Goal: Task Accomplishment & Management: Manage account settings

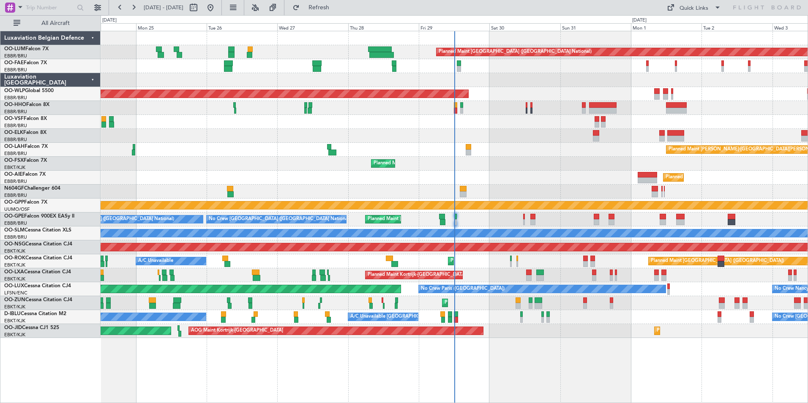
click at [481, 282] on div "Planned Maint Kortrijk-Wevelgem A/C Unavailable Brussels (Brussels National)" at bounding box center [454, 275] width 707 height 14
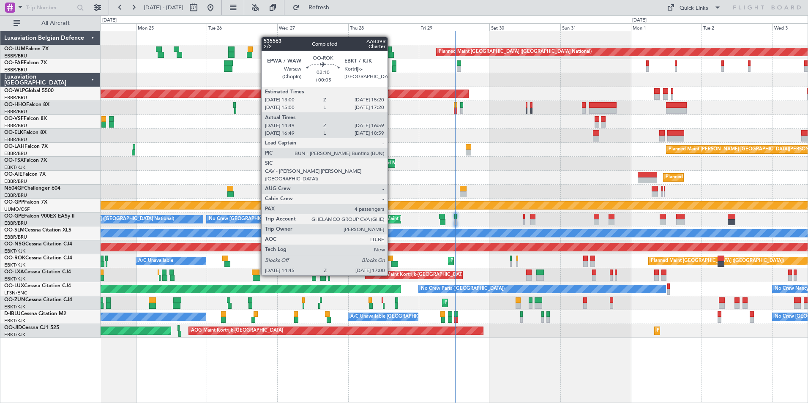
click at [391, 259] on div at bounding box center [389, 259] width 7 height 6
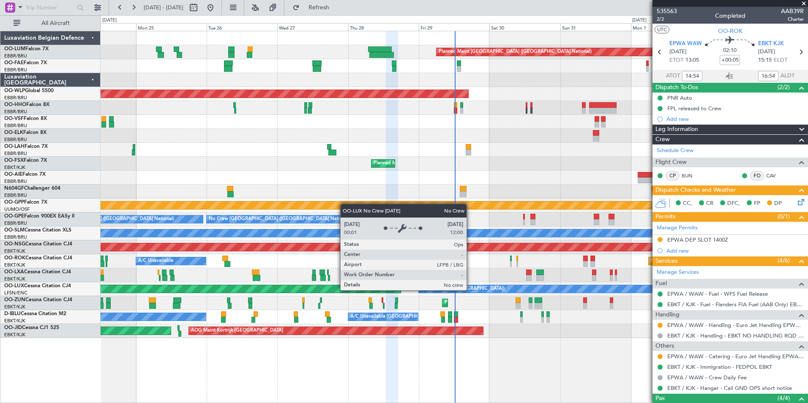
click at [435, 269] on div "Planned Maint Brussels (Brussels National) Owner Melsbroek Air Base Owner Melsb…" at bounding box center [454, 184] width 707 height 307
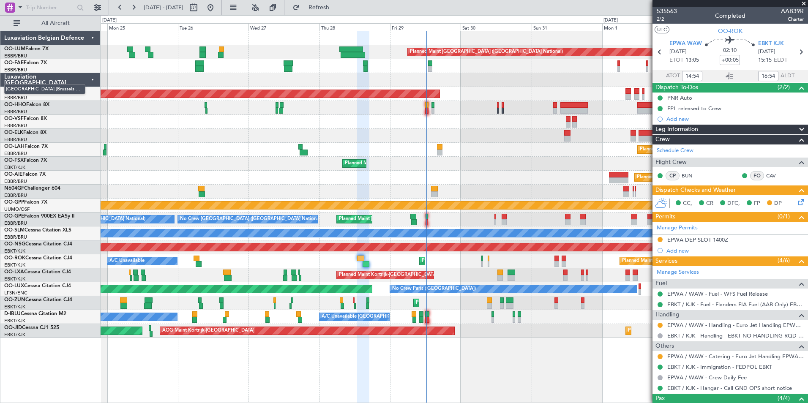
click at [18, 89] on span "[GEOGRAPHIC_DATA] (Brussels National)" at bounding box center [44, 89] width 81 height 11
click at [45, 92] on link "OO-WLP Global 5500" at bounding box center [28, 90] width 49 height 5
click at [40, 91] on link "OO-WLP Global 5500" at bounding box center [28, 90] width 49 height 5
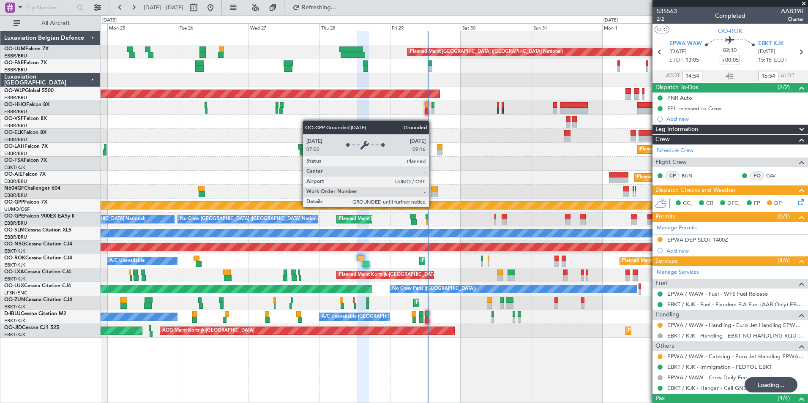
click at [240, 225] on div "Planned Maint Brussels (Brussels National) Owner Melsbroek Air Base Owner Melsb…" at bounding box center [454, 184] width 707 height 307
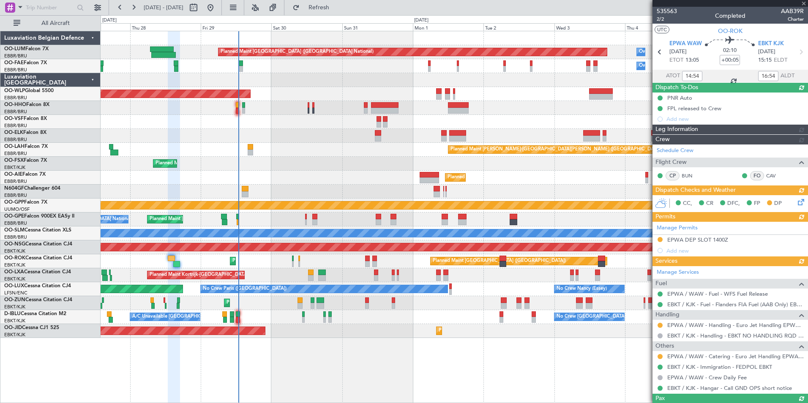
click at [272, 310] on div "Planned Maint Kortrijk-[GEOGRAPHIC_DATA]" at bounding box center [454, 303] width 707 height 14
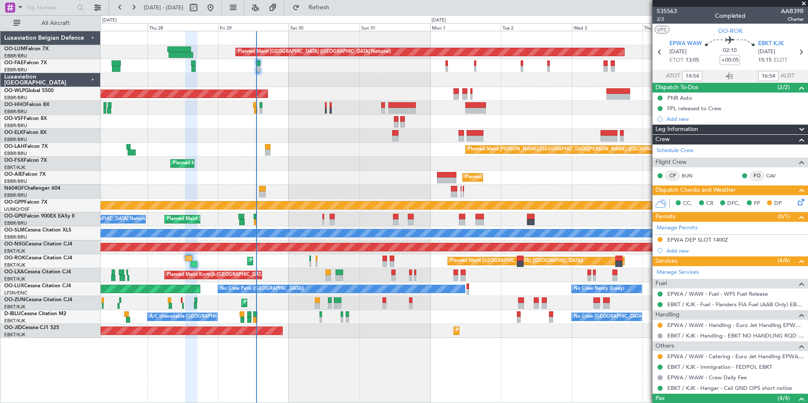
click at [381, 193] on div "Planned Maint Brussels (Brussels National) Owner Melsbroek Air Base Owner Melsb…" at bounding box center [454, 184] width 707 height 307
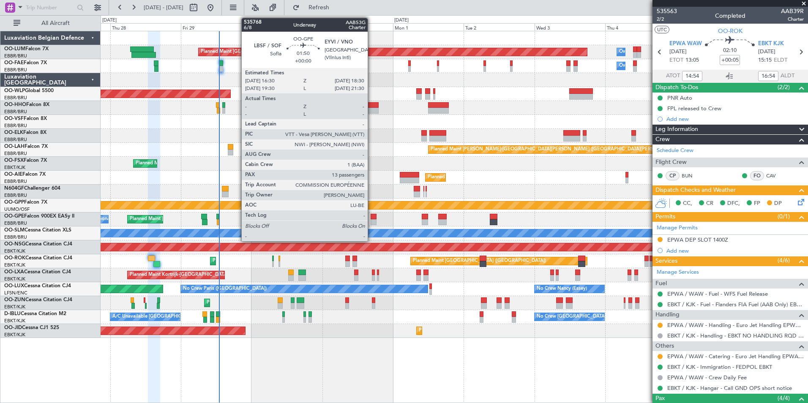
click at [371, 221] on div at bounding box center [373, 222] width 6 height 6
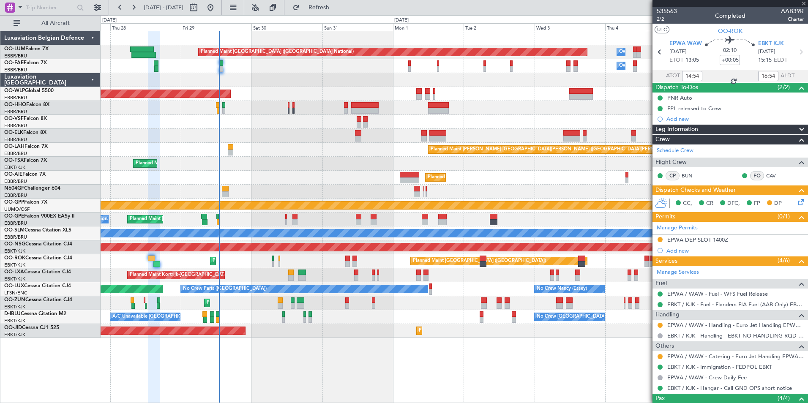
type input "13"
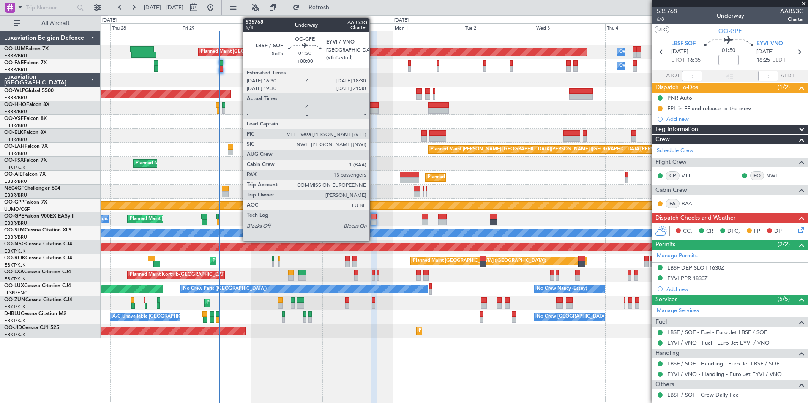
click at [373, 220] on div at bounding box center [373, 222] width 6 height 6
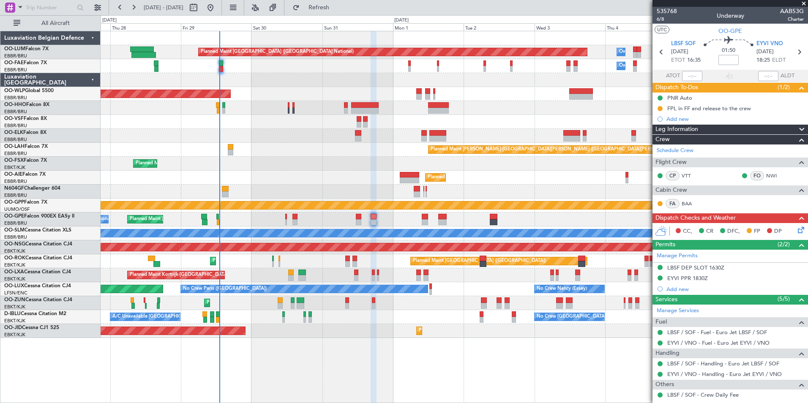
click at [340, 190] on div at bounding box center [454, 192] width 707 height 14
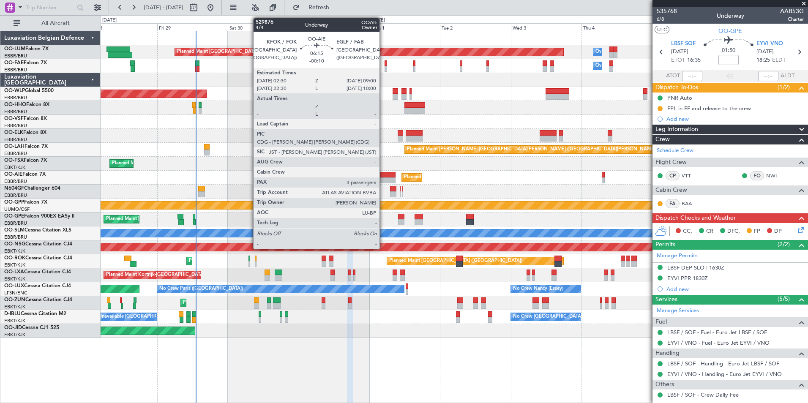
click at [383, 178] on div at bounding box center [385, 180] width 19 height 6
click at [249, 182] on div "Planned Maint [GEOGRAPHIC_DATA] ([GEOGRAPHIC_DATA])" at bounding box center [454, 178] width 707 height 14
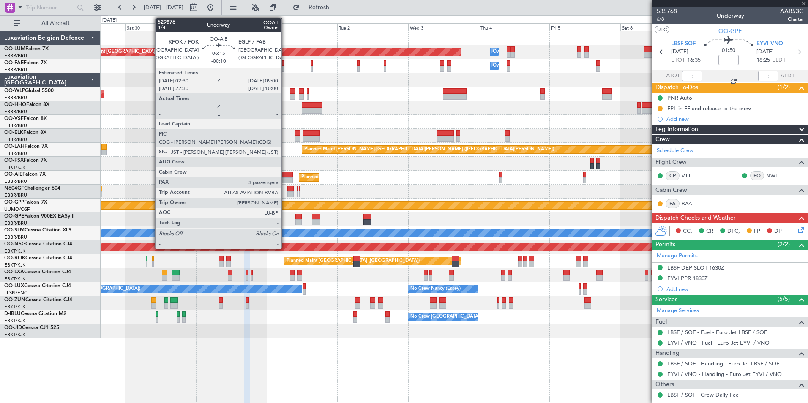
type input "-00:10"
type input "3"
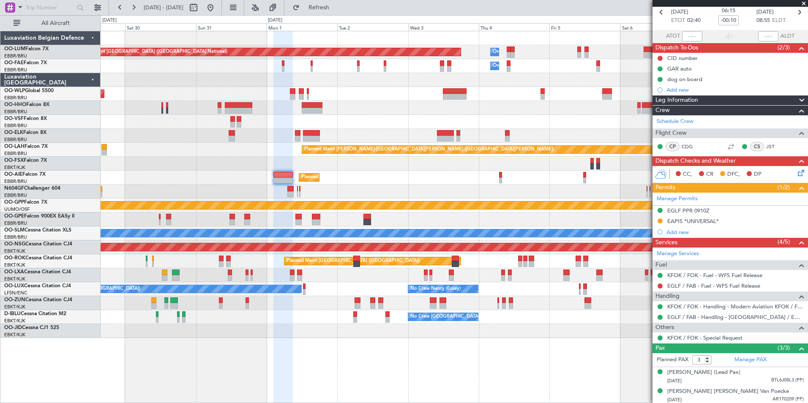
scroll to position [69, 0]
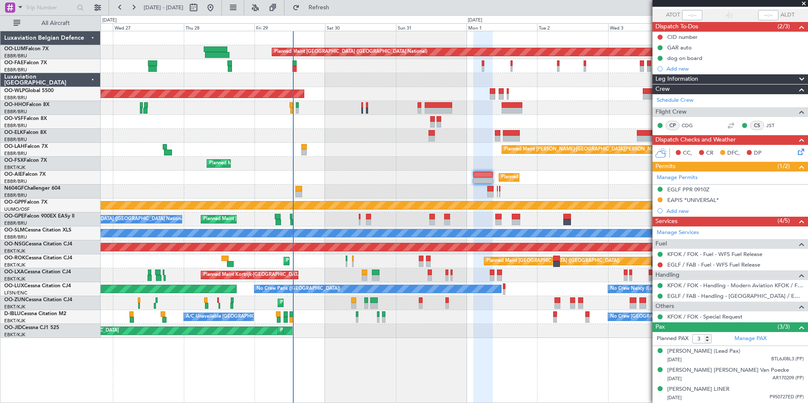
click at [379, 182] on div "Planned Maint [GEOGRAPHIC_DATA] ([GEOGRAPHIC_DATA])" at bounding box center [454, 178] width 707 height 14
click at [273, 197] on div at bounding box center [454, 192] width 707 height 14
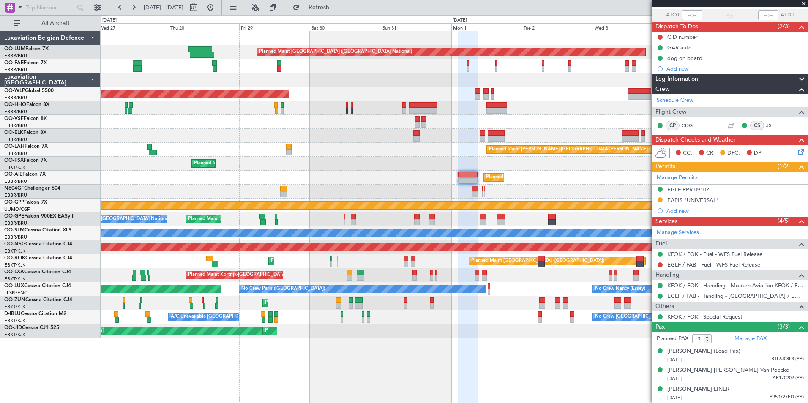
click at [413, 189] on div "Planned Maint Brussels (Brussels National) Owner Melsbroek Air Base Owner Melsb…" at bounding box center [454, 184] width 707 height 307
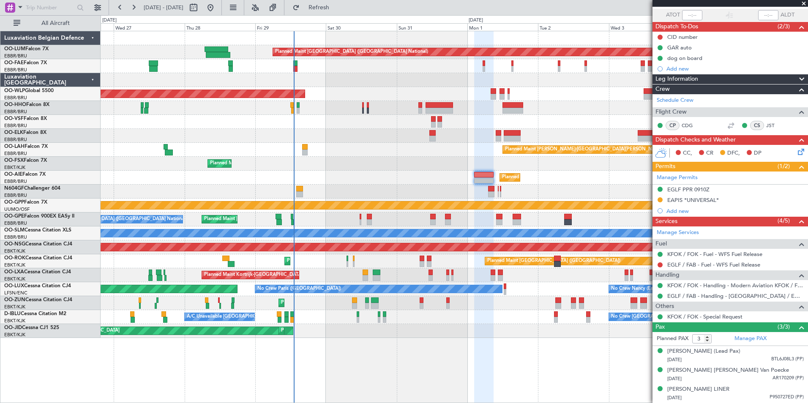
click at [364, 170] on div "Planned Maint Brussels (Brussels National) Owner Melsbroek Air Base Owner Melsb…" at bounding box center [454, 184] width 707 height 307
click at [359, 174] on div "Planned Maint Brussels (Brussels National) Owner Melsbroek Air Base Owner Melsb…" at bounding box center [454, 184] width 707 height 307
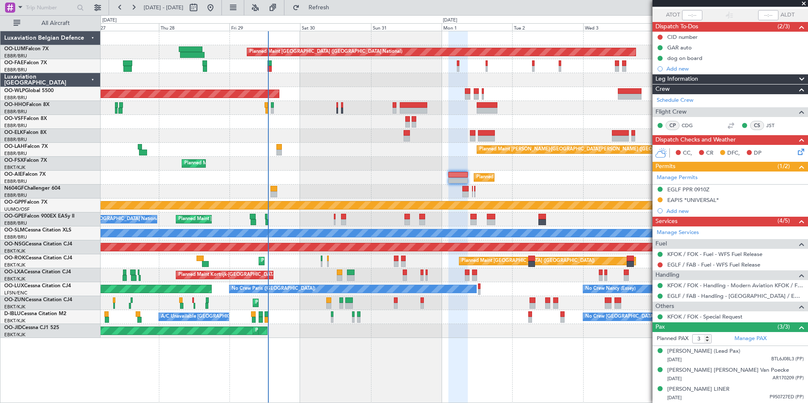
click at [332, 180] on div "Planned Maint [GEOGRAPHIC_DATA] ([GEOGRAPHIC_DATA])" at bounding box center [454, 178] width 707 height 14
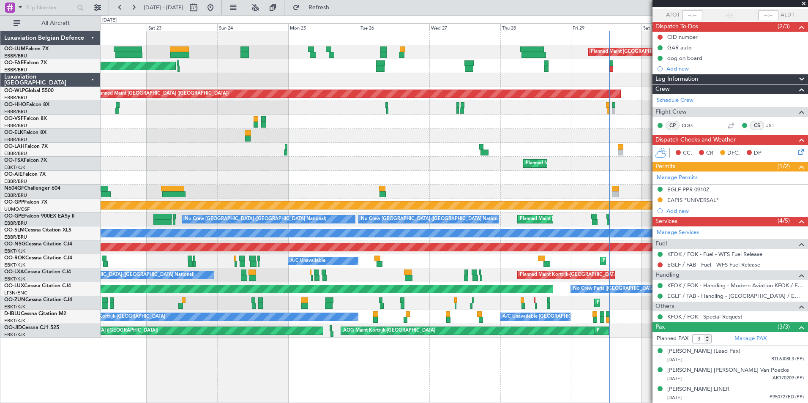
click at [664, 175] on fb-app "27 Aug 2025 - 06 Sep 2025 Refresh Quick Links All Aircraft Planned Maint Brusse…" at bounding box center [404, 204] width 808 height 397
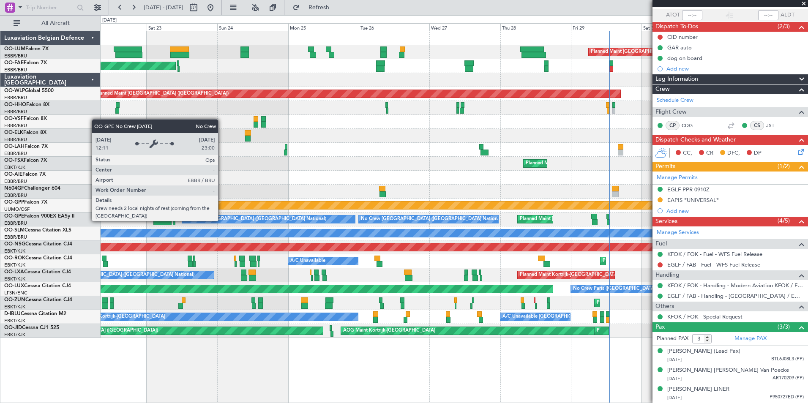
click at [504, 186] on div at bounding box center [454, 192] width 707 height 14
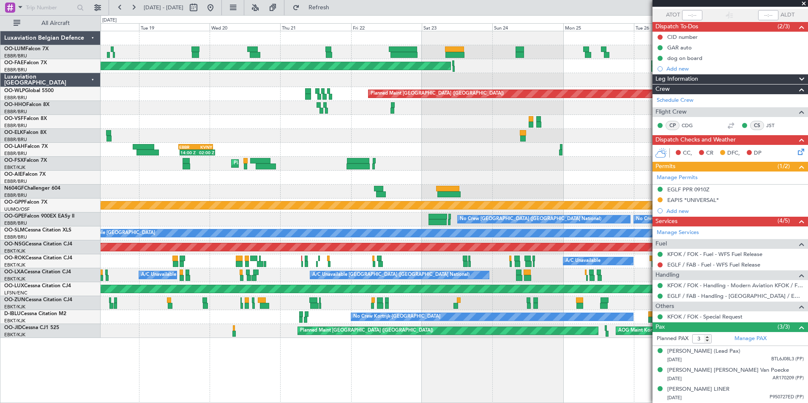
click at [540, 183] on div at bounding box center [454, 178] width 707 height 14
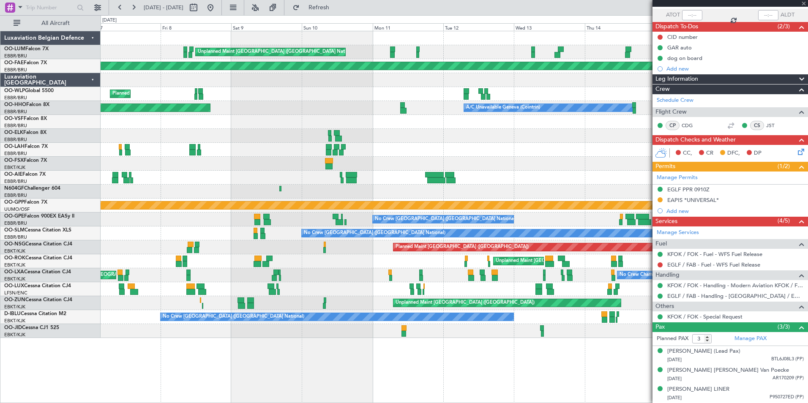
click at [492, 185] on div "Unplanned Maint Brussels (Brussels National) Planned Maint Brussels (Brussels N…" at bounding box center [454, 184] width 707 height 307
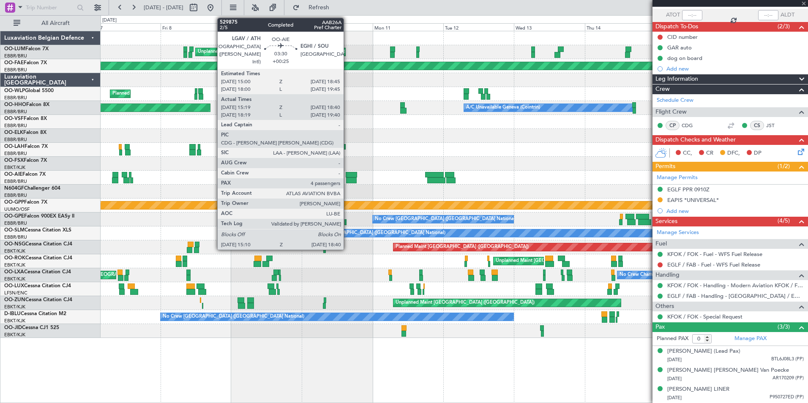
scroll to position [0, 0]
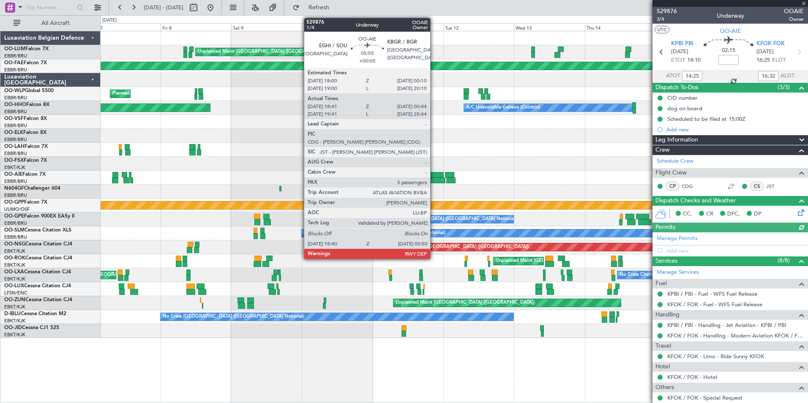
click at [434, 178] on div at bounding box center [436, 180] width 18 height 6
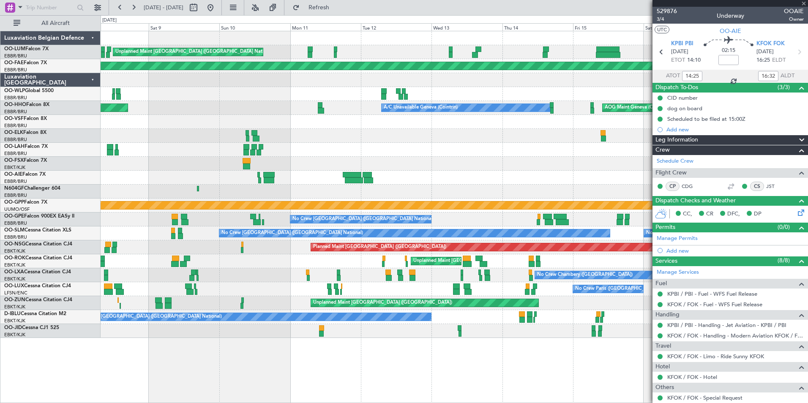
click at [406, 182] on div at bounding box center [454, 178] width 707 height 14
type input "+00:05"
type input "18:51"
type input "00:39"
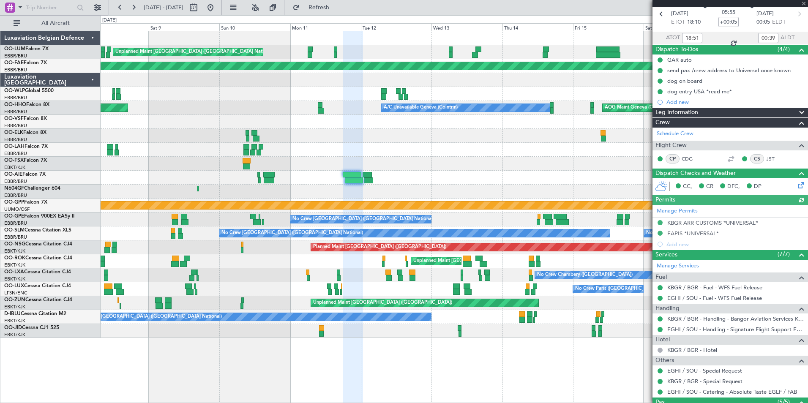
scroll to position [127, 0]
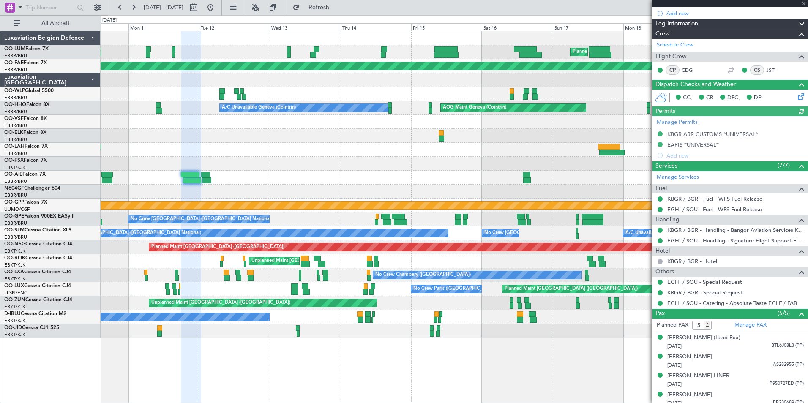
click at [284, 168] on div "Planned Maint Brussels (Brussels National) Unplanned Maint Brussels (Brussels N…" at bounding box center [454, 184] width 707 height 307
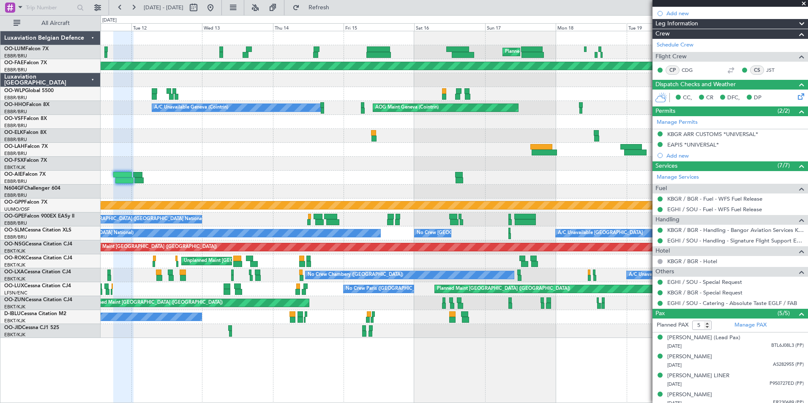
click at [381, 172] on div "Planned Maint Brussels (Brussels National) Unplanned Maint Brussels (Brussels N…" at bounding box center [454, 184] width 707 height 307
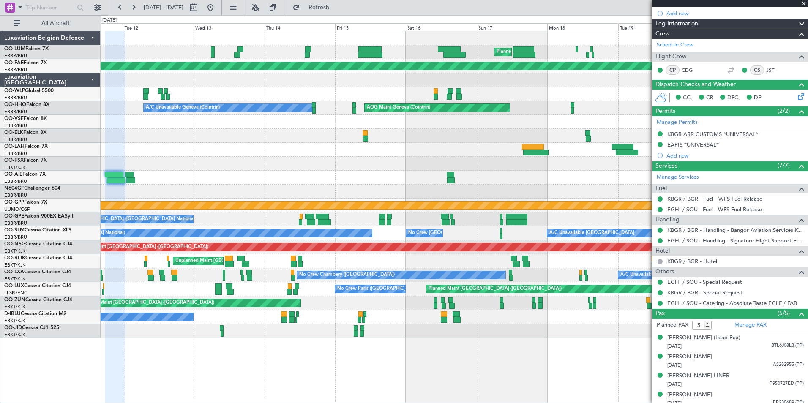
click at [469, 179] on div at bounding box center [454, 178] width 707 height 14
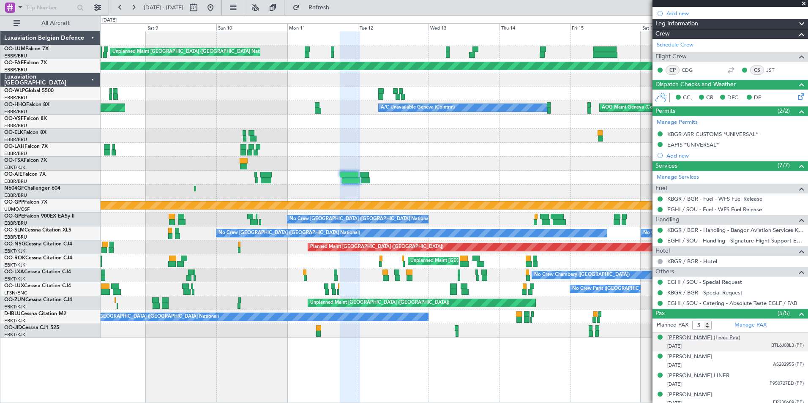
scroll to position [159, 0]
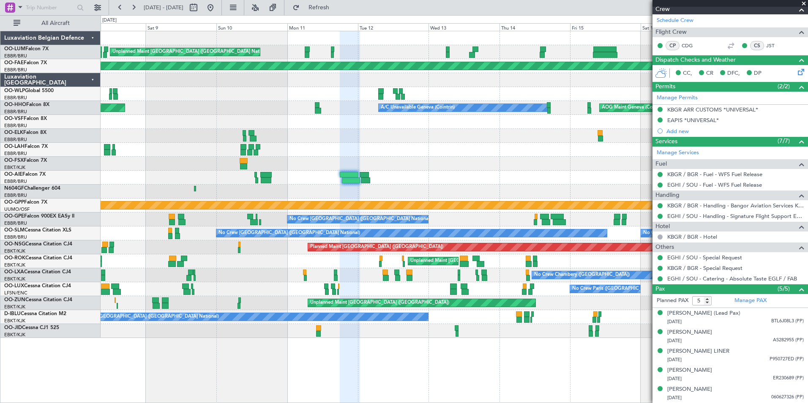
click at [233, 207] on div "Planned Maint Brussels (Brussels National) Unplanned Maint Brussels (Brussels N…" at bounding box center [454, 184] width 707 height 307
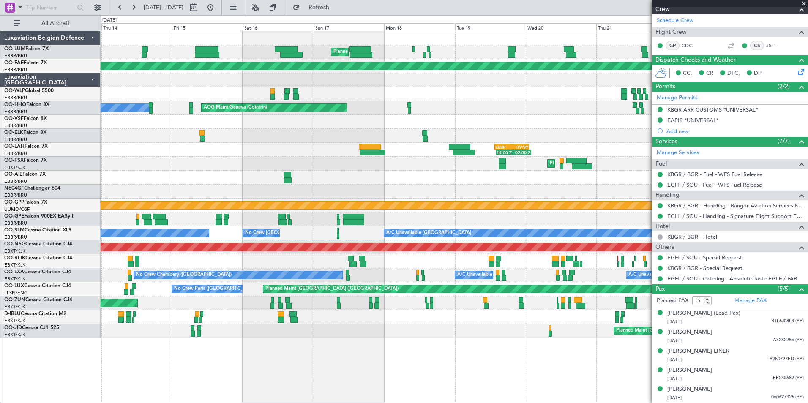
click at [293, 190] on div "Planned Maint Brussels (Brussels National) Planned Maint Kortrijk-Wevelgem Plan…" at bounding box center [454, 184] width 707 height 307
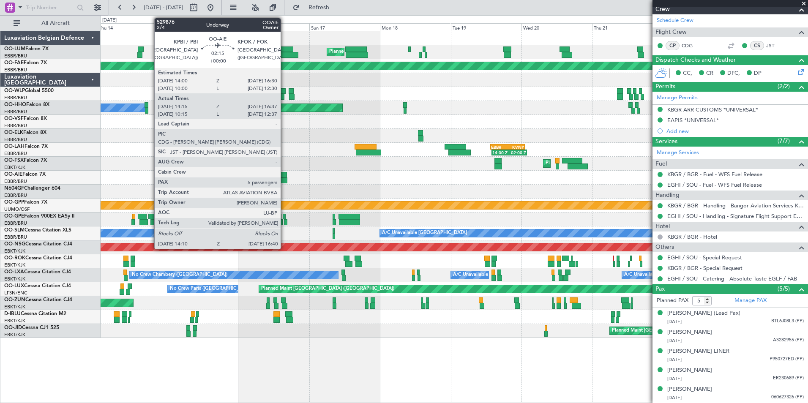
click at [284, 180] on div at bounding box center [284, 180] width 8 height 6
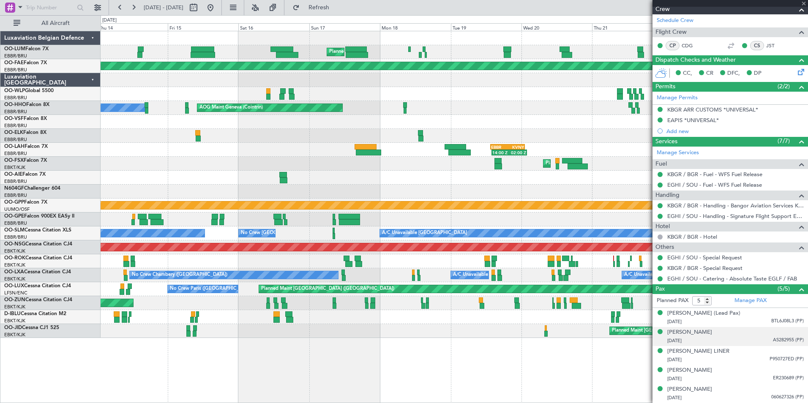
type input "14:25"
type input "16:32"
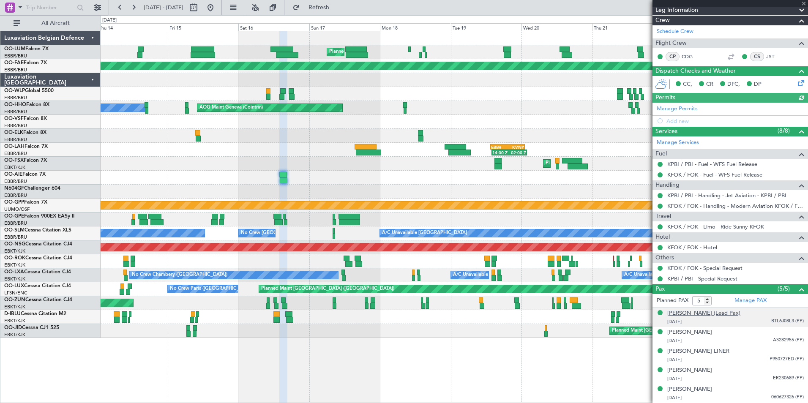
scroll to position [138, 0]
click at [132, 220] on div "Planned Maint Brussels (Brussels National) Planned Maint Kortrijk-Wevelgem Plan…" at bounding box center [454, 184] width 707 height 307
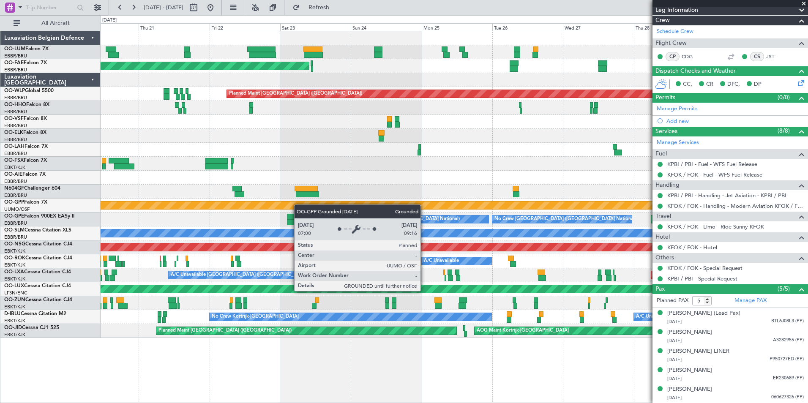
click at [291, 206] on div "Planned Maint Brussels (Brussels National) Planned Maint Kortrijk-Wevelgem Plan…" at bounding box center [454, 184] width 707 height 307
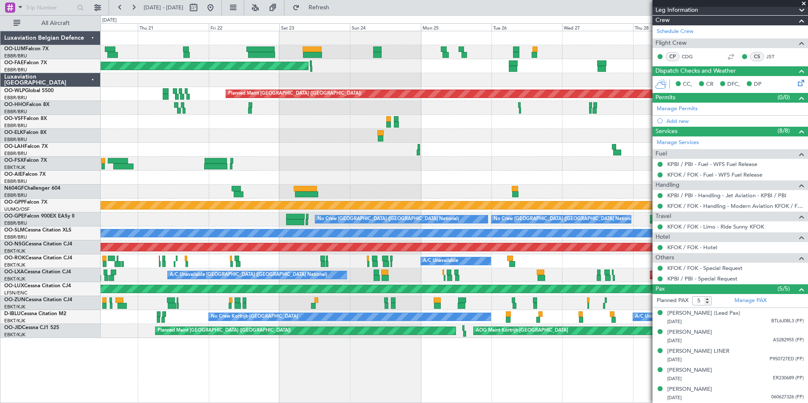
click at [210, 218] on div "Planned Maint Brussels (Brussels National) Planned Maint Kortrijk-Wevelgem Plan…" at bounding box center [454, 184] width 707 height 307
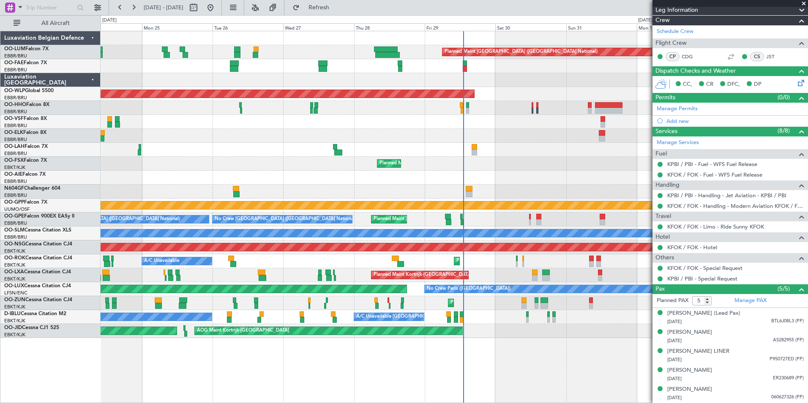
click at [280, 218] on div "Planned Maint Brussels (Brussels National) Planned Maint Kortrijk-Wevelgem Plan…" at bounding box center [454, 184] width 707 height 307
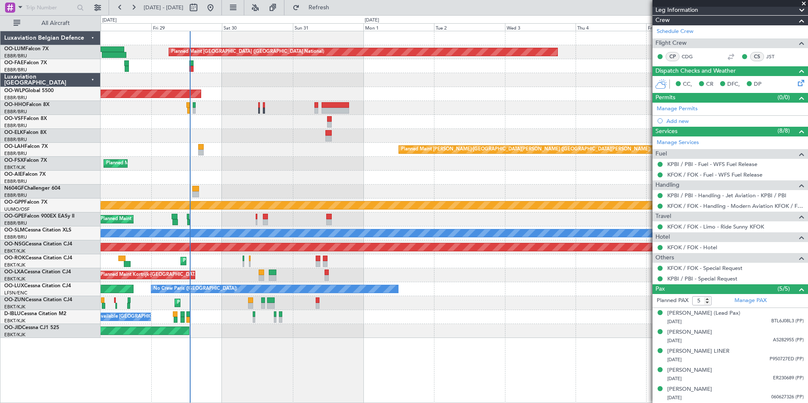
click at [305, 213] on div "Planned Maint Brussels (Brussels National) Planned Maint Berlin (Brandenburg) P…" at bounding box center [454, 184] width 707 height 307
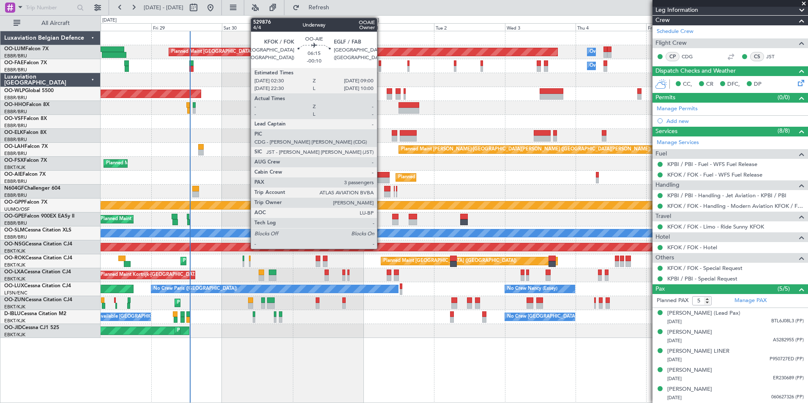
click at [381, 177] on div at bounding box center [379, 180] width 19 height 6
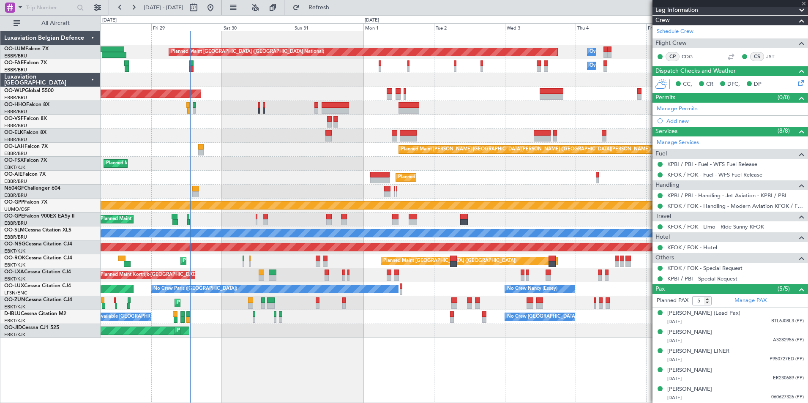
type input "-00:10"
type input "3"
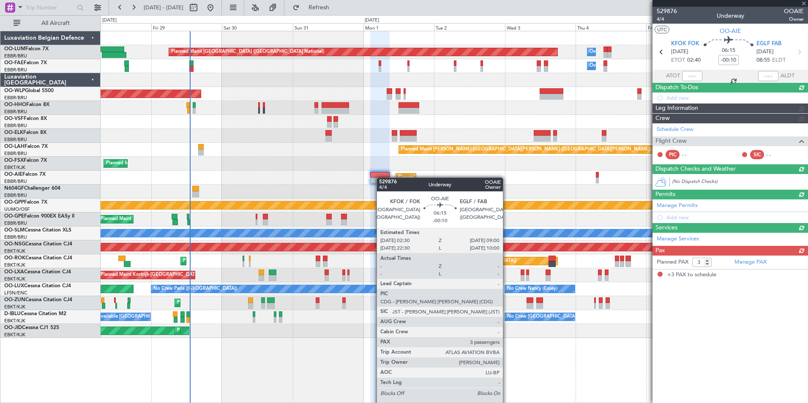
scroll to position [0, 0]
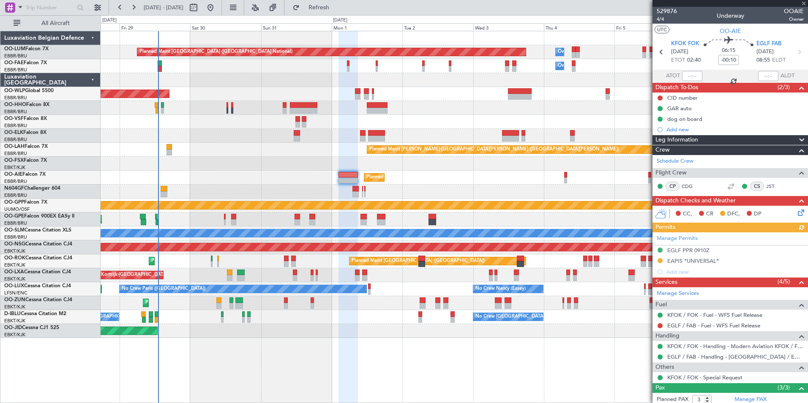
click at [345, 197] on div at bounding box center [454, 192] width 707 height 14
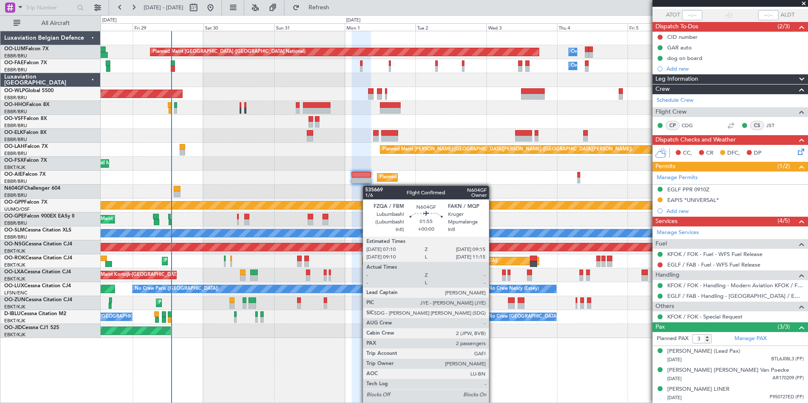
click at [367, 186] on div at bounding box center [368, 189] width 6 height 6
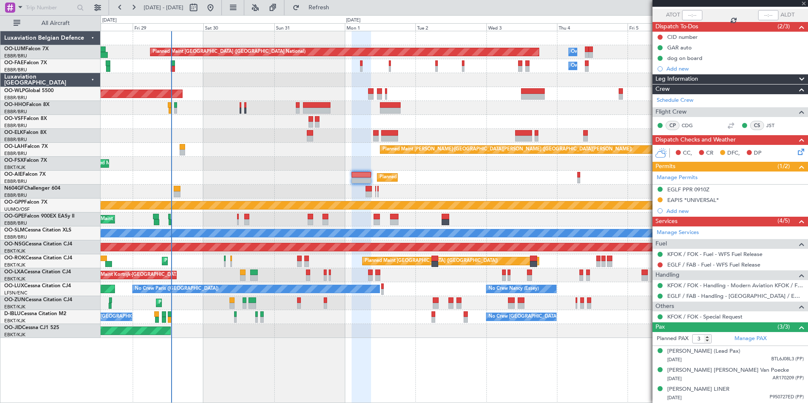
type input "2"
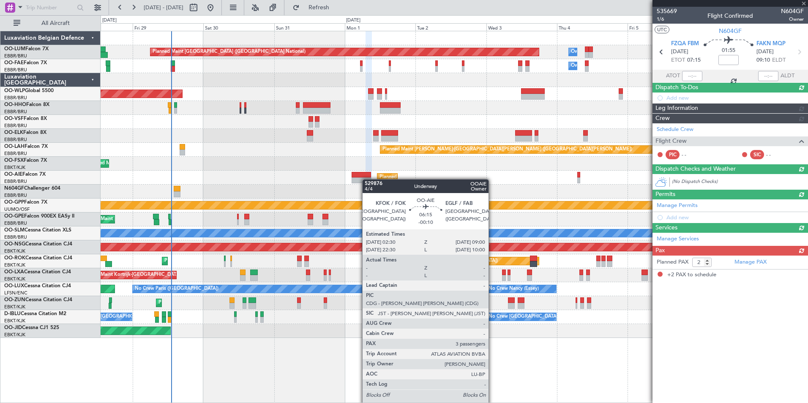
scroll to position [0, 0]
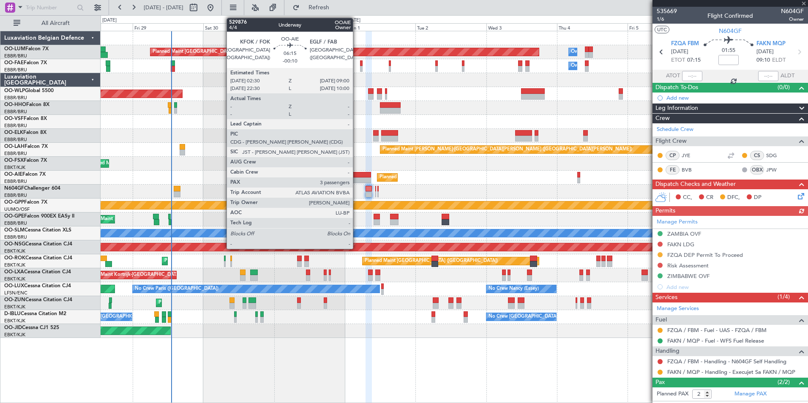
click at [356, 174] on div at bounding box center [360, 175] width 19 height 6
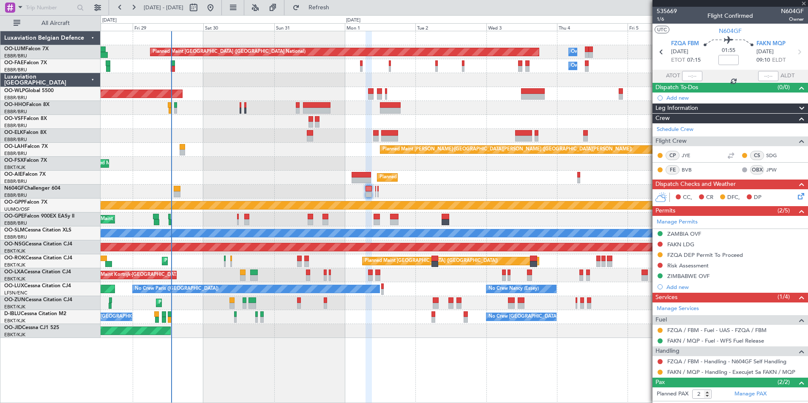
type input "-00:10"
type input "3"
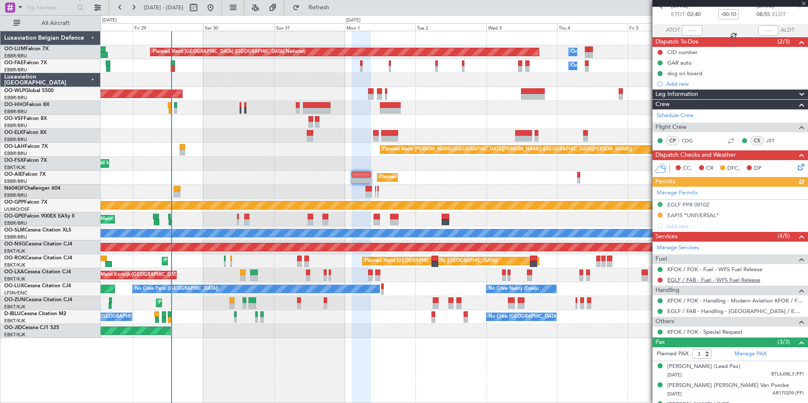
scroll to position [69, 0]
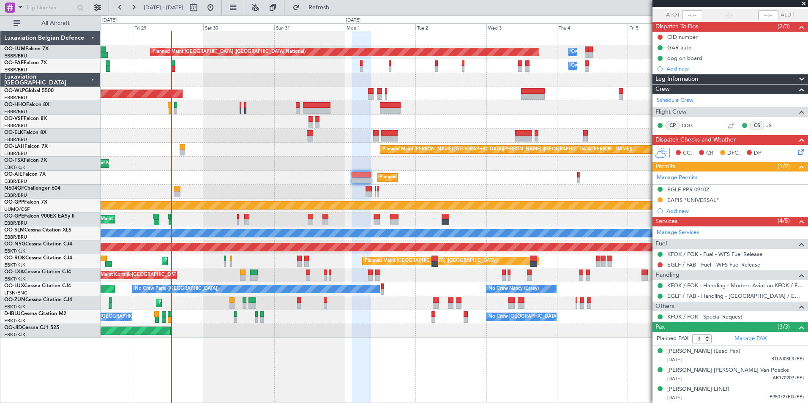
click at [354, 183] on div "Planned Maint [GEOGRAPHIC_DATA] ([GEOGRAPHIC_DATA])" at bounding box center [454, 178] width 707 height 14
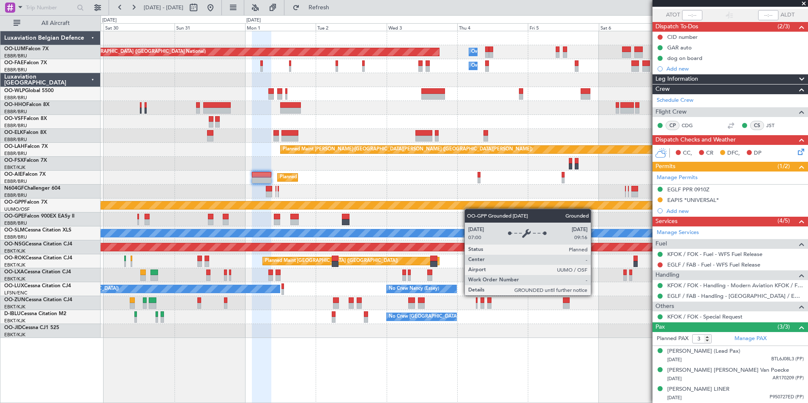
click at [468, 209] on div "Planned Maint Brussels (Brussels National) Owner Melsbroek Air Base Owner Melsb…" at bounding box center [454, 184] width 707 height 307
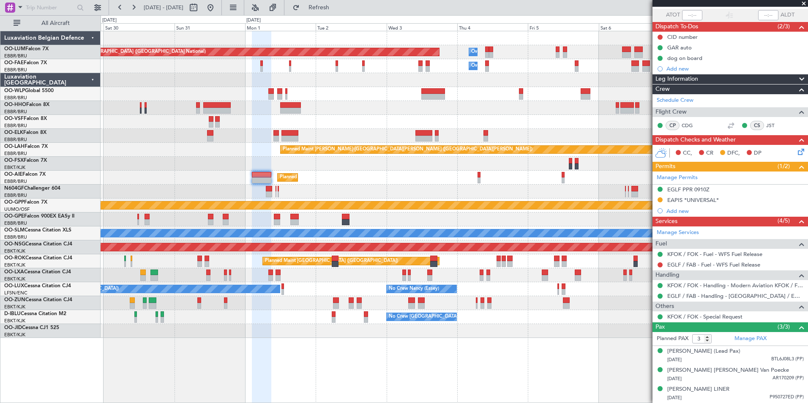
click at [337, 101] on div "Planned Maint Brussels (Brussels National) Owner Melsbroek Air Base Owner Melsb…" at bounding box center [454, 184] width 707 height 307
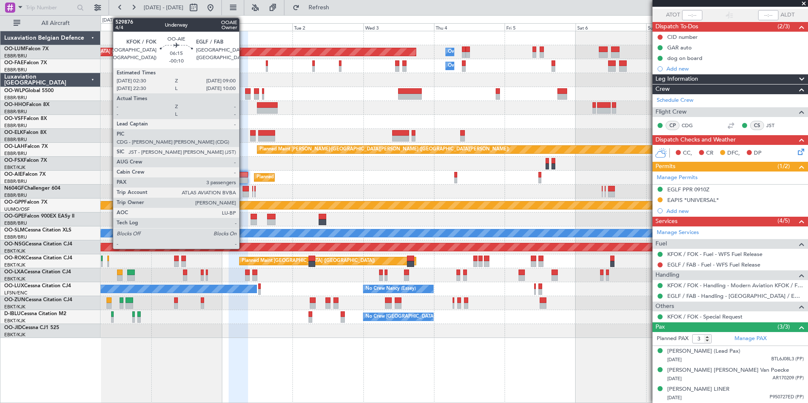
click at [311, 193] on div at bounding box center [454, 192] width 707 height 14
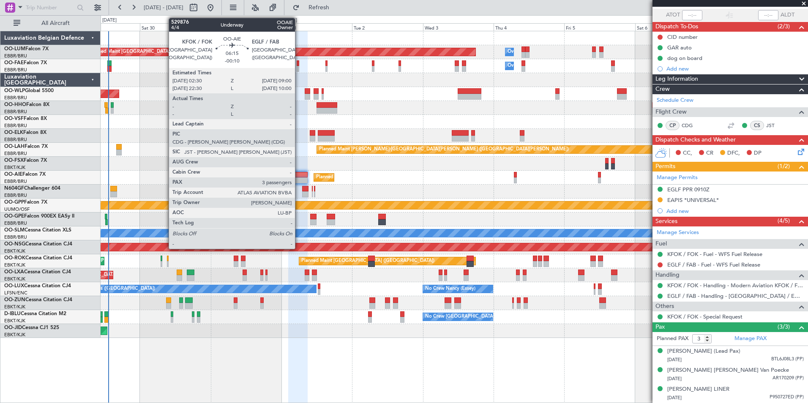
click at [299, 180] on div at bounding box center [297, 180] width 19 height 6
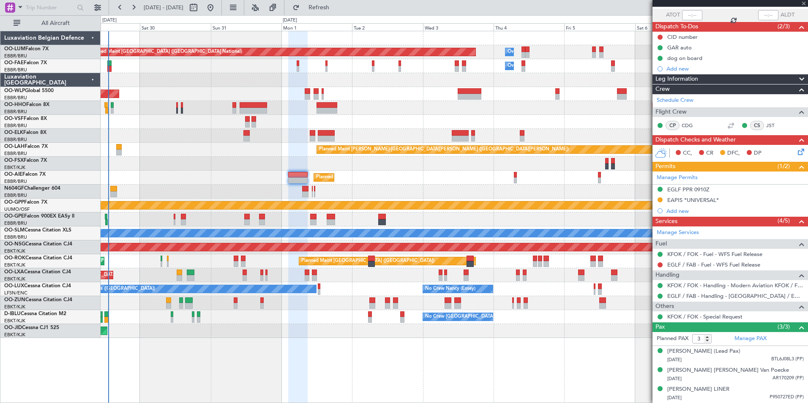
scroll to position [0, 0]
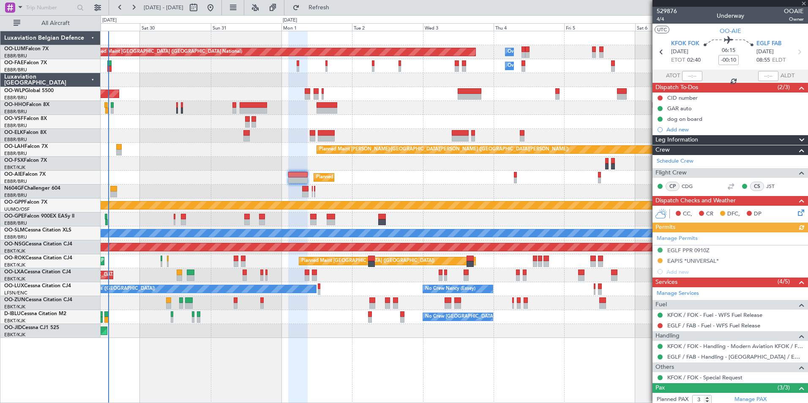
click at [798, 389] on span at bounding box center [801, 388] width 10 height 10
click at [797, 388] on span at bounding box center [801, 388] width 10 height 10
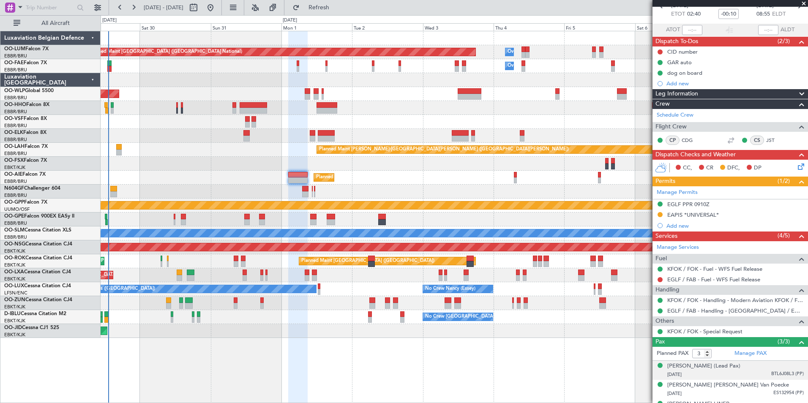
scroll to position [69, 0]
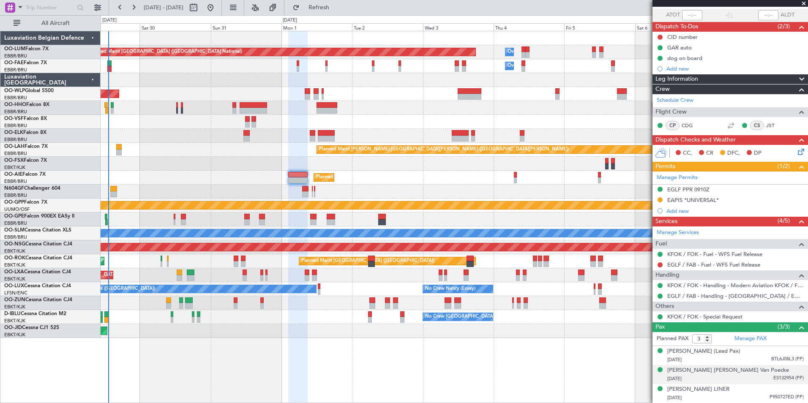
drag, startPoint x: 740, startPoint y: 370, endPoint x: 659, endPoint y: 370, distance: 80.7
click at [659, 370] on div "Anna Victoria Van Poecke 16/10/2000 ES132954 (PP)" at bounding box center [729, 374] width 147 height 16
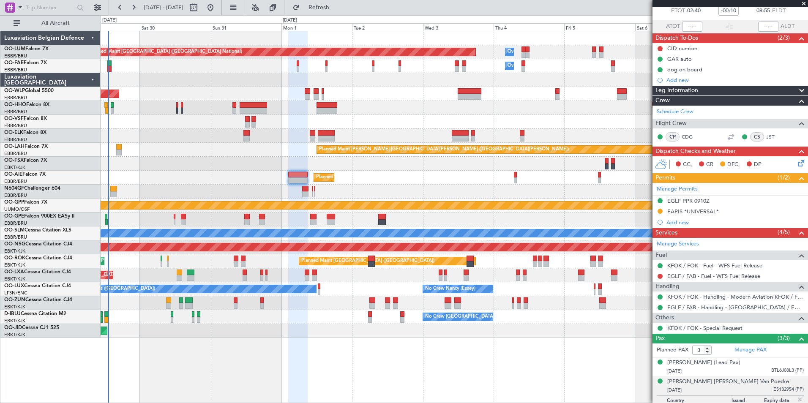
scroll to position [90, 0]
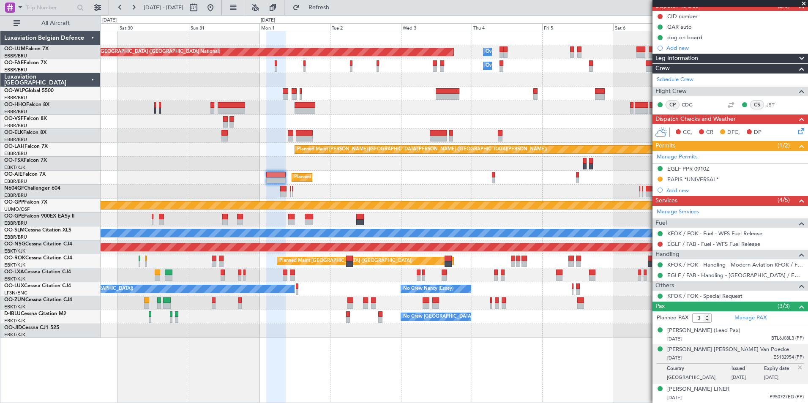
click at [157, 84] on div at bounding box center [454, 80] width 707 height 14
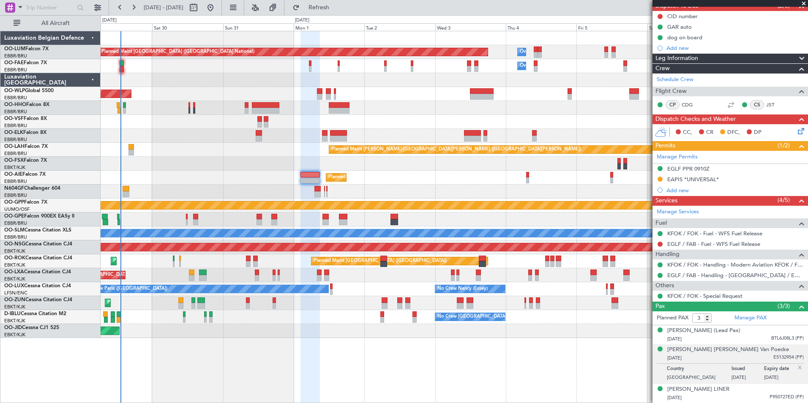
click at [239, 176] on div "Planned Maint Brussels (Brussels National) Owner Melsbroek Air Base Owner Melsb…" at bounding box center [454, 184] width 707 height 307
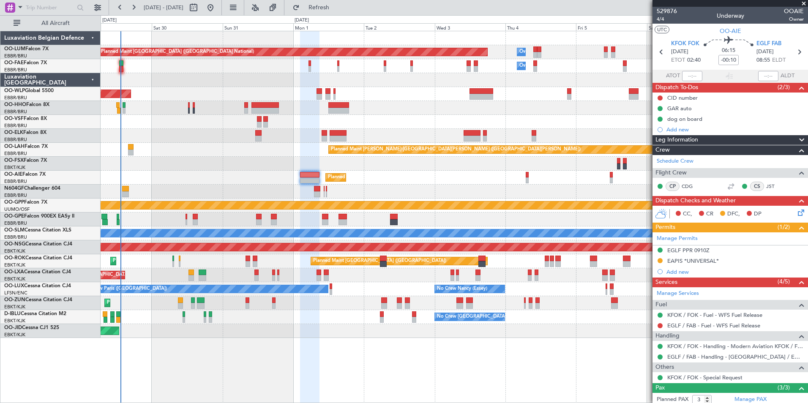
scroll to position [90, 0]
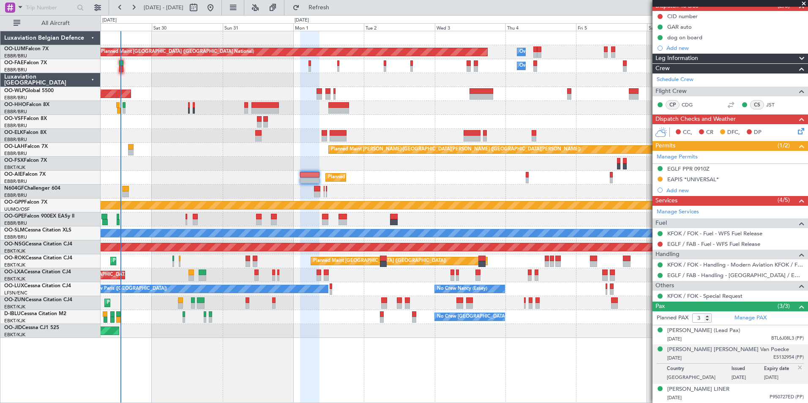
click at [362, 91] on div "Planned Maint [GEOGRAPHIC_DATA] ([GEOGRAPHIC_DATA])" at bounding box center [454, 94] width 707 height 14
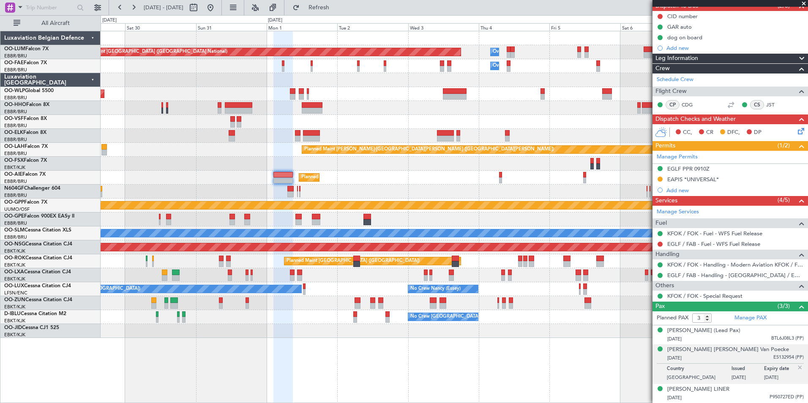
click at [309, 80] on div at bounding box center [454, 80] width 707 height 14
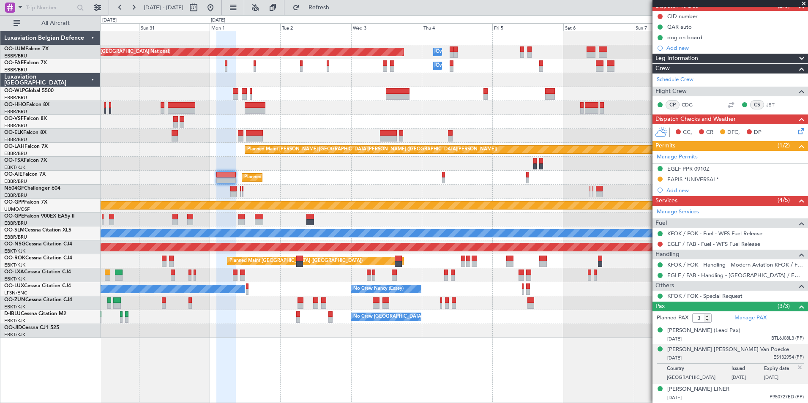
click at [308, 100] on div "Planned Maint [GEOGRAPHIC_DATA] ([GEOGRAPHIC_DATA])" at bounding box center [454, 94] width 707 height 14
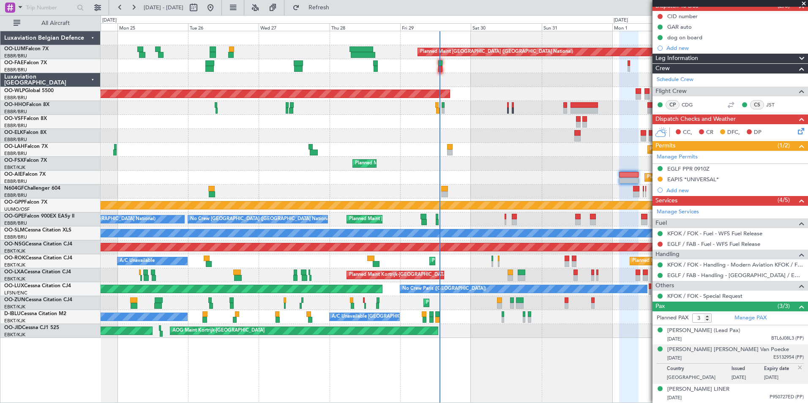
click at [623, 223] on div "Planned Maint [GEOGRAPHIC_DATA] ([GEOGRAPHIC_DATA] National) No Crew [GEOGRAPHI…" at bounding box center [454, 219] width 707 height 14
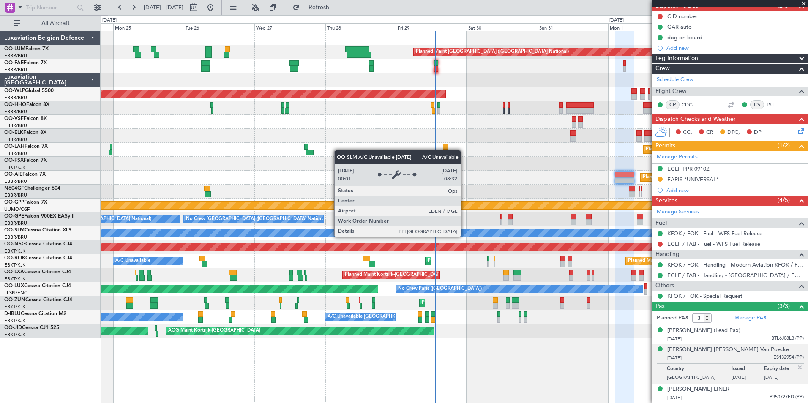
click at [321, 236] on div "A/C Unavailable [GEOGRAPHIC_DATA]" at bounding box center [565, 233] width 1895 height 8
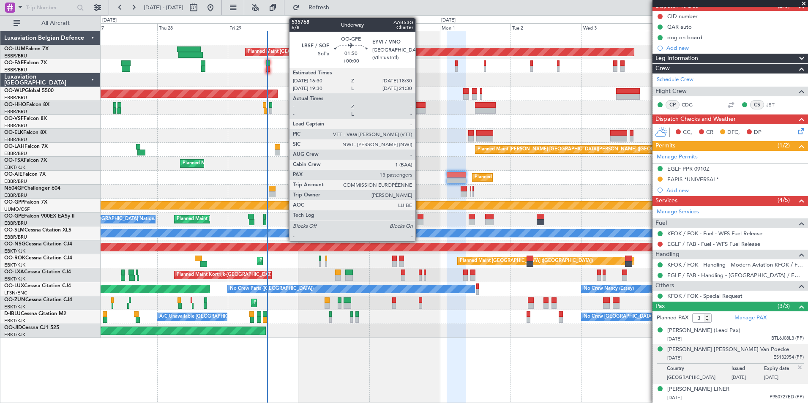
click at [419, 221] on div at bounding box center [420, 222] width 6 height 6
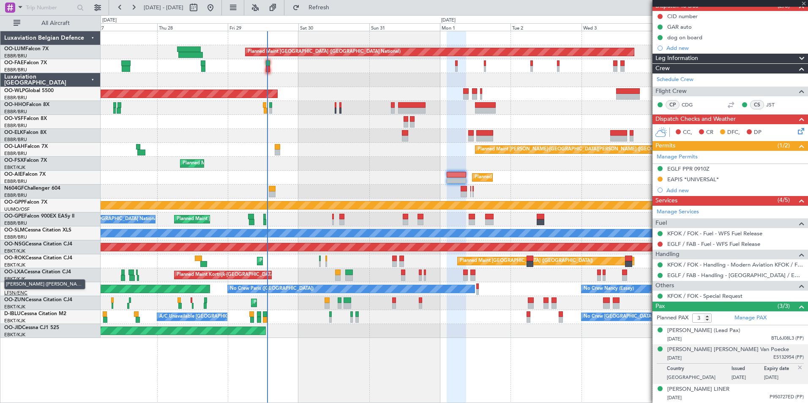
type input "13"
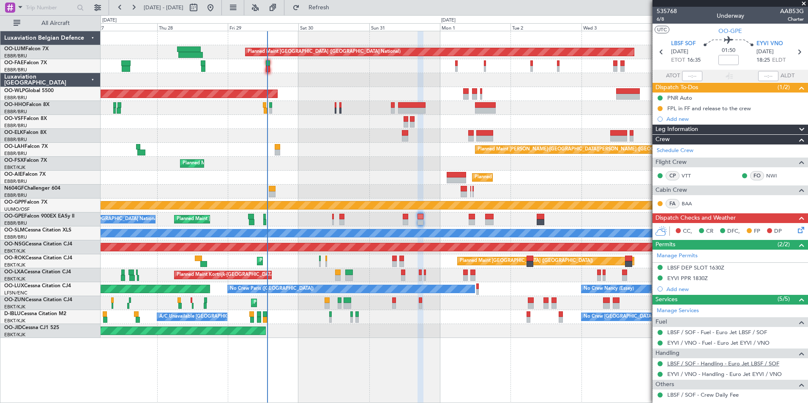
click at [688, 364] on link "LBSF / SOF - Handling - Euro Jet LBSF / SOF" at bounding box center [723, 363] width 112 height 7
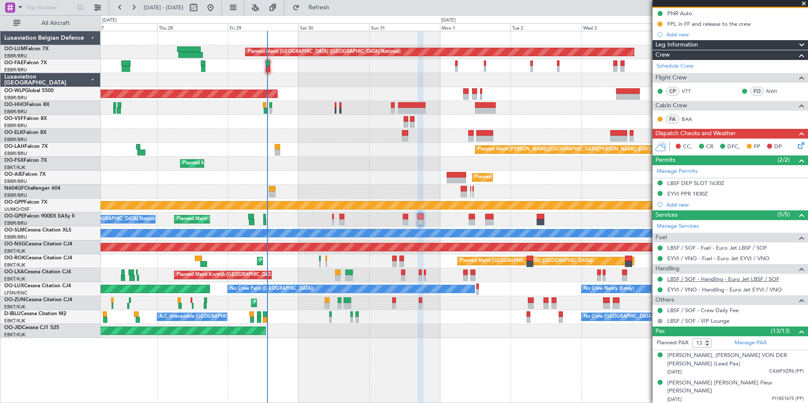
click at [675, 279] on link "LBSF / SOF - Handling - Euro Jet LBSF / SOF" at bounding box center [723, 278] width 112 height 7
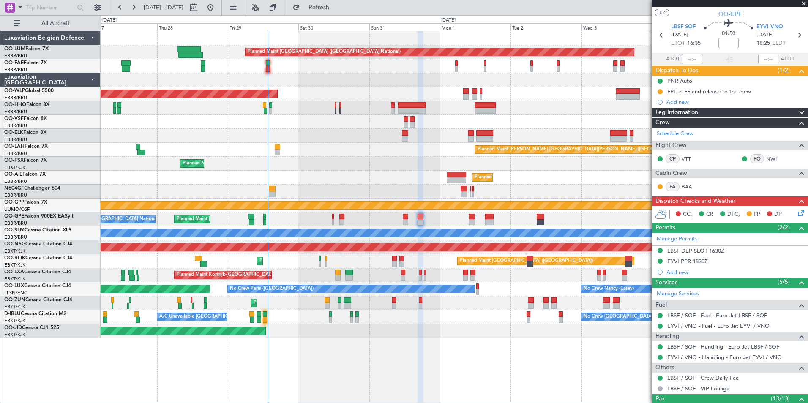
scroll to position [0, 0]
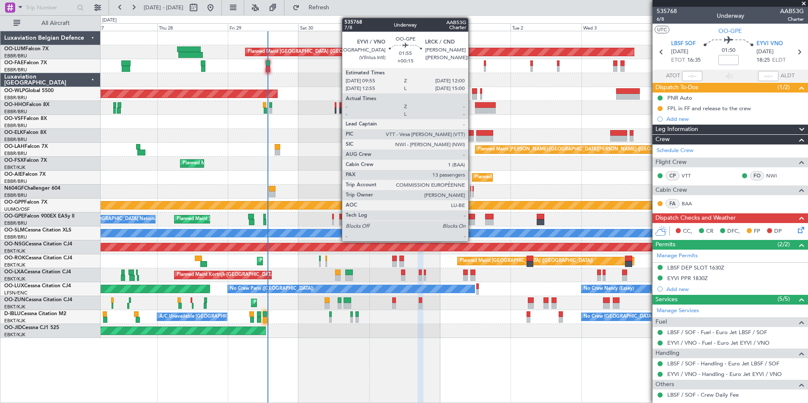
click at [471, 220] on div at bounding box center [471, 222] width 6 height 6
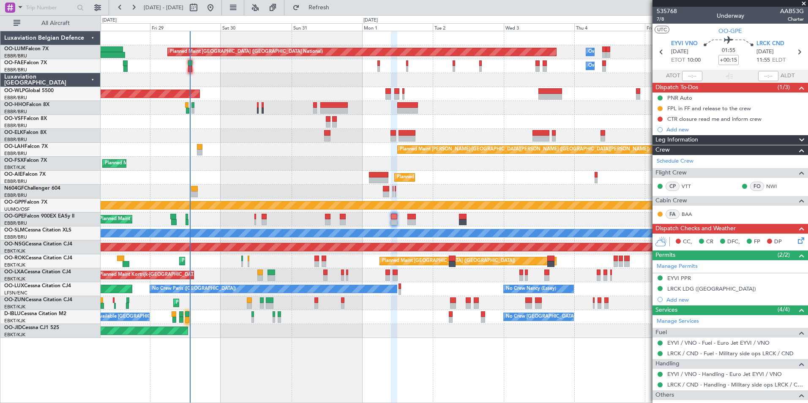
click at [473, 188] on div "Planned Maint [GEOGRAPHIC_DATA] ([GEOGRAPHIC_DATA] National) Owner [GEOGRAPHIC_…" at bounding box center [454, 184] width 707 height 307
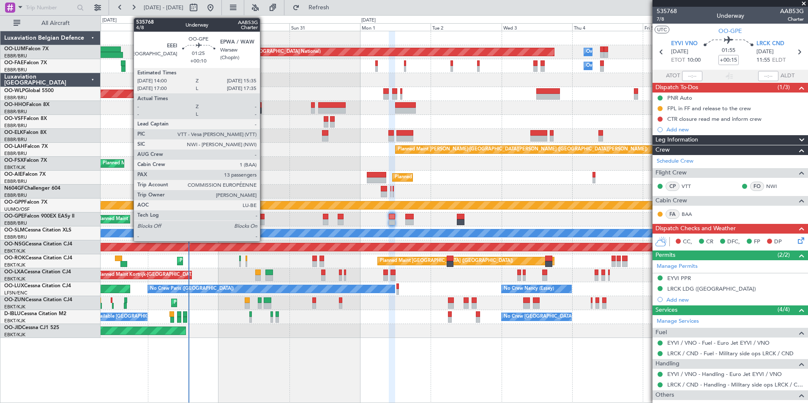
click at [264, 220] on div at bounding box center [261, 222] width 5 height 6
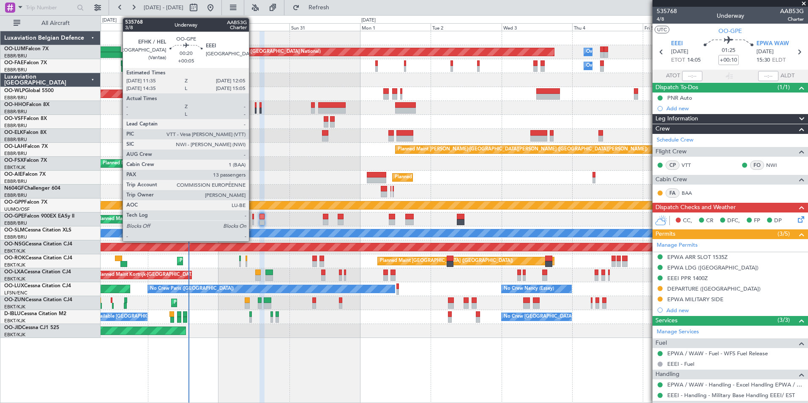
click at [251, 221] on div "Planned Maint [GEOGRAPHIC_DATA] ([GEOGRAPHIC_DATA] National) No Crew [GEOGRAPHI…" at bounding box center [454, 219] width 707 height 14
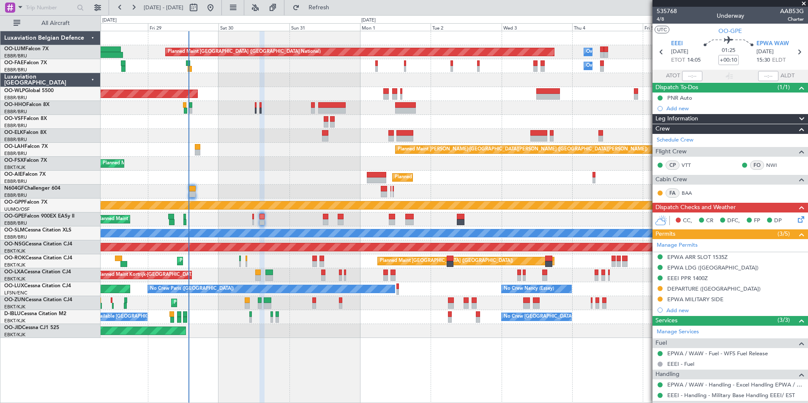
click at [252, 220] on div "Planned Maint [GEOGRAPHIC_DATA] ([GEOGRAPHIC_DATA] National) No Crew [GEOGRAPHI…" at bounding box center [454, 219] width 707 height 14
click at [252, 219] on div "Planned Maint [GEOGRAPHIC_DATA] ([GEOGRAPHIC_DATA] National) No Crew [GEOGRAPHI…" at bounding box center [454, 219] width 707 height 14
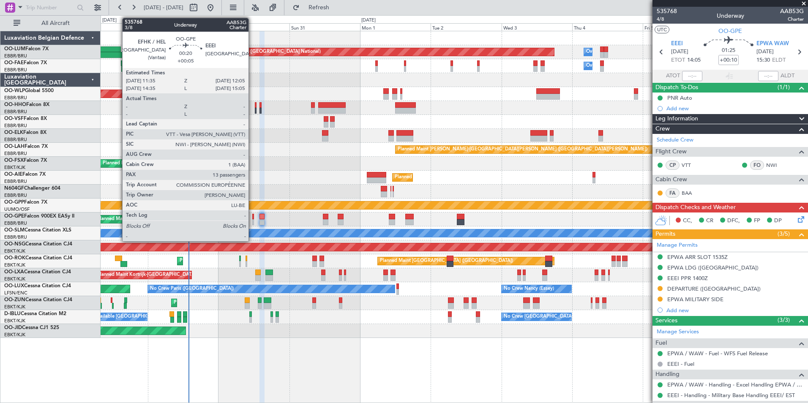
click at [252, 218] on div at bounding box center [253, 217] width 2 height 6
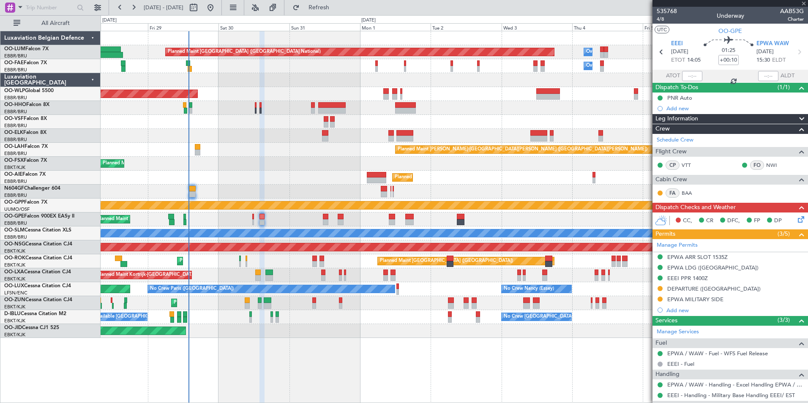
type input "+00:05"
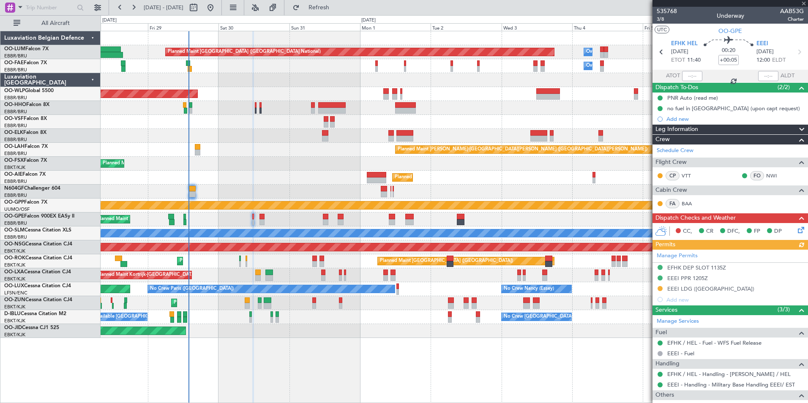
click at [688, 286] on div "Manage Permits EFHK DEP SLOT 1135Z EEEI PPR 1205Z EEEI LDG ([GEOGRAPHIC_DATA]) …" at bounding box center [729, 277] width 155 height 55
click at [685, 291] on div "Manage Permits EFHK DEP SLOT 1135Z EEEI PPR 1205Z EEEI LDG ([GEOGRAPHIC_DATA]) …" at bounding box center [729, 277] width 155 height 55
click at [685, 290] on div "EEEI LDG ([GEOGRAPHIC_DATA])" at bounding box center [710, 288] width 87 height 7
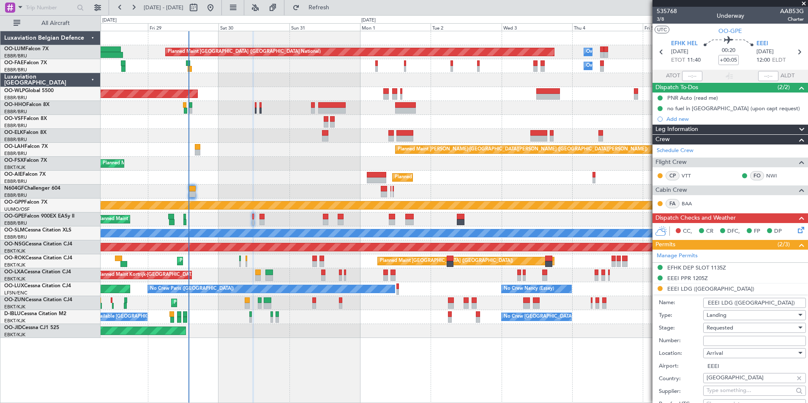
click at [721, 340] on input "Number:" at bounding box center [754, 341] width 103 height 10
paste input "13.2-8/5412-1"
type input "13.2-8/5412-1"
click at [727, 327] on span "Requested" at bounding box center [719, 328] width 27 height 8
click at [726, 394] on span "Received OK" at bounding box center [751, 395] width 89 height 13
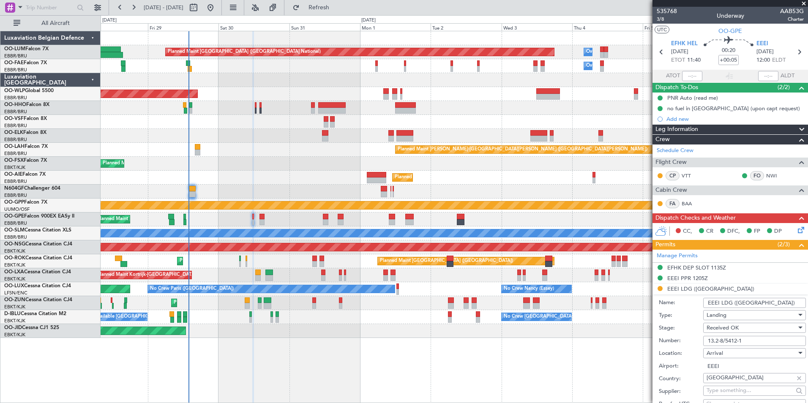
click at [764, 46] on div "EEEI [DATE] 12:00 ELDT" at bounding box center [774, 52] width 37 height 25
click at [757, 41] on span "EEEI" at bounding box center [762, 44] width 12 height 8
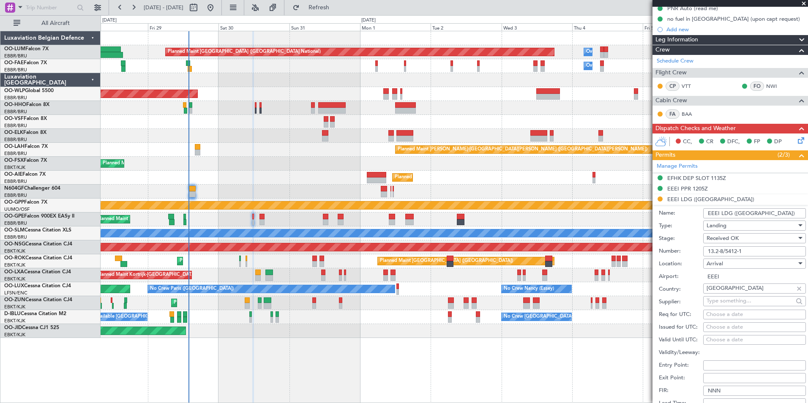
scroll to position [253, 0]
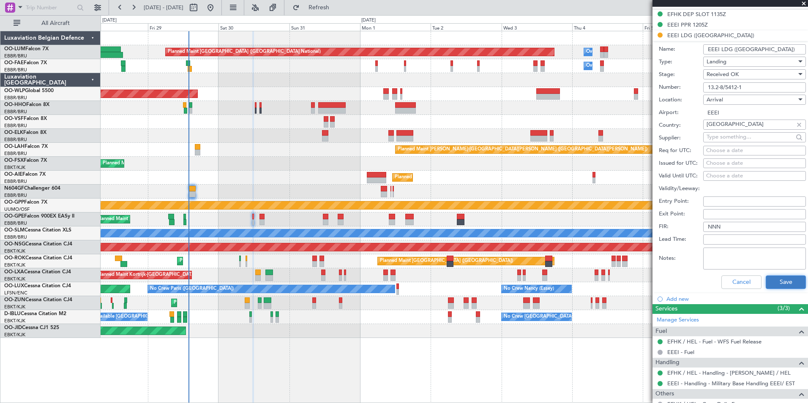
click at [768, 276] on button "Save" at bounding box center [785, 282] width 40 height 14
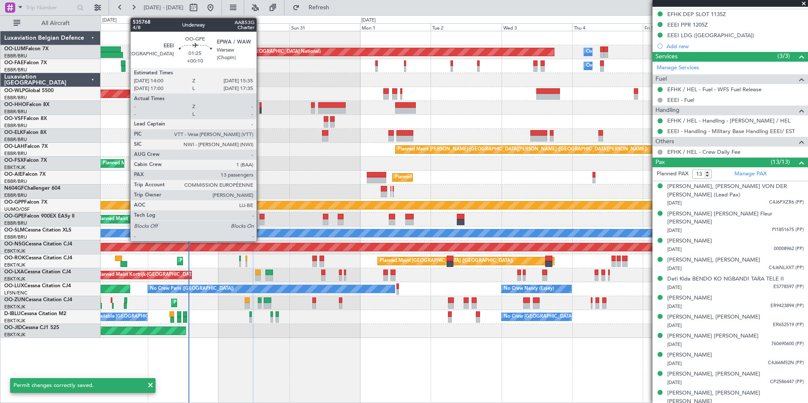
click at [260, 217] on div at bounding box center [261, 217] width 5 height 6
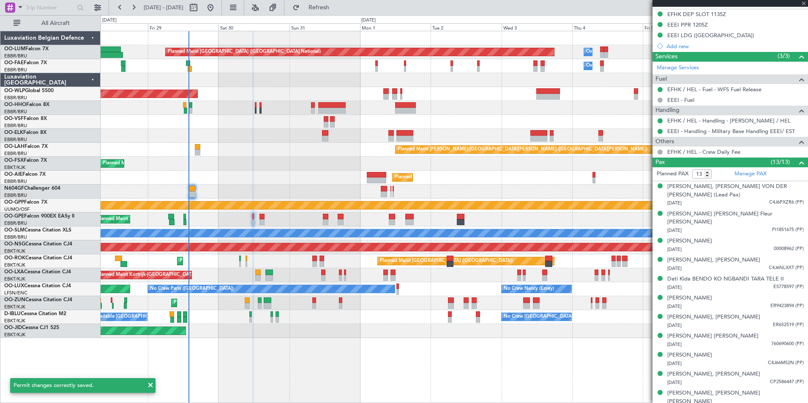
type input "+00:10"
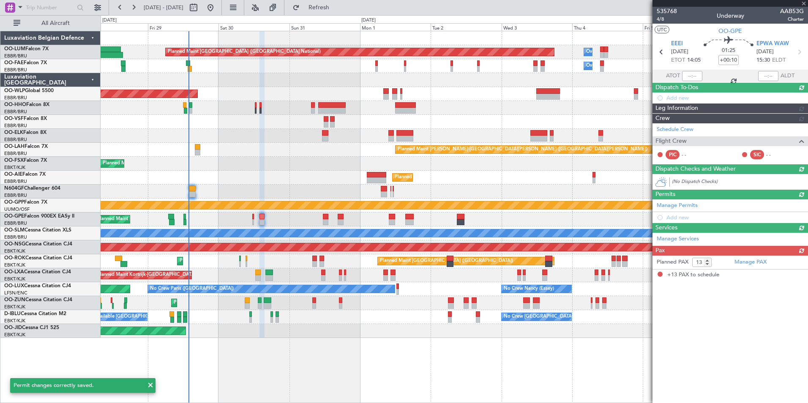
scroll to position [0, 0]
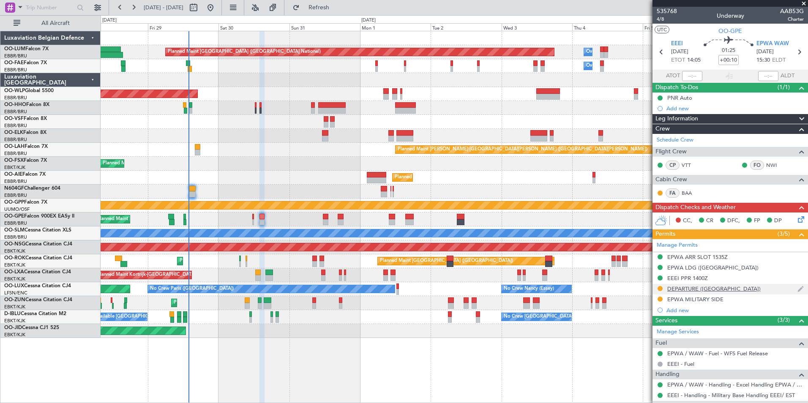
click at [686, 286] on div "DEPARTURE ([GEOGRAPHIC_DATA])" at bounding box center [713, 288] width 93 height 7
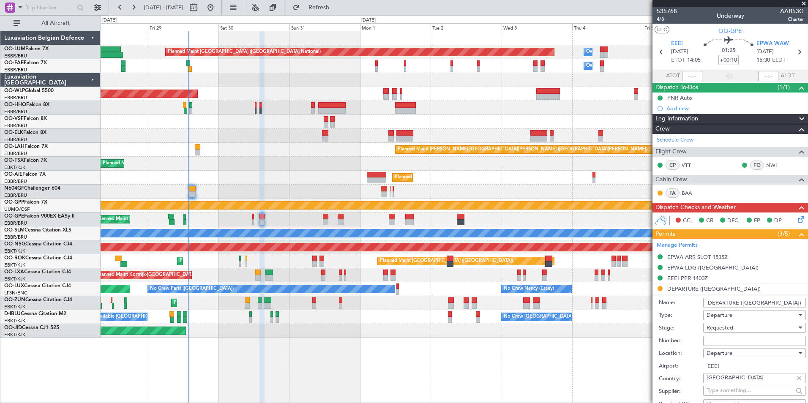
click at [727, 335] on div "Number:" at bounding box center [731, 341] width 147 height 13
click at [726, 339] on input "Number:" at bounding box center [754, 341] width 103 height 10
paste input "13.2-8/5412-1"
type input "13.2-8/5412-1"
click at [728, 328] on span "Requested" at bounding box center [719, 328] width 27 height 8
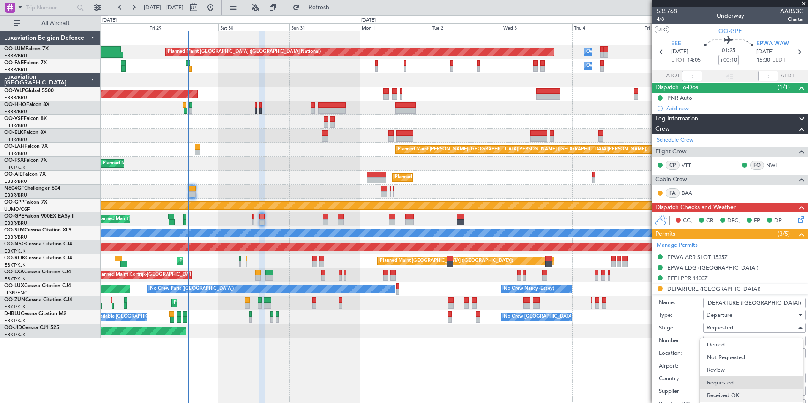
click at [724, 391] on span "Received OK" at bounding box center [751, 395] width 89 height 13
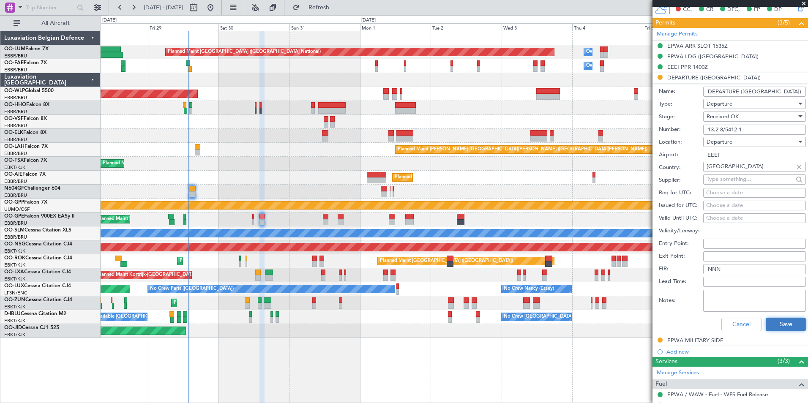
click at [786, 324] on button "Save" at bounding box center [785, 325] width 40 height 14
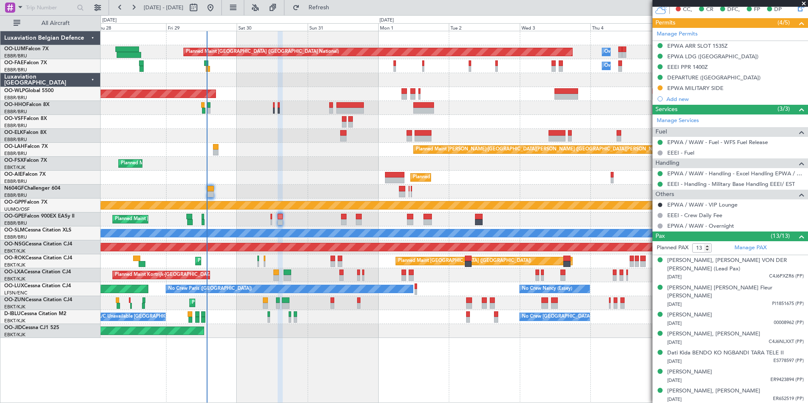
click at [259, 118] on div "Planned Maint Brussels (Brussels National) Owner Melsbroek Air Base Owner Melsb…" at bounding box center [454, 184] width 707 height 307
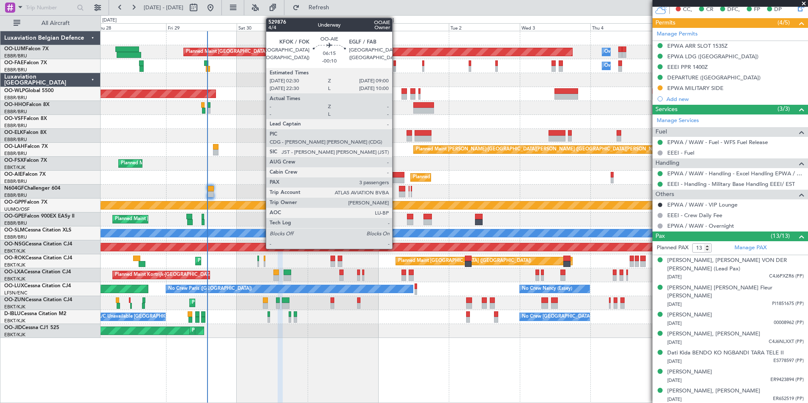
click at [396, 174] on div at bounding box center [394, 175] width 19 height 6
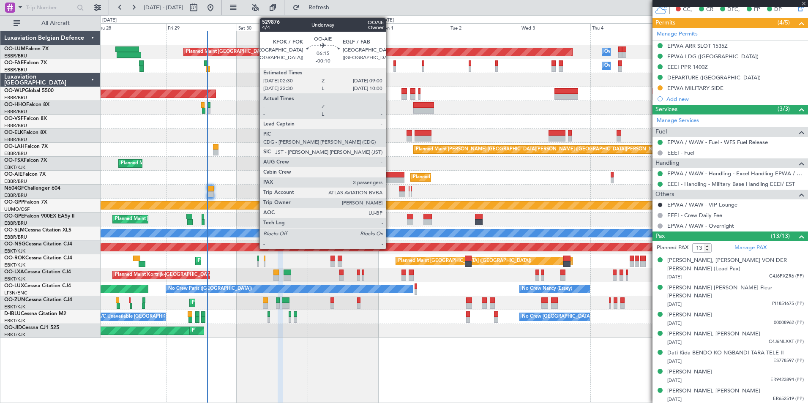
type input "-00:10"
type input "3"
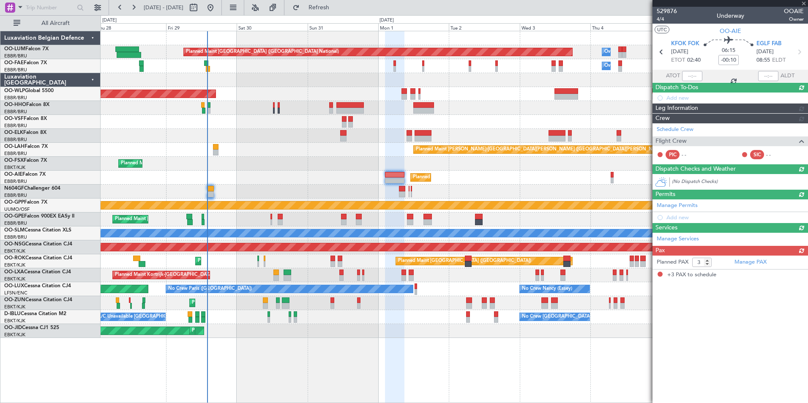
scroll to position [0, 0]
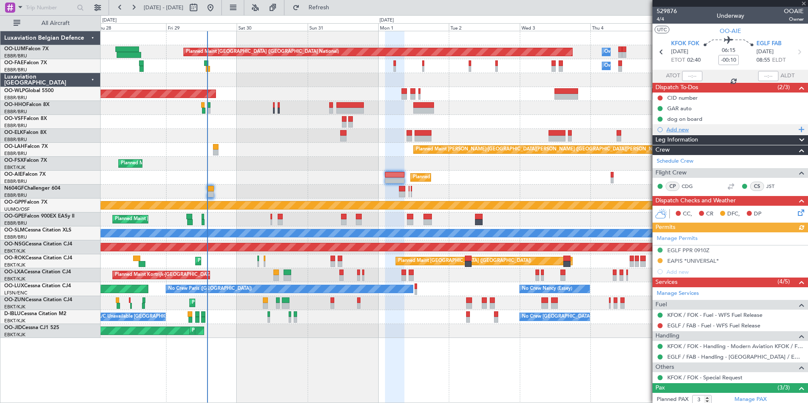
click at [673, 127] on div "Add new" at bounding box center [731, 129] width 130 height 7
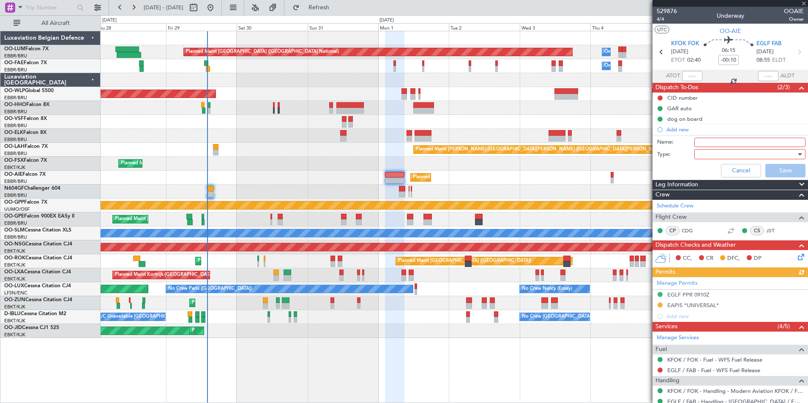
click at [697, 143] on input "Name:" at bounding box center [749, 142] width 111 height 9
type input "PP ANNA Van Poecke ** read me**"
click at [718, 154] on div at bounding box center [746, 154] width 98 height 13
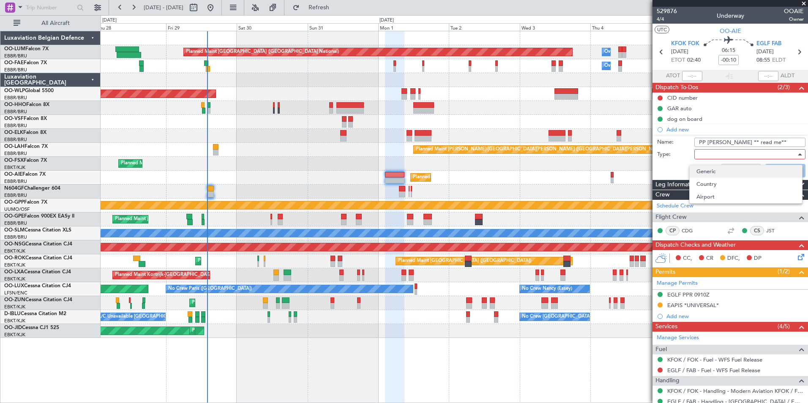
click at [715, 168] on span "Generic" at bounding box center [745, 171] width 99 height 13
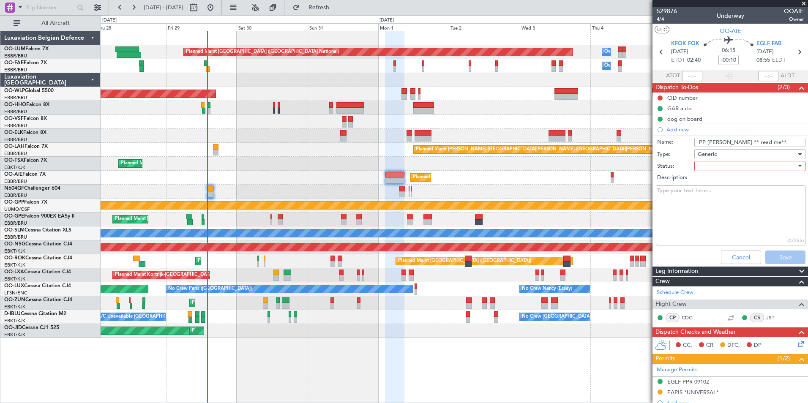
click at [715, 168] on div at bounding box center [746, 166] width 98 height 13
click at [717, 183] on span "Not Started" at bounding box center [745, 183] width 99 height 13
click at [775, 264] on div "Cancel Save" at bounding box center [727, 257] width 159 height 20
click at [774, 259] on button "Save" at bounding box center [785, 257] width 40 height 14
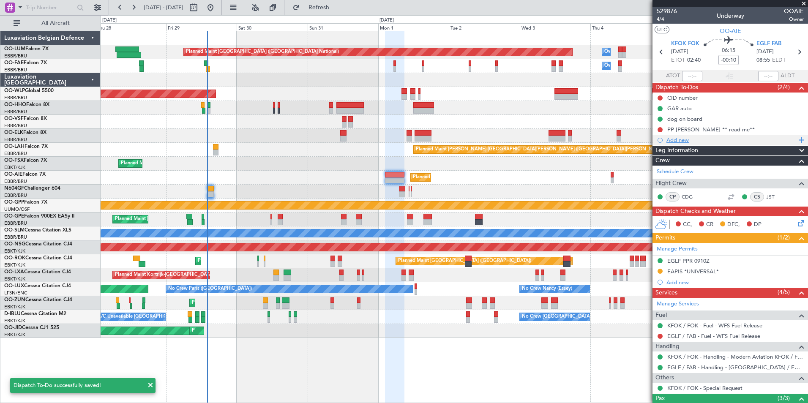
click at [674, 138] on div "Add new" at bounding box center [731, 139] width 130 height 7
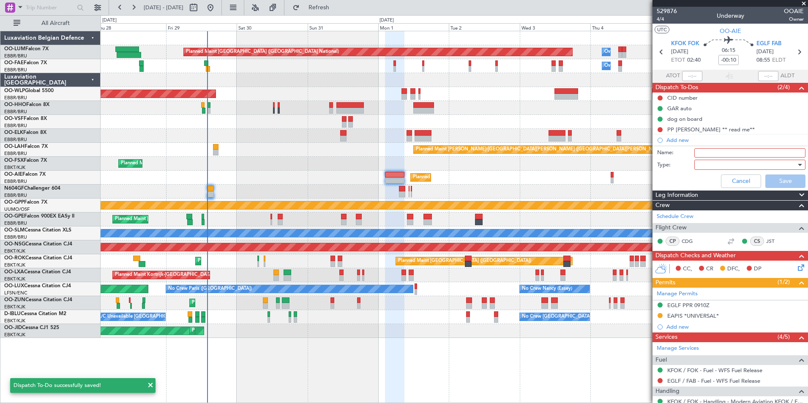
click at [709, 153] on input "Name:" at bounding box center [749, 152] width 111 height 9
click at [666, 149] on label "Name:" at bounding box center [675, 153] width 37 height 8
click at [694, 148] on input "Name:" at bounding box center [749, 152] width 111 height 9
click at [683, 127] on div "PP ANNA Van Poecke ** read me**" at bounding box center [710, 129] width 87 height 7
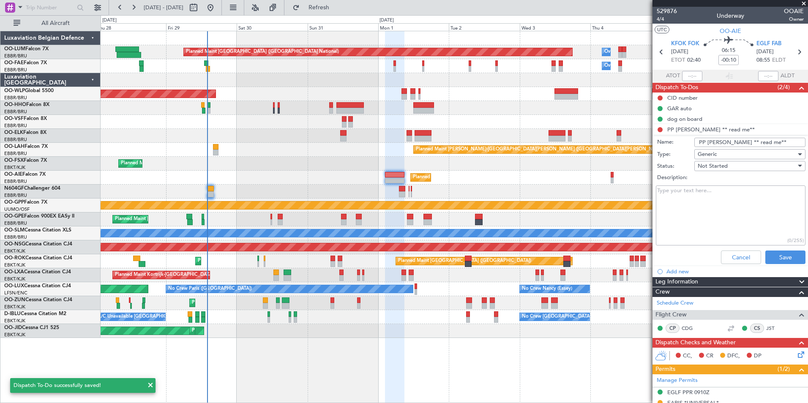
click at [685, 193] on textarea "Description:" at bounding box center [730, 215] width 150 height 60
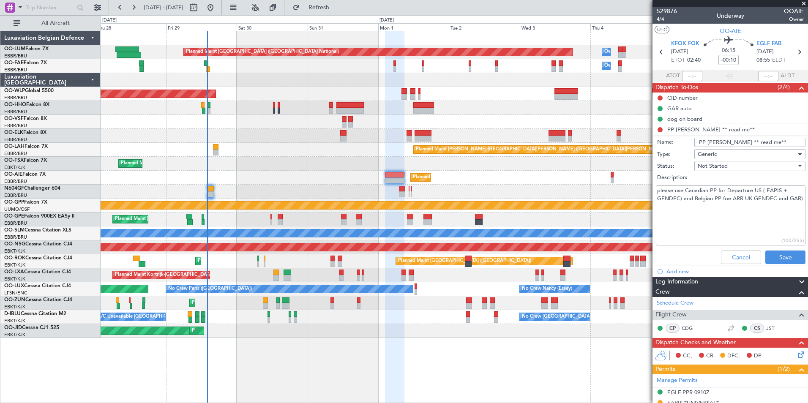
click at [752, 199] on textarea "please use Canadian PP for Departure US ( EAPIS + GENDEC) and Belgian PP foe AR…" at bounding box center [730, 215] width 150 height 60
click at [678, 207] on textarea "please use Canadian PP for Departure US ( EAPIS + GENDEC) and Belgian PP foe AR…" at bounding box center [730, 215] width 150 height 60
click at [712, 224] on textarea "please use Canadian PP for Departure US ( EAPIS + GENDEC) and Belgian PP foe AR…" at bounding box center [730, 215] width 150 height 60
click at [712, 223] on textarea "please use Canadian PP for Departure US ( EAPIS + GENDEC) and Belgian PP foe AR…" at bounding box center [730, 215] width 150 height 60
drag, startPoint x: 664, startPoint y: 226, endPoint x: 704, endPoint y: 226, distance: 40.1
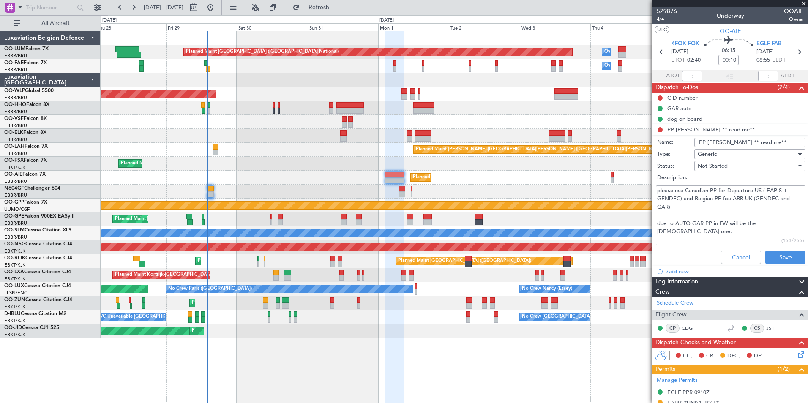
click at [703, 226] on textarea "please use Canadian PP for Departure US ( EAPIS + GENDEC) and Belgian PP foe AR…" at bounding box center [730, 215] width 150 height 60
click at [708, 230] on textarea "please use Canadian PP for Departure US ( EAPIS + GENDEC) and Belgian PP foe AR…" at bounding box center [730, 215] width 150 height 60
click at [703, 223] on textarea "please use Canadian PP for Departure US ( EAPIS + GENDEC) and Belgian PP foe AR…" at bounding box center [730, 215] width 150 height 60
drag, startPoint x: 707, startPoint y: 226, endPoint x: 767, endPoint y: 220, distance: 59.3
click at [790, 227] on textarea "please use Canadian PP for Departure US ( EAPIS + GENDEC) and Belgian PP foe AR…" at bounding box center [730, 215] width 150 height 60
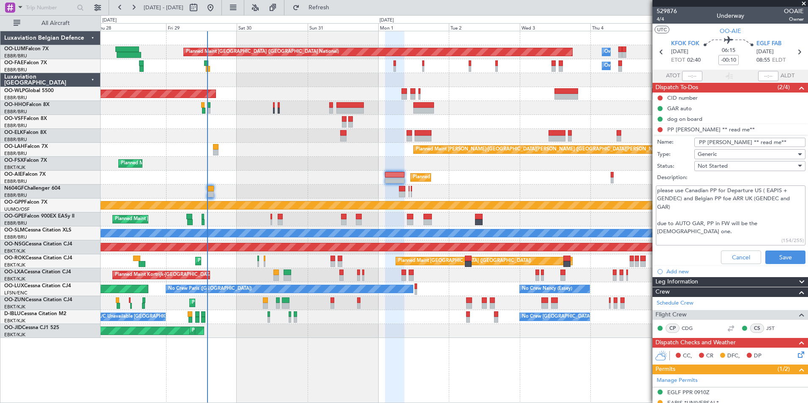
drag, startPoint x: 669, startPoint y: 190, endPoint x: 706, endPoint y: 207, distance: 41.2
click at [765, 199] on textarea "please use Canadian PP for Departure US ( EAPIS + GENDEC) and Belgian PP foe AR…" at bounding box center [730, 215] width 150 height 60
click at [703, 208] on textarea "please use Canadian PP for Departure US ( EAPIS + GENDEC) and Belgian PP foe AR…" at bounding box center [730, 215] width 150 height 60
click at [726, 199] on textarea "please use Canadian PP for Departure US ( EAPIS + GENDEC) and Belgian PP foe AR…" at bounding box center [730, 215] width 150 height 60
click at [726, 212] on textarea "please use Canadian PP for Departure US ( EAPIS + GENDEC) and Belgian PP fore A…" at bounding box center [730, 215] width 150 height 60
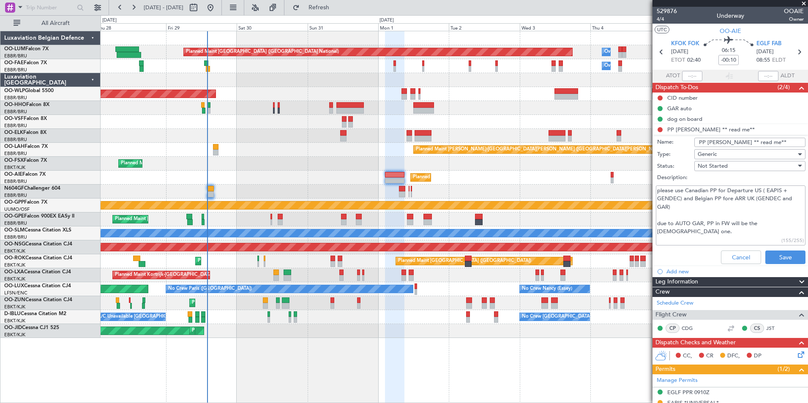
click at [732, 199] on textarea "please use Canadian PP for Departure US ( EAPIS + GENDEC) and Belgian PP fore A…" at bounding box center [730, 215] width 150 height 60
click at [719, 206] on textarea "please use Canadian PP for Departure US ( EAPIS + GENDEC) and Belgian PP for AR…" at bounding box center [730, 215] width 150 height 60
drag, startPoint x: 661, startPoint y: 190, endPoint x: 777, endPoint y: 190, distance: 116.1
click at [777, 190] on textarea "please use Canadian PP for Departure US ( EAPIS + GENDEC) and Belgian PP for AR…" at bounding box center [730, 215] width 150 height 60
click at [753, 210] on textarea "please use Canadian PP for Departure US ( EAPIS + GENDEC) and Belgian PP for AR…" at bounding box center [730, 215] width 150 height 60
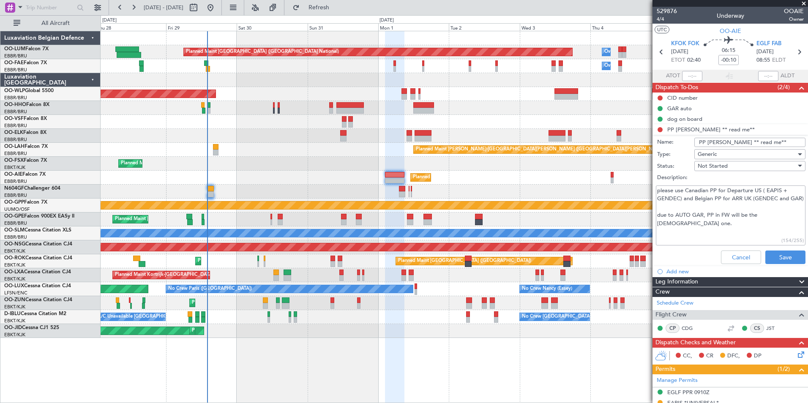
drag, startPoint x: 772, startPoint y: 191, endPoint x: 781, endPoint y: 191, distance: 8.9
click at [781, 191] on textarea "please use Canadian PP for Departure US ( EAPIS + GENDEC) and Belgian PP for AR…" at bounding box center [730, 215] width 150 height 60
click at [761, 209] on textarea "please use Canadian PP for Departure US ( EAPIS + GENDEC) and Belgian PP for AR…" at bounding box center [730, 215] width 150 height 60
click at [660, 222] on textarea "please use Canadian PP for Departure US ( EAPIS + GENDEC) and Belgian PP for AR…" at bounding box center [730, 215] width 150 height 60
click at [669, 224] on textarea "please use Canadian PP for Departure US ( EAPIS + GENDEC) and Belgian PP for AR…" at bounding box center [730, 215] width 150 height 60
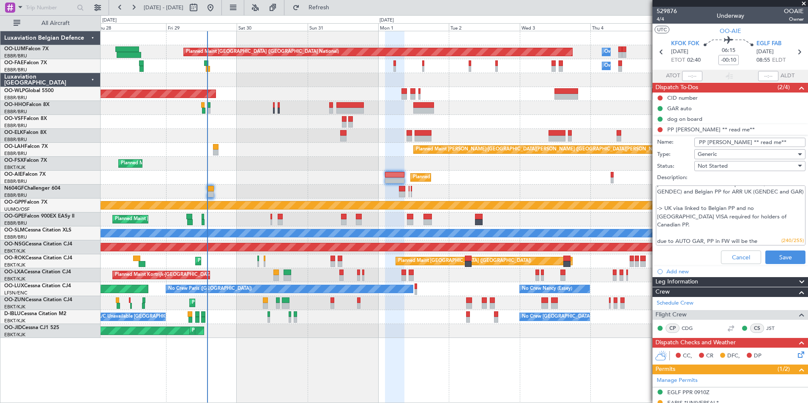
scroll to position [8, 0]
click at [658, 231] on textarea "please use Canadian PP for Departure US ( EAPIS + GENDEC) and Belgian PP for AR…" at bounding box center [730, 215] width 150 height 60
click at [670, 217] on textarea "please use Canadian PP for Departure US ( EAPIS + GENDEC) and Belgian PP for AR…" at bounding box center [730, 215] width 150 height 60
click at [730, 226] on textarea "please use Canadian PP for Departure US ( EAPIS + GENDEC) and Belgian PP for AR…" at bounding box center [730, 215] width 150 height 60
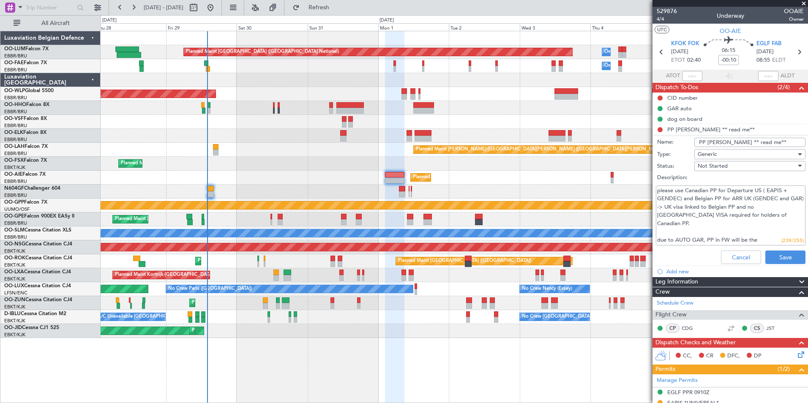
click at [766, 233] on textarea "please use Canadian PP for Departure US ( EAPIS + GENDEC) and Belgian PP for AR…" at bounding box center [730, 215] width 150 height 60
click at [705, 201] on textarea "please use Canadian PP for Departure US ( EAPIS + GENDEC) and Belgian PP for AR…" at bounding box center [730, 215] width 150 height 60
drag, startPoint x: 680, startPoint y: 214, endPoint x: 738, endPoint y: 223, distance: 59.0
click at [738, 223] on textarea "please use Canadian PP for Departure US ( EAPIS + GENDEC) and Belgian PP for AR…" at bounding box center [730, 215] width 150 height 60
click at [726, 225] on textarea "please use Canadian PP for Departure US ( EAPIS + GENDEC) and Belgian PP for AR…" at bounding box center [730, 215] width 150 height 60
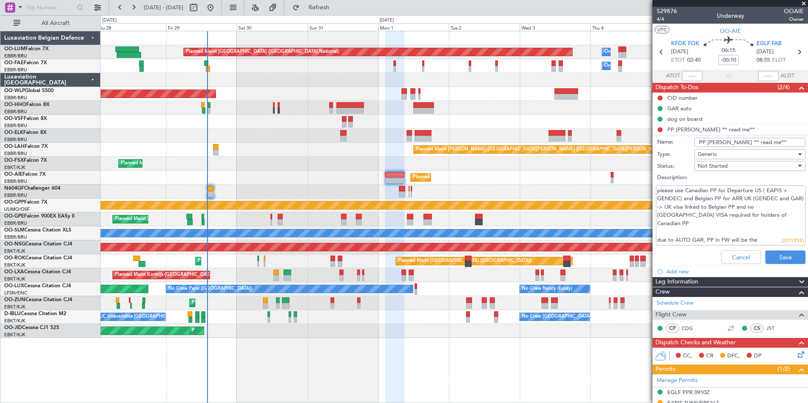
drag, startPoint x: 667, startPoint y: 188, endPoint x: 759, endPoint y: 195, distance: 92.3
click at [759, 195] on textarea "please use Canadian PP for Departure US ( EAPIS + GENDEC) and Belgian PP for AR…" at bounding box center [730, 215] width 150 height 60
click at [741, 203] on textarea "please use Canadian PP for Departure US ( EAPIS + GENDEC) and Belgian PP for AR…" at bounding box center [730, 215] width 150 height 60
drag, startPoint x: 683, startPoint y: 196, endPoint x: 761, endPoint y: 203, distance: 78.0
click at [771, 198] on textarea "please use Canadian PP for Departure US ( EAPIS + GENDEC) and Belgian PP for AR…" at bounding box center [730, 215] width 150 height 60
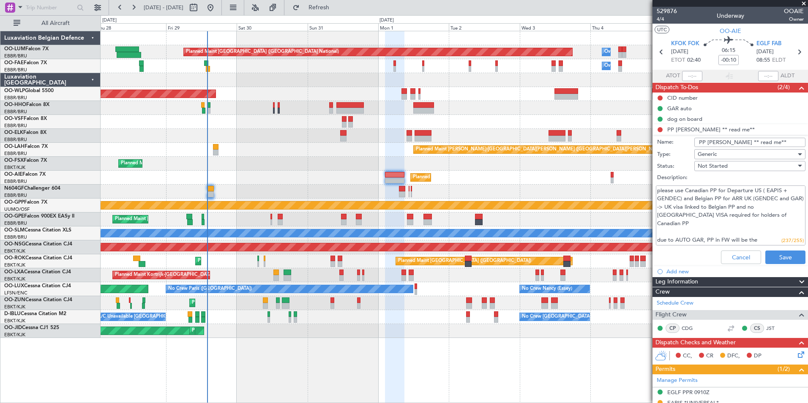
drag, startPoint x: 672, startPoint y: 212, endPoint x: 737, endPoint y: 238, distance: 70.5
click at [750, 234] on textarea "please use Canadian PP for Departure US ( EAPIS + GENDEC) and Belgian PP for AR…" at bounding box center [730, 215] width 150 height 60
click at [737, 238] on textarea "please use Canadian PP for Departure US ( EAPIS + GENDEC) and Belgian PP for AR…" at bounding box center [730, 215] width 150 height 60
click at [730, 221] on textarea "please use Canadian PP for Departure US ( EAPIS + GENDEC) and Belgian PP for AR…" at bounding box center [730, 215] width 150 height 60
click at [680, 204] on textarea "please use Canadian PP for Departure US ( EAPIS + GENDEC) and Belgian PP for AR…" at bounding box center [730, 215] width 150 height 60
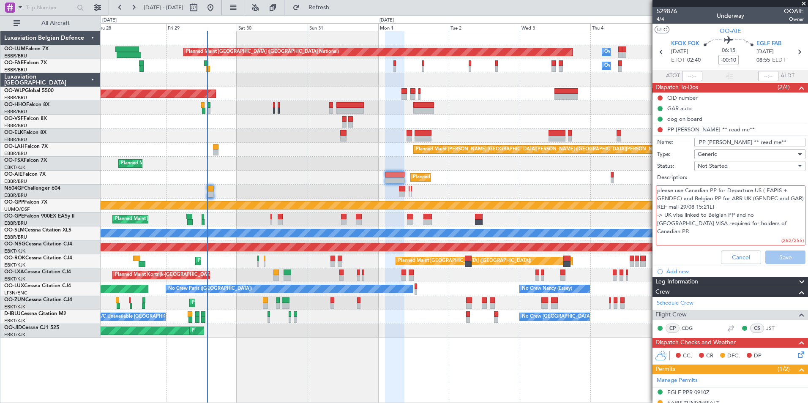
click at [699, 207] on textarea "please use Canadian PP for Departure US ( EAPIS + GENDEC) and Belgian PP for AR…" at bounding box center [730, 215] width 150 height 60
click at [697, 207] on textarea "please use Canadian PP for Departure US ( EAPIS + GENDEC) and Belgian PP for AR…" at bounding box center [730, 215] width 150 height 60
click at [756, 207] on textarea "please use Canadian PP for Departure US ( EAPIS + GENDEC) and Belgian PP for AR…" at bounding box center [730, 215] width 150 height 60
drag, startPoint x: 667, startPoint y: 214, endPoint x: 761, endPoint y: 211, distance: 94.2
click at [761, 211] on textarea "please use Canadian PP for Departure US ( EAPIS + GENDEC) and Belgian PP for AR…" at bounding box center [730, 215] width 150 height 60
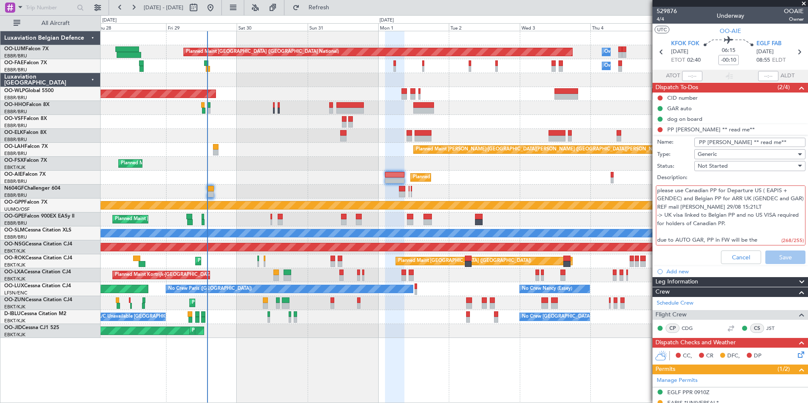
click at [751, 220] on textarea "please use Canadian PP for Departure US ( EAPIS + GENDEC) and Belgian PP for AR…" at bounding box center [730, 215] width 150 height 60
drag, startPoint x: 742, startPoint y: 222, endPoint x: 642, endPoint y: 213, distance: 100.1
click at [642, 213] on fb-app "28 Aug 2025 - 07 Sep 2025 Refresh Quick Links All Aircraft Planned Maint Brusse…" at bounding box center [404, 204] width 808 height 397
click at [740, 225] on textarea "please use Canadian PP for Departure US ( EAPIS + GENDEC) and Belgian PP for AR…" at bounding box center [730, 215] width 150 height 60
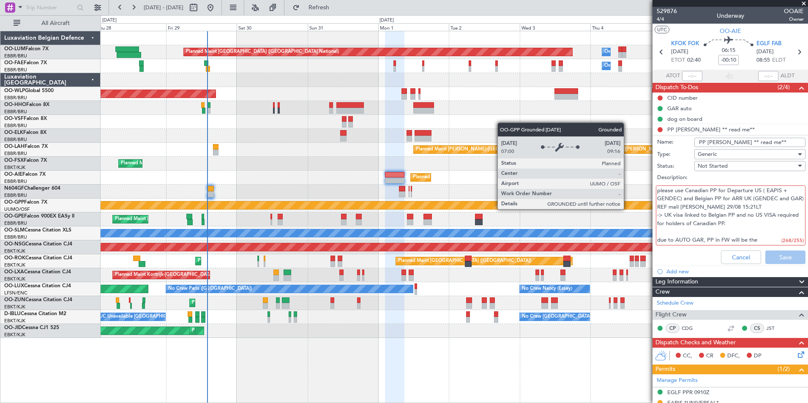
drag, startPoint x: 721, startPoint y: 220, endPoint x: 748, endPoint y: 219, distance: 27.5
click at [626, 209] on fb-app "28 Aug 2025 - 07 Sep 2025 Refresh Quick Links All Aircraft Planned Maint Brusse…" at bounding box center [404, 204] width 808 height 397
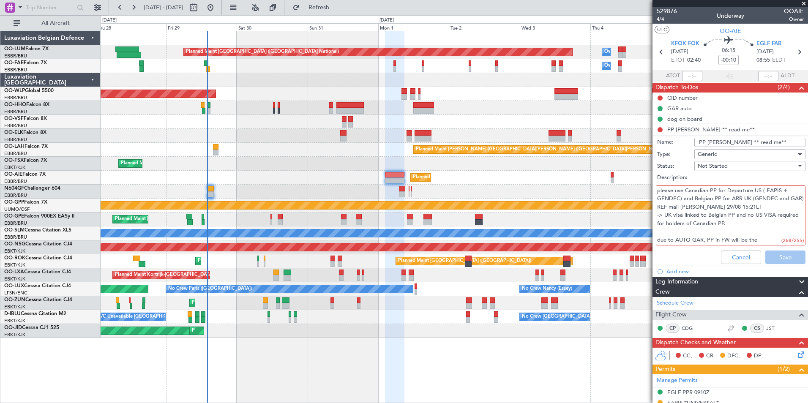
click at [751, 219] on textarea "please use Canadian PP for Departure US ( EAPIS + GENDEC) and Belgian PP for AR…" at bounding box center [730, 215] width 150 height 60
drag, startPoint x: 733, startPoint y: 226, endPoint x: 670, endPoint y: 209, distance: 65.5
click at [666, 209] on textarea "please use Canadian PP for Departure US ( EAPIS + GENDEC) and Belgian PP for AR…" at bounding box center [730, 215] width 150 height 60
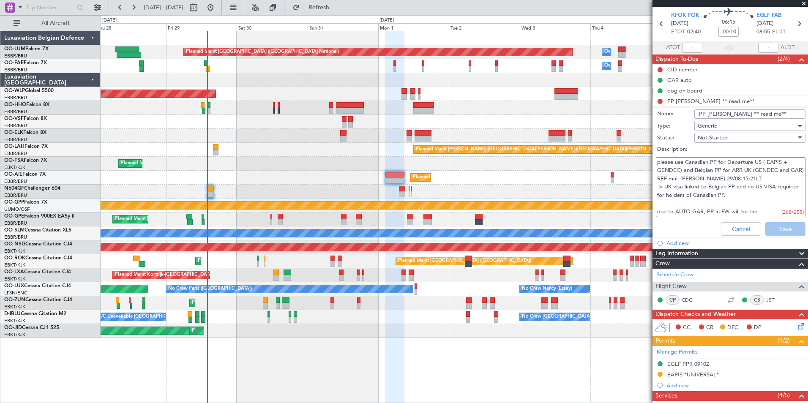
scroll to position [42, 0]
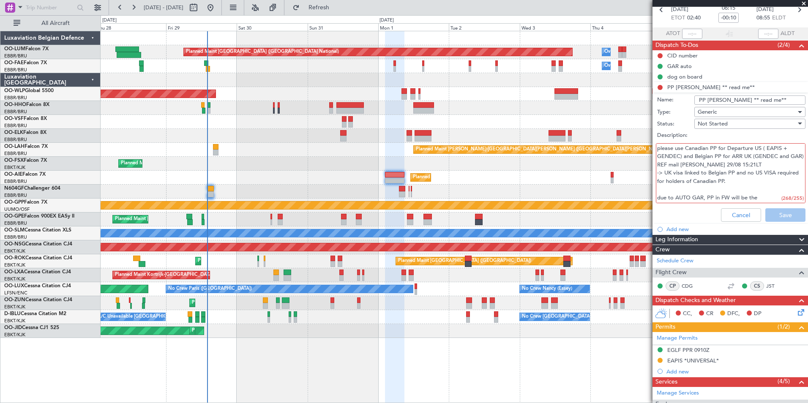
click at [664, 195] on textarea "please use Canadian PP for Departure US ( EAPIS + GENDEC) and Belgian PP for AR…" at bounding box center [730, 173] width 150 height 60
drag, startPoint x: 705, startPoint y: 189, endPoint x: 619, endPoint y: 188, distance: 86.2
click at [619, 188] on fb-app "28 Aug 2025 - 07 Sep 2025 Refresh Quick Links All Aircraft Planned Maint Brusse…" at bounding box center [404, 204] width 808 height 397
click at [752, 166] on textarea "please use Canadian PP for Departure US ( EAPIS + GENDEC) and Belgian PP for AR…" at bounding box center [730, 173] width 150 height 60
drag, startPoint x: 670, startPoint y: 175, endPoint x: 743, endPoint y: 172, distance: 73.5
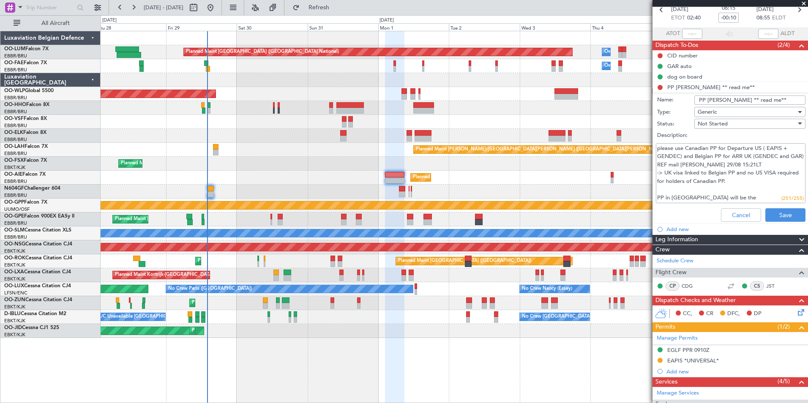
click at [743, 172] on textarea "please use Canadian PP for Departure US ( EAPIS + GENDEC) and Belgian PP for AR…" at bounding box center [730, 173] width 150 height 60
click at [723, 178] on textarea "please use Canadian PP for Departure US ( EAPIS + GENDEC) and Belgian PP for AR…" at bounding box center [730, 173] width 150 height 60
drag, startPoint x: 682, startPoint y: 172, endPoint x: 743, endPoint y: 175, distance: 60.9
click at [743, 175] on textarea "please use Canadian PP for Departure US ( EAPIS + GENDEC) and Belgian PP for AR…" at bounding box center [730, 173] width 150 height 60
click at [747, 179] on textarea "please use Canadian PP for Departure US ( EAPIS + GENDEC) and Belgian PP for AR…" at bounding box center [730, 173] width 150 height 60
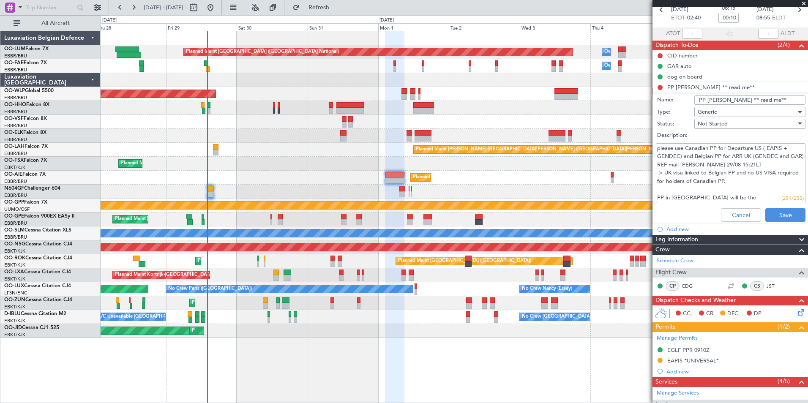
drag, startPoint x: 733, startPoint y: 176, endPoint x: 773, endPoint y: 178, distance: 40.2
click at [782, 175] on textarea "please use Canadian PP for Departure US ( EAPIS + GENDEC) and Belgian PP for AR…" at bounding box center [730, 173] width 150 height 60
click at [760, 181] on textarea "please use Canadian PP for Departure US ( EAPIS + GENDEC) and Belgian PP for AR…" at bounding box center [730, 173] width 150 height 60
drag, startPoint x: 660, startPoint y: 182, endPoint x: 729, endPoint y: 187, distance: 69.5
click at [729, 187] on textarea "please use Canadian PP for Departure US ( EAPIS + GENDEC) and Belgian PP for AR…" at bounding box center [730, 173] width 150 height 60
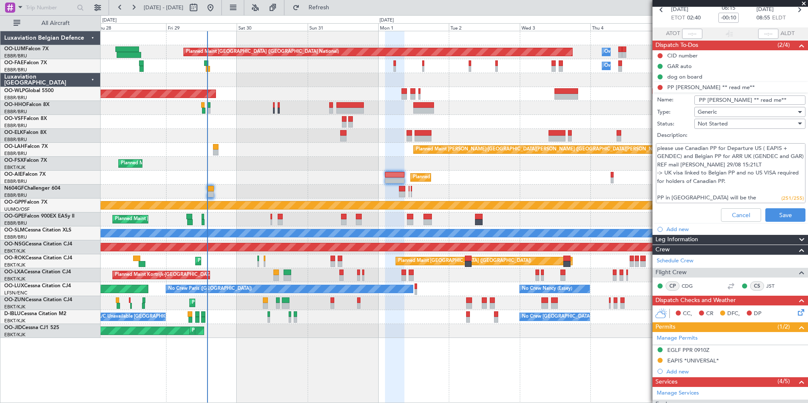
drag, startPoint x: 660, startPoint y: 196, endPoint x: 740, endPoint y: 195, distance: 80.3
click at [740, 195] on textarea "please use Canadian PP for Departure US ( EAPIS + GENDEC) and Belgian PP for AR…" at bounding box center [730, 173] width 150 height 60
click at [740, 198] on textarea "please use Canadian PP for Departure US ( EAPIS + GENDEC) and Belgian PP for AR…" at bounding box center [730, 173] width 150 height 60
drag, startPoint x: 674, startPoint y: 147, endPoint x: 669, endPoint y: 167, distance: 20.5
click at [669, 167] on textarea "please use Canadian PP for Departure US ( EAPIS + GENDEC) and Belgian PP for AR…" at bounding box center [730, 173] width 150 height 60
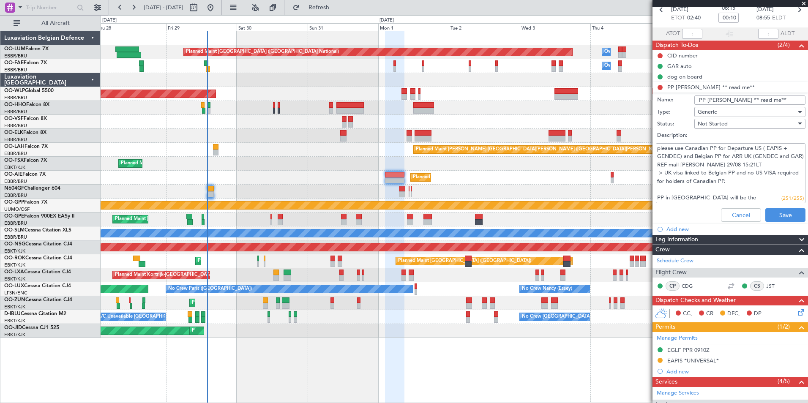
click at [749, 163] on textarea "please use Canadian PP for Departure US ( EAPIS + GENDEC) and Belgian PP for AR…" at bounding box center [730, 173] width 150 height 60
drag, startPoint x: 661, startPoint y: 172, endPoint x: 751, endPoint y: 185, distance: 90.0
click at [767, 177] on textarea "please use Canadian PP for Departure US ( EAPIS + GENDEC) and Belgian PP for AR…" at bounding box center [730, 173] width 150 height 60
click at [751, 185] on textarea "please use Canadian PP for Departure US ( EAPIS + GENDEC) and Belgian PP for AR…" at bounding box center [730, 173] width 150 height 60
drag, startPoint x: 665, startPoint y: 172, endPoint x: 727, endPoint y: 180, distance: 63.0
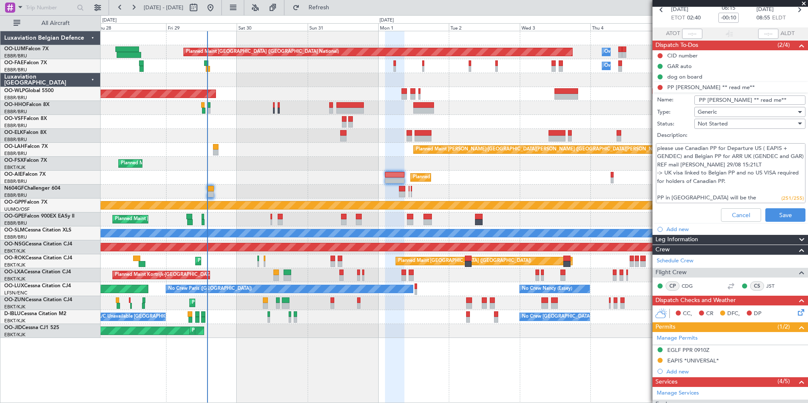
click at [727, 177] on textarea "please use Canadian PP for Departure US ( EAPIS + GENDEC) and Belgian PP for AR…" at bounding box center [730, 173] width 150 height 60
click at [728, 181] on textarea "please use Canadian PP for Departure US ( EAPIS + GENDEC) and Belgian PP for AR…" at bounding box center [730, 173] width 150 height 60
drag, startPoint x: 731, startPoint y: 176, endPoint x: 773, endPoint y: 183, distance: 42.8
click at [773, 180] on textarea "please use Canadian PP for Departure US ( EAPIS + GENDEC) and Belgian PP for AR…" at bounding box center [730, 173] width 150 height 60
click at [759, 188] on textarea "please use Canadian PP for Departure US ( EAPIS + GENDEC) and Belgian PP for AR…" at bounding box center [730, 173] width 150 height 60
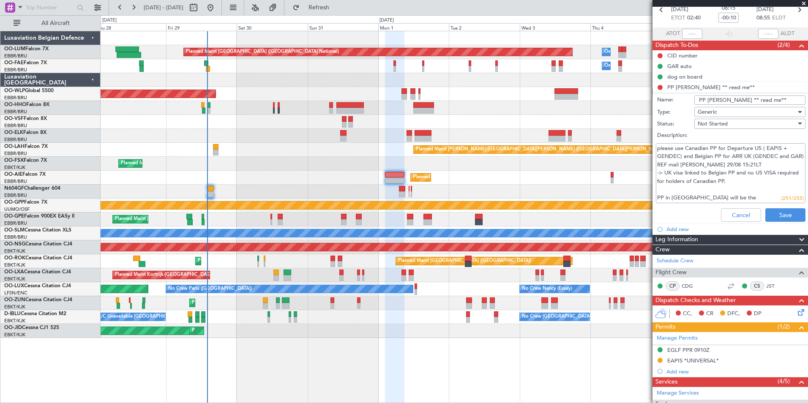
drag, startPoint x: 737, startPoint y: 188, endPoint x: 659, endPoint y: 173, distance: 78.6
click at [641, 171] on fb-app "28 Aug 2025 - 07 Sep 2025 Refresh Quick Links All Aircraft Planned Maint Brusse…" at bounding box center [404, 204] width 808 height 397
click at [743, 185] on textarea "please use Canadian PP for Departure US ( EAPIS + GENDEC) and Belgian PP for AR…" at bounding box center [730, 173] width 150 height 60
drag, startPoint x: 658, startPoint y: 196, endPoint x: 758, endPoint y: 196, distance: 100.1
click at [758, 196] on textarea "please use Canadian PP for Departure US ( EAPIS + GENDEC) and Belgian PP for AR…" at bounding box center [730, 173] width 150 height 60
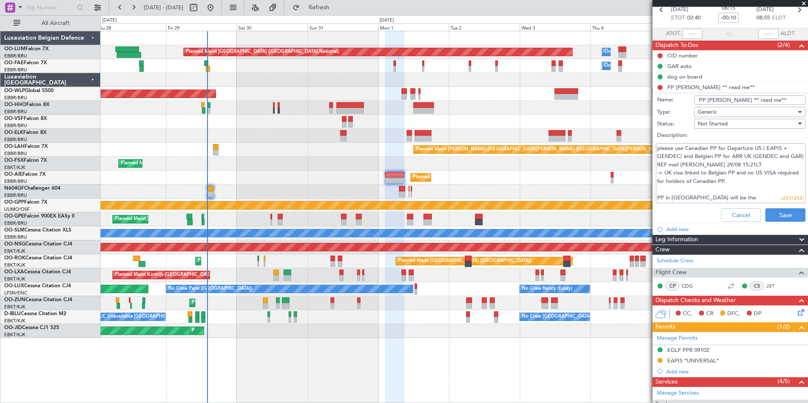
click at [734, 196] on textarea "please use Canadian PP for Departure US ( EAPIS + GENDEC) and Belgian PP for AR…" at bounding box center [730, 173] width 150 height 60
type textarea "please use Canadian PP for Departure US ( EAPIS + GENDEC) and Belgian PP for AR…"
click at [777, 215] on button "Save" at bounding box center [785, 215] width 40 height 14
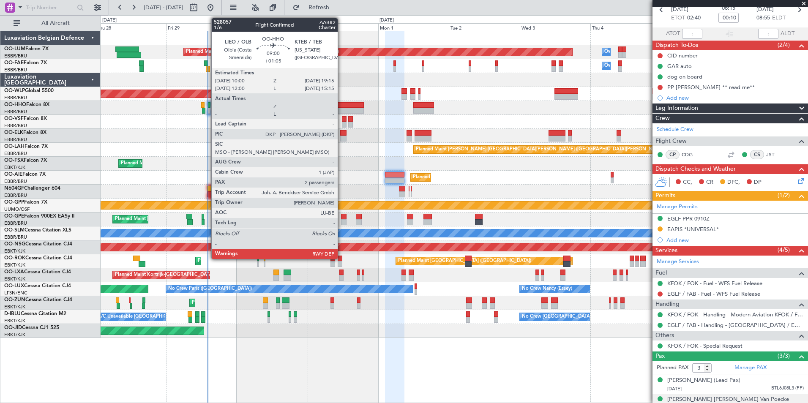
click at [341, 107] on div at bounding box center [349, 105] width 27 height 6
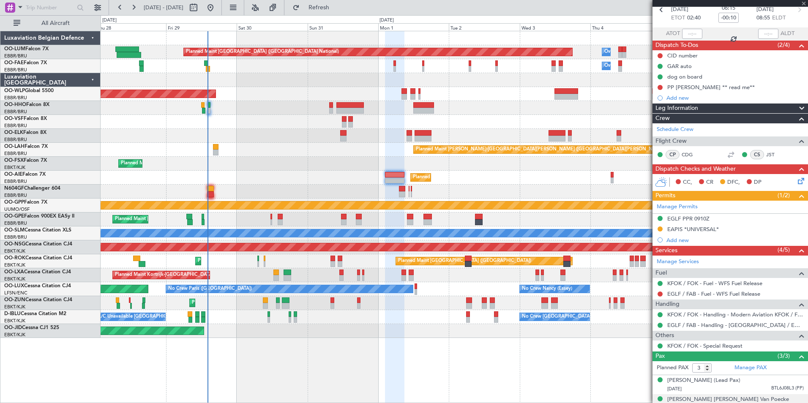
type input "+01:05"
type input "2"
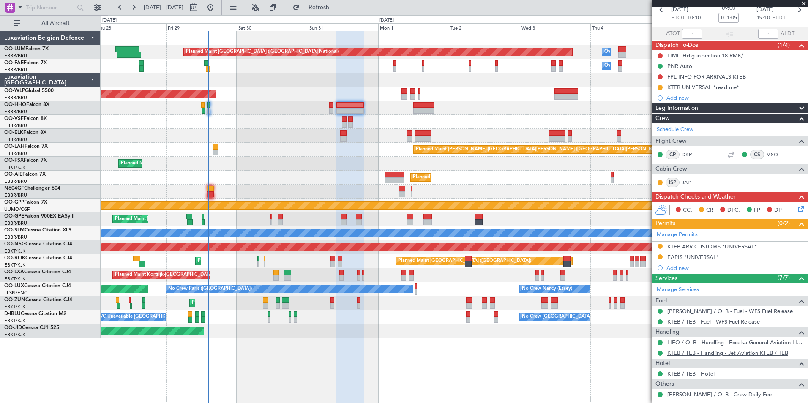
drag, startPoint x: 665, startPoint y: 348, endPoint x: 679, endPoint y: 350, distance: 14.1
click at [670, 348] on div "KTEB / TEB - Handling - Jet Aviation KTEB / TEB" at bounding box center [729, 353] width 155 height 11
click at [679, 350] on link "KTEB / TEB - Handling - Jet Aviation KTEB / TEB" at bounding box center [727, 352] width 121 height 7
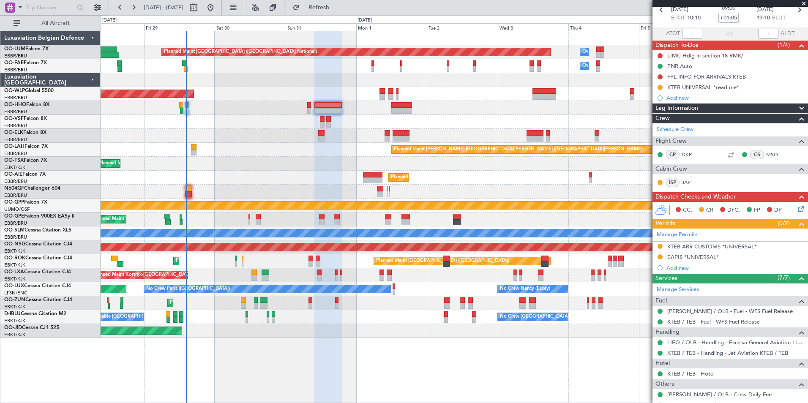
click at [282, 264] on div "Planned Maint Kortrijk-Wevelgem Planned Maint Paris (Le Bourget) A/C Unavailable" at bounding box center [454, 261] width 707 height 14
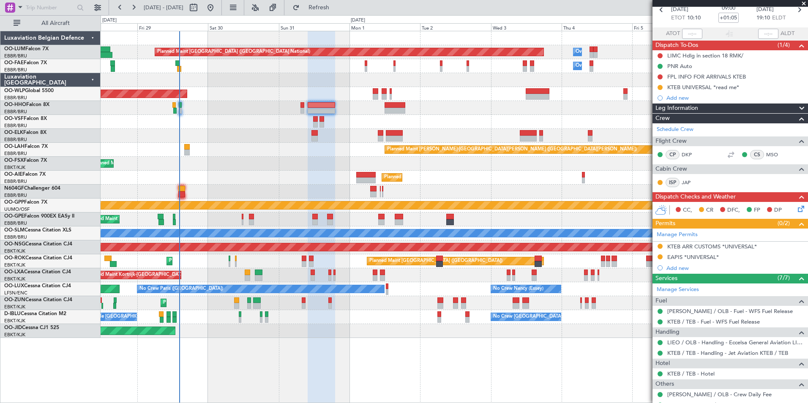
click at [283, 267] on div "Planned Maint Kortrijk-Wevelgem Planned Maint Paris (Le Bourget) A/C Unavailable" at bounding box center [454, 261] width 707 height 14
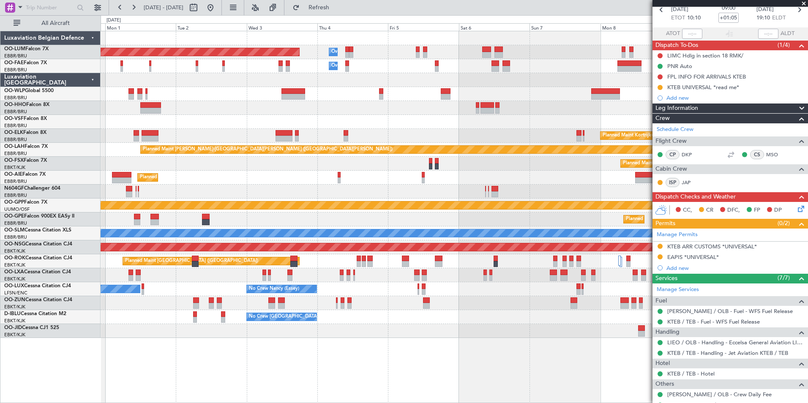
click at [273, 228] on div "Planned Maint Brussels (Brussels National) Owner Melsbroek Air Base Owner Melsb…" at bounding box center [454, 184] width 707 height 307
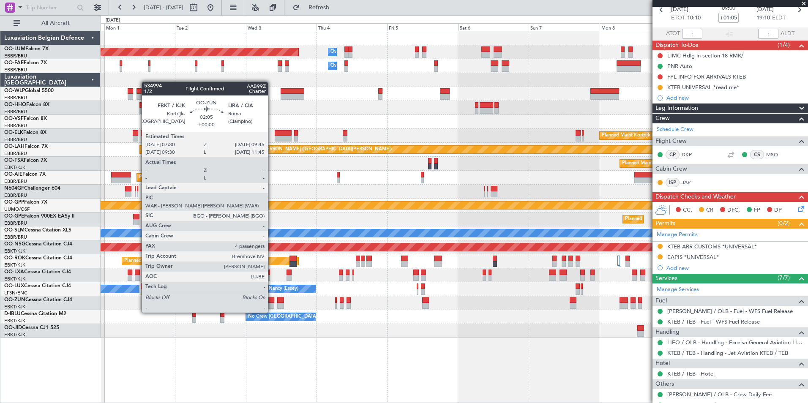
click at [272, 304] on div at bounding box center [270, 306] width 7 height 6
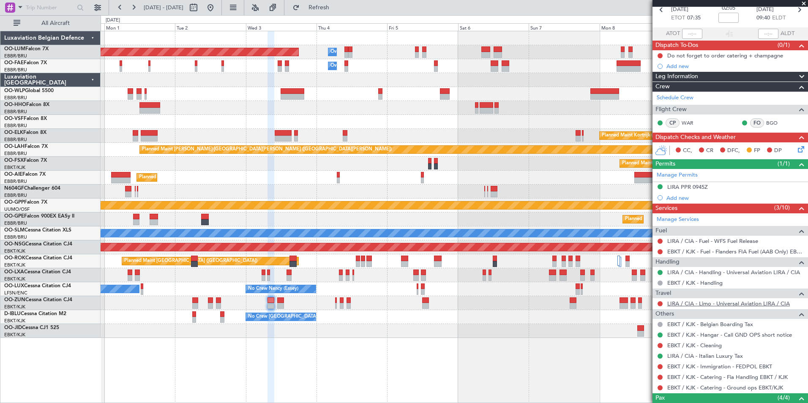
click at [696, 302] on link "LIRA / CIA - Limo - Universal Aviation LIRA / CIA" at bounding box center [728, 303] width 122 height 7
click at [658, 304] on button at bounding box center [659, 303] width 5 height 5
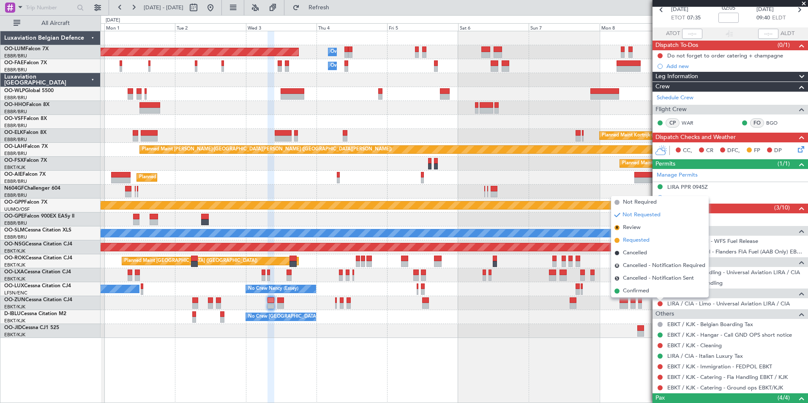
click at [638, 243] on span "Requested" at bounding box center [636, 240] width 27 height 8
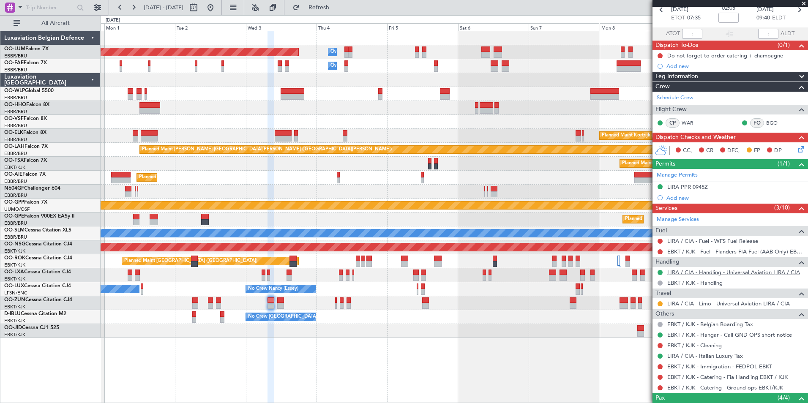
click at [727, 271] on link "LIRA / CIA - Handling - Universal Aviation LIRA / CIA" at bounding box center [733, 272] width 133 height 7
click at [748, 378] on link "EBKT / KJK - Catering - Fia Handling EBKT / KJK" at bounding box center [727, 376] width 120 height 7
click at [329, 10] on button "Refresh" at bounding box center [313, 8] width 51 height 14
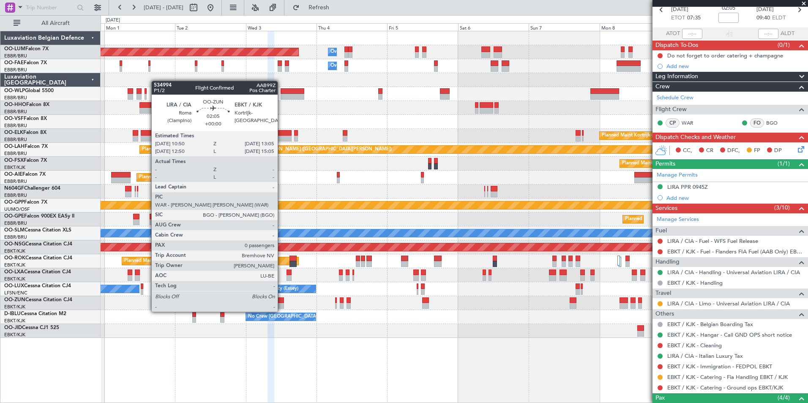
click at [281, 303] on div at bounding box center [280, 306] width 7 height 6
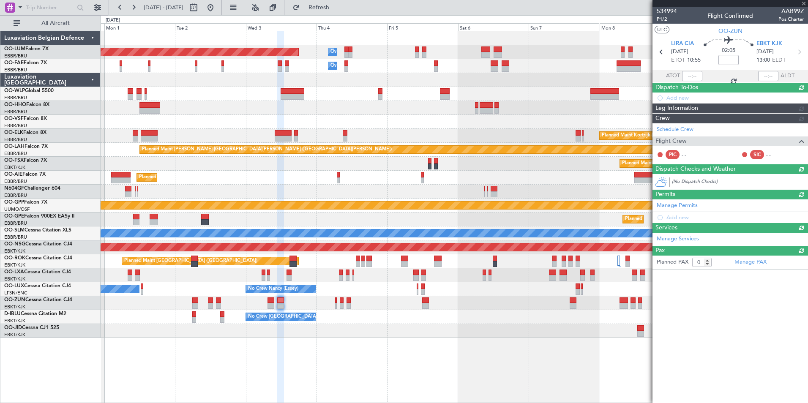
scroll to position [0, 0]
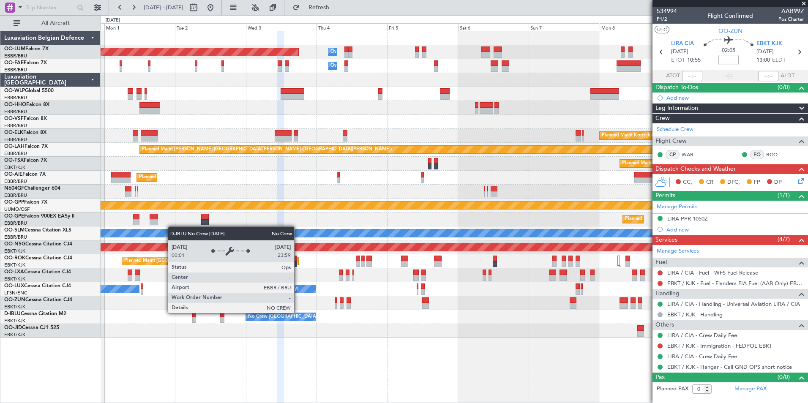
click at [334, 312] on div "No Crew Brussels (Brussels National) No Crew Brussels (Brussels National)" at bounding box center [454, 317] width 707 height 14
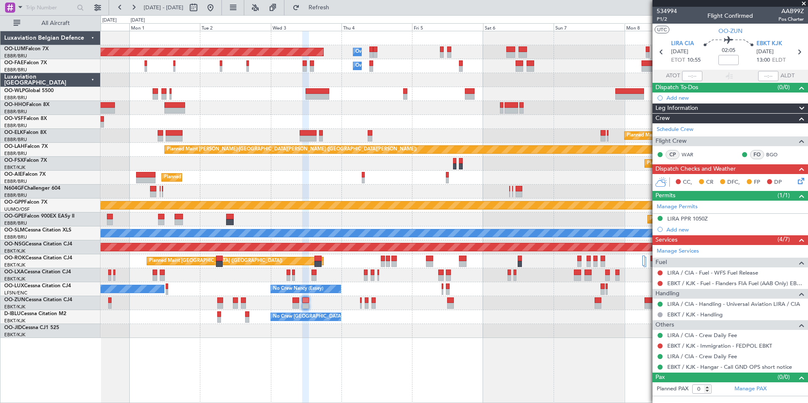
click at [292, 302] on div "Planned Maint Kortrijk-[GEOGRAPHIC_DATA]" at bounding box center [454, 303] width 707 height 14
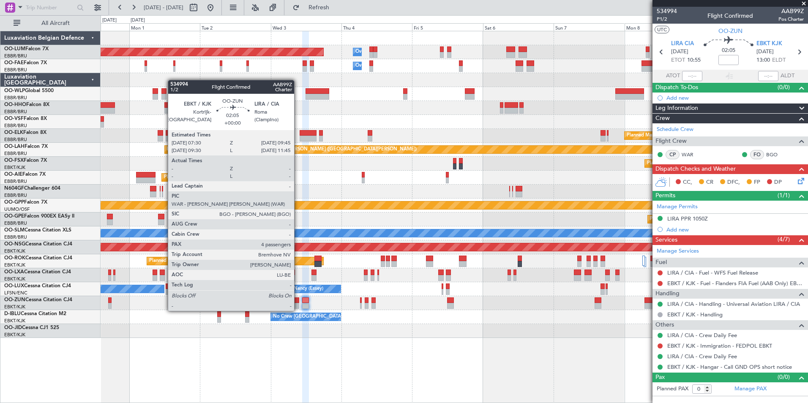
click at [298, 302] on div at bounding box center [295, 300] width 7 height 6
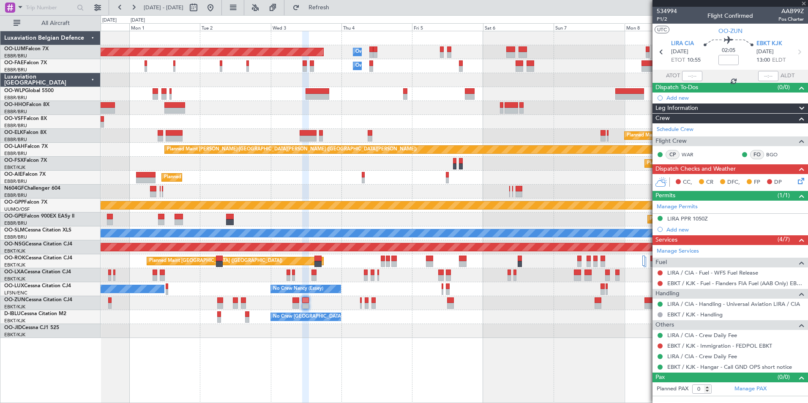
type input "4"
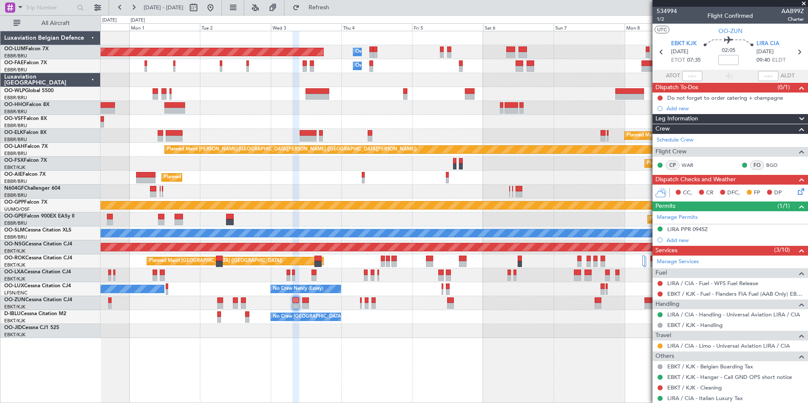
click at [461, 237] on div "Planned Maint Brussels (Brussels National) Owner Melsbroek Air Base Owner Melsb…" at bounding box center [454, 184] width 707 height 307
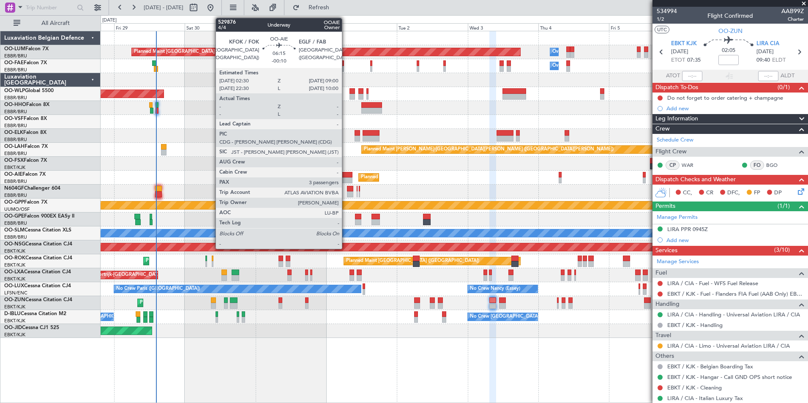
click at [345, 180] on div at bounding box center [342, 180] width 19 height 6
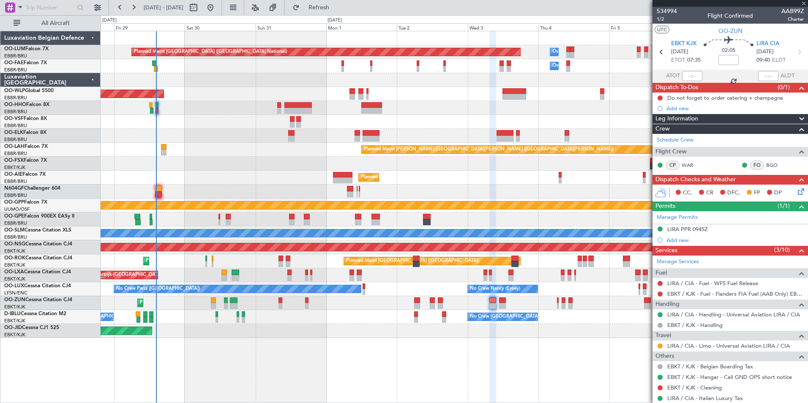
type input "-00:10"
type input "3"
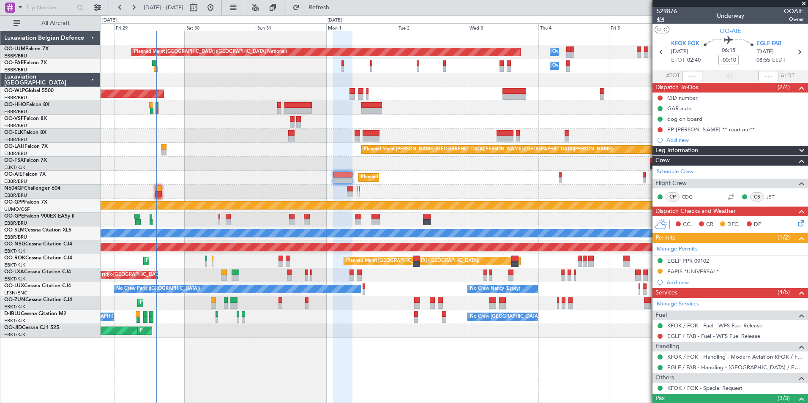
click at [661, 22] on span "4/4" at bounding box center [666, 19] width 20 height 7
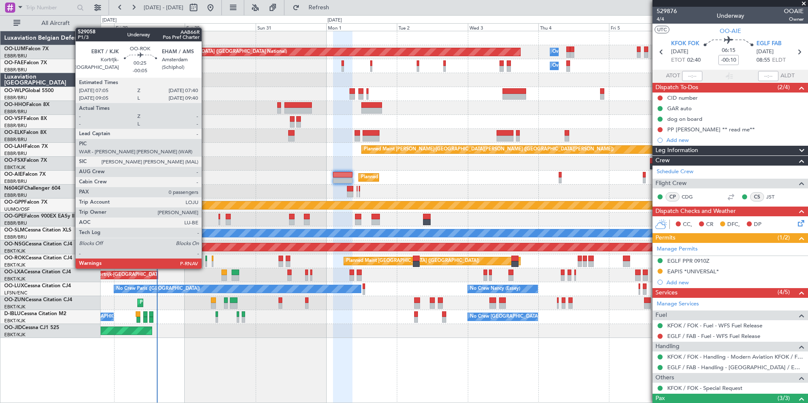
click at [205, 260] on div at bounding box center [206, 259] width 2 height 6
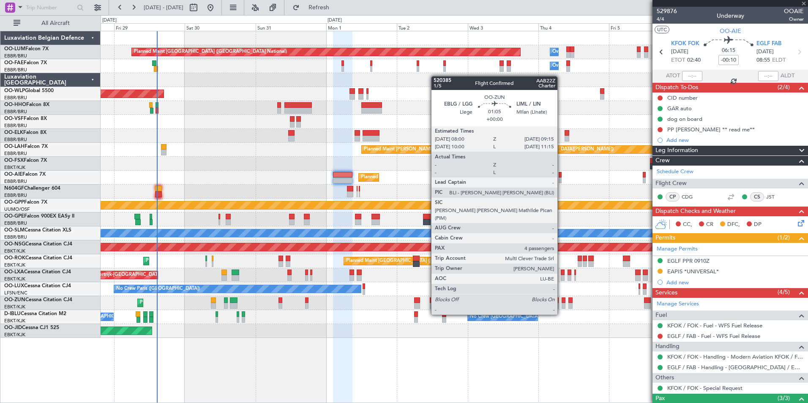
type input "-00:05"
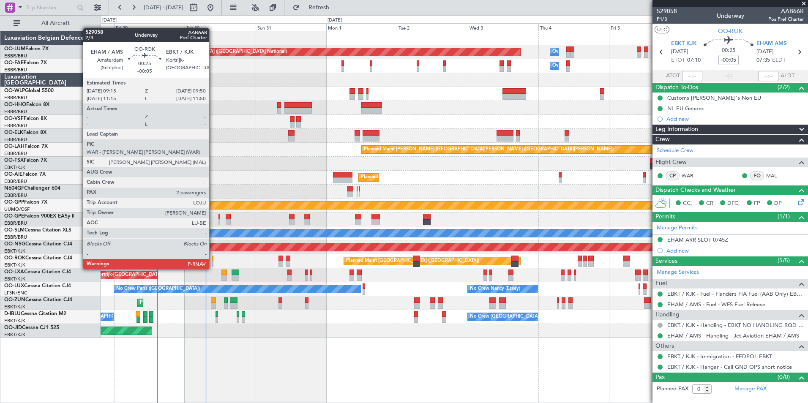
click at [213, 261] on div at bounding box center [213, 259] width 2 height 6
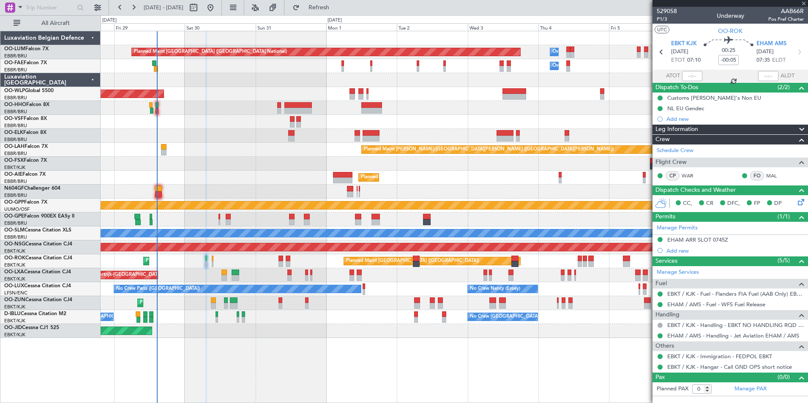
type input "2"
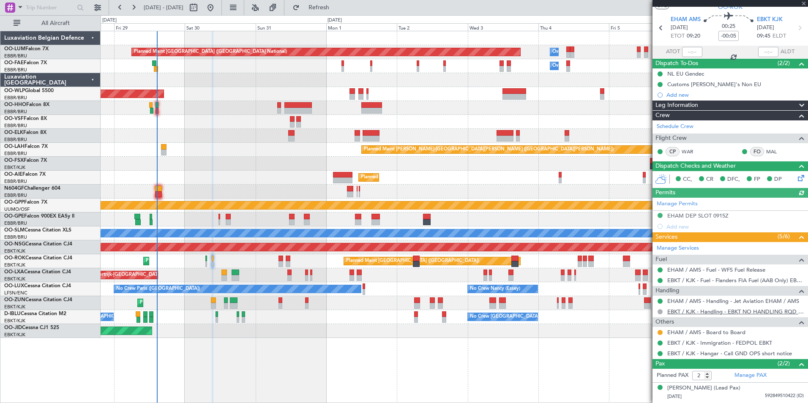
scroll to position [41, 0]
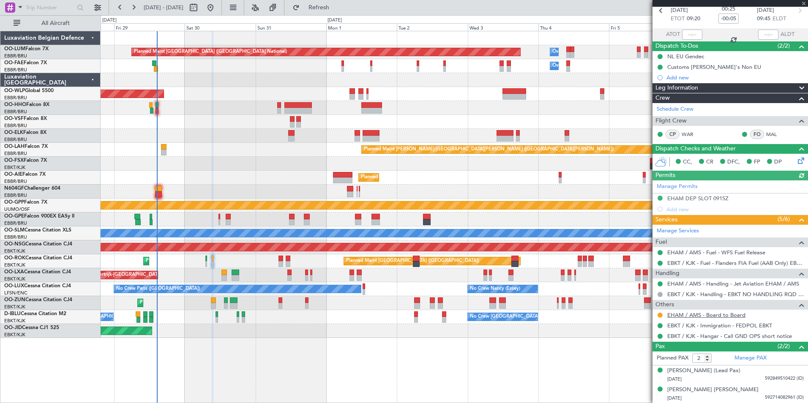
click at [701, 313] on link "EHAM / AMS - Board to Board" at bounding box center [706, 314] width 78 height 7
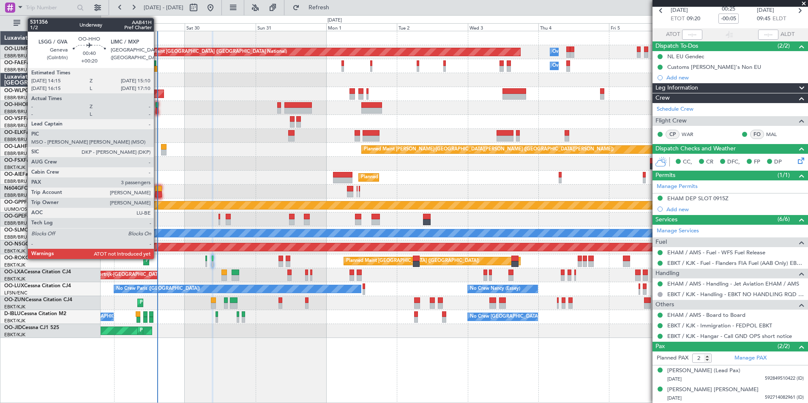
click at [158, 110] on div at bounding box center [156, 111] width 3 height 6
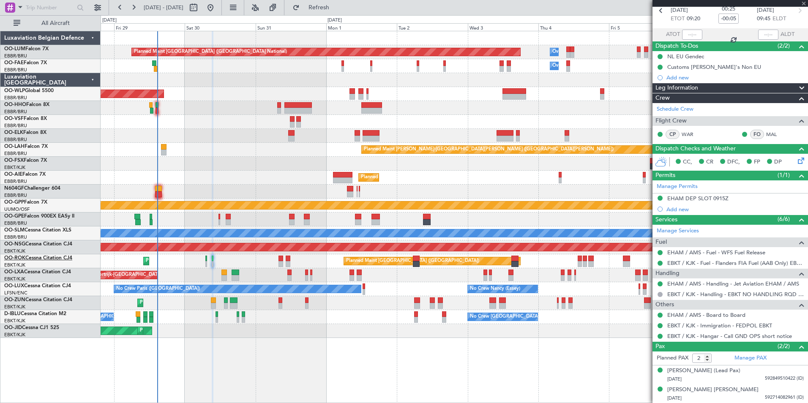
type input "+00:20"
type input "3"
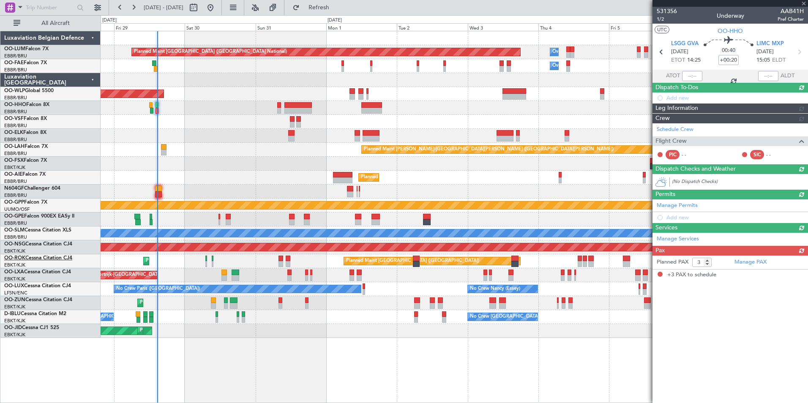
scroll to position [0, 0]
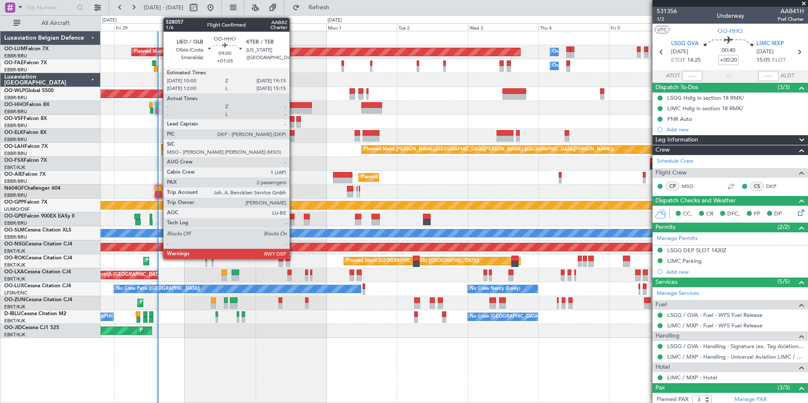
click at [293, 108] on div at bounding box center [297, 111] width 27 height 6
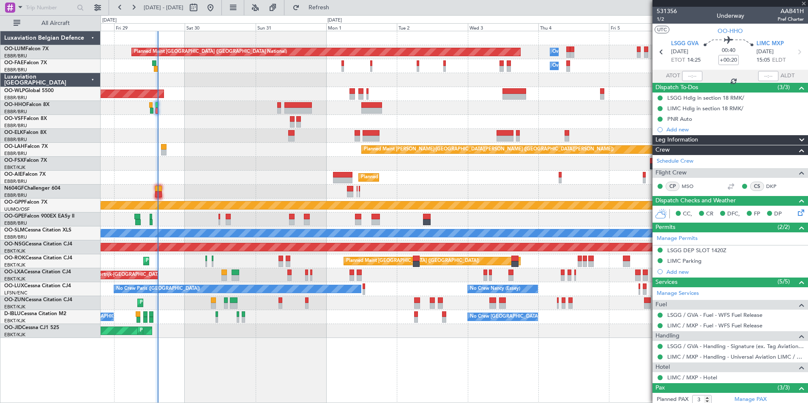
type input "+01:05"
type input "2"
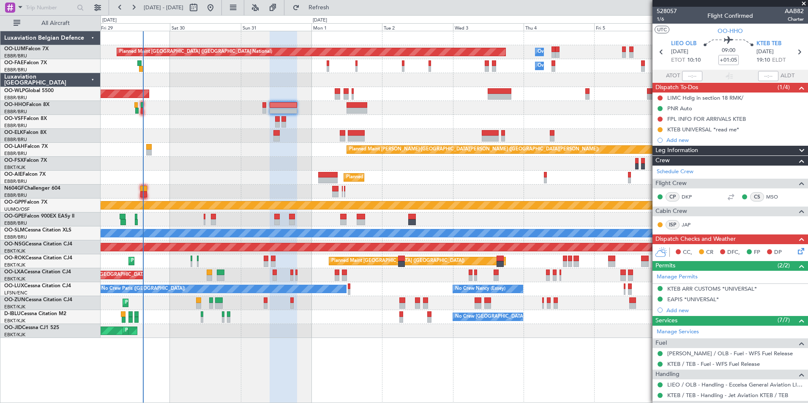
click at [221, 111] on div at bounding box center [454, 108] width 707 height 14
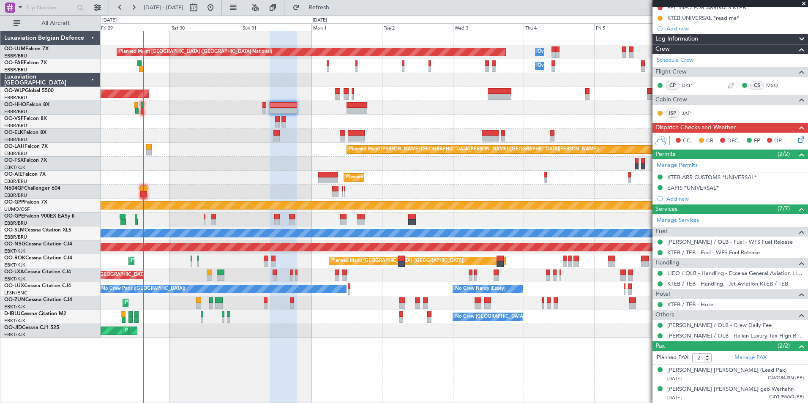
scroll to position [120, 0]
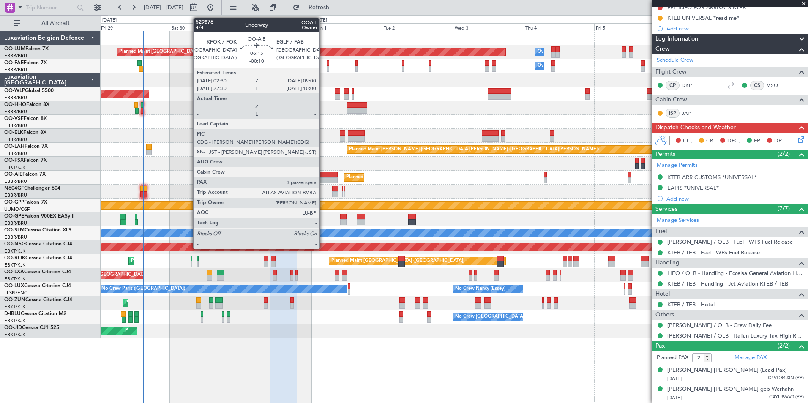
click at [323, 179] on div at bounding box center [327, 180] width 19 height 6
type input "-00:10"
type input "3"
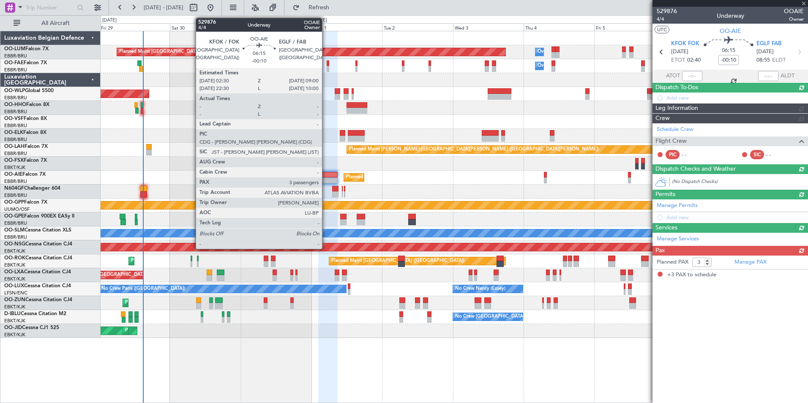
scroll to position [0, 0]
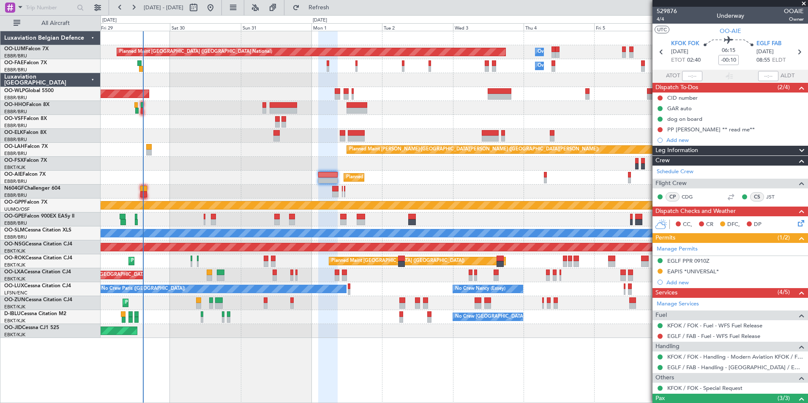
click at [797, 225] on icon at bounding box center [799, 221] width 7 height 7
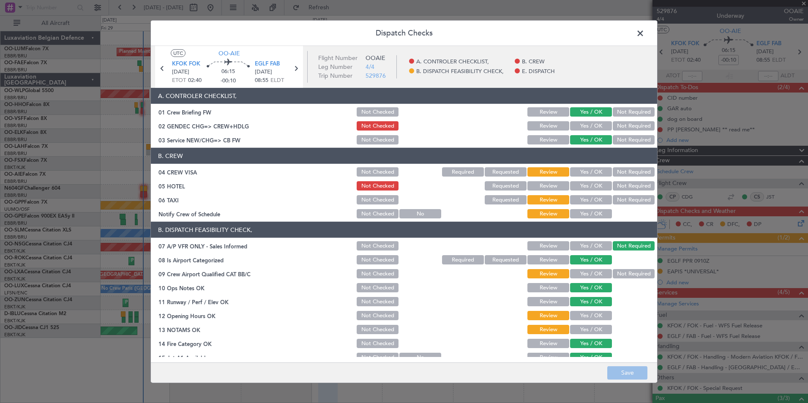
click at [585, 124] on button "Yes / OK" at bounding box center [591, 125] width 42 height 9
click at [627, 370] on button "Save" at bounding box center [627, 373] width 40 height 14
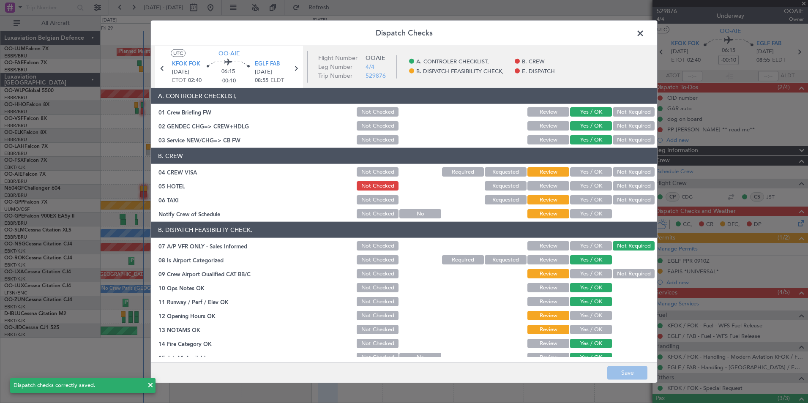
click at [644, 30] on span at bounding box center [644, 35] width 0 height 17
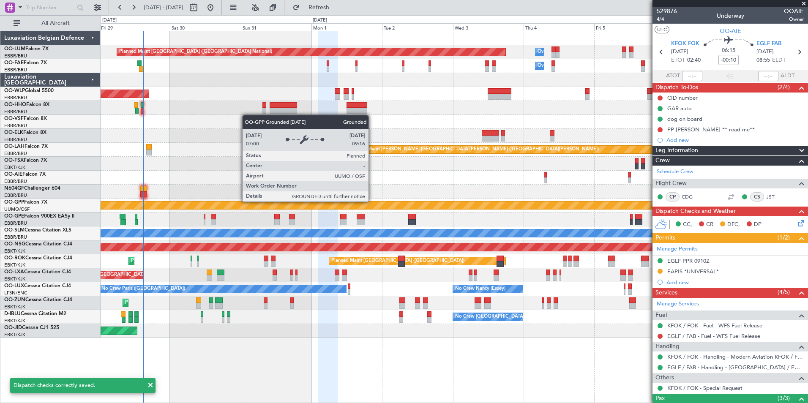
click at [385, 201] on div "Grounded [PERSON_NAME]" at bounding box center [454, 205] width 2120 height 8
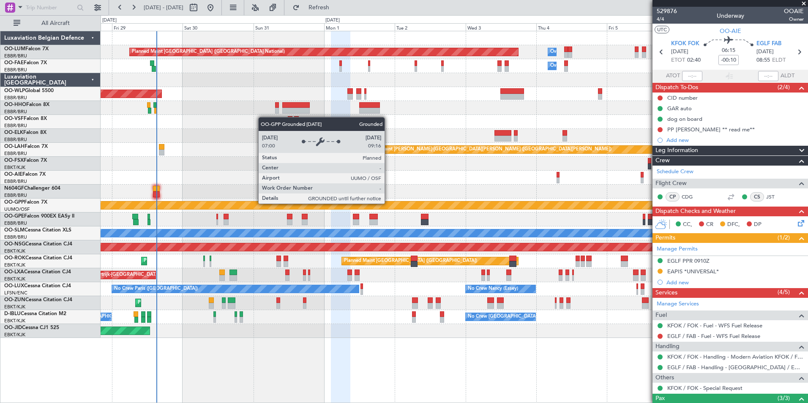
click at [209, 227] on div "Planned Maint Brussels (Brussels National) Owner Melsbroek Air Base Owner Melsb…" at bounding box center [454, 184] width 707 height 307
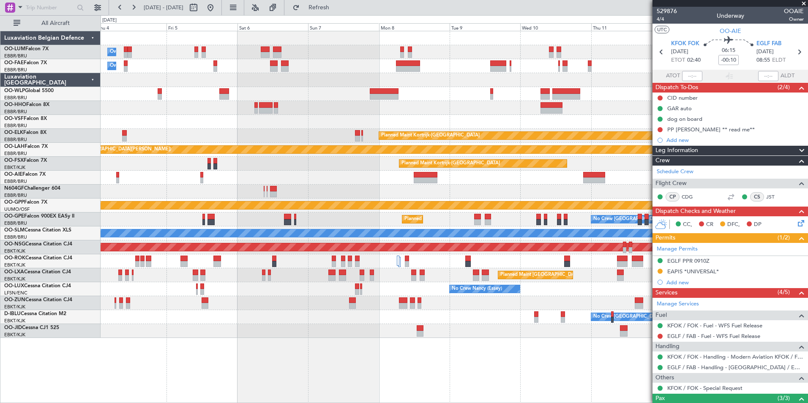
click at [390, 82] on div at bounding box center [454, 80] width 707 height 14
click at [304, 93] on div "Owner Melsbroek Air Base Planned Maint Brussels (Brussels National) Owner Melsb…" at bounding box center [454, 184] width 707 height 307
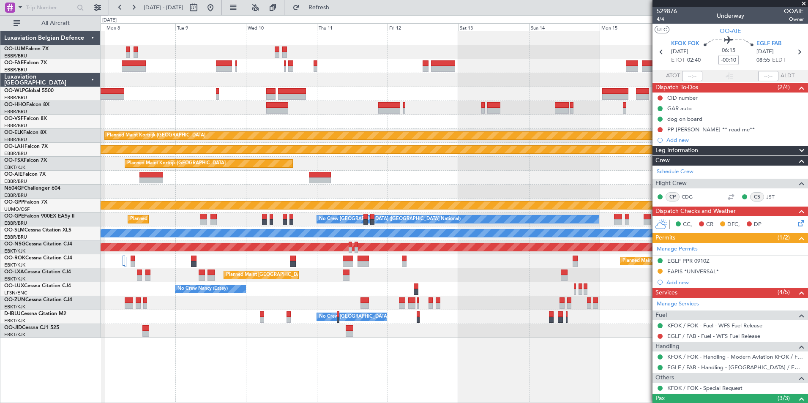
click at [431, 90] on div "Planned Maint Kortrijk-Wevelgem Planned Maint Alton-st Louis (St Louis Regl) Pl…" at bounding box center [454, 184] width 707 height 307
click at [680, 42] on span "KFOK FOK" at bounding box center [685, 44] width 28 height 8
click at [382, 151] on div "Planned Maint Kortrijk-Wevelgem Planned Maint Alton-st Louis (St Louis Regl) Pl…" at bounding box center [454, 184] width 707 height 307
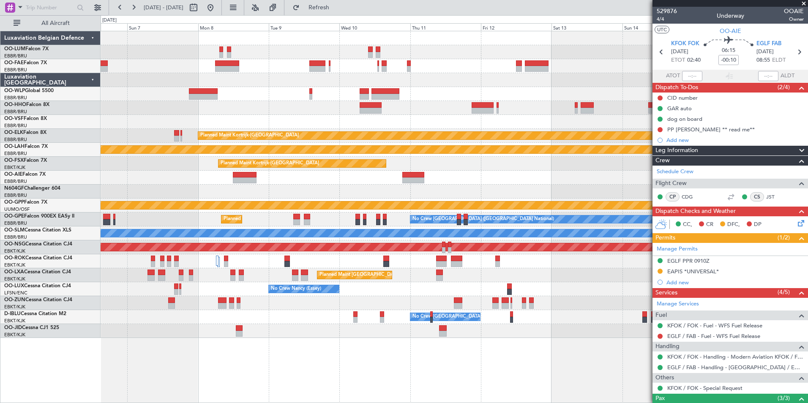
click at [229, 93] on div at bounding box center [454, 94] width 707 height 14
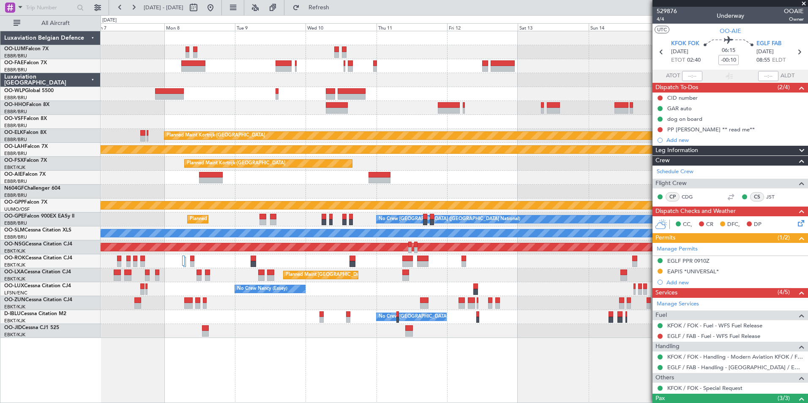
click at [467, 79] on div at bounding box center [454, 80] width 707 height 14
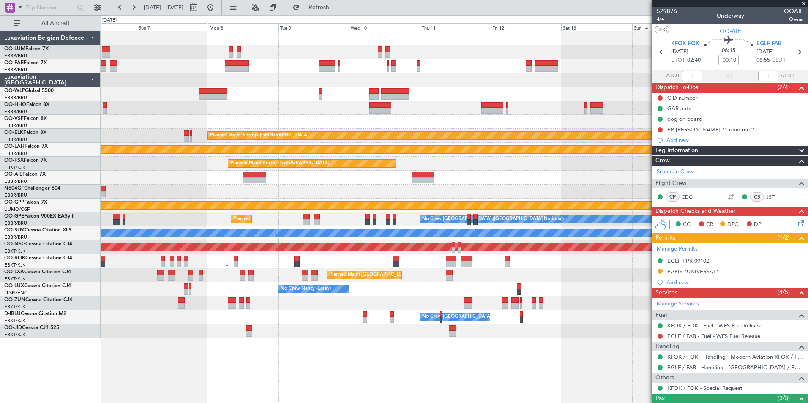
click at [306, 125] on div "Owner Melsbroek Air Base Owner Melsbroek Air Base Planned Maint Kortrijk-Wevelg…" at bounding box center [454, 184] width 707 height 307
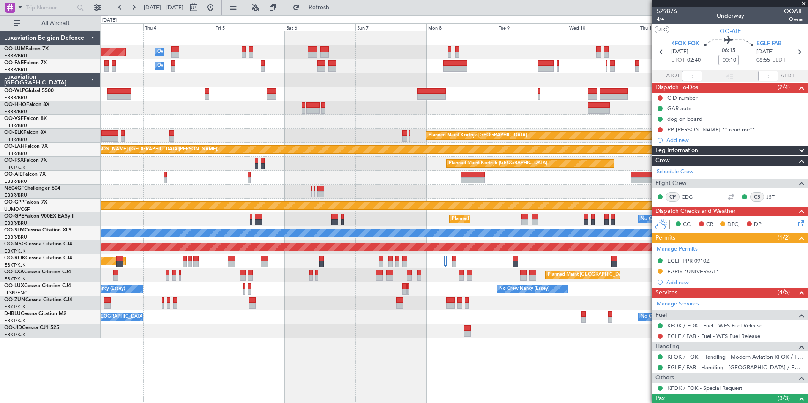
click at [481, 92] on div at bounding box center [454, 94] width 707 height 14
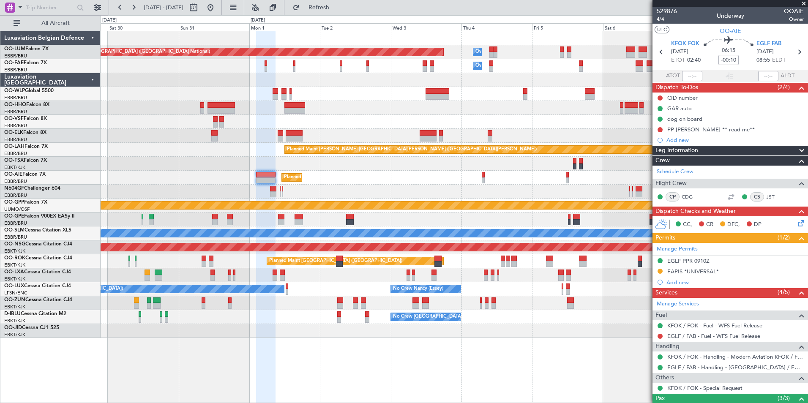
click at [495, 95] on div "Owner Melsbroek Air Base Planned Maint Brussels (Brussels National) Owner Melsb…" at bounding box center [454, 184] width 707 height 307
click at [490, 95] on div "Planned Maint [GEOGRAPHIC_DATA] ([GEOGRAPHIC_DATA])" at bounding box center [454, 94] width 707 height 14
click at [461, 101] on div "Planned Maint [GEOGRAPHIC_DATA] ([GEOGRAPHIC_DATA])" at bounding box center [454, 94] width 707 height 14
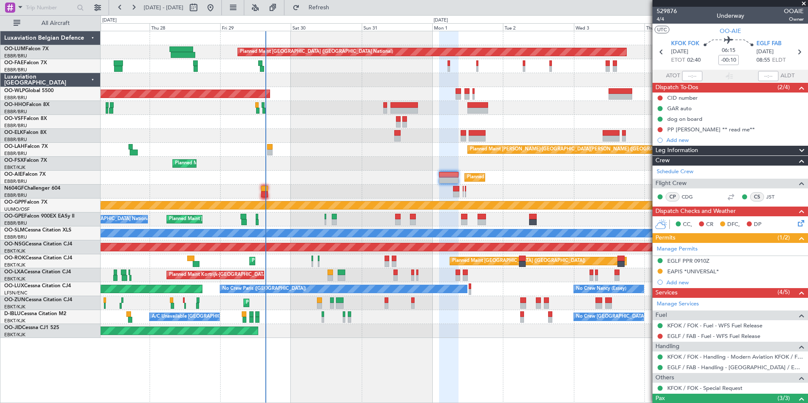
click at [203, 102] on div "Owner Melsbroek Air Base Planned Maint Brussels (Brussels National) Owner Melsb…" at bounding box center [454, 184] width 707 height 307
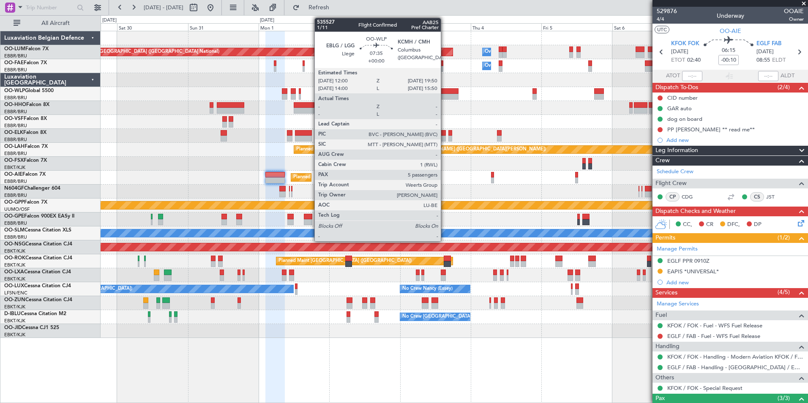
click at [444, 97] on div at bounding box center [446, 97] width 23 height 6
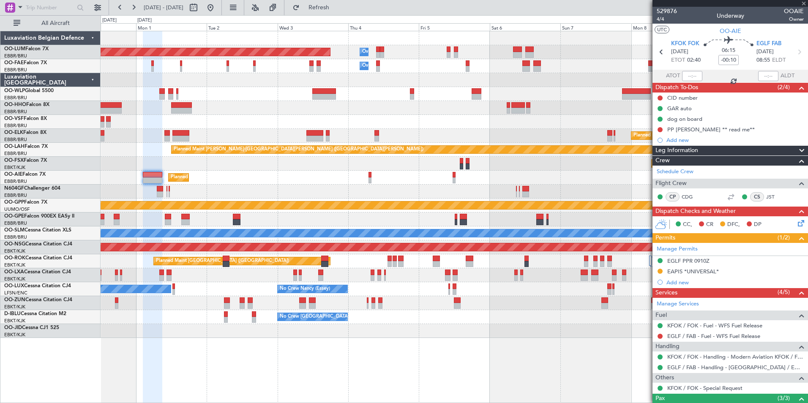
click at [353, 104] on div at bounding box center [454, 108] width 707 height 14
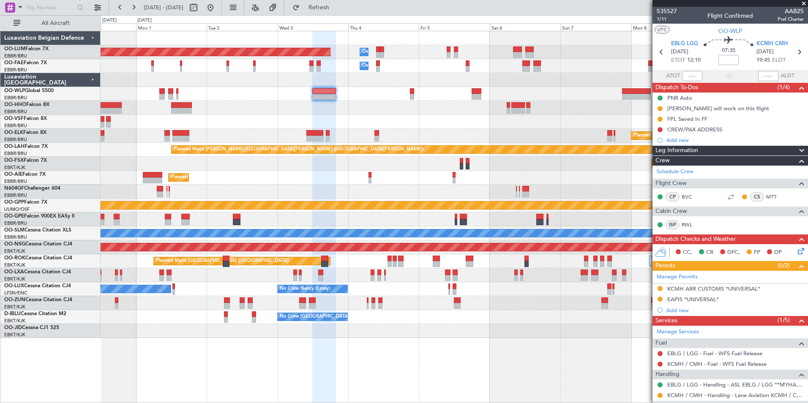
click at [376, 93] on div "Planned Maint [GEOGRAPHIC_DATA] ([GEOGRAPHIC_DATA])" at bounding box center [454, 94] width 707 height 14
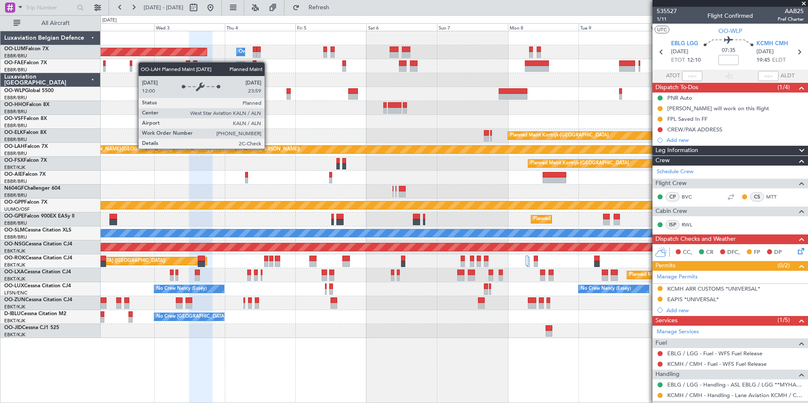
click at [310, 143] on div "Planned Maint Brussels (Brussels National) Owner Melsbroek Air Base Owner Melsb…" at bounding box center [454, 184] width 707 height 307
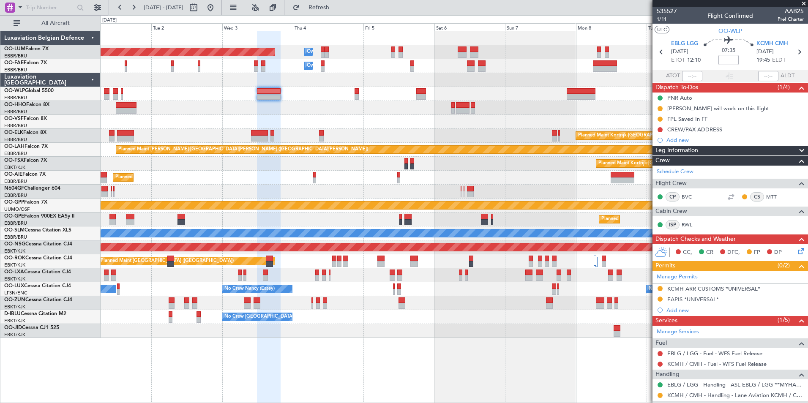
click at [367, 150] on div "Planned Maint Brussels (Brussels National) Owner Melsbroek Air Base Owner Melsb…" at bounding box center [454, 184] width 707 height 307
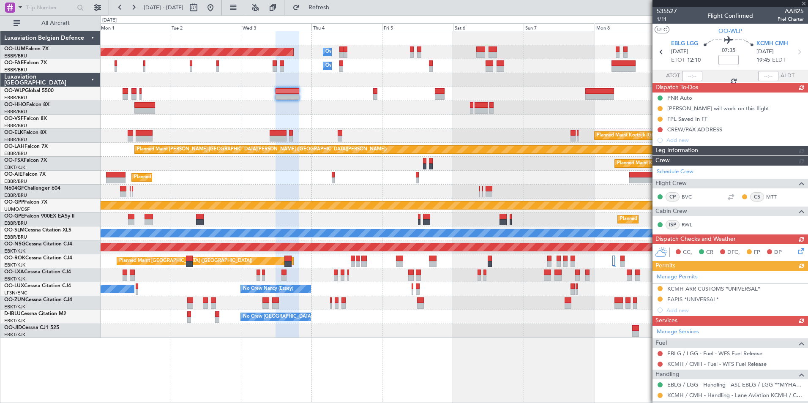
click at [306, 116] on div "Planned Maint Brussels (Brussels National) Owner Melsbroek Air Base Owner Melsb…" at bounding box center [454, 184] width 707 height 307
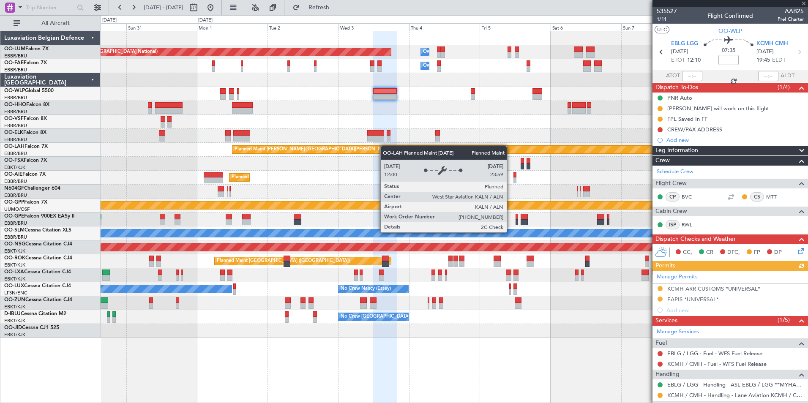
click at [149, 169] on div "Planned Maint Brussels (Brussels National) Owner Melsbroek Air Base Owner Melsb…" at bounding box center [454, 184] width 707 height 307
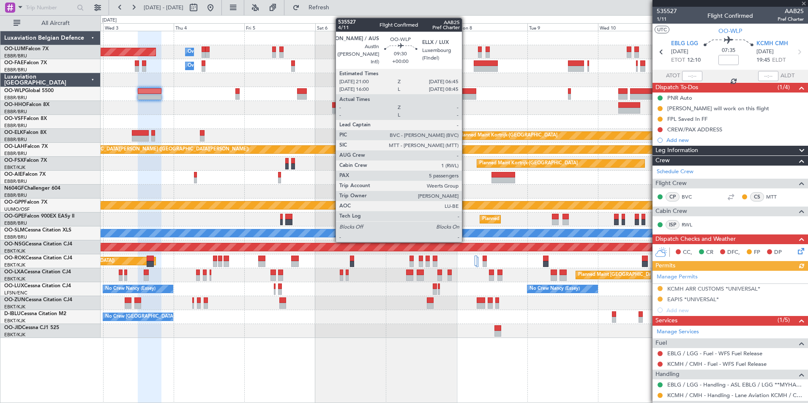
click at [465, 96] on div at bounding box center [461, 97] width 29 height 6
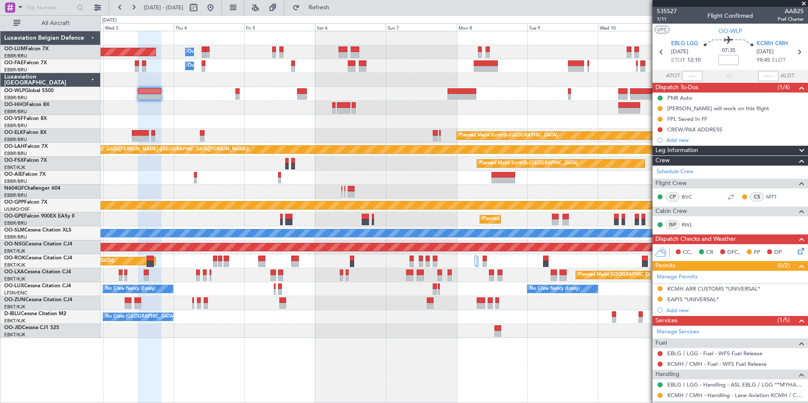
click at [430, 101] on div "Planned Maint Brussels (Brussels National) Owner Melsbroek Air Base Owner Melsb…" at bounding box center [454, 184] width 707 height 307
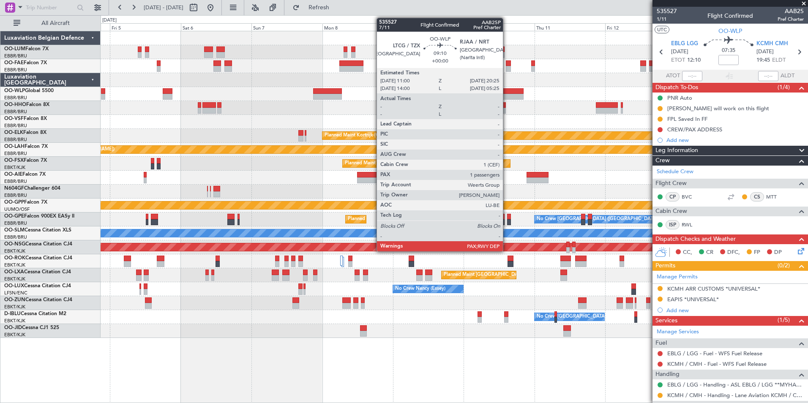
click at [506, 94] on div at bounding box center [509, 97] width 28 height 6
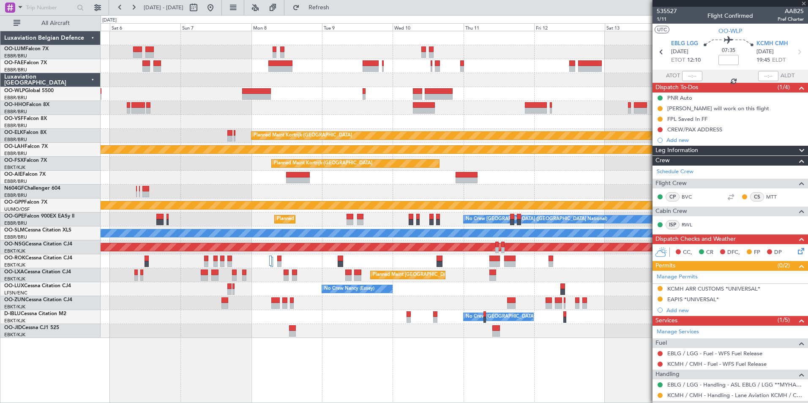
click at [446, 129] on div "Owner Melsbroek Air Base Planned Maint Brussels (Brussels National) Owner Melsb…" at bounding box center [454, 184] width 707 height 307
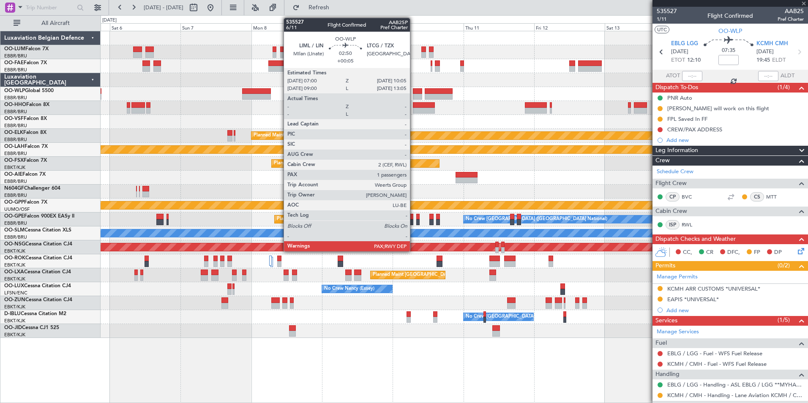
type input "3"
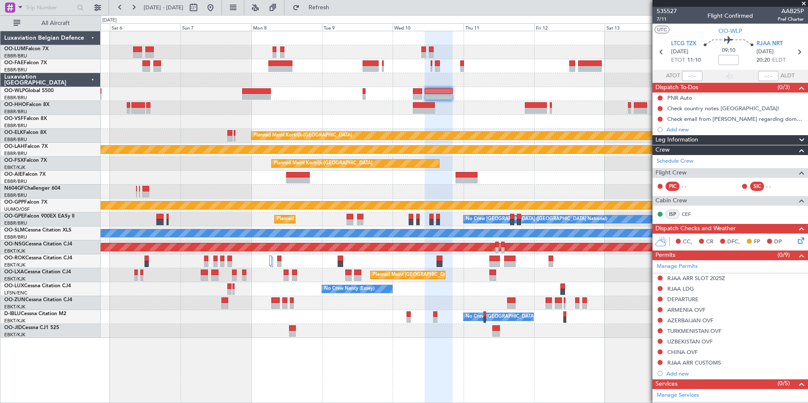
click at [340, 130] on div "Owner Melsbroek Air Base Planned Maint Brussels (Brussels National) Owner Melsb…" at bounding box center [454, 184] width 707 height 307
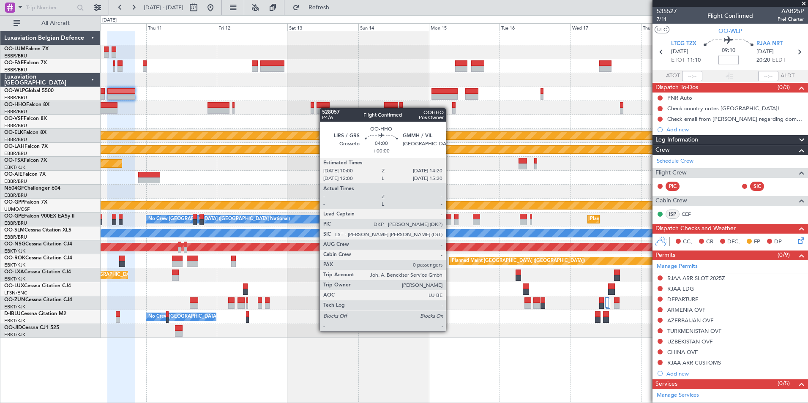
click at [326, 108] on div "Planned Maint Kortrijk-Wevelgem Planned Maint Alton-st Louis (St Louis Regl) Pl…" at bounding box center [454, 184] width 707 height 307
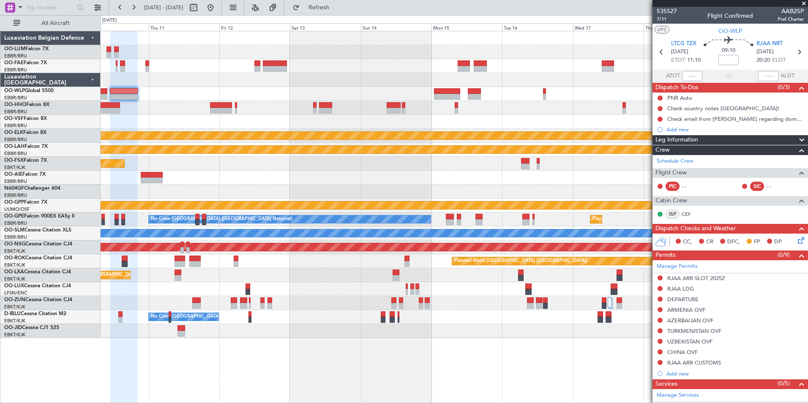
click at [244, 103] on div "Planned Maint Kortrijk-Wevelgem Planned Maint Alton-st Louis (St Louis Regl) Pl…" at bounding box center [454, 184] width 707 height 307
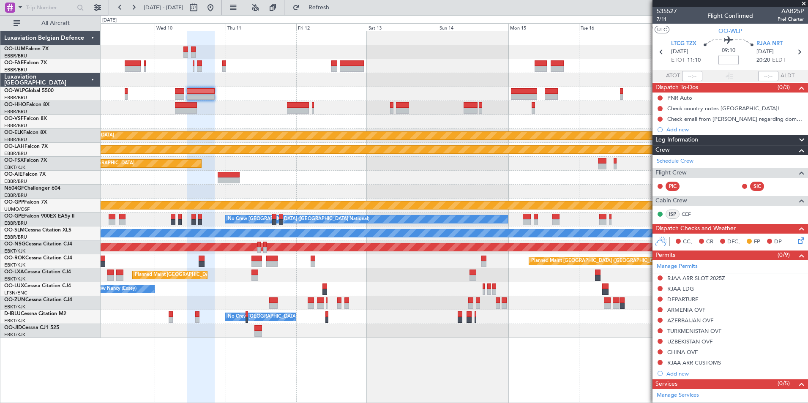
click at [340, 143] on div "Planned Maint Kortrijk-Wevelgem Planned Maint Alton-st Louis (St Louis Regl) Pl…" at bounding box center [454, 184] width 707 height 307
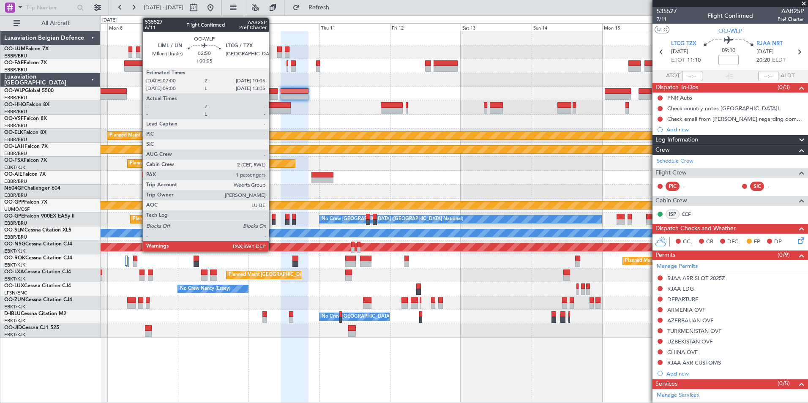
click at [272, 95] on div at bounding box center [273, 97] width 9 height 6
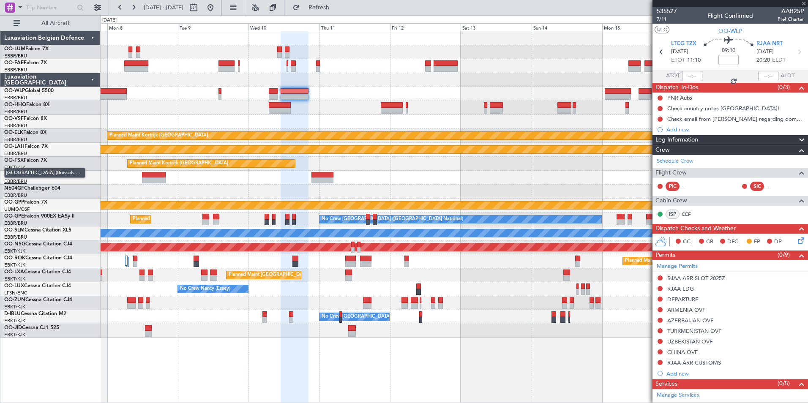
type input "+00:05"
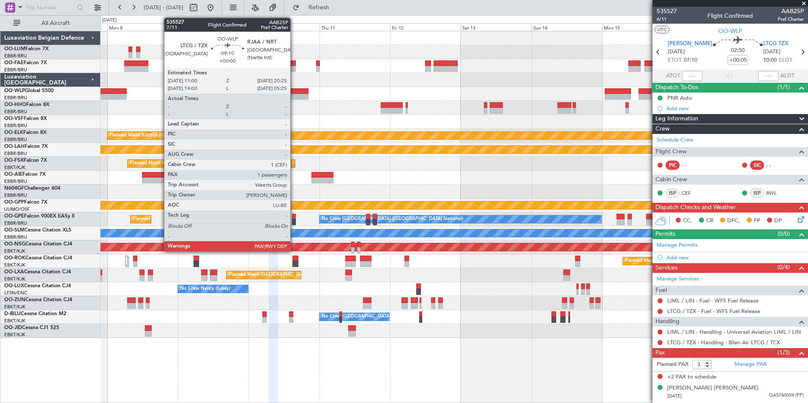
click at [294, 95] on div at bounding box center [294, 97] width 28 height 6
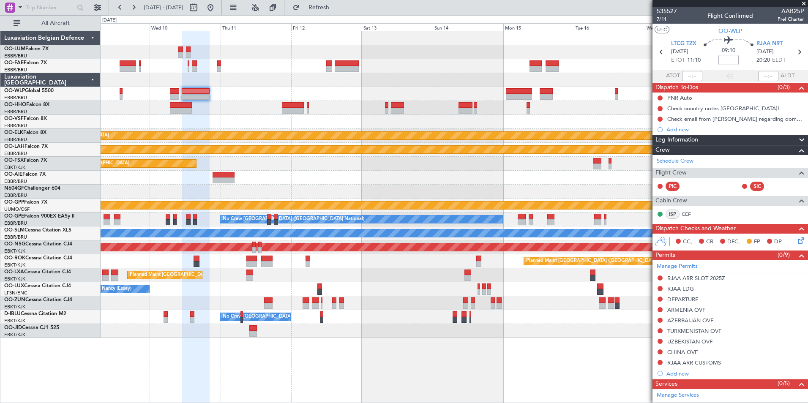
click at [327, 109] on div "Planned Maint Kortrijk-Wevelgem Planned Maint Alton-st Louis (St Louis Regl) Pl…" at bounding box center [454, 184] width 707 height 307
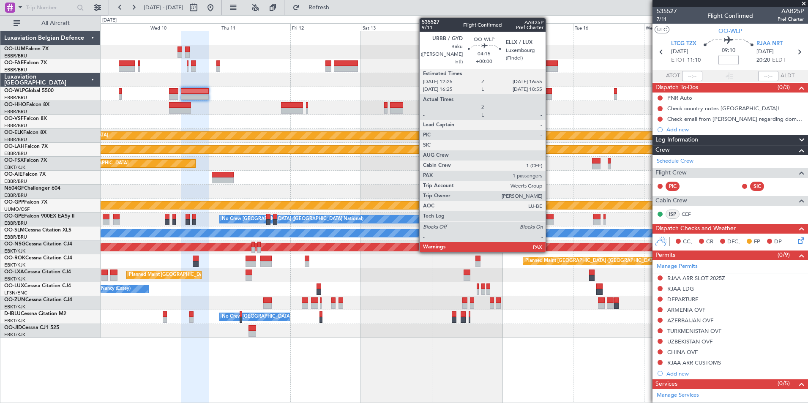
click at [549, 95] on div at bounding box center [546, 97] width 14 height 6
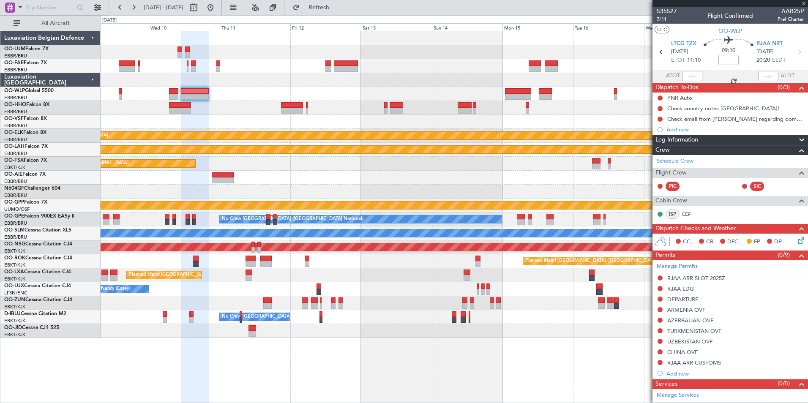
click at [463, 125] on div "Planned Maint Kortrijk-Wevelgem Planned Maint Alton-st Louis (St Louis Regl) Pl…" at bounding box center [454, 184] width 707 height 307
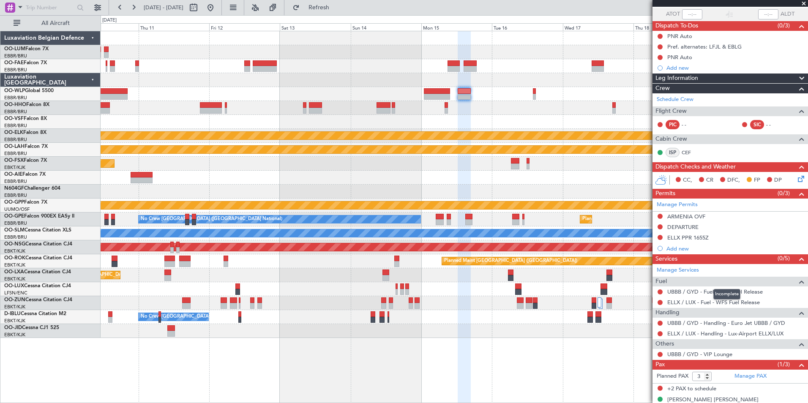
scroll to position [72, 0]
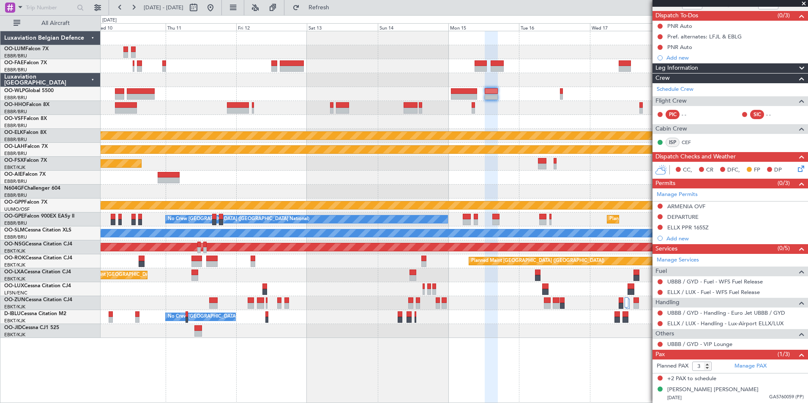
click at [481, 129] on div "Planned Maint Kortrijk-Wevelgem Planned Maint Alton-st Louis (St Louis Regl) Pl…" at bounding box center [454, 184] width 707 height 307
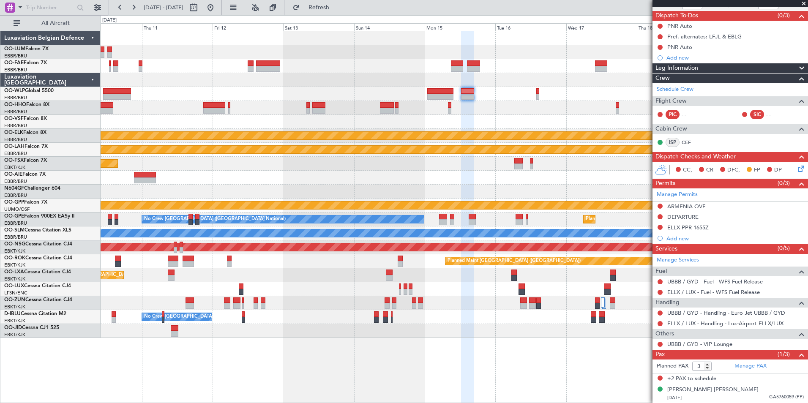
click at [478, 116] on div "Planned Maint Kortrijk-Wevelgem Planned Maint Alton-st Louis (St Louis Regl) Pl…" at bounding box center [454, 184] width 707 height 307
click at [335, 141] on div "Planned Maint Kortrijk-[GEOGRAPHIC_DATA]" at bounding box center [454, 136] width 707 height 14
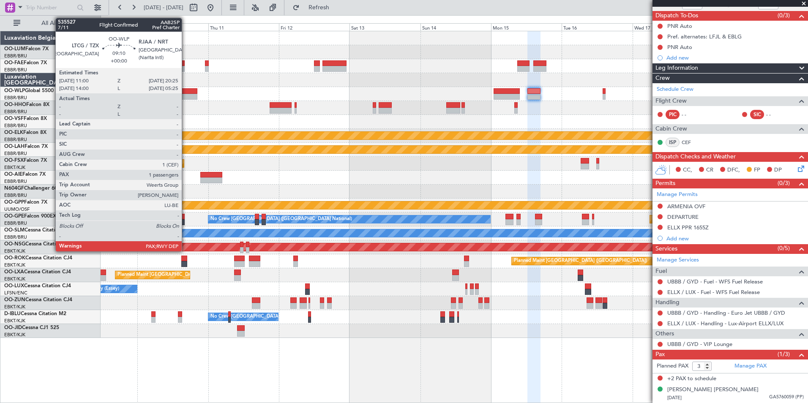
click at [185, 95] on div at bounding box center [183, 97] width 28 height 6
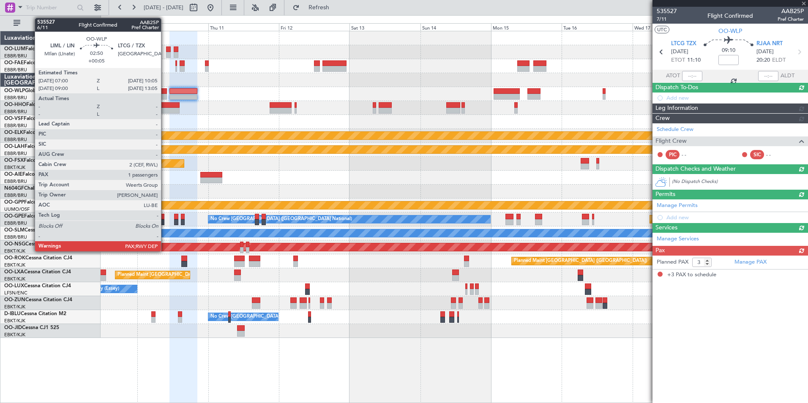
scroll to position [0, 0]
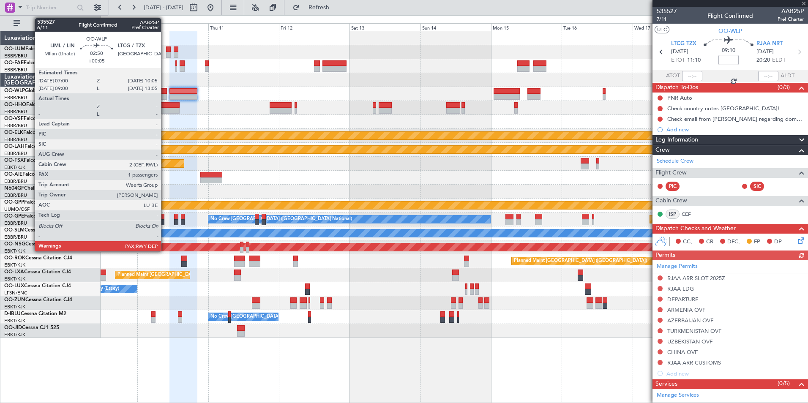
click at [165, 92] on div at bounding box center [162, 91] width 9 height 6
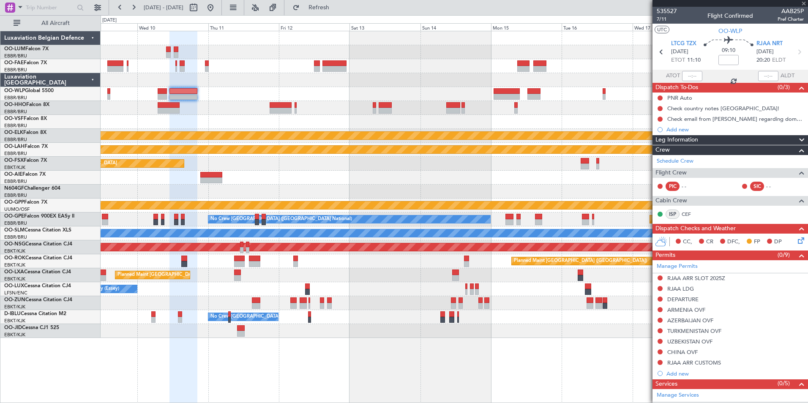
type input "+00:05"
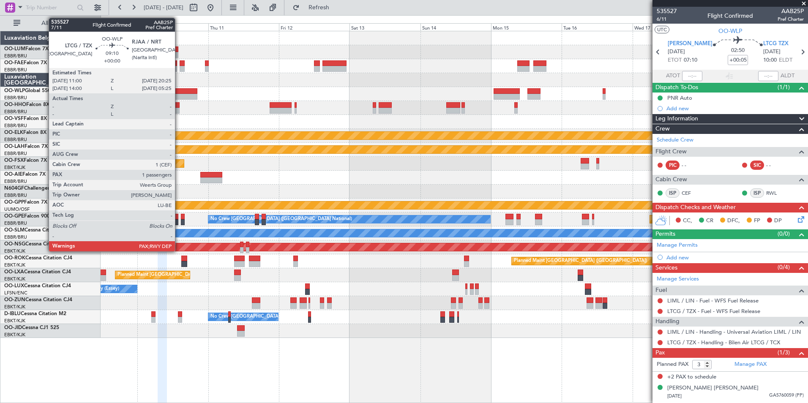
click at [179, 94] on div at bounding box center [183, 97] width 28 height 6
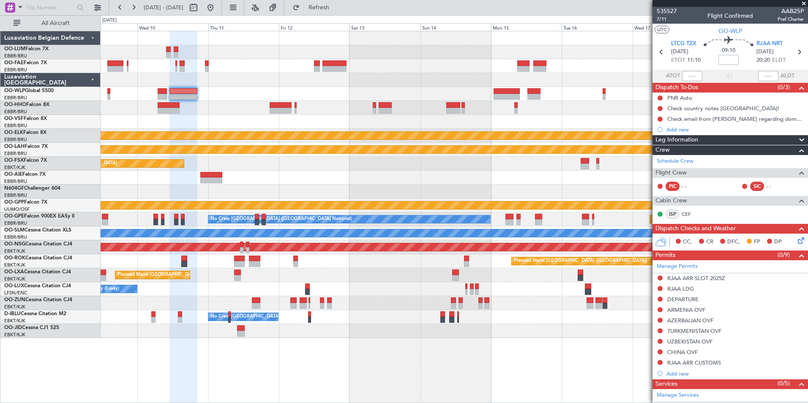
click at [713, 60] on div "09:10" at bounding box center [728, 51] width 56 height 31
click at [718, 60] on input at bounding box center [728, 60] width 20 height 10
type input "+00:10"
click at [733, 60] on input "+00:10" at bounding box center [728, 60] width 20 height 10
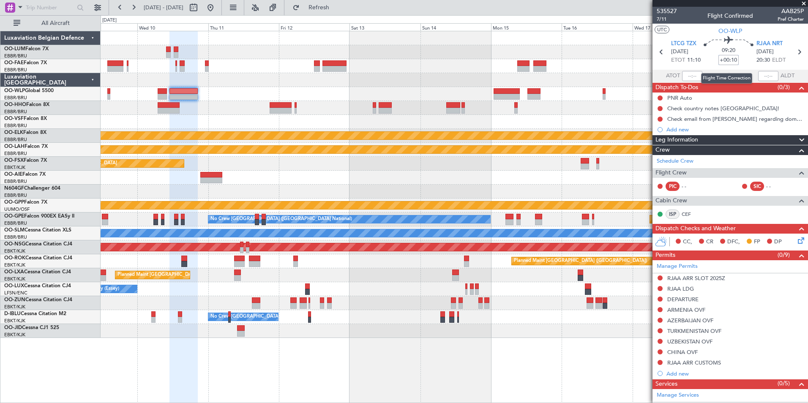
click at [733, 60] on input "+00:10" at bounding box center [728, 60] width 20 height 10
click at [269, 173] on div at bounding box center [454, 178] width 707 height 14
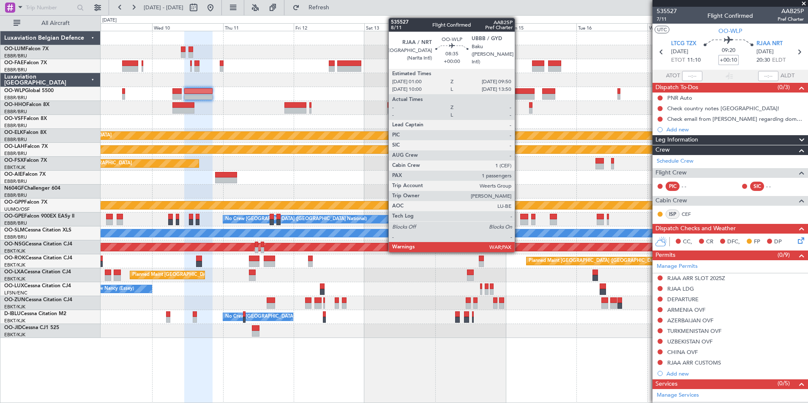
click at [518, 94] on div at bounding box center [521, 97] width 26 height 6
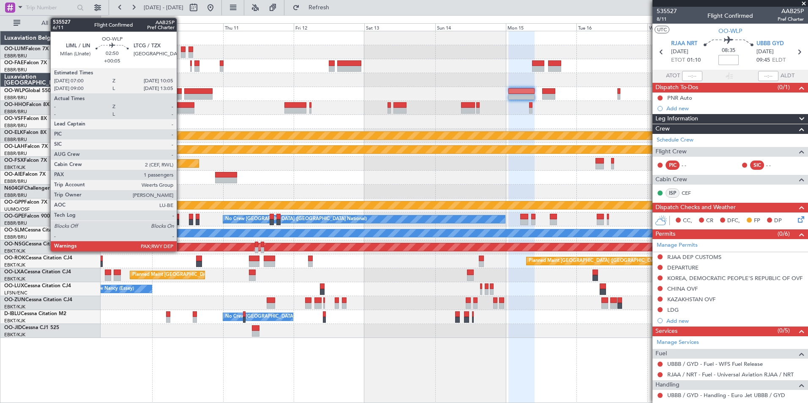
click at [180, 91] on div at bounding box center [176, 91] width 9 height 6
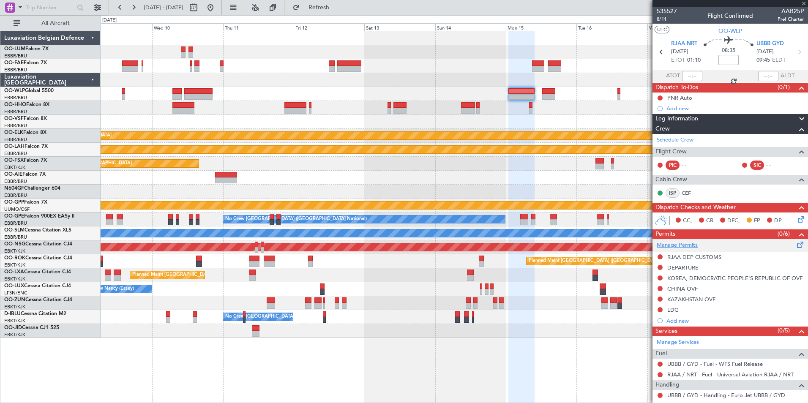
type input "+00:05"
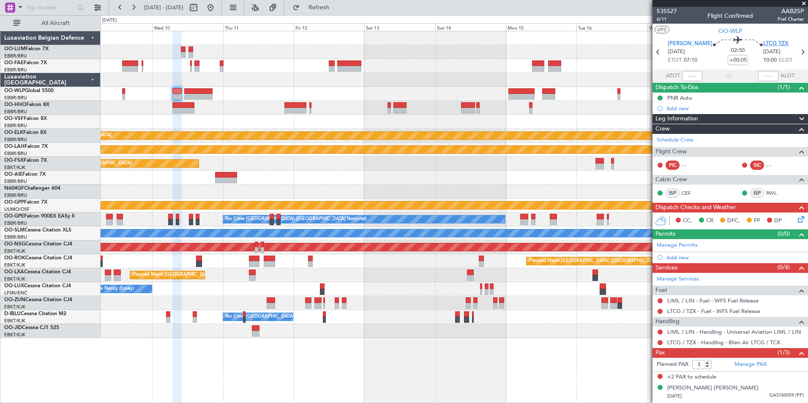
click at [770, 44] on span "LTCG TZX" at bounding box center [775, 44] width 25 height 8
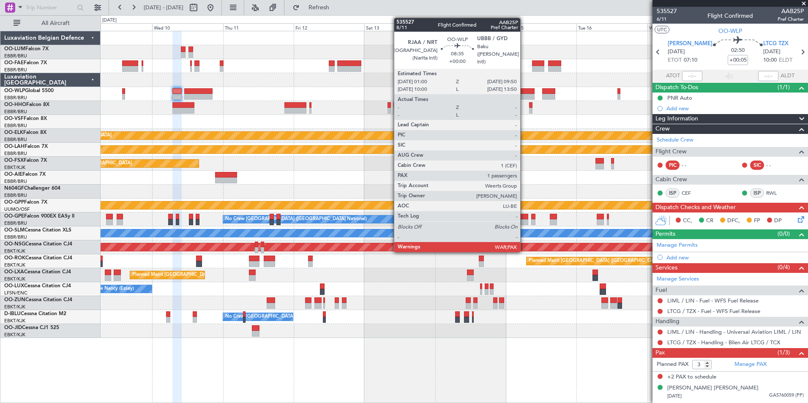
click at [524, 89] on div at bounding box center [521, 91] width 26 height 6
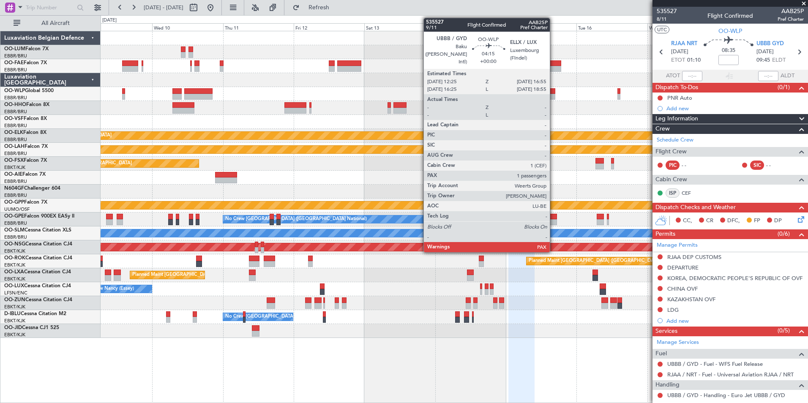
click at [553, 95] on div at bounding box center [549, 97] width 14 height 6
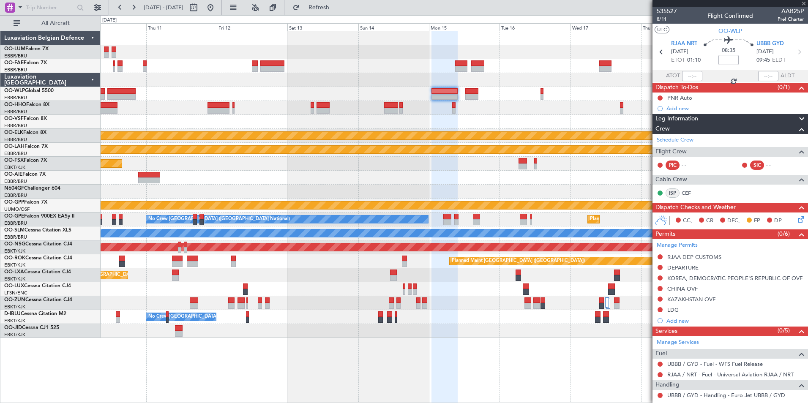
click at [480, 107] on div at bounding box center [454, 108] width 707 height 14
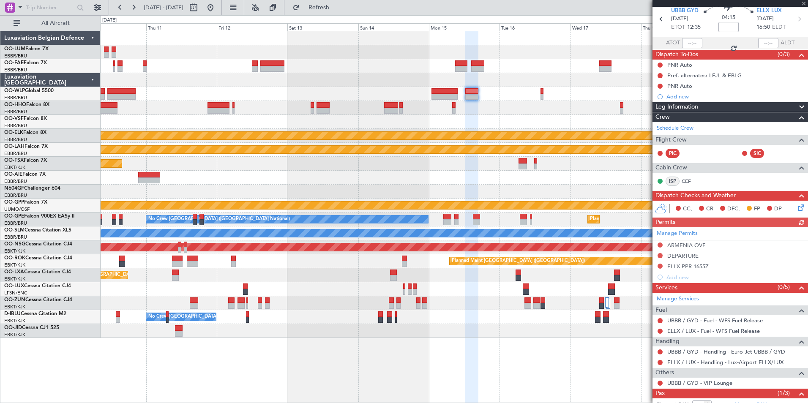
scroll to position [72, 0]
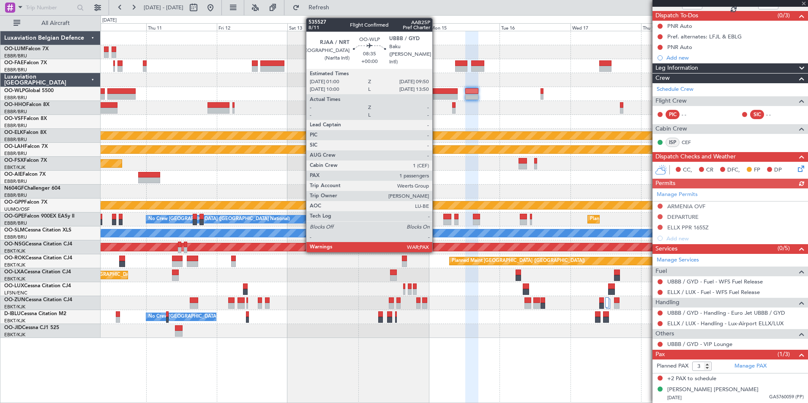
click at [442, 96] on div at bounding box center [444, 97] width 26 height 6
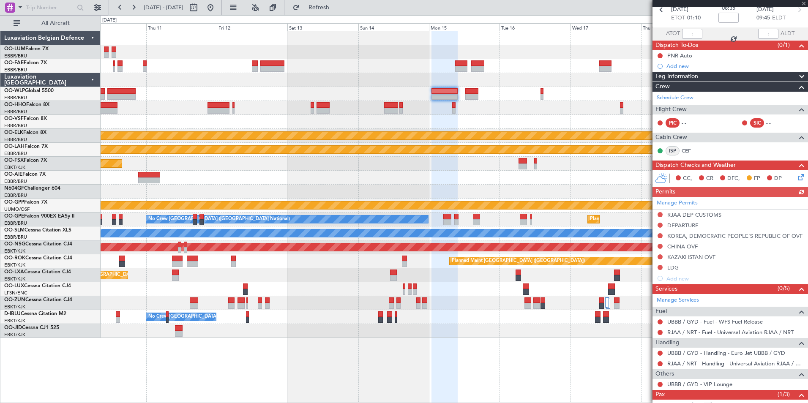
scroll to position [82, 0]
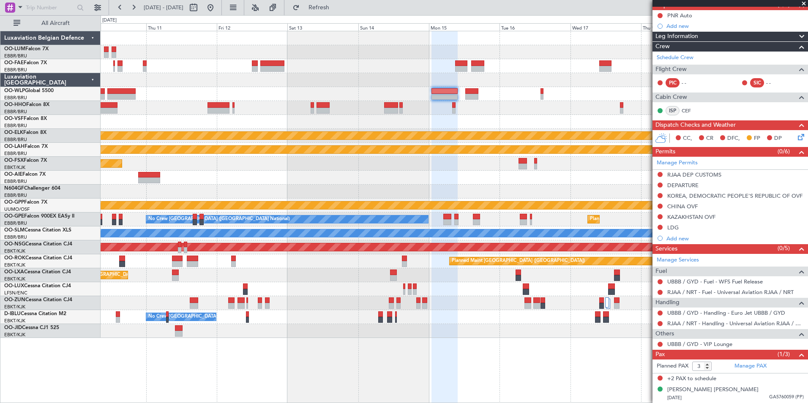
click at [449, 122] on div at bounding box center [454, 122] width 707 height 14
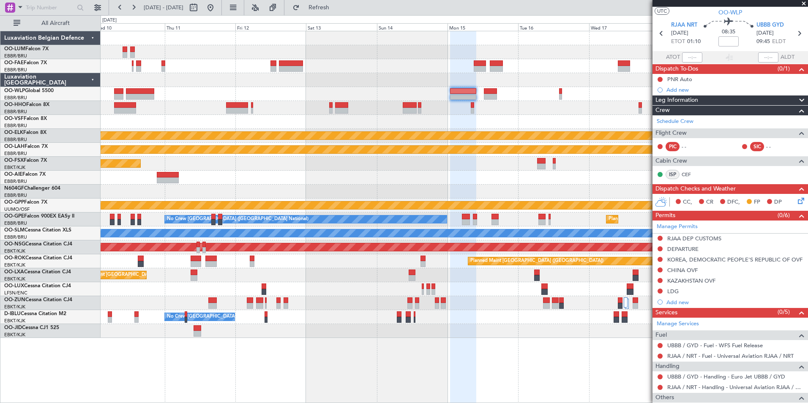
scroll to position [0, 0]
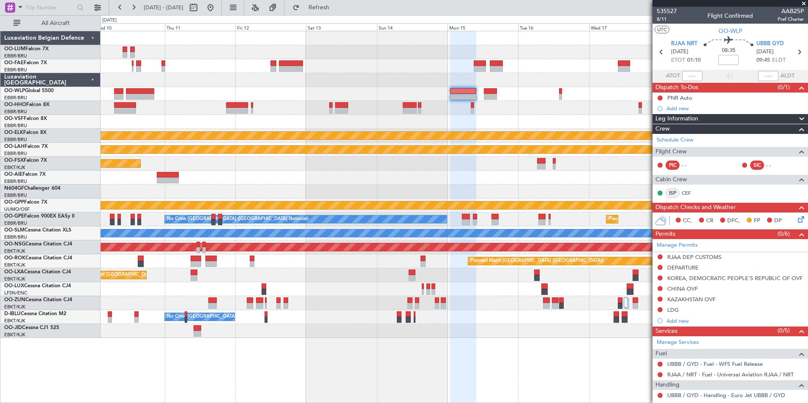
click at [432, 128] on div at bounding box center [454, 122] width 707 height 14
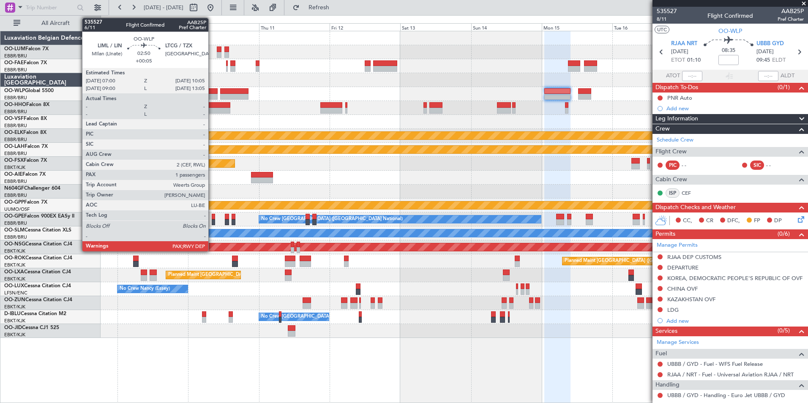
click at [212, 92] on div at bounding box center [212, 91] width 9 height 6
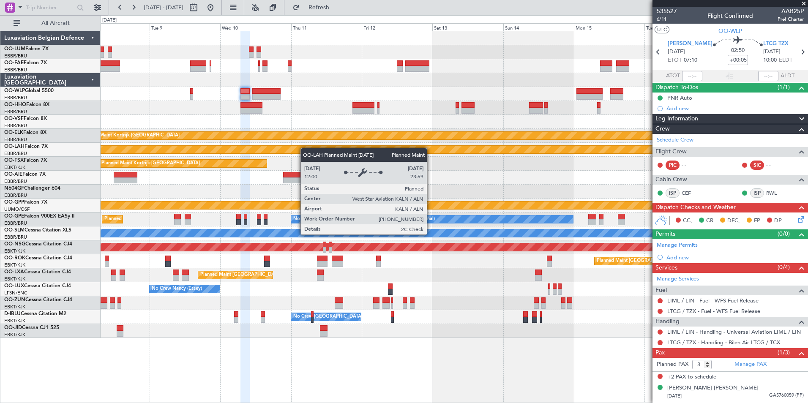
click at [309, 150] on div "Planned Maint Kortrijk-Wevelgem Planned Maint Alton-st Louis (St Louis Regl) Pl…" at bounding box center [454, 184] width 707 height 307
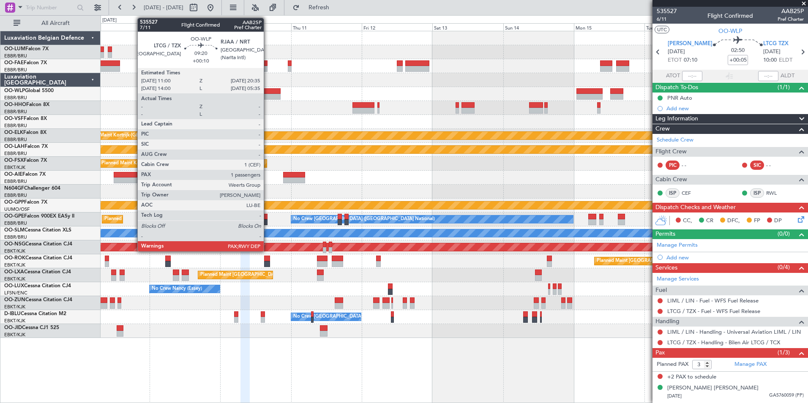
click at [267, 96] on div at bounding box center [266, 97] width 28 height 6
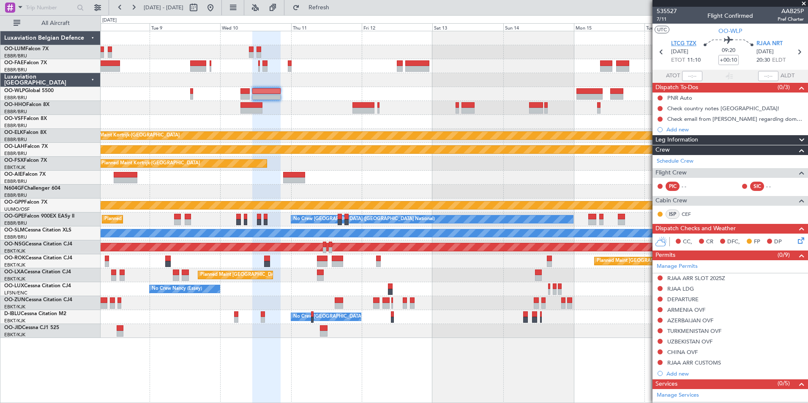
click at [683, 43] on span "LTCG TZX" at bounding box center [683, 44] width 25 height 8
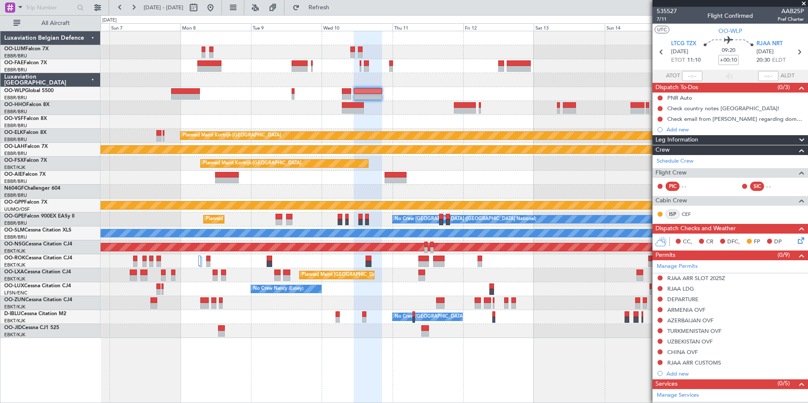
click at [304, 171] on div at bounding box center [454, 178] width 707 height 14
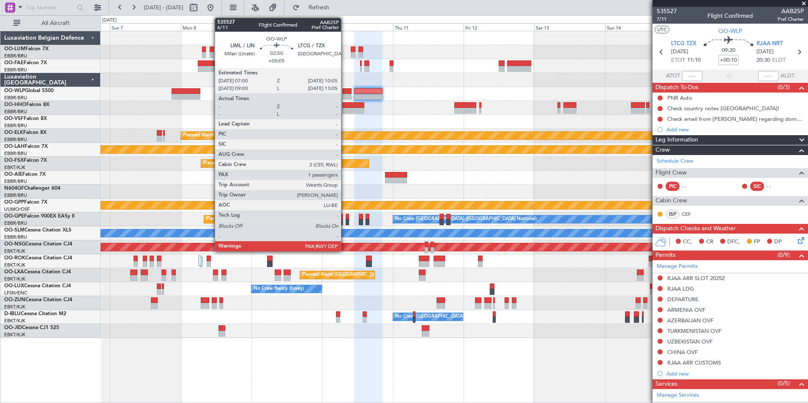
click at [345, 94] on div at bounding box center [346, 97] width 9 height 6
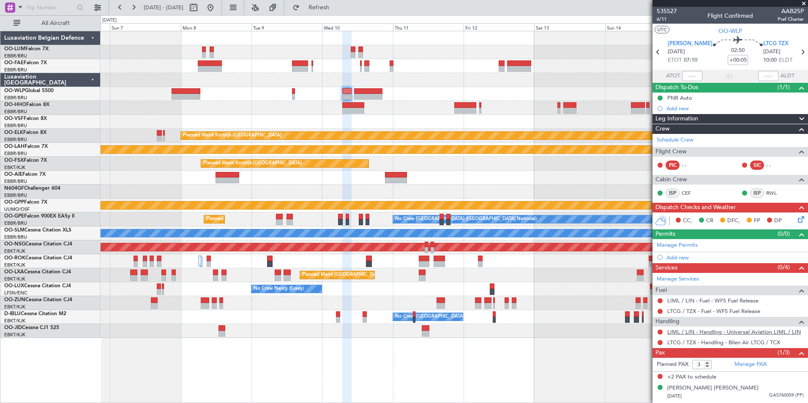
click at [698, 331] on link "LIML / LIN - Handling - Universal Aviation LIML / LIN" at bounding box center [733, 331] width 133 height 7
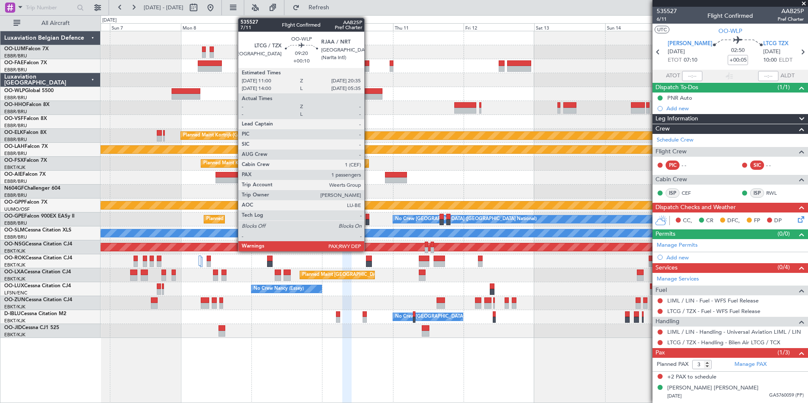
click at [368, 94] on div at bounding box center [368, 97] width 28 height 6
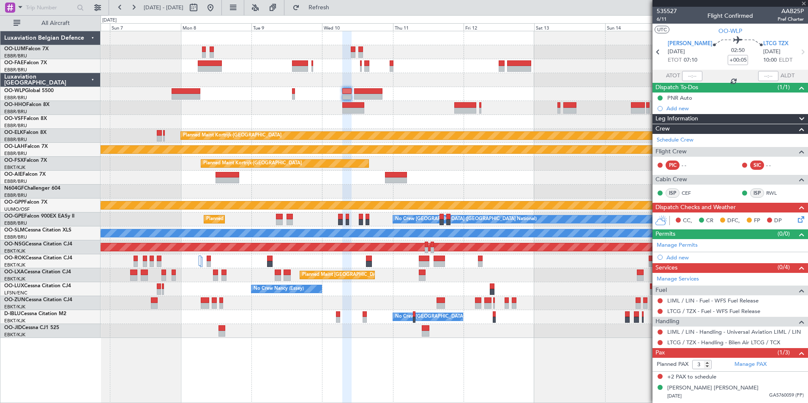
type input "+00:10"
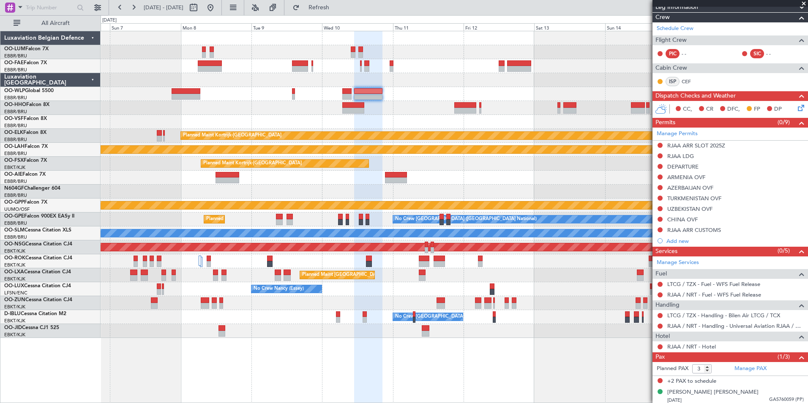
scroll to position [135, 0]
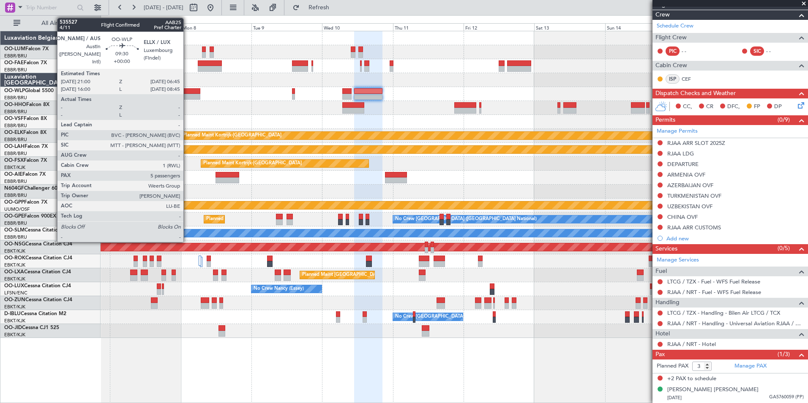
click at [187, 95] on div at bounding box center [185, 97] width 29 height 6
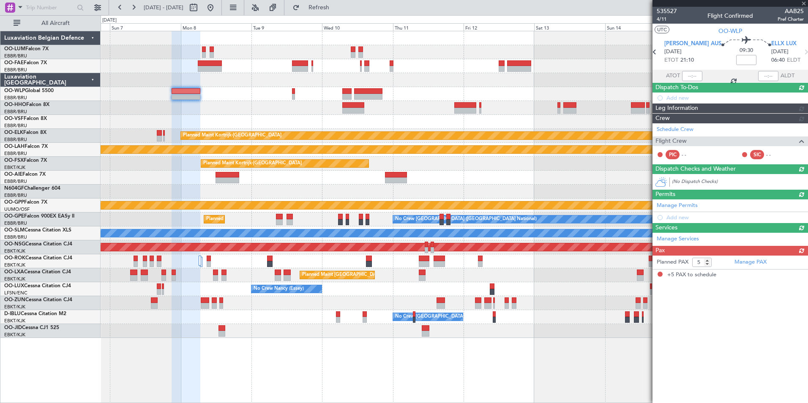
scroll to position [0, 0]
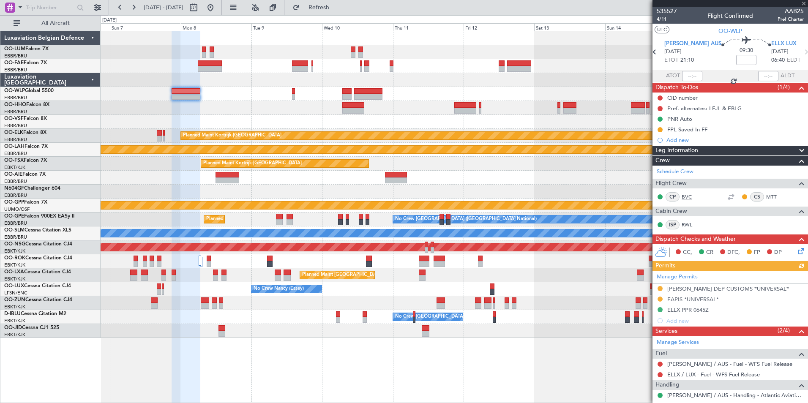
click at [689, 198] on link "BVC" at bounding box center [690, 197] width 19 height 8
click at [766, 196] on link "MTT" at bounding box center [775, 197] width 19 height 8
click at [682, 223] on link "RWL" at bounding box center [690, 225] width 19 height 8
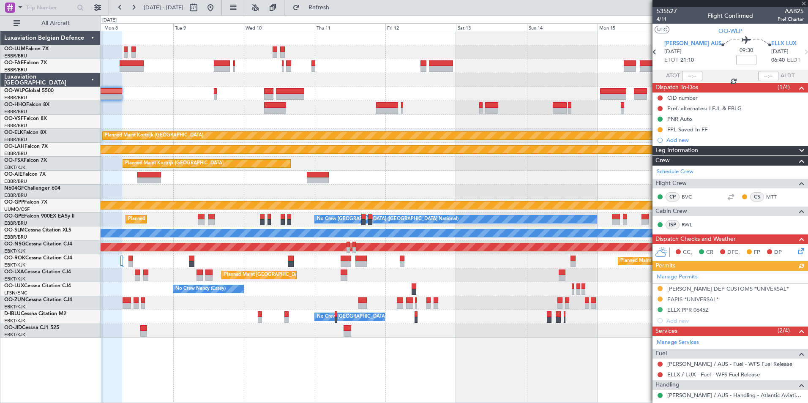
click at [331, 104] on div at bounding box center [454, 108] width 707 height 14
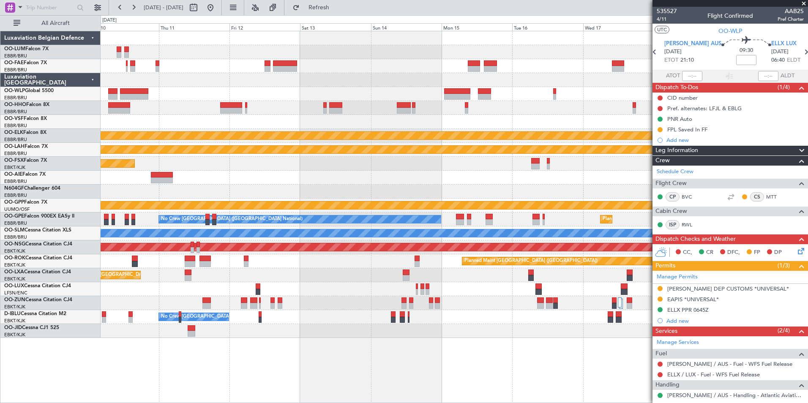
click at [329, 109] on div "Planned Maint Kortrijk-Wevelgem Planned Maint Alton-st Louis (St Louis Regl) Pl…" at bounding box center [454, 184] width 707 height 307
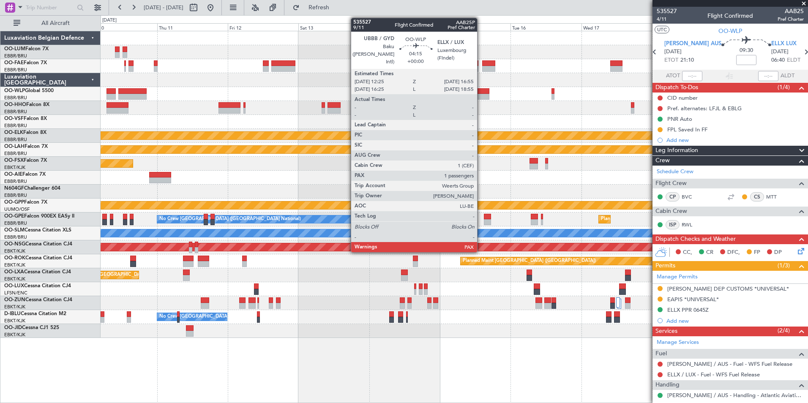
click at [481, 92] on div at bounding box center [483, 91] width 14 height 6
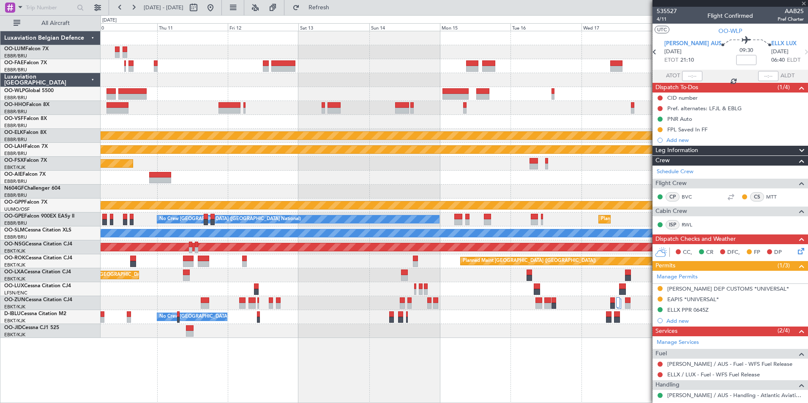
type input "3"
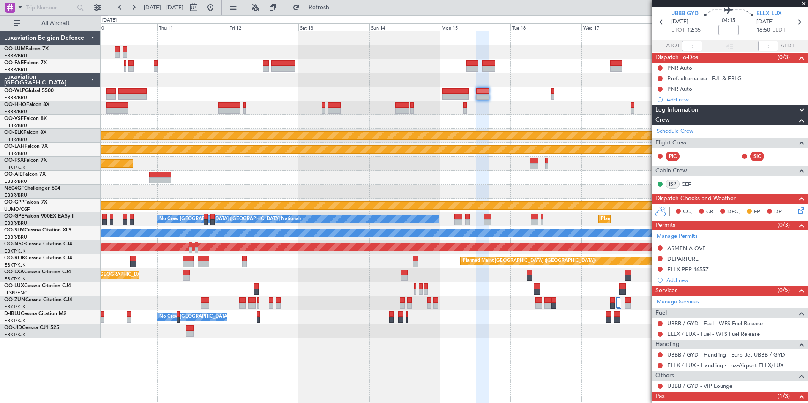
scroll to position [42, 0]
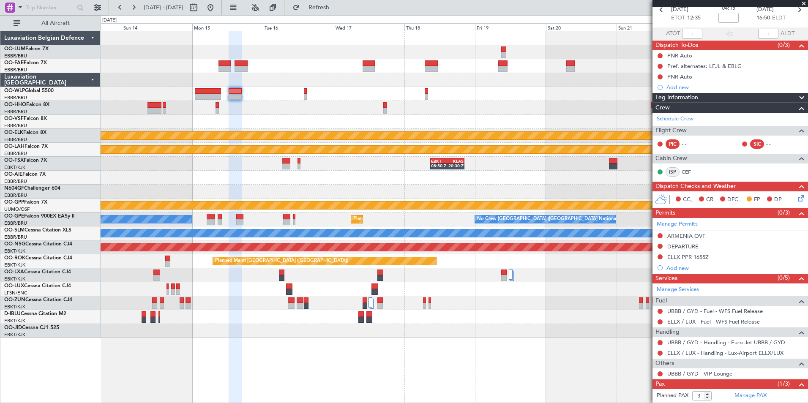
click at [246, 127] on div "Planned Maint Kortrijk-Wevelgem Planned Maint Alton-st Louis (St Louis Regl) EB…" at bounding box center [454, 184] width 707 height 307
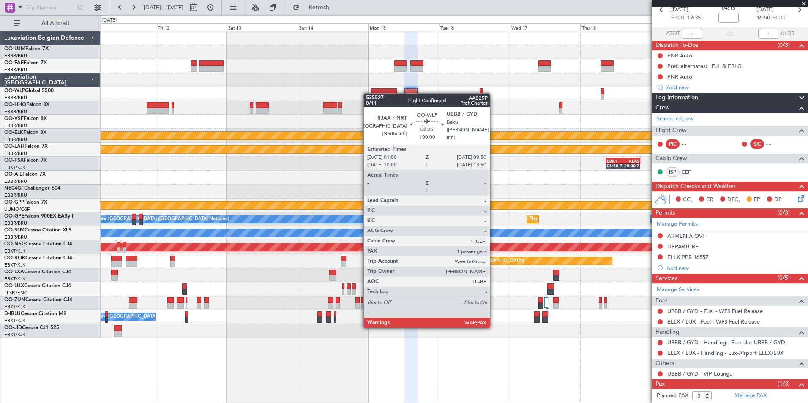
click at [386, 93] on div at bounding box center [383, 91] width 26 height 6
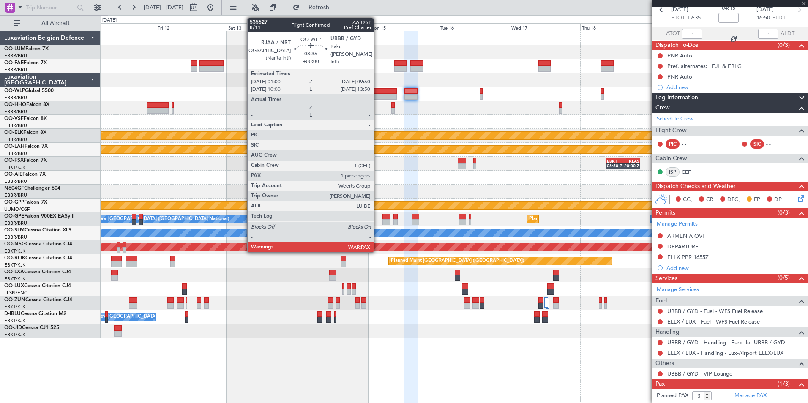
scroll to position [0, 0]
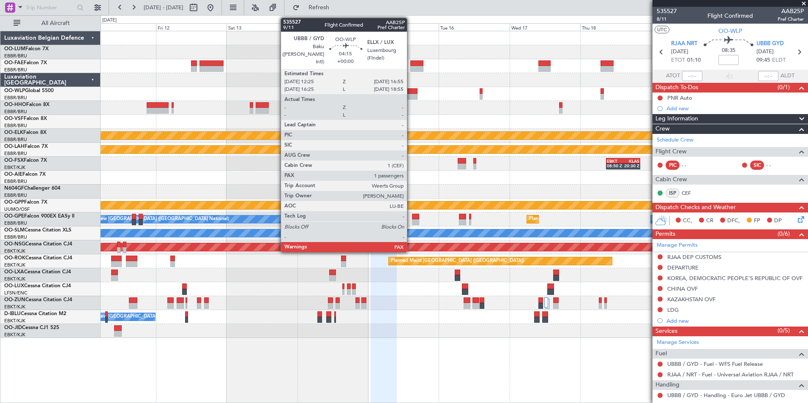
click at [411, 92] on div at bounding box center [411, 91] width 14 height 6
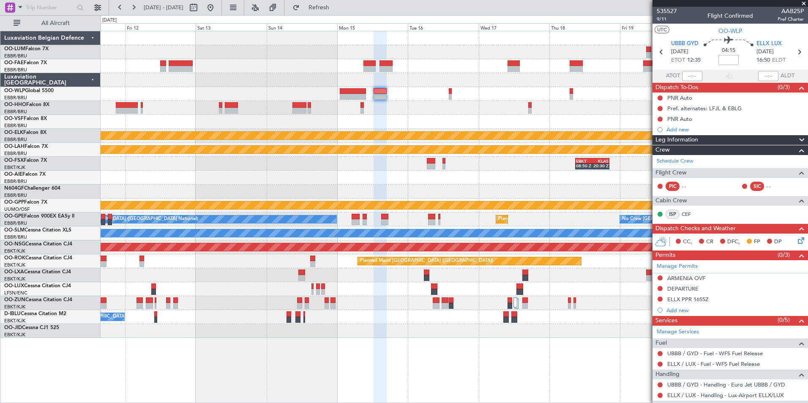
click at [410, 112] on div at bounding box center [454, 108] width 707 height 14
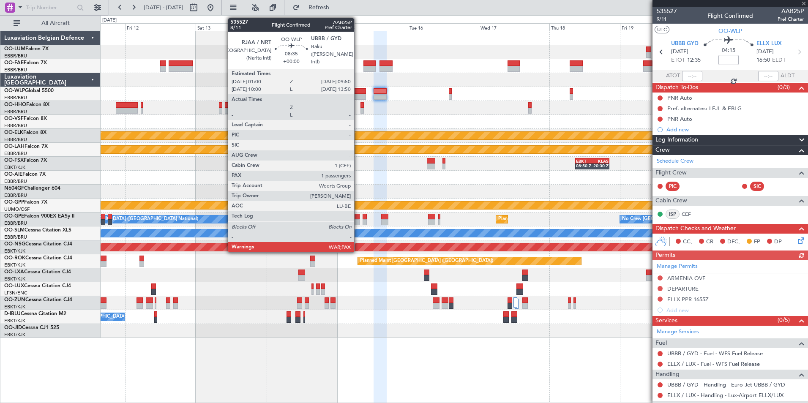
click at [358, 94] on div at bounding box center [353, 97] width 26 height 6
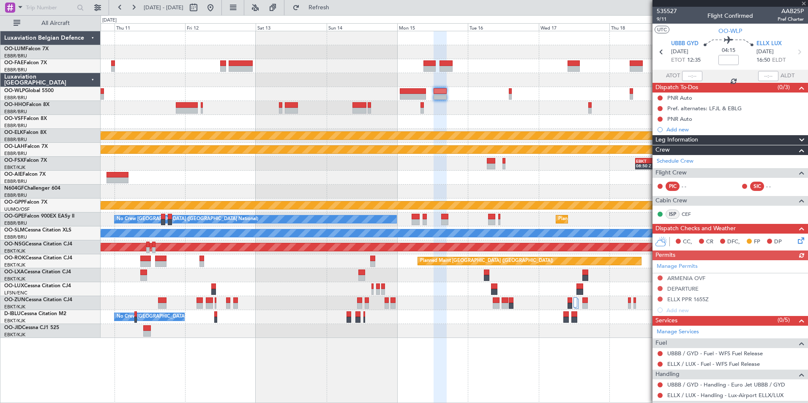
click at [363, 114] on div at bounding box center [454, 108] width 707 height 14
click at [327, 119] on div at bounding box center [454, 122] width 707 height 14
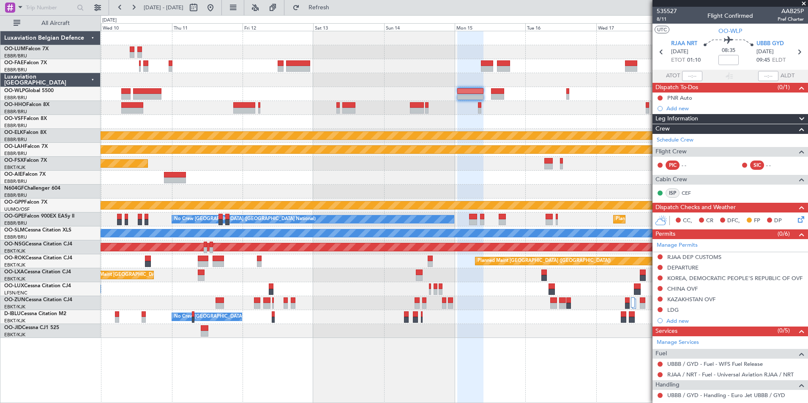
click at [329, 95] on div at bounding box center [454, 94] width 707 height 14
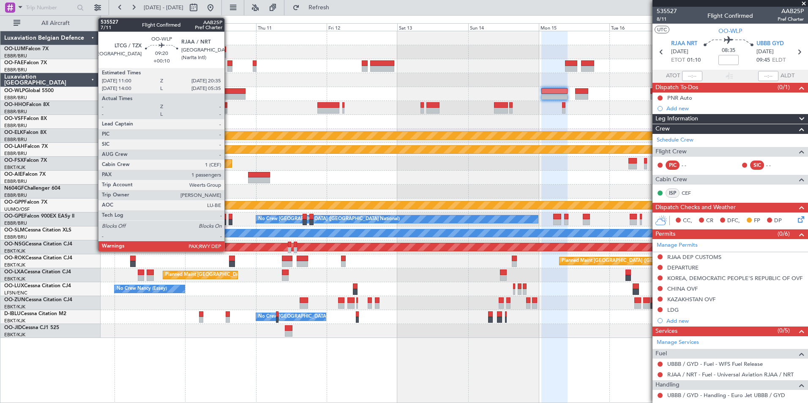
click at [228, 92] on div at bounding box center [231, 91] width 28 height 6
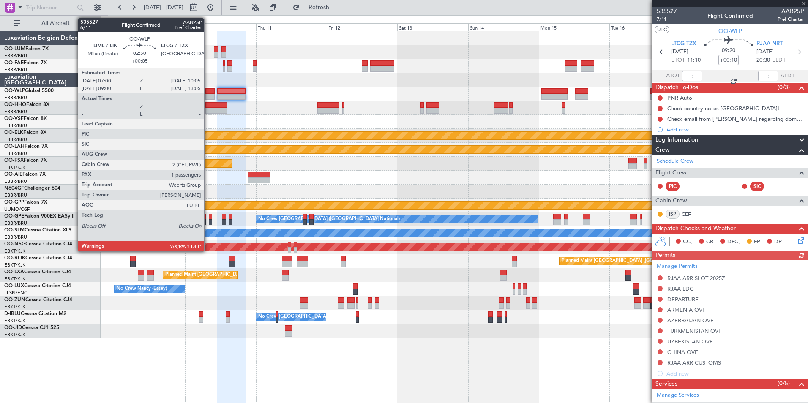
click at [208, 95] on div at bounding box center [209, 97] width 9 height 6
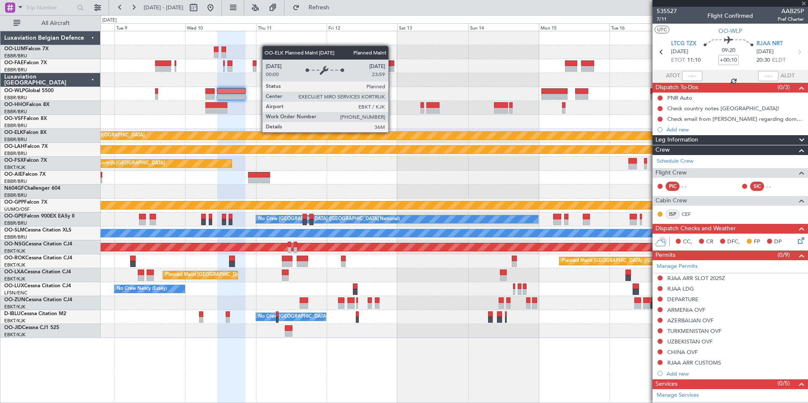
type input "+00:05"
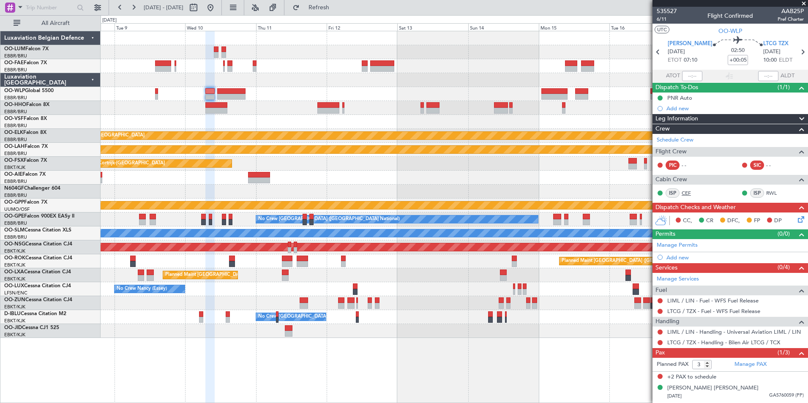
click at [691, 193] on link "CEF" at bounding box center [690, 193] width 19 height 8
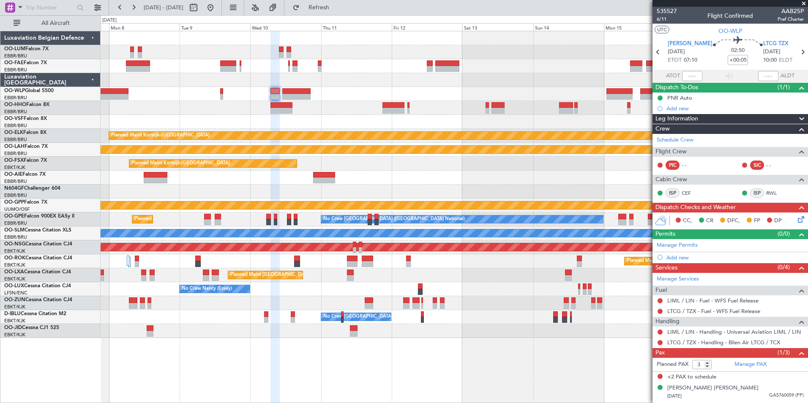
click at [355, 163] on div "Planned Maint Kortrijk-Wevelgem EBKT 08:50 Z KLAS 20:30 Z" at bounding box center [454, 164] width 707 height 14
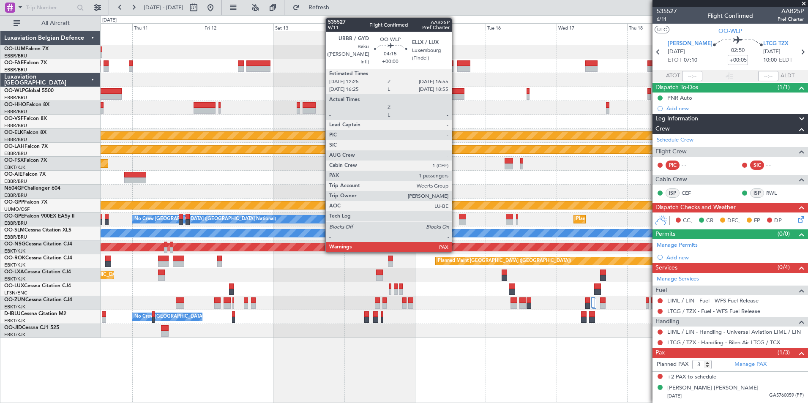
click at [455, 96] on div at bounding box center [458, 97] width 14 height 6
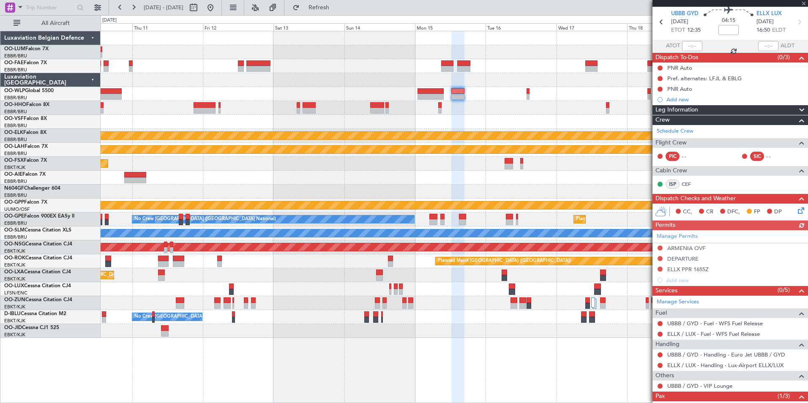
scroll to position [42, 0]
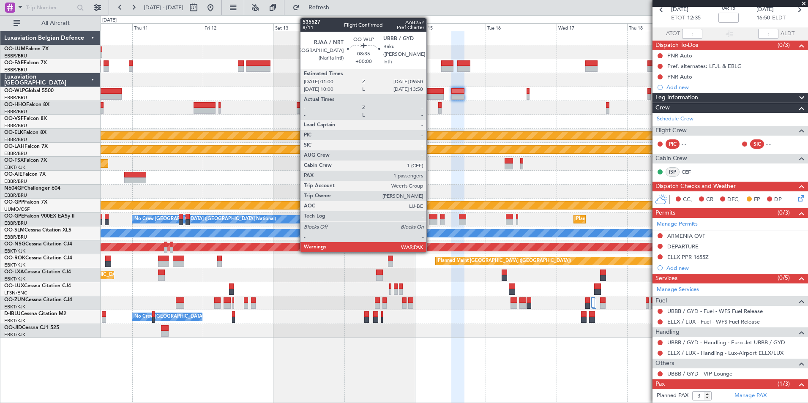
click at [430, 92] on div at bounding box center [430, 91] width 26 height 6
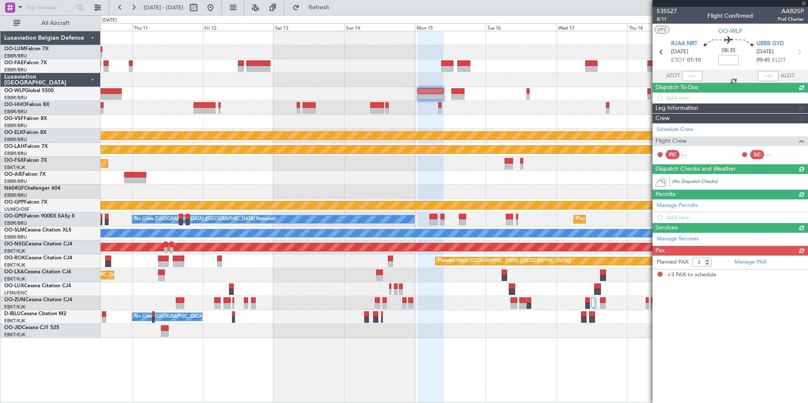
scroll to position [0, 0]
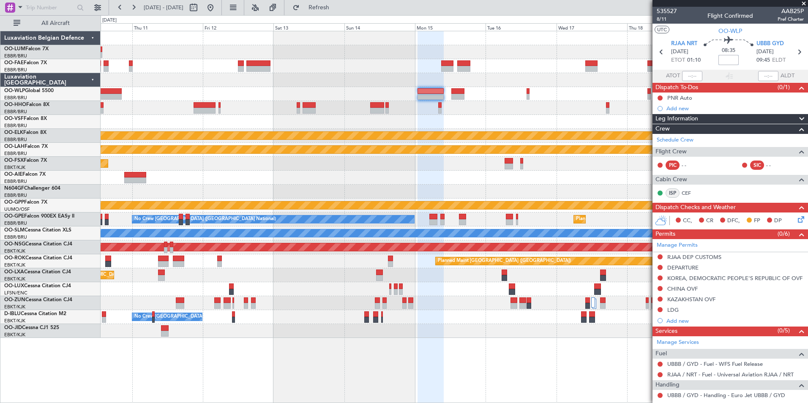
click at [725, 57] on input at bounding box center [728, 60] width 20 height 10
click at [420, 131] on div "Planned Maint Kortrijk-[GEOGRAPHIC_DATA]" at bounding box center [454, 136] width 707 height 14
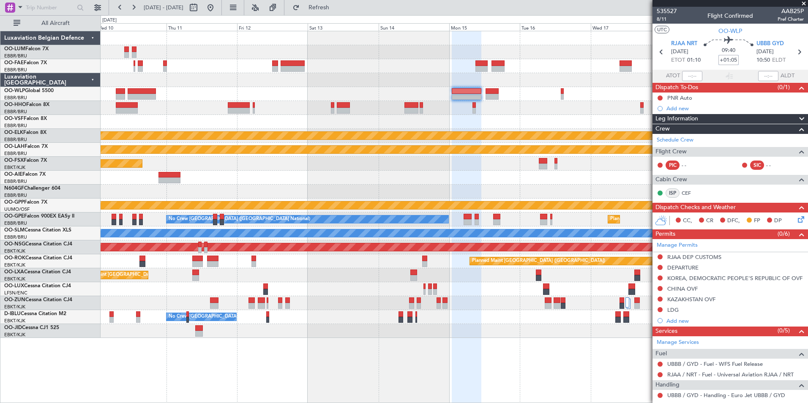
click at [729, 63] on input "+01:05" at bounding box center [728, 60] width 20 height 10
click at [380, 104] on div at bounding box center [454, 108] width 707 height 14
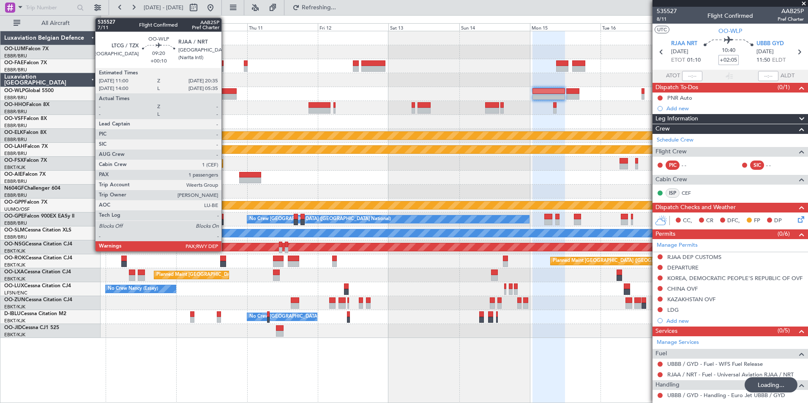
click at [226, 92] on div at bounding box center [222, 91] width 28 height 6
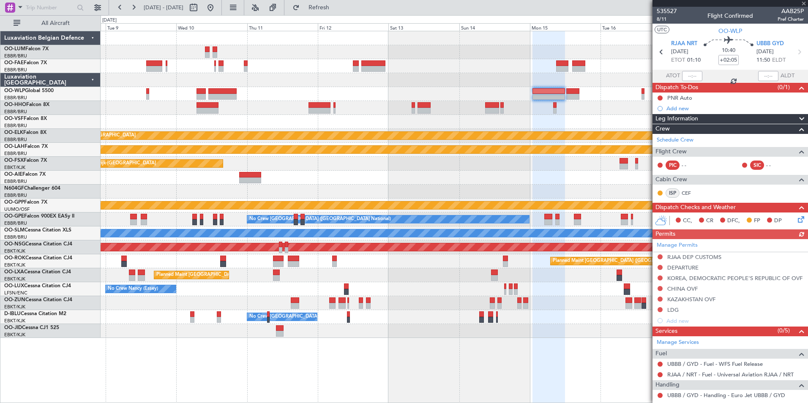
type input "+00:10"
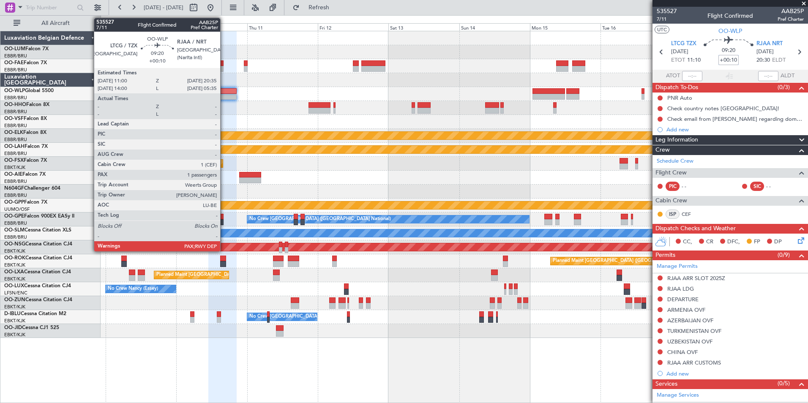
click at [236, 90] on div at bounding box center [454, 94] width 707 height 14
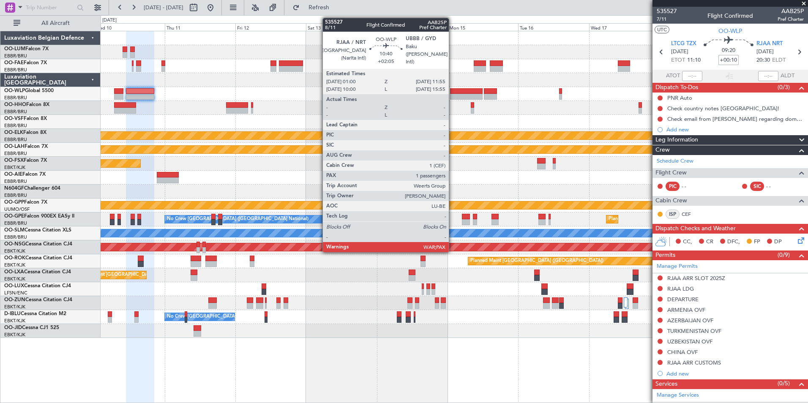
click at [460, 95] on div at bounding box center [466, 97] width 33 height 6
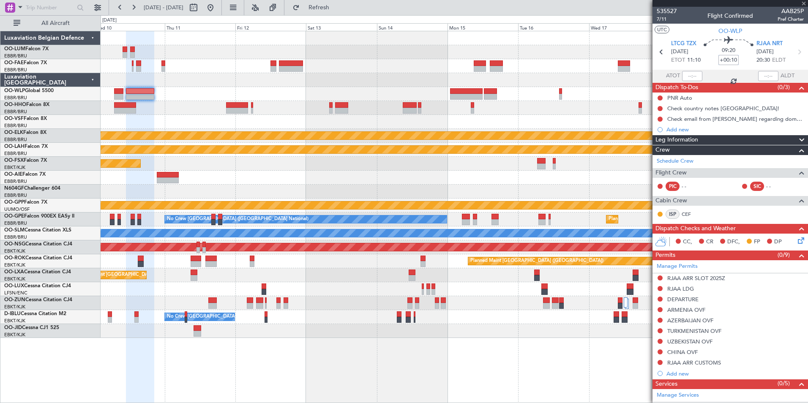
type input "+02:05"
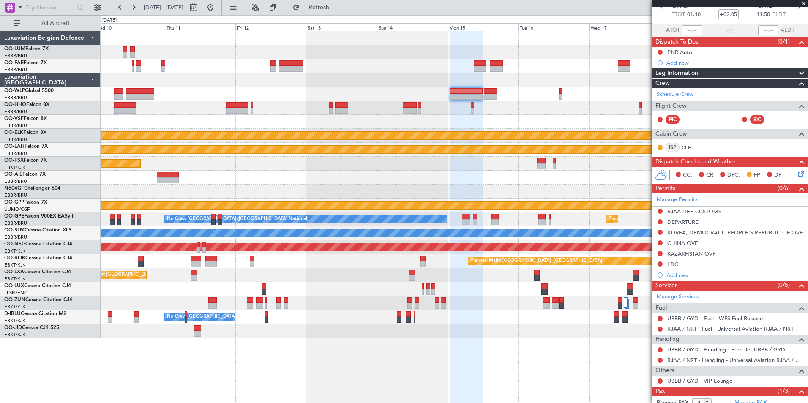
scroll to position [82, 0]
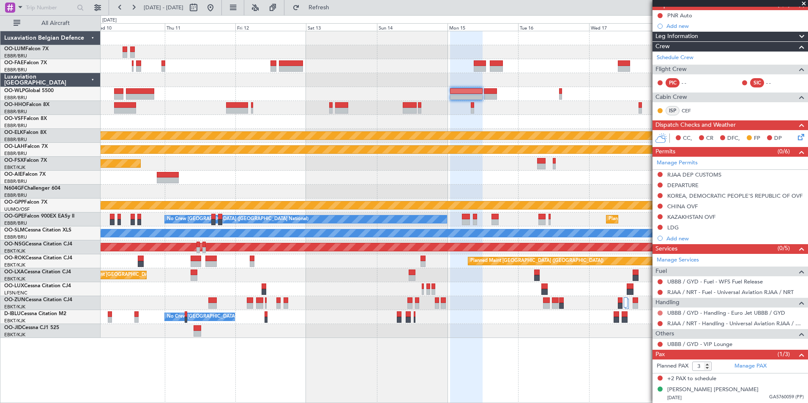
click at [661, 313] on button at bounding box center [659, 312] width 5 height 5
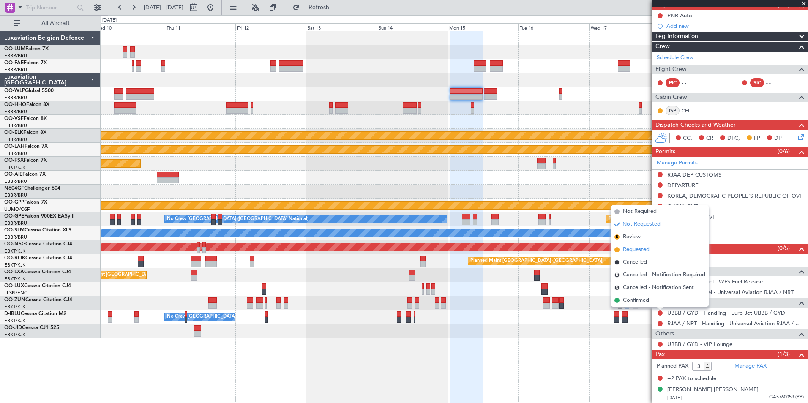
click at [637, 248] on span "Requested" at bounding box center [636, 249] width 27 height 8
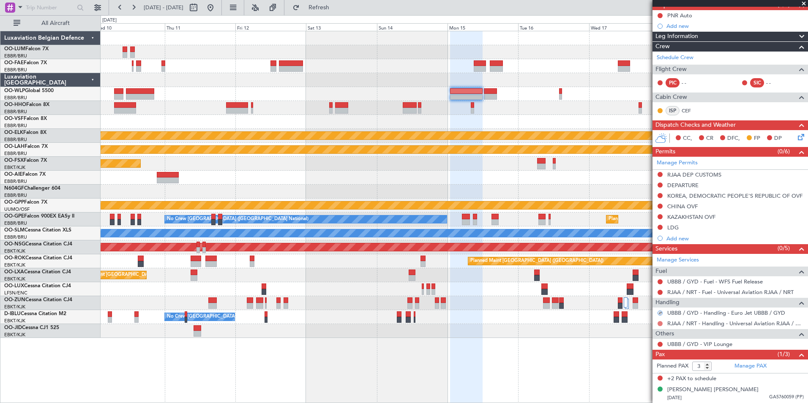
click at [660, 324] on button at bounding box center [659, 323] width 5 height 5
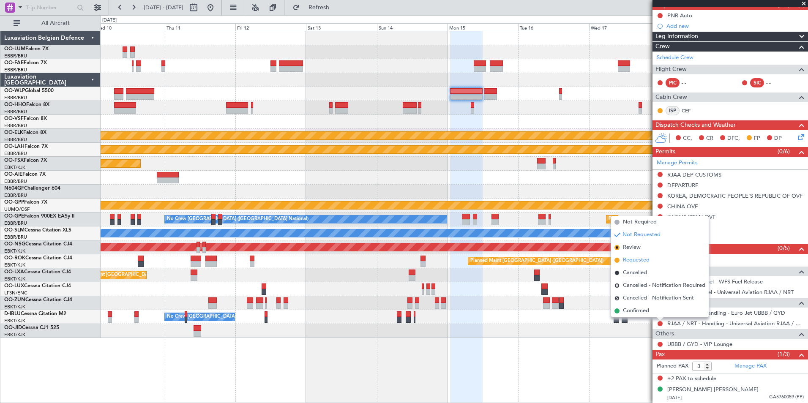
click at [634, 256] on span "Requested" at bounding box center [636, 260] width 27 height 8
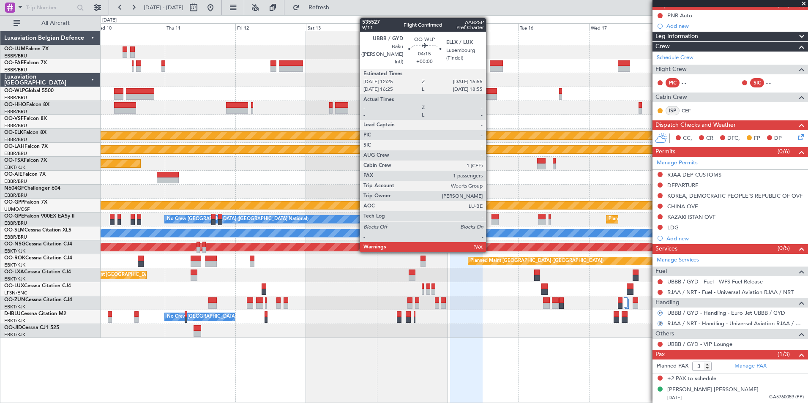
click at [490, 96] on div at bounding box center [491, 97] width 14 height 6
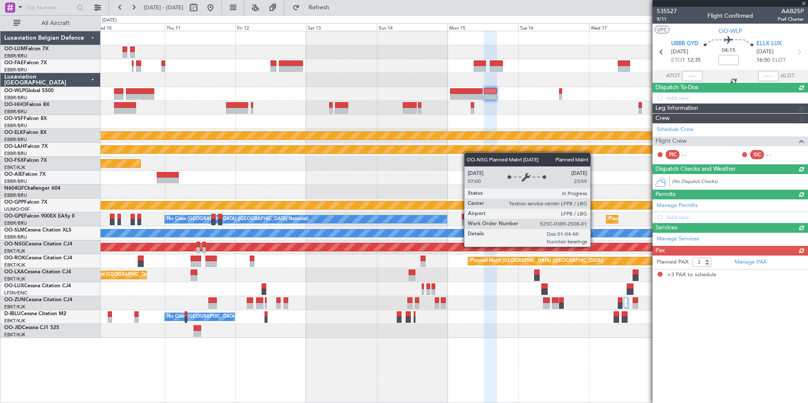
scroll to position [0, 0]
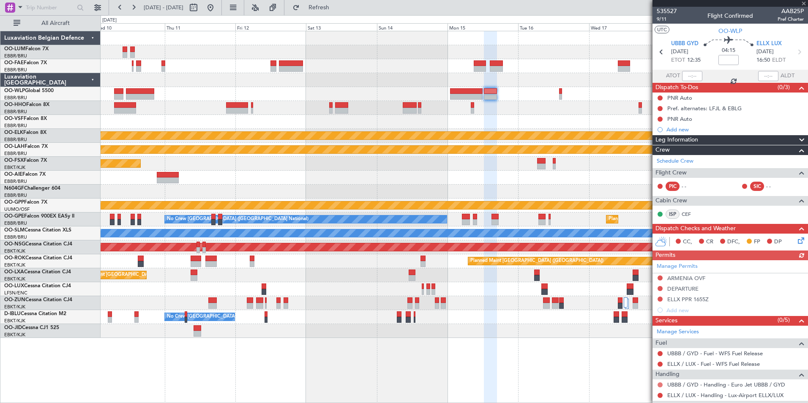
click at [661, 385] on button at bounding box center [659, 384] width 5 height 5
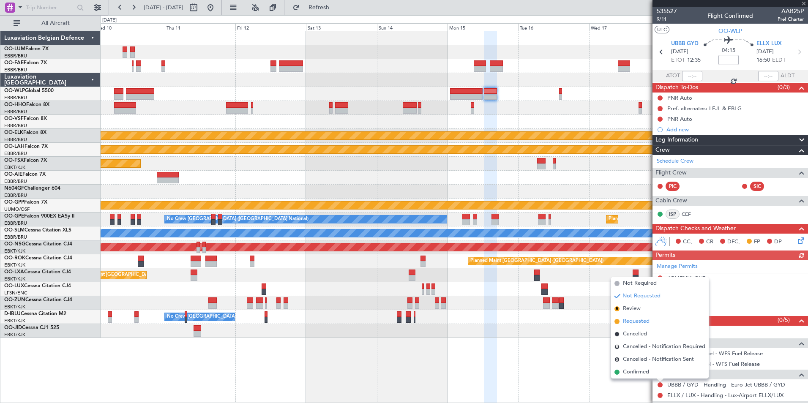
click at [634, 320] on span "Requested" at bounding box center [636, 321] width 27 height 8
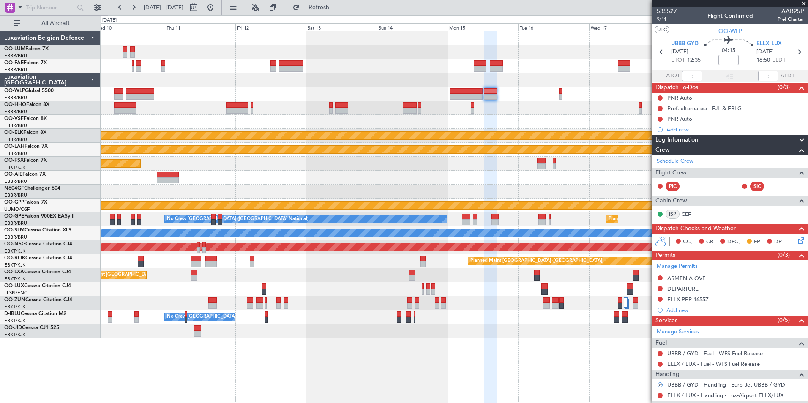
click at [310, 106] on div at bounding box center [454, 108] width 707 height 14
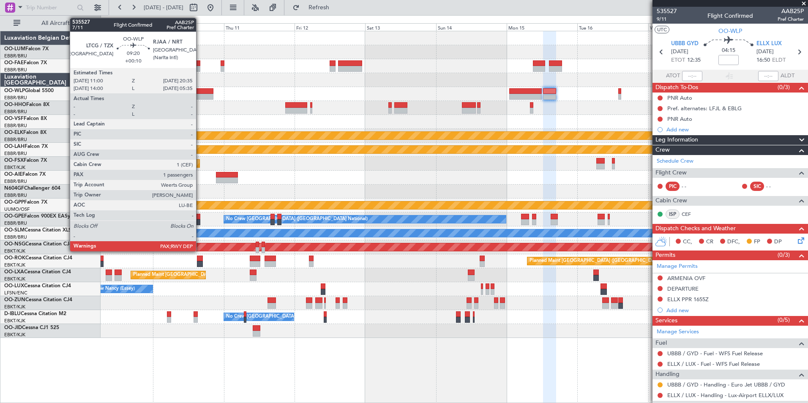
click at [200, 92] on div at bounding box center [199, 91] width 28 height 6
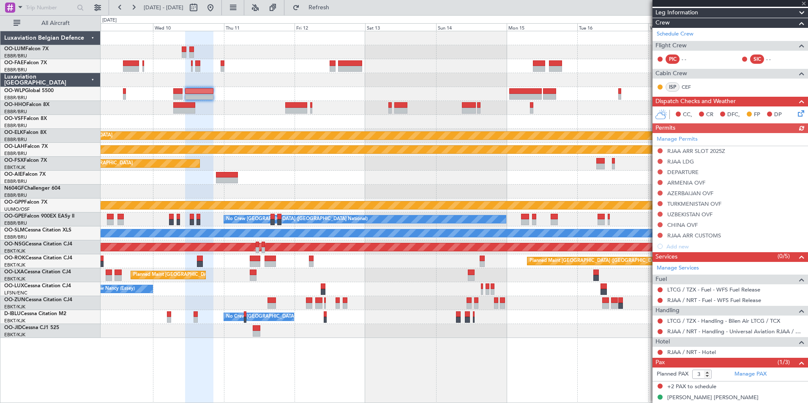
scroll to position [135, 0]
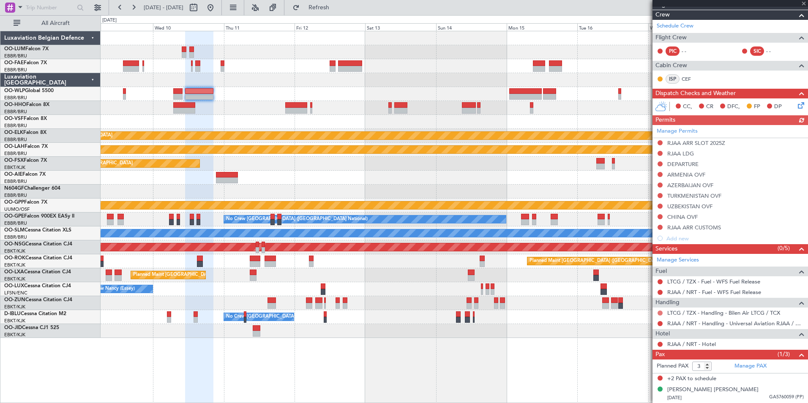
click at [661, 313] on button at bounding box center [659, 312] width 5 height 5
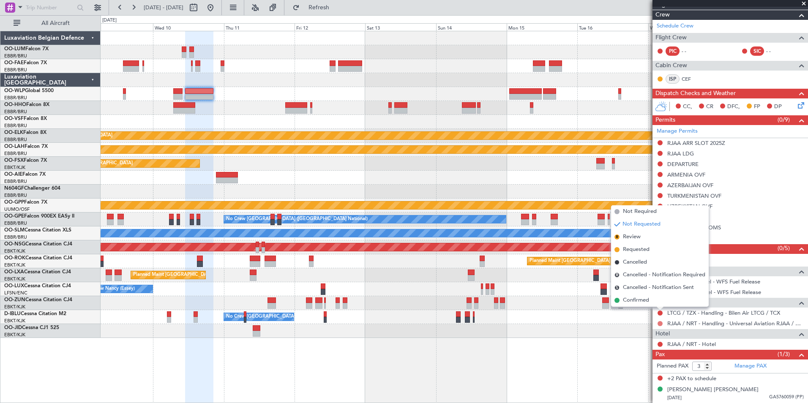
click at [660, 324] on button at bounding box center [659, 323] width 5 height 5
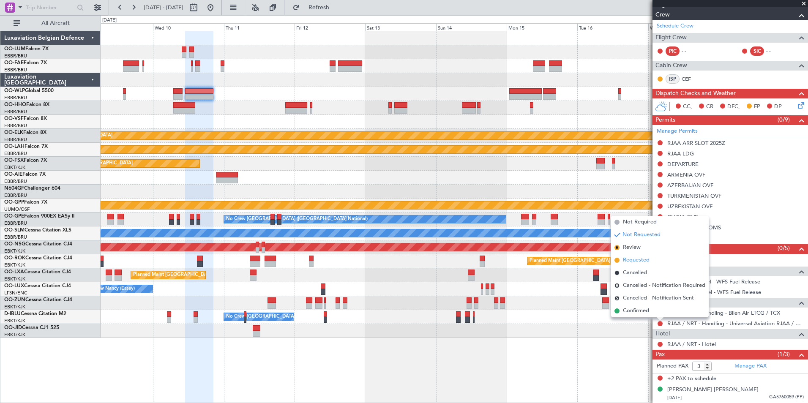
click at [644, 260] on span "Requested" at bounding box center [636, 260] width 27 height 8
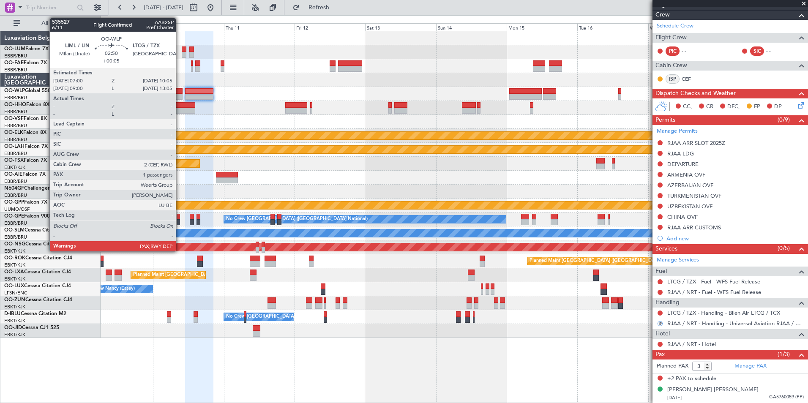
click at [180, 92] on div at bounding box center [177, 91] width 9 height 6
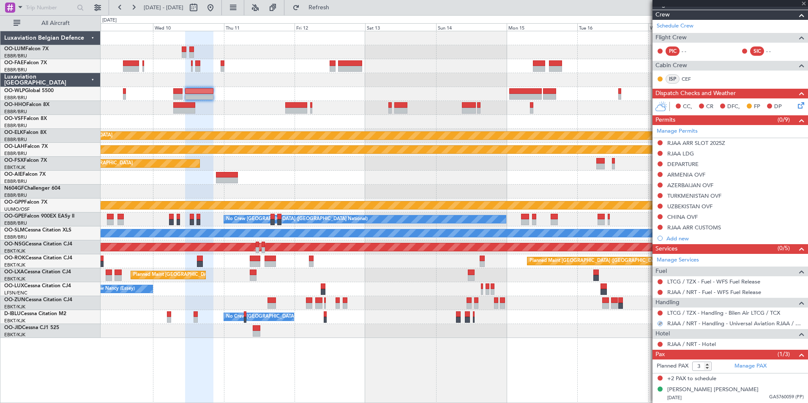
type input "+00:05"
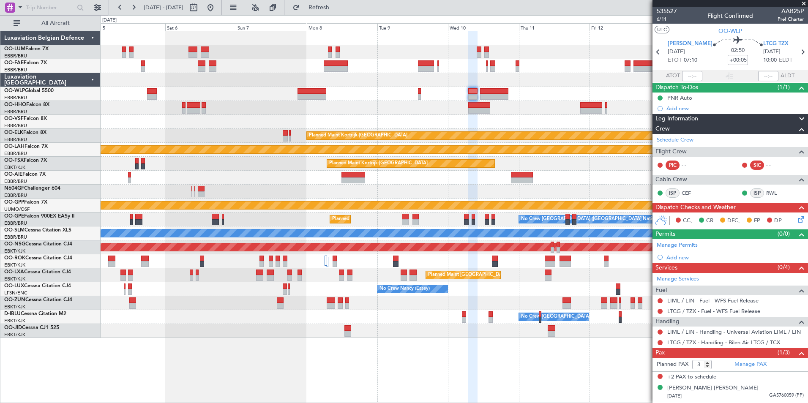
click at [561, 186] on div at bounding box center [454, 192] width 707 height 14
click at [395, 115] on div at bounding box center [454, 122] width 707 height 14
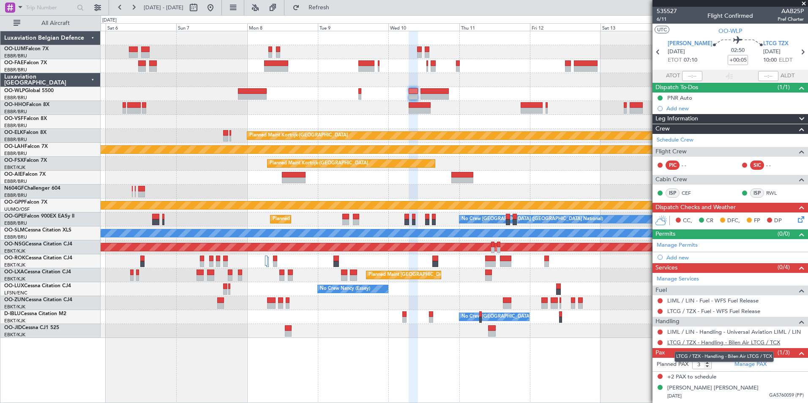
click at [698, 343] on link "LTCG / TZX - Handling - Bilen Air LTCG / TCX" at bounding box center [723, 342] width 113 height 7
click at [337, 5] on span "Refresh" at bounding box center [318, 8] width 35 height 6
click at [763, 45] on span "LTCG TZX" at bounding box center [775, 44] width 25 height 8
click at [800, 242] on span at bounding box center [800, 243] width 10 height 6
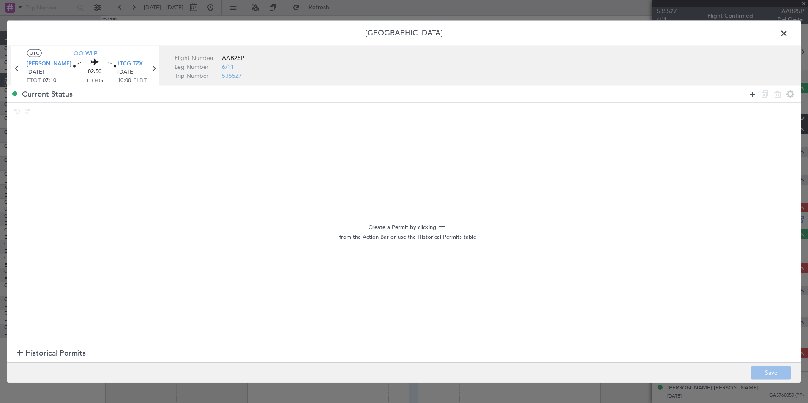
click at [748, 94] on icon at bounding box center [752, 94] width 10 height 10
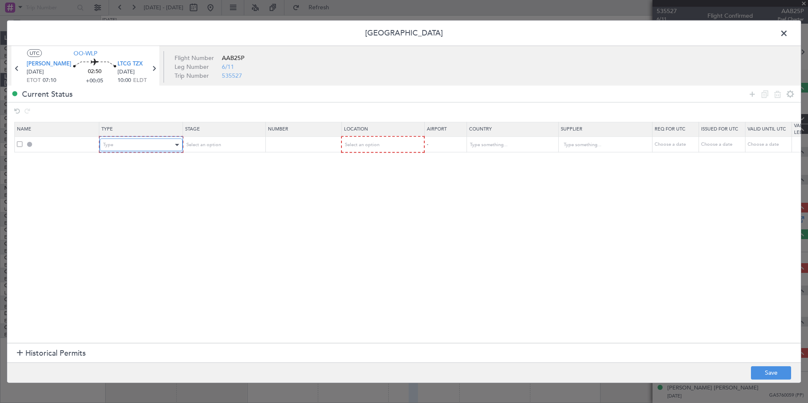
click at [145, 148] on div "Type" at bounding box center [138, 145] width 70 height 13
click at [117, 233] on span "Landing" at bounding box center [140, 236] width 75 height 13
click at [373, 137] on mat-form-field "Select an option" at bounding box center [381, 144] width 82 height 15
click at [373, 146] on span "Select an option" at bounding box center [361, 144] width 35 height 6
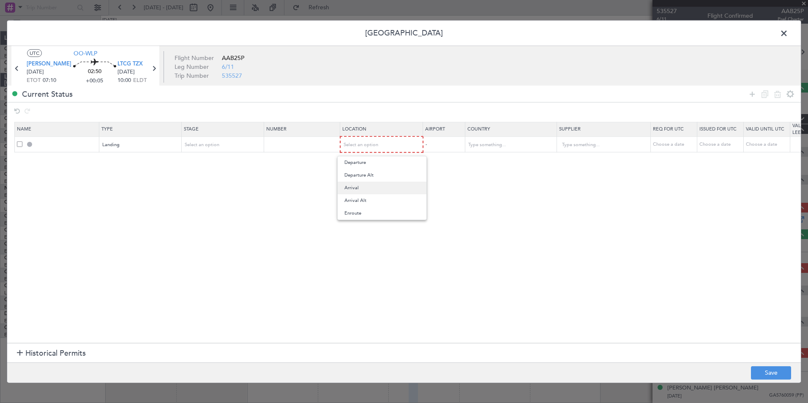
click at [361, 192] on span "Arrival" at bounding box center [381, 188] width 75 height 13
click at [761, 365] on footer "Save" at bounding box center [403, 372] width 793 height 20
click at [763, 369] on button "Save" at bounding box center [771, 373] width 40 height 14
type input "LTCG LDG"
type input "Turkey"
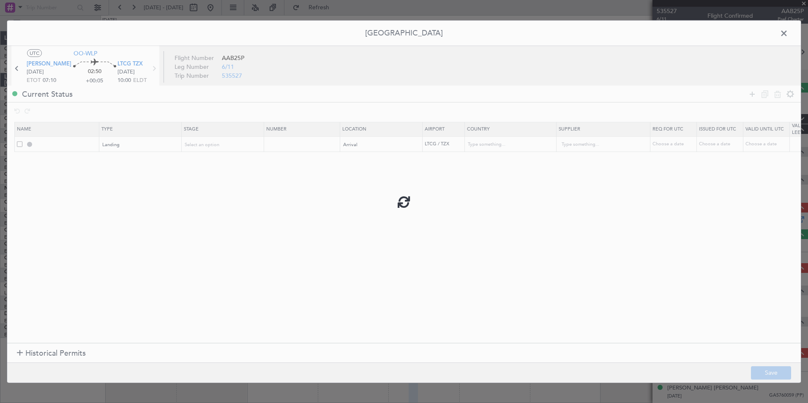
type input "NNN"
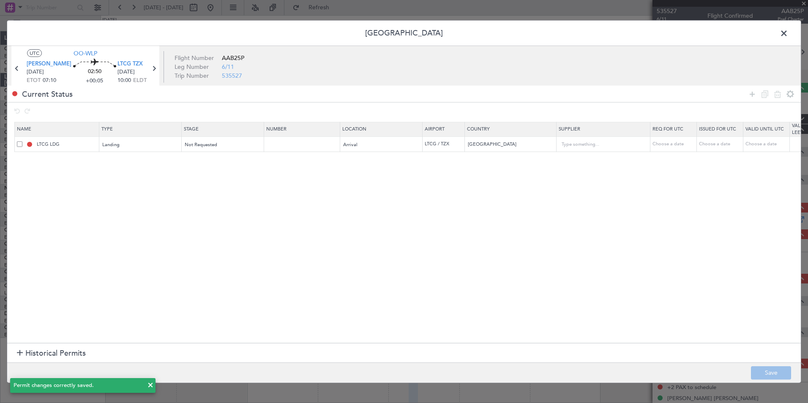
click at [232, 151] on mat-form-field "Not Requested" at bounding box center [223, 144] width 82 height 15
click at [231, 147] on div "Not Requested" at bounding box center [220, 144] width 70 height 13
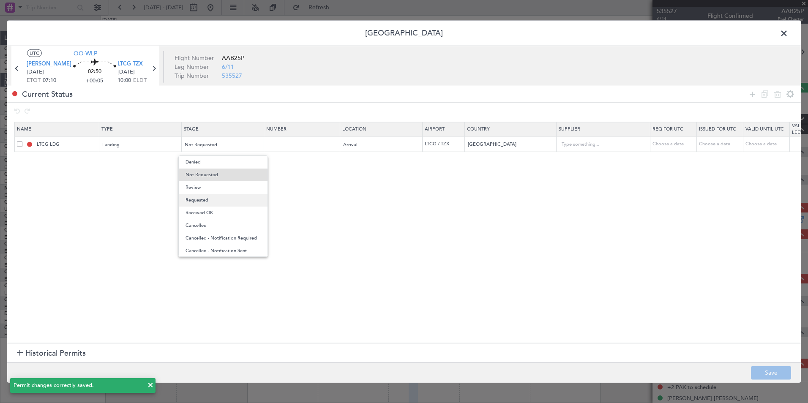
click at [214, 201] on span "Requested" at bounding box center [222, 200] width 75 height 13
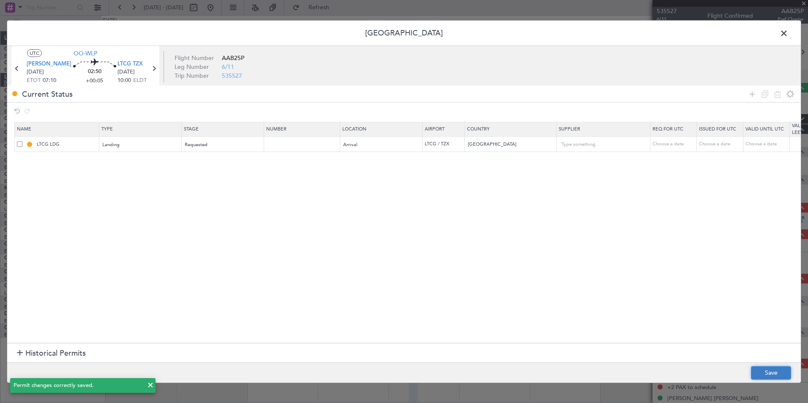
click at [752, 370] on button "Save" at bounding box center [771, 373] width 40 height 14
click at [788, 30] on span at bounding box center [788, 35] width 0 height 17
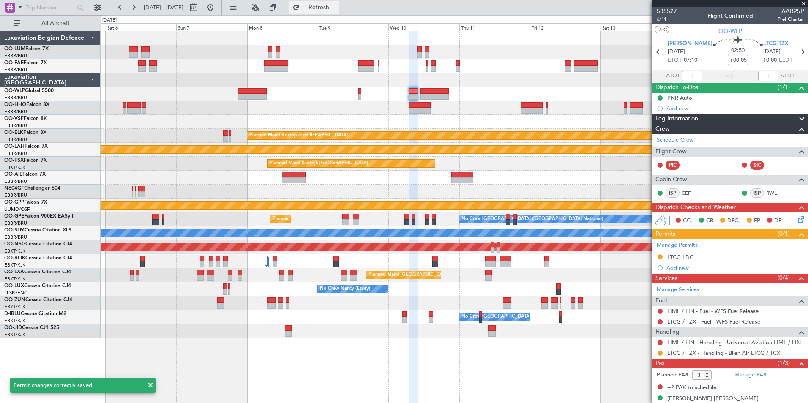
click at [339, 2] on button "Refresh" at bounding box center [313, 8] width 51 height 14
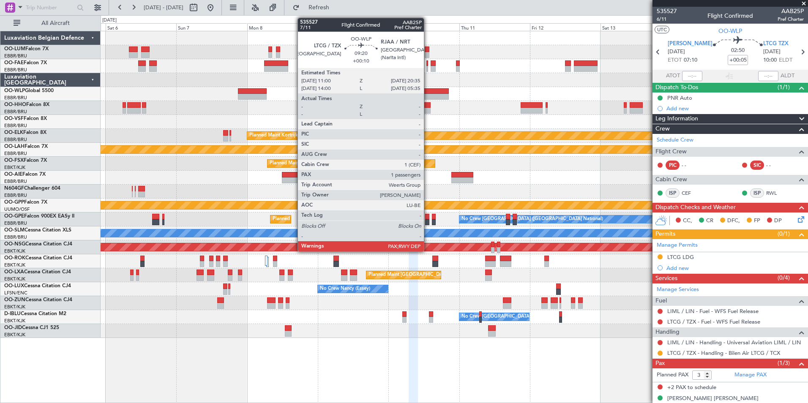
click at [427, 92] on div at bounding box center [434, 91] width 28 height 6
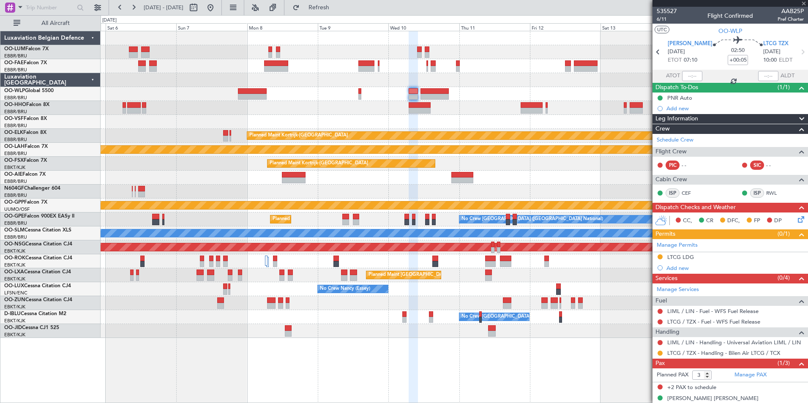
type input "+00:10"
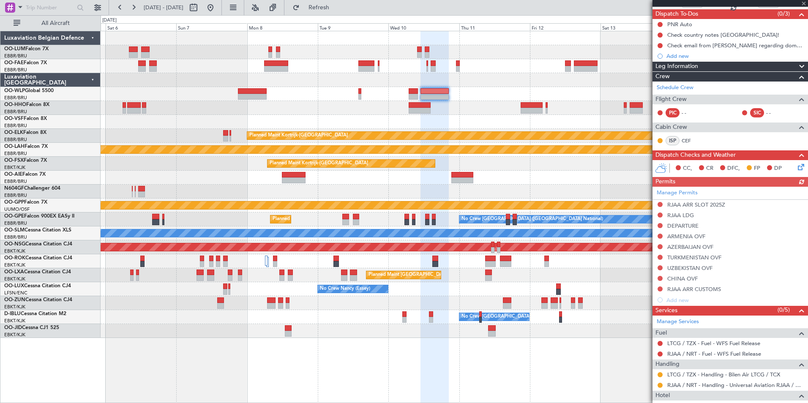
scroll to position [135, 0]
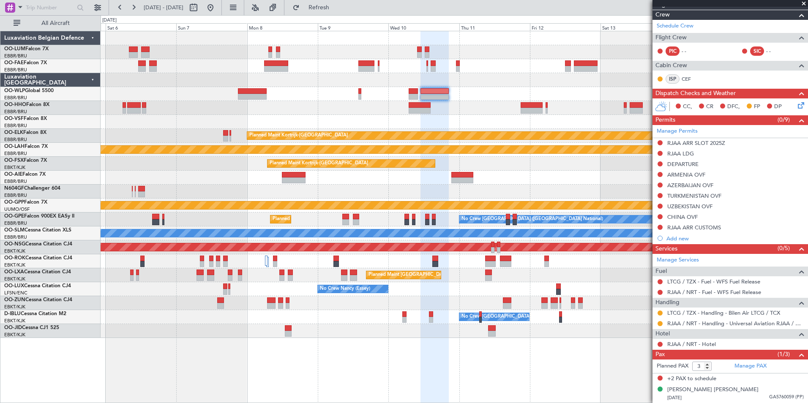
click at [658, 142] on button at bounding box center [659, 142] width 5 height 5
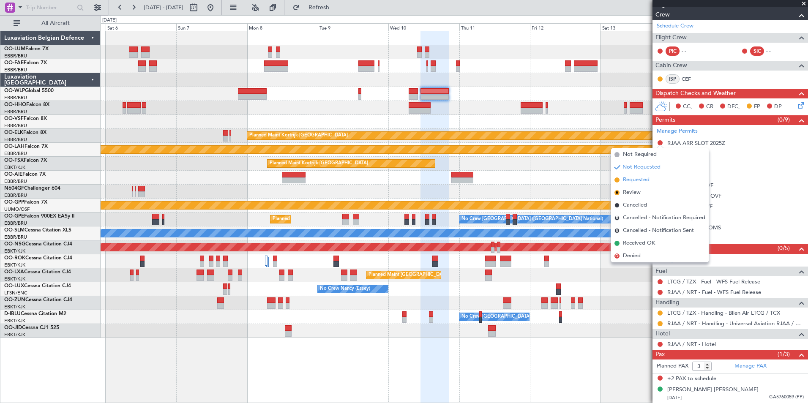
click at [634, 180] on span "Requested" at bounding box center [636, 180] width 27 height 8
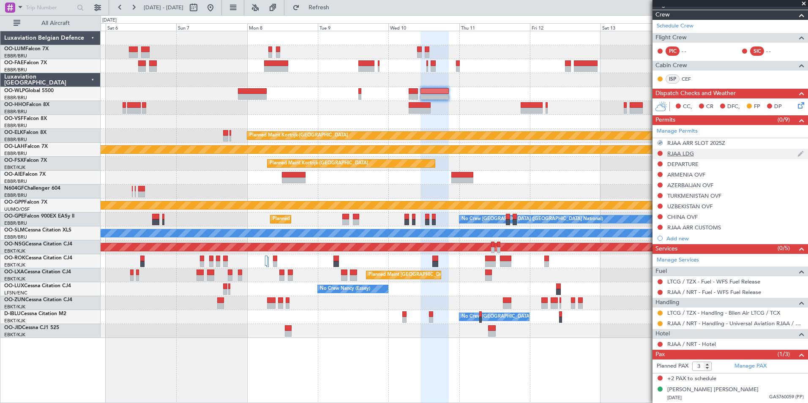
click at [658, 157] on nimbus-traffic-light at bounding box center [659, 154] width 7 height 8
click at [660, 155] on mat-tooltip-component "Not Requested" at bounding box center [660, 166] width 48 height 22
click at [660, 154] on button at bounding box center [659, 153] width 5 height 5
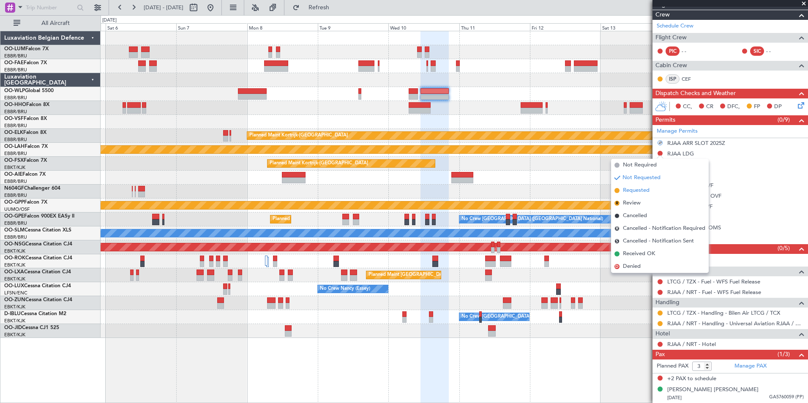
click at [640, 194] on span "Requested" at bounding box center [636, 190] width 27 height 8
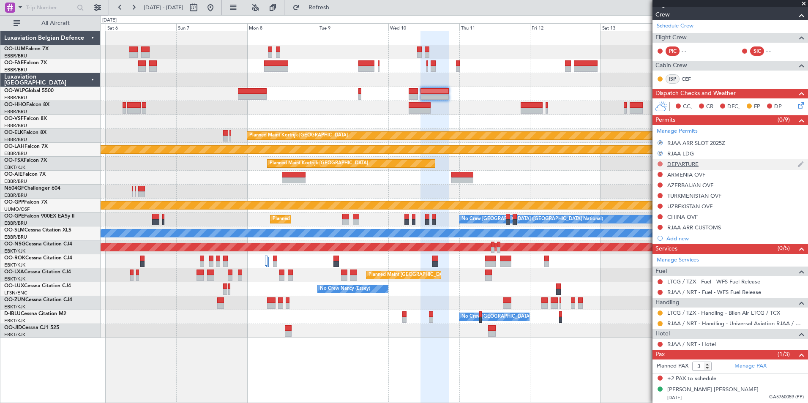
click at [660, 163] on button at bounding box center [659, 163] width 5 height 5
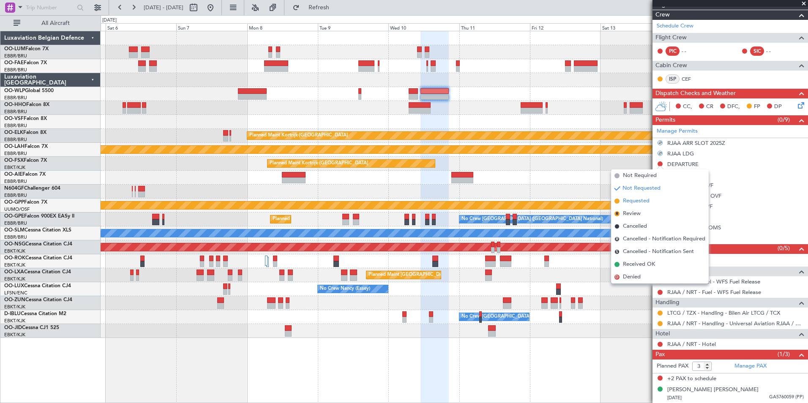
click at [644, 201] on span "Requested" at bounding box center [636, 201] width 27 height 8
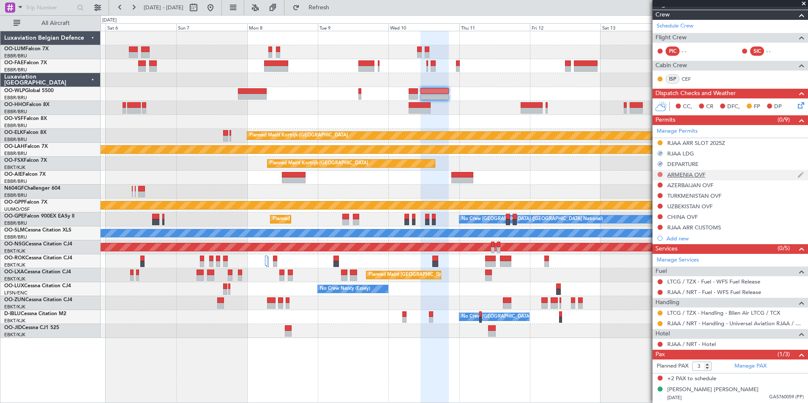
click at [661, 174] on button at bounding box center [659, 174] width 5 height 5
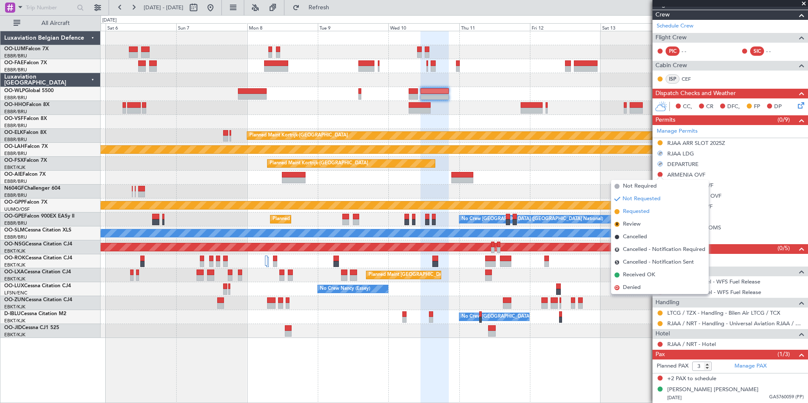
click at [644, 212] on span "Requested" at bounding box center [636, 211] width 27 height 8
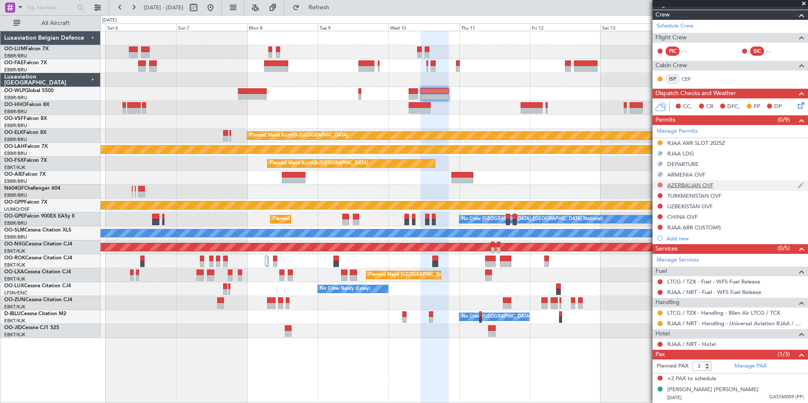
click at [659, 183] on button at bounding box center [659, 184] width 5 height 5
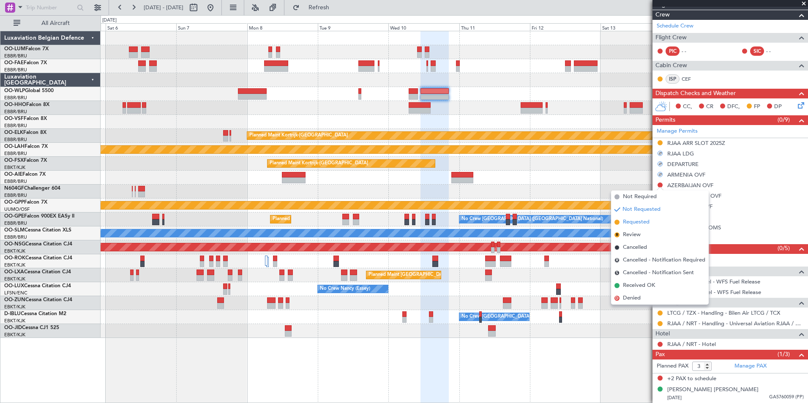
click at [643, 223] on span "Requested" at bounding box center [636, 222] width 27 height 8
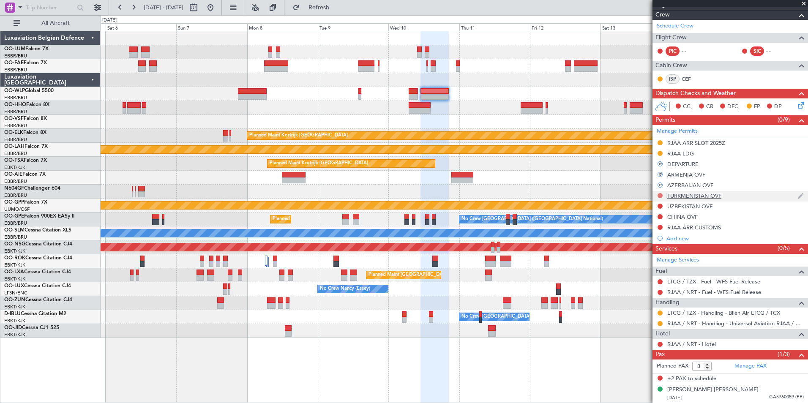
click at [660, 194] on button at bounding box center [659, 195] width 5 height 5
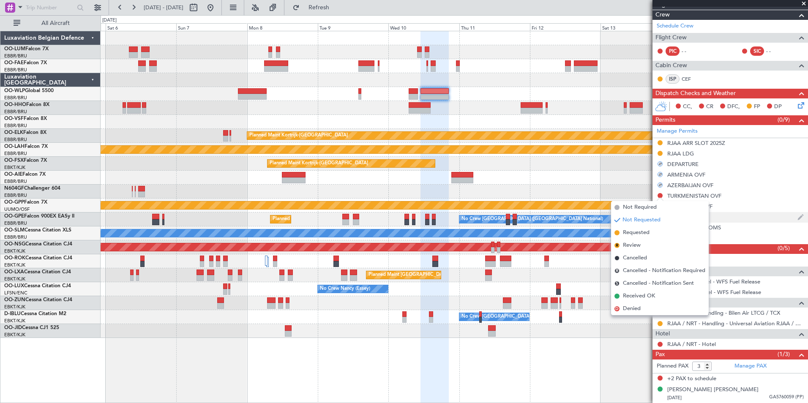
click at [639, 231] on span "Requested" at bounding box center [636, 232] width 27 height 8
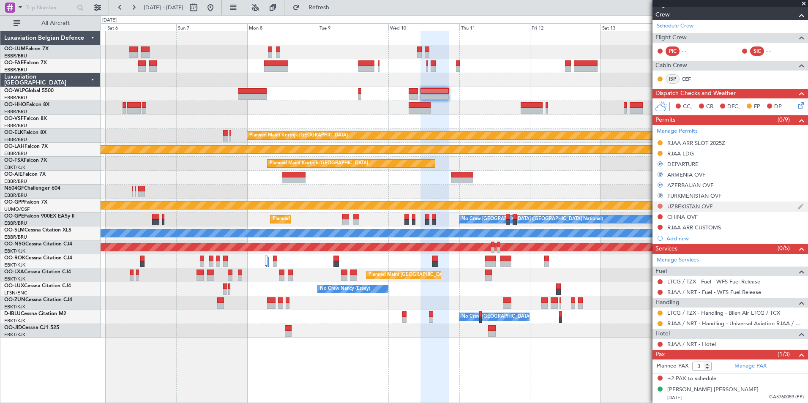
click at [661, 206] on button at bounding box center [659, 206] width 5 height 5
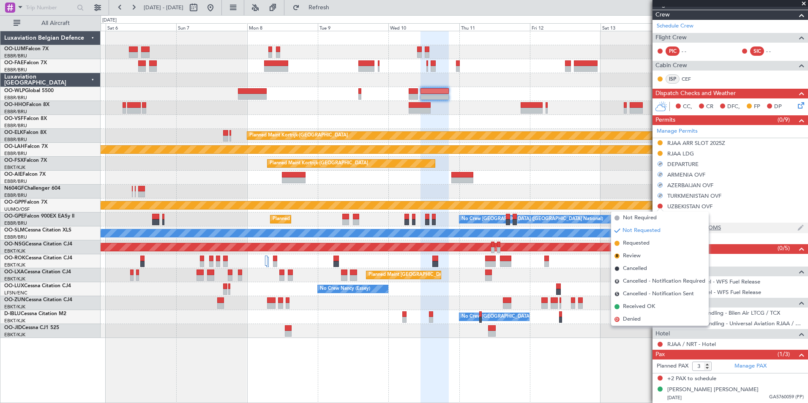
drag, startPoint x: 639, startPoint y: 241, endPoint x: 665, endPoint y: 223, distance: 31.3
click at [640, 240] on span "Requested" at bounding box center [636, 243] width 27 height 8
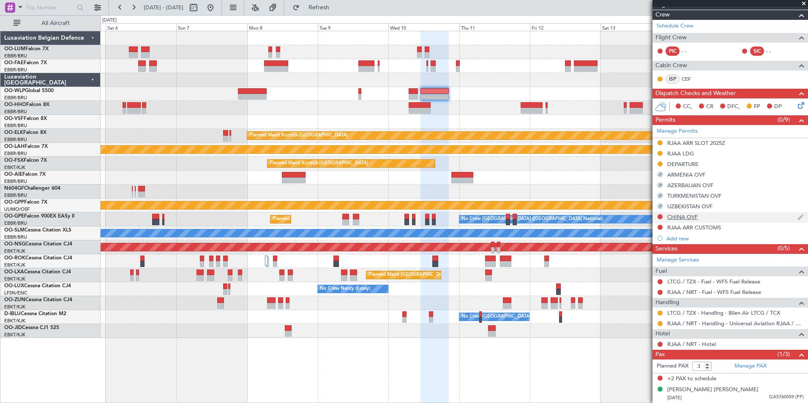
click at [662, 215] on div at bounding box center [659, 216] width 7 height 7
click at [658, 218] on button at bounding box center [659, 216] width 5 height 5
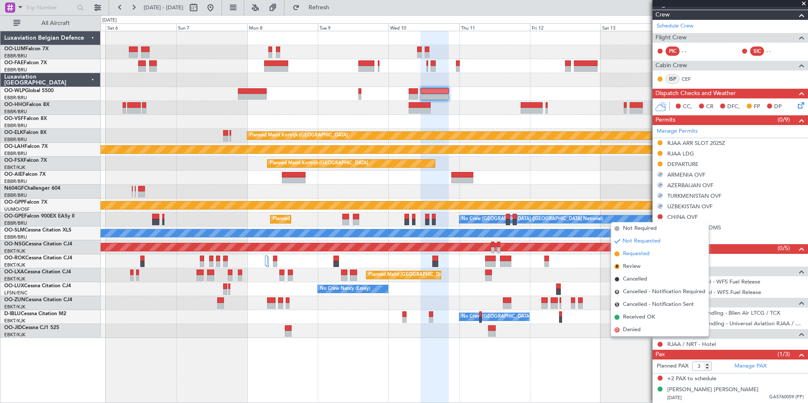
click at [640, 255] on span "Requested" at bounding box center [636, 254] width 27 height 8
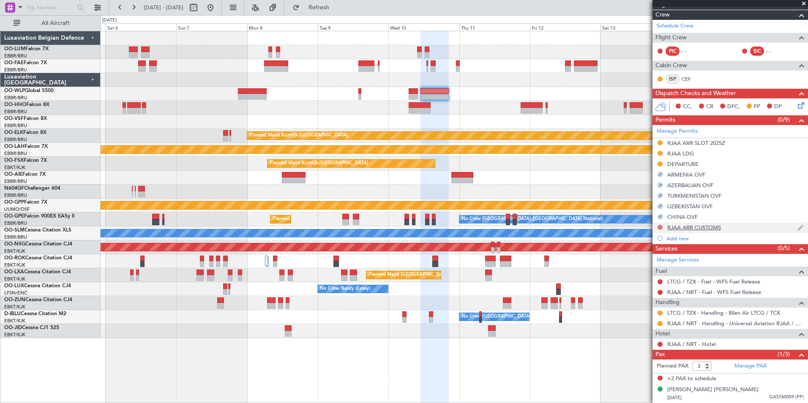
click at [660, 225] on button at bounding box center [659, 227] width 5 height 5
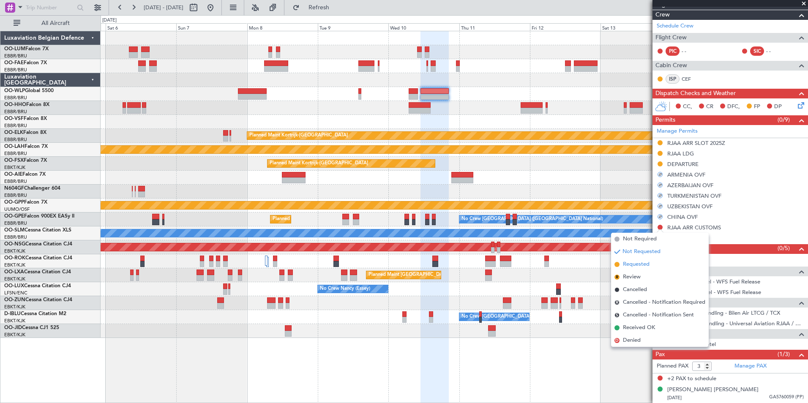
click at [636, 263] on span "Requested" at bounding box center [636, 264] width 27 height 8
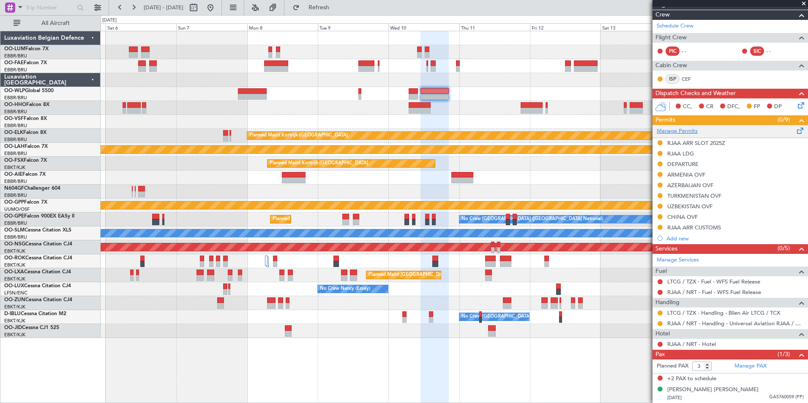
click at [795, 129] on span at bounding box center [800, 129] width 10 height 6
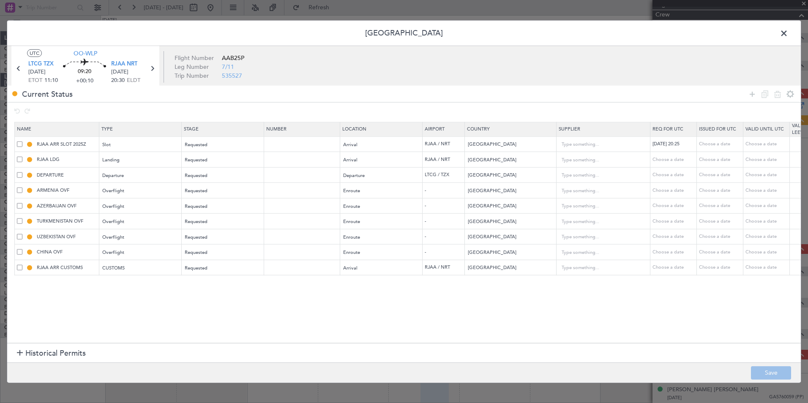
click at [19, 237] on span at bounding box center [19, 236] width 5 height 5
click at [23, 234] on input "checkbox" at bounding box center [23, 234] width 0 height 0
click at [761, 93] on icon at bounding box center [764, 94] width 10 height 10
click at [237, 286] on div "Requested" at bounding box center [220, 283] width 70 height 13
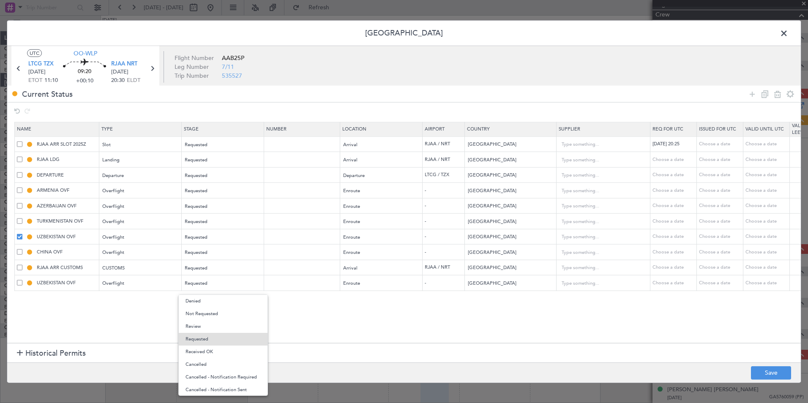
click at [496, 283] on div at bounding box center [404, 201] width 808 height 403
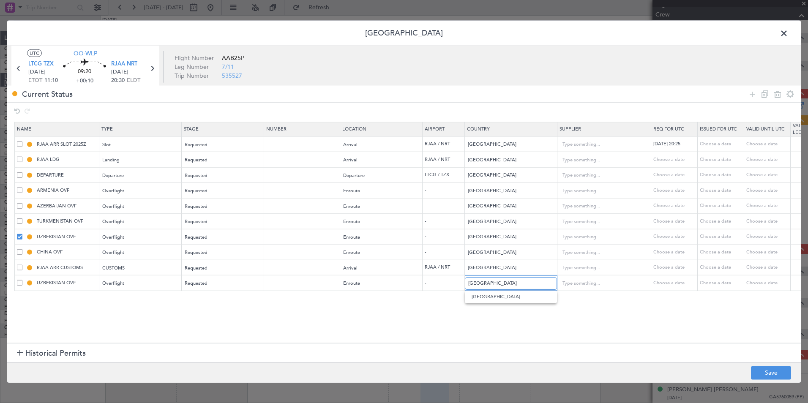
click at [496, 283] on input "Uzbekistan" at bounding box center [506, 283] width 76 height 13
click at [500, 297] on span "Kazakhstan" at bounding box center [510, 297] width 79 height 13
type input "Kazakhstan"
click at [762, 367] on button "Save" at bounding box center [771, 373] width 40 height 14
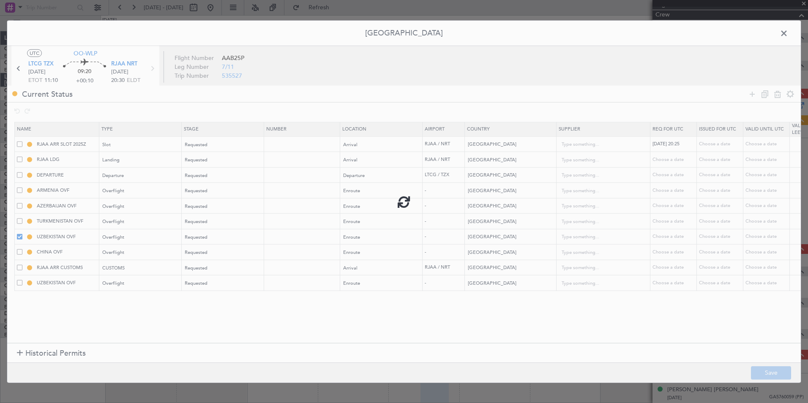
type input "KAZAKHSTAN OVF"
click at [753, 94] on icon at bounding box center [752, 94] width 10 height 10
click at [17, 236] on td "UZBEKISTAN OVF" at bounding box center [57, 237] width 84 height 16
click at [22, 237] on span at bounding box center [19, 236] width 5 height 5
click at [23, 234] on input "checkbox" at bounding box center [23, 234] width 0 height 0
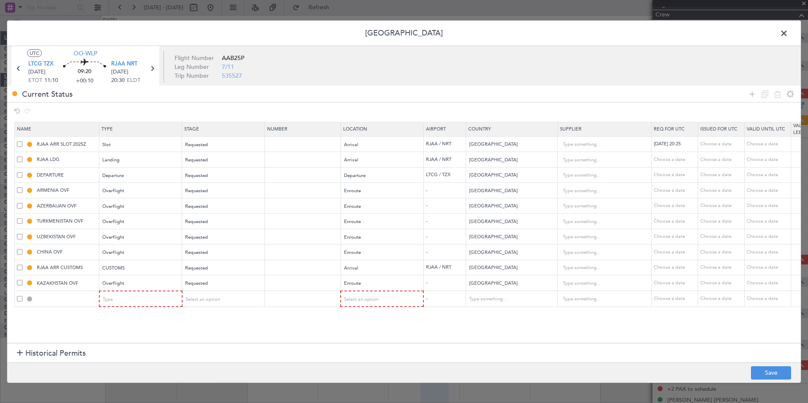
click at [19, 299] on span at bounding box center [19, 298] width 5 height 5
click at [23, 296] on input "checkbox" at bounding box center [23, 296] width 0 height 0
click at [776, 92] on icon at bounding box center [777, 94] width 10 height 10
click at [18, 238] on span at bounding box center [19, 236] width 5 height 5
click at [23, 234] on input "checkbox" at bounding box center [23, 234] width 0 height 0
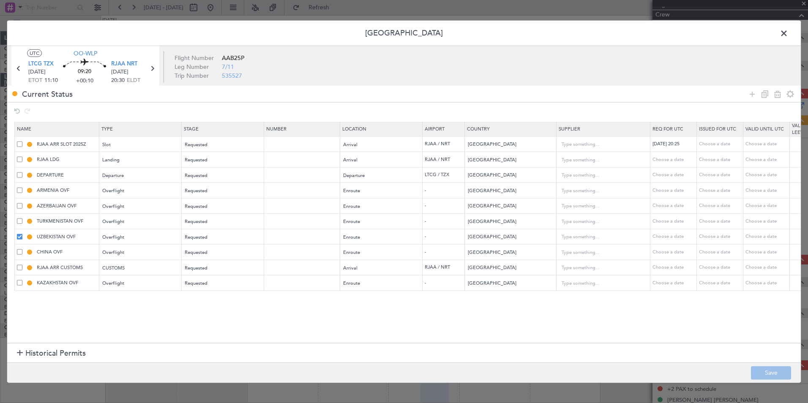
click at [762, 100] on div at bounding box center [770, 94] width 51 height 12
click at [762, 94] on icon at bounding box center [764, 94] width 10 height 10
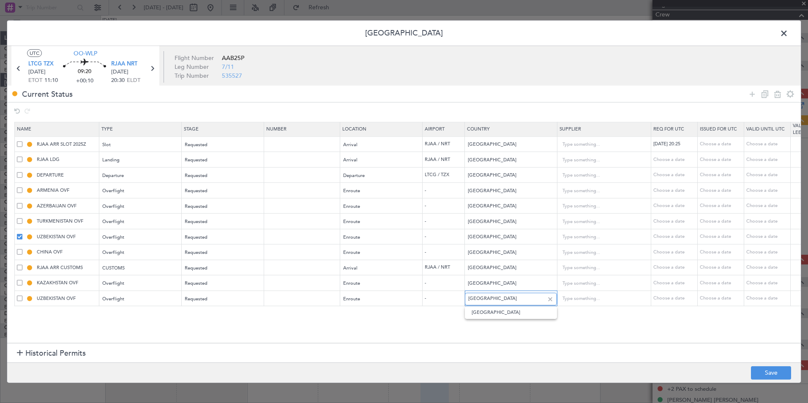
click at [514, 299] on input "Uzbekistan" at bounding box center [506, 298] width 76 height 13
type input "s"
click at [515, 314] on span "Korea, Democratic People's Republic of" at bounding box center [510, 312] width 79 height 13
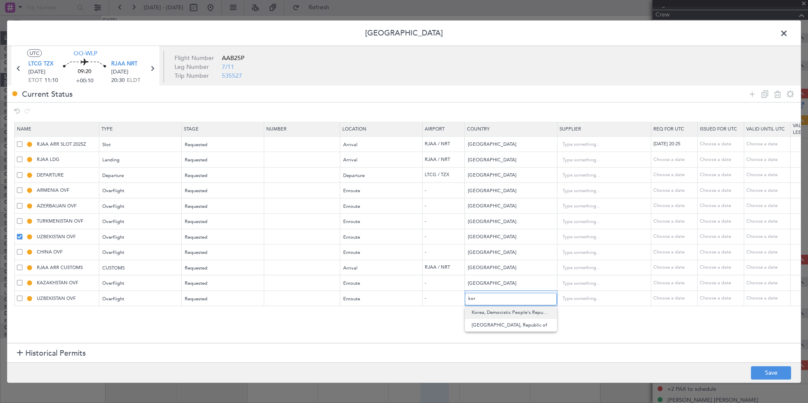
type input "Korea, Democratic People's Republic of"
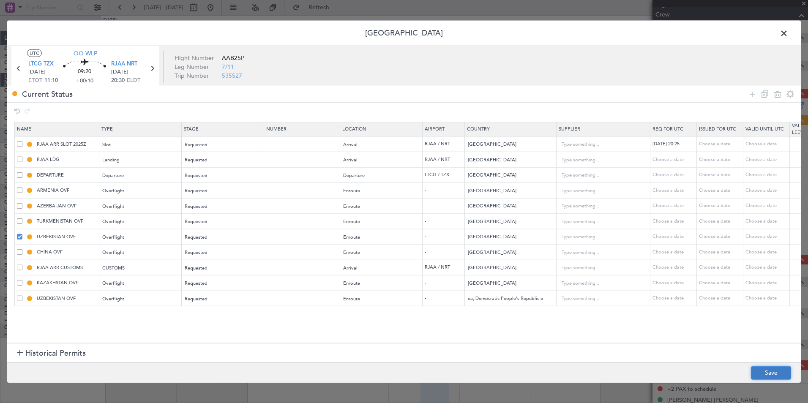
click at [763, 373] on button "Save" at bounding box center [771, 373] width 40 height 14
type input "KOREA, DEMOCRATIC PEOPLE'S REPUBLIC OF OVF"
click at [490, 304] on input "Korea, Democratic People's Republic of" at bounding box center [506, 298] width 76 height 13
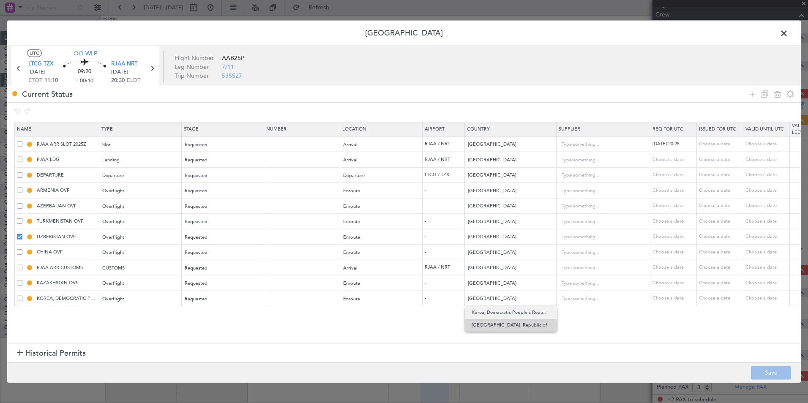
click at [502, 325] on span "Korea, Republic of" at bounding box center [510, 325] width 79 height 13
type input "Korea, Republic of"
click at [477, 325] on section "Name Type Stage Number Location Airport Country Supplier Req For Utc Issued For…" at bounding box center [403, 231] width 793 height 223
click at [205, 323] on section "Name Type Stage Number Location Airport Country Supplier Req For Utc Issued For…" at bounding box center [403, 231] width 793 height 223
click at [762, 373] on button "Save" at bounding box center [771, 373] width 40 height 14
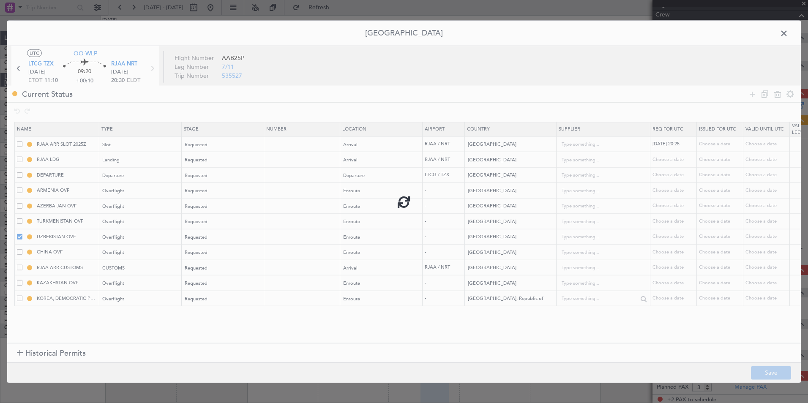
type input "KOREA, REPUBLIC OF OVF"
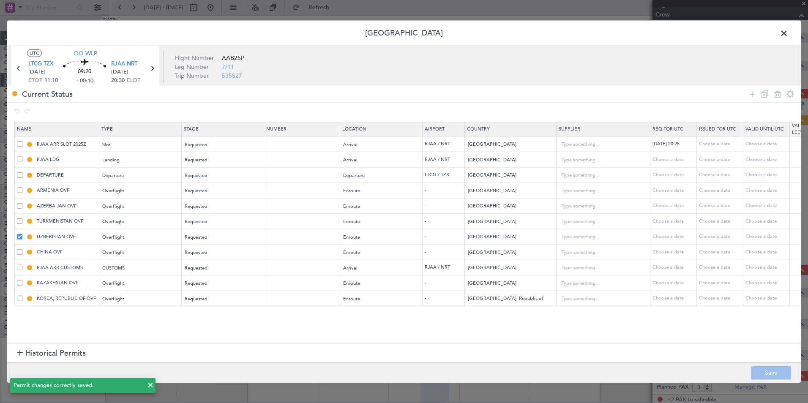
click at [788, 35] on span at bounding box center [788, 35] width 0 height 17
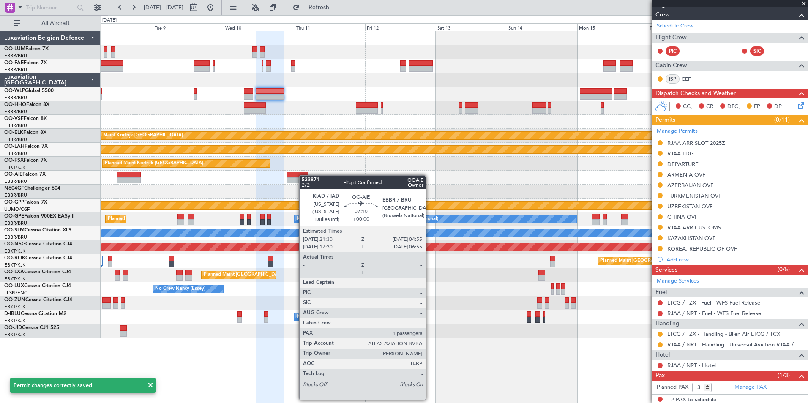
click at [299, 175] on div at bounding box center [297, 175] width 22 height 6
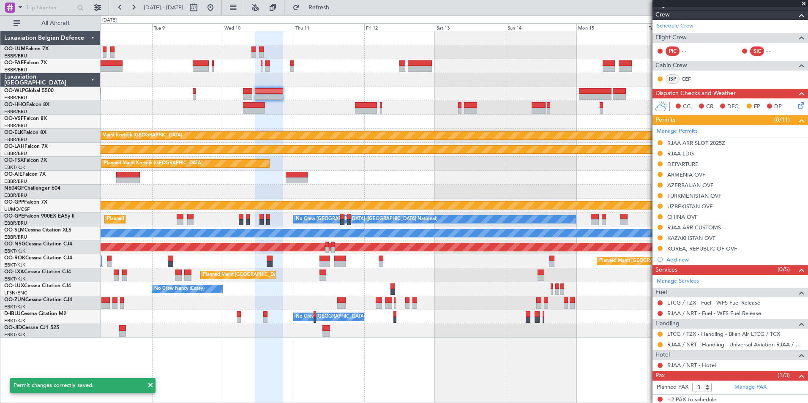
click at [445, 104] on div "Planned Maint Kortrijk-Wevelgem Planned Maint Alton-st Louis (St Louis Regl) Pl…" at bounding box center [454, 184] width 707 height 307
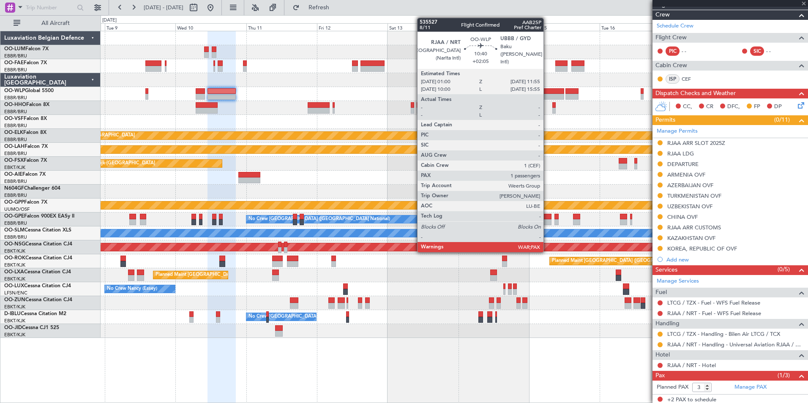
click at [547, 96] on div at bounding box center [547, 97] width 33 height 6
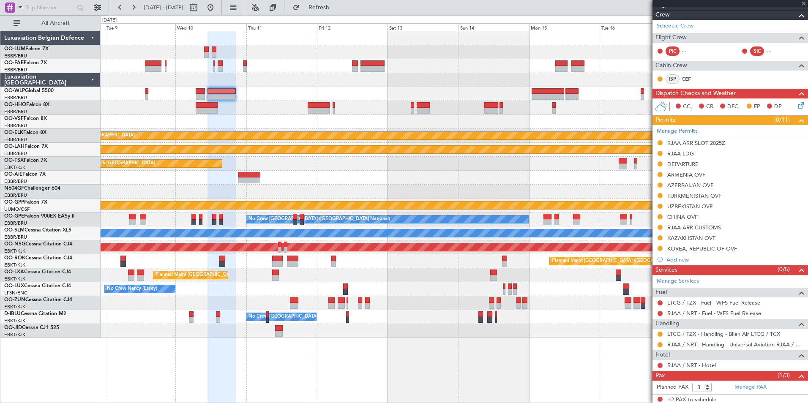
type input "+02:05"
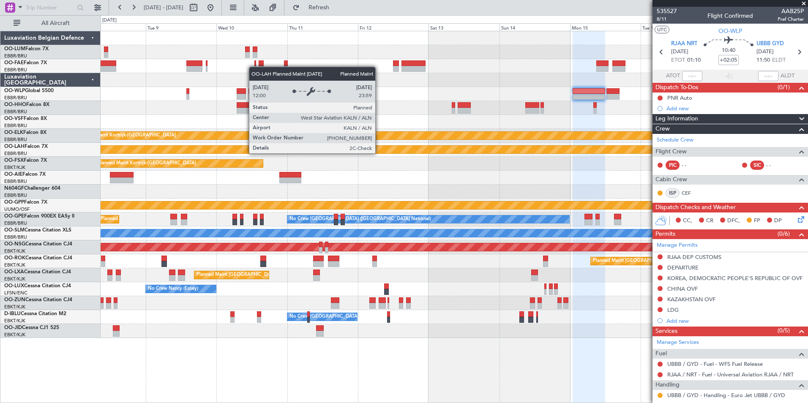
click at [377, 170] on div "Planned Maint Kortrijk-Wevelgem Planned Maint Alton-st Louis (St Louis Regl) Pl…" at bounding box center [454, 184] width 707 height 307
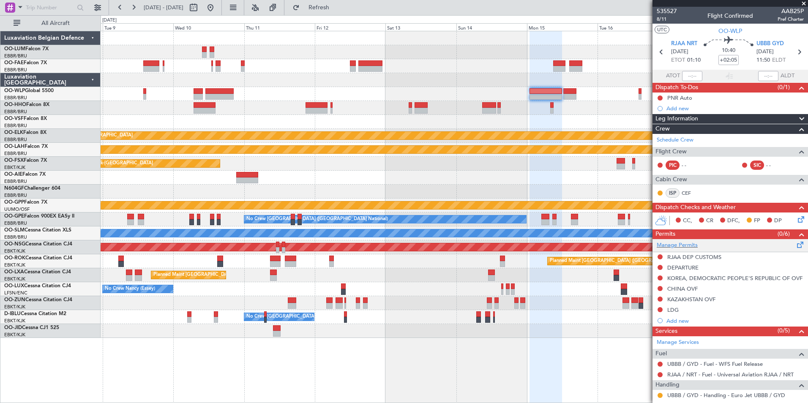
click at [795, 245] on span at bounding box center [800, 243] width 10 height 6
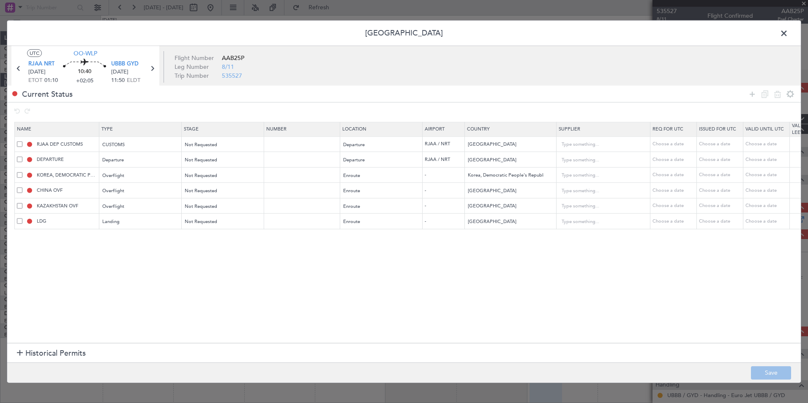
click at [22, 223] on span at bounding box center [19, 220] width 5 height 5
click at [23, 218] on input "checkbox" at bounding box center [23, 218] width 0 height 0
click at [765, 94] on icon at bounding box center [764, 94] width 10 height 10
click at [18, 237] on span at bounding box center [19, 236] width 5 height 5
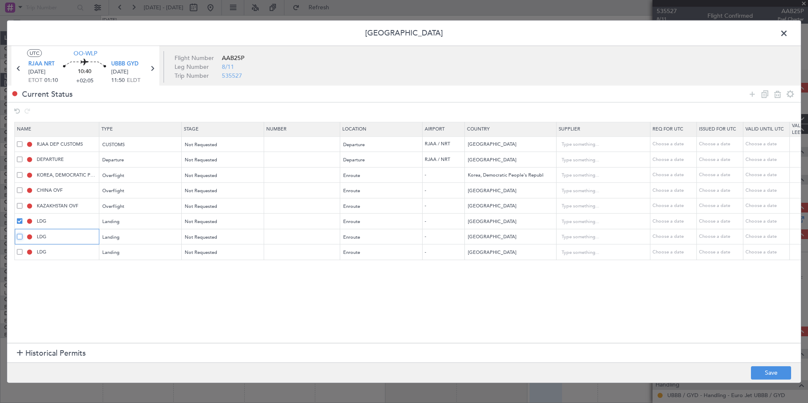
click at [23, 234] on input "checkbox" at bounding box center [23, 234] width 0 height 0
click at [18, 251] on span at bounding box center [19, 251] width 5 height 5
click at [23, 249] on input "checkbox" at bounding box center [23, 249] width 0 height 0
click at [778, 94] on icon at bounding box center [777, 94] width 10 height 10
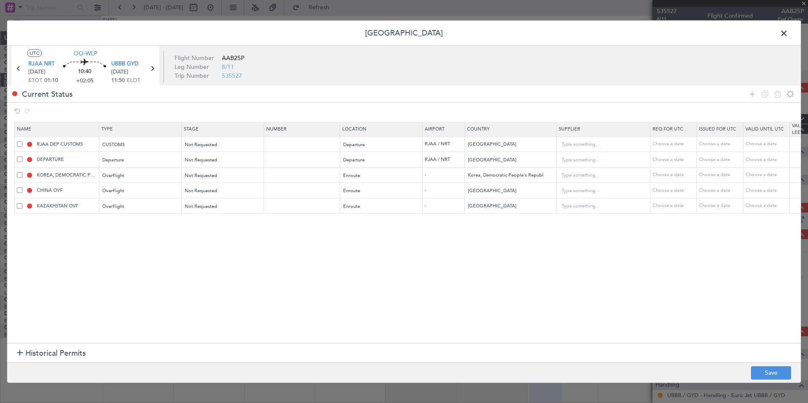
click at [19, 208] on span at bounding box center [19, 205] width 5 height 5
click at [23, 203] on input "checkbox" at bounding box center [23, 203] width 0 height 0
click at [763, 95] on icon at bounding box center [764, 94] width 10 height 10
click at [484, 226] on input "Kazakhstan" at bounding box center [506, 221] width 76 height 13
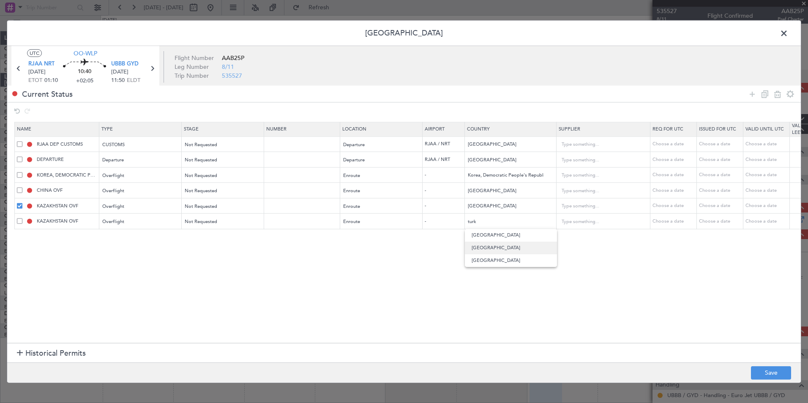
click at [495, 248] on span "Turkmenistan" at bounding box center [510, 248] width 79 height 13
type input "Turkmenistan"
click at [766, 95] on icon at bounding box center [764, 94] width 10 height 10
click at [116, 238] on span "Overflight" at bounding box center [114, 237] width 22 height 6
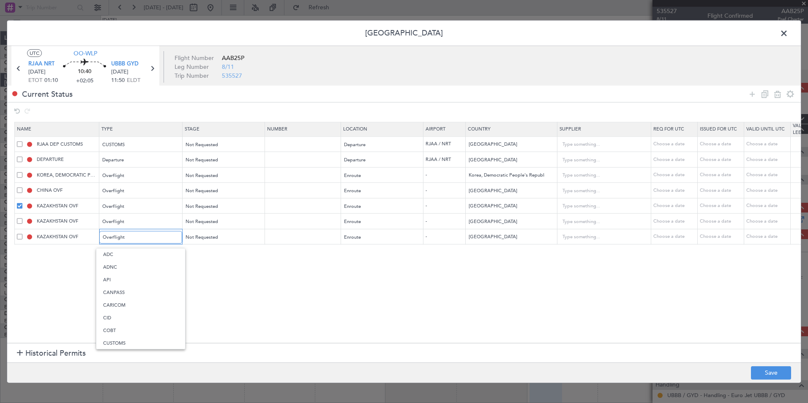
scroll to position [204, 0]
click at [124, 256] on span "Landing" at bounding box center [140, 253] width 75 height 13
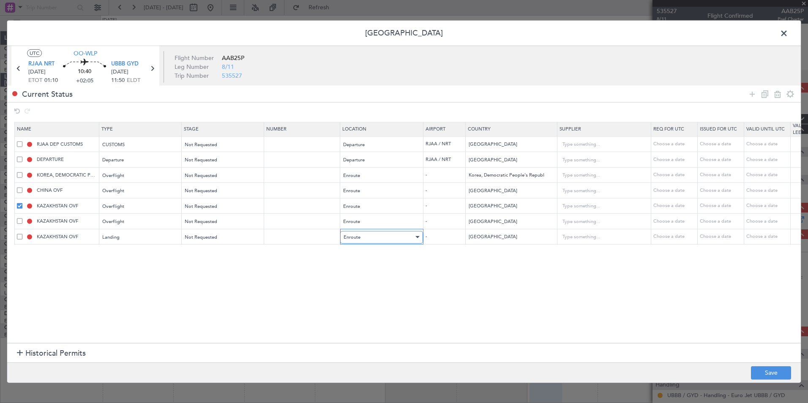
click at [408, 234] on div "Enroute" at bounding box center [378, 237] width 70 height 13
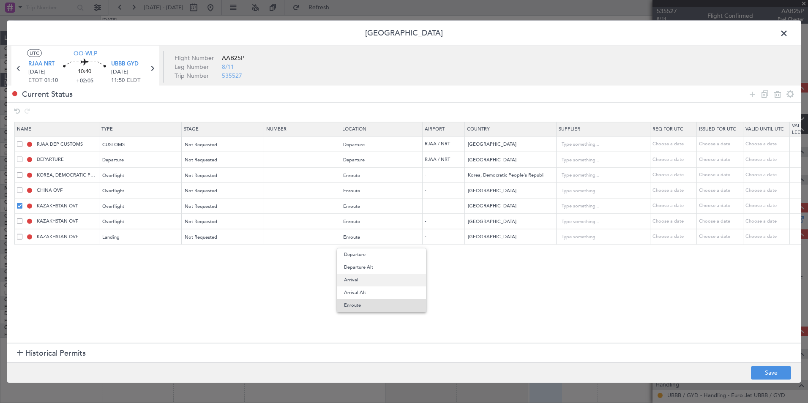
click at [361, 282] on span "Arrival" at bounding box center [381, 280] width 75 height 13
click at [508, 244] on td "Kazakhstan" at bounding box center [511, 237] width 92 height 16
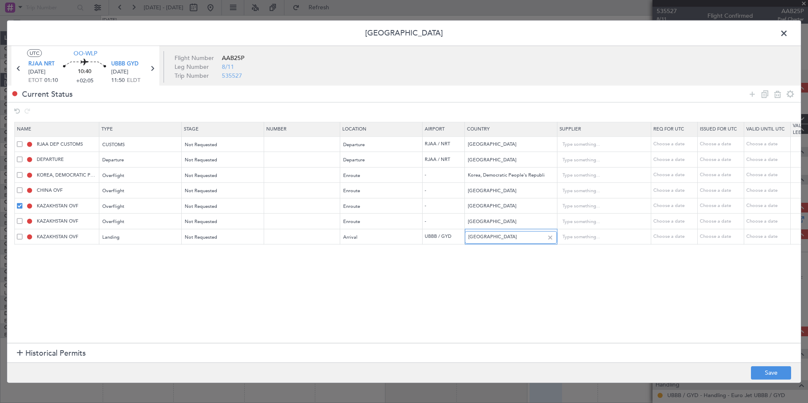
click at [506, 239] on input "Kazakhstan" at bounding box center [506, 237] width 76 height 13
click at [549, 238] on div at bounding box center [549, 237] width 9 height 9
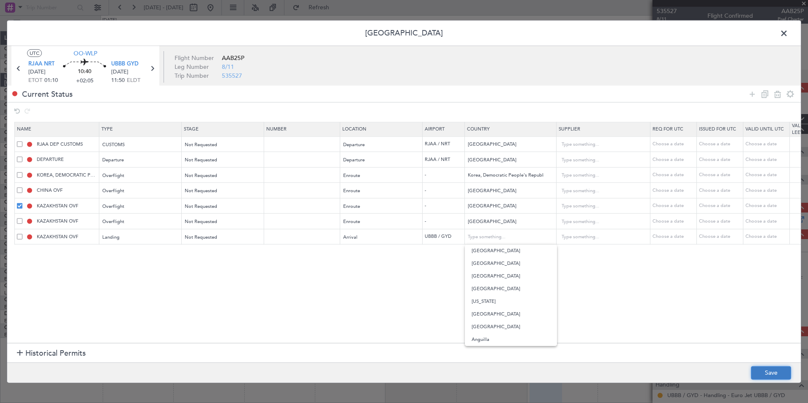
click at [756, 372] on button "Save" at bounding box center [771, 373] width 40 height 14
type input "TURKMENISTAN OVF"
type input "UBBB LDG"
type input "Azerbaijan"
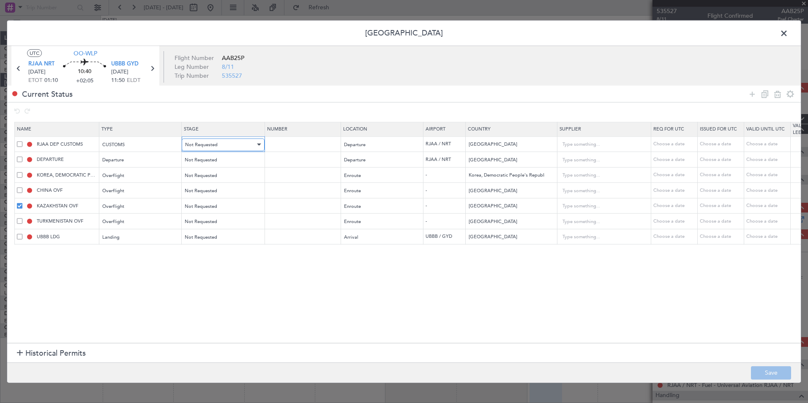
click at [213, 149] on div "Not Requested" at bounding box center [220, 144] width 70 height 13
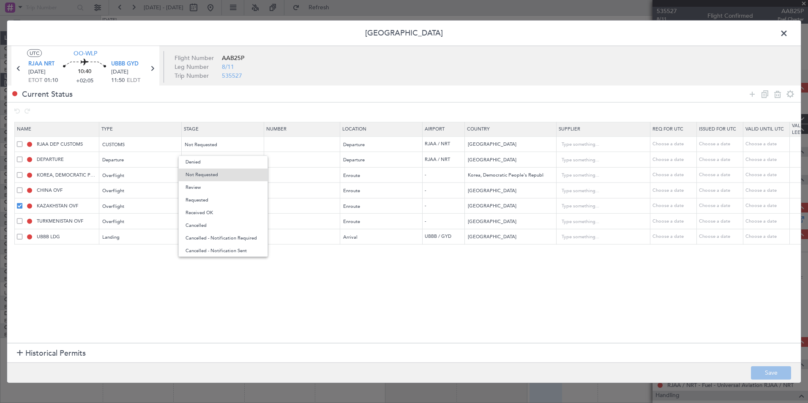
click at [209, 201] on span "Requested" at bounding box center [222, 200] width 75 height 13
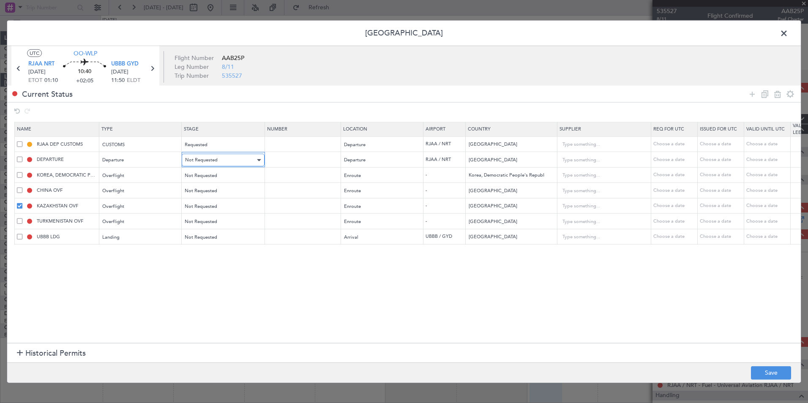
click at [218, 160] on div "Not Requested" at bounding box center [220, 160] width 70 height 13
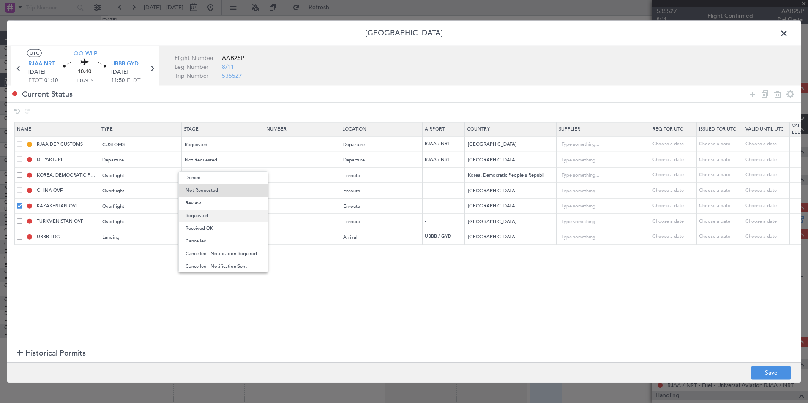
click at [205, 216] on span "Requested" at bounding box center [222, 215] width 75 height 13
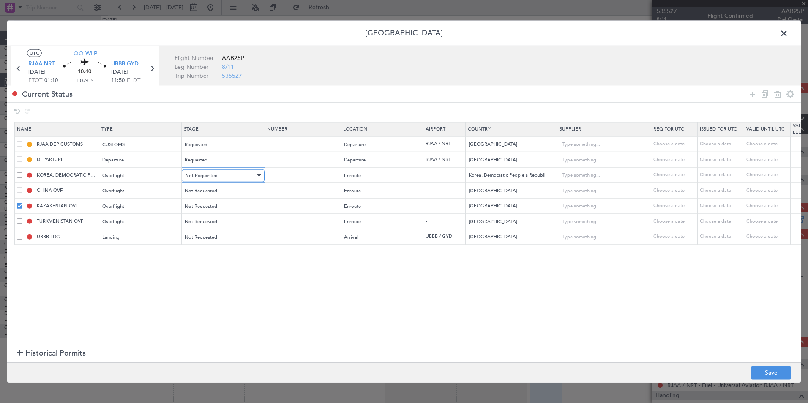
click at [209, 178] on span "Not Requested" at bounding box center [201, 175] width 33 height 6
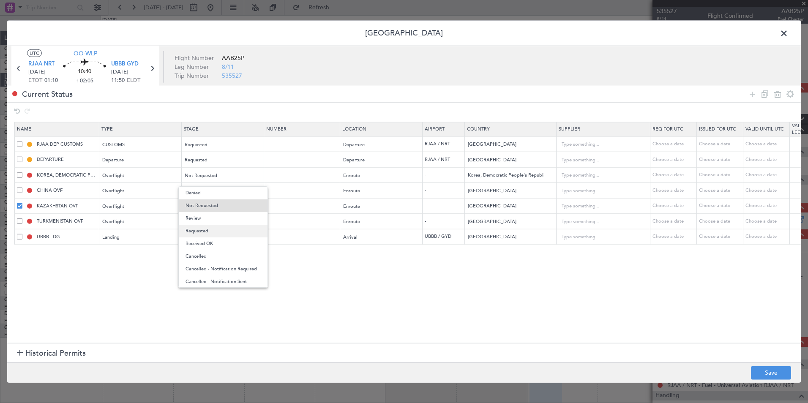
click at [206, 231] on span "Requested" at bounding box center [222, 231] width 75 height 13
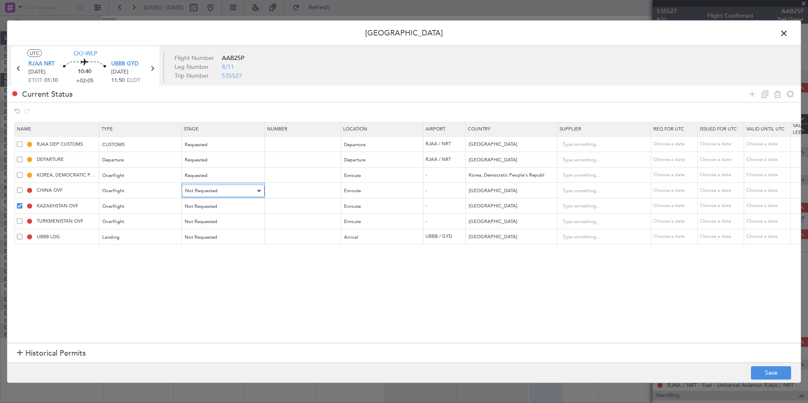
click at [201, 193] on span "Not Requested" at bounding box center [201, 191] width 33 height 6
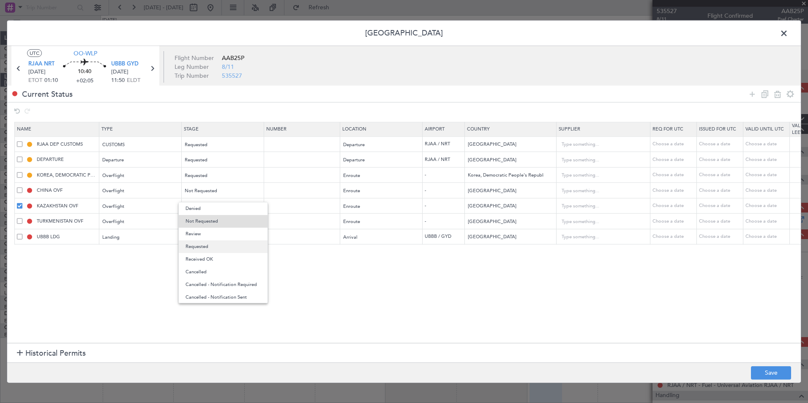
click at [209, 243] on span "Requested" at bounding box center [222, 246] width 75 height 13
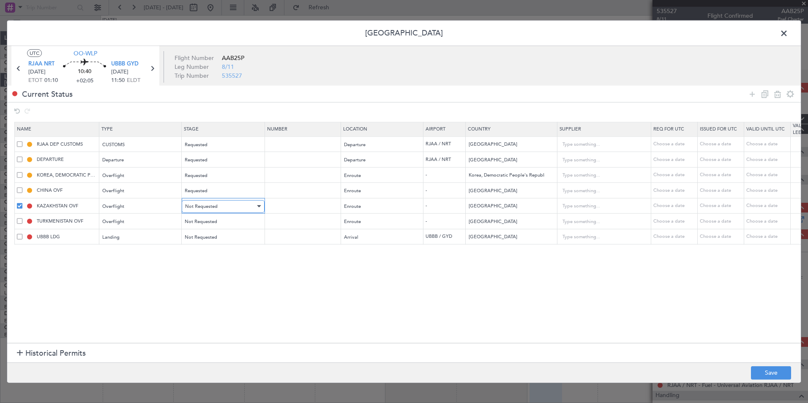
click at [204, 210] on div "Not Requested" at bounding box center [220, 206] width 70 height 13
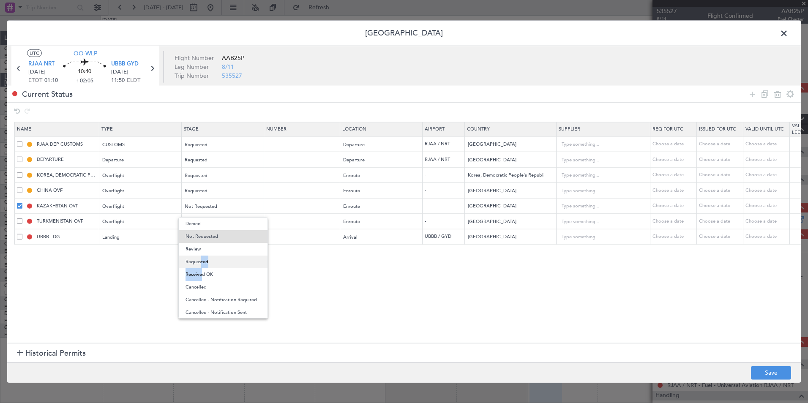
drag, startPoint x: 199, startPoint y: 272, endPoint x: 199, endPoint y: 265, distance: 6.8
click at [199, 265] on div "Denied Not Requested Review Requested Received OK Cancelled Cancelled - Notific…" at bounding box center [223, 267] width 90 height 101
drag, startPoint x: 199, startPoint y: 265, endPoint x: 200, endPoint y: 257, distance: 7.6
click at [199, 265] on span "Requested" at bounding box center [222, 262] width 75 height 13
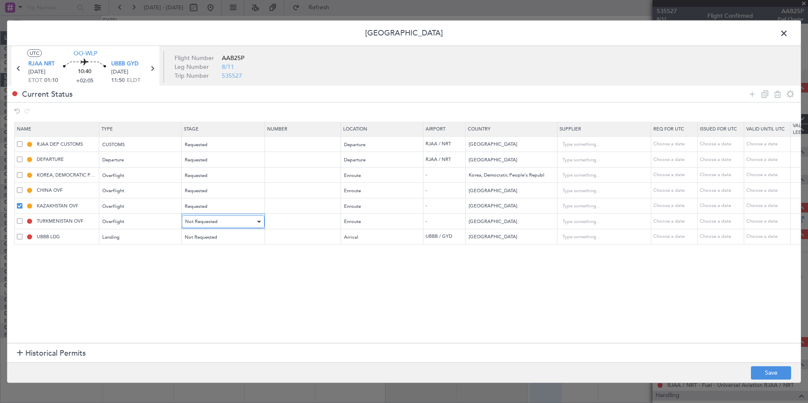
click at [200, 224] on span "Not Requested" at bounding box center [201, 221] width 33 height 6
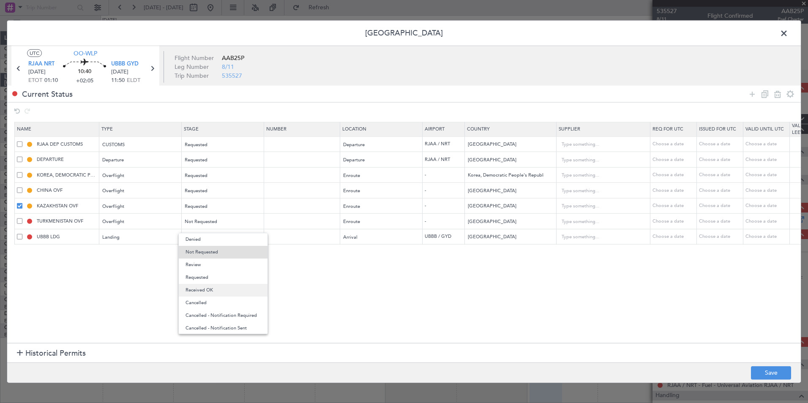
click at [198, 289] on span "Received OK" at bounding box center [222, 290] width 75 height 13
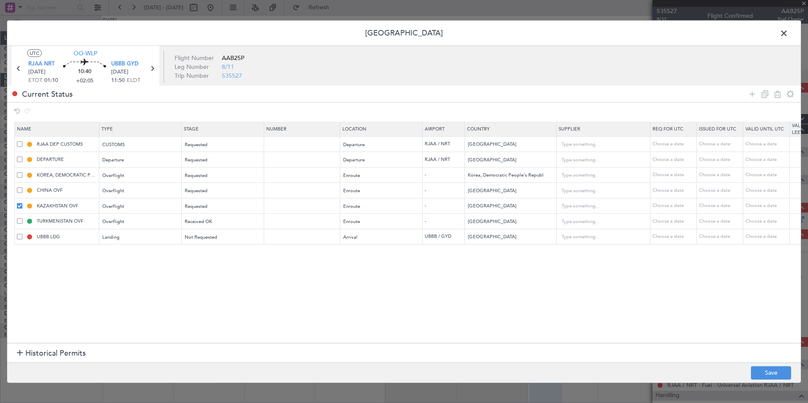
click at [205, 245] on section "Name Type Stage Number Location Airport Country Supplier Req For Utc Issued For…" at bounding box center [403, 231] width 793 height 223
click at [204, 240] on div "Not Requested" at bounding box center [220, 237] width 70 height 13
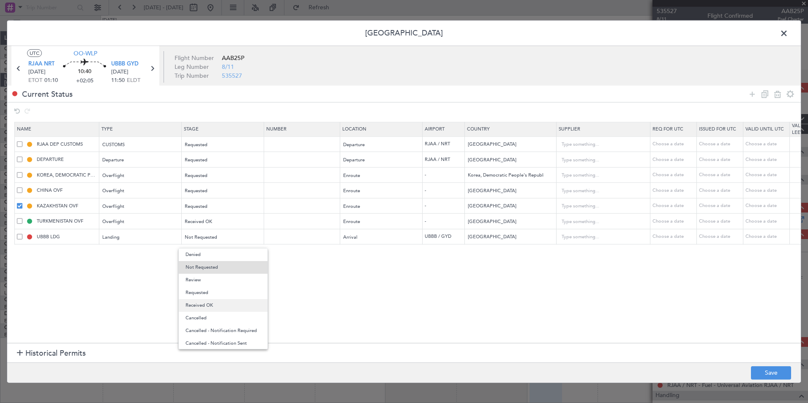
click at [200, 303] on span "Received OK" at bounding box center [222, 305] width 75 height 13
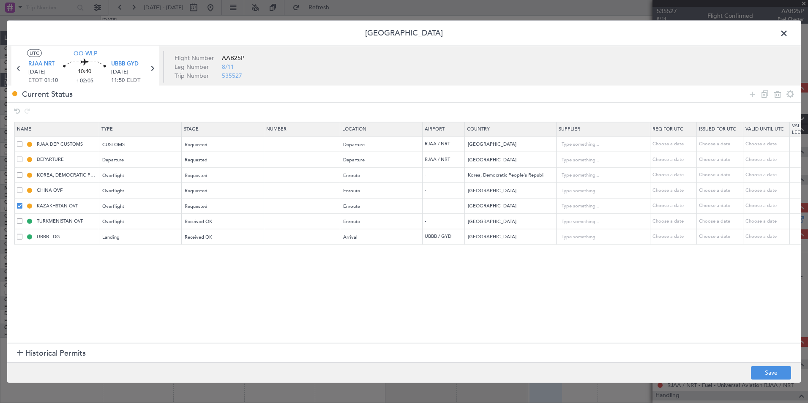
click at [150, 295] on section "Name Type Stage Number Location Airport Country Supplier Req For Utc Issued For…" at bounding box center [403, 231] width 793 height 223
click at [204, 222] on span "Received OK" at bounding box center [198, 221] width 27 height 6
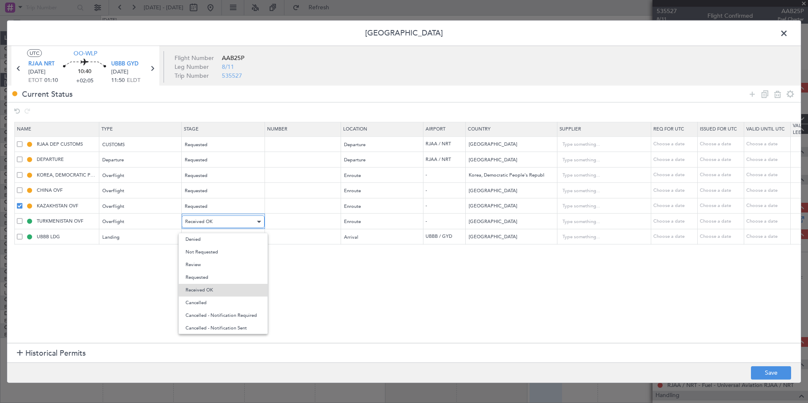
scroll to position [9, 0]
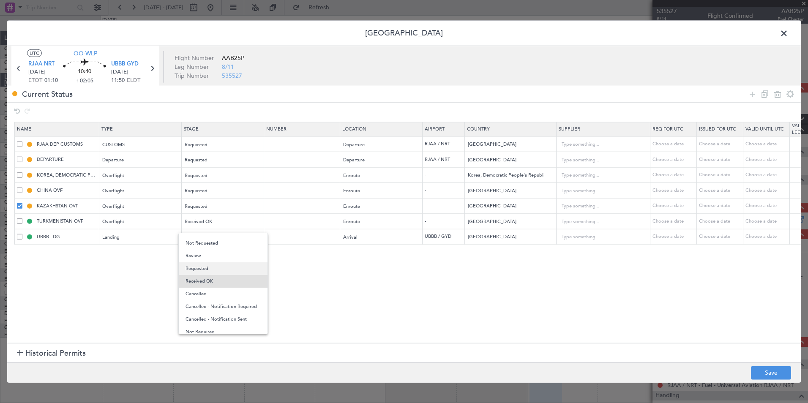
click at [201, 269] on span "Requested" at bounding box center [222, 268] width 75 height 13
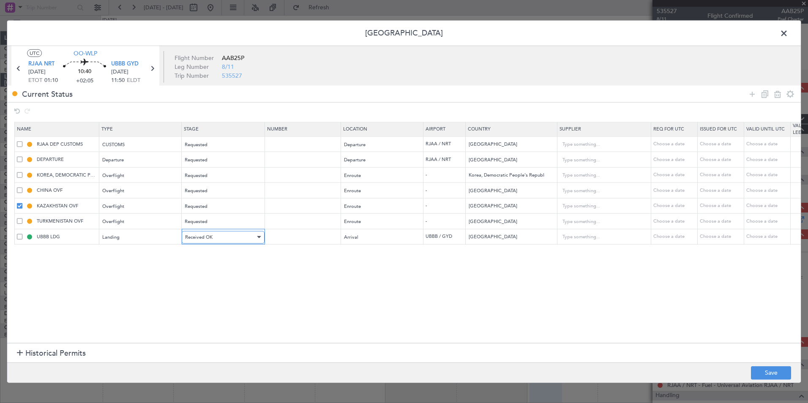
click at [202, 240] on span "Received OK" at bounding box center [198, 237] width 27 height 6
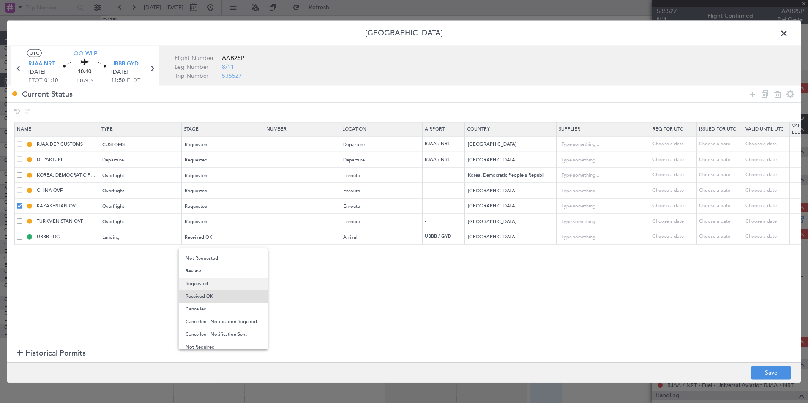
click at [206, 277] on span "Requested" at bounding box center [222, 283] width 75 height 13
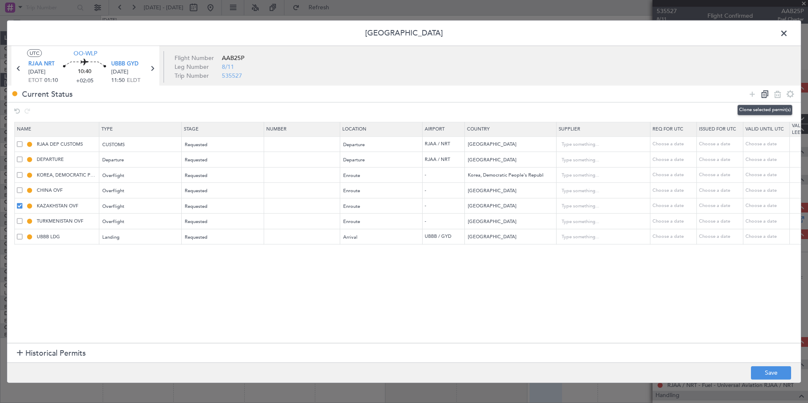
click at [762, 94] on icon at bounding box center [764, 94] width 10 height 10
click at [18, 238] on span at bounding box center [19, 236] width 5 height 5
click at [23, 234] on input "checkbox" at bounding box center [23, 234] width 0 height 0
drag, startPoint x: 19, startPoint y: 224, endPoint x: 19, endPoint y: 211, distance: 13.1
click at [19, 223] on div "TURKMENISTAN OVF" at bounding box center [58, 222] width 82 height 8
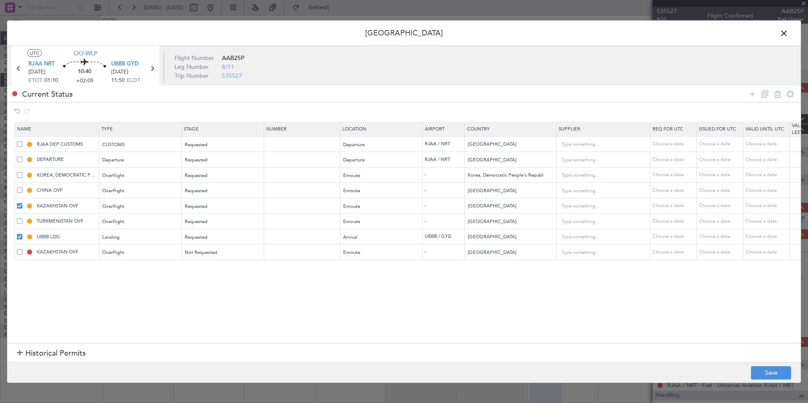
click at [18, 221] on span at bounding box center [19, 220] width 5 height 5
click at [23, 218] on input "checkbox" at bounding box center [23, 218] width 0 height 0
click at [20, 204] on span at bounding box center [19, 205] width 5 height 5
click at [23, 203] on input "checkbox" at bounding box center [23, 203] width 0 height 0
click at [777, 95] on icon at bounding box center [777, 94] width 10 height 10
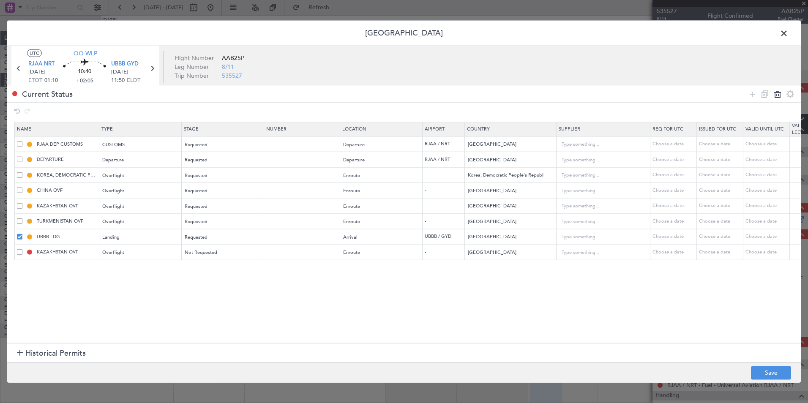
type input "KAZAKHSTAN OVF"
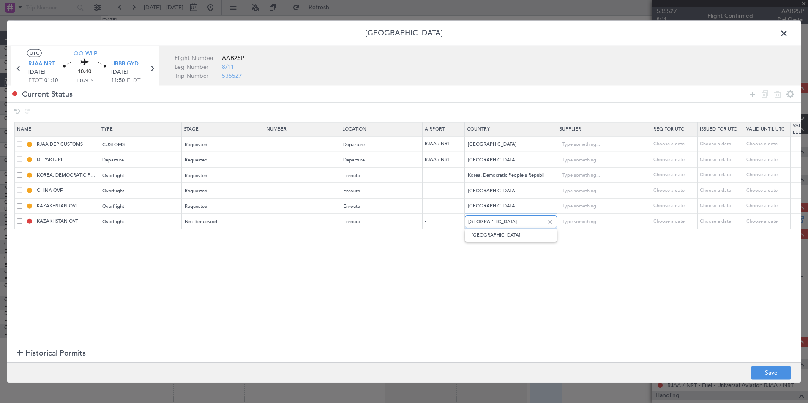
click at [498, 219] on input "Kazakhstan" at bounding box center [506, 221] width 76 height 13
click at [500, 219] on input "Kazakhstan" at bounding box center [506, 221] width 76 height 13
click at [488, 233] on span "Uzbekistan" at bounding box center [510, 235] width 79 height 13
type input "Uzbekistan"
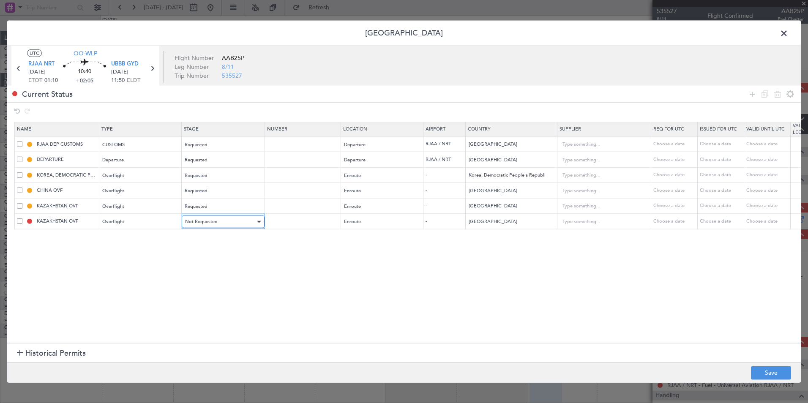
click at [241, 221] on div "Not Requested" at bounding box center [220, 221] width 70 height 13
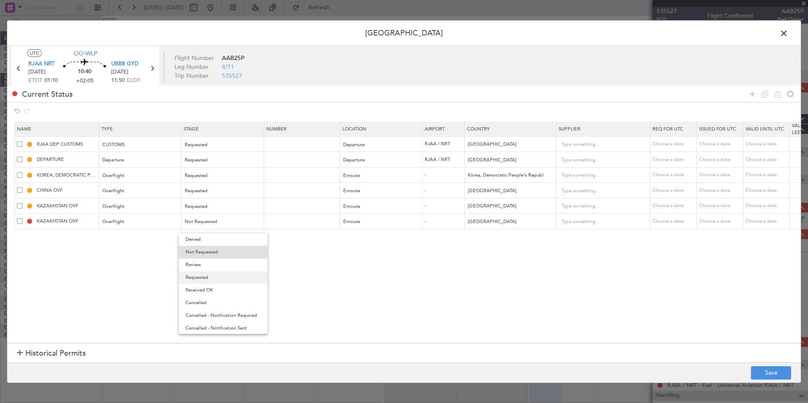
click at [215, 275] on span "Requested" at bounding box center [222, 277] width 75 height 13
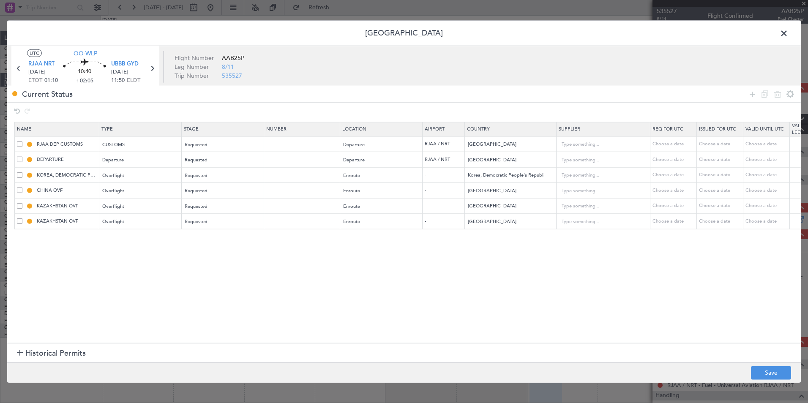
click at [21, 220] on span at bounding box center [19, 220] width 5 height 5
click at [23, 218] on input "checkbox" at bounding box center [23, 218] width 0 height 0
click at [759, 94] on icon at bounding box center [764, 94] width 10 height 10
click at [498, 237] on input "Uzbekistan" at bounding box center [506, 237] width 76 height 13
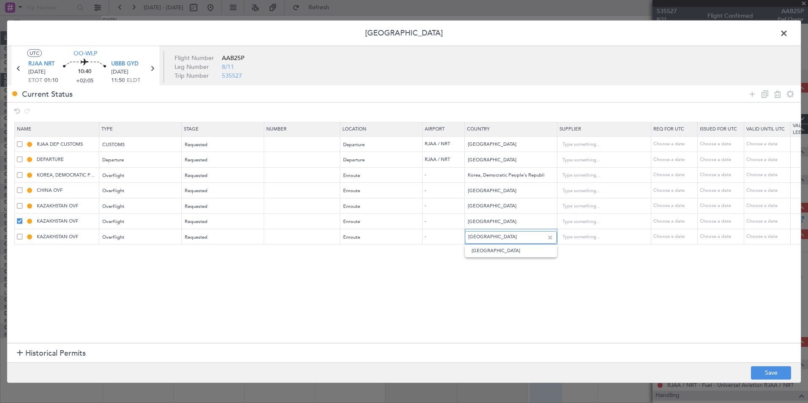
click at [498, 237] on input "Uzbekistan" at bounding box center [506, 237] width 76 height 13
type input "U"
click at [505, 267] on span "Turkmenistan" at bounding box center [510, 263] width 79 height 13
type input "Turkmenistan"
click at [767, 92] on icon at bounding box center [764, 94] width 10 height 10
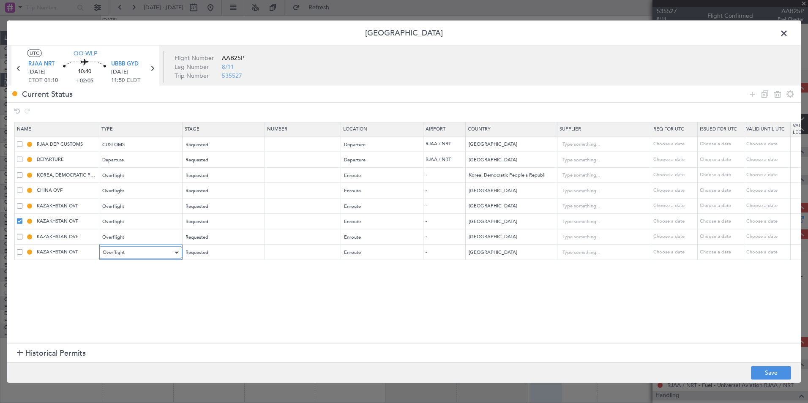
click at [177, 253] on div at bounding box center [176, 252] width 4 height 2
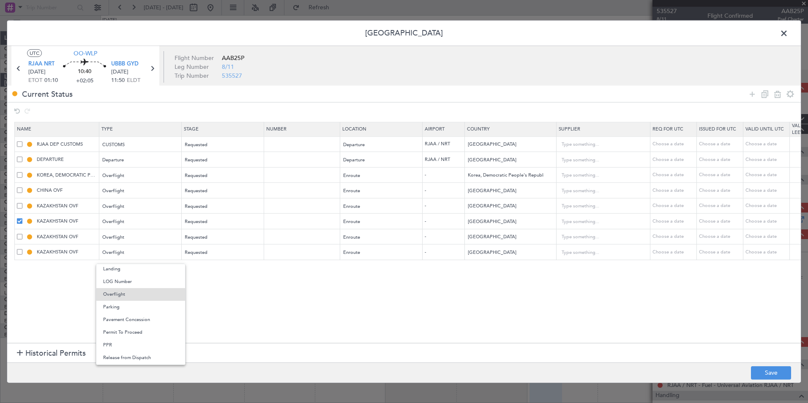
click at [124, 253] on div at bounding box center [404, 201] width 808 height 403
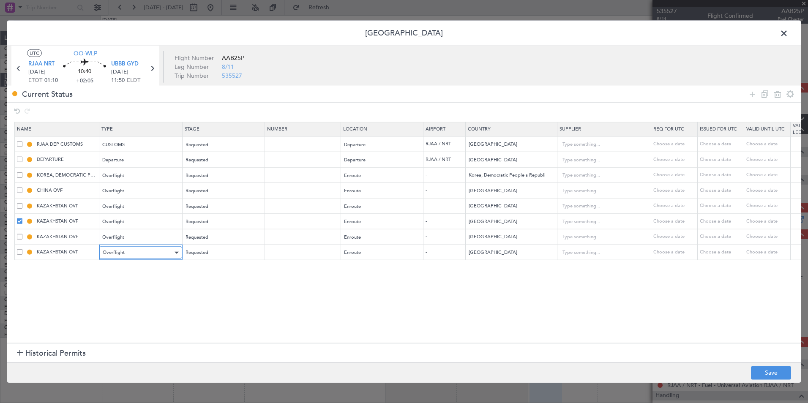
click at [138, 252] on div "Overflight" at bounding box center [138, 252] width 70 height 13
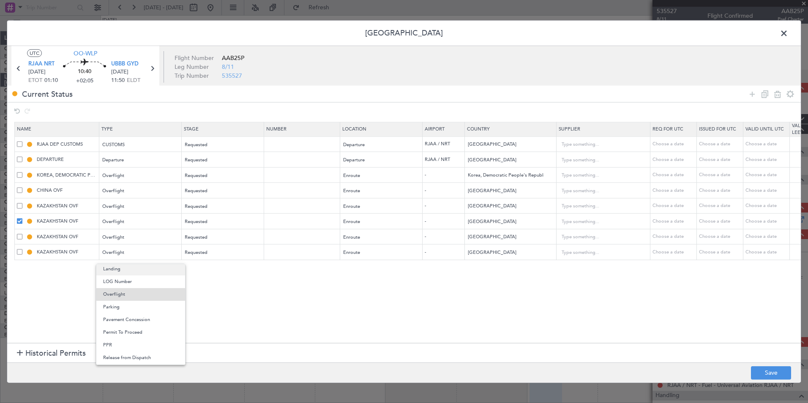
click at [125, 267] on span "Landing" at bounding box center [140, 269] width 75 height 13
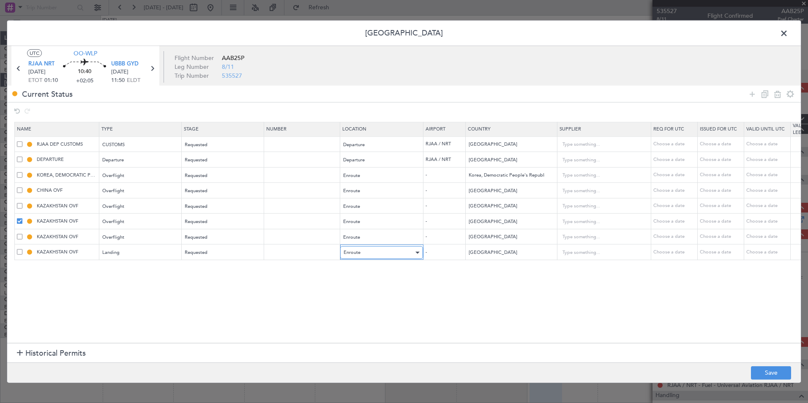
click at [373, 250] on div "Enroute" at bounding box center [378, 252] width 70 height 13
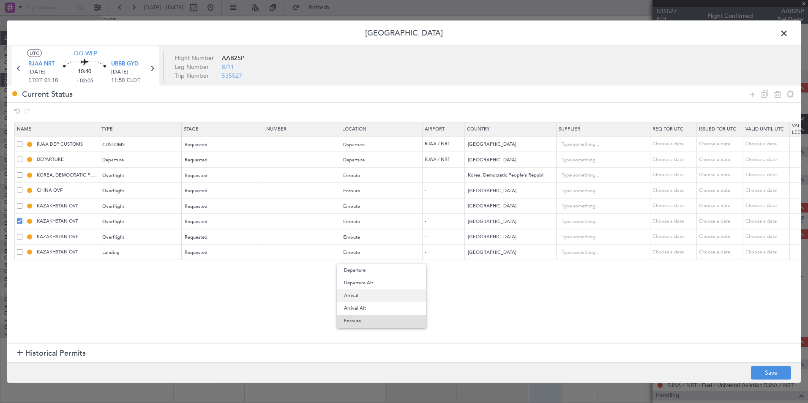
click at [363, 296] on span "Arrival" at bounding box center [381, 295] width 75 height 13
click at [468, 256] on div "Uzbekistan" at bounding box center [510, 252] width 91 height 13
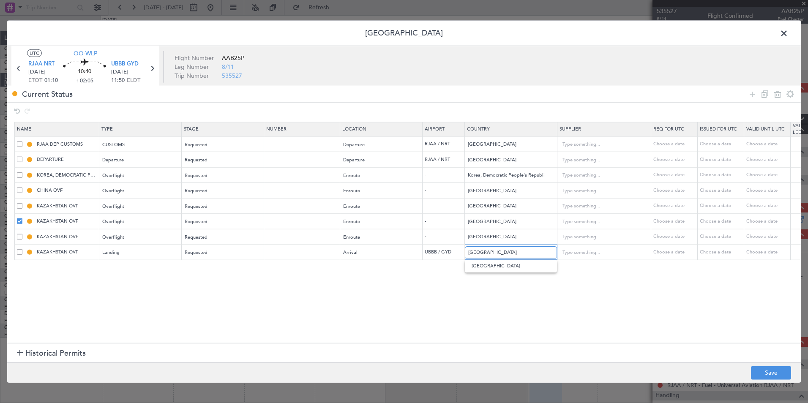
drag, startPoint x: 511, startPoint y: 253, endPoint x: 441, endPoint y: 252, distance: 71.0
click at [441, 252] on tr "KAZAKHSTAN OVF Landing Requested Arrival UBBB / GYD Uzbekistan Choose a date Ch…" at bounding box center [554, 253] width 1078 height 16
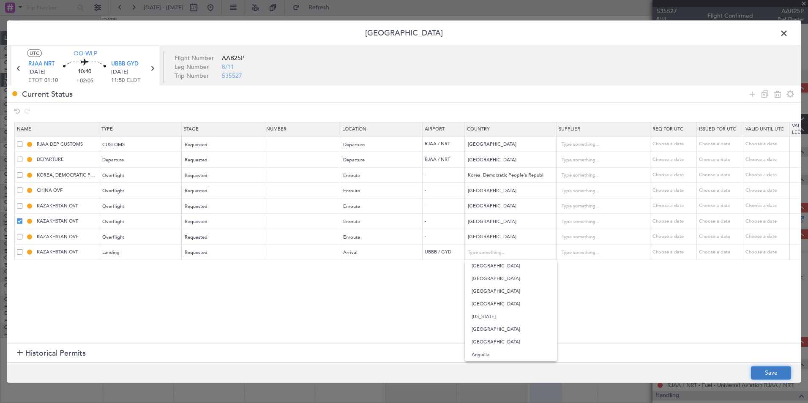
click at [772, 375] on button "Save" at bounding box center [771, 373] width 40 height 14
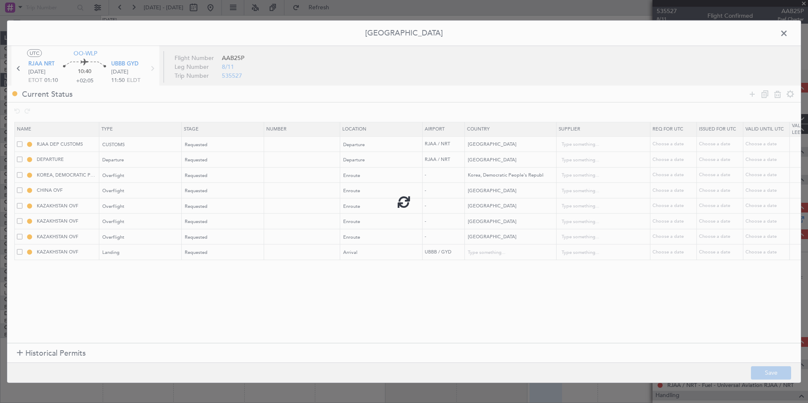
type input "UZBEKISTAN OVF"
type input "TURKMENISTAN OVF"
type input "UBBB LDG"
type input "Azerbaijan"
click at [771, 370] on button "Save" at bounding box center [771, 373] width 40 height 14
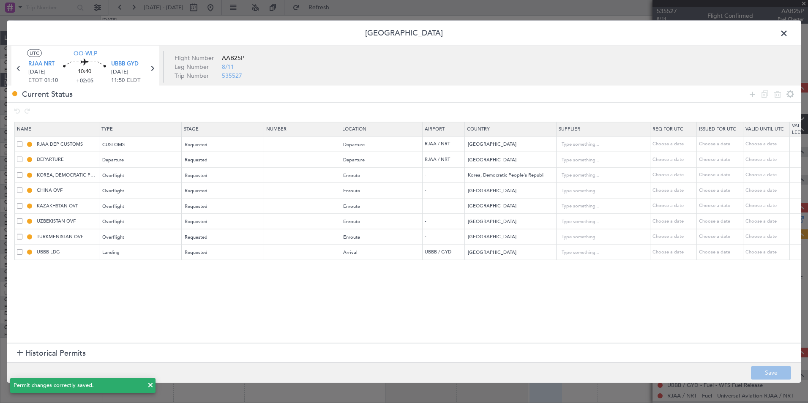
click at [788, 34] on span at bounding box center [788, 35] width 0 height 17
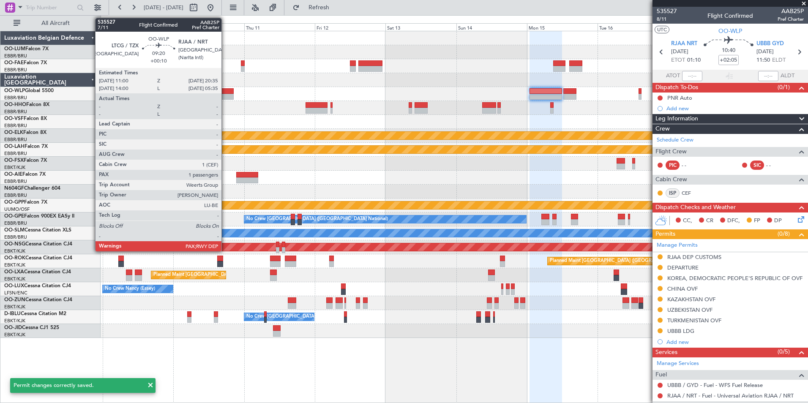
click at [225, 95] on div at bounding box center [219, 97] width 28 height 6
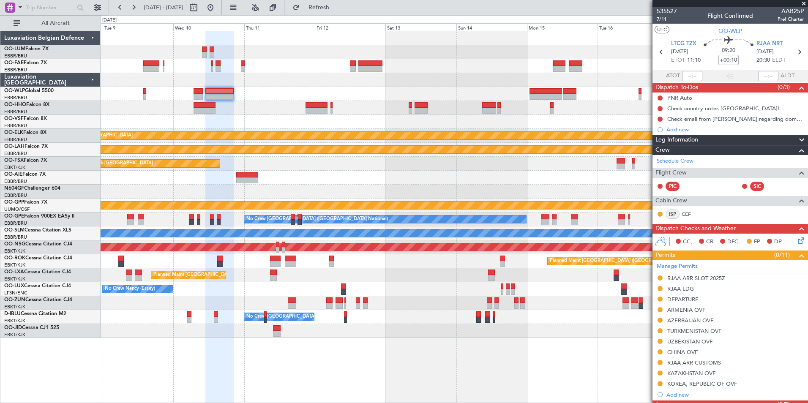
click at [796, 241] on icon at bounding box center [799, 239] width 7 height 7
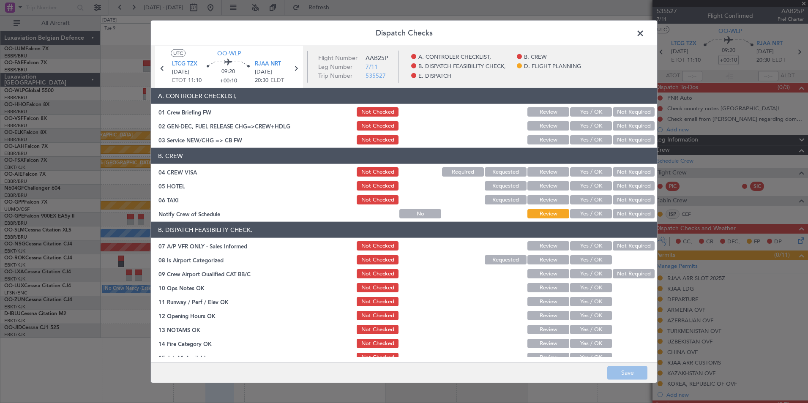
click at [650, 28] on header "Dispatch Checks" at bounding box center [404, 33] width 506 height 25
click at [644, 32] on span at bounding box center [644, 35] width 0 height 17
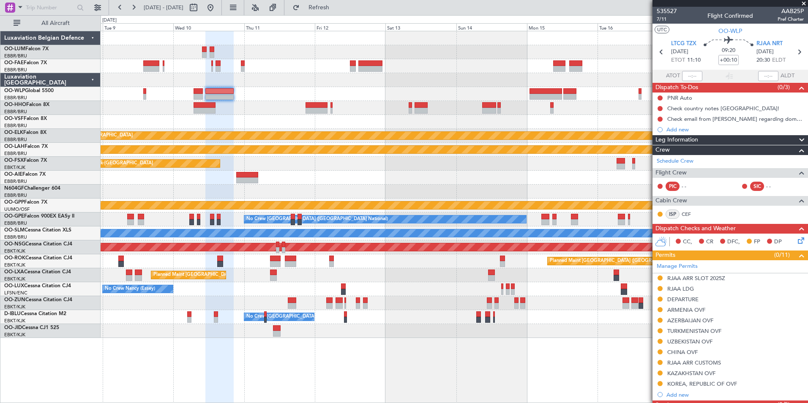
click at [787, 240] on div "CC, CR DFC, FP DP" at bounding box center [734, 242] width 124 height 13
click at [796, 239] on icon at bounding box center [799, 239] width 7 height 7
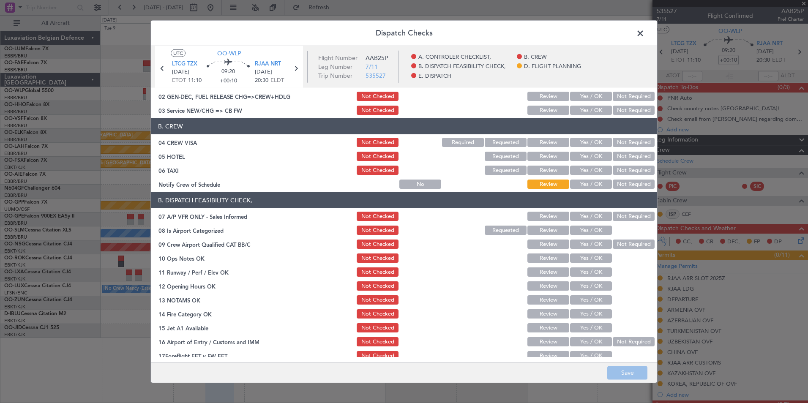
scroll to position [42, 0]
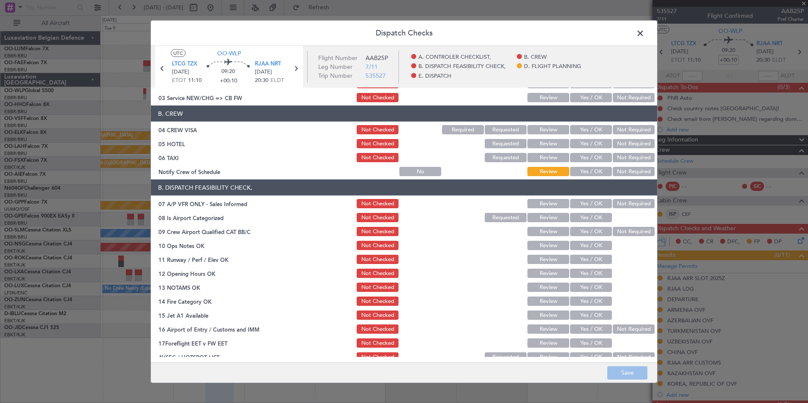
drag, startPoint x: 639, startPoint y: 32, endPoint x: 675, endPoint y: 70, distance: 52.0
click at [644, 34] on span at bounding box center [644, 35] width 0 height 17
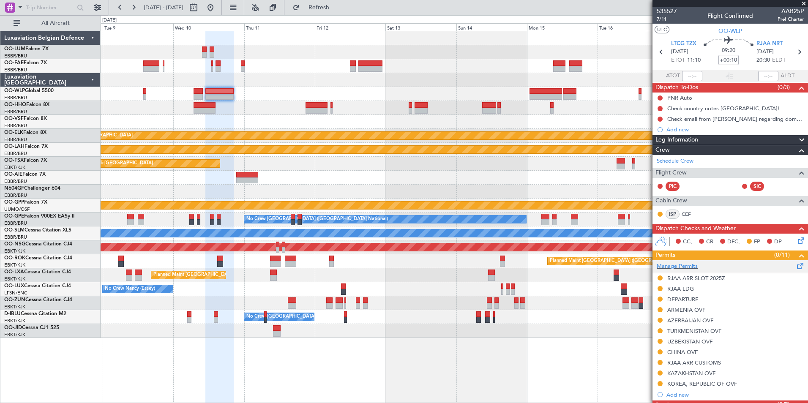
click at [795, 264] on span at bounding box center [800, 264] width 10 height 6
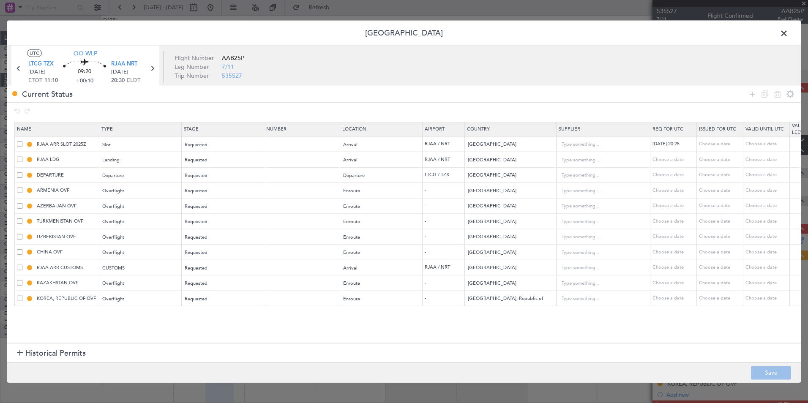
click at [20, 283] on span at bounding box center [19, 282] width 5 height 5
click at [23, 280] on input "checkbox" at bounding box center [23, 280] width 0 height 0
click at [21, 281] on span at bounding box center [19, 282] width 5 height 5
click at [23, 280] on input "checkbox" at bounding box center [23, 280] width 0 height 0
click at [20, 272] on td "RJAA ARR CUSTOMS" at bounding box center [57, 268] width 84 height 16
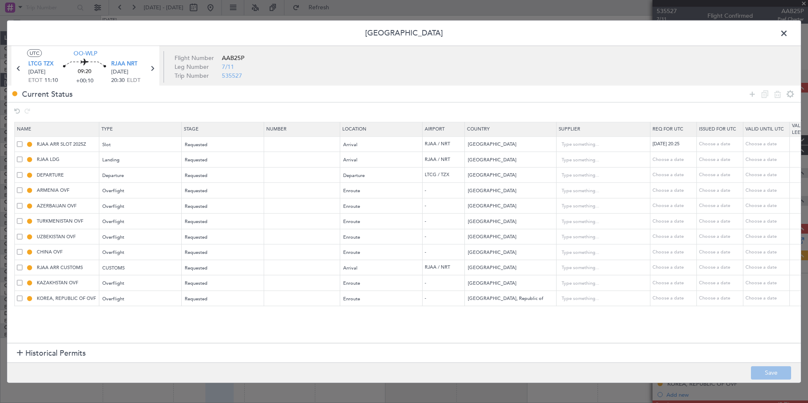
click at [19, 267] on span at bounding box center [19, 266] width 5 height 5
click at [23, 264] on input "checkbox" at bounding box center [23, 264] width 0 height 0
click at [788, 27] on span at bounding box center [788, 35] width 0 height 17
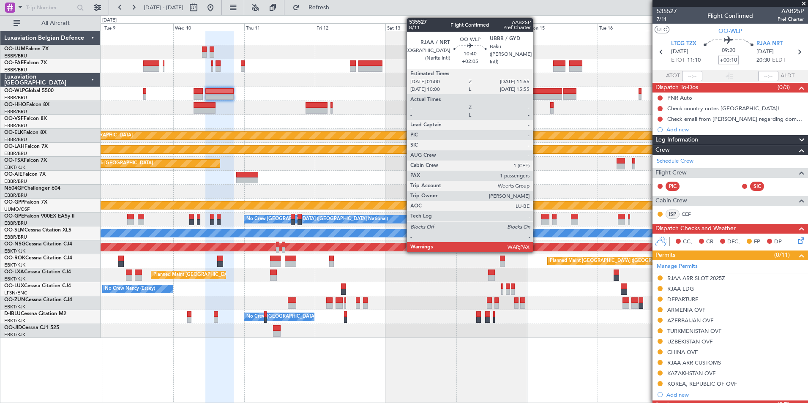
click at [536, 95] on div at bounding box center [545, 97] width 33 height 6
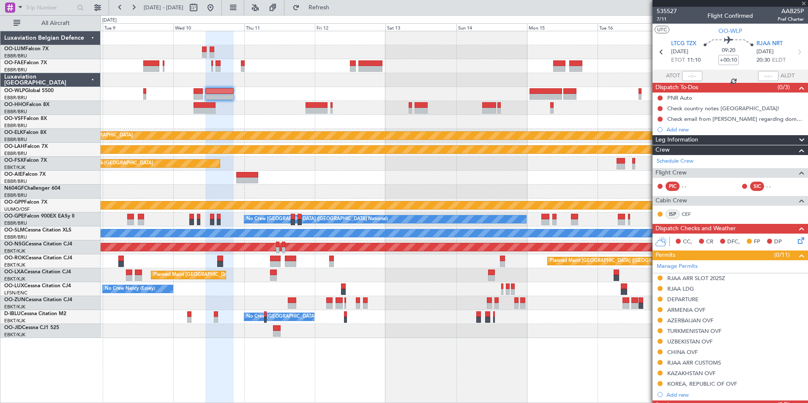
type input "+02:05"
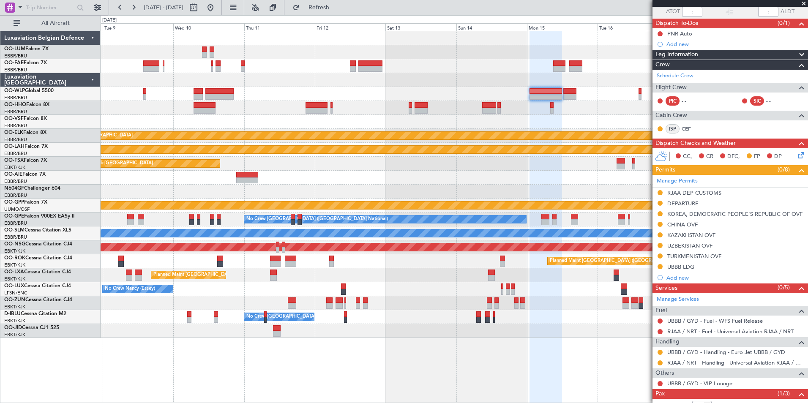
scroll to position [103, 0]
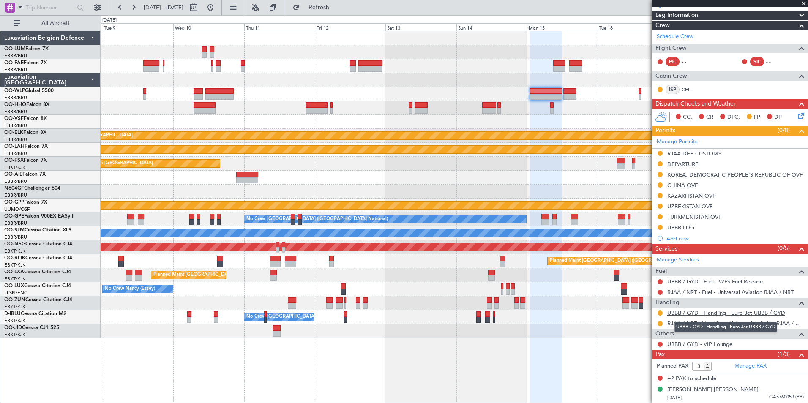
click at [683, 313] on link "UBBB / GYD - Handling - Euro Jet UBBB / GYD" at bounding box center [726, 312] width 118 height 7
click at [321, 181] on div at bounding box center [454, 178] width 707 height 14
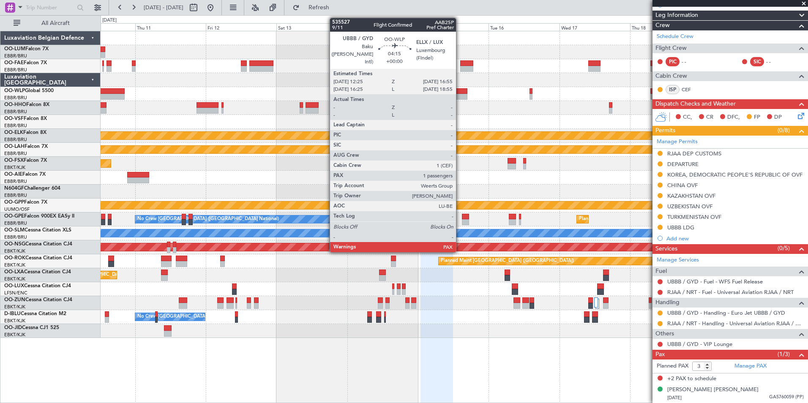
click at [460, 93] on div at bounding box center [461, 91] width 14 height 6
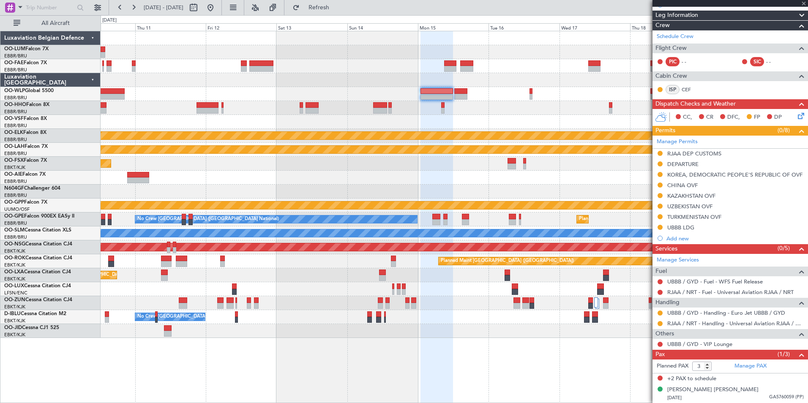
scroll to position [0, 0]
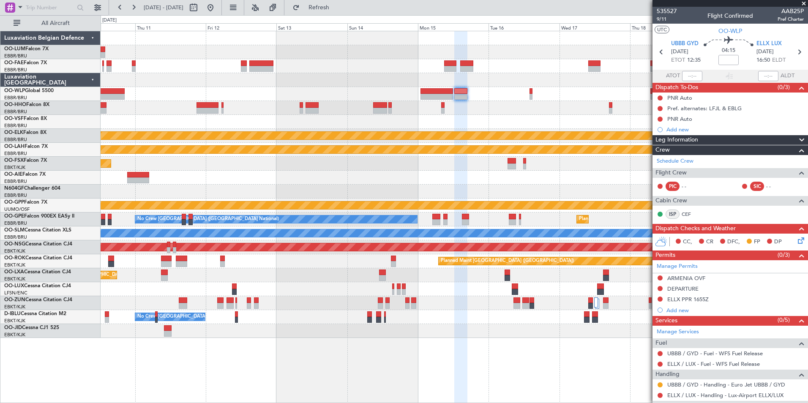
click at [442, 125] on div at bounding box center [454, 122] width 707 height 14
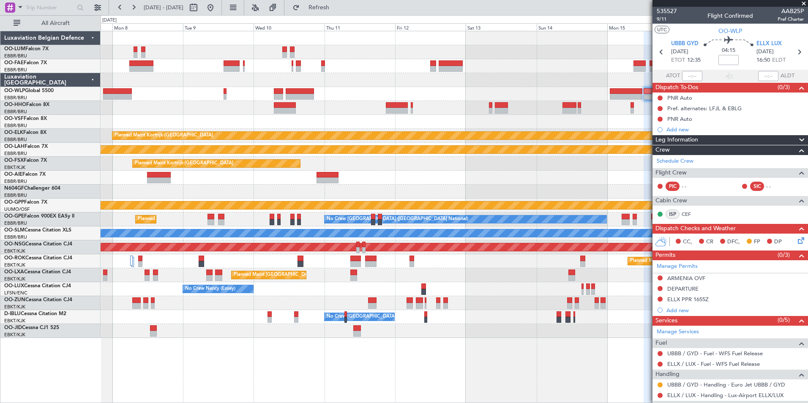
click at [386, 171] on div "Planned Maint Kortrijk-Wevelgem Planned Maint Alton-st Louis (St Louis Regl) Pl…" at bounding box center [454, 184] width 707 height 307
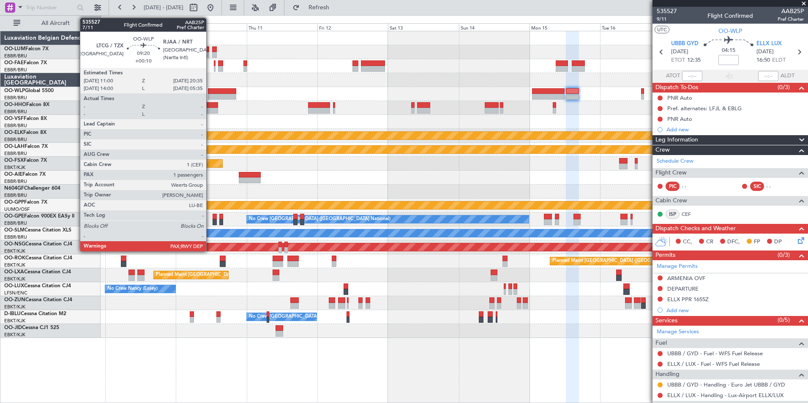
click at [221, 92] on div at bounding box center [222, 91] width 28 height 6
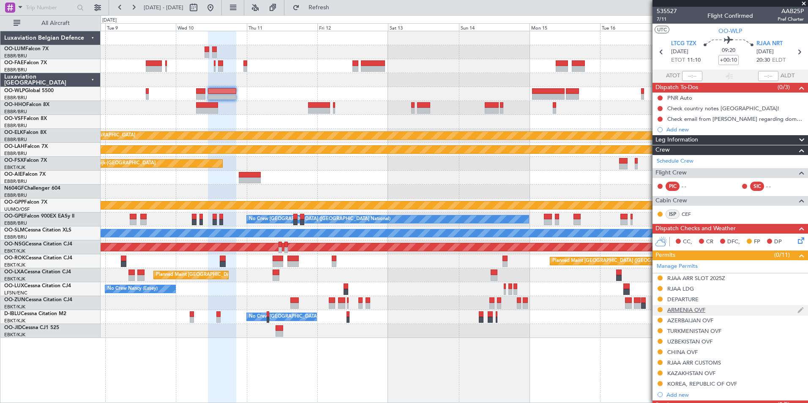
click at [657, 310] on div at bounding box center [659, 309] width 7 height 7
click at [661, 309] on button at bounding box center [659, 309] width 5 height 5
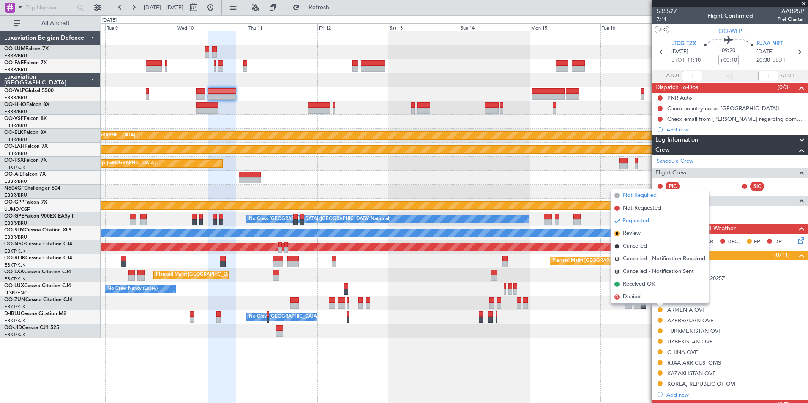
click at [641, 196] on span "Not Required" at bounding box center [640, 195] width 34 height 8
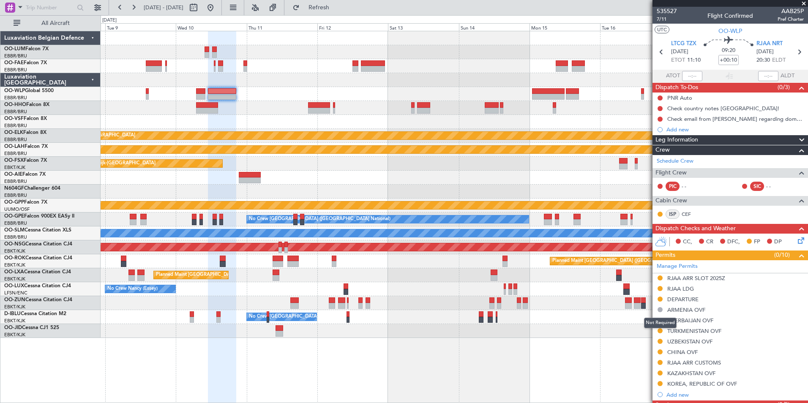
click at [660, 318] on div "Not Required" at bounding box center [660, 323] width 33 height 11
click at [659, 320] on button at bounding box center [659, 320] width 5 height 5
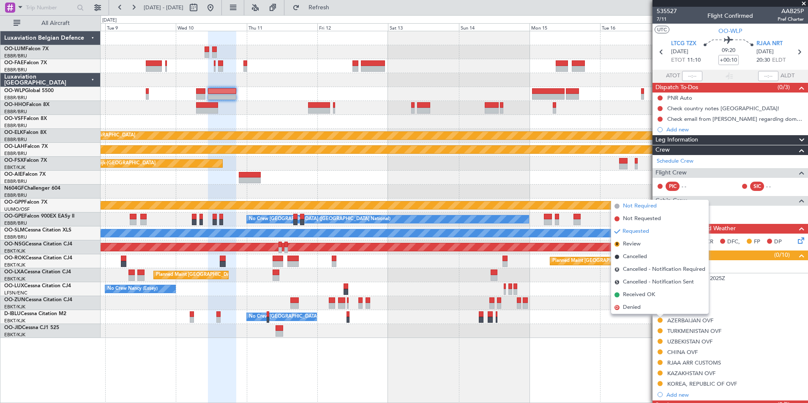
click at [637, 207] on span "Not Required" at bounding box center [640, 206] width 34 height 8
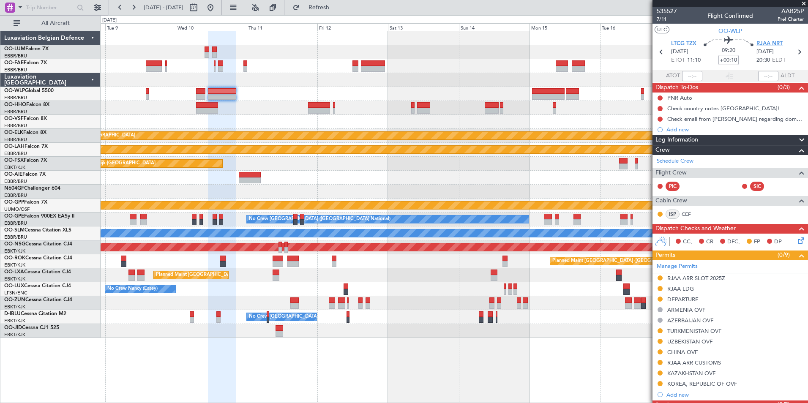
click at [757, 44] on span "RJAA NRT" at bounding box center [769, 44] width 26 height 8
click at [238, 85] on div at bounding box center [454, 80] width 707 height 14
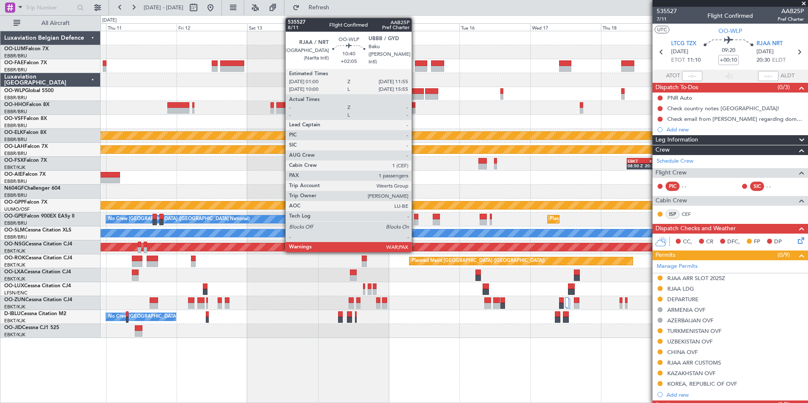
click at [415, 96] on div at bounding box center [407, 97] width 33 height 6
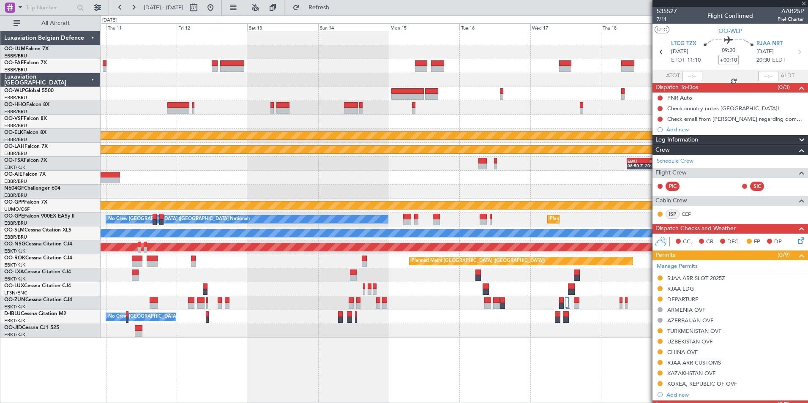
type input "+02:05"
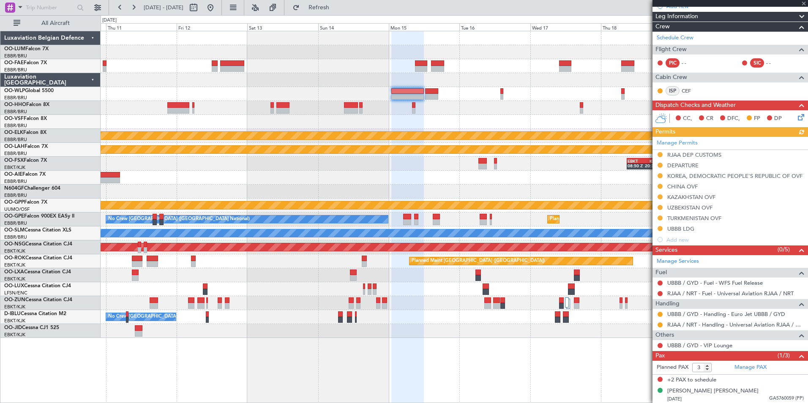
scroll to position [103, 0]
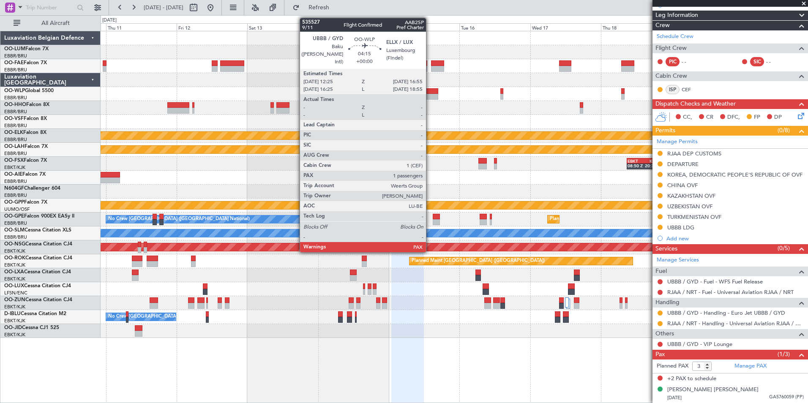
click at [430, 92] on div at bounding box center [432, 91] width 14 height 6
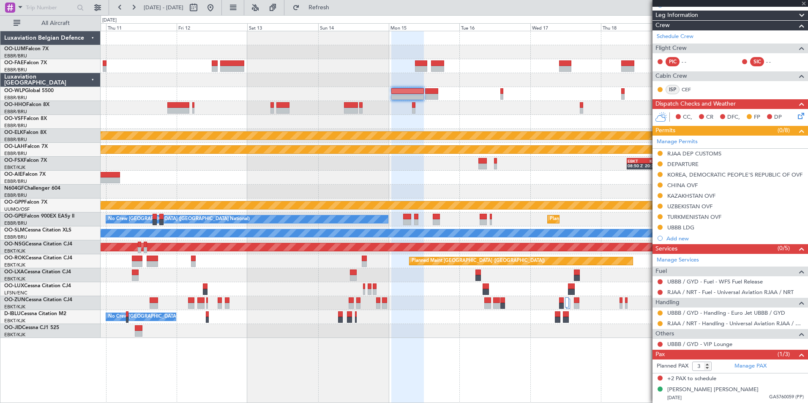
scroll to position [0, 0]
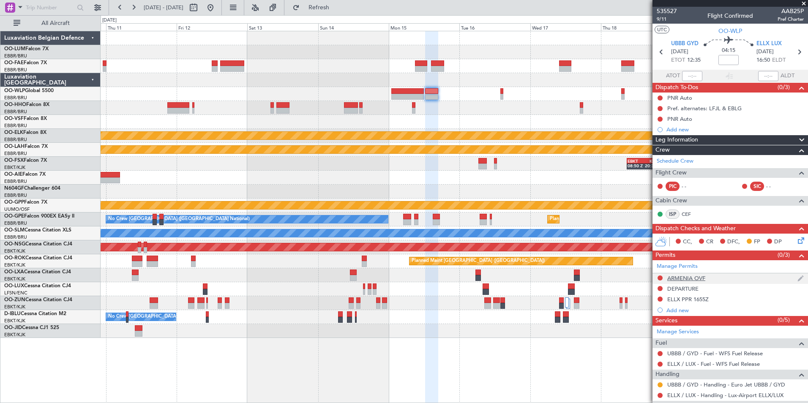
click at [656, 278] on div at bounding box center [659, 278] width 7 height 7
click at [657, 277] on div at bounding box center [659, 278] width 7 height 7
click at [658, 277] on button at bounding box center [659, 277] width 5 height 5
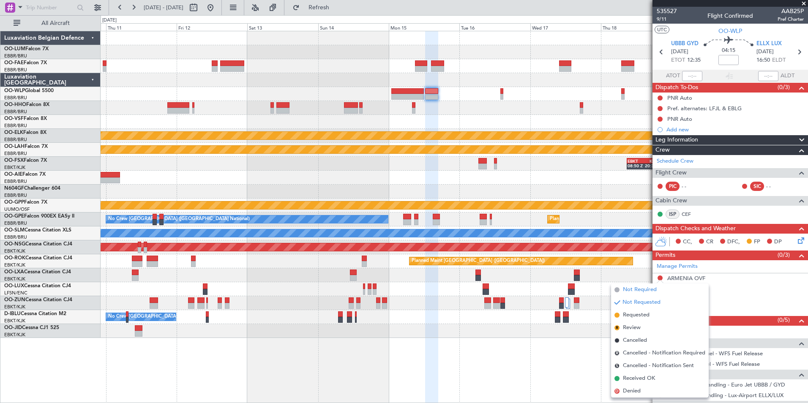
click at [645, 291] on span "Not Required" at bounding box center [640, 290] width 34 height 8
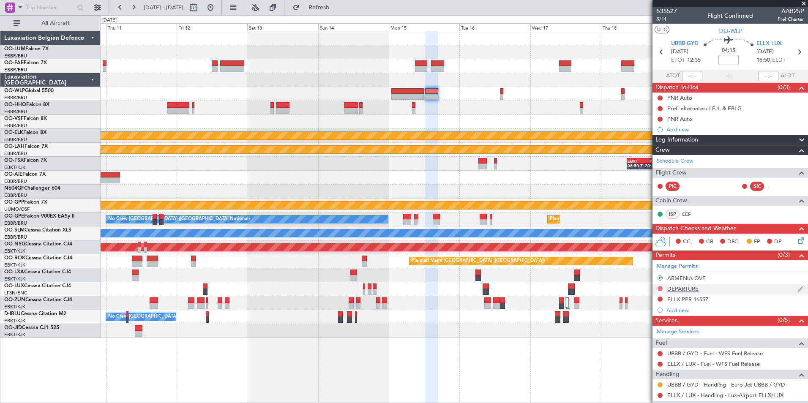
click at [659, 287] on button at bounding box center [659, 288] width 5 height 5
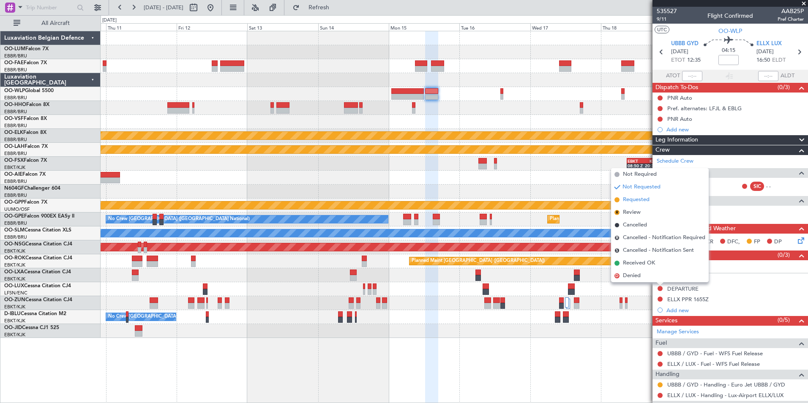
click at [634, 201] on span "Requested" at bounding box center [636, 200] width 27 height 8
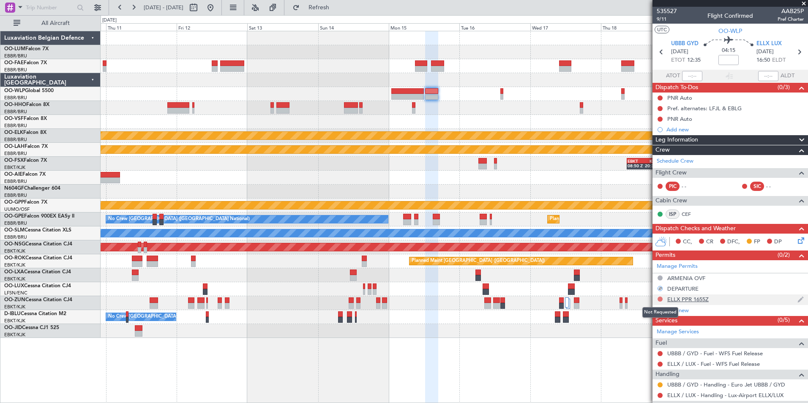
click at [660, 299] on button at bounding box center [659, 298] width 5 height 5
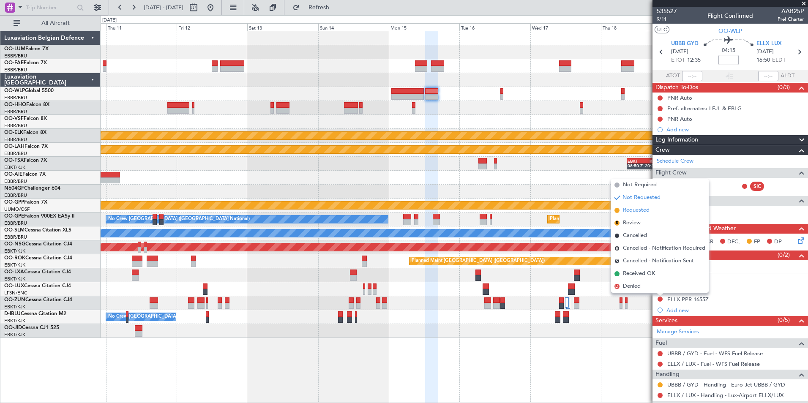
click at [633, 215] on li "Requested" at bounding box center [660, 210] width 98 height 13
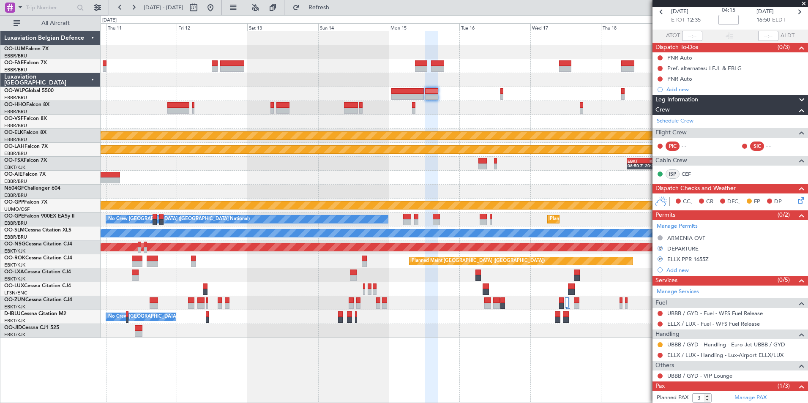
scroll to position [72, 0]
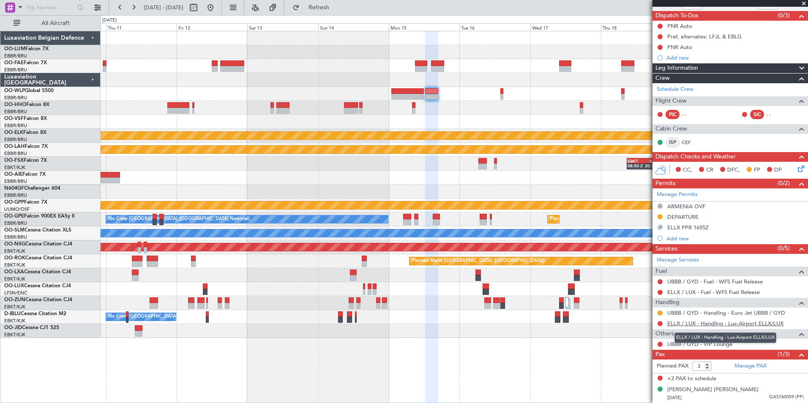
click at [710, 321] on link "ELLX / LUX - Handling - Lux-Airport ELLX/LUX" at bounding box center [725, 323] width 116 height 7
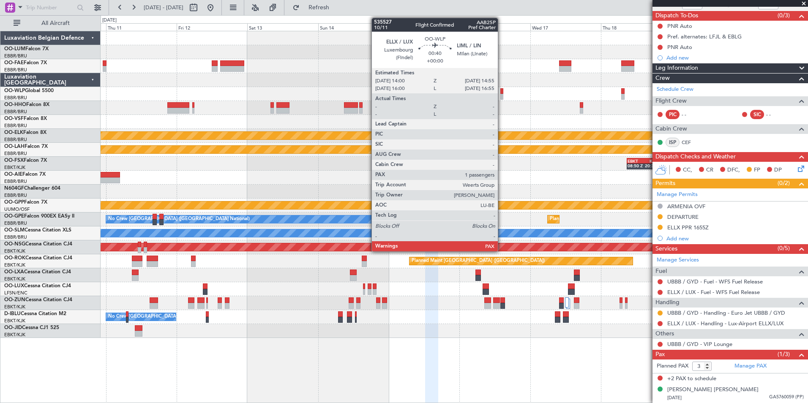
click at [501, 92] on div at bounding box center [501, 91] width 3 height 6
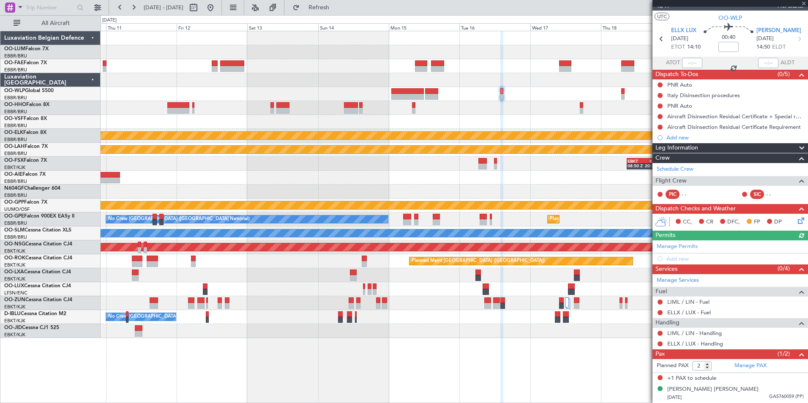
scroll to position [0, 0]
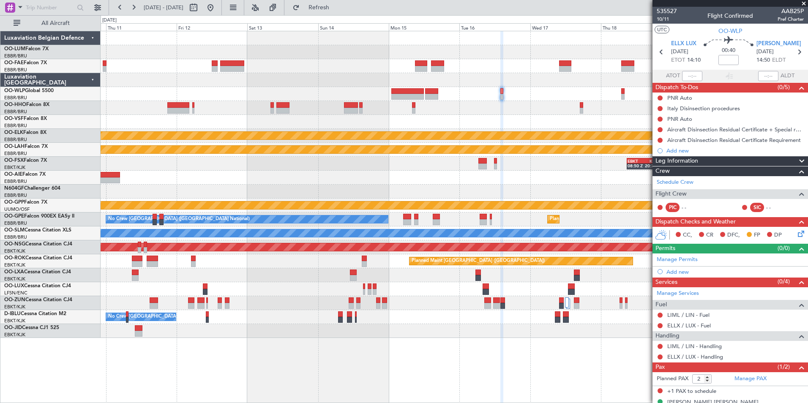
click at [697, 360] on div "ELLX / LUX - Handling" at bounding box center [729, 356] width 155 height 11
click at [696, 358] on link "ELLX / LUX - Handling" at bounding box center [695, 356] width 56 height 7
click at [440, 95] on div at bounding box center [454, 94] width 707 height 14
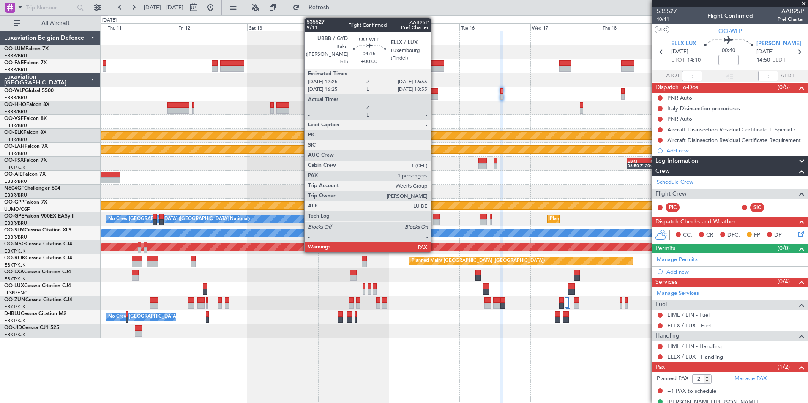
click at [434, 92] on div at bounding box center [432, 91] width 14 height 6
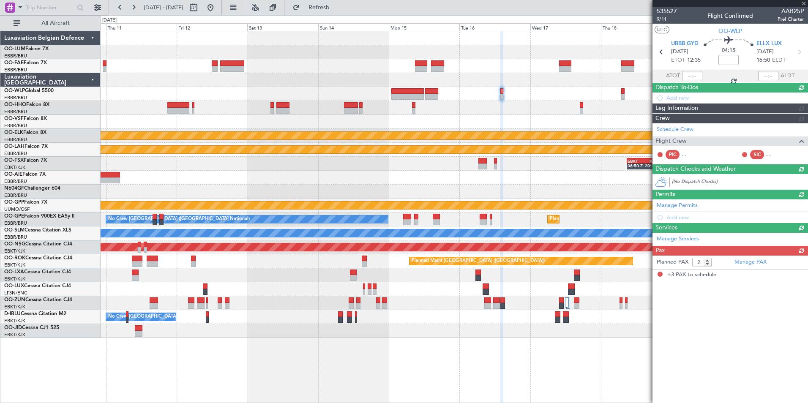
type input "3"
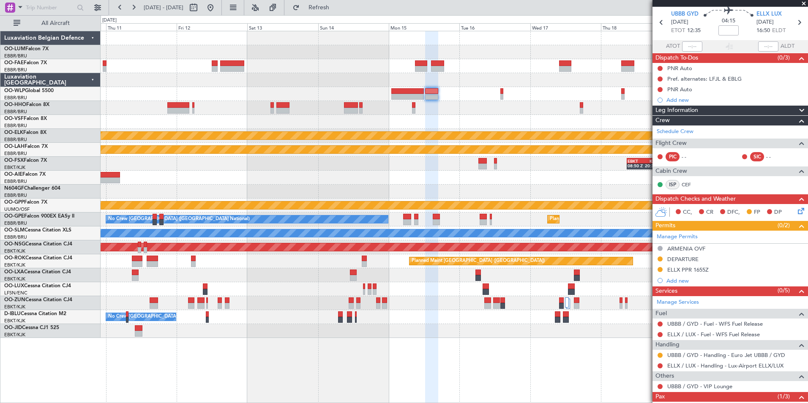
scroll to position [42, 0]
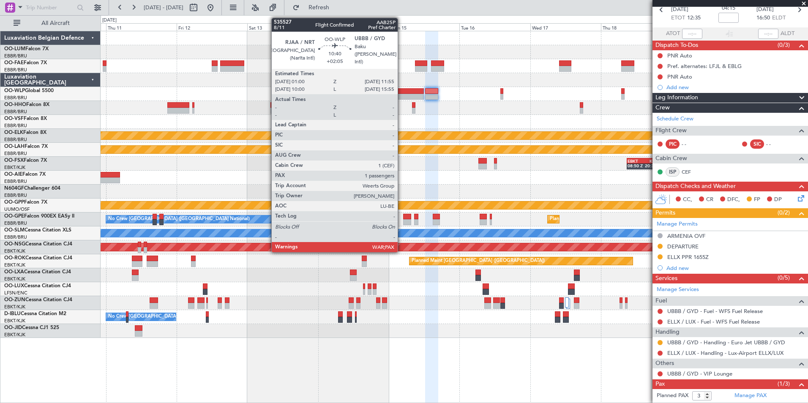
click at [405, 96] on div at bounding box center [407, 97] width 33 height 6
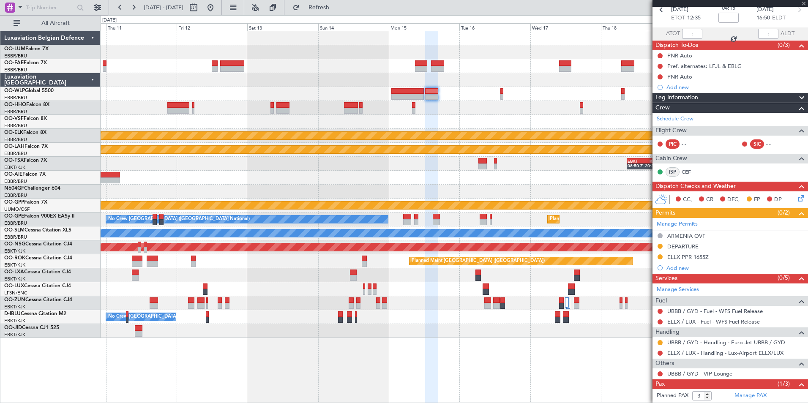
type input "+02:05"
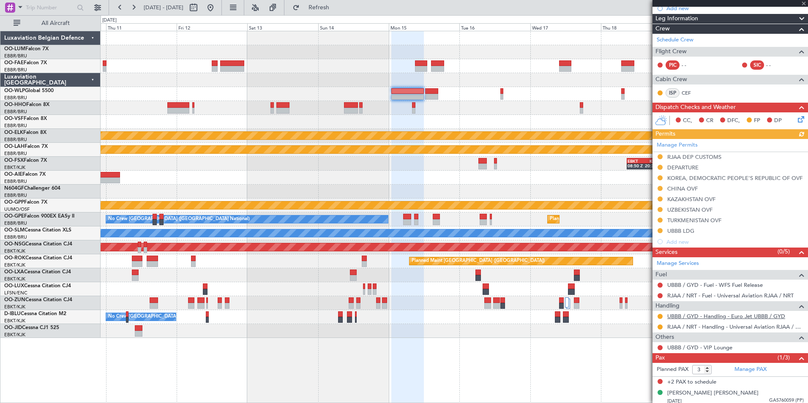
scroll to position [103, 0]
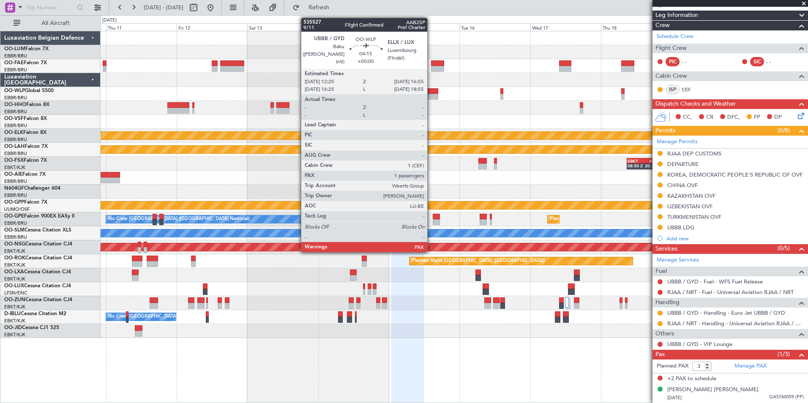
click at [431, 91] on div at bounding box center [432, 91] width 14 height 6
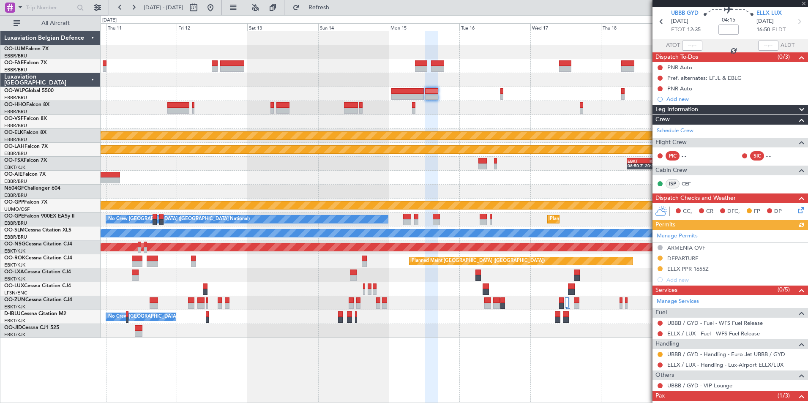
scroll to position [42, 0]
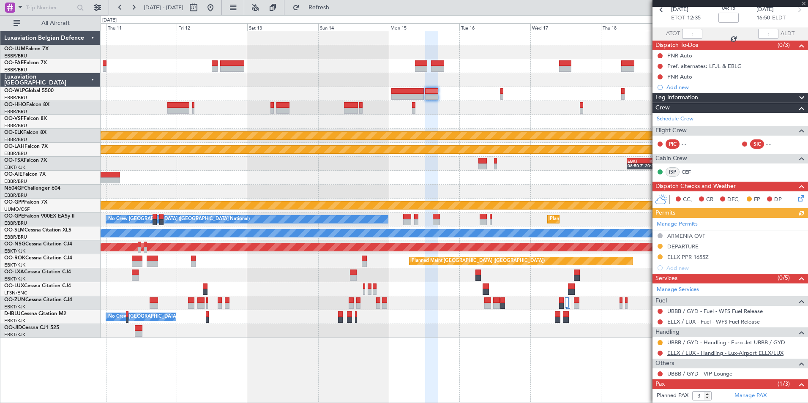
click at [678, 354] on link "ELLX / LUX - Handling - Lux-Airport ELLX/LUX" at bounding box center [725, 352] width 116 height 7
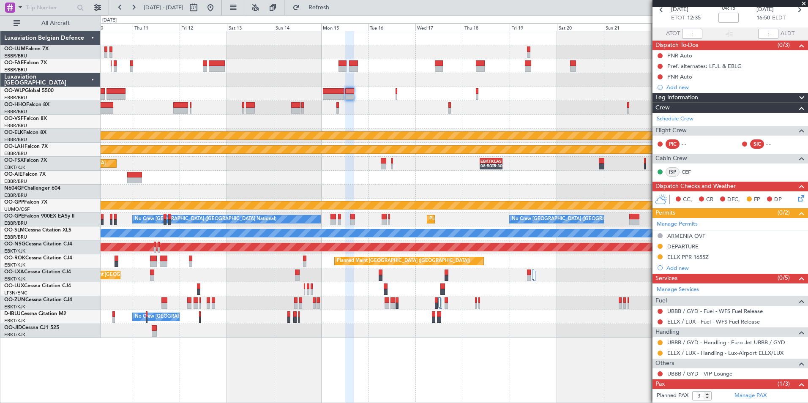
click at [351, 177] on div at bounding box center [454, 178] width 707 height 14
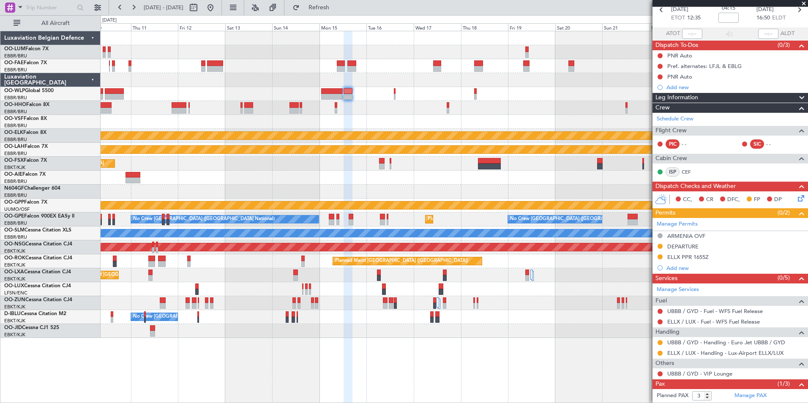
click at [367, 119] on div at bounding box center [454, 122] width 707 height 14
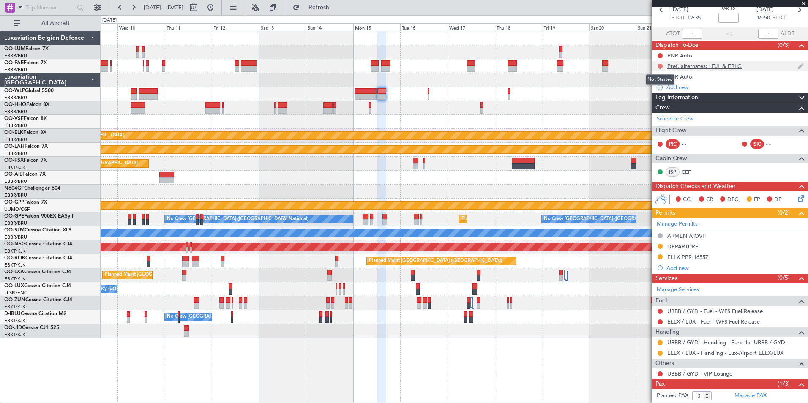
click at [658, 65] on button at bounding box center [659, 66] width 5 height 5
click at [423, 114] on div at bounding box center [454, 108] width 707 height 14
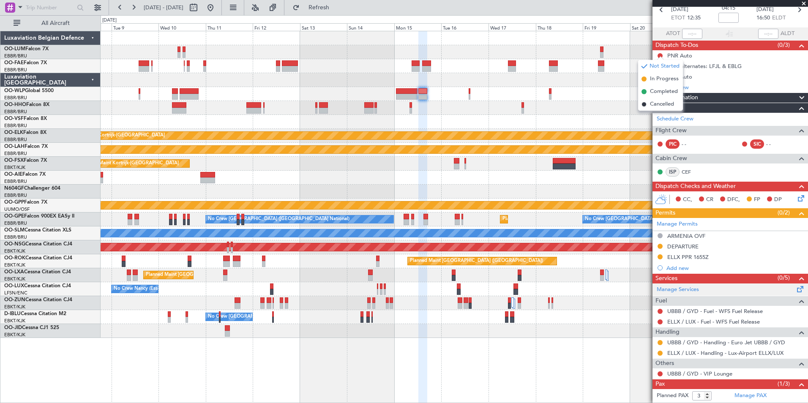
scroll to position [72, 0]
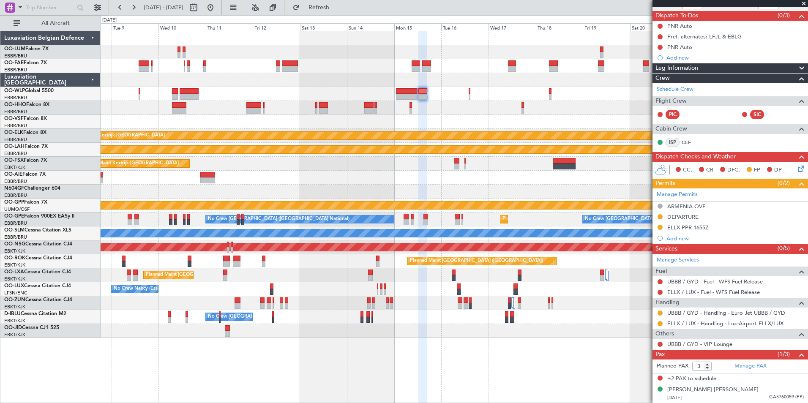
click at [310, 125] on div at bounding box center [454, 122] width 707 height 14
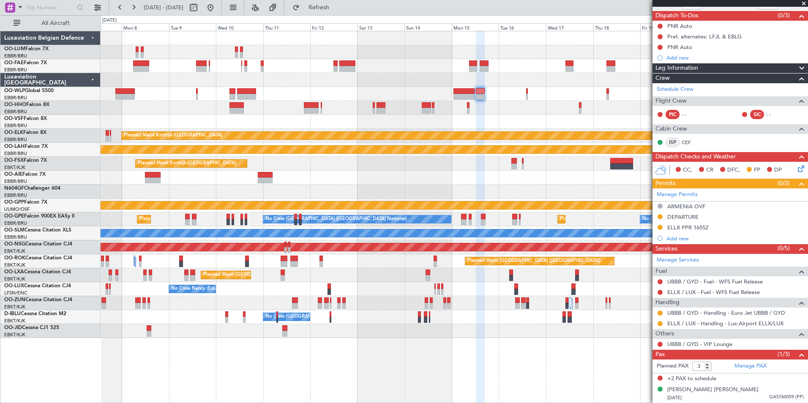
click at [310, 132] on div "Owner Melsbroek Air Base Owner Melsbroek Air Base Planned Maint Kortrijk-Wevelg…" at bounding box center [454, 184] width 707 height 307
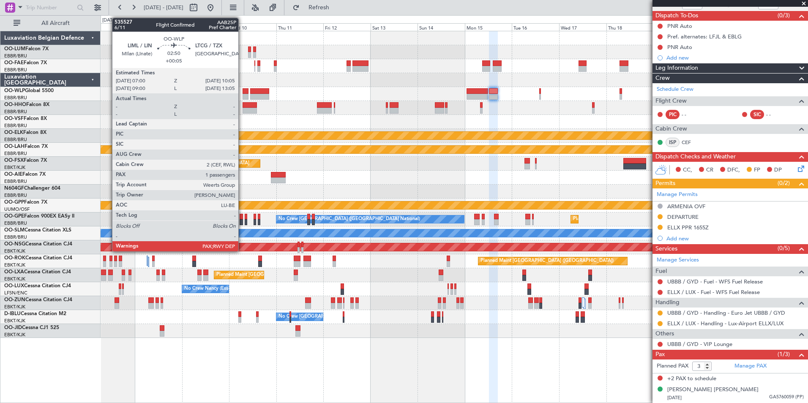
click at [242, 94] on div at bounding box center [245, 97] width 6 height 6
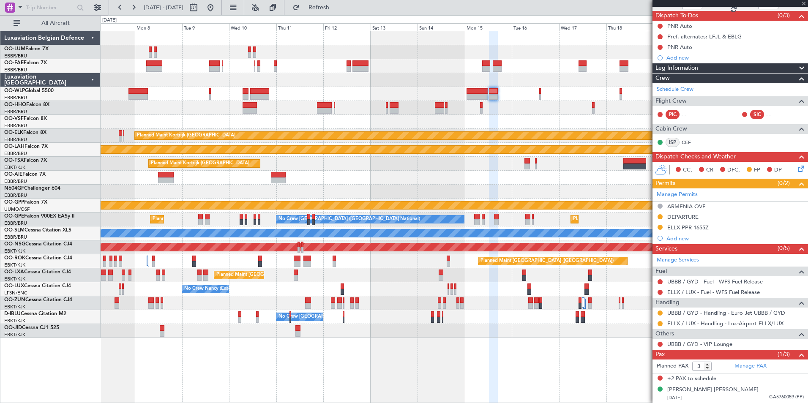
type input "+00:05"
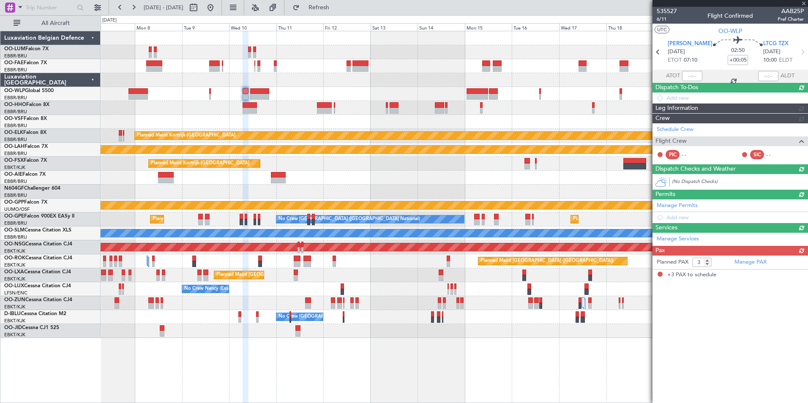
scroll to position [0, 0]
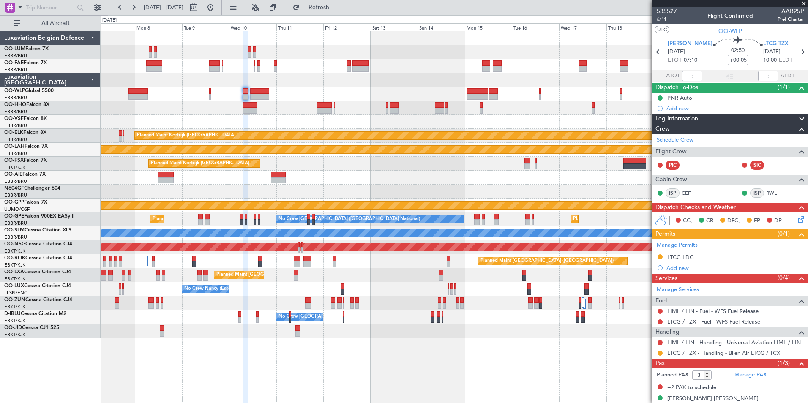
click at [373, 147] on div "Planned Maint [PERSON_NAME]-[GEOGRAPHIC_DATA][PERSON_NAME] ([GEOGRAPHIC_DATA][P…" at bounding box center [454, 150] width 707 height 14
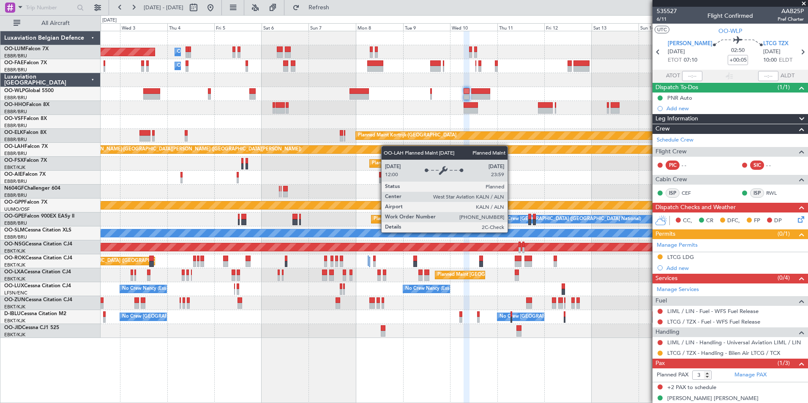
click at [417, 149] on div "Owner Melsbroek Air Base Planned Maint Brussels (Brussels National) Owner Melsb…" at bounding box center [454, 184] width 707 height 307
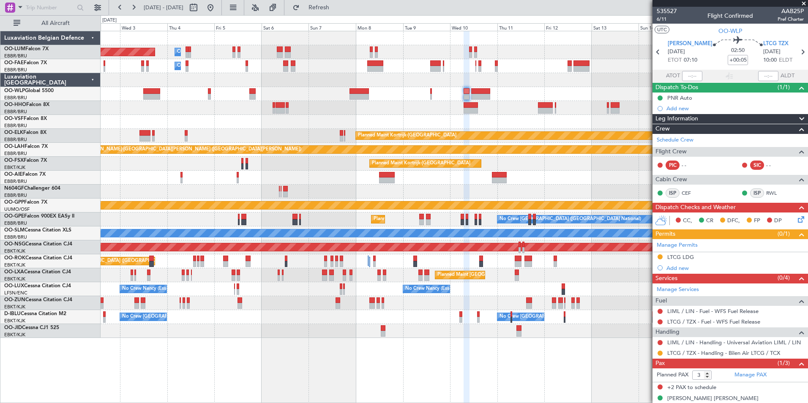
click at [359, 128] on div at bounding box center [454, 122] width 707 height 14
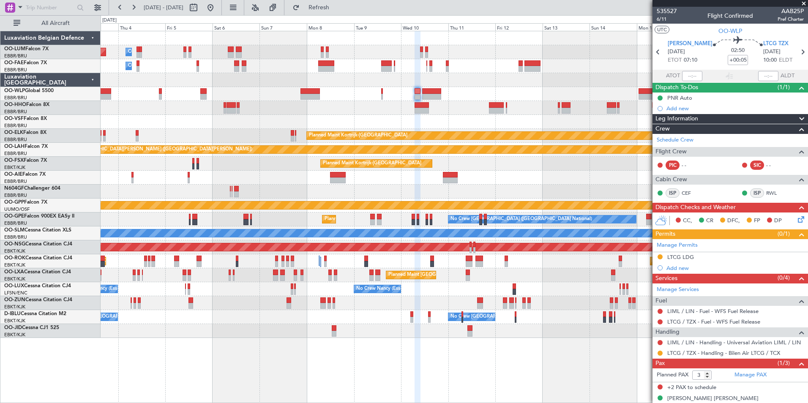
click at [409, 121] on div at bounding box center [454, 122] width 707 height 14
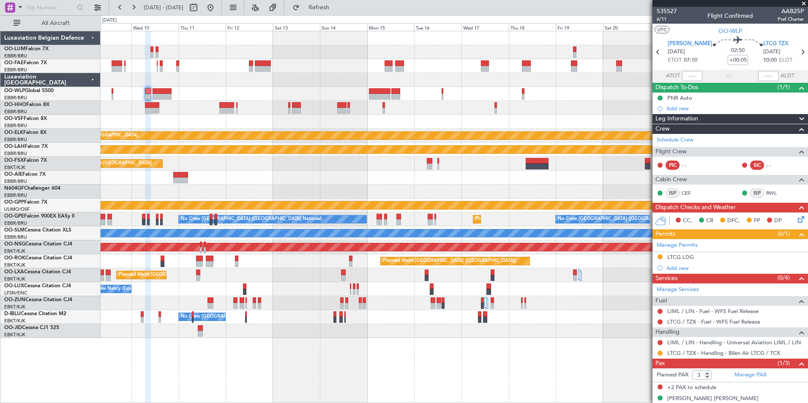
click at [240, 125] on div "Planned Maint Kortrijk-[GEOGRAPHIC_DATA] Planned [GEOGRAPHIC_DATA][PERSON_NAME]…" at bounding box center [454, 184] width 707 height 307
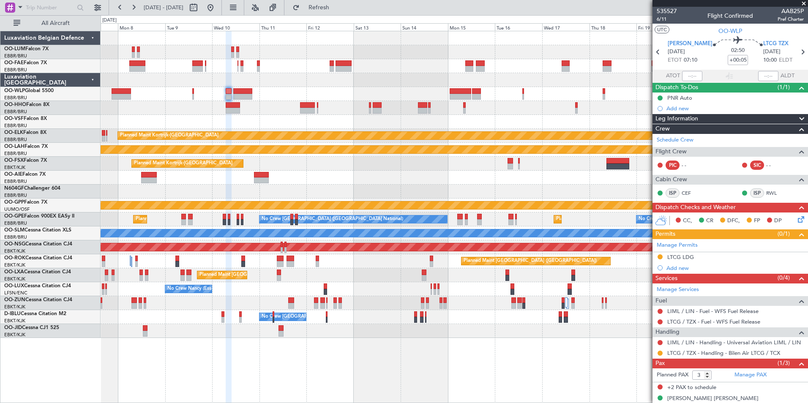
click at [258, 98] on div at bounding box center [454, 94] width 707 height 14
click at [678, 103] on div "Add new" at bounding box center [729, 108] width 155 height 11
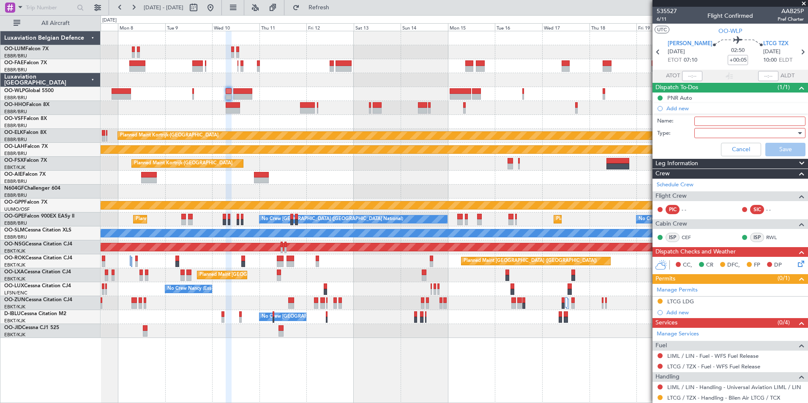
click at [702, 121] on input "Name:" at bounding box center [749, 121] width 111 height 9
type input "N"
type input "L"
click at [756, 122] on input "LTCG RWY closed Wednsday" at bounding box center [749, 121] width 111 height 9
click at [778, 120] on input "LTCG RWY closed Wednesday" at bounding box center [749, 121] width 111 height 9
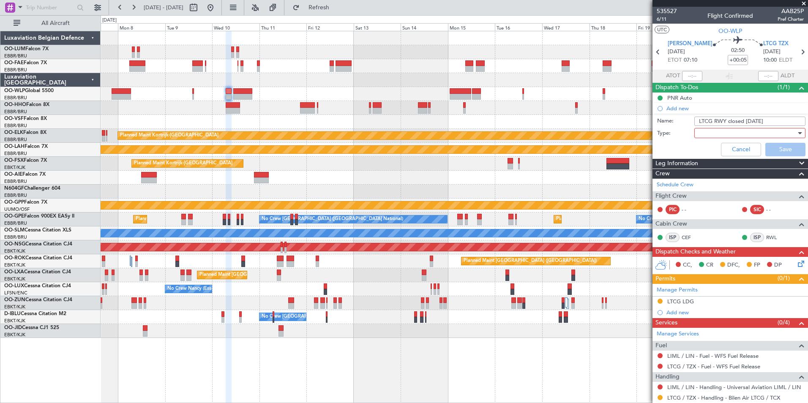
click at [782, 116] on div "Name: LTCG RWY closed Wednesday" at bounding box center [730, 121] width 164 height 13
click at [781, 119] on input "LTCG RWY closed Wednesday" at bounding box center [749, 121] width 111 height 9
click at [781, 123] on input "LTCG RWY closed Wednesday from 1000-1300Z" at bounding box center [749, 121] width 111 height 9
type input "LTCG RWY closed [DATE] from 1000Z-1300Z"
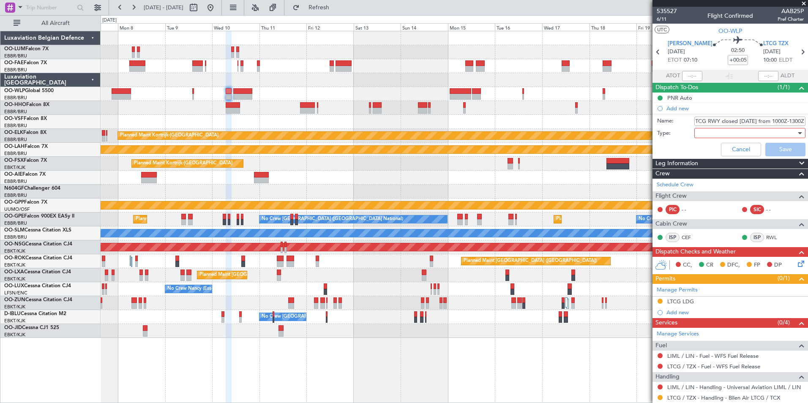
click at [746, 131] on div at bounding box center [746, 133] width 98 height 13
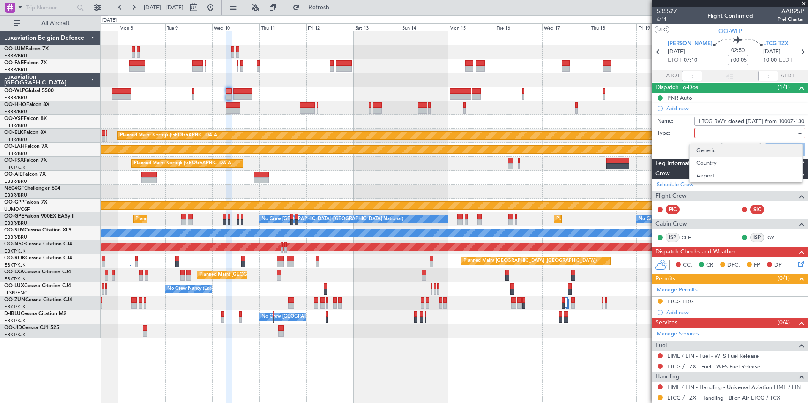
click at [726, 144] on span "Generic" at bounding box center [745, 150] width 99 height 13
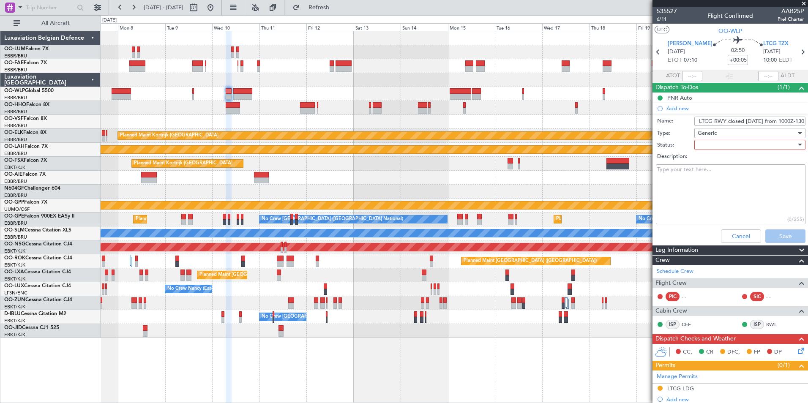
click at [715, 144] on div at bounding box center [746, 145] width 98 height 13
click at [720, 163] on span "Not Started" at bounding box center [745, 161] width 99 height 13
click at [680, 173] on textarea "Description:" at bounding box center [730, 194] width 150 height 60
click at [701, 169] on textarea "NOTAM" at bounding box center [730, 194] width 150 height 60
paste textarea "B0261/25 LTCG"
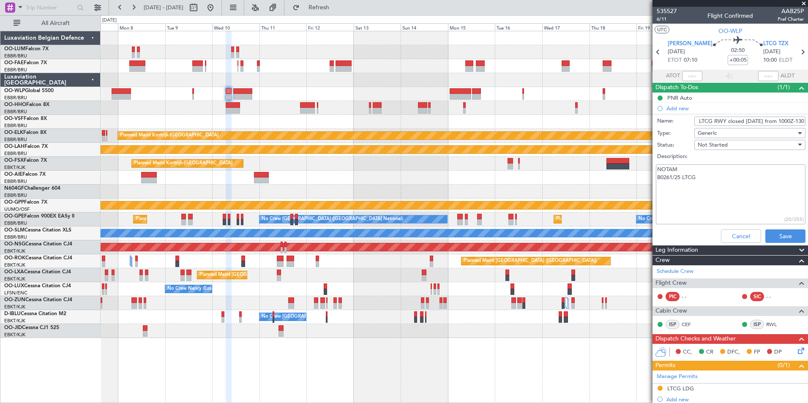
click at [674, 193] on textarea "NOTAM B0261/25 LTCG" at bounding box center [730, 194] width 150 height 60
click at [702, 180] on textarea "NOTAM B0261/25 LTCG" at bounding box center [730, 194] width 150 height 60
paste textarea "IN EFFECT: EVERY WEDNESDAY 1000-1300 RUNWAY 11/29 CLOSED TO TRAFFIC. -DUE TO MA…"
drag, startPoint x: 658, startPoint y: 191, endPoint x: 726, endPoint y: 209, distance: 70.7
click at [726, 209] on textarea "NOTAM B0261/25 LTCG IN EFFECT: EVERY WEDNESDAY 1000-1300 RUNWAY 11/29 CLOSED TO…" at bounding box center [730, 194] width 150 height 60
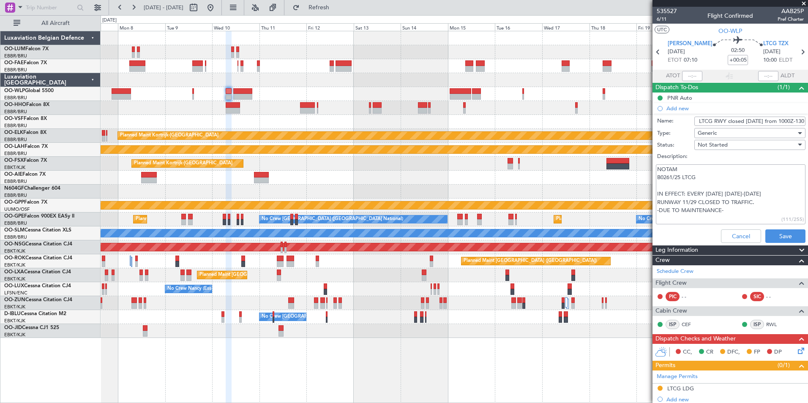
click at [718, 214] on textarea "NOTAM B0261/25 LTCG IN EFFECT: EVERY WEDNESDAY 1000-1300 RUNWAY 11/29 CLOSED TO…" at bounding box center [730, 194] width 150 height 60
drag, startPoint x: 694, startPoint y: 208, endPoint x: 655, endPoint y: 186, distance: 45.2
click at [645, 182] on fb-app "07 Sep 2025 - 22 Sep 2025 Refresh Quick Links All Aircraft Owner Melsbroek Air …" at bounding box center [404, 204] width 808 height 397
click at [719, 206] on textarea "NOTAM B0261/25 LTCG IN EFFECT: EVERY WEDNESDAY 1000-1300 RUNWAY 11/29 CLOSED TO…" at bounding box center [730, 194] width 150 height 60
type textarea "NOTAM B0261/25 LTCG IN EFFECT: EVERY WEDNESDAY 1000-1300 RUNWAY 11/29 CLOSED TO…"
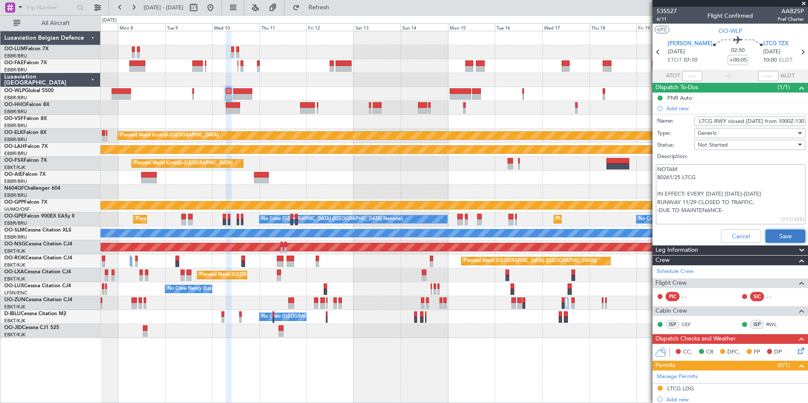
click at [767, 236] on button "Save" at bounding box center [785, 236] width 40 height 14
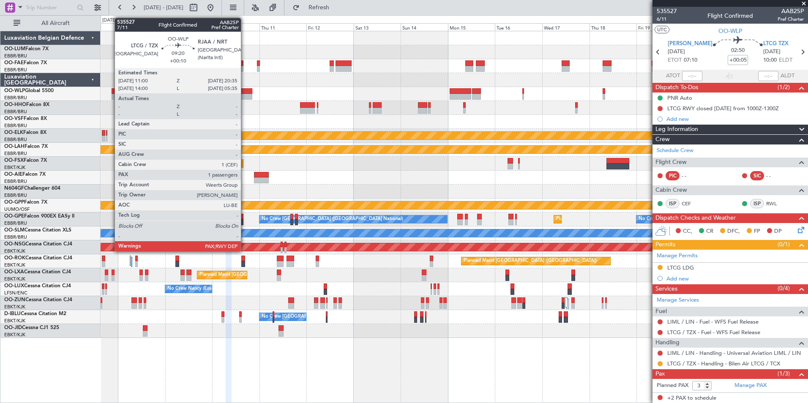
click at [240, 96] on div at bounding box center [242, 97] width 19 height 6
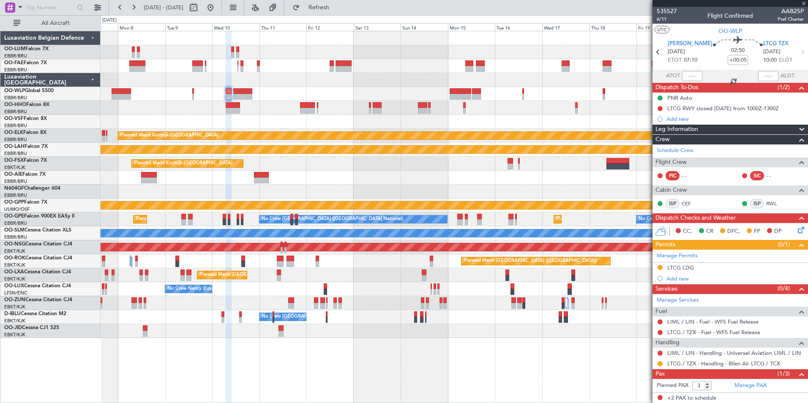
type input "+00:10"
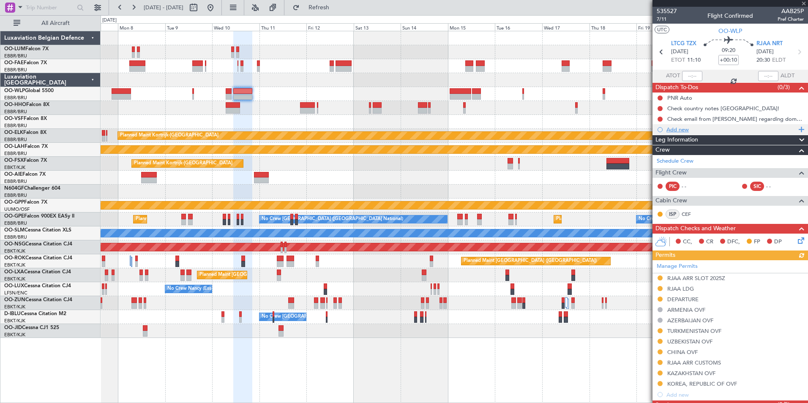
click at [675, 128] on div "Add new" at bounding box center [731, 129] width 130 height 7
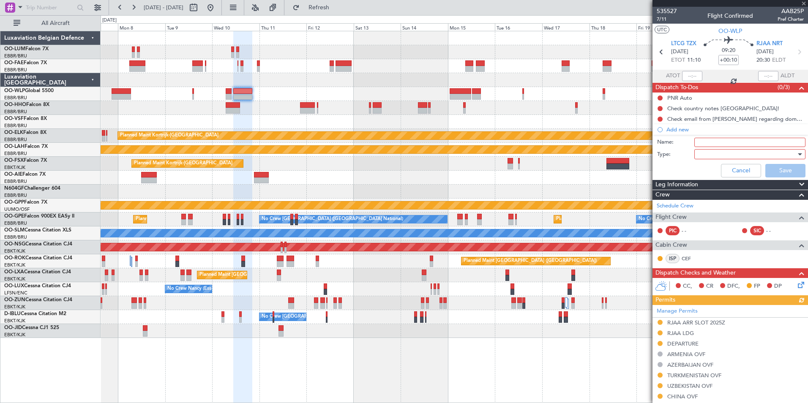
click at [707, 142] on input "Name:" at bounding box center [749, 142] width 111 height 9
type input "RJAA noise restrictions"
click at [716, 153] on div at bounding box center [746, 154] width 98 height 13
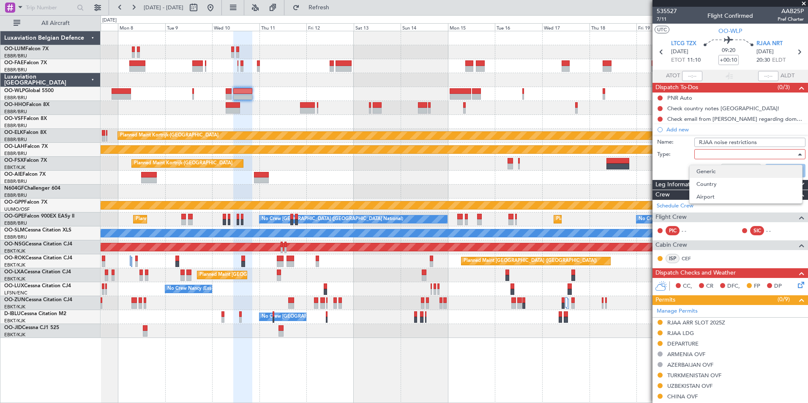
click at [716, 165] on span "Generic" at bounding box center [745, 171] width 99 height 13
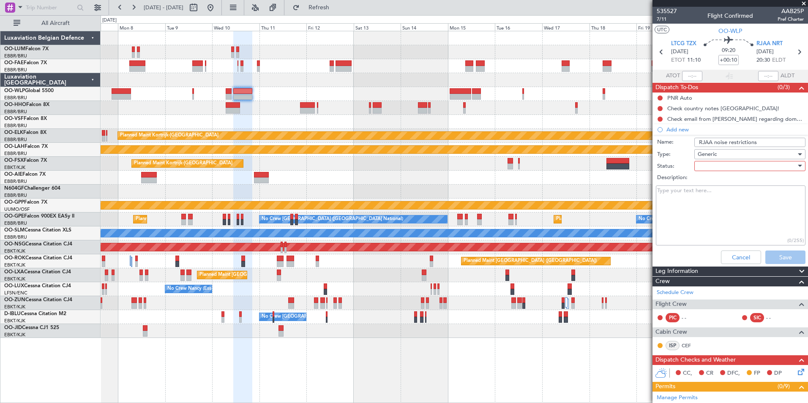
click at [714, 166] on div at bounding box center [746, 166] width 98 height 13
click at [718, 180] on span "Not Started" at bounding box center [745, 183] width 99 height 13
click at [684, 198] on textarea "Description:" at bounding box center [730, 215] width 150 height 60
click at [673, 190] on textarea "NO TOke off and landings between 1500Z and 2100Z." at bounding box center [730, 215] width 150 height 60
click at [693, 234] on textarea "NO Take off and landings between 1500Z and 2100Z." at bounding box center [730, 215] width 150 height 60
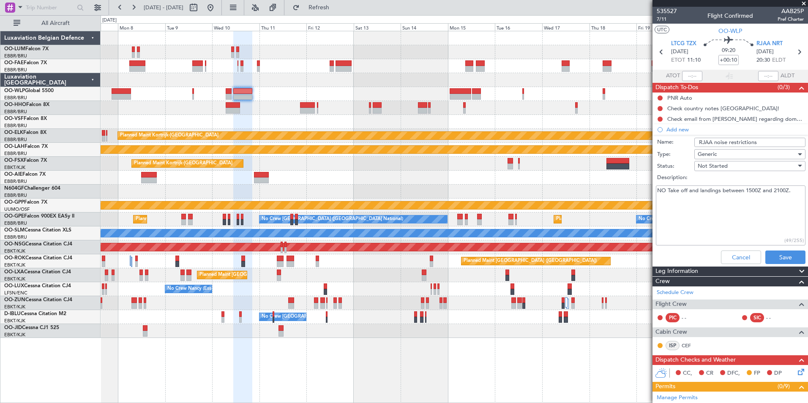
click at [681, 190] on textarea "NO Take off and landings between 1500Z and 2100Z." at bounding box center [730, 215] width 150 height 60
drag, startPoint x: 682, startPoint y: 190, endPoint x: 750, endPoint y: 197, distance: 68.3
click at [752, 194] on textarea "NO Take off and landings between 1500Z and 2100Z." at bounding box center [730, 215] width 150 height 60
click at [750, 197] on textarea "NO Take off and landings between 1500Z and 2100Z." at bounding box center [730, 215] width 150 height 60
type textarea "NO Take off and landings between 1500Z and 2100Z."
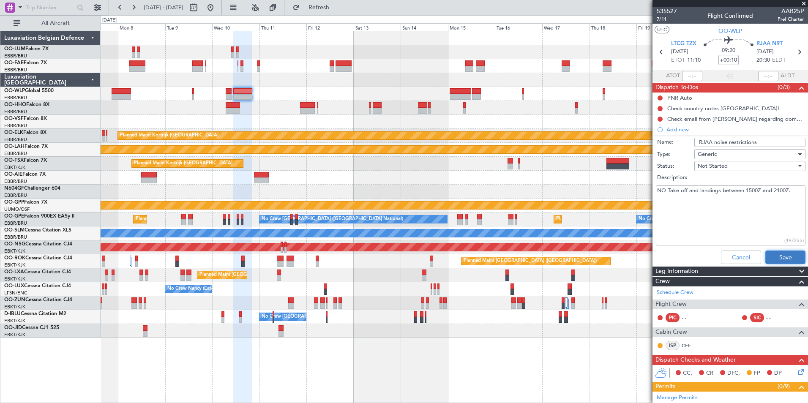
click at [770, 258] on button "Save" at bounding box center [785, 257] width 40 height 14
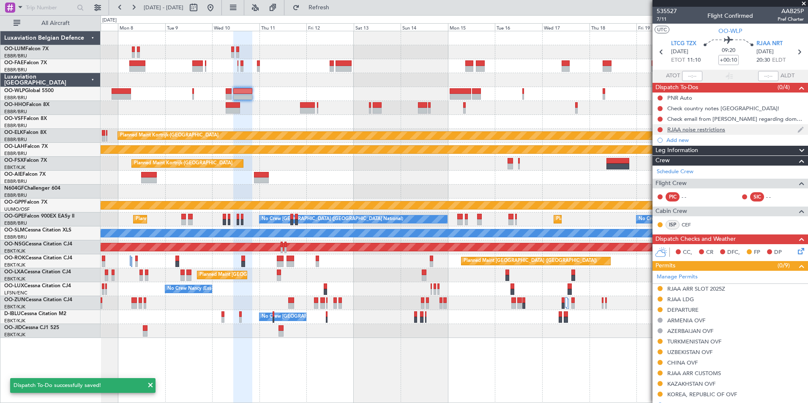
click at [696, 125] on div "RJAA noise restrictions" at bounding box center [729, 129] width 155 height 11
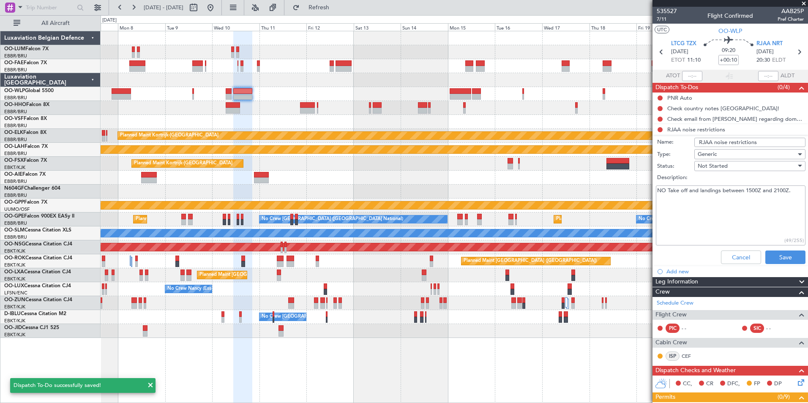
drag, startPoint x: 664, startPoint y: 194, endPoint x: 804, endPoint y: 197, distance: 140.3
click at [803, 195] on article "535527 7/11 Flight Confirmed AAB25P Pref Charter UTC OO-WLP LTCG TZX 10/09/2025…" at bounding box center [729, 205] width 155 height 396
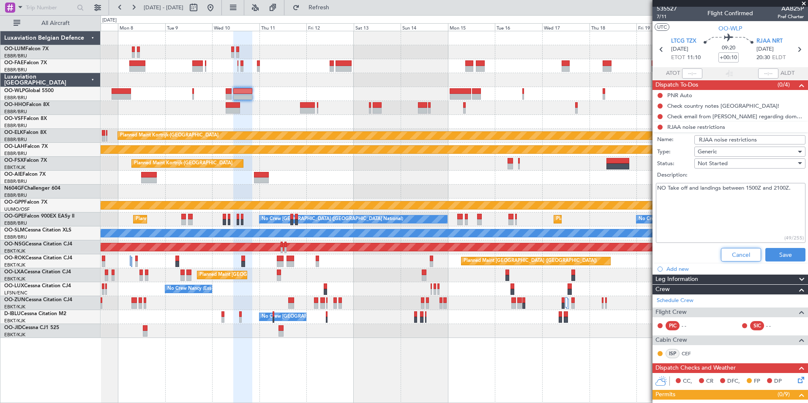
drag, startPoint x: 740, startPoint y: 248, endPoint x: 665, endPoint y: 231, distance: 76.1
click at [739, 248] on button "Cancel" at bounding box center [741, 255] width 40 height 14
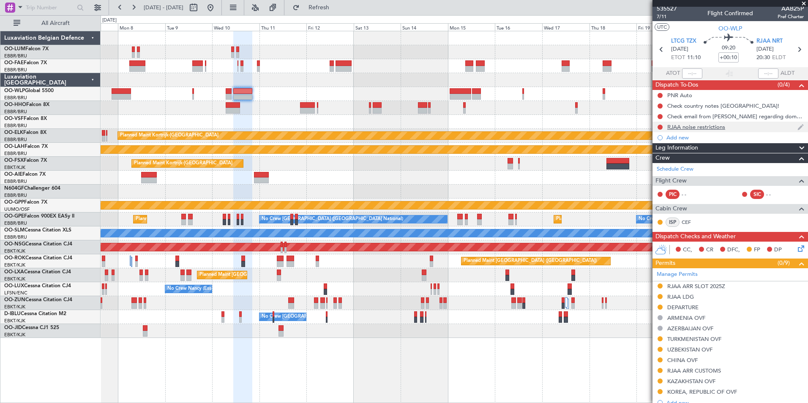
click at [695, 127] on div "RJAA noise restrictions" at bounding box center [696, 126] width 58 height 7
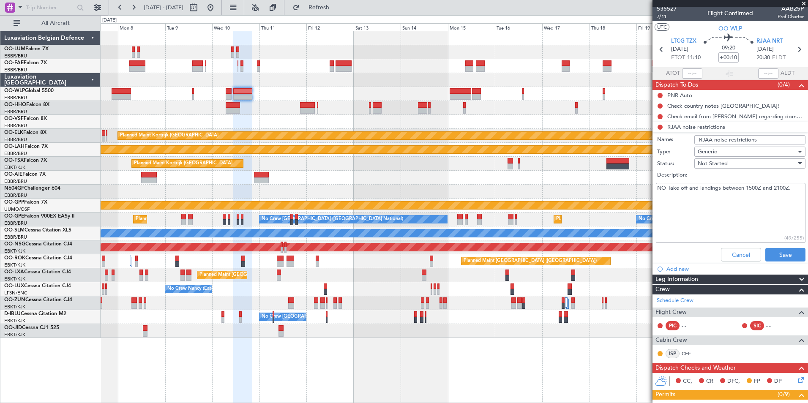
drag, startPoint x: 721, startPoint y: 188, endPoint x: 792, endPoint y: 186, distance: 71.8
click at [792, 186] on textarea "NO Take off and landings between 1500Z and 2100Z." at bounding box center [730, 213] width 150 height 60
click at [701, 127] on div "Check email from Matthias regarding domestic flights" at bounding box center [736, 133] width 131 height 17
click at [739, 255] on button "Cancel" at bounding box center [741, 255] width 40 height 14
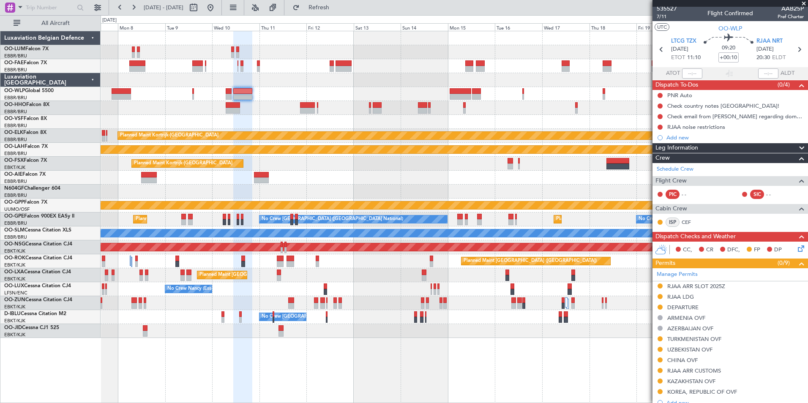
drag, startPoint x: 705, startPoint y: 124, endPoint x: 710, endPoint y: 126, distance: 5.3
click at [705, 124] on div "RJAA noise restrictions" at bounding box center [696, 126] width 58 height 7
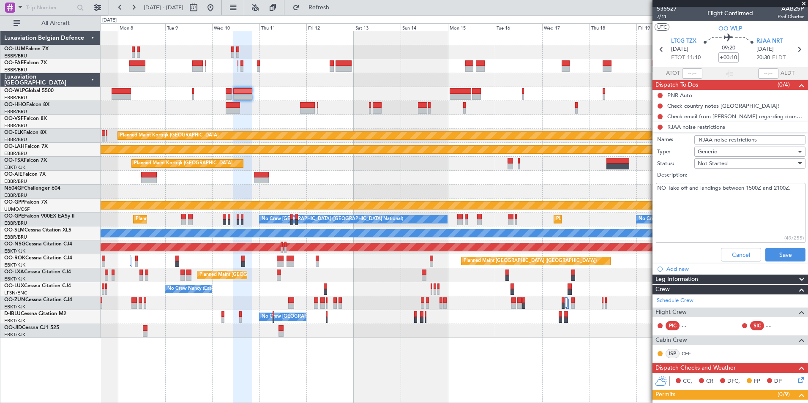
click at [772, 138] on input "RJAA noise restrictions" at bounding box center [749, 139] width 111 height 9
paste input "between 1500Z and 2100Z."
type input "RJAA noise restrictions between 1500Z and 2100Z."
click at [783, 258] on button "Save" at bounding box center [785, 255] width 40 height 14
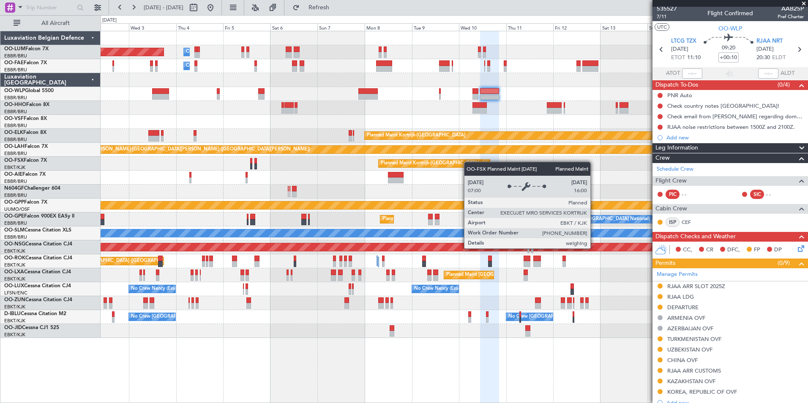
click at [468, 162] on div "Planned Maint Kortrijk-[GEOGRAPHIC_DATA]" at bounding box center [433, 164] width 111 height 8
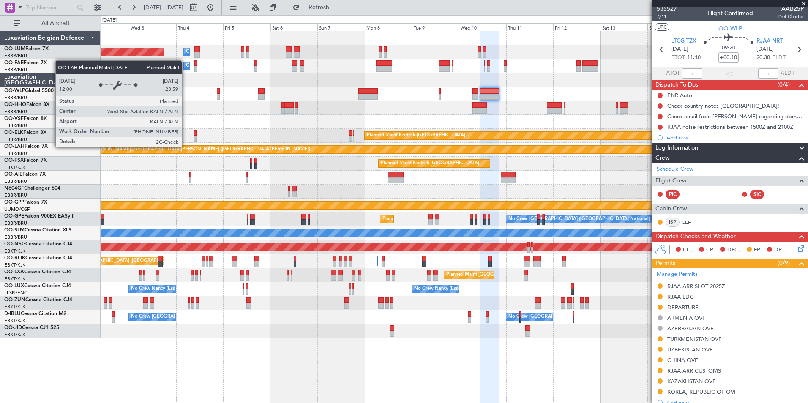
click at [506, 134] on div "Owner Melsbroek Air Base Planned Maint Brussels (Brussels National) Owner Melsb…" at bounding box center [454, 184] width 707 height 307
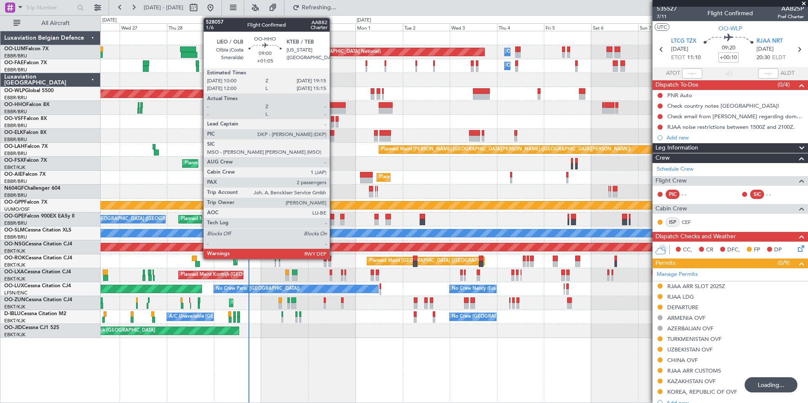
click at [333, 106] on div at bounding box center [336, 105] width 18 height 6
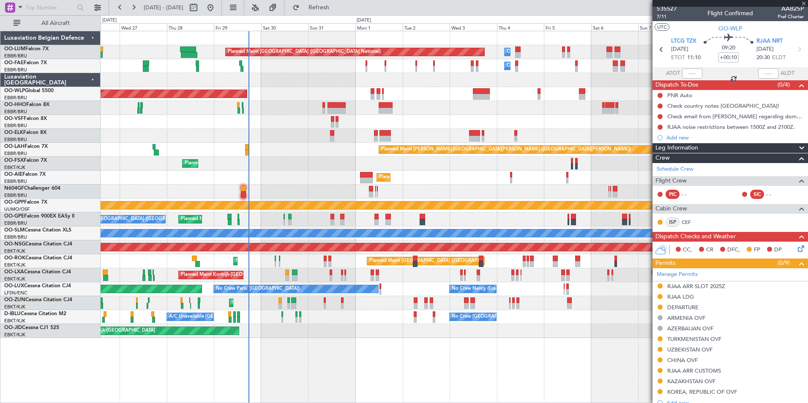
click at [299, 142] on div "Planned Maint Kortrijk-[GEOGRAPHIC_DATA]" at bounding box center [454, 136] width 707 height 14
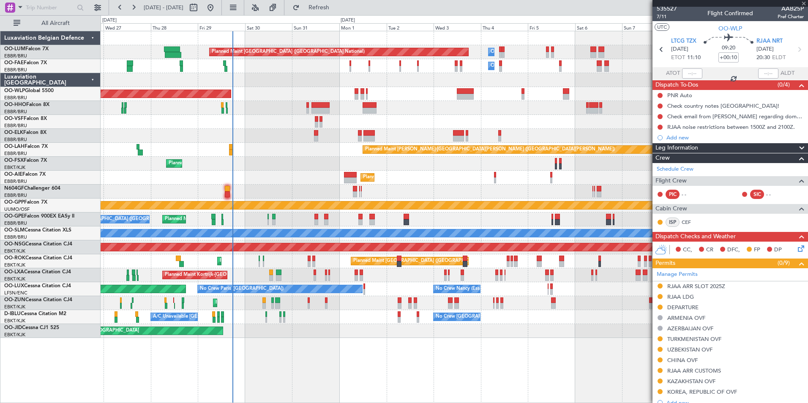
type input "+01:05"
type input "2"
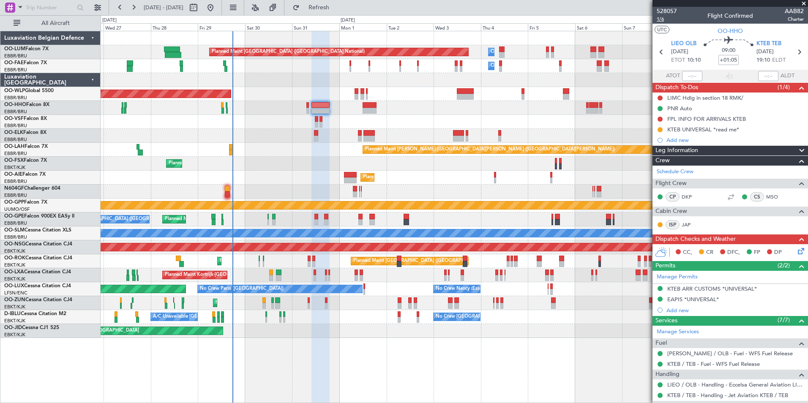
click at [660, 21] on span "1/6" at bounding box center [666, 19] width 20 height 7
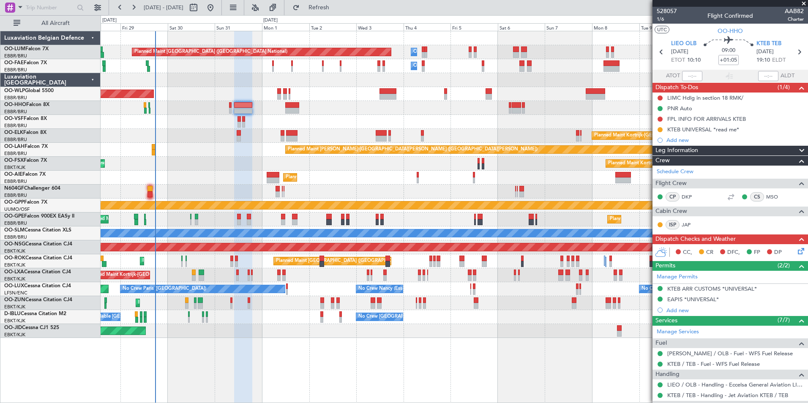
click at [244, 166] on div "Planned Maint Brussels (Brussels National) Owner Melsbroek Air Base Owner Melsb…" at bounding box center [454, 184] width 707 height 307
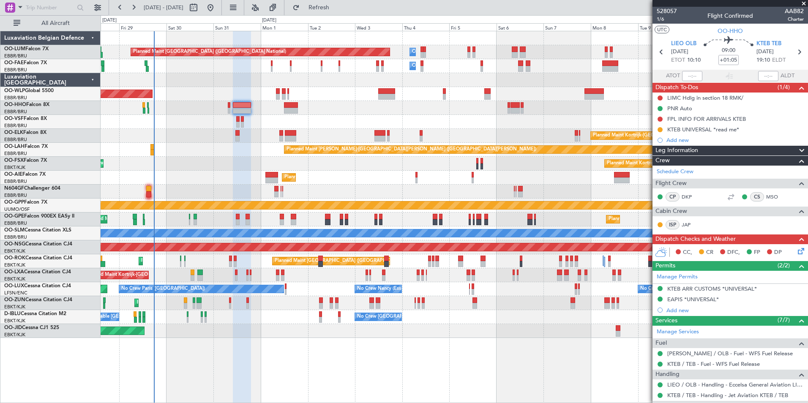
click at [221, 201] on div "Planned Maint Brussels (Brussels National) Owner Melsbroek Air Base Owner Melsb…" at bounding box center [454, 184] width 707 height 307
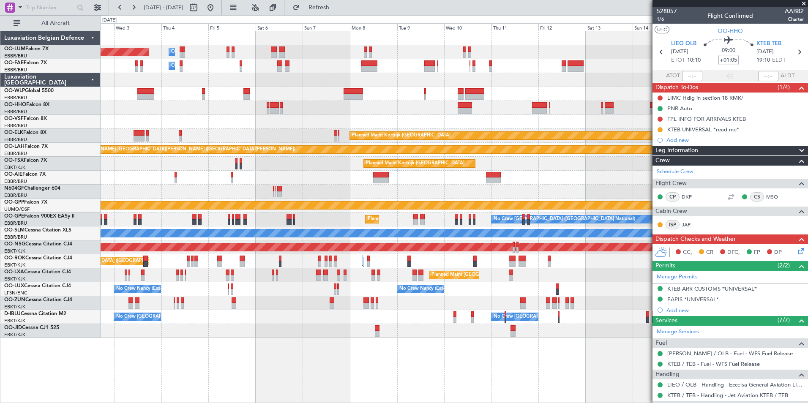
click at [305, 109] on div "Planned Maint Brussels (Brussels National) Owner Melsbroek Air Base Owner Melsb…" at bounding box center [454, 184] width 707 height 307
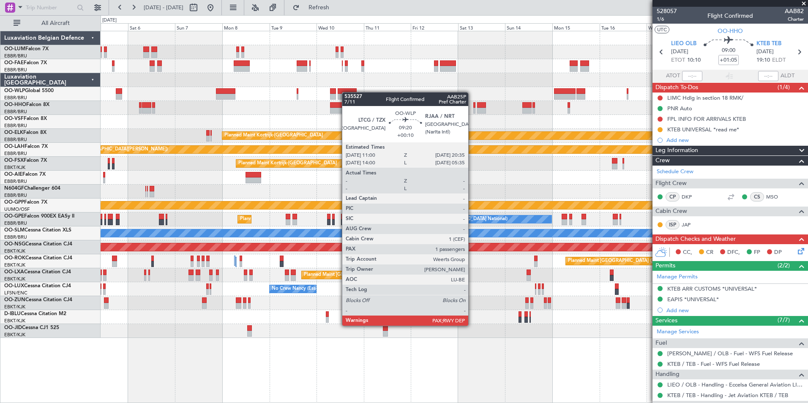
click at [343, 92] on div at bounding box center [346, 91] width 19 height 6
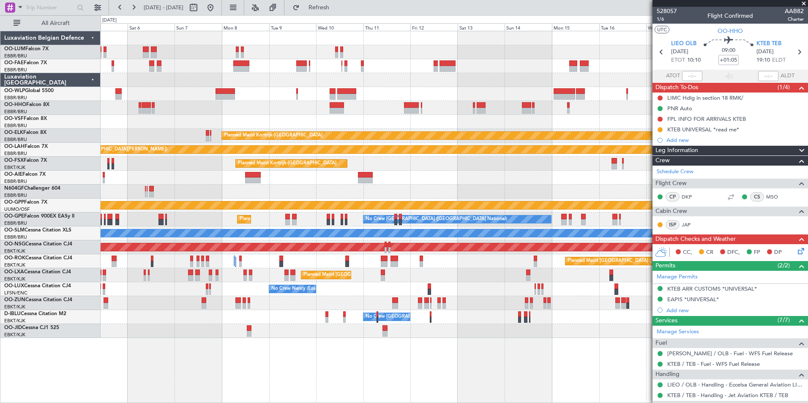
click at [362, 112] on div "Owner Melsbroek Air Base Planned Maint Brussels (Brussels National) Owner Melsb…" at bounding box center [454, 184] width 707 height 307
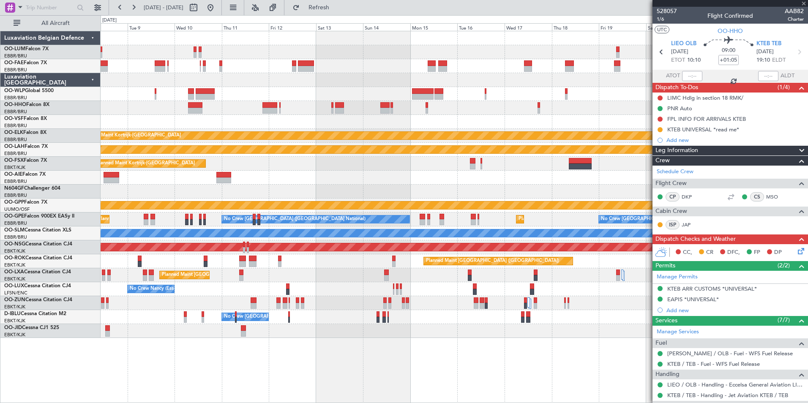
type input "3"
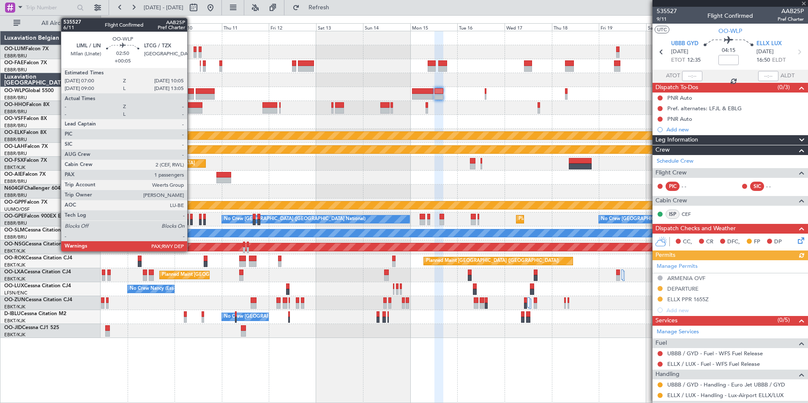
click at [191, 93] on div at bounding box center [191, 91] width 6 height 6
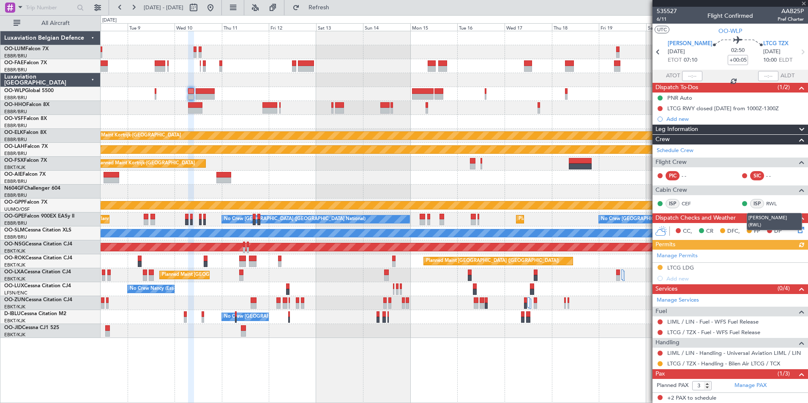
click at [793, 227] on mat-tooltip-component "[PERSON_NAME] (RWL)" at bounding box center [773, 221] width 67 height 29
click at [796, 232] on icon at bounding box center [799, 228] width 7 height 7
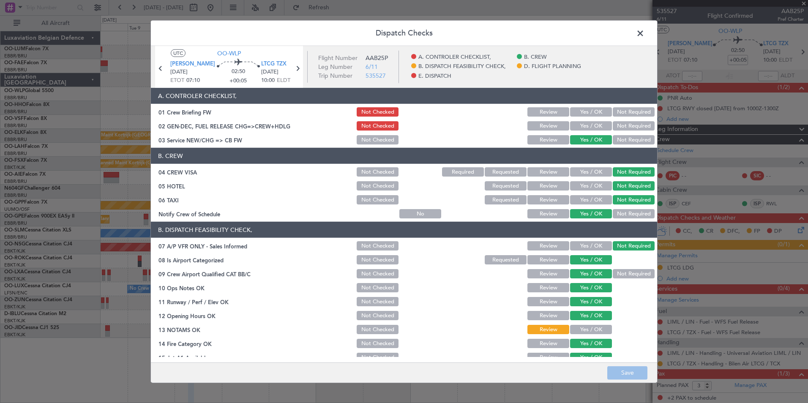
click at [644, 28] on span at bounding box center [644, 35] width 0 height 17
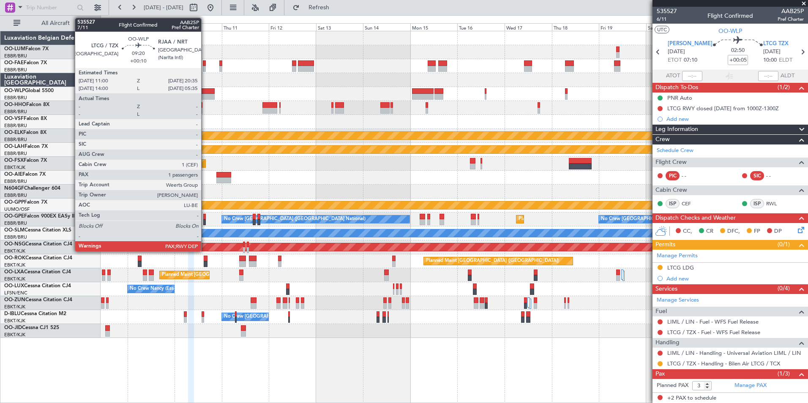
click at [206, 98] on div at bounding box center [205, 97] width 19 height 6
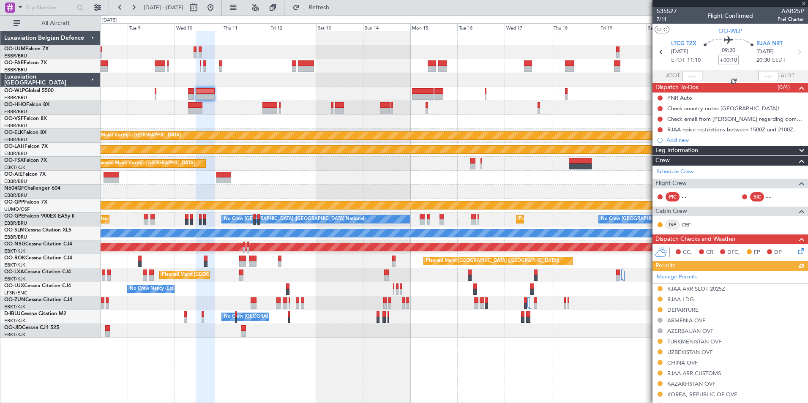
click at [796, 252] on icon at bounding box center [799, 249] width 7 height 7
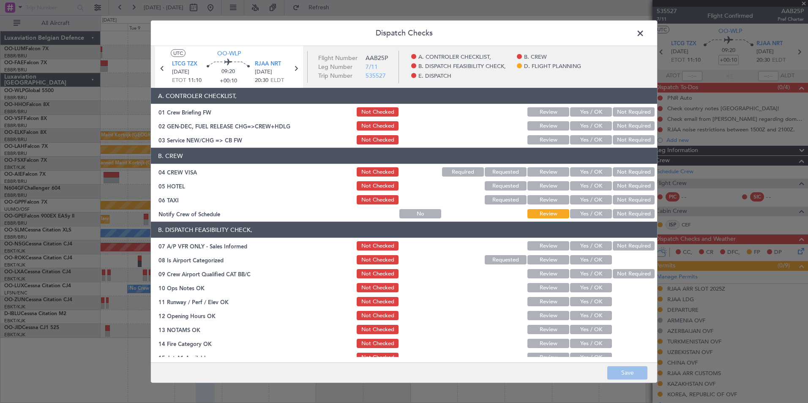
click at [582, 135] on div "Yes / OK" at bounding box center [589, 140] width 43 height 12
click at [586, 141] on button "Yes / OK" at bounding box center [591, 139] width 42 height 9
click at [623, 167] on div "Not Required" at bounding box center [632, 172] width 43 height 12
click at [626, 173] on button "Not Required" at bounding box center [633, 171] width 42 height 9
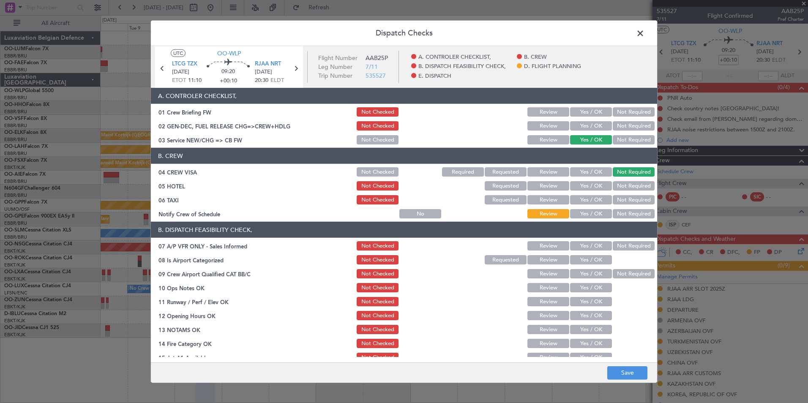
click at [625, 182] on button "Not Required" at bounding box center [633, 185] width 42 height 9
click at [624, 196] on button "Not Required" at bounding box center [633, 199] width 42 height 9
click at [588, 187] on button "Yes / OK" at bounding box center [591, 185] width 42 height 9
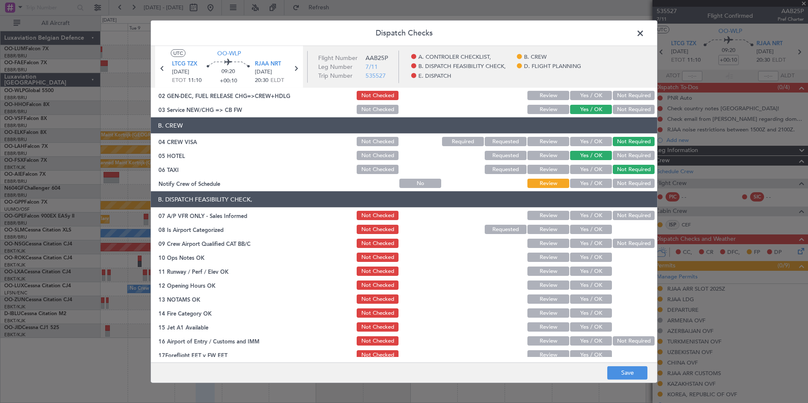
scroll to position [42, 0]
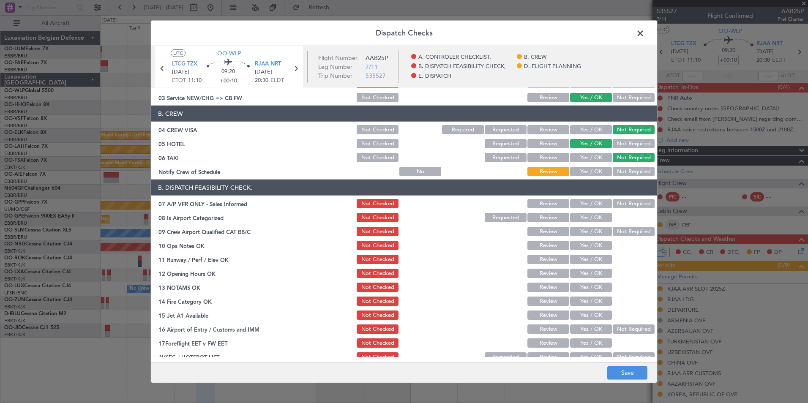
click at [630, 203] on button "Not Required" at bounding box center [633, 203] width 42 height 9
click at [583, 217] on button "Yes / OK" at bounding box center [591, 217] width 42 height 9
click at [615, 230] on button "Not Required" at bounding box center [633, 231] width 42 height 9
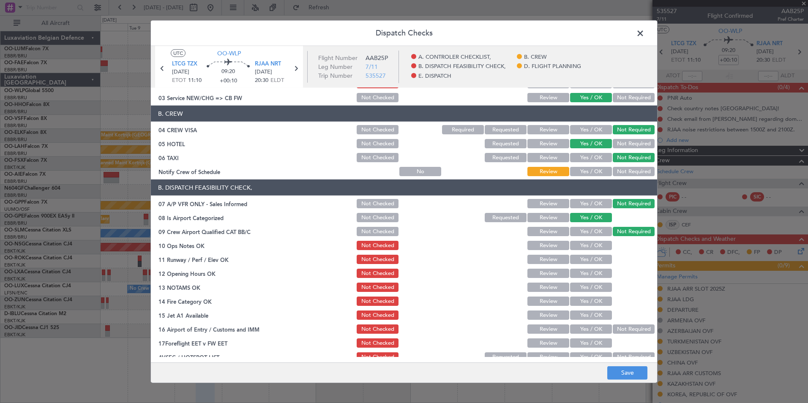
click at [594, 249] on button "Yes / OK" at bounding box center [591, 245] width 42 height 9
click at [589, 259] on button "Yes / OK" at bounding box center [591, 259] width 42 height 9
click at [584, 273] on button "Yes / OK" at bounding box center [591, 273] width 42 height 9
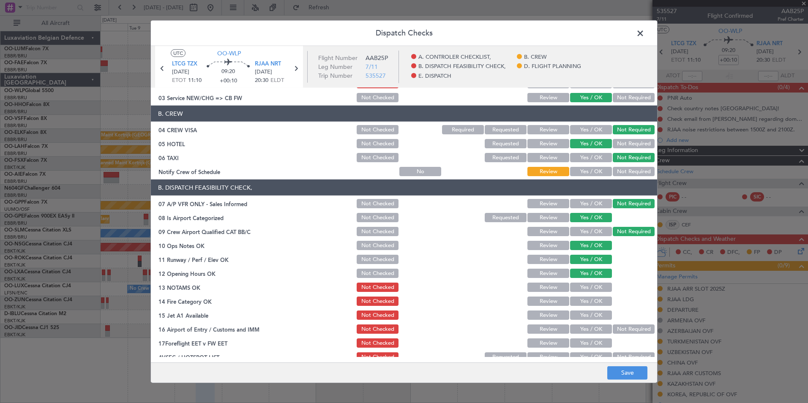
click at [584, 289] on button "Yes / OK" at bounding box center [591, 287] width 42 height 9
click at [585, 303] on button "Yes / OK" at bounding box center [591, 300] width 42 height 9
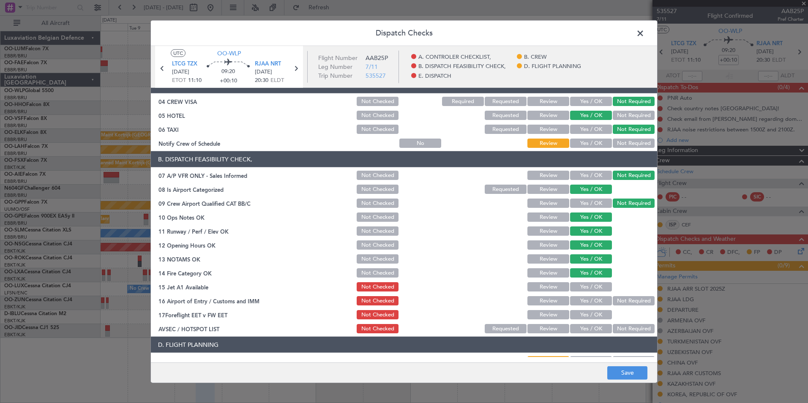
scroll to position [84, 0]
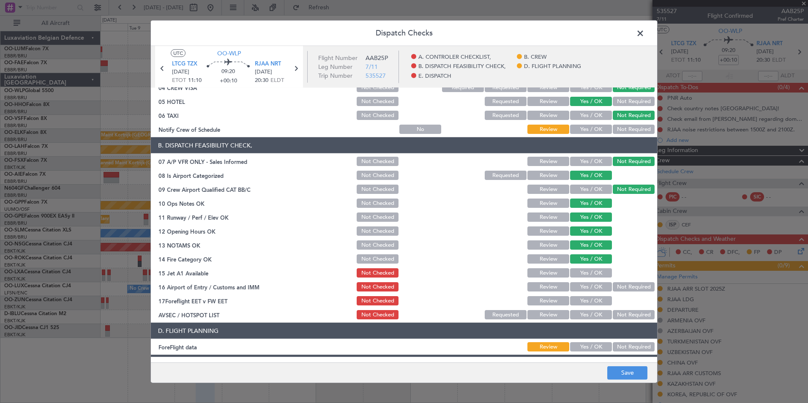
click at [590, 269] on button "Yes / OK" at bounding box center [591, 272] width 42 height 9
click at [582, 288] on button "Yes / OK" at bounding box center [591, 286] width 42 height 9
click at [547, 300] on button "Review" at bounding box center [548, 300] width 42 height 9
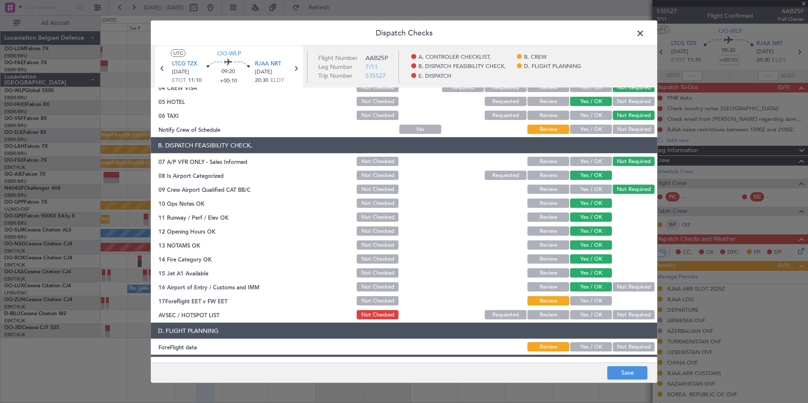
click at [631, 321] on article "A. CONTROLER CHECKLIST, 01 Crew Briefing FW Not Checked Review Yes / OK Not Req…" at bounding box center [404, 222] width 506 height 269
click at [621, 313] on button "Not Required" at bounding box center [633, 314] width 42 height 9
click at [540, 212] on div "Review" at bounding box center [547, 217] width 43 height 12
click at [541, 243] on button "Review" at bounding box center [548, 244] width 42 height 9
click at [627, 371] on button "Save" at bounding box center [627, 373] width 40 height 14
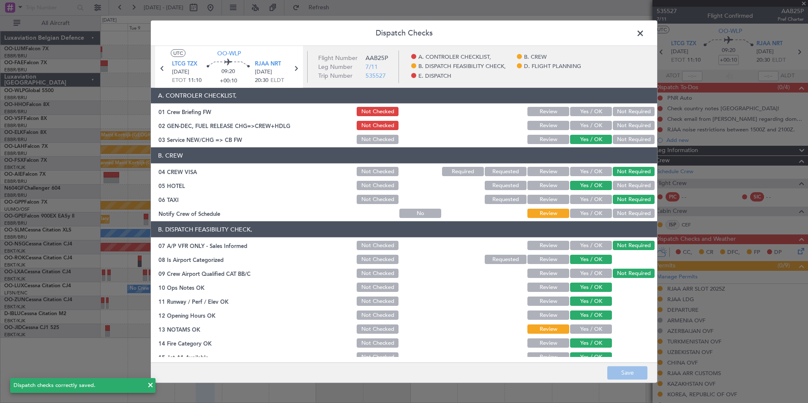
scroll to position [0, 0]
click at [644, 36] on span at bounding box center [644, 35] width 0 height 17
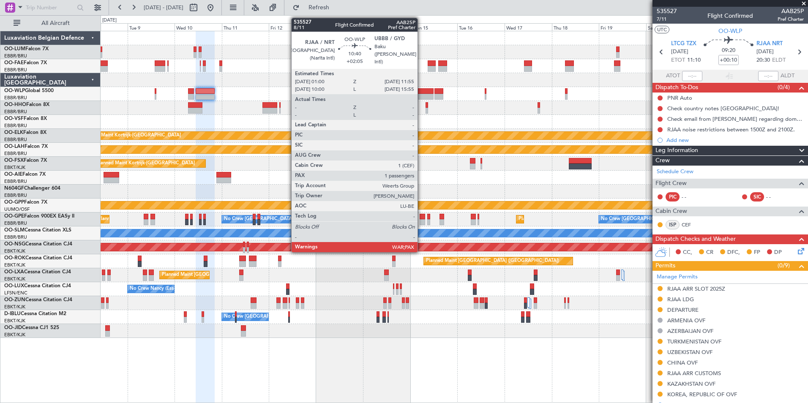
click at [421, 94] on div at bounding box center [423, 97] width 22 height 6
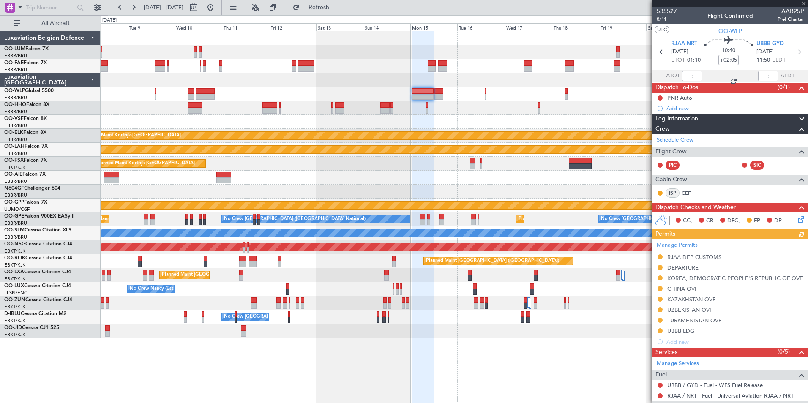
click at [796, 218] on icon at bounding box center [799, 218] width 7 height 7
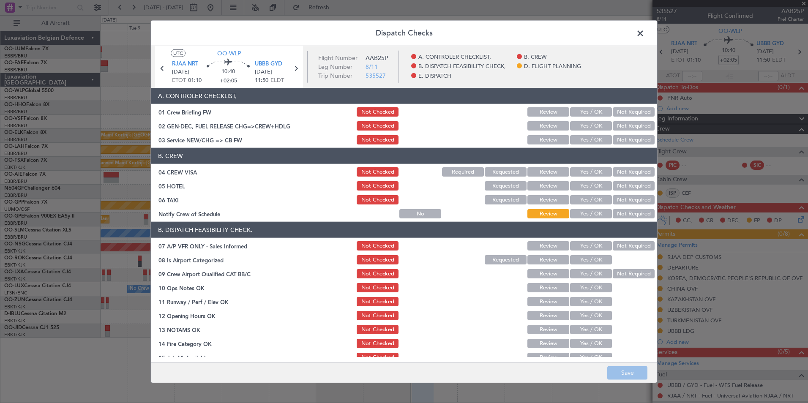
click at [582, 142] on button "Yes / OK" at bounding box center [591, 139] width 42 height 9
click at [631, 171] on button "Not Required" at bounding box center [633, 171] width 42 height 9
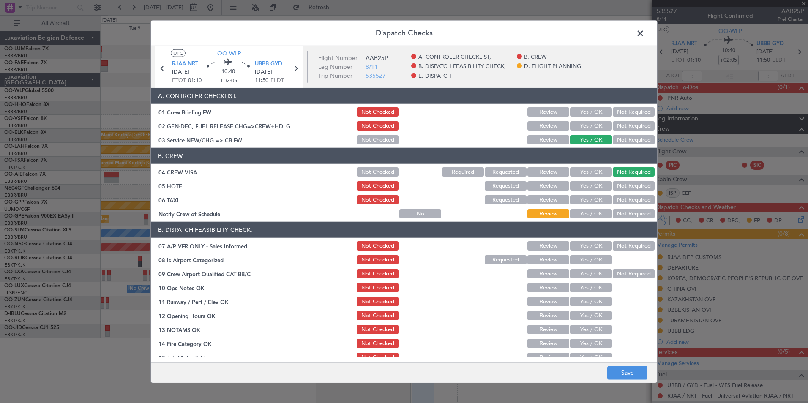
click at [628, 188] on button "Not Required" at bounding box center [633, 185] width 42 height 9
click at [626, 201] on button "Not Required" at bounding box center [633, 199] width 42 height 9
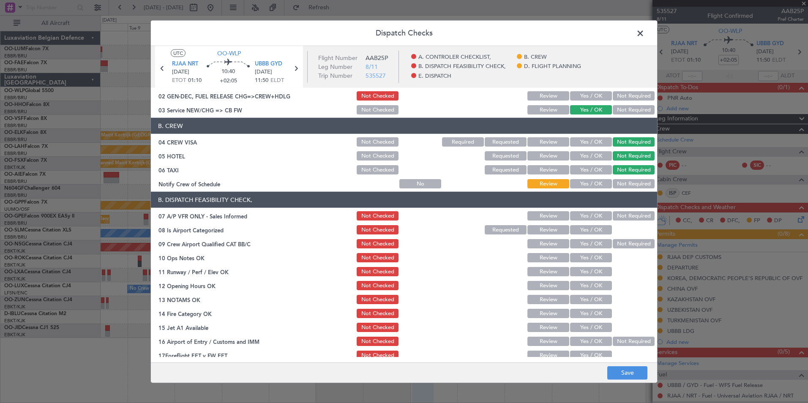
scroll to position [42, 0]
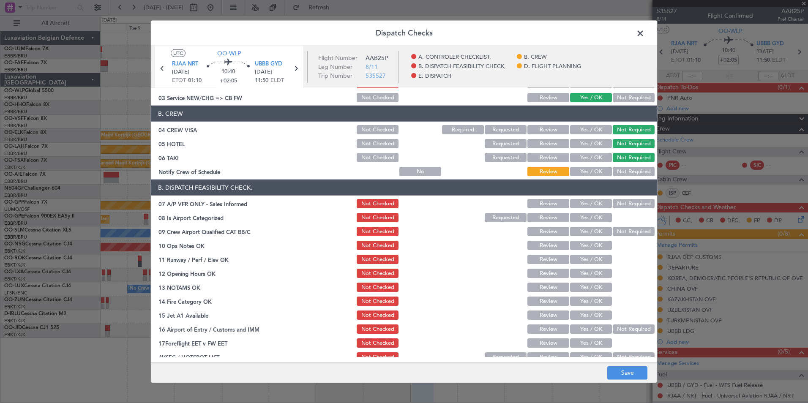
click at [625, 205] on button "Not Required" at bounding box center [633, 203] width 42 height 9
click at [583, 219] on button "Yes / OK" at bounding box center [591, 217] width 42 height 9
click at [613, 228] on button "Not Required" at bounding box center [633, 231] width 42 height 9
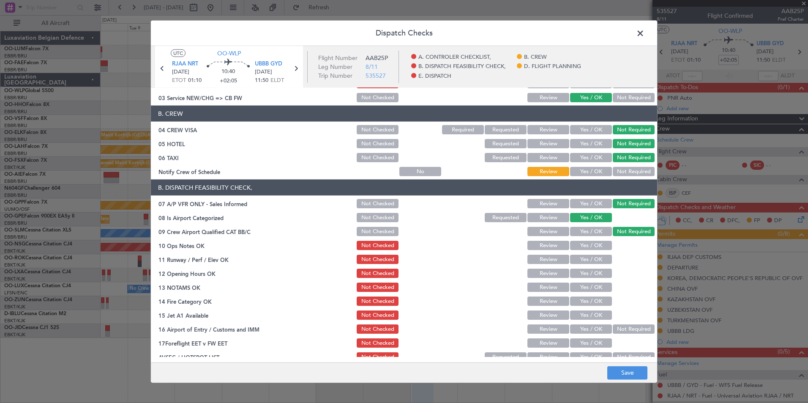
click at [596, 243] on button "Yes / OK" at bounding box center [591, 245] width 42 height 9
click at [593, 260] on button "Yes / OK" at bounding box center [591, 259] width 42 height 9
click at [592, 272] on button "Yes / OK" at bounding box center [591, 273] width 42 height 9
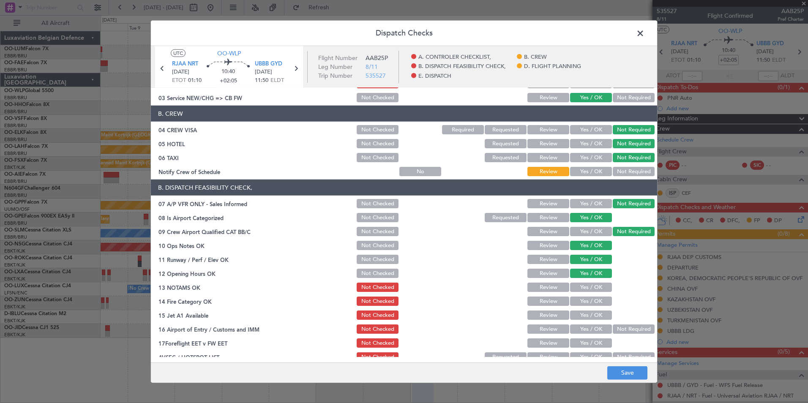
click at [592, 281] on div "Yes / OK" at bounding box center [589, 287] width 43 height 12
click at [592, 289] on button "Yes / OK" at bounding box center [591, 287] width 42 height 9
click at [590, 297] on button "Yes / OK" at bounding box center [591, 300] width 42 height 9
click at [586, 316] on button "Yes / OK" at bounding box center [591, 314] width 42 height 9
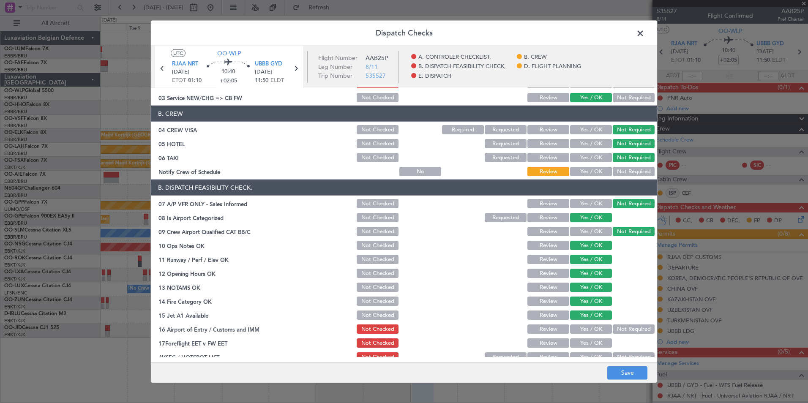
click at [587, 329] on button "Yes / OK" at bounding box center [591, 328] width 42 height 9
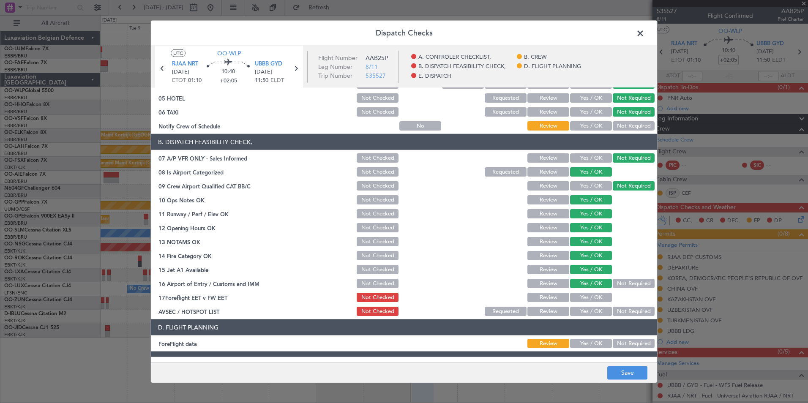
scroll to position [127, 0]
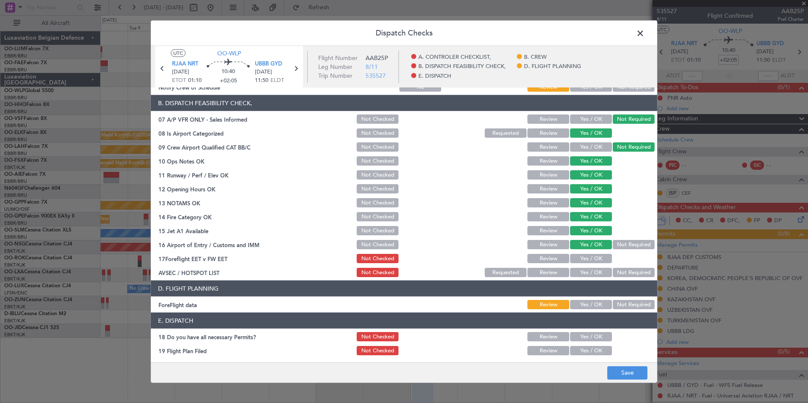
click at [549, 263] on div "Review" at bounding box center [547, 259] width 43 height 12
drag, startPoint x: 550, startPoint y: 261, endPoint x: 582, endPoint y: 272, distance: 33.0
click at [551, 261] on button "Review" at bounding box center [548, 258] width 42 height 9
click at [610, 278] on article "A. CONTROLER CHECKLIST, 01 Crew Briefing FW Not Checked Review Yes / OK Not Req…" at bounding box center [404, 222] width 506 height 269
click at [620, 275] on button "Not Required" at bounding box center [633, 272] width 42 height 9
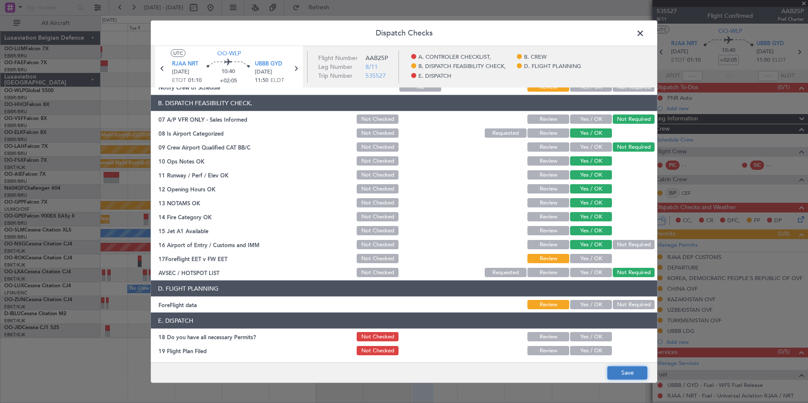
click at [639, 370] on button "Save" at bounding box center [627, 373] width 40 height 14
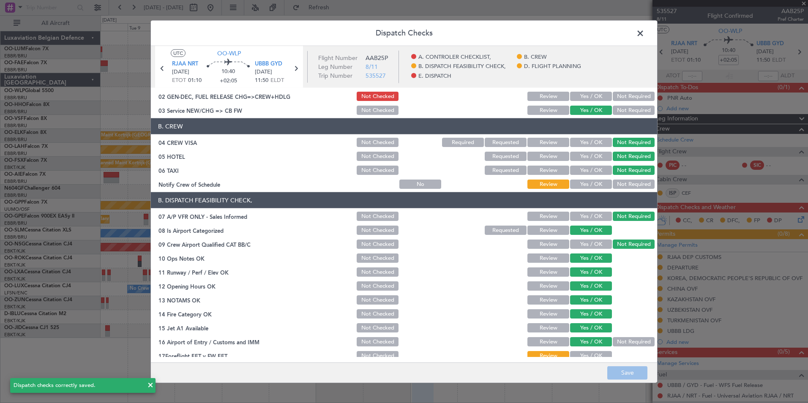
scroll to position [0, 0]
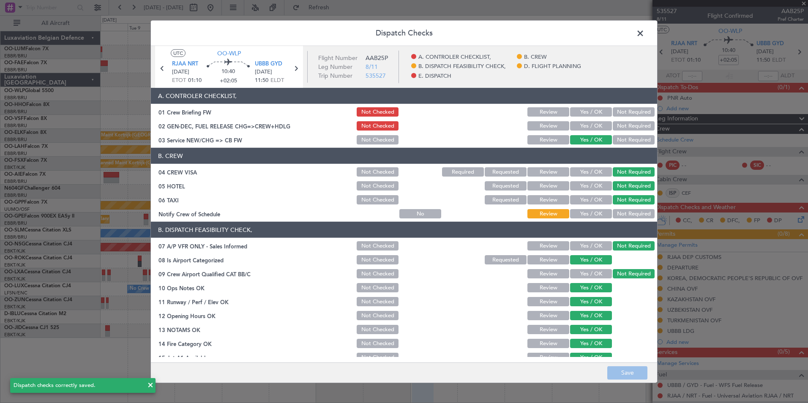
click at [644, 35] on span at bounding box center [644, 35] width 0 height 17
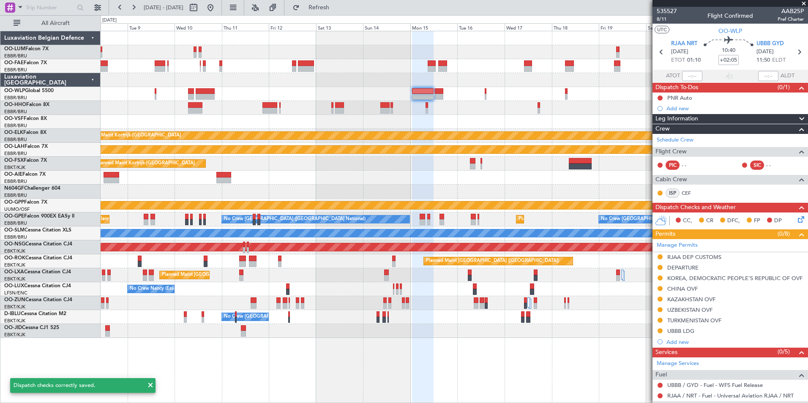
click at [277, 109] on div at bounding box center [269, 111] width 15 height 6
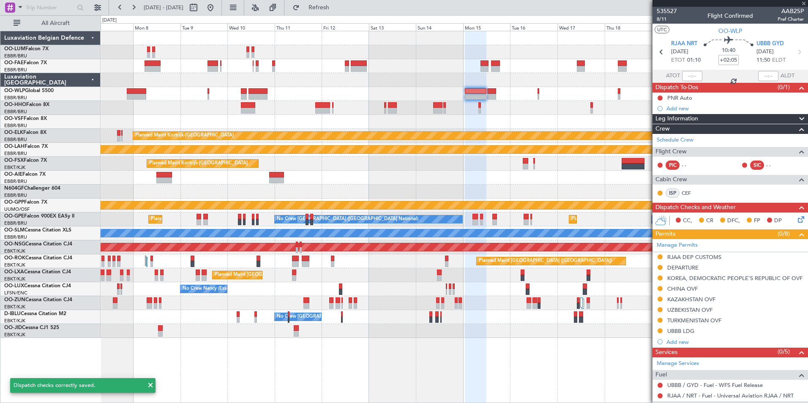
click at [264, 92] on div at bounding box center [257, 91] width 19 height 6
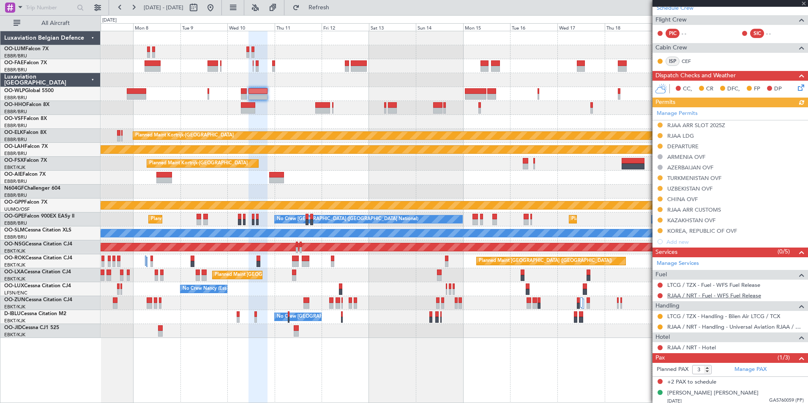
scroll to position [167, 0]
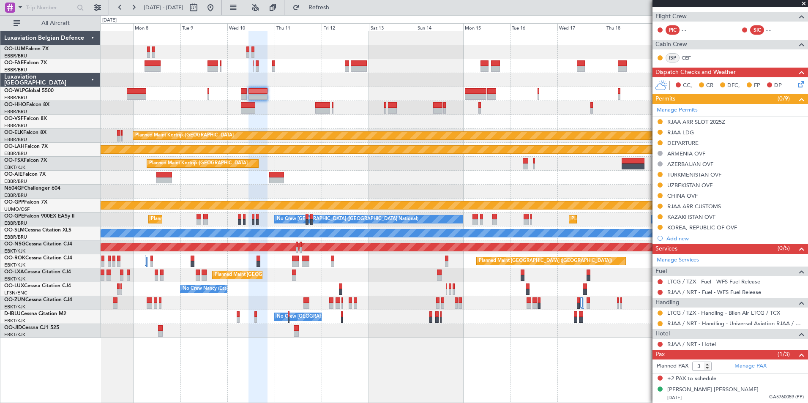
click at [796, 84] on icon at bounding box center [799, 82] width 7 height 7
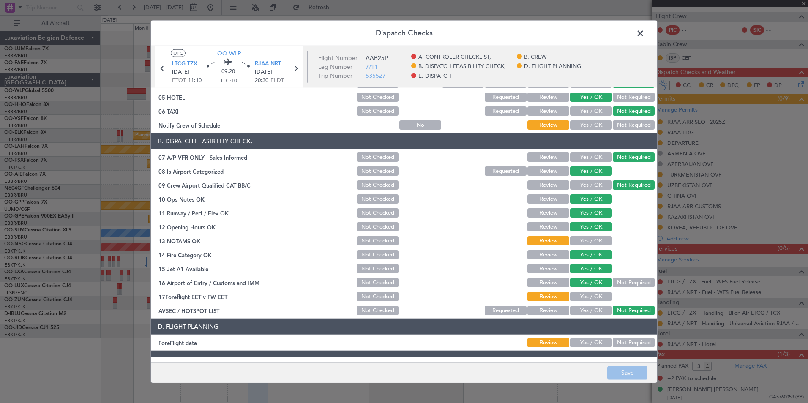
scroll to position [156, 0]
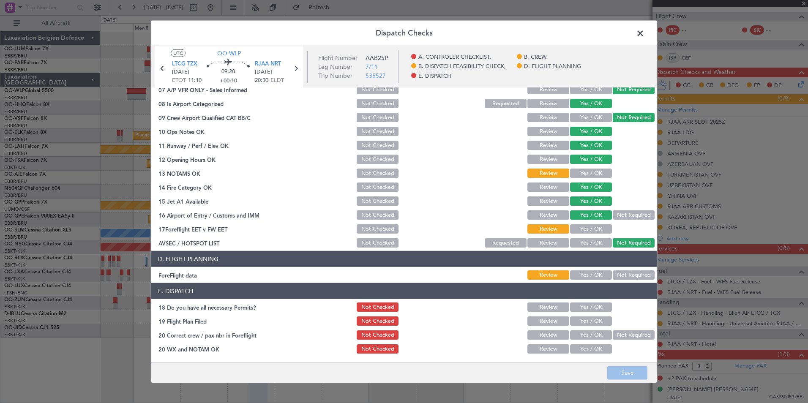
click at [544, 159] on button "Review" at bounding box center [548, 159] width 42 height 9
click at [618, 369] on button "Save" at bounding box center [627, 373] width 40 height 14
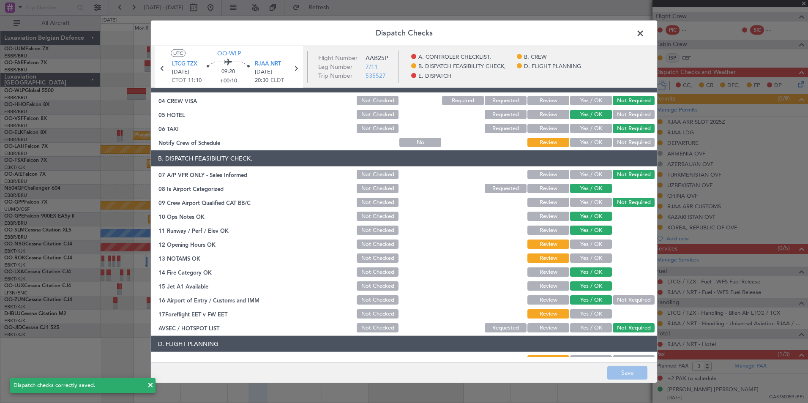
scroll to position [0, 0]
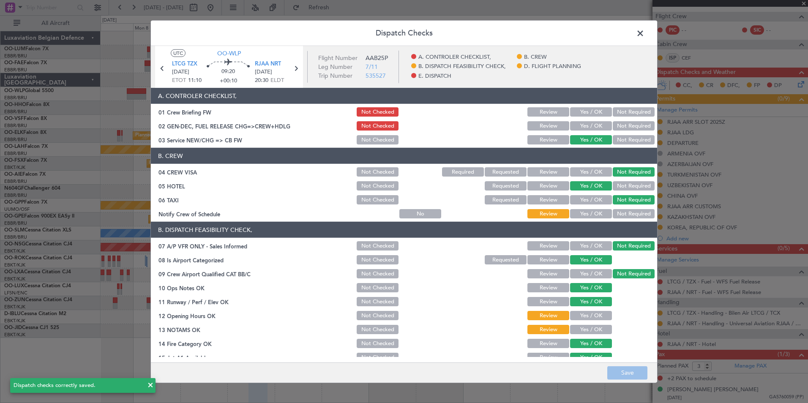
drag, startPoint x: 635, startPoint y: 33, endPoint x: 616, endPoint y: 101, distance: 70.7
click at [644, 33] on span at bounding box center [644, 35] width 0 height 17
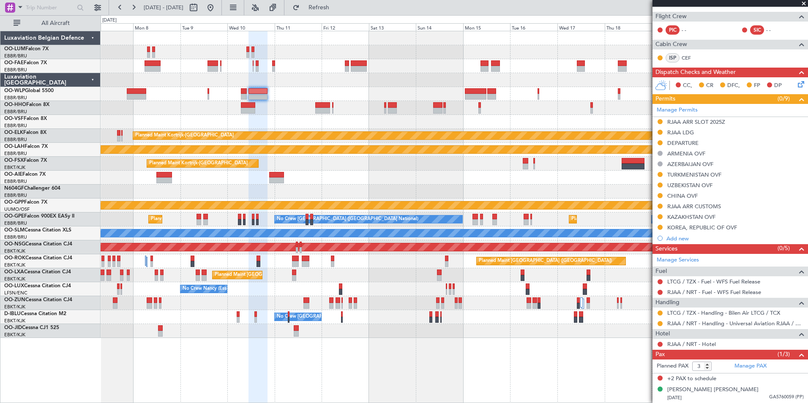
click at [227, 162] on div "Owner Melsbroek Air Base Planned Maint Brussels (Brussels National) Owner Melsb…" at bounding box center [454, 184] width 707 height 307
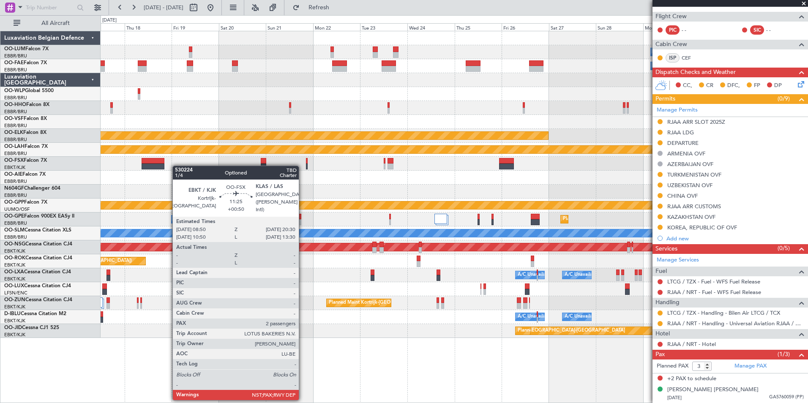
click at [160, 166] on div at bounding box center [152, 166] width 23 height 6
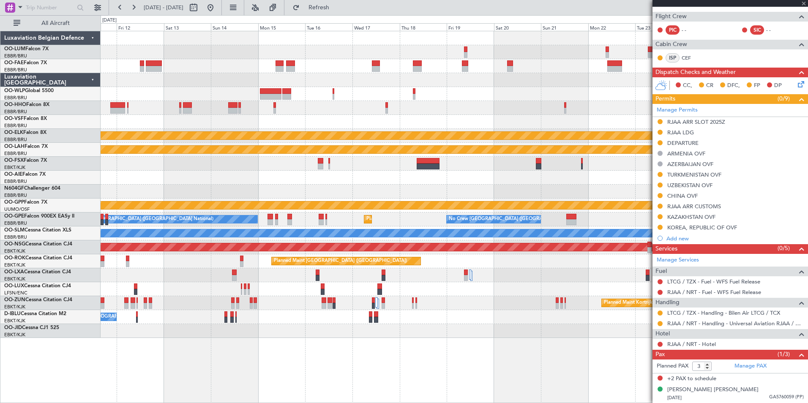
click at [495, 192] on div at bounding box center [454, 192] width 707 height 14
click at [520, 190] on div at bounding box center [454, 192] width 707 height 14
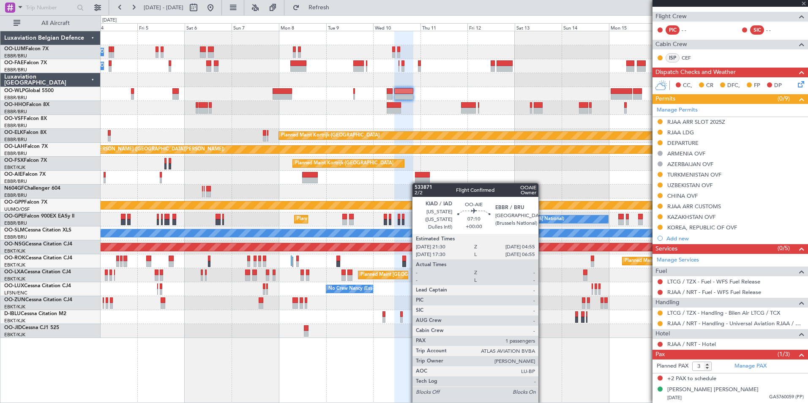
click at [416, 183] on div "Owner Melsbroek Air Base Planned Maint Brussels (Brussels National) Owner Melsb…" at bounding box center [454, 184] width 707 height 307
type input "+00:50"
type input "2"
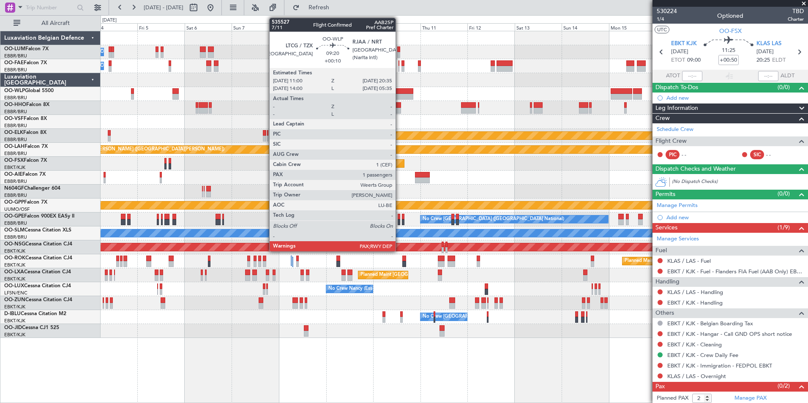
click at [399, 94] on div at bounding box center [403, 97] width 19 height 6
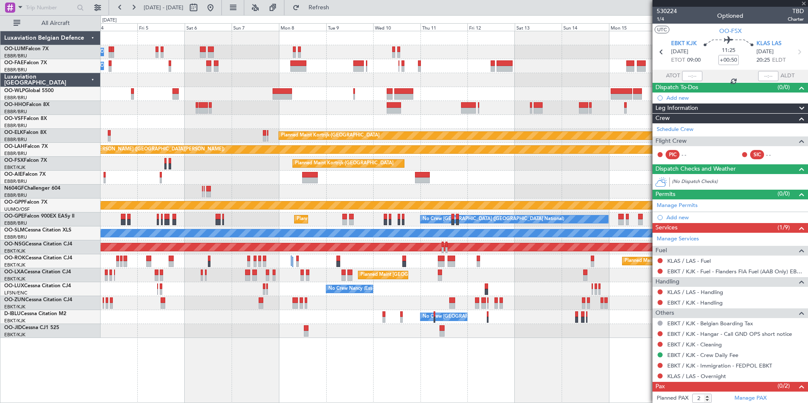
type input "+00:10"
type input "3"
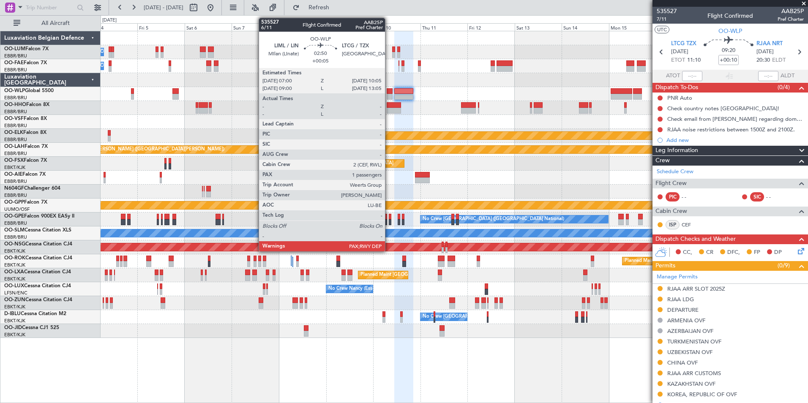
click at [389, 92] on div at bounding box center [389, 91] width 6 height 6
type input "+00:05"
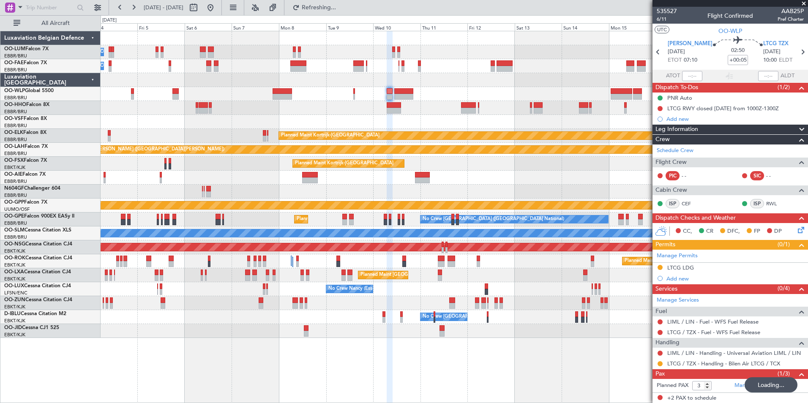
click at [181, 209] on div "Owner Melsbroek Air Base Planned Maint Brussels (Brussels National) Owner Melsb…" at bounding box center [454, 184] width 707 height 307
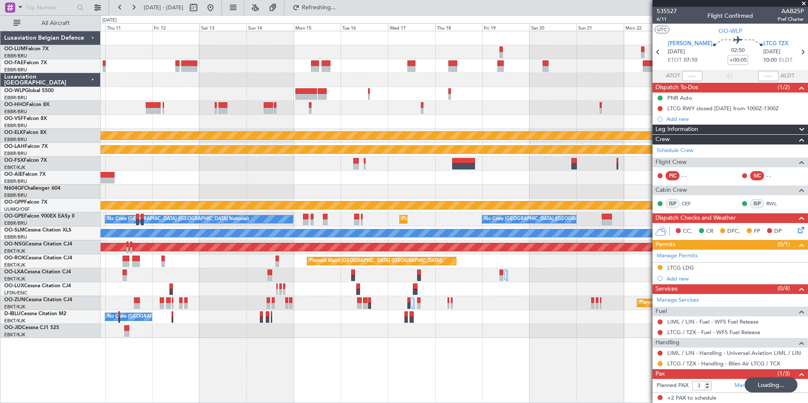
click at [285, 174] on div "Owner Melsbroek Air Base Owner Melsbroek Air Base Planned Maint Kortrijk-Wevelg…" at bounding box center [454, 184] width 707 height 307
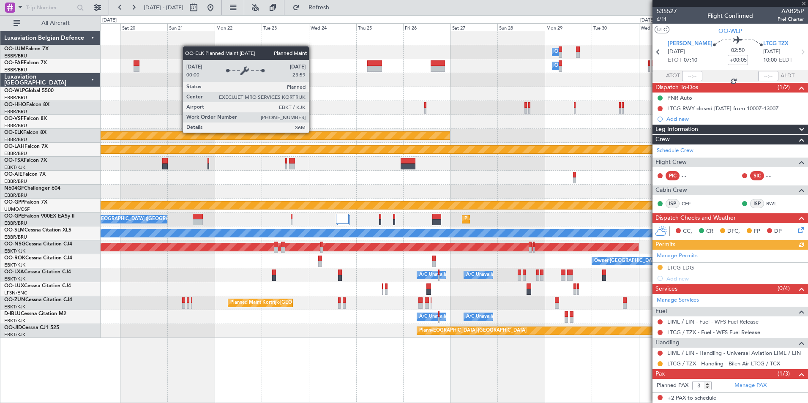
click at [41, 183] on div "Owner Melsbroek Air Base Owner Melsbroek Air Base Planned Maint Kortrijk-Wevelg…" at bounding box center [404, 209] width 808 height 388
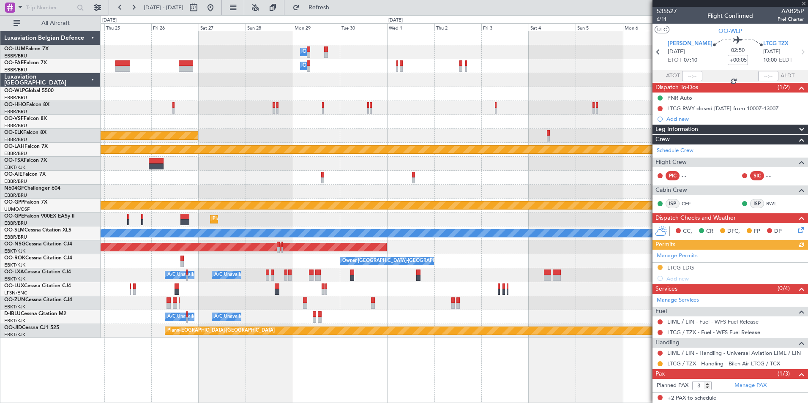
click at [98, 149] on div "Owner Melsbroek Air Base Owner Melsbroek Air Base Planned Maint Kortrijk-Wevelg…" at bounding box center [404, 209] width 808 height 388
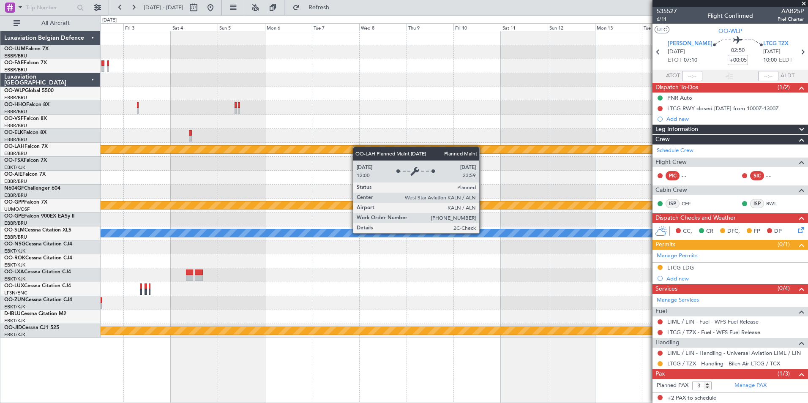
click at [341, 149] on div "Owner Melsbroek Air Base Owner Melsbroek Air Base Planned Maint Alton-st Louis …" at bounding box center [454, 184] width 707 height 307
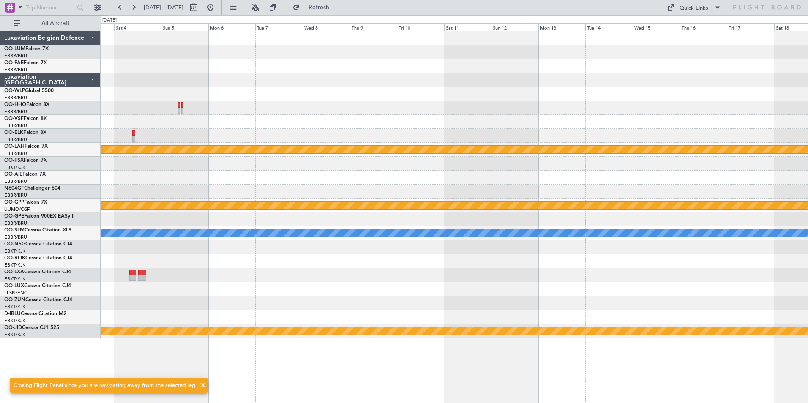
click at [335, 128] on div at bounding box center [454, 122] width 707 height 14
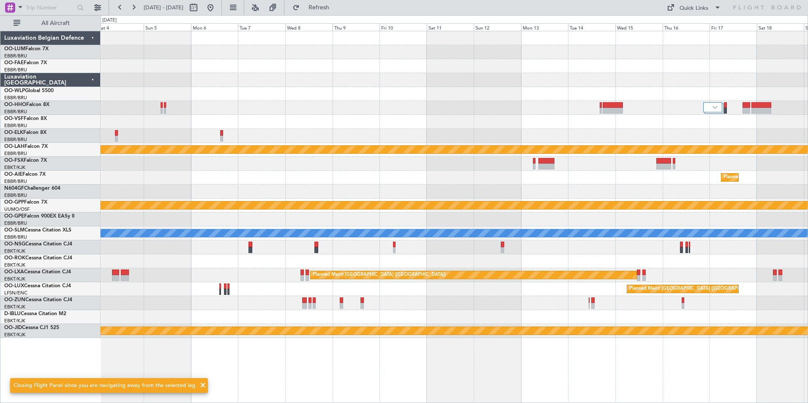
click at [245, 133] on div "Planned Maint [PERSON_NAME]-[GEOGRAPHIC_DATA][PERSON_NAME] ([GEOGRAPHIC_DATA][P…" at bounding box center [454, 184] width 707 height 307
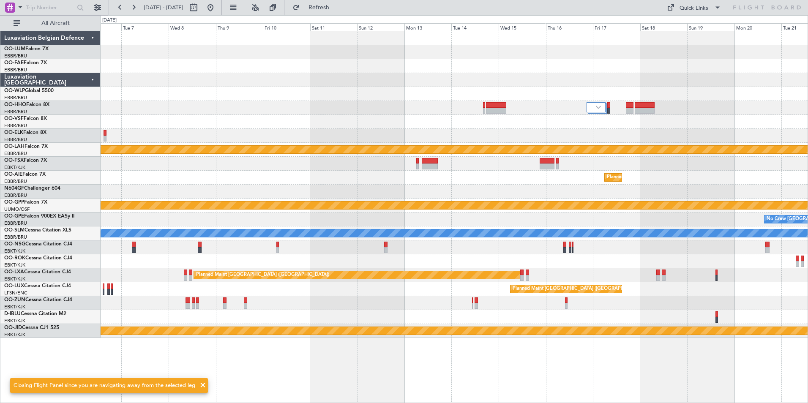
click at [374, 133] on div at bounding box center [454, 136] width 707 height 14
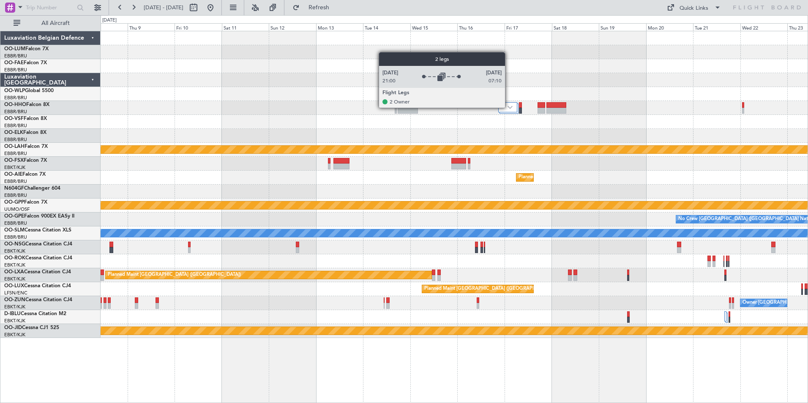
click at [509, 107] on img at bounding box center [509, 107] width 5 height 3
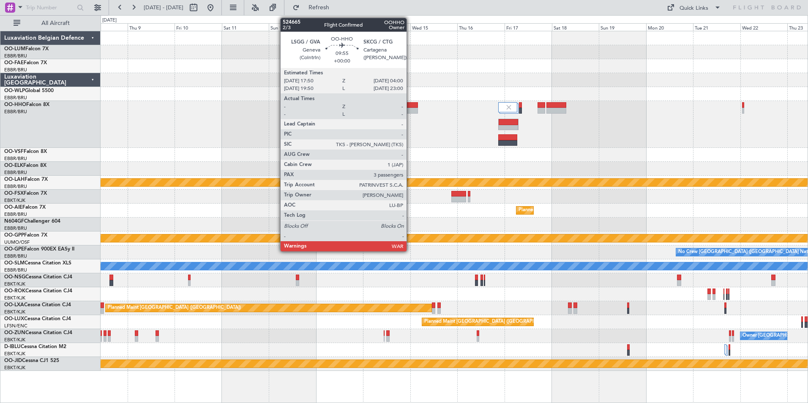
click at [410, 111] on div at bounding box center [407, 111] width 20 height 6
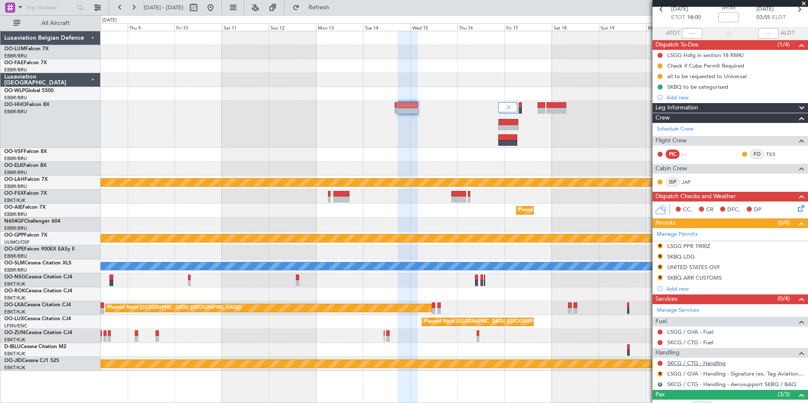
scroll to position [110, 0]
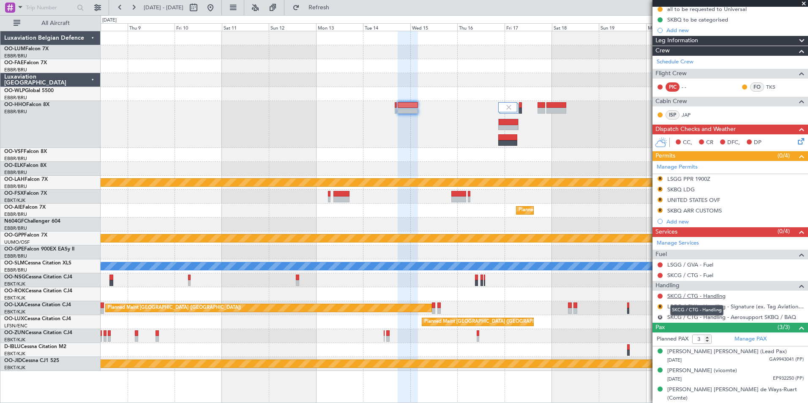
click at [685, 297] on link "SKCG / CTG - Handling" at bounding box center [696, 295] width 58 height 7
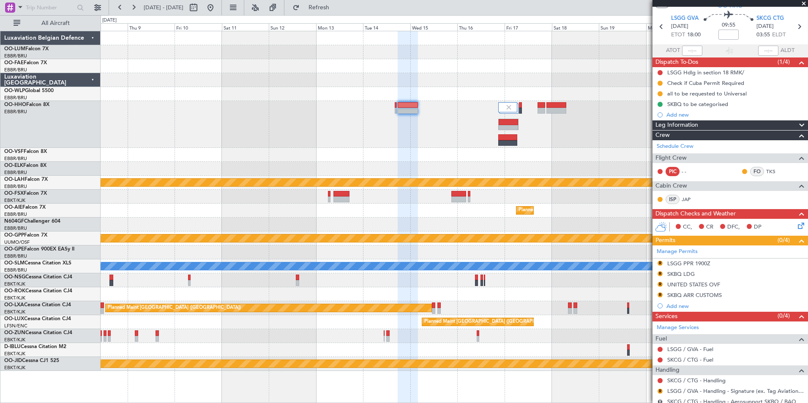
scroll to position [0, 0]
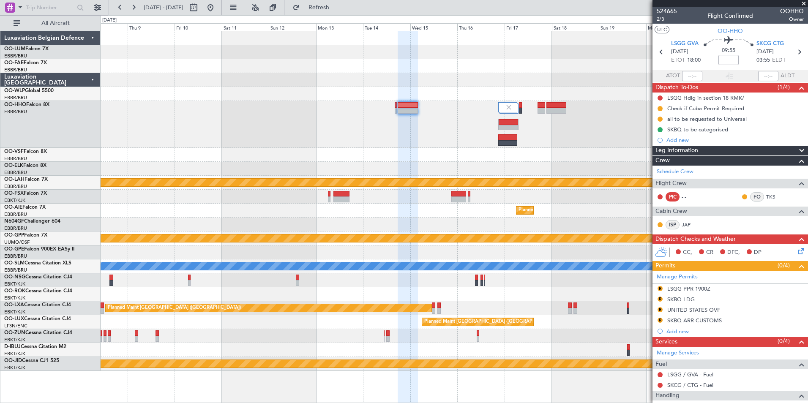
click at [424, 159] on div at bounding box center [454, 155] width 707 height 14
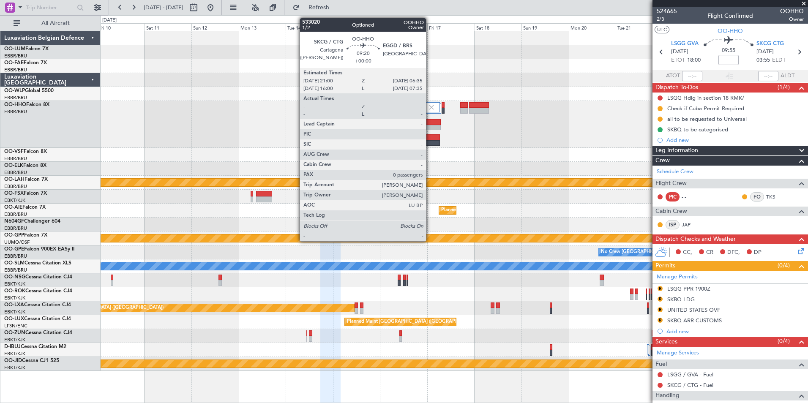
click at [430, 144] on div at bounding box center [430, 143] width 19 height 6
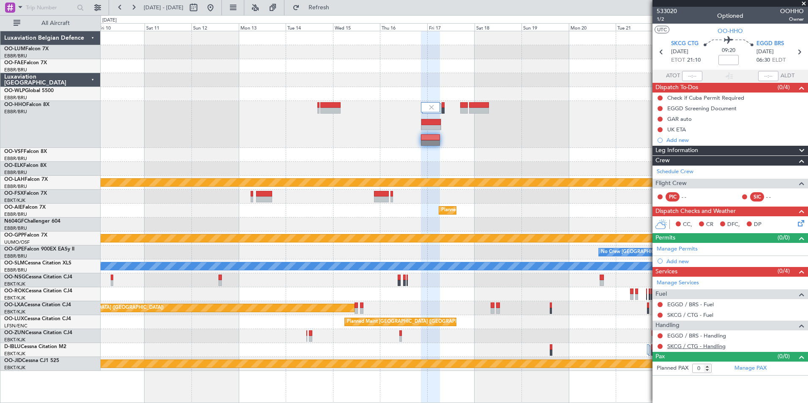
click at [684, 346] on link "SKCG / CTG - Handling" at bounding box center [696, 346] width 58 height 7
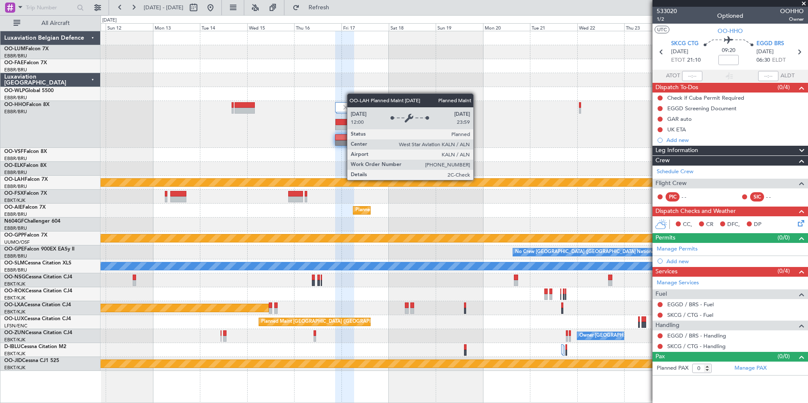
click at [391, 182] on div "Planned Maint [PERSON_NAME]-[GEOGRAPHIC_DATA][PERSON_NAME] ([GEOGRAPHIC_DATA][P…" at bounding box center [453, 183] width 2119 height 8
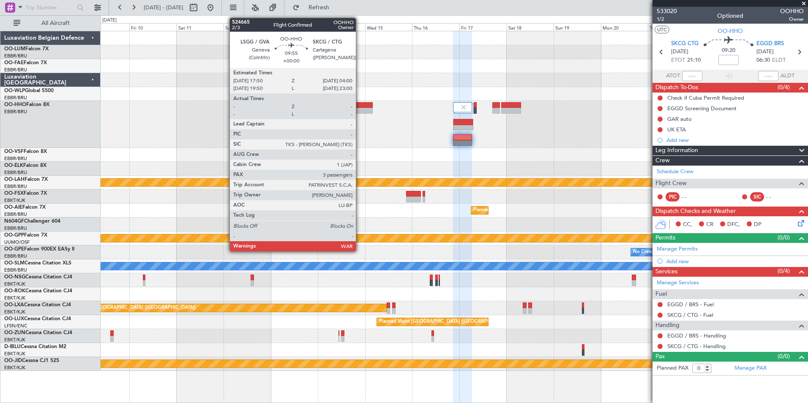
click at [359, 109] on div at bounding box center [362, 111] width 20 height 6
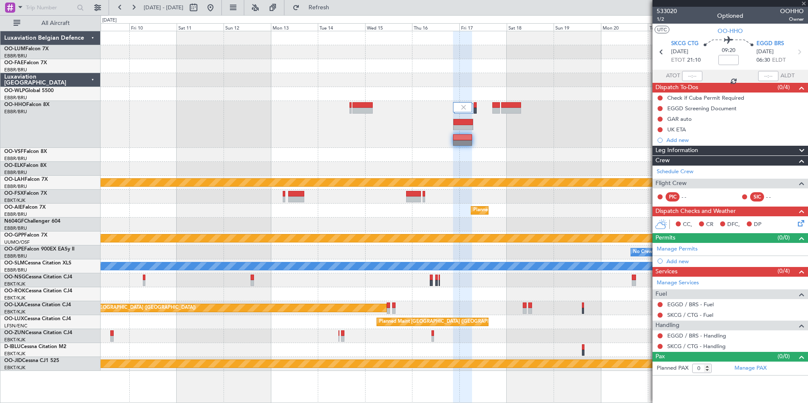
type input "3"
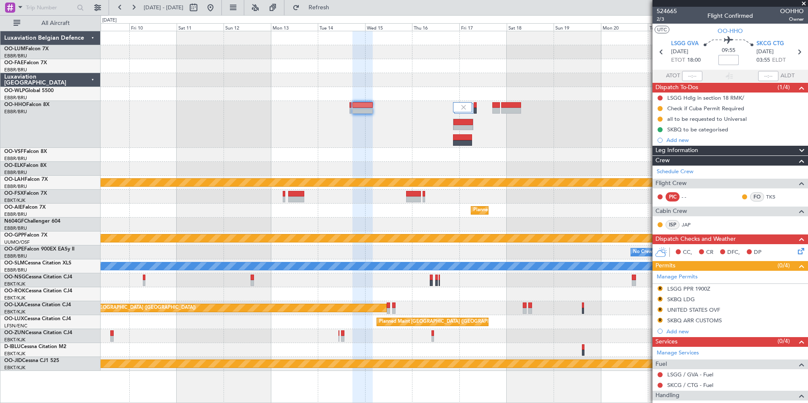
click at [727, 61] on input at bounding box center [728, 60] width 20 height 10
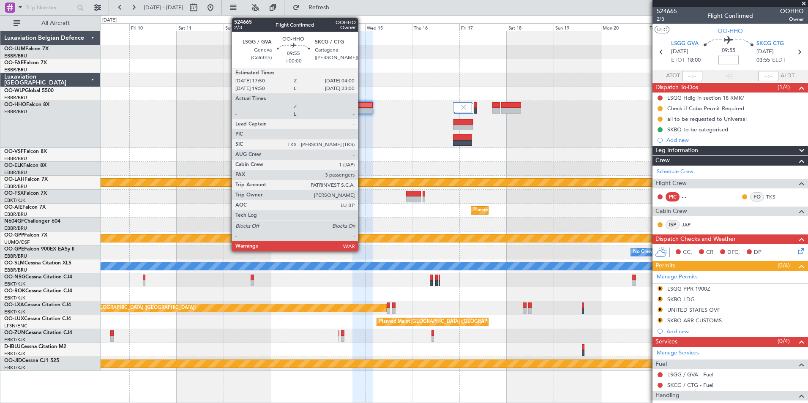
click at [329, 149] on div at bounding box center [454, 155] width 707 height 14
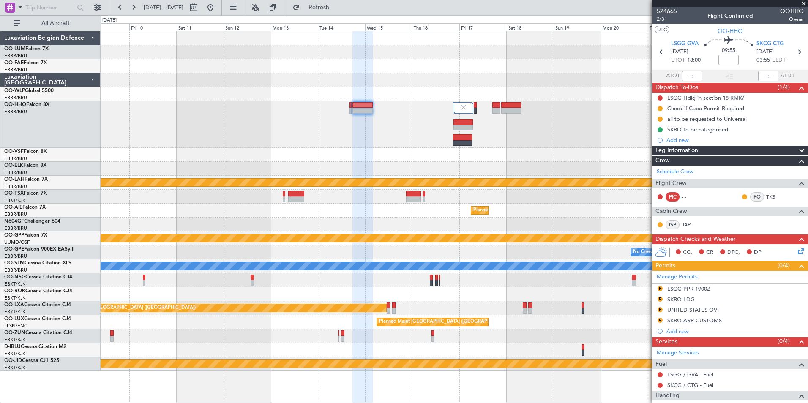
click at [331, 139] on div at bounding box center [454, 124] width 707 height 47
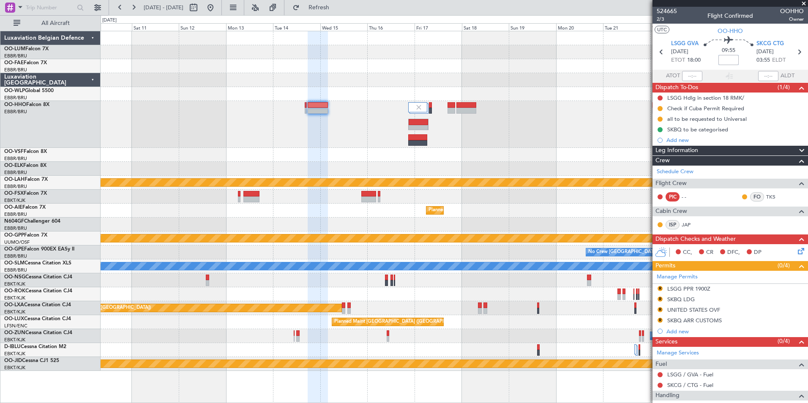
drag, startPoint x: 724, startPoint y: 59, endPoint x: 747, endPoint y: 67, distance: 23.8
click at [724, 59] on input at bounding box center [728, 60] width 20 height 10
type input "+00:35"
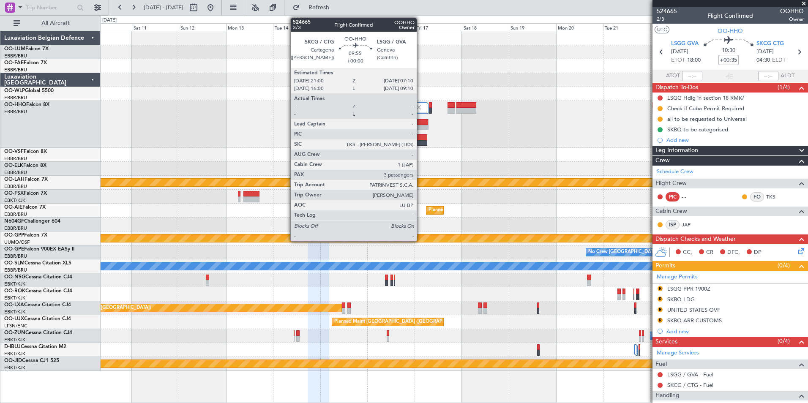
click at [420, 125] on div at bounding box center [417, 128] width 19 height 6
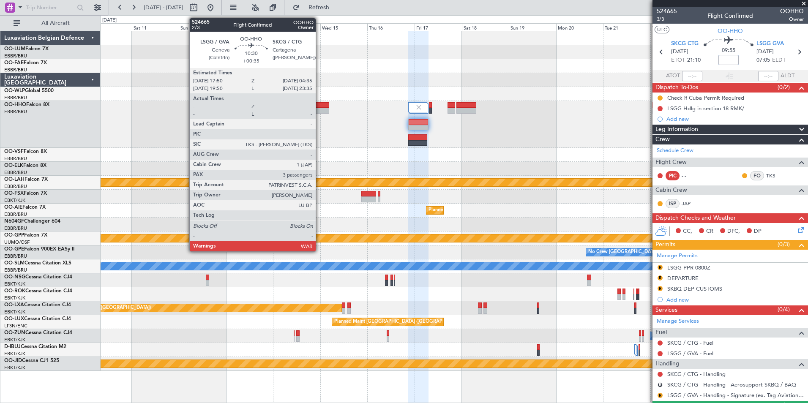
click at [319, 104] on div at bounding box center [317, 105] width 21 height 6
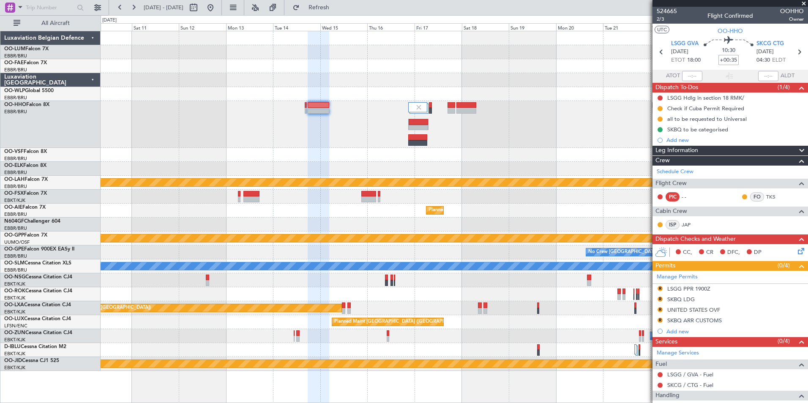
click at [729, 63] on input "+00:35" at bounding box center [728, 60] width 20 height 10
type input "+00:40"
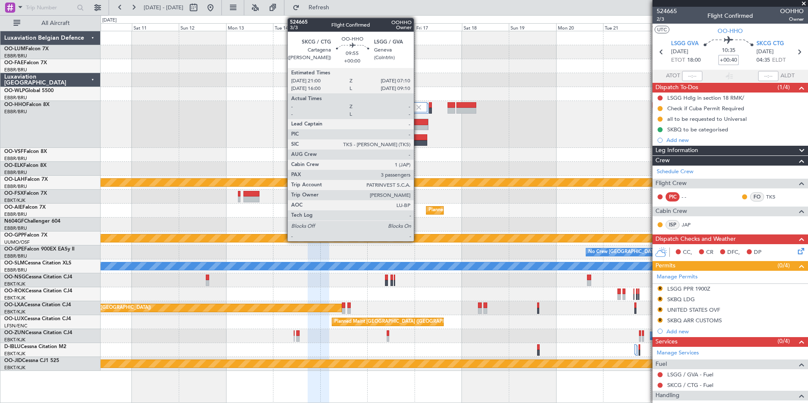
click at [417, 124] on div at bounding box center [417, 122] width 19 height 6
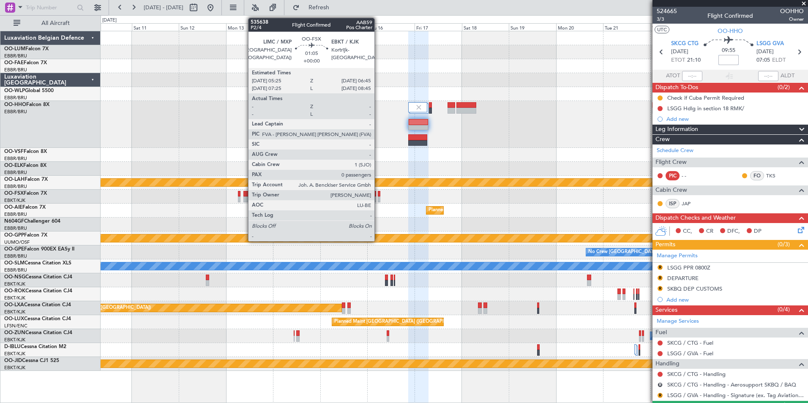
click at [783, 184] on fb-app "[DATE] - [DATE] Refresh Quick Links All Aircraft Planned Maint [GEOGRAPHIC_DATA…" at bounding box center [404, 204] width 808 height 397
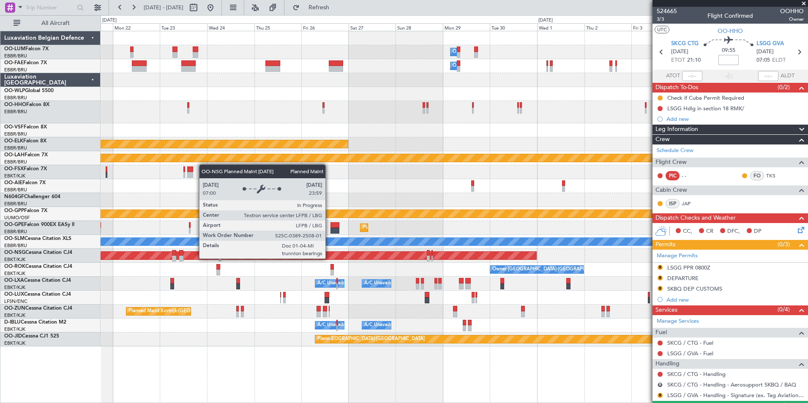
click at [630, 236] on div "Owner Melsbroek Air Base Owner [GEOGRAPHIC_DATA] Planned Maint [GEOGRAPHIC_DATA…" at bounding box center [454, 188] width 707 height 315
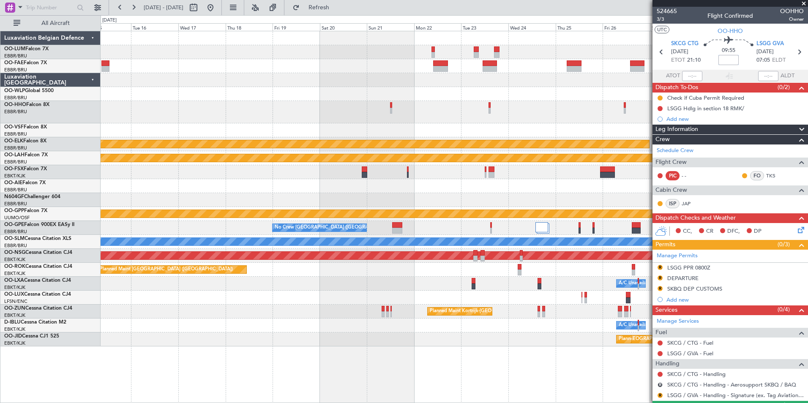
click at [580, 248] on div "A/C Unavailable [GEOGRAPHIC_DATA]" at bounding box center [454, 242] width 707 height 14
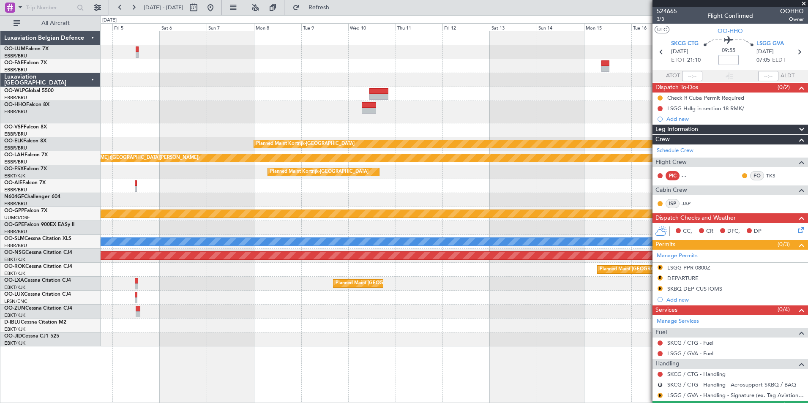
click at [482, 264] on div "Planned Maint [GEOGRAPHIC_DATA] ([GEOGRAPHIC_DATA])" at bounding box center [454, 270] width 707 height 14
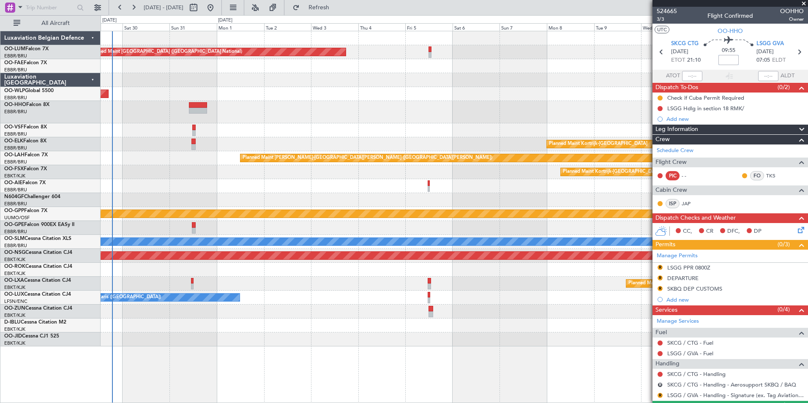
click at [565, 244] on div "Planned Maint [GEOGRAPHIC_DATA] ([GEOGRAPHIC_DATA] National) Planned Maint [GEO…" at bounding box center [454, 188] width 707 height 315
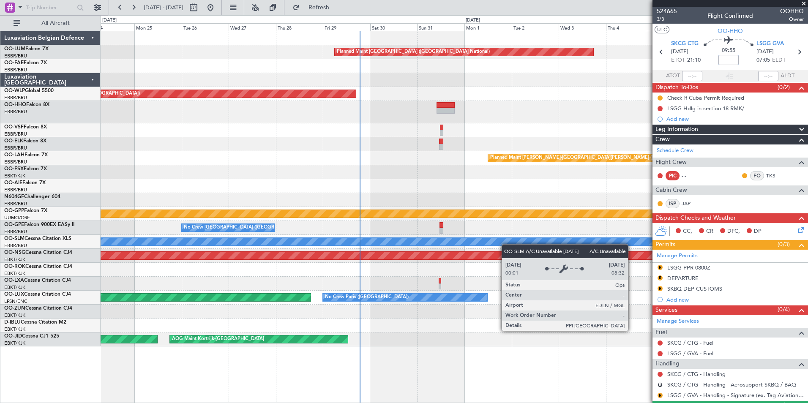
click at [590, 230] on div "Planned Maint [GEOGRAPHIC_DATA] ([GEOGRAPHIC_DATA] National) Planned Maint [GEO…" at bounding box center [454, 188] width 707 height 315
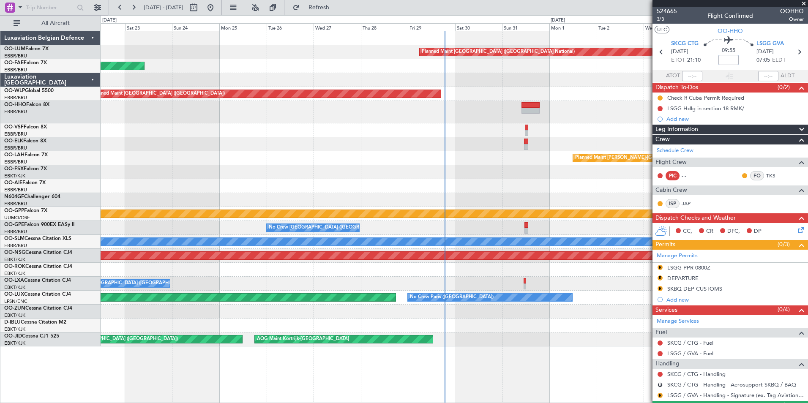
click at [301, 247] on div "Planned Maint [GEOGRAPHIC_DATA] ([GEOGRAPHIC_DATA] National) Planned Maint [GEO…" at bounding box center [454, 188] width 707 height 315
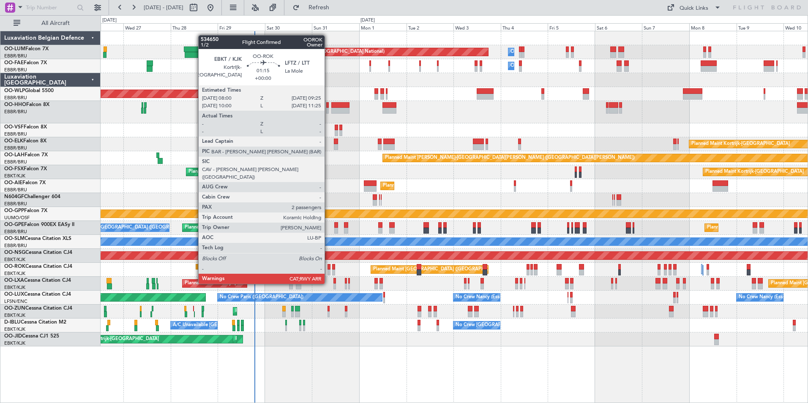
click at [328, 268] on div at bounding box center [328, 267] width 3 height 6
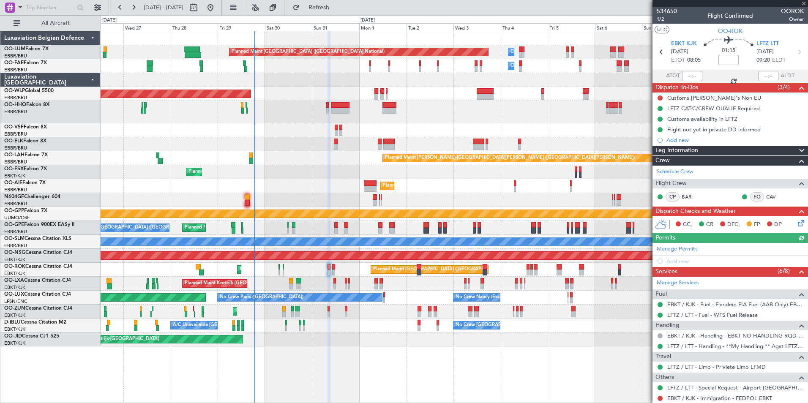
click at [411, 124] on div at bounding box center [454, 130] width 707 height 14
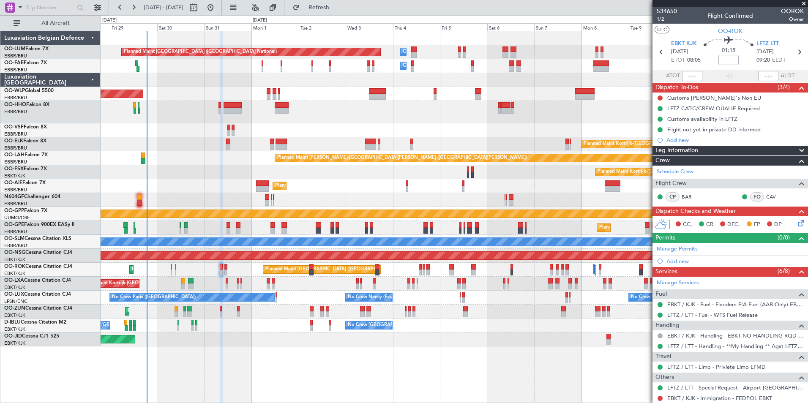
click at [279, 130] on div "Planned Maint [GEOGRAPHIC_DATA] ([GEOGRAPHIC_DATA] National) Owner [GEOGRAPHIC_…" at bounding box center [454, 188] width 707 height 315
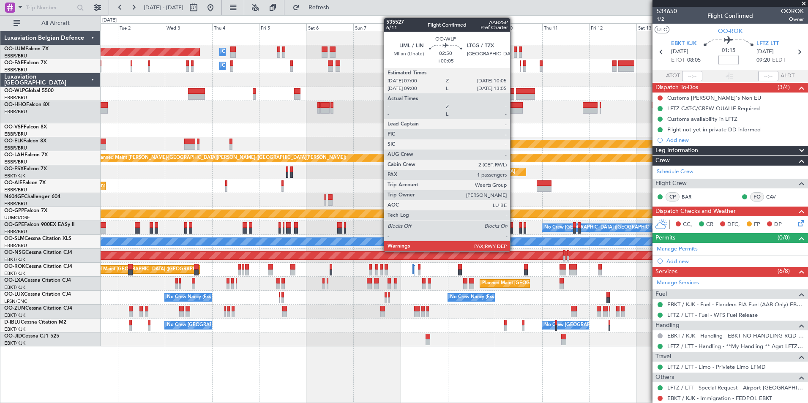
click at [514, 95] on div at bounding box center [511, 97] width 6 height 6
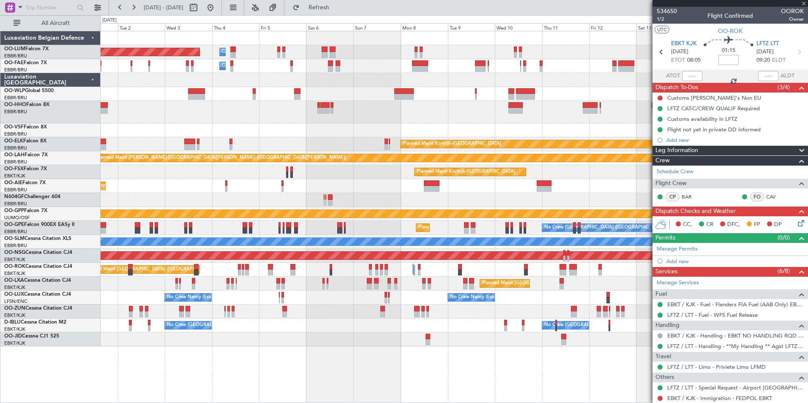
click at [479, 133] on div "Planned Maint [GEOGRAPHIC_DATA] ([GEOGRAPHIC_DATA] National) Owner [GEOGRAPHIC_…" at bounding box center [454, 188] width 707 height 315
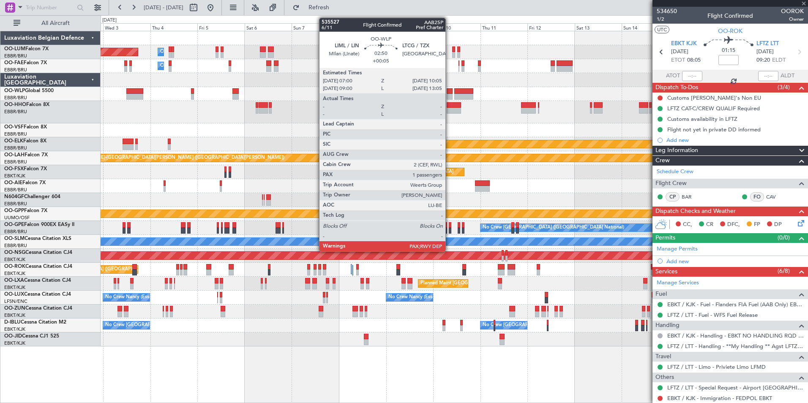
type input "+00:05"
type input "3"
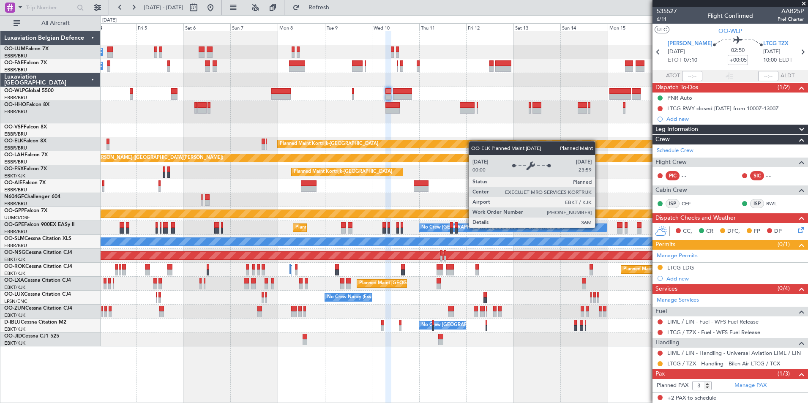
click at [448, 145] on div "Owner Melsbroek Air Base Planned Maint [GEOGRAPHIC_DATA] ([GEOGRAPHIC_DATA]) Ow…" at bounding box center [454, 188] width 707 height 315
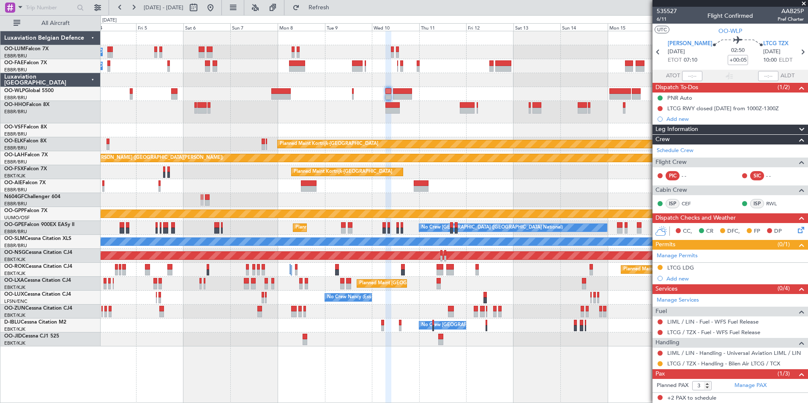
click at [689, 79] on fb-app "[DATE] - [DATE] Refresh Quick Links All Aircraft Owner [GEOGRAPHIC_DATA] Planne…" at bounding box center [404, 204] width 808 height 397
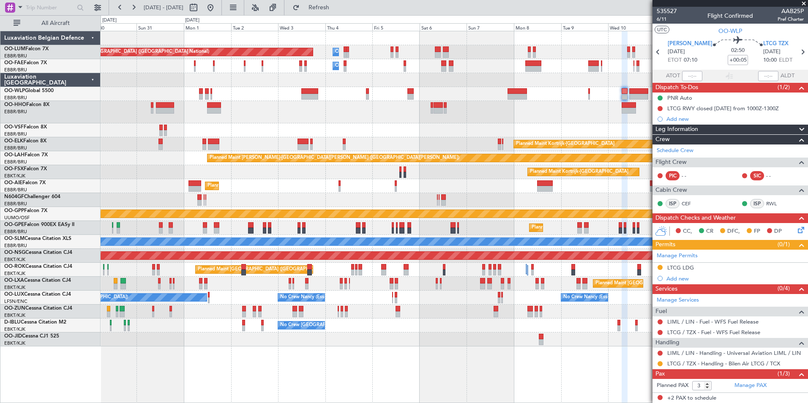
click at [497, 144] on div "Planned Maint Kortrijk-[GEOGRAPHIC_DATA]" at bounding box center [454, 144] width 707 height 14
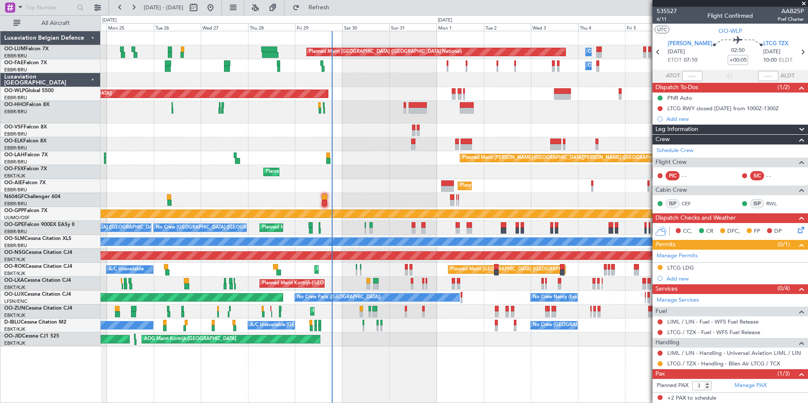
click at [14, 160] on div "Owner Melsbroek Air Base Planned Maint [GEOGRAPHIC_DATA] ([GEOGRAPHIC_DATA]) Ow…" at bounding box center [404, 209] width 808 height 388
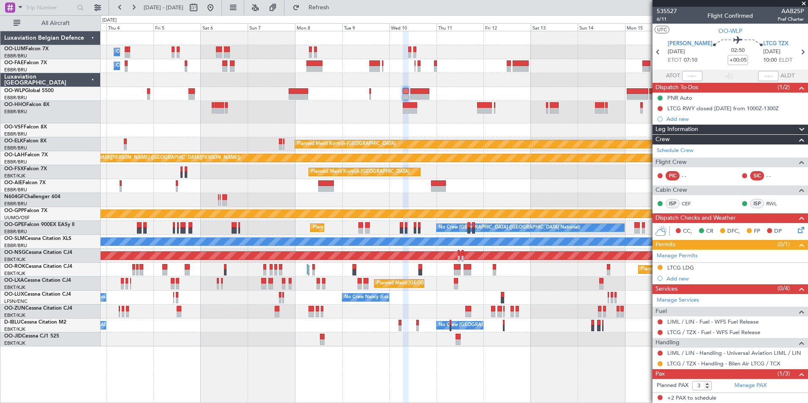
click at [95, 164] on div "Owner Melsbroek Air Base Planned Maint [GEOGRAPHIC_DATA] ([GEOGRAPHIC_DATA]) Ow…" at bounding box center [404, 209] width 808 height 388
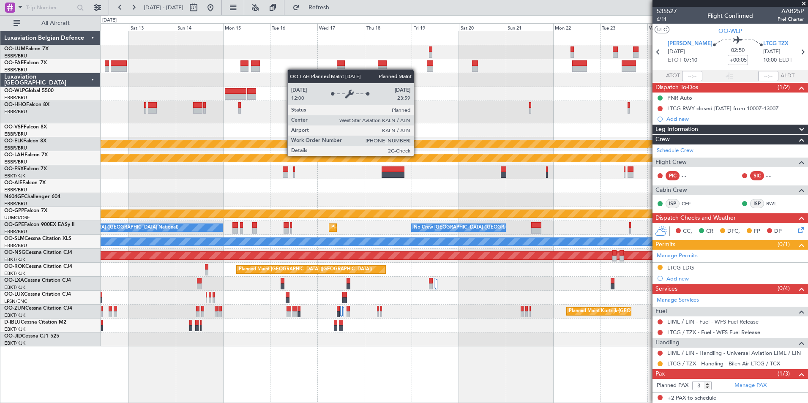
click at [68, 181] on div "Planned Maint Kortrijk-[GEOGRAPHIC_DATA] Planned [GEOGRAPHIC_DATA][PERSON_NAME]…" at bounding box center [404, 209] width 808 height 388
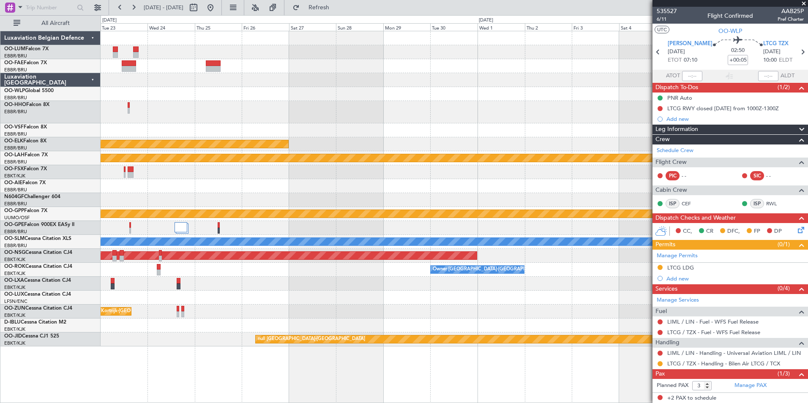
click at [23, 192] on div "Planned Maint Kortrijk-[GEOGRAPHIC_DATA] Planned [GEOGRAPHIC_DATA][PERSON_NAME]…" at bounding box center [404, 209] width 808 height 388
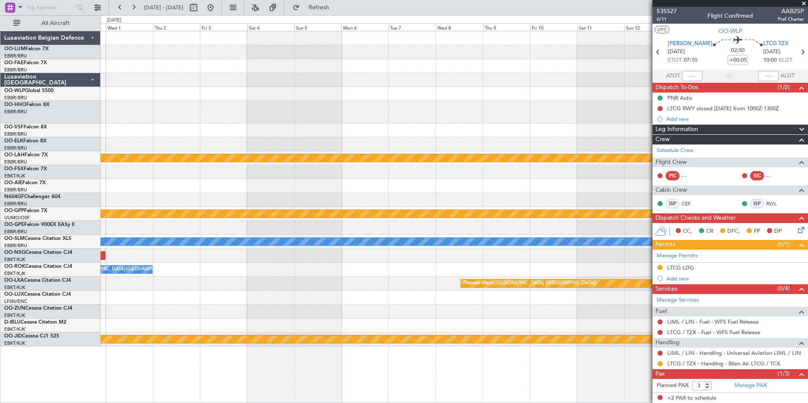
click at [215, 179] on div "Planned Maint [PERSON_NAME]-[GEOGRAPHIC_DATA][PERSON_NAME] ([GEOGRAPHIC_DATA][P…" at bounding box center [454, 188] width 707 height 315
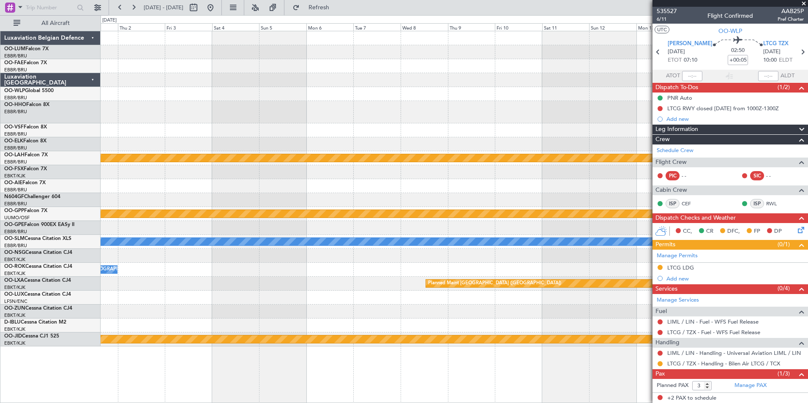
click at [329, 137] on div "Planned Maint [PERSON_NAME]-[GEOGRAPHIC_DATA][PERSON_NAME] ([GEOGRAPHIC_DATA][P…" at bounding box center [454, 188] width 707 height 315
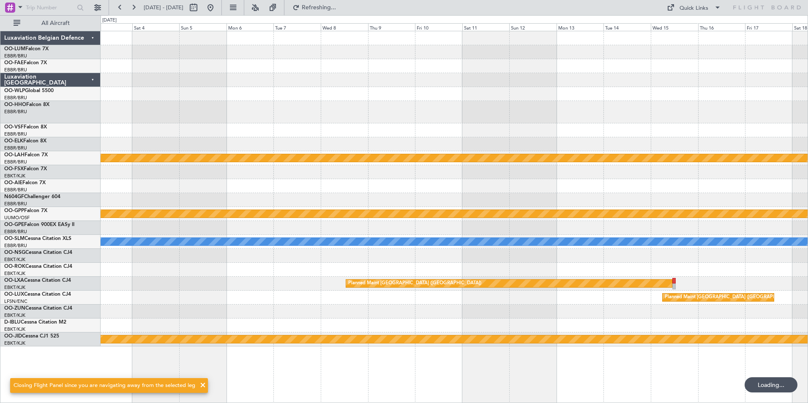
click at [237, 139] on div "Planned Maint [PERSON_NAME]-[GEOGRAPHIC_DATA][PERSON_NAME] ([GEOGRAPHIC_DATA][P…" at bounding box center [454, 188] width 707 height 315
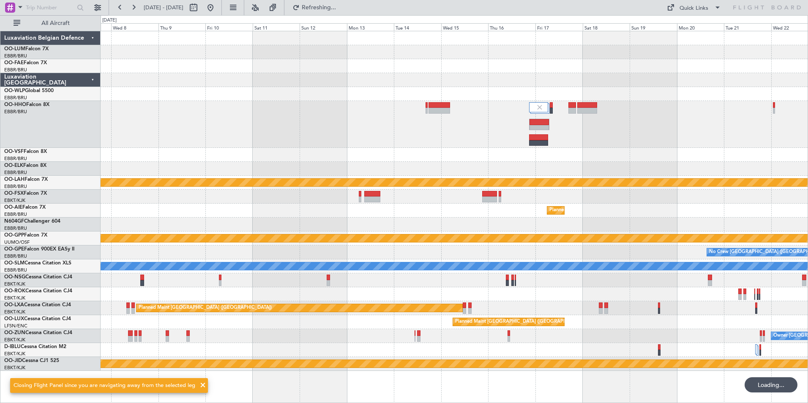
click at [455, 126] on div at bounding box center [454, 124] width 707 height 47
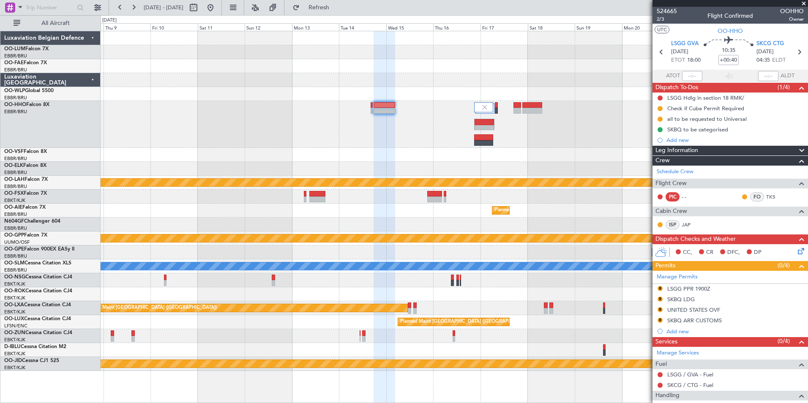
click at [397, 122] on div at bounding box center [454, 124] width 707 height 47
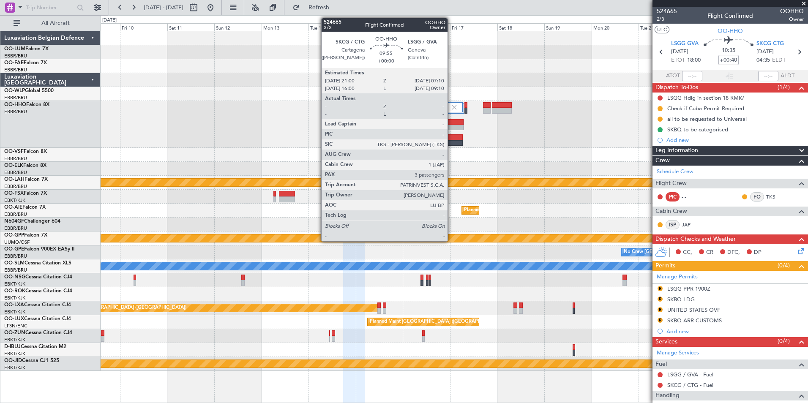
click at [451, 122] on div at bounding box center [453, 122] width 19 height 6
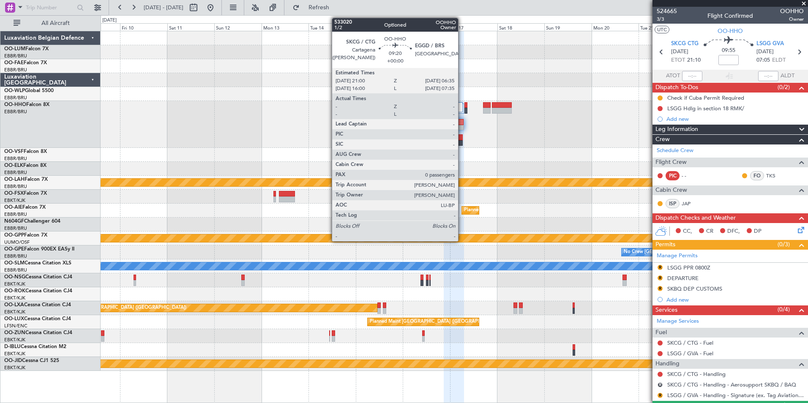
click at [427, 153] on div "Planned Maint Kortrijk-[GEOGRAPHIC_DATA] Planned [GEOGRAPHIC_DATA][PERSON_NAME]…" at bounding box center [454, 201] width 707 height 340
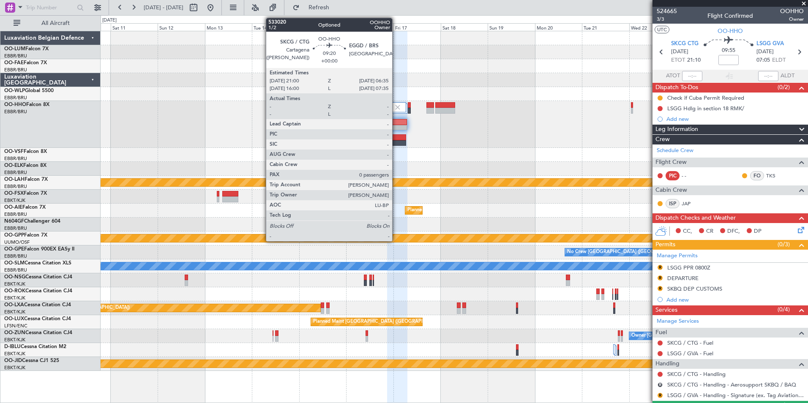
click at [396, 139] on div at bounding box center [396, 137] width 19 height 6
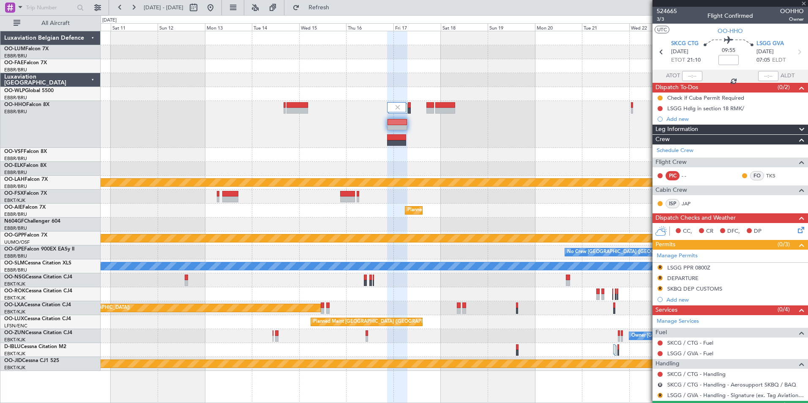
type input "0"
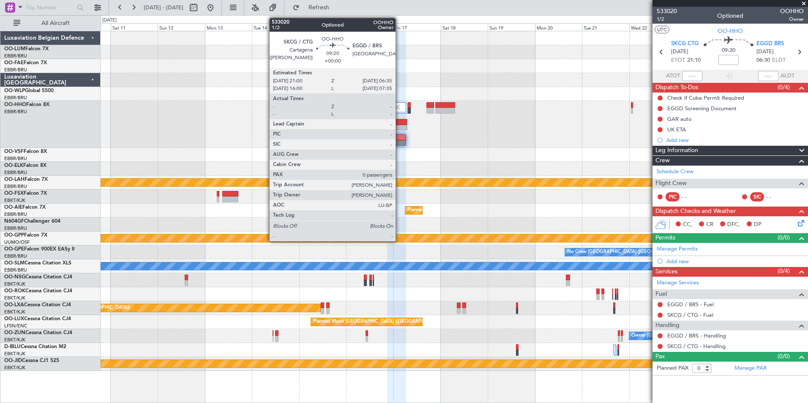
click at [399, 139] on div at bounding box center [396, 137] width 19 height 6
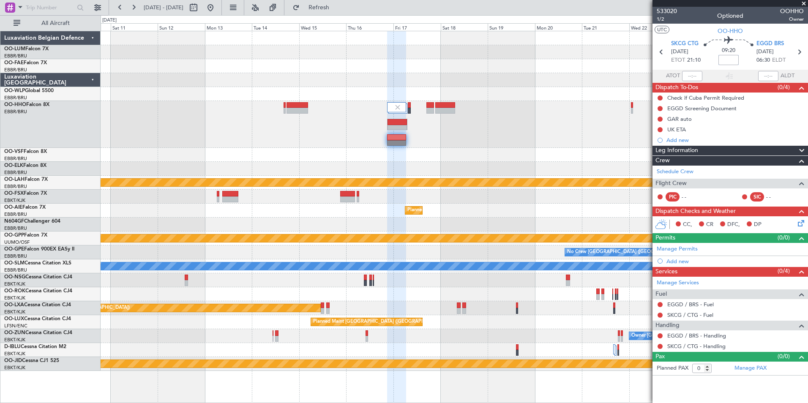
click at [731, 61] on input at bounding box center [728, 60] width 20 height 10
type input "+09:05"
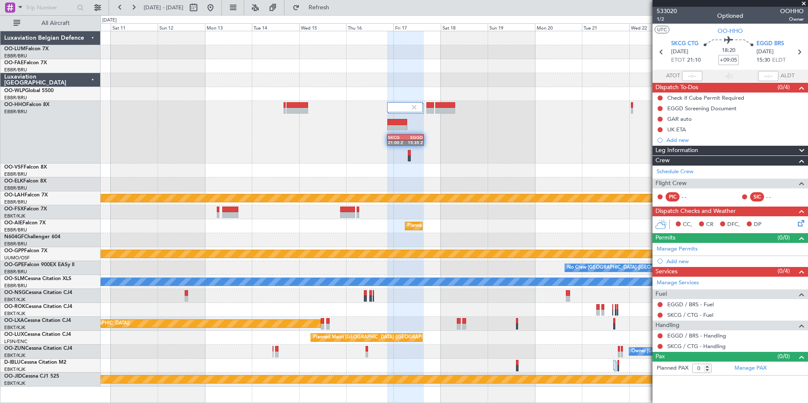
click at [727, 60] on input "+09:05" at bounding box center [728, 60] width 20 height 10
type input "+00:00"
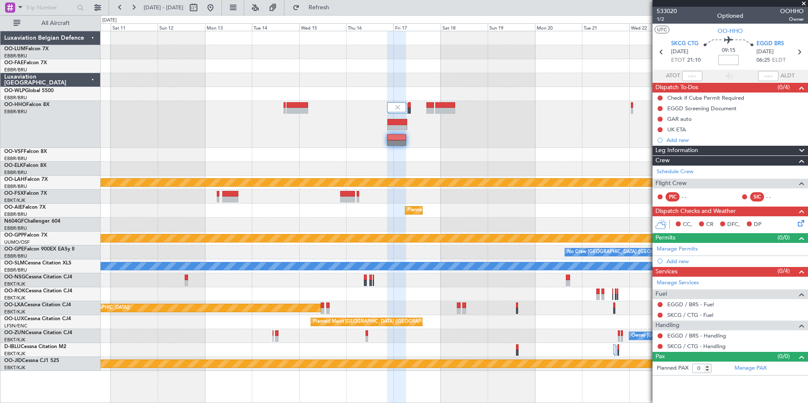
click at [732, 62] on input at bounding box center [728, 60] width 20 height 10
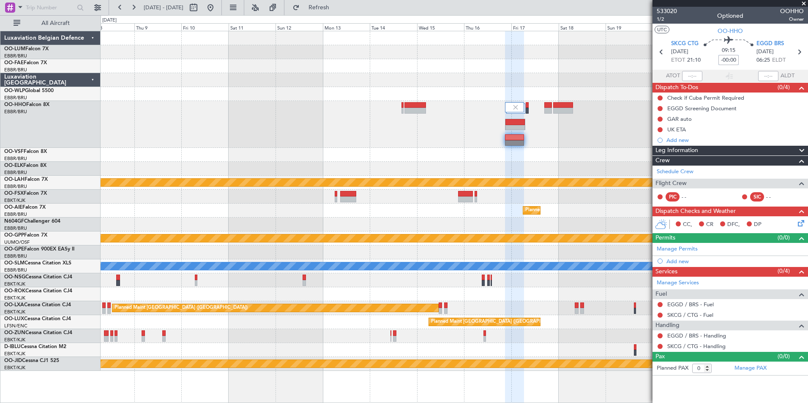
click at [363, 137] on div at bounding box center [454, 124] width 707 height 47
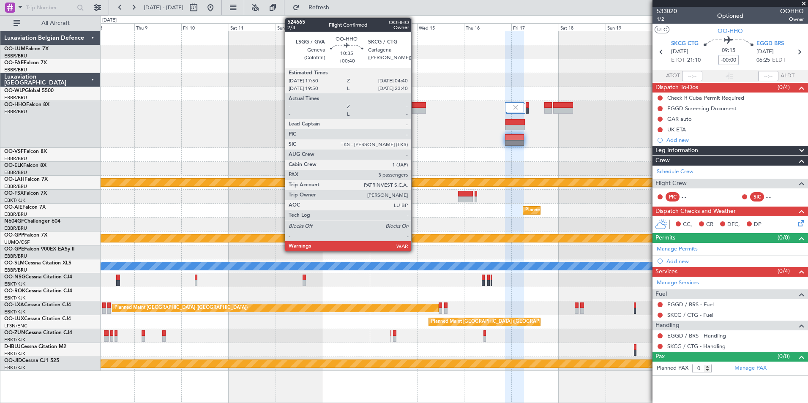
click at [415, 109] on div at bounding box center [415, 111] width 22 height 6
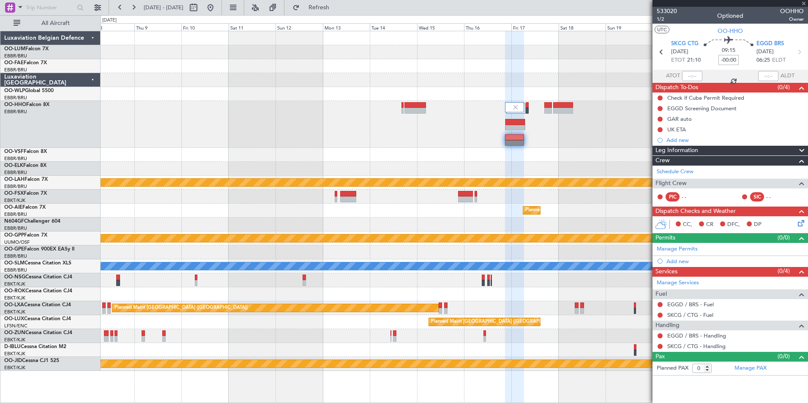
type input "+00:40"
type input "3"
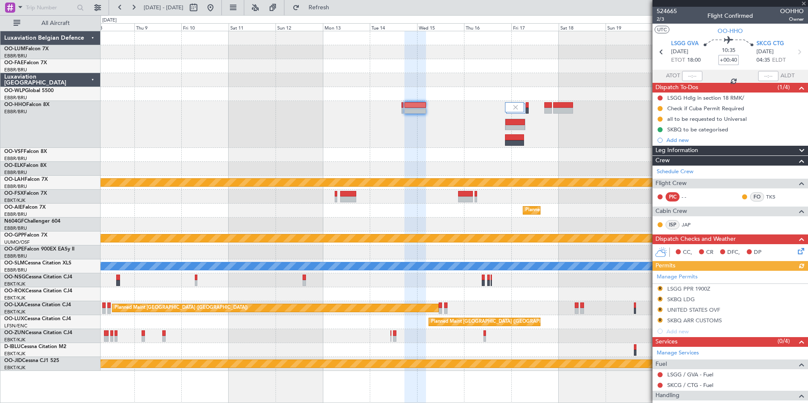
click at [404, 135] on div at bounding box center [454, 124] width 707 height 47
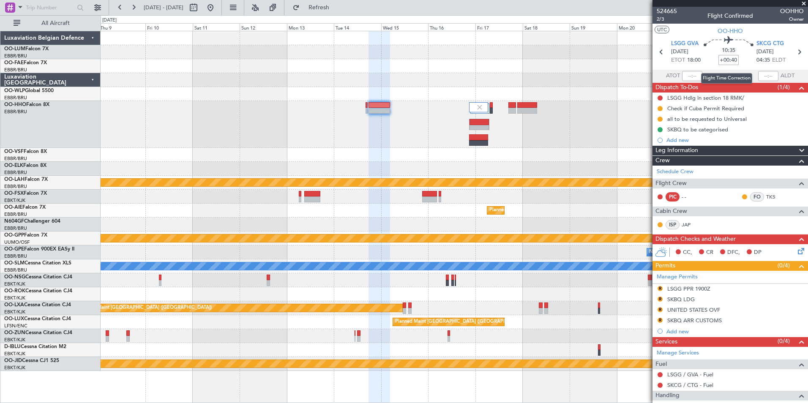
click at [725, 63] on input "+00:40" at bounding box center [728, 60] width 20 height 10
click at [729, 62] on input "+00:40" at bounding box center [728, 60] width 20 height 10
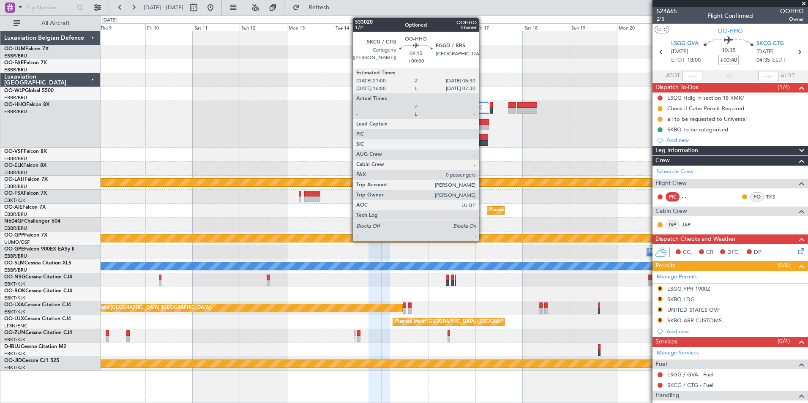
click at [482, 138] on div at bounding box center [478, 137] width 19 height 6
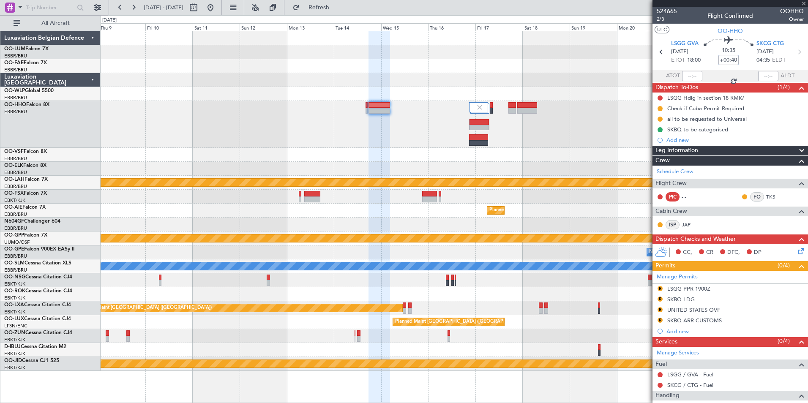
type input "0"
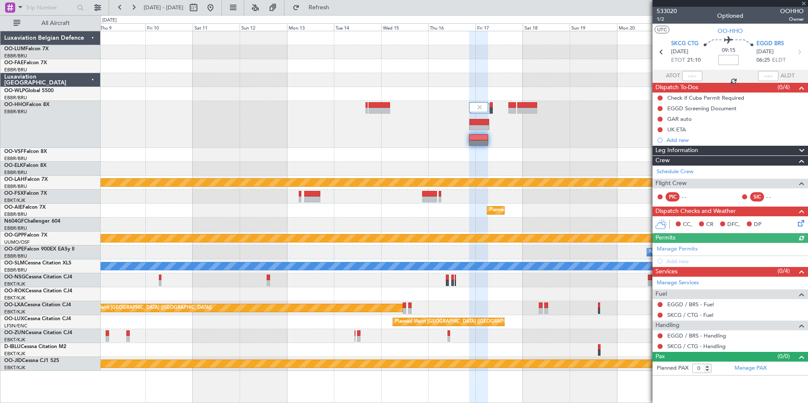
click at [724, 60] on input at bounding box center [728, 60] width 20 height 10
type input "0"
type input "-00:10"
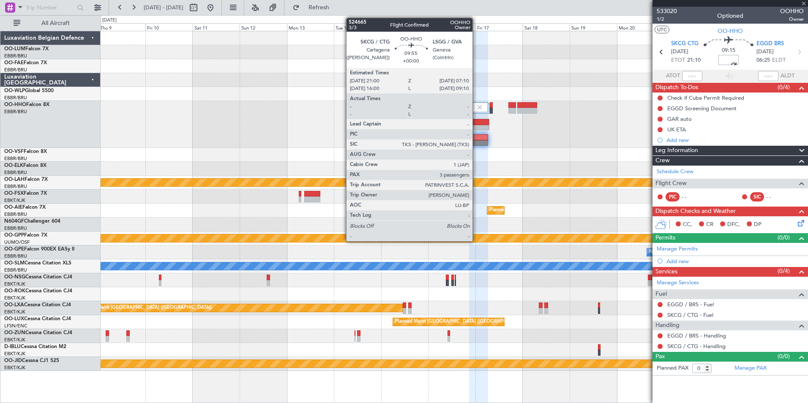
click at [476, 127] on div at bounding box center [478, 128] width 19 height 6
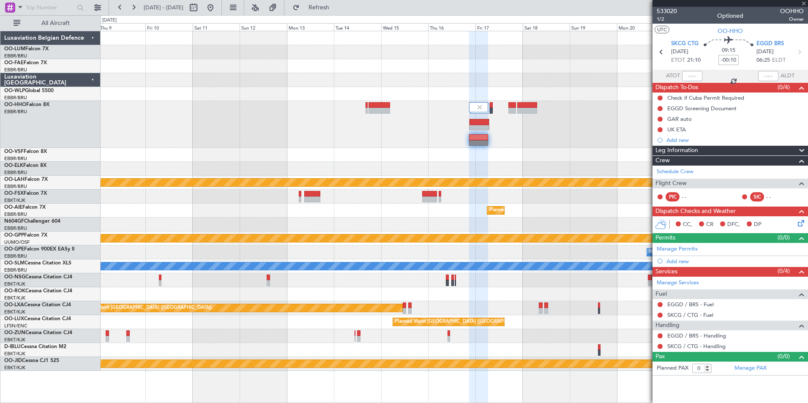
type input "3"
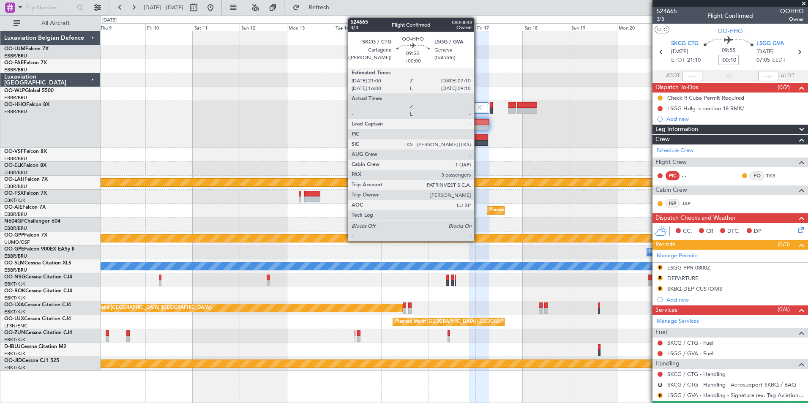
click at [478, 124] on div at bounding box center [478, 122] width 19 height 6
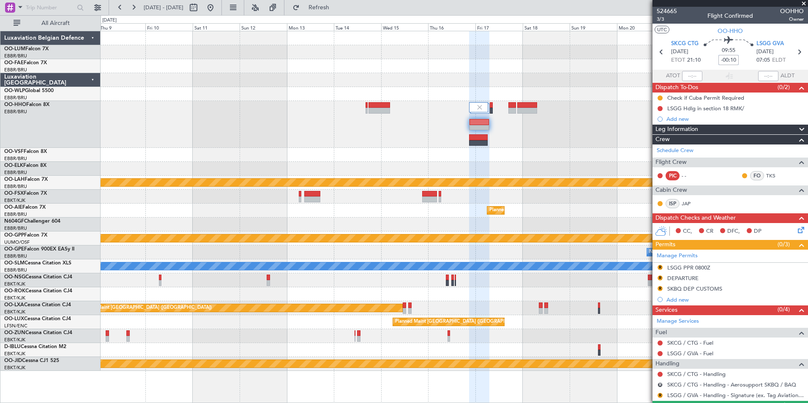
click at [397, 145] on div at bounding box center [454, 124] width 707 height 47
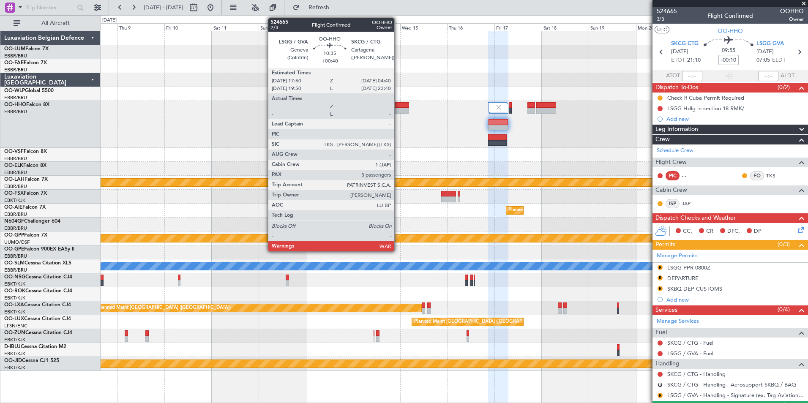
click at [398, 106] on div at bounding box center [398, 105] width 22 height 6
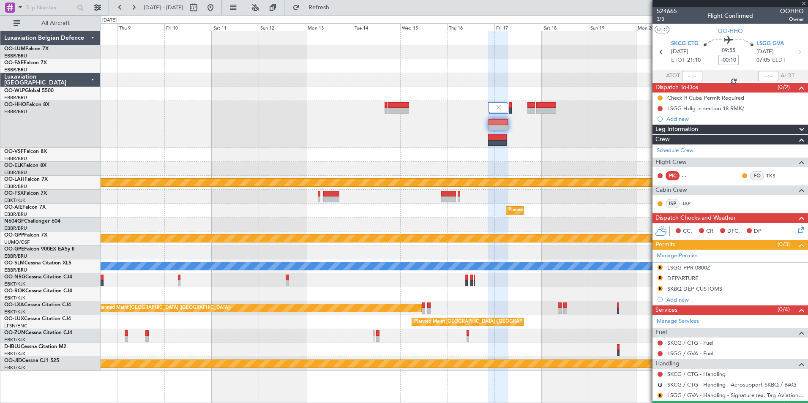
click at [400, 121] on div at bounding box center [454, 124] width 707 height 47
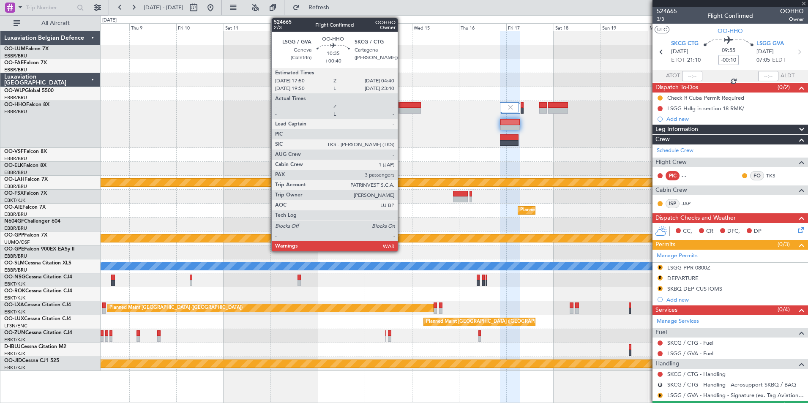
type input "+00:40"
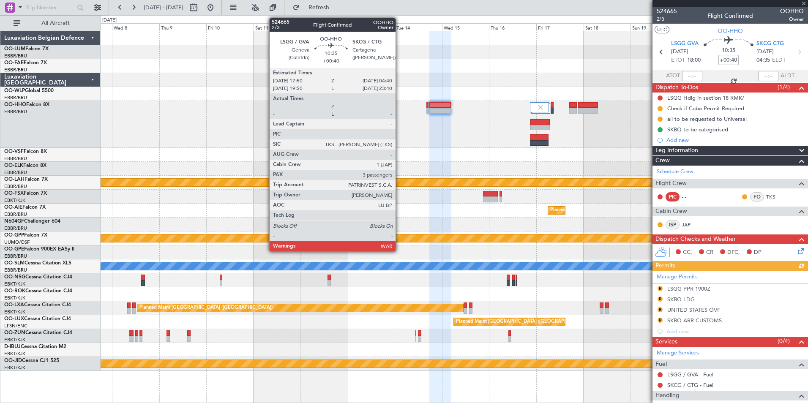
click at [433, 145] on div at bounding box center [454, 124] width 707 height 47
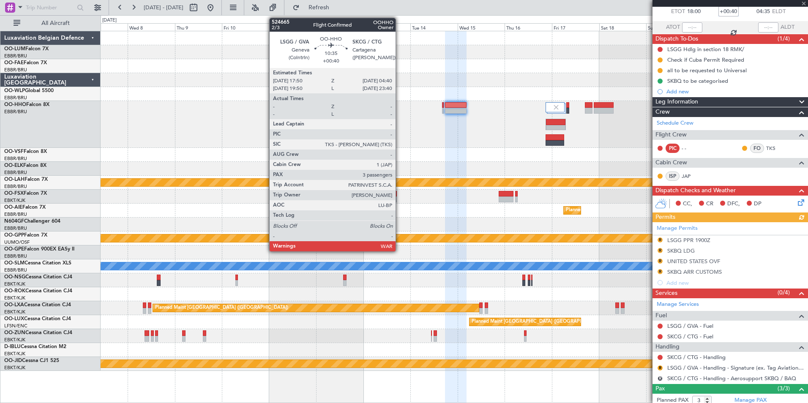
scroll to position [110, 0]
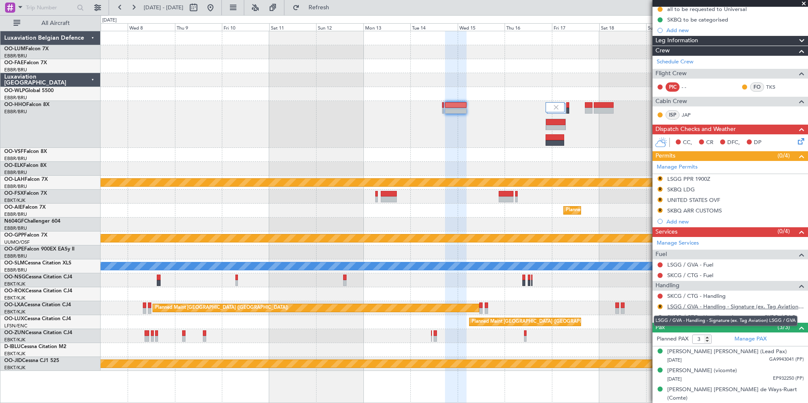
click at [696, 304] on link "LSGG / GVA - Handling - Signature (ex. Tag Aviation) LSGG / GVA" at bounding box center [735, 306] width 136 height 7
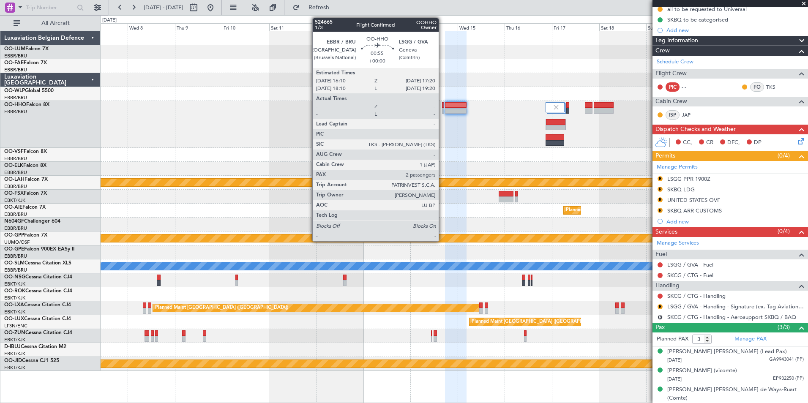
click at [442, 108] on div at bounding box center [443, 111] width 3 height 6
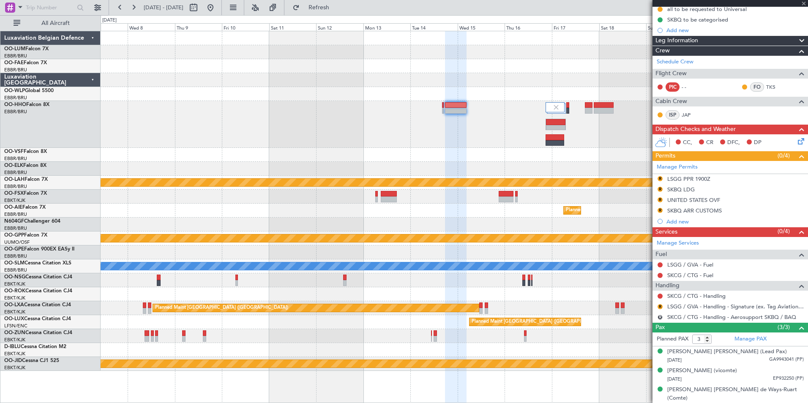
type input "2"
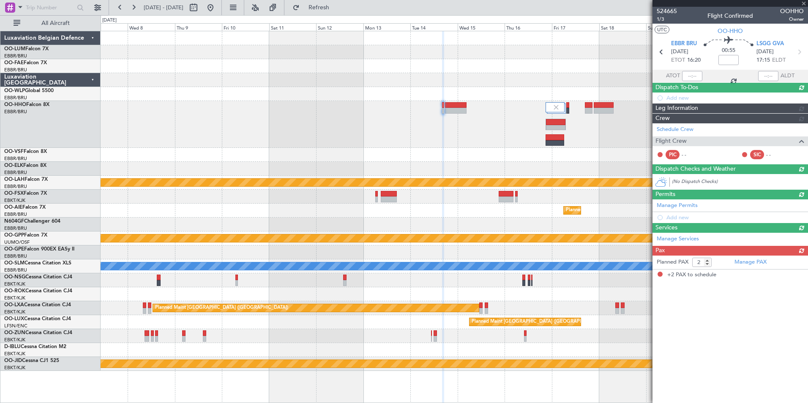
scroll to position [0, 0]
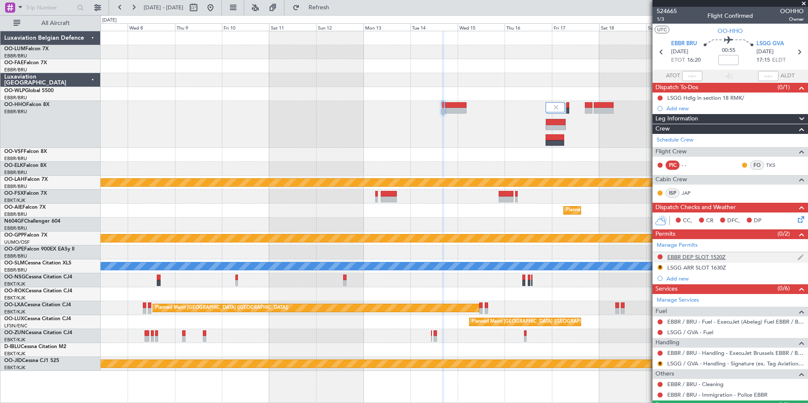
click at [699, 253] on div "EBBR DEP SLOT 1520Z" at bounding box center [696, 256] width 58 height 7
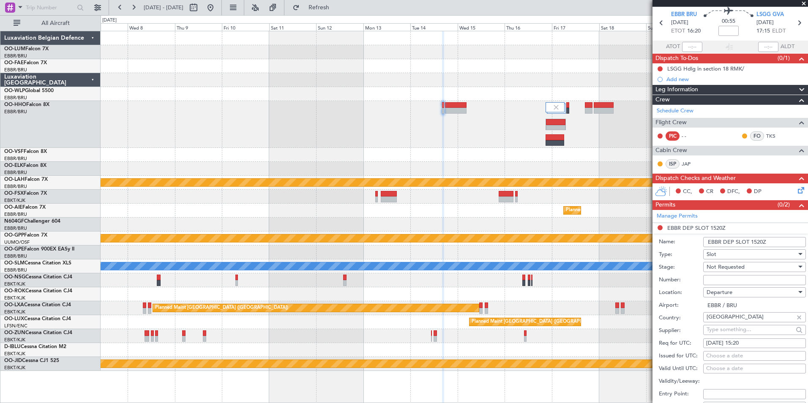
scroll to position [42, 0]
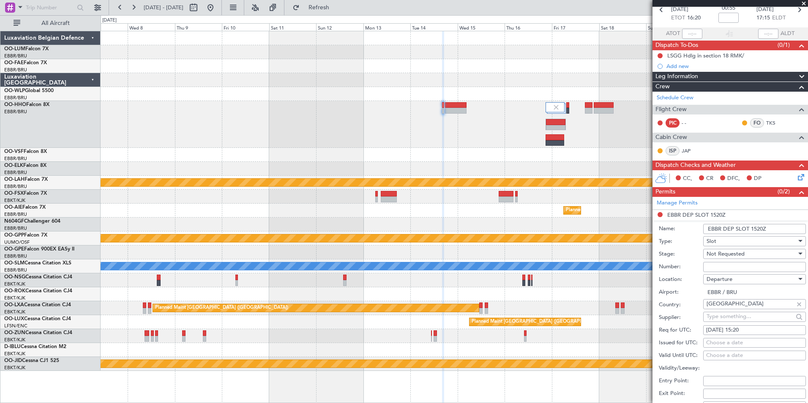
click at [749, 333] on div "[DATE] 15:20" at bounding box center [754, 330] width 97 height 8
select select "10"
select select "2025"
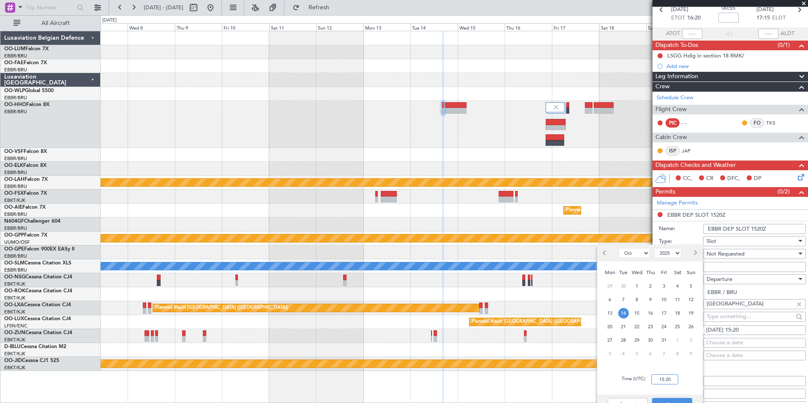
click at [659, 378] on input "15:20" at bounding box center [664, 379] width 27 height 10
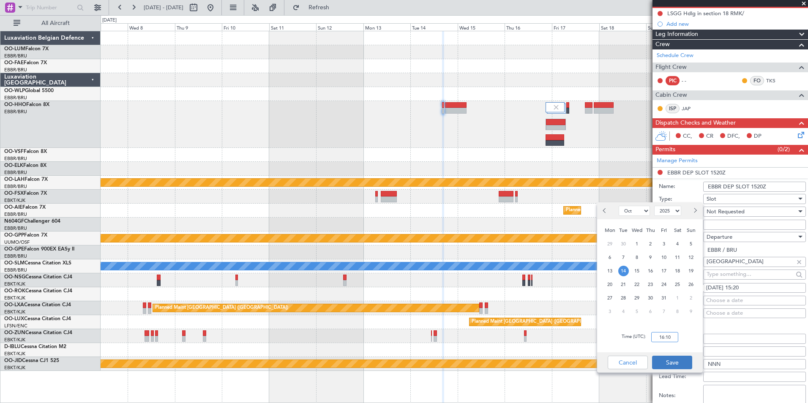
type input "16:10"
click at [673, 367] on button "Save" at bounding box center [672, 363] width 40 height 14
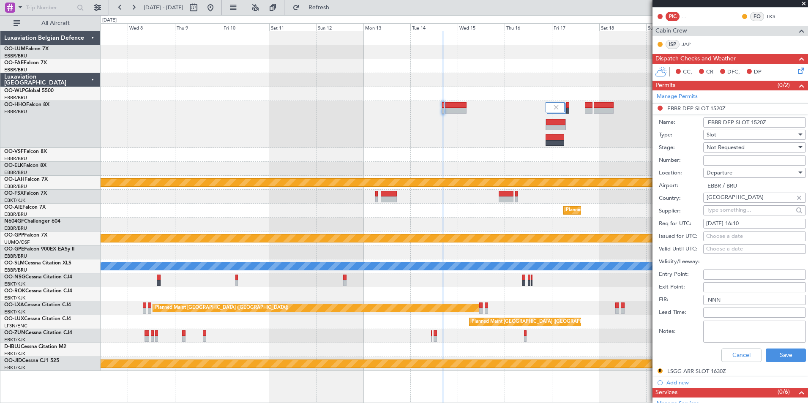
scroll to position [169, 0]
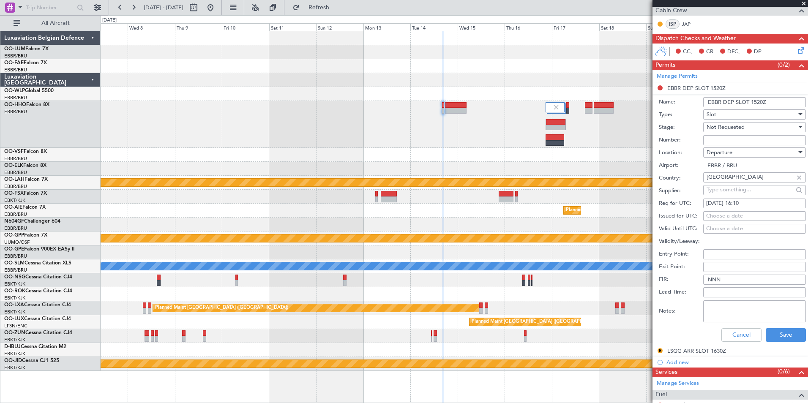
click at [775, 326] on div "Cancel Save" at bounding box center [731, 335] width 147 height 22
click at [775, 328] on button "Save" at bounding box center [785, 335] width 40 height 14
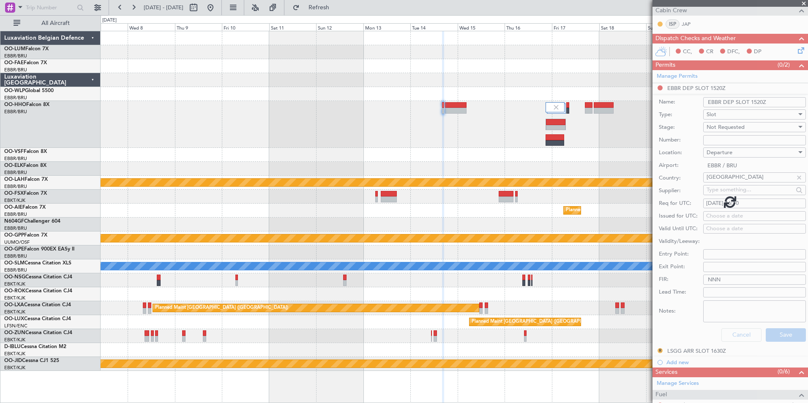
scroll to position [59, 0]
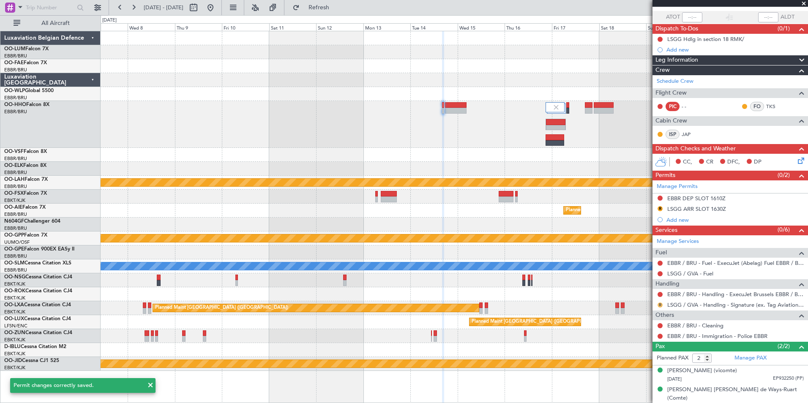
click at [658, 304] on button "R" at bounding box center [659, 304] width 5 height 5
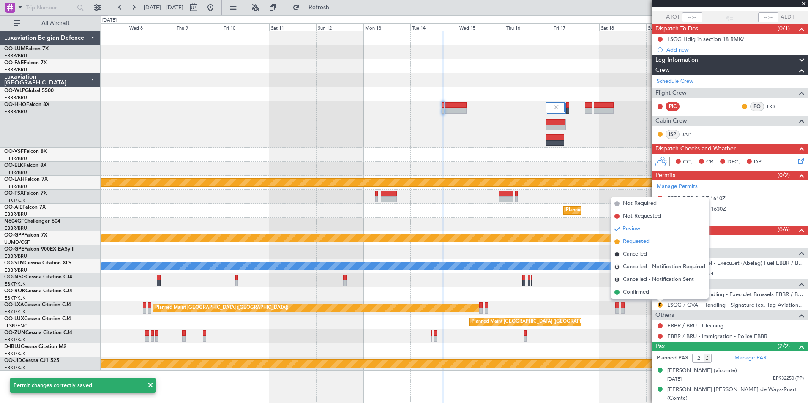
click at [637, 242] on span "Requested" at bounding box center [636, 241] width 27 height 8
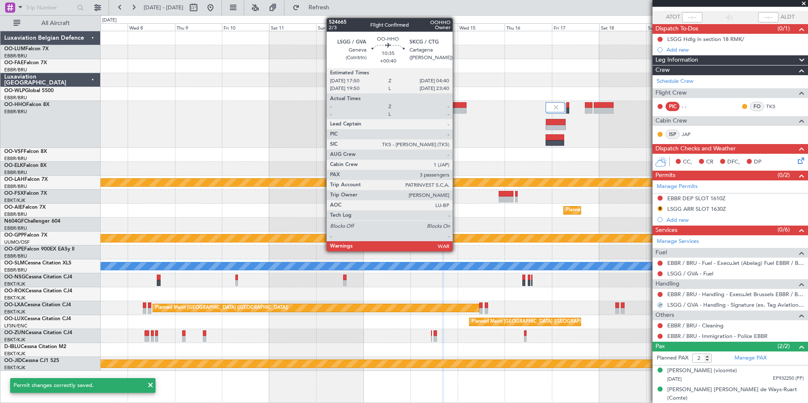
click at [456, 109] on div at bounding box center [456, 111] width 22 height 6
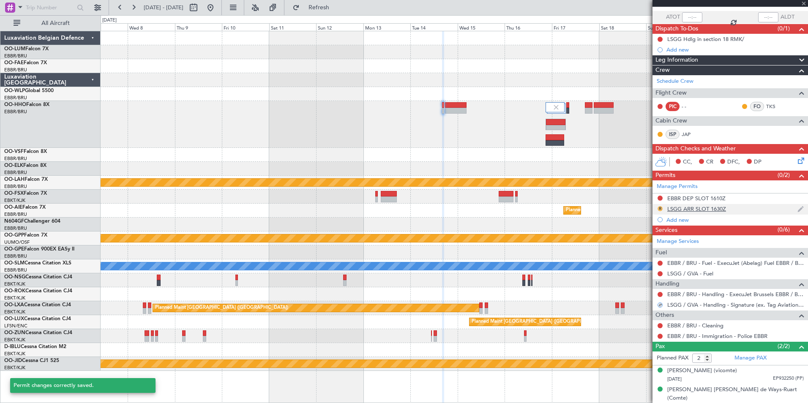
click at [658, 207] on button "R" at bounding box center [659, 208] width 5 height 5
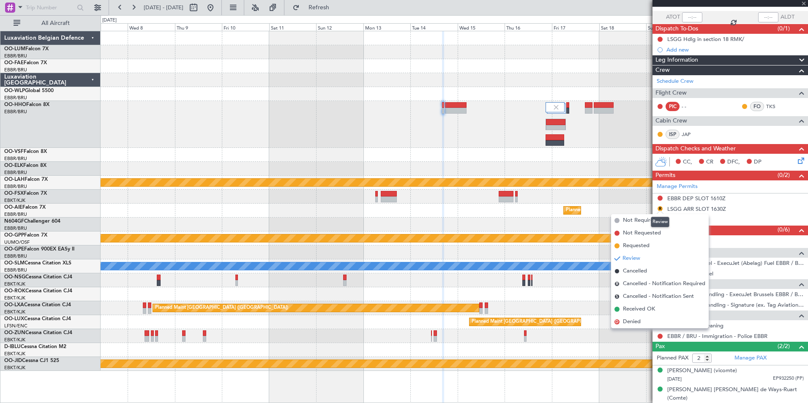
type input "+00:40"
type input "3"
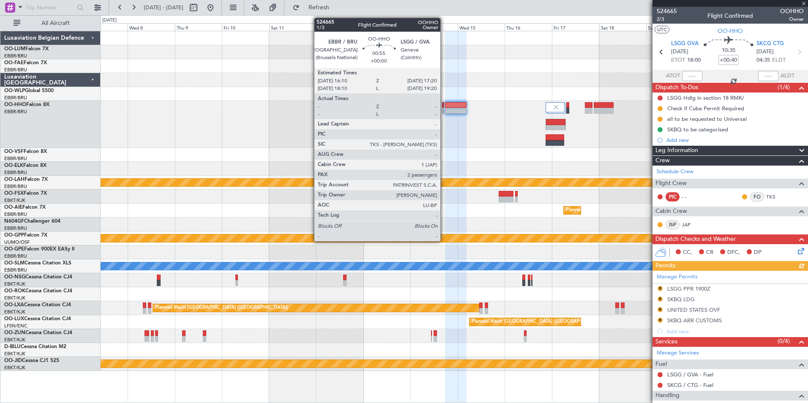
click at [444, 109] on div at bounding box center [443, 111] width 3 height 6
type input "2"
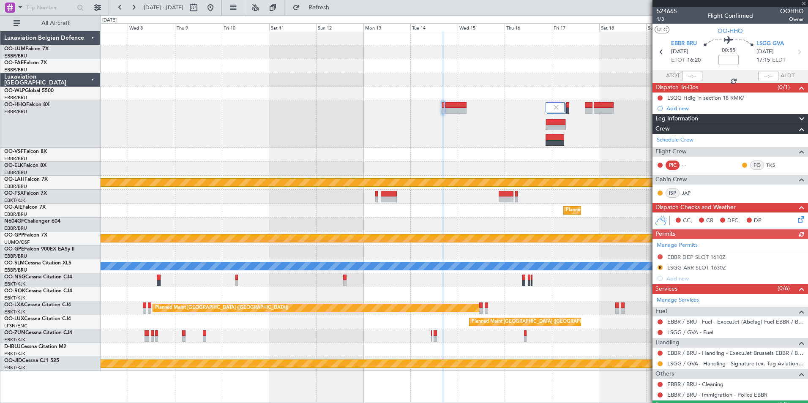
click at [702, 268] on div "Manage Permits EBBR DEP SLOT 1610Z R LSGG ARR SLOT 1630Z Add new" at bounding box center [729, 261] width 155 height 45
click at [702, 268] on div "LSGG ARR SLOT 1630Z" at bounding box center [696, 267] width 59 height 7
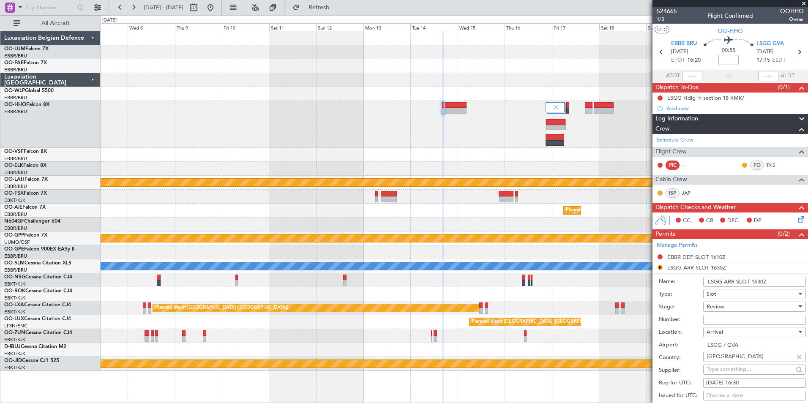
click at [741, 381] on div "[DATE] 16:30" at bounding box center [754, 383] width 97 height 8
select select "10"
select select "2025"
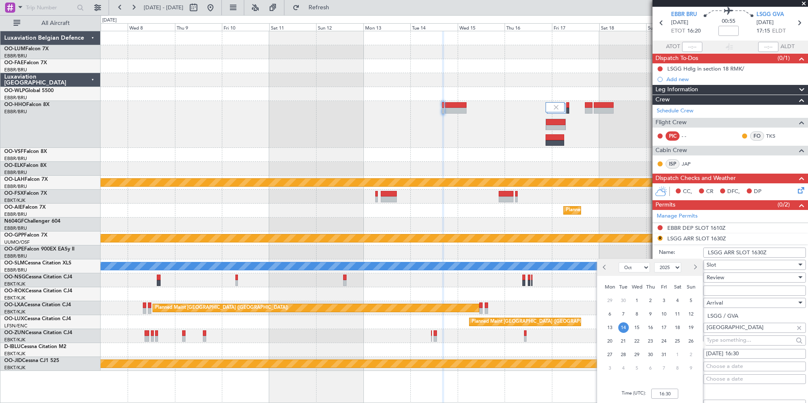
scroll to position [42, 0]
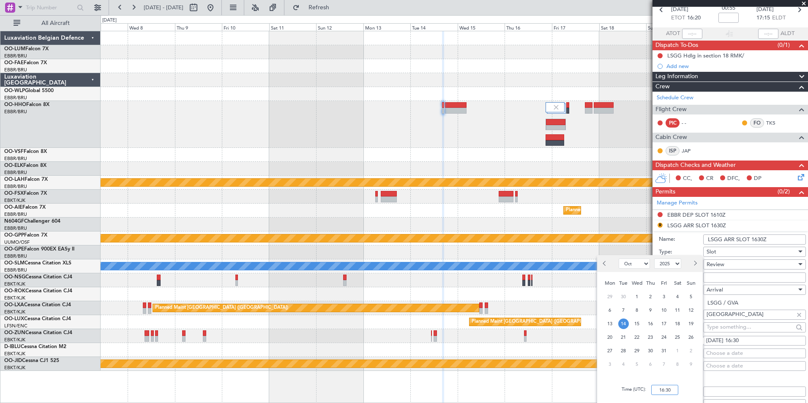
click at [674, 385] on input "16:30" at bounding box center [664, 390] width 27 height 10
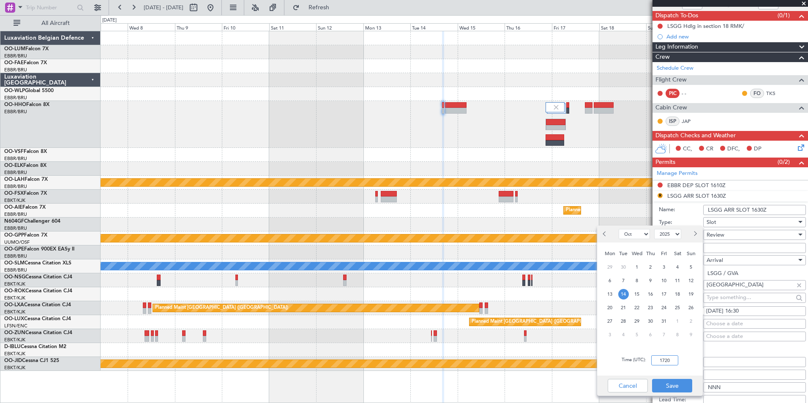
scroll to position [84, 0]
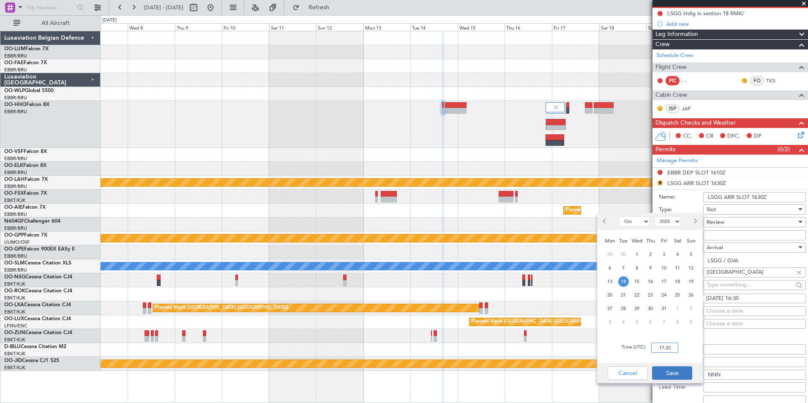
type input "17:20"
click at [678, 379] on button "Save" at bounding box center [672, 373] width 40 height 14
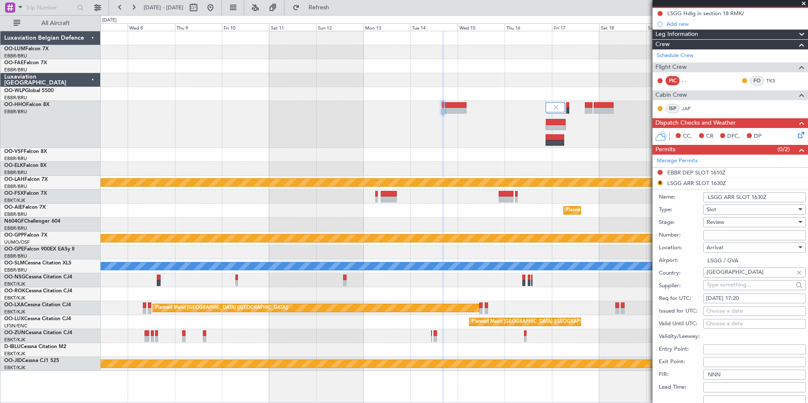
click at [725, 218] on div "Review" at bounding box center [751, 222] width 90 height 13
click at [738, 279] on span "Requested" at bounding box center [751, 277] width 89 height 13
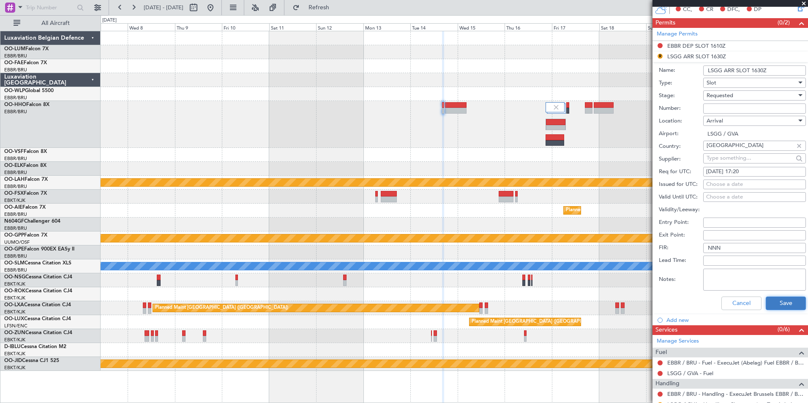
click at [781, 308] on button "Save" at bounding box center [785, 303] width 40 height 14
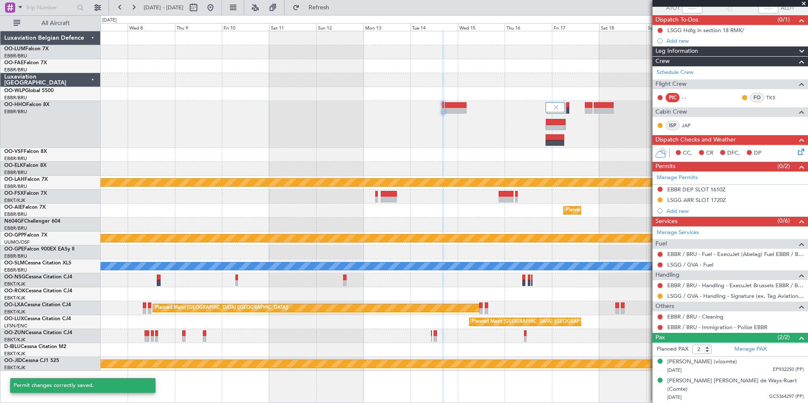
scroll to position [59, 0]
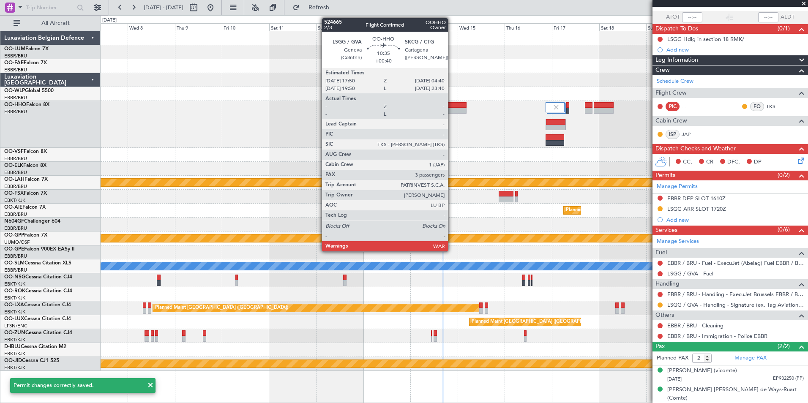
click at [452, 103] on div at bounding box center [456, 105] width 22 height 6
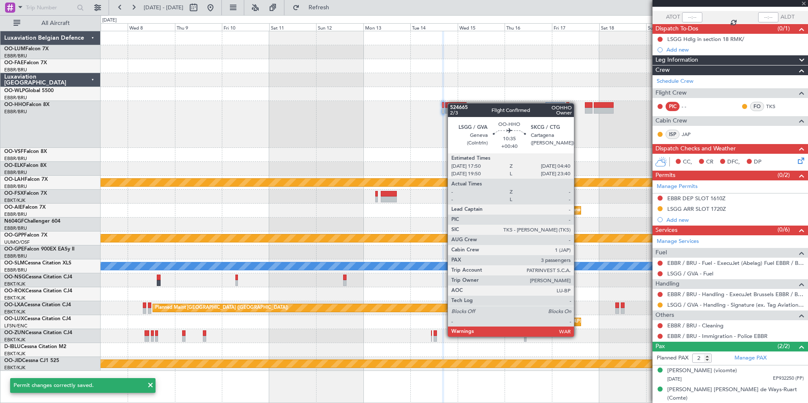
type input "+00:40"
type input "3"
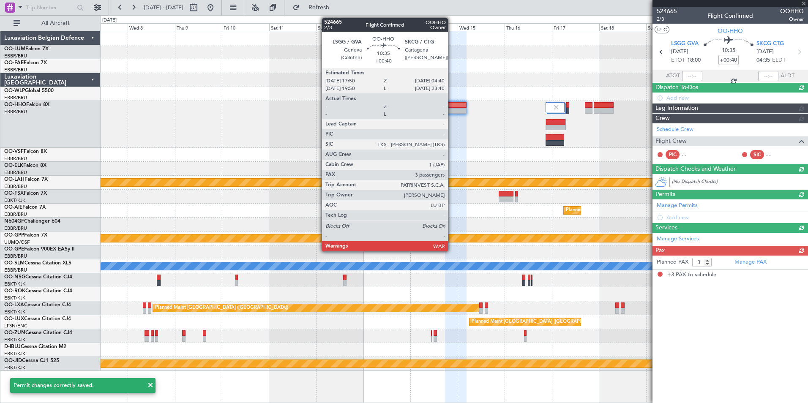
scroll to position [0, 0]
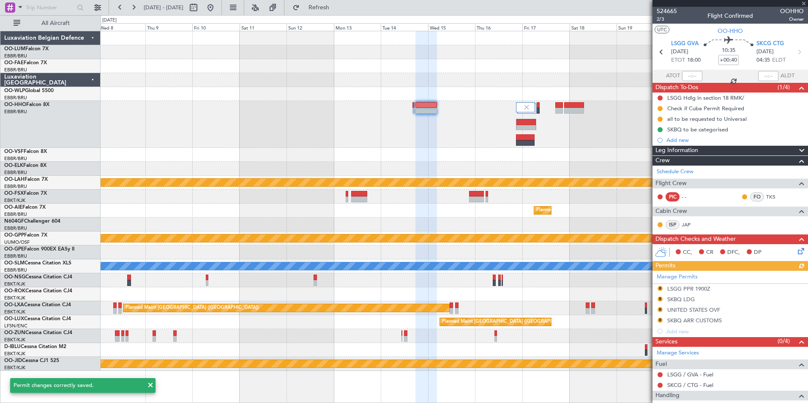
click at [401, 142] on div at bounding box center [454, 124] width 707 height 47
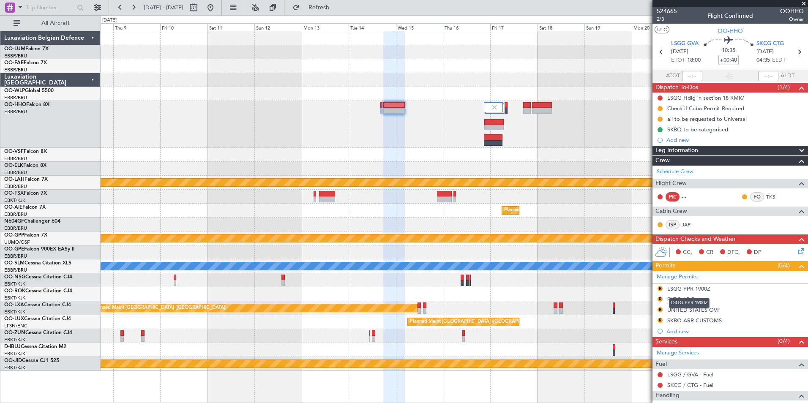
click at [694, 291] on div "LSGG PPR 1900Z" at bounding box center [688, 288] width 43 height 7
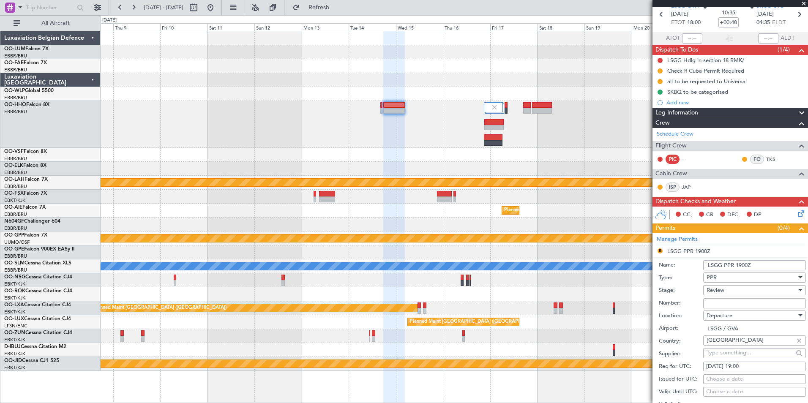
scroll to position [84, 0]
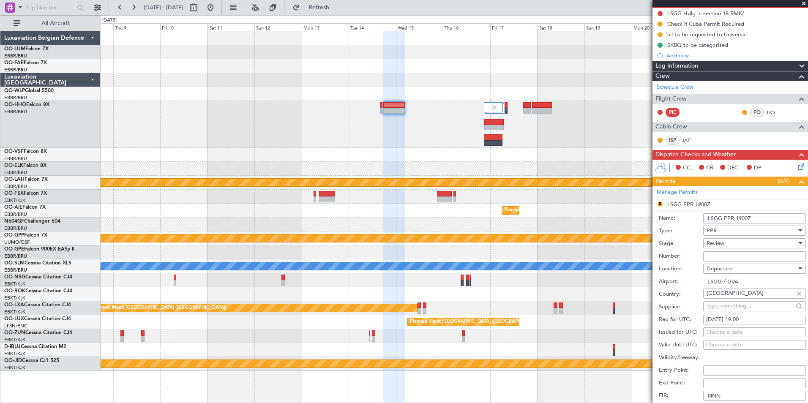
click at [745, 322] on div "[DATE] 19:00" at bounding box center [754, 320] width 97 height 8
select select "10"
select select "2025"
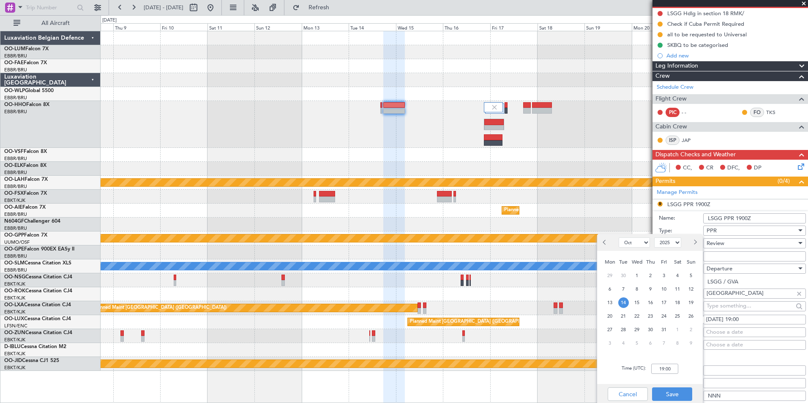
click at [672, 363] on div "Time (UTC): 19:00" at bounding box center [650, 369] width 106 height 30
click at [647, 373] on div "Time (UTC): 19:00" at bounding box center [650, 369] width 106 height 30
click at [679, 370] on div "Time (UTC): 19:00" at bounding box center [650, 369] width 106 height 30
click at [646, 377] on div "Time (UTC): 19:00" at bounding box center [650, 369] width 106 height 30
drag, startPoint x: 648, startPoint y: 376, endPoint x: 673, endPoint y: 372, distance: 25.3
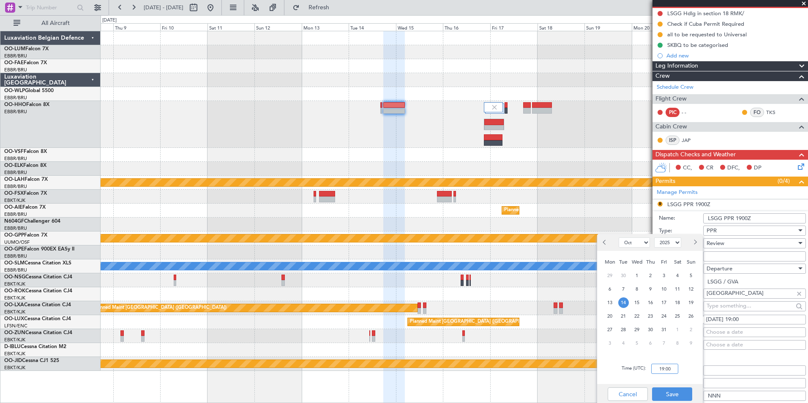
click at [673, 372] on input "19:00" at bounding box center [664, 369] width 27 height 10
type input "17:50"
click at [669, 395] on button "Save" at bounding box center [672, 394] width 40 height 14
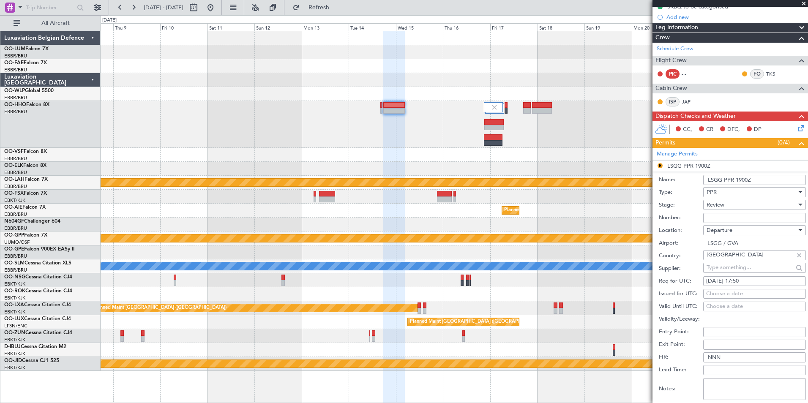
scroll to position [253, 0]
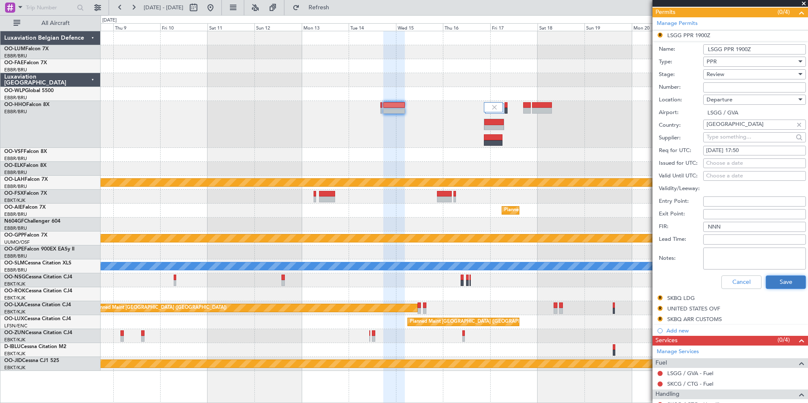
click at [780, 280] on button "Save" at bounding box center [785, 282] width 40 height 14
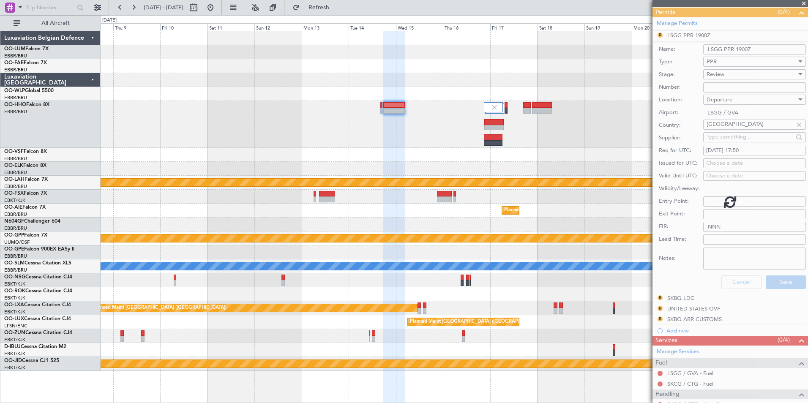
scroll to position [110, 0]
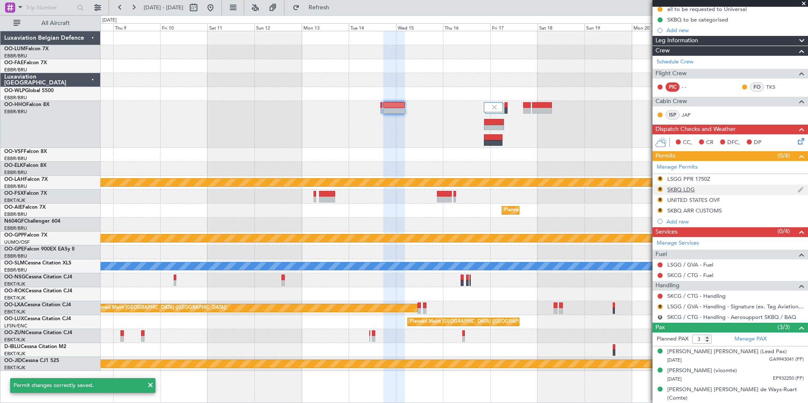
click at [677, 189] on div "SKBQ LDG" at bounding box center [680, 189] width 27 height 7
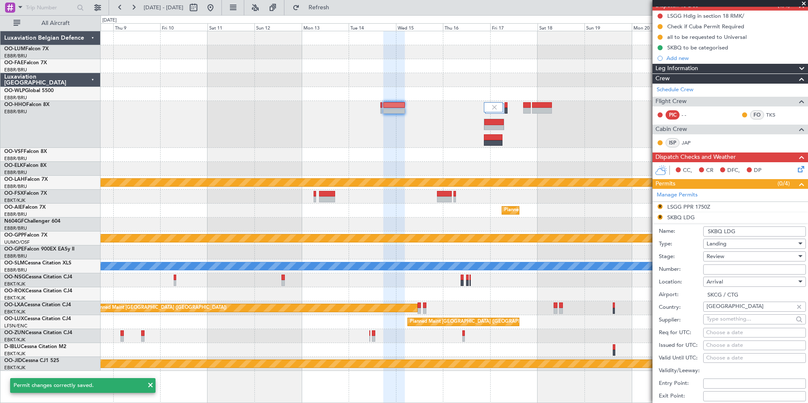
scroll to position [84, 0]
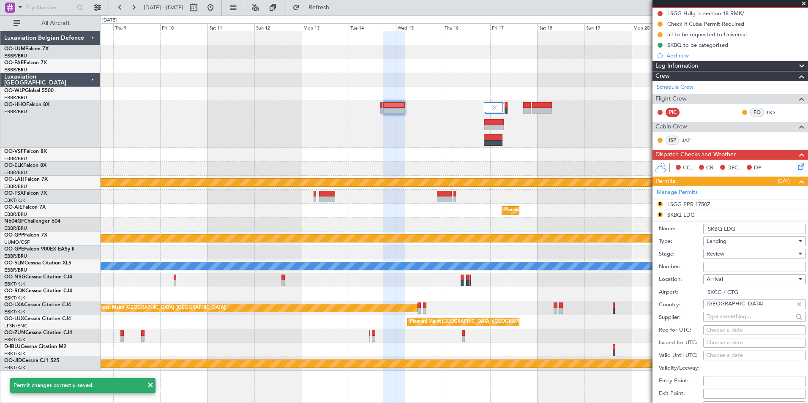
click at [721, 229] on input "SKBQ LDG" at bounding box center [754, 229] width 103 height 10
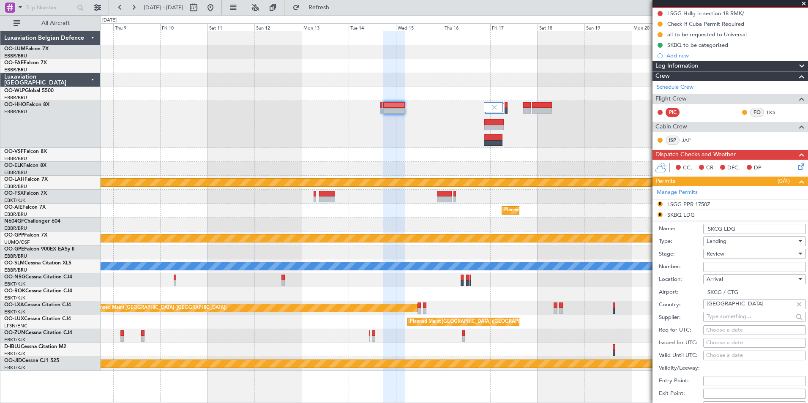
type input "SKCG LDG"
click at [726, 251] on div "Review" at bounding box center [751, 254] width 90 height 13
drag, startPoint x: 729, startPoint y: 288, endPoint x: 728, endPoint y: 305, distance: 17.8
click at [728, 305] on div "Denied Not Requested Review Requested Received OK Cancelled Cancelled - Notific…" at bounding box center [750, 314] width 103 height 101
drag, startPoint x: 728, startPoint y: 305, endPoint x: 723, endPoint y: 310, distance: 6.6
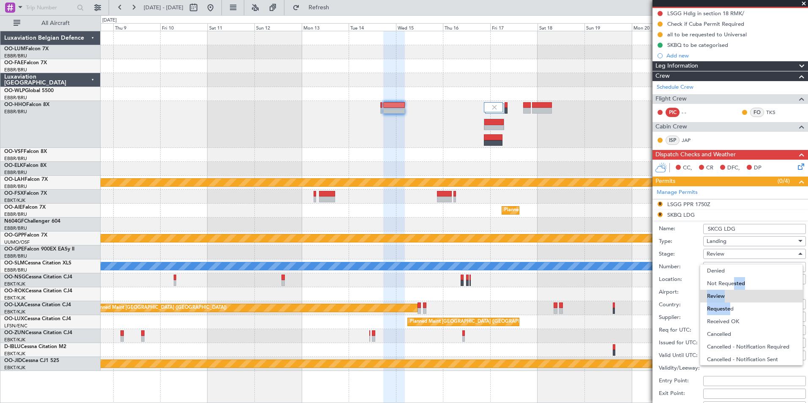
click at [723, 310] on span "Requested" at bounding box center [751, 308] width 89 height 13
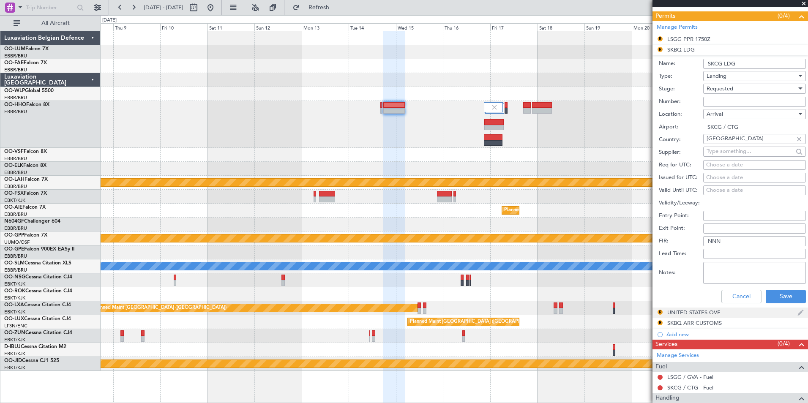
scroll to position [253, 0]
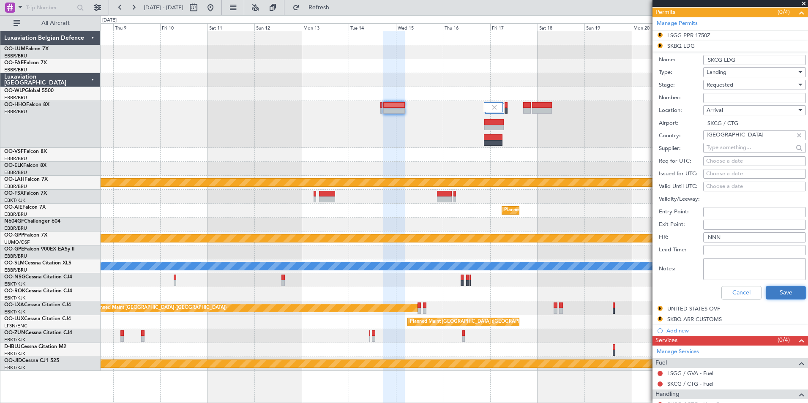
click at [778, 292] on button "Save" at bounding box center [785, 293] width 40 height 14
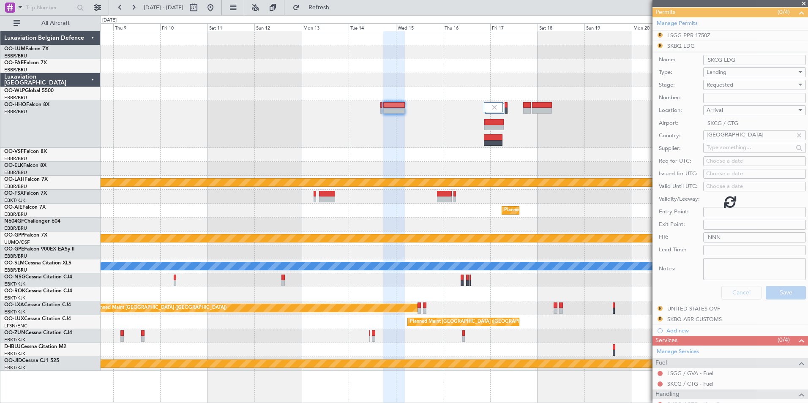
scroll to position [110, 0]
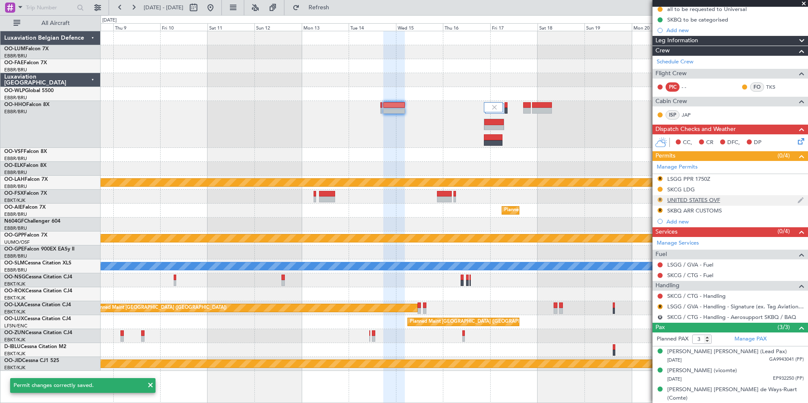
click at [661, 199] on button "R" at bounding box center [659, 199] width 5 height 5
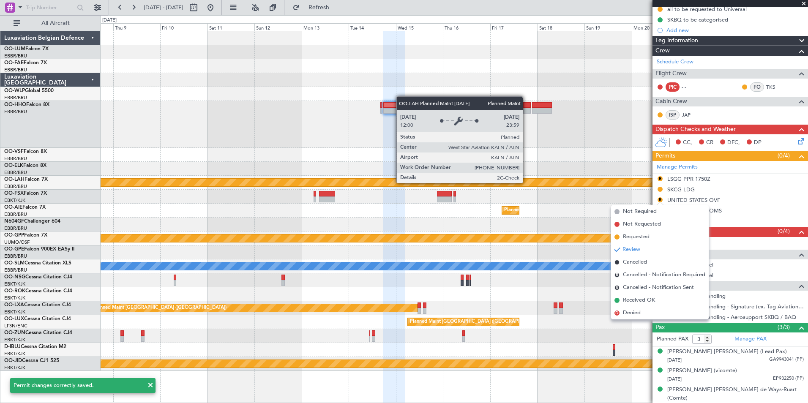
click at [522, 180] on div "Planned Maint [PERSON_NAME]-[GEOGRAPHIC_DATA][PERSON_NAME] ([GEOGRAPHIC_DATA][P…" at bounding box center [453, 183] width 2119 height 8
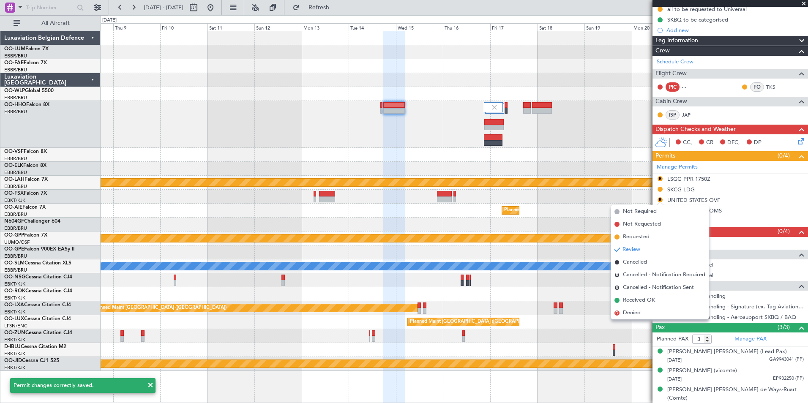
click at [555, 139] on div at bounding box center [454, 124] width 707 height 47
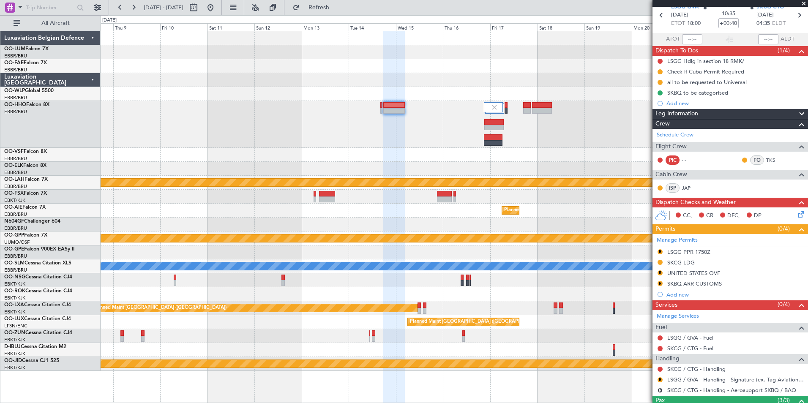
scroll to position [0, 0]
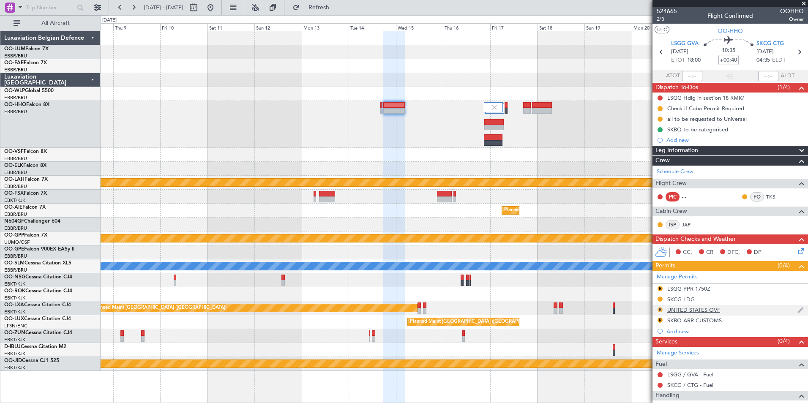
click at [661, 310] on button "R" at bounding box center [659, 309] width 5 height 5
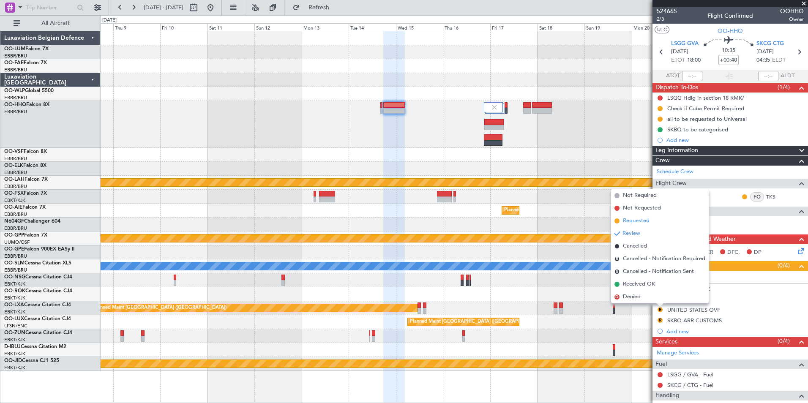
click at [638, 222] on span "Requested" at bounding box center [636, 221] width 27 height 8
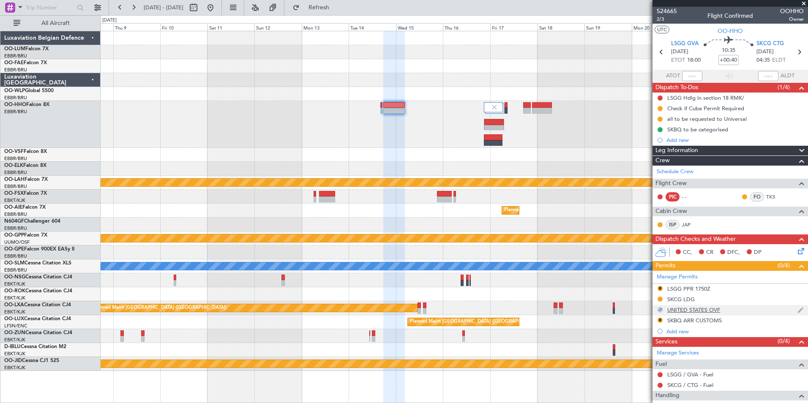
click at [686, 311] on div "UNITED STATES OVF" at bounding box center [693, 309] width 53 height 7
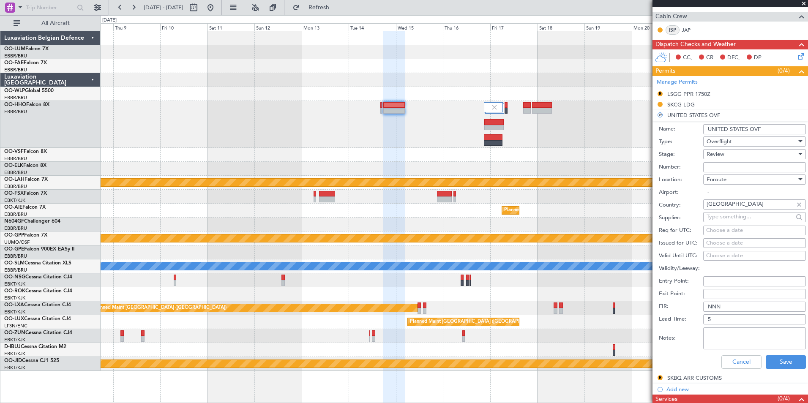
scroll to position [253, 0]
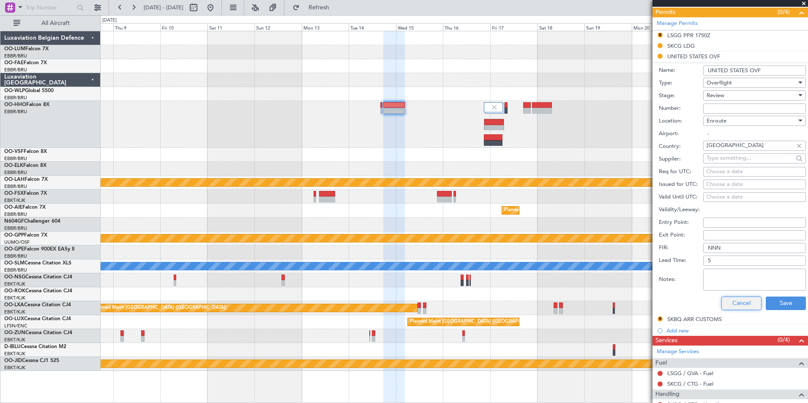
click at [729, 301] on button "Cancel" at bounding box center [741, 303] width 40 height 14
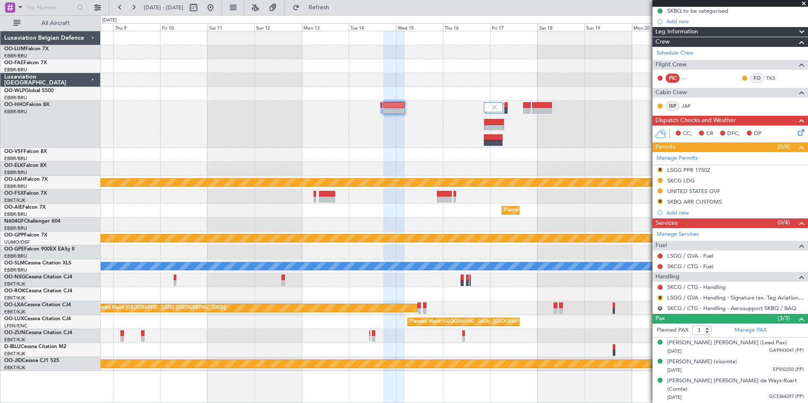
scroll to position [110, 0]
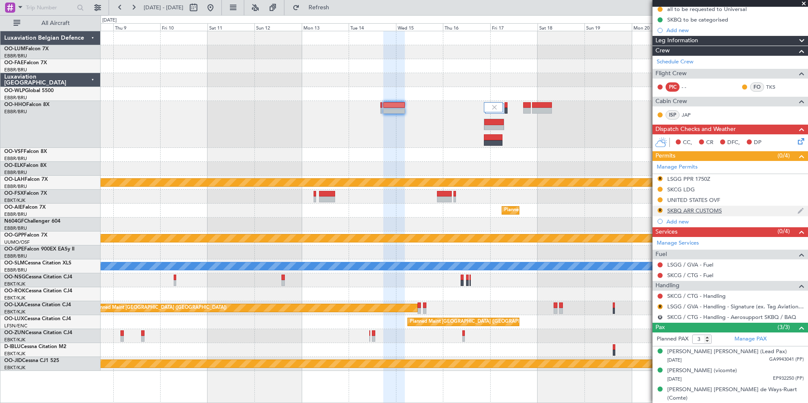
click at [679, 212] on div "SKBQ ARR CUSTOMS" at bounding box center [694, 210] width 54 height 7
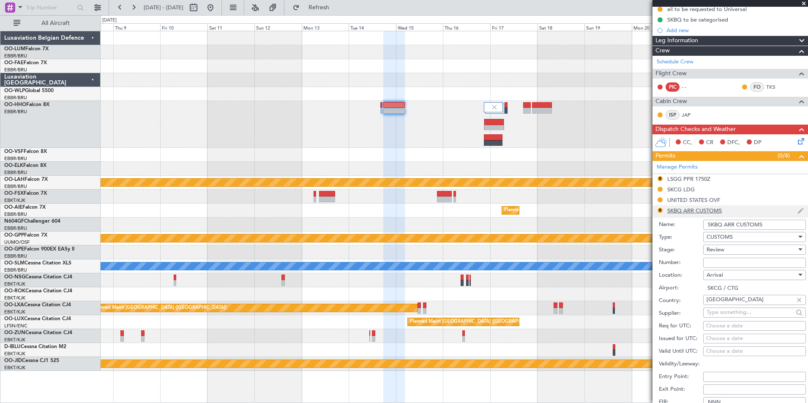
scroll to position [253, 0]
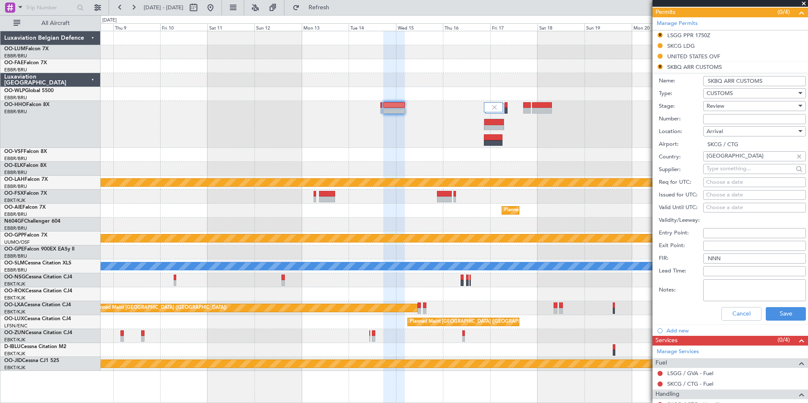
click at [723, 80] on input "SKBQ ARR CUSTOMS" at bounding box center [754, 81] width 103 height 10
type input "SKCG ARR CUSTOMS"
click at [736, 110] on div "Review" at bounding box center [751, 106] width 90 height 13
click at [724, 161] on span "Requested" at bounding box center [751, 161] width 89 height 13
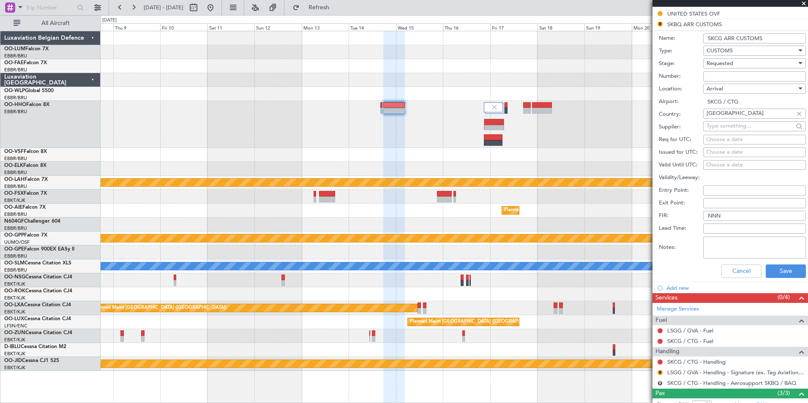
scroll to position [362, 0]
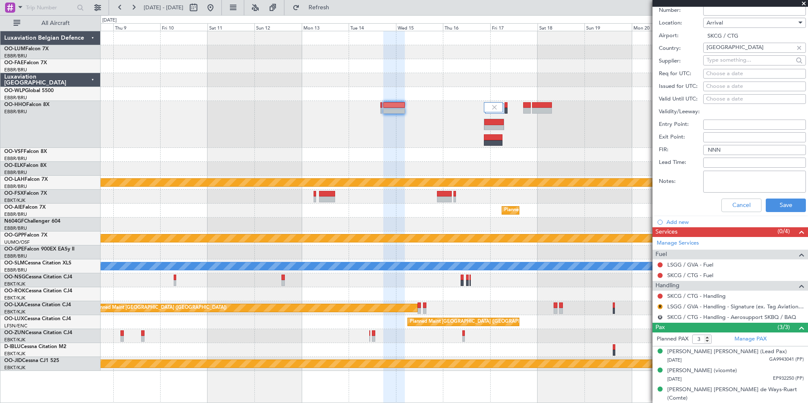
click at [777, 193] on div "Notes:" at bounding box center [731, 181] width 147 height 25
click at [778, 209] on button "Save" at bounding box center [785, 206] width 40 height 14
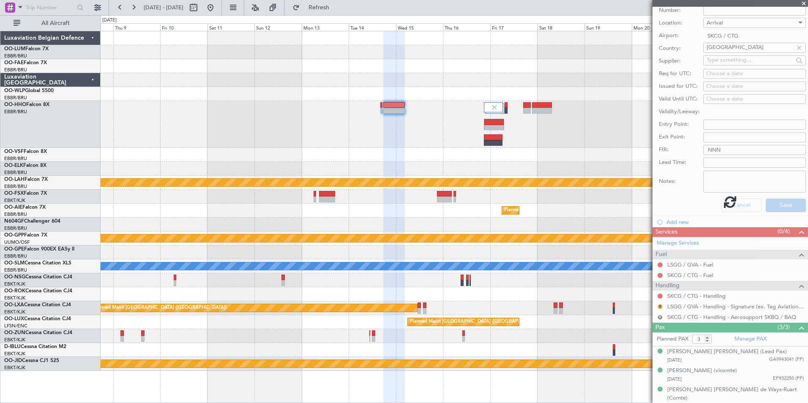
scroll to position [110, 0]
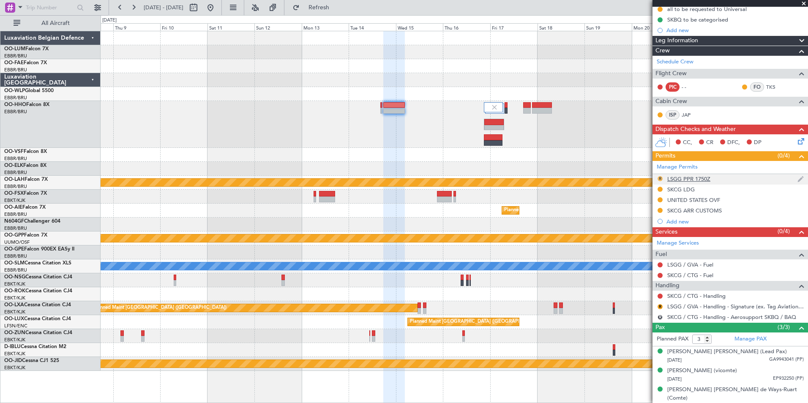
click at [660, 179] on button "R" at bounding box center [659, 178] width 5 height 5
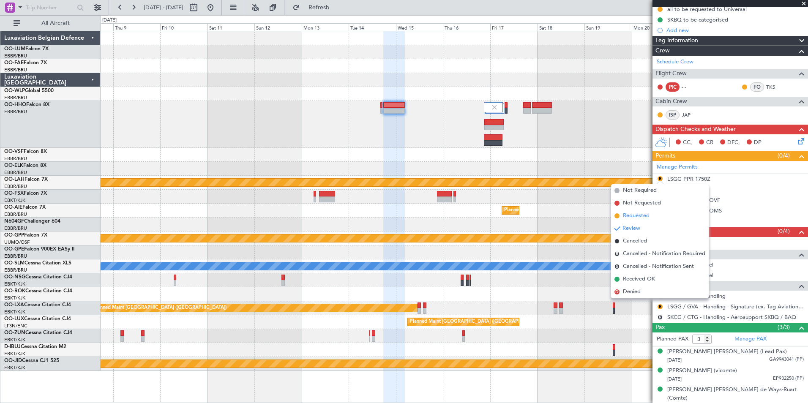
click at [631, 218] on span "Requested" at bounding box center [636, 216] width 27 height 8
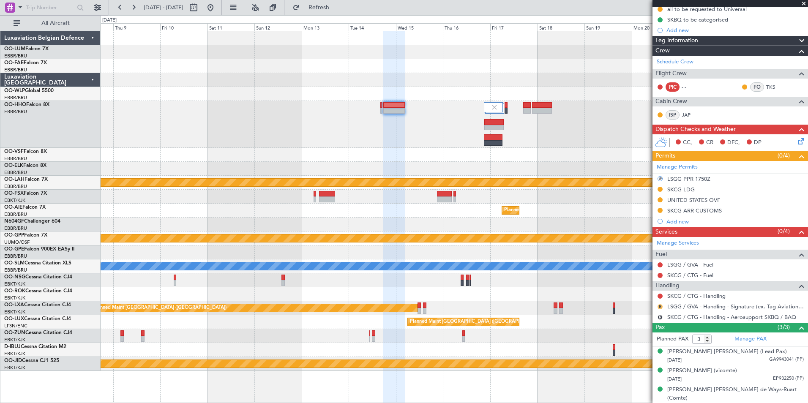
click at [661, 306] on button "R" at bounding box center [659, 306] width 5 height 5
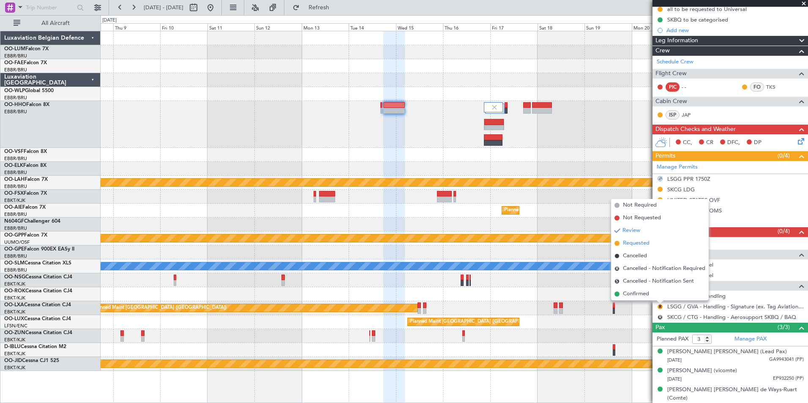
click at [636, 239] on li "Requested" at bounding box center [660, 243] width 98 height 13
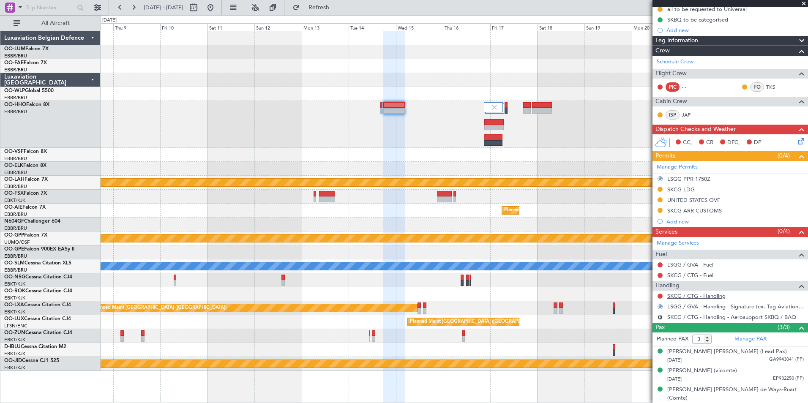
click at [683, 295] on link "SKCG / CTG - Handling" at bounding box center [696, 295] width 58 height 7
click at [685, 294] on link "SKCG / CTG - Handling" at bounding box center [696, 295] width 58 height 7
drag, startPoint x: 346, startPoint y: 6, endPoint x: 357, endPoint y: 20, distance: 17.2
click at [337, 6] on span "Refresh" at bounding box center [318, 8] width 35 height 6
click at [659, 296] on button at bounding box center [659, 296] width 5 height 5
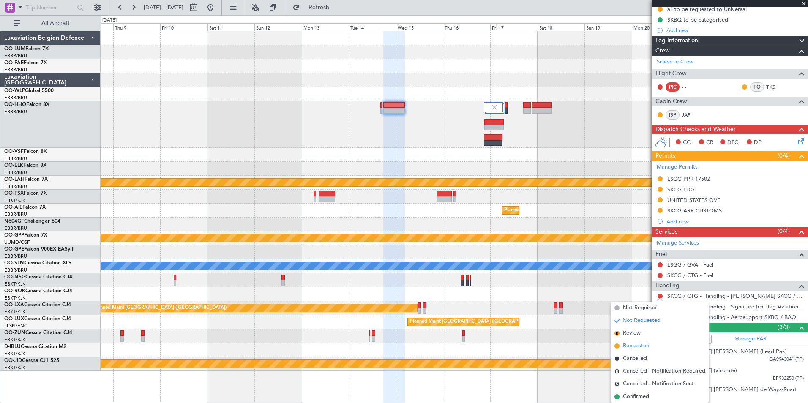
click at [633, 345] on span "Requested" at bounding box center [636, 346] width 27 height 8
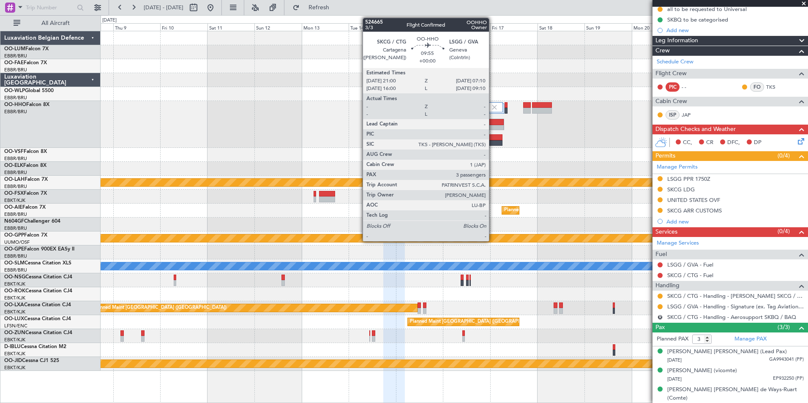
click at [493, 124] on div at bounding box center [493, 122] width 19 height 6
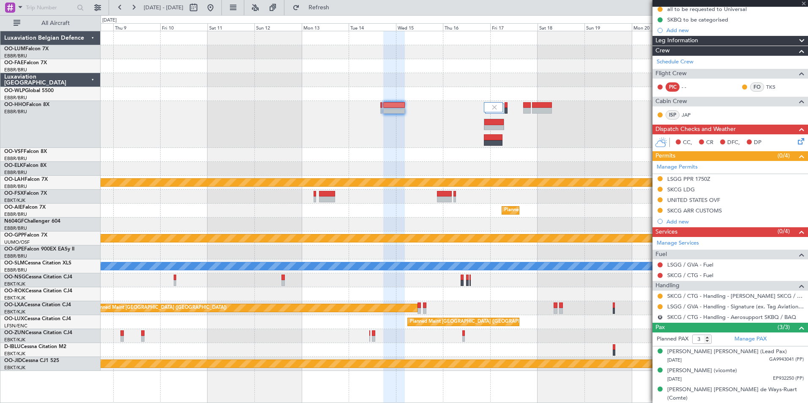
scroll to position [0, 0]
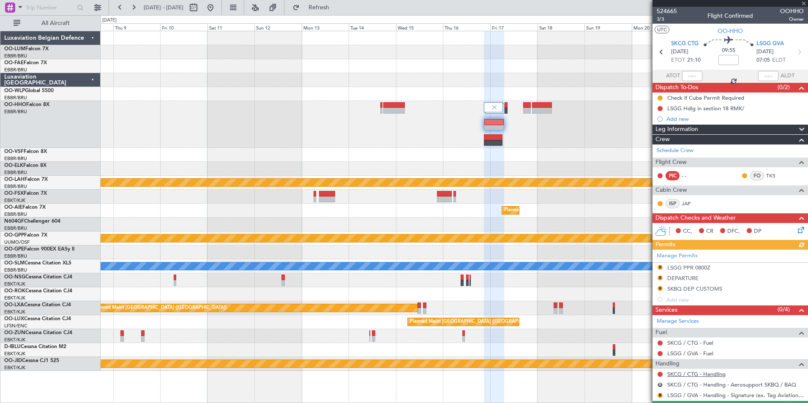
click at [688, 375] on link "SKCG / CTG - Handling" at bounding box center [696, 373] width 58 height 7
click at [337, 9] on span "Refresh" at bounding box center [318, 8] width 35 height 6
drag, startPoint x: 352, startPoint y: 14, endPoint x: 354, endPoint y: 28, distance: 14.1
click at [339, 14] on button "Refresh" at bounding box center [313, 8] width 51 height 14
click at [661, 373] on mat-tooltip-component "LSGG / GVA - Handling - Signature (ex. Tag Aviation) LSGG / GVA" at bounding box center [724, 380] width 155 height 22
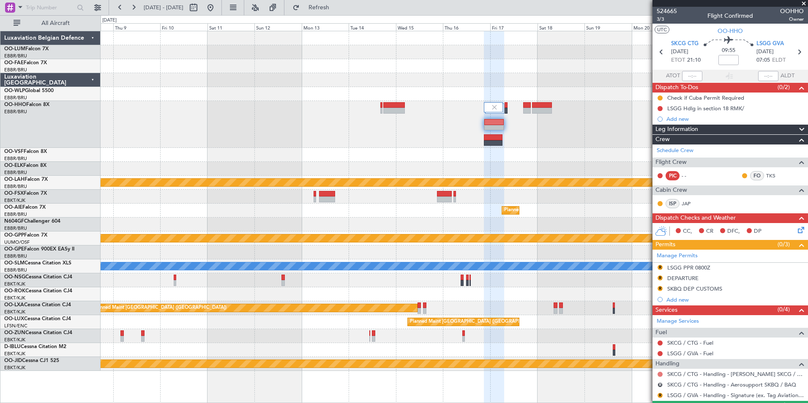
click at [661, 372] on button at bounding box center [659, 374] width 5 height 5
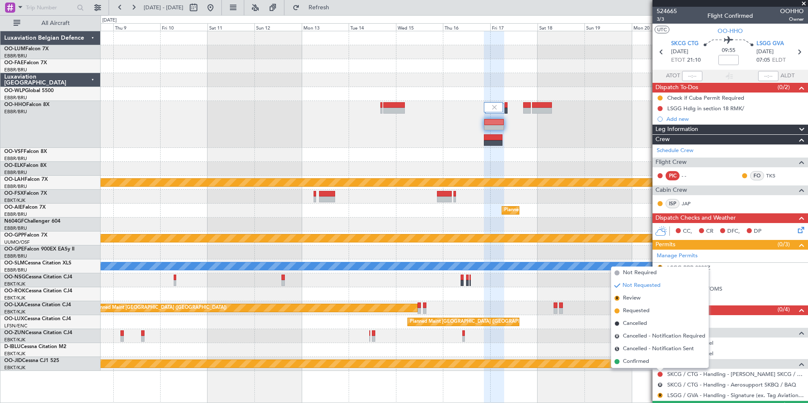
drag, startPoint x: 640, startPoint y: 314, endPoint x: 503, endPoint y: 201, distance: 177.6
click at [637, 314] on span "Requested" at bounding box center [636, 311] width 27 height 8
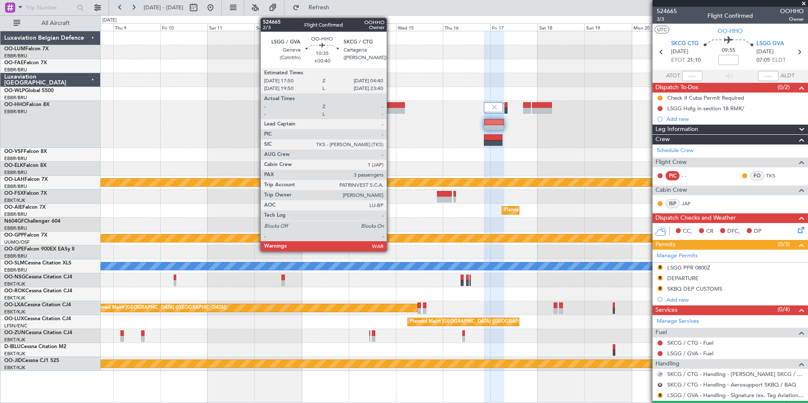
click at [390, 111] on div at bounding box center [394, 111] width 22 height 6
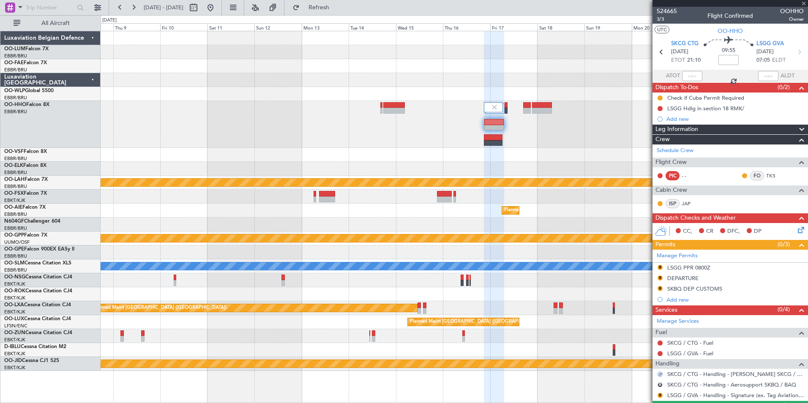
type input "+00:40"
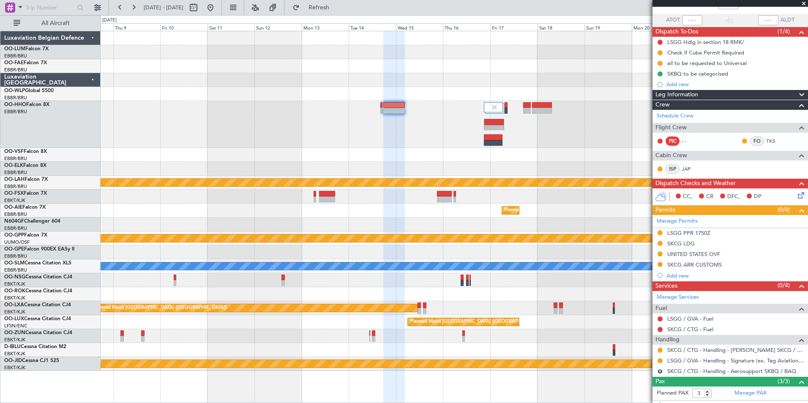
scroll to position [42, 0]
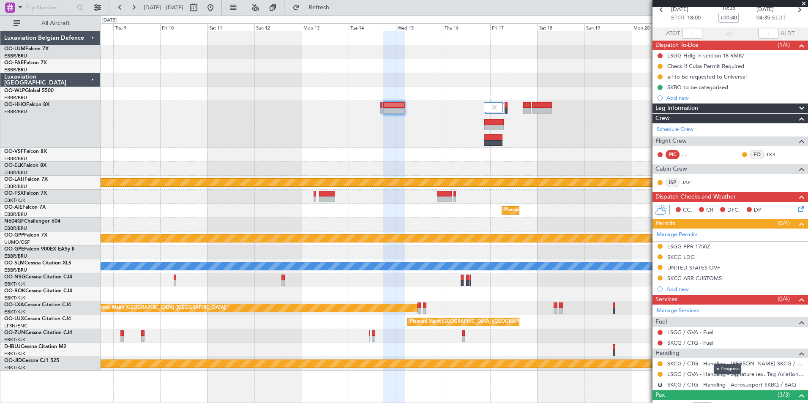
click at [722, 364] on div "In Progress" at bounding box center [726, 369] width 27 height 11
click at [762, 361] on link "SKCG / CTG - Handling - Rafael Espinosa SKCG / CTG" at bounding box center [735, 363] width 136 height 7
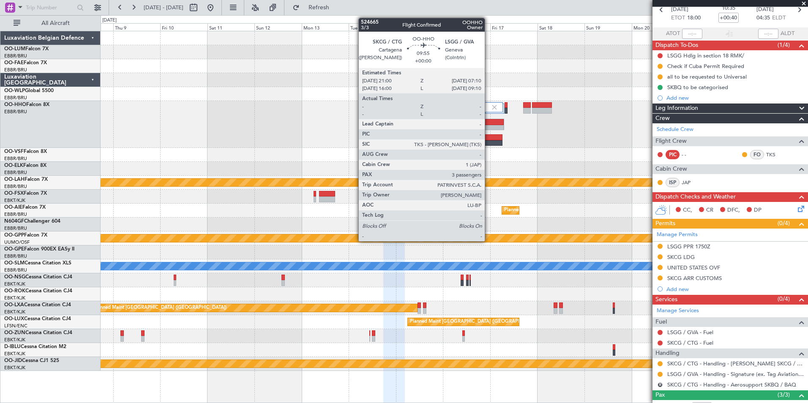
click at [488, 121] on div at bounding box center [493, 122] width 19 height 6
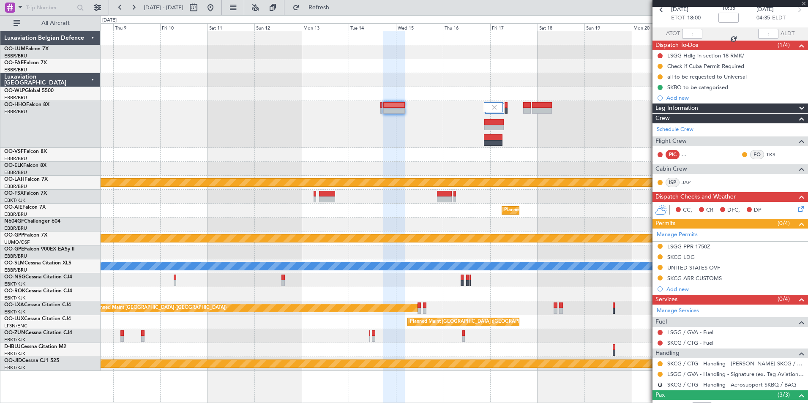
scroll to position [0, 0]
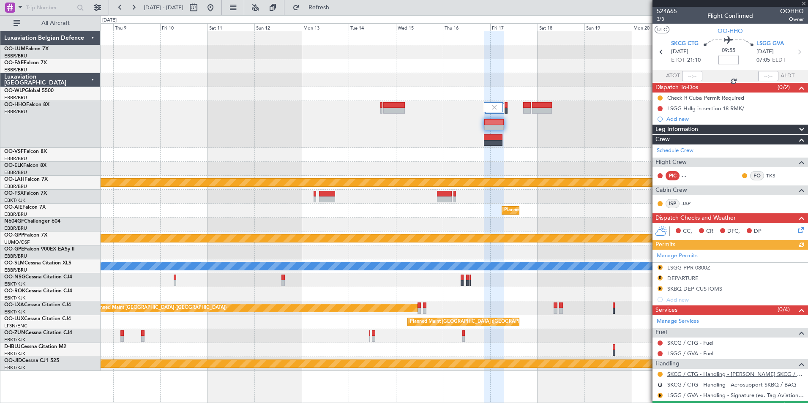
click at [696, 374] on link "SKCG / CTG - Handling - Rafael Espinosa SKCG / CTG" at bounding box center [735, 373] width 136 height 7
click at [659, 373] on button at bounding box center [659, 374] width 5 height 5
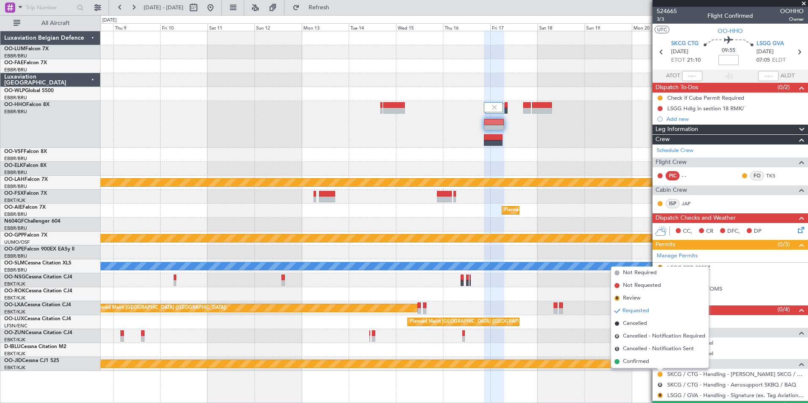
click at [639, 310] on span "Requested" at bounding box center [635, 311] width 27 height 8
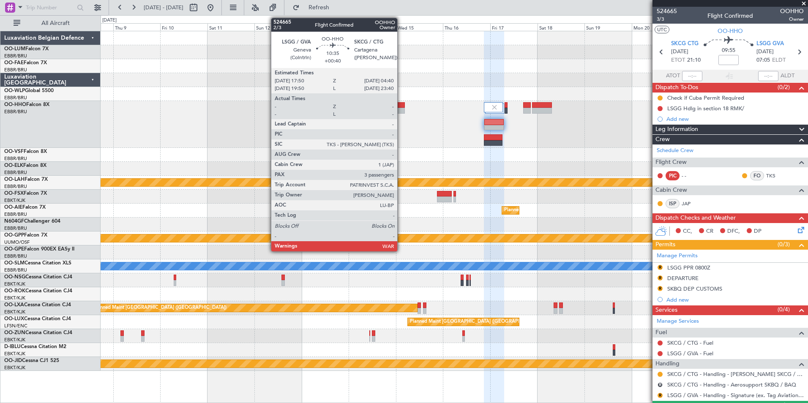
click at [399, 106] on div at bounding box center [394, 105] width 22 height 6
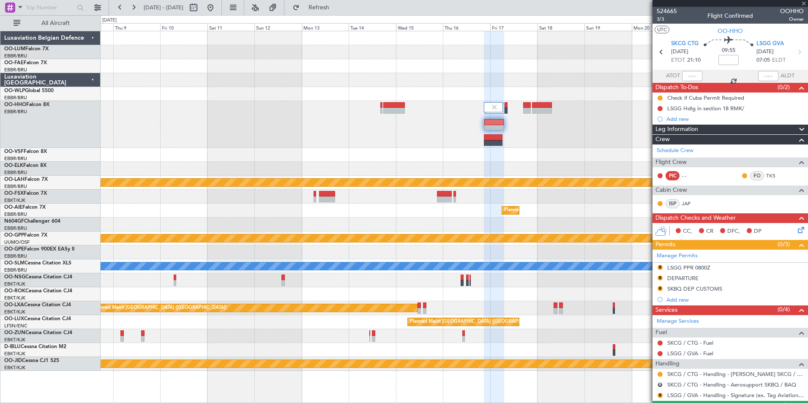
type input "+00:40"
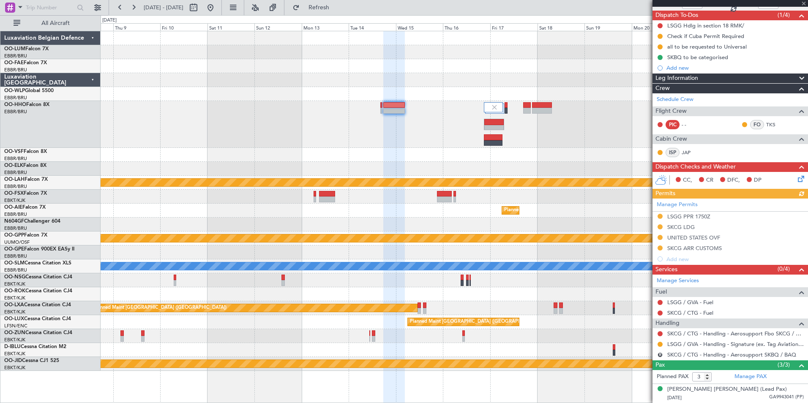
scroll to position [84, 0]
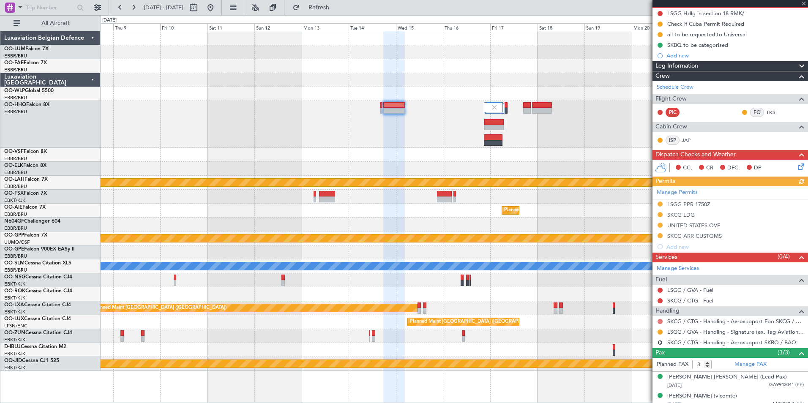
click at [661, 322] on button at bounding box center [659, 321] width 5 height 5
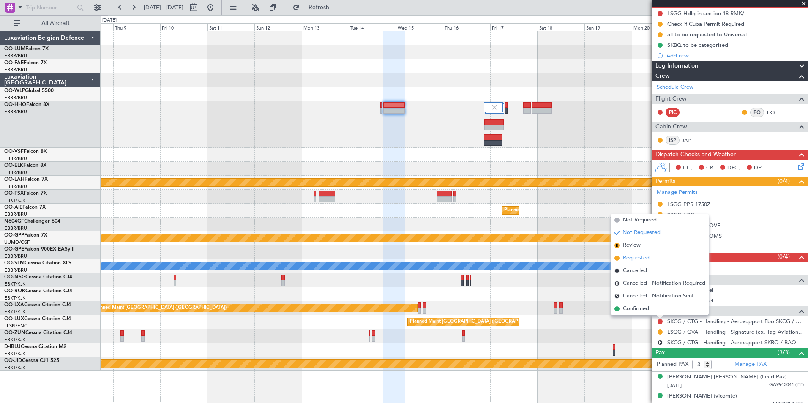
click at [641, 258] on span "Requested" at bounding box center [636, 258] width 27 height 8
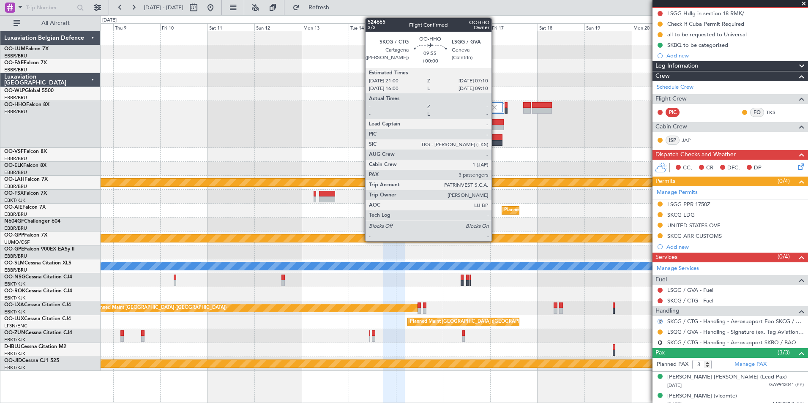
click at [495, 125] on div at bounding box center [493, 128] width 19 height 6
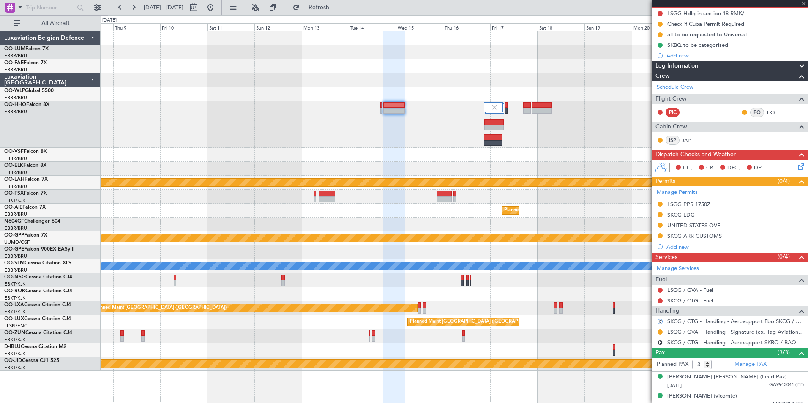
scroll to position [0, 0]
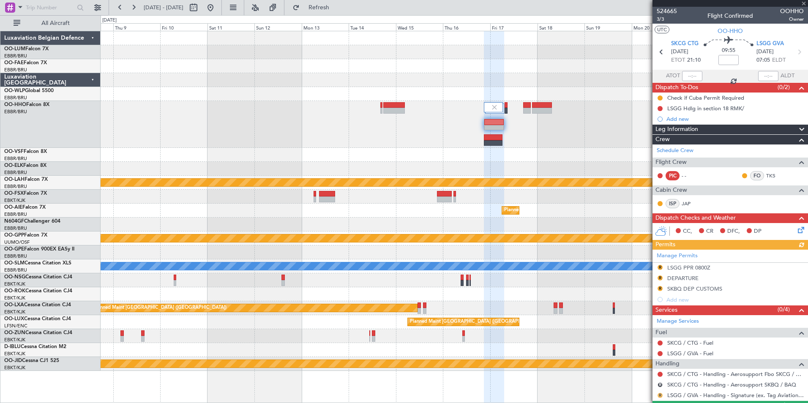
click at [659, 393] on button "R" at bounding box center [659, 395] width 5 height 5
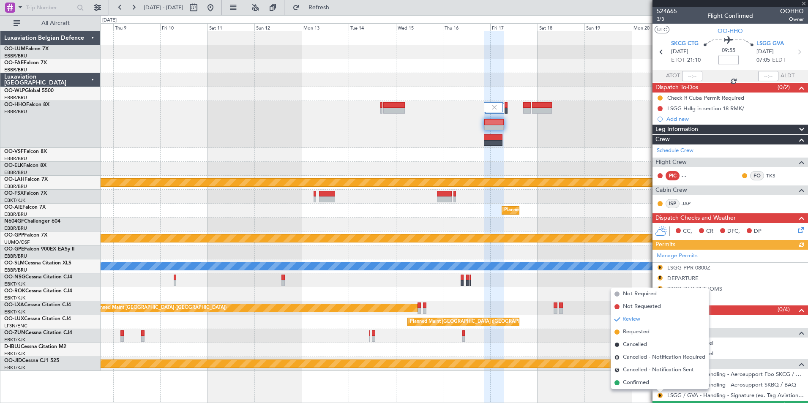
drag, startPoint x: 645, startPoint y: 333, endPoint x: 675, endPoint y: 300, distance: 44.2
click at [645, 332] on span "Requested" at bounding box center [636, 332] width 27 height 8
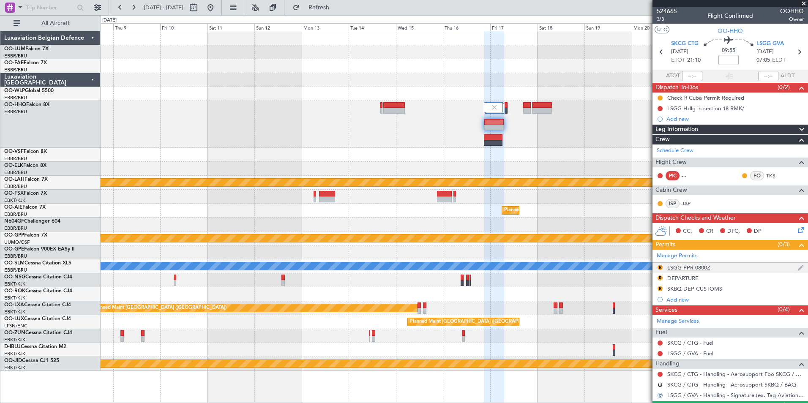
click at [674, 266] on div "LSGG PPR 0800Z" at bounding box center [688, 267] width 43 height 7
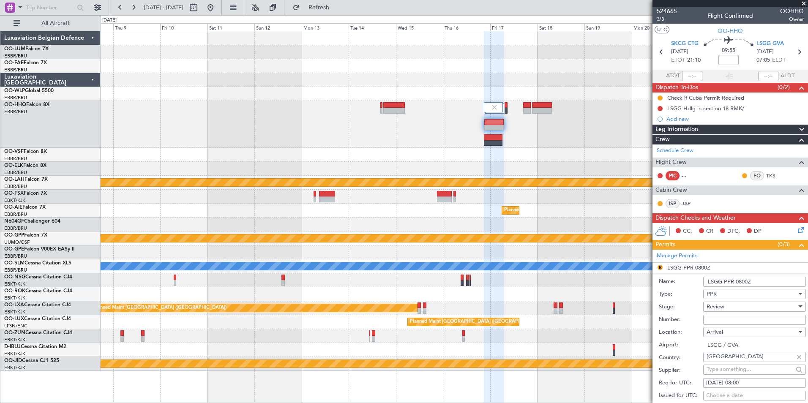
scroll to position [42, 0]
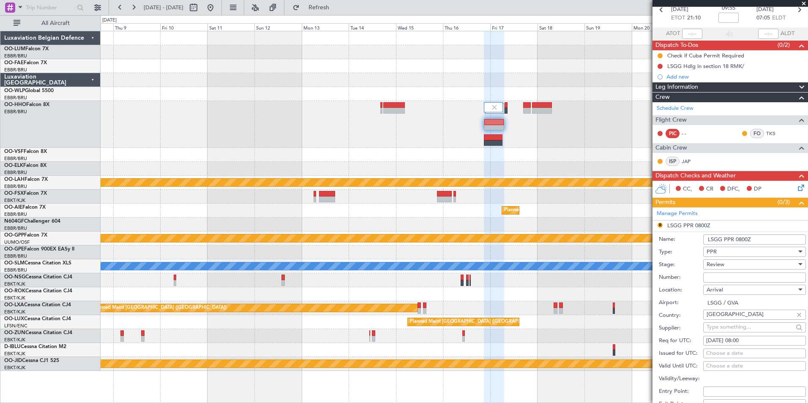
click at [747, 344] on div "17/10/2025 08:00" at bounding box center [754, 341] width 97 height 8
select select "10"
select select "2025"
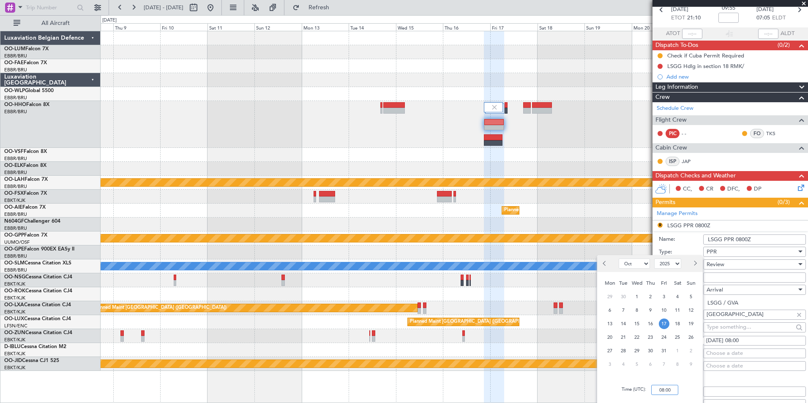
click at [668, 390] on input "08:00" at bounding box center [664, 390] width 27 height 10
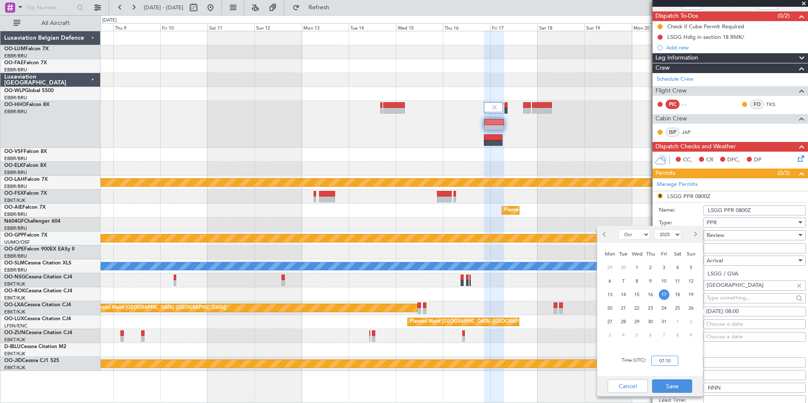
scroll to position [84, 0]
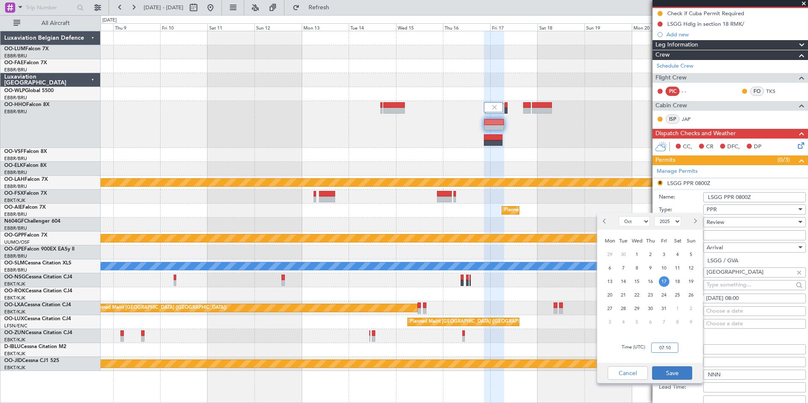
type input "07:10"
click at [682, 379] on button "Save" at bounding box center [672, 373] width 40 height 14
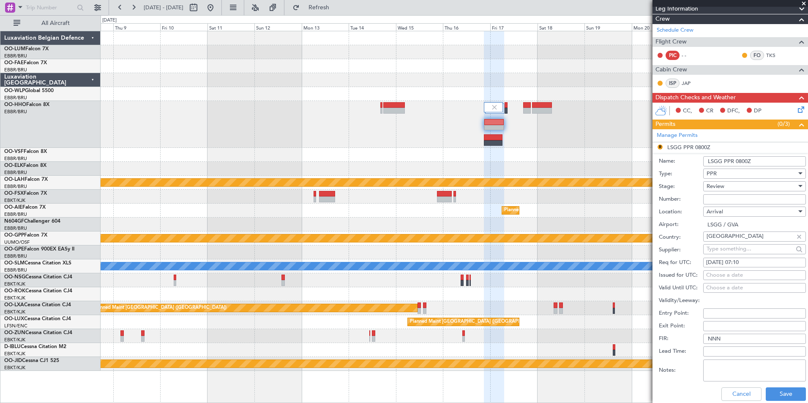
scroll to position [169, 0]
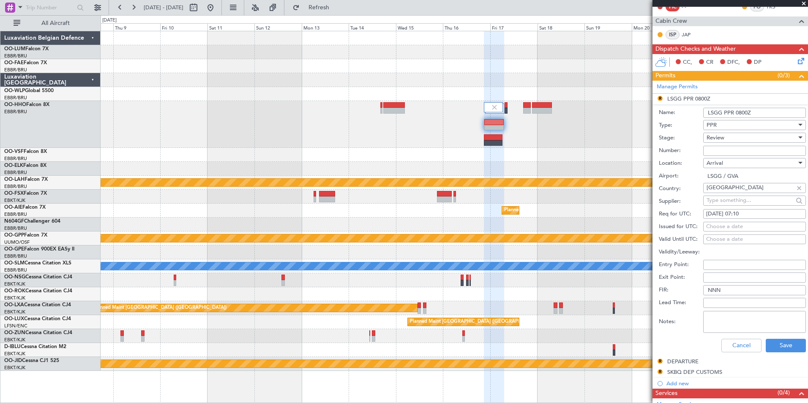
click at [723, 139] on span "Review" at bounding box center [715, 138] width 18 height 8
click at [730, 190] on span "Requested" at bounding box center [751, 192] width 89 height 13
click at [785, 340] on button "Save" at bounding box center [785, 346] width 40 height 14
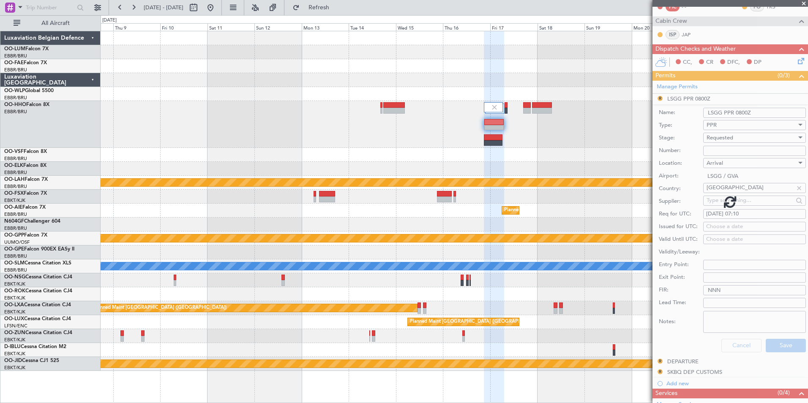
scroll to position [78, 0]
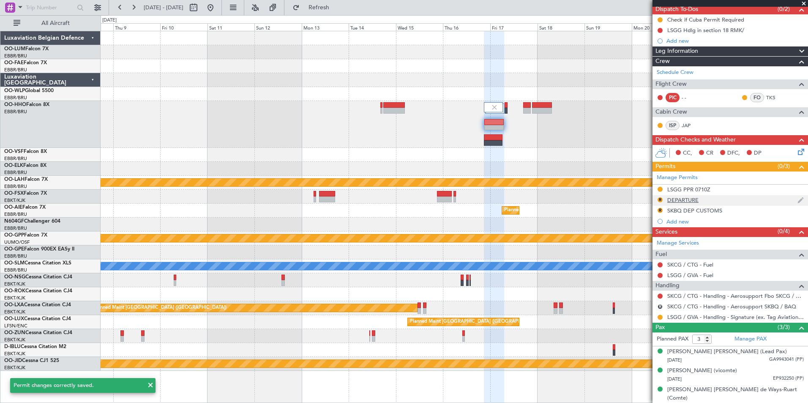
click at [661, 201] on div "R" at bounding box center [659, 199] width 7 height 7
click at [659, 200] on button "R" at bounding box center [659, 199] width 5 height 5
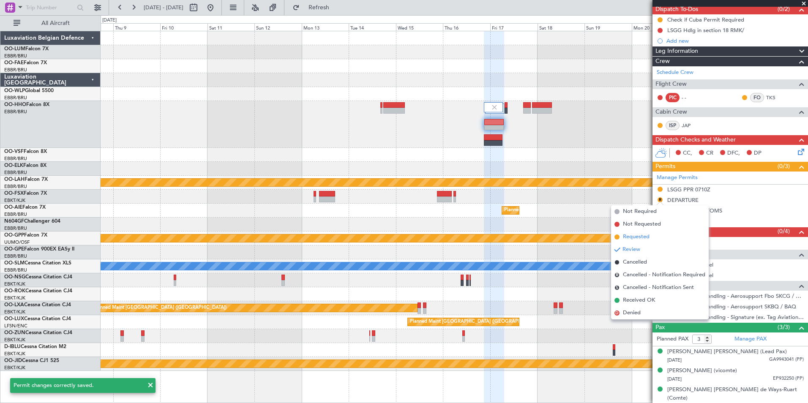
click at [623, 234] on span "Requested" at bounding box center [636, 237] width 27 height 8
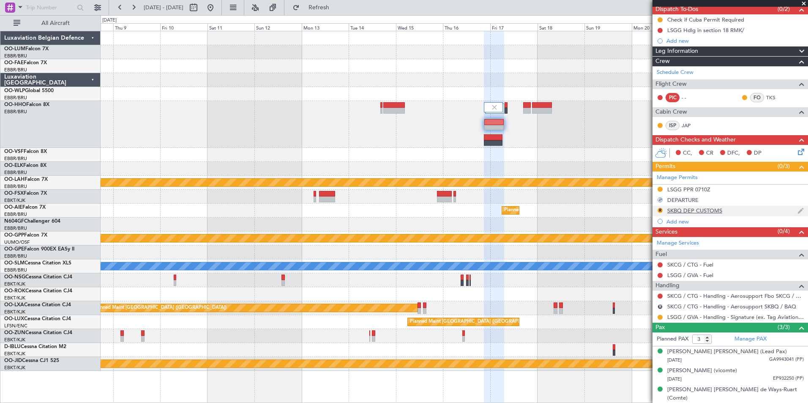
click at [680, 212] on div "SKBQ DEP CUSTOMS" at bounding box center [694, 210] width 55 height 7
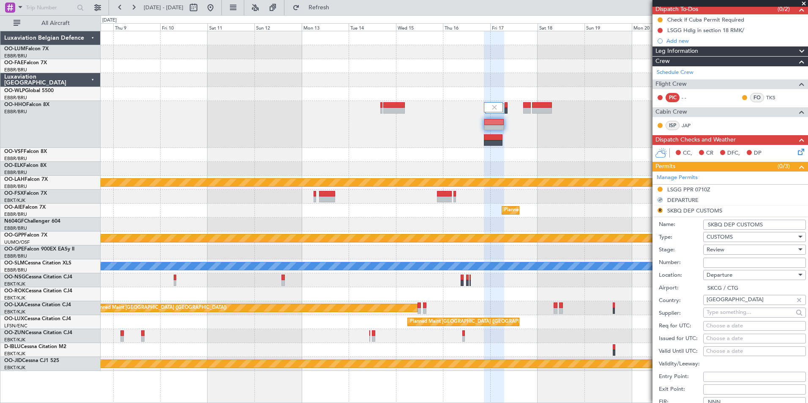
click at [724, 225] on input "SKBQ DEP CUSTOMS" at bounding box center [754, 225] width 103 height 10
drag, startPoint x: 720, startPoint y: 220, endPoint x: 721, endPoint y: 225, distance: 4.4
click at [720, 221] on input "SKBQ DEP CUSTOMS" at bounding box center [754, 225] width 103 height 10
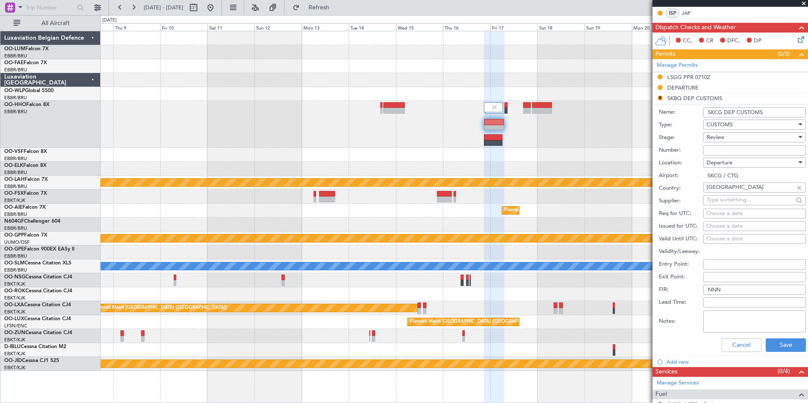
scroll to position [205, 0]
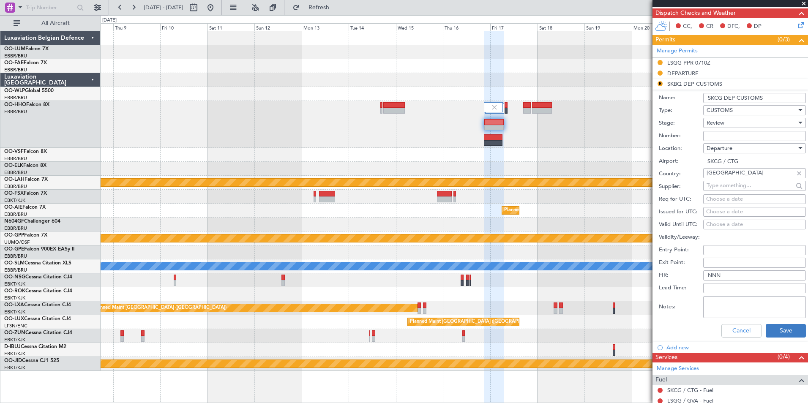
type input "SKCG DEP CUSTOMS"
click at [778, 334] on button "Save" at bounding box center [785, 331] width 40 height 14
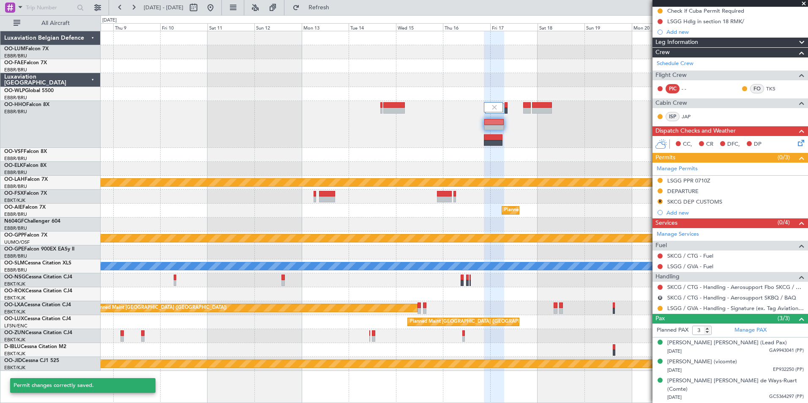
scroll to position [78, 0]
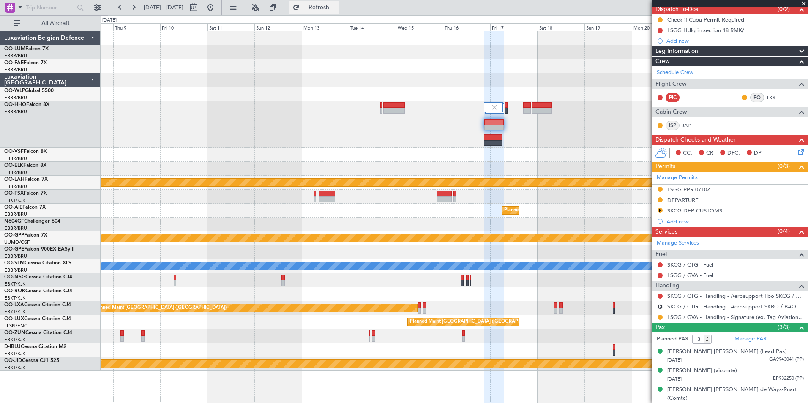
click at [337, 5] on span "Refresh" at bounding box center [318, 8] width 35 height 6
click at [661, 294] on button at bounding box center [659, 296] width 5 height 5
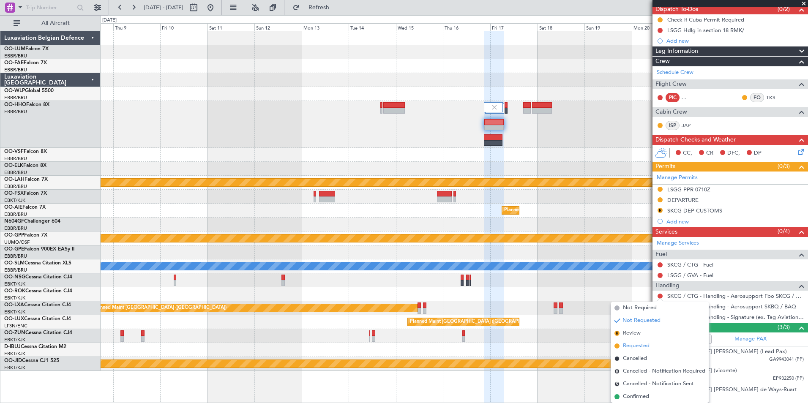
click at [640, 342] on span "Requested" at bounding box center [636, 346] width 27 height 8
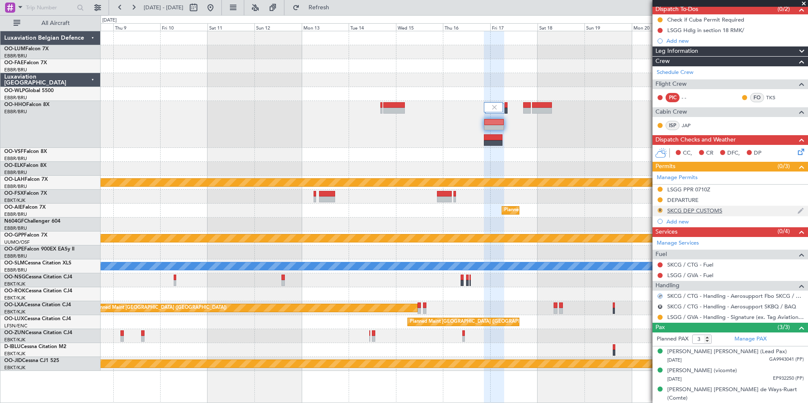
click at [660, 208] on button "R" at bounding box center [659, 210] width 5 height 5
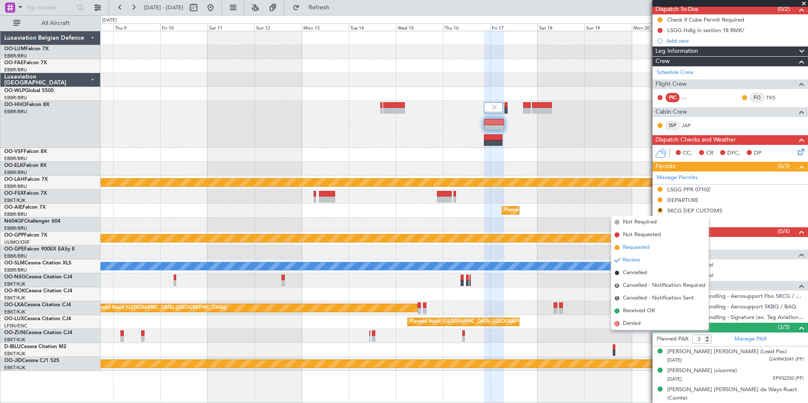
click at [632, 250] on span "Requested" at bounding box center [636, 247] width 27 height 8
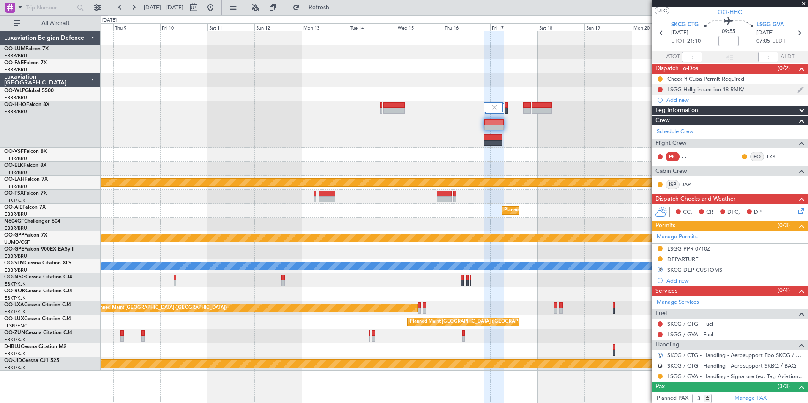
scroll to position [0, 0]
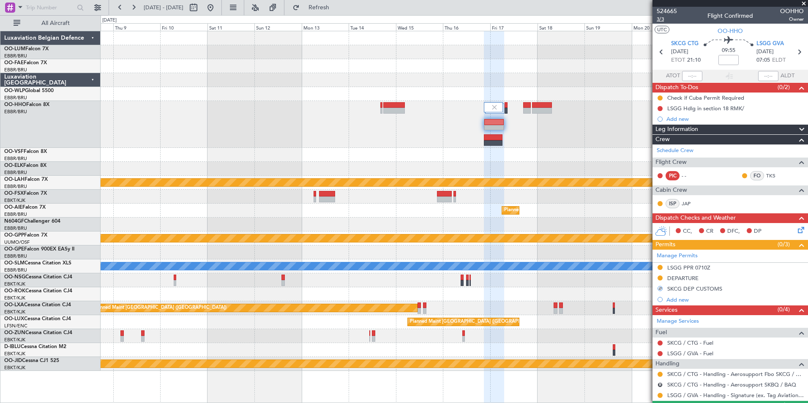
click at [660, 16] on span "3/3" at bounding box center [666, 19] width 20 height 7
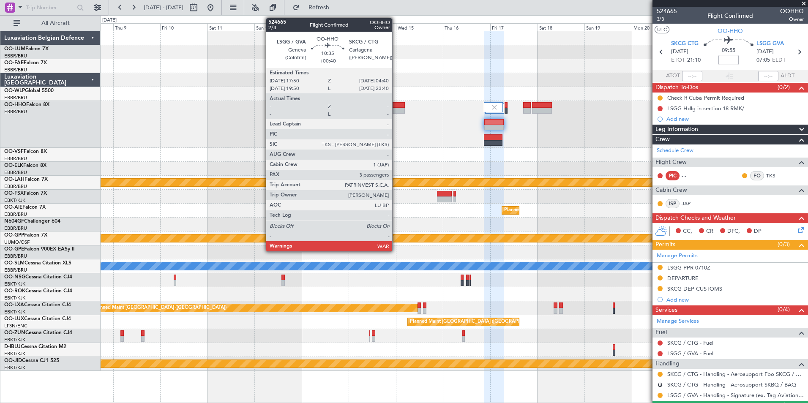
click at [396, 107] on div at bounding box center [394, 105] width 22 height 6
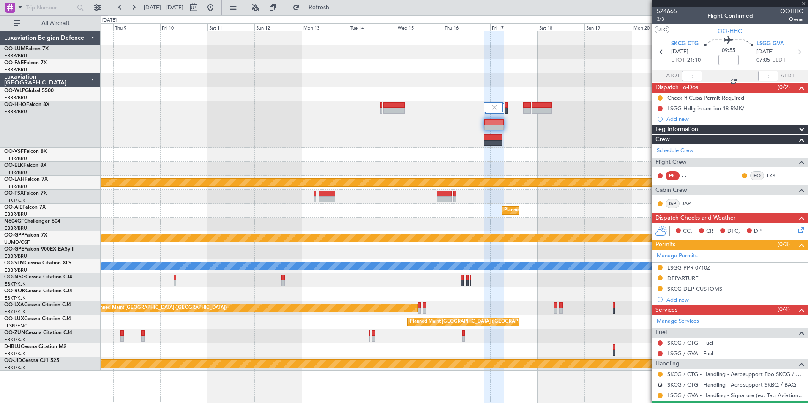
type input "+00:40"
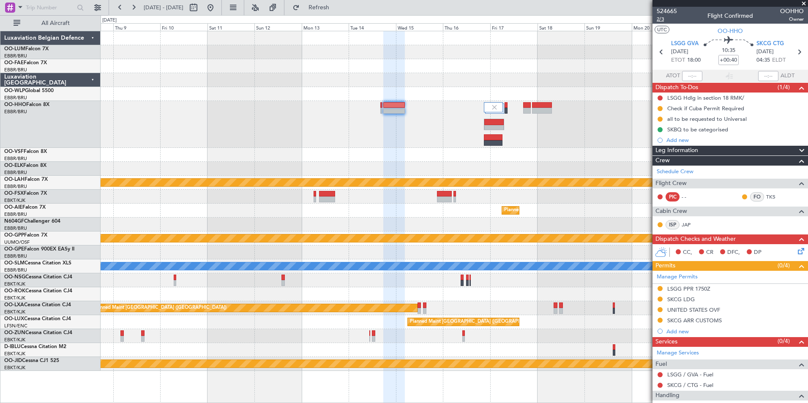
click at [660, 19] on span "2/3" at bounding box center [666, 19] width 20 height 7
click at [337, 6] on span "Refresh" at bounding box center [318, 8] width 35 height 6
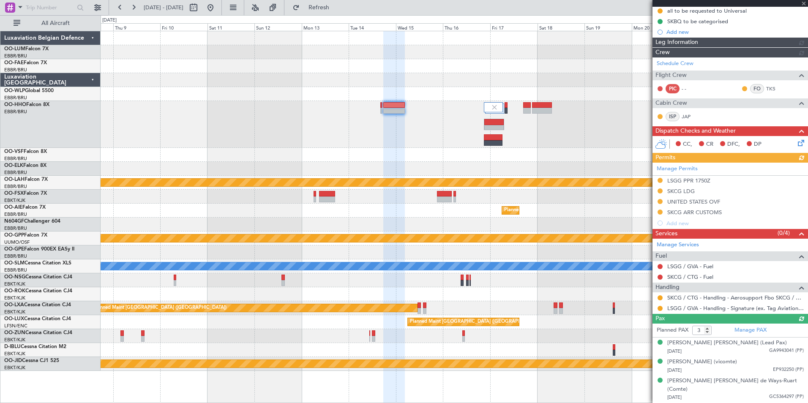
scroll to position [99, 0]
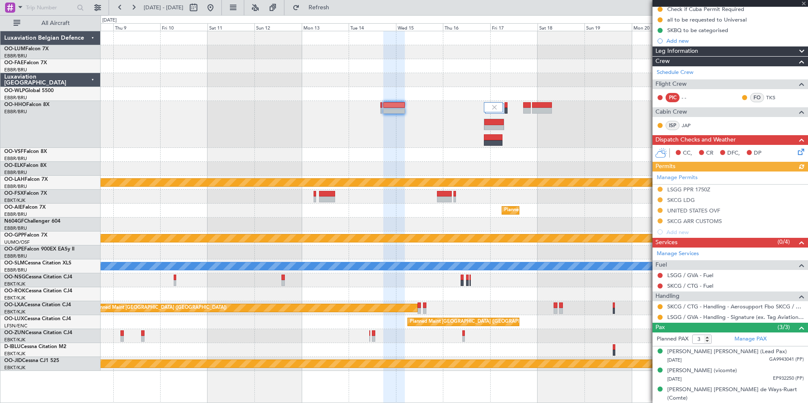
click at [398, 130] on div at bounding box center [454, 124] width 707 height 47
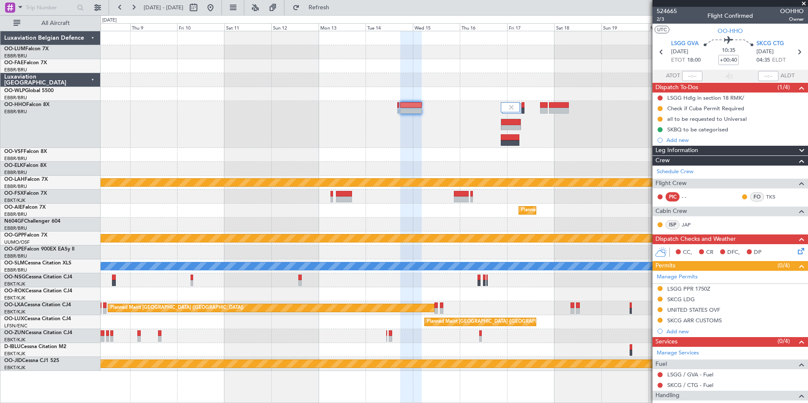
scroll to position [99, 0]
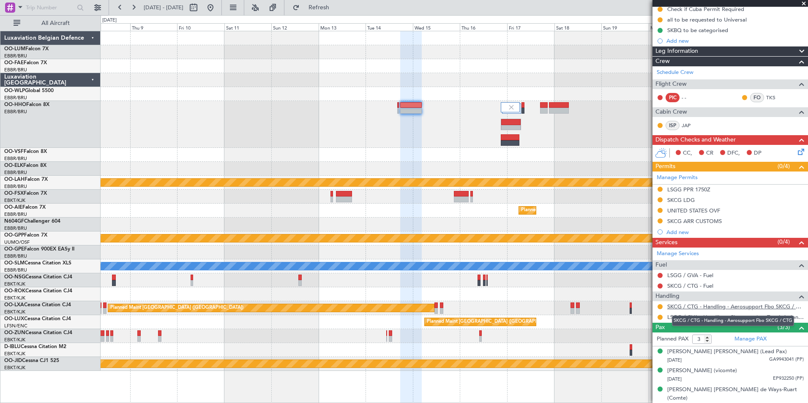
click at [694, 308] on link "SKCG / CTG - Handling - Aerosupport Fbo SKCG / CTG" at bounding box center [735, 306] width 136 height 7
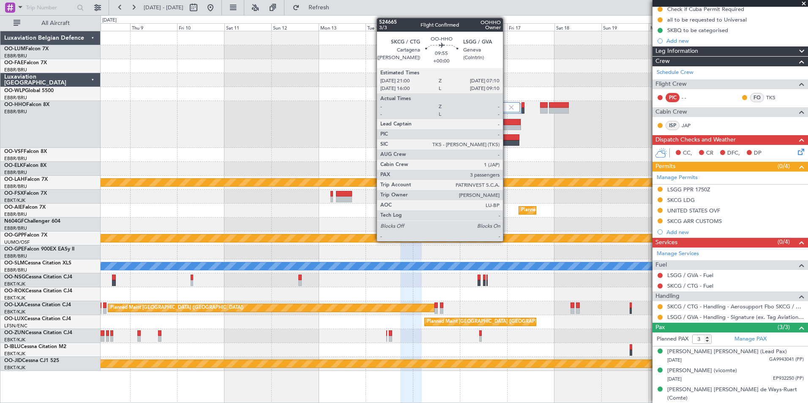
click at [506, 123] on div at bounding box center [510, 122] width 19 height 6
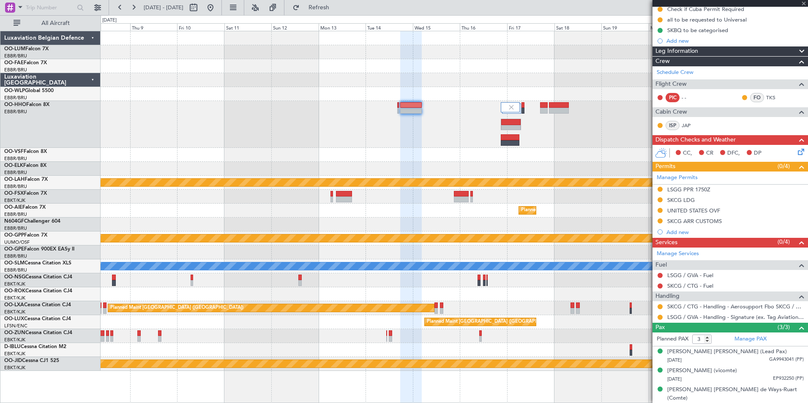
scroll to position [0, 0]
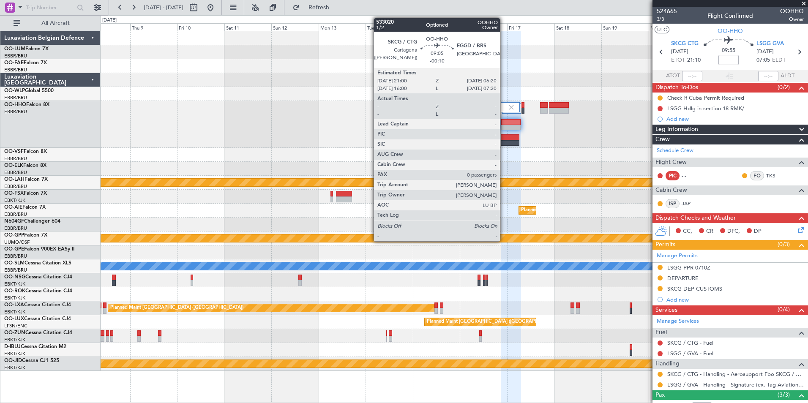
click at [503, 139] on div at bounding box center [509, 137] width 19 height 6
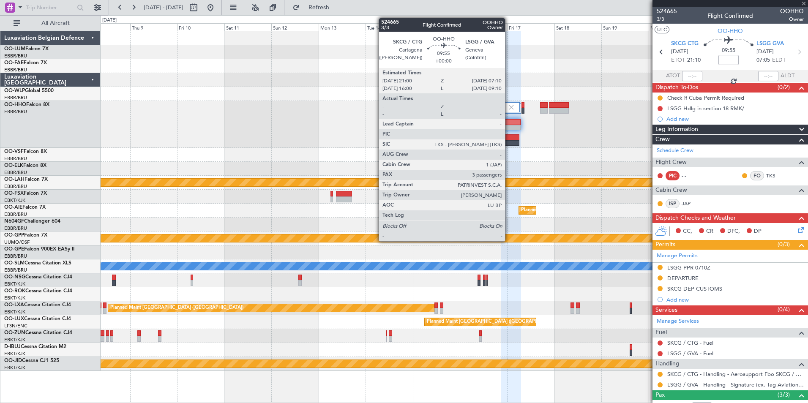
type input "-00:10"
type input "0"
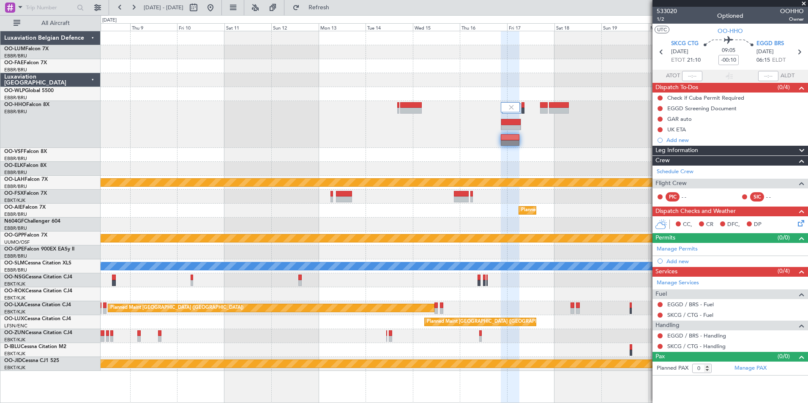
click at [612, 128] on div at bounding box center [454, 124] width 707 height 47
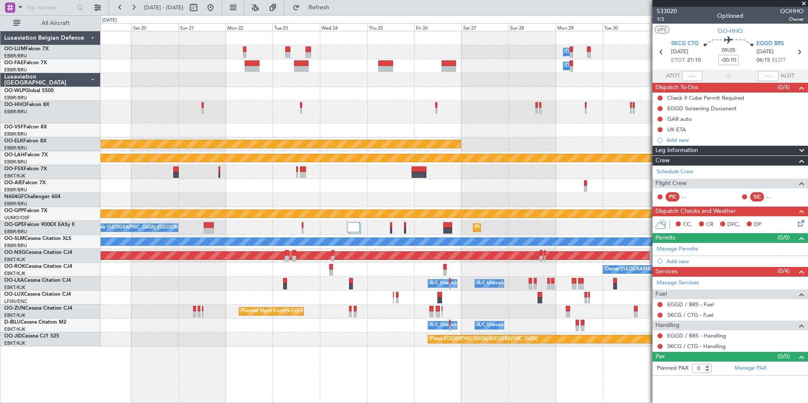
click at [549, 139] on div "Planned Maint Kortrijk-[GEOGRAPHIC_DATA]" at bounding box center [454, 144] width 707 height 14
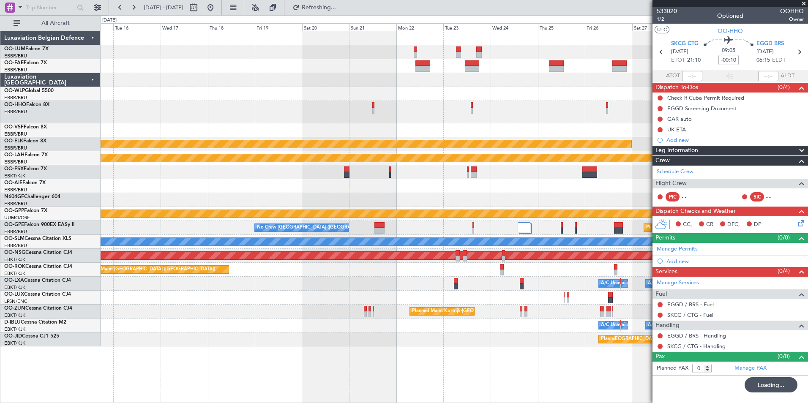
click at [511, 122] on div at bounding box center [454, 112] width 707 height 22
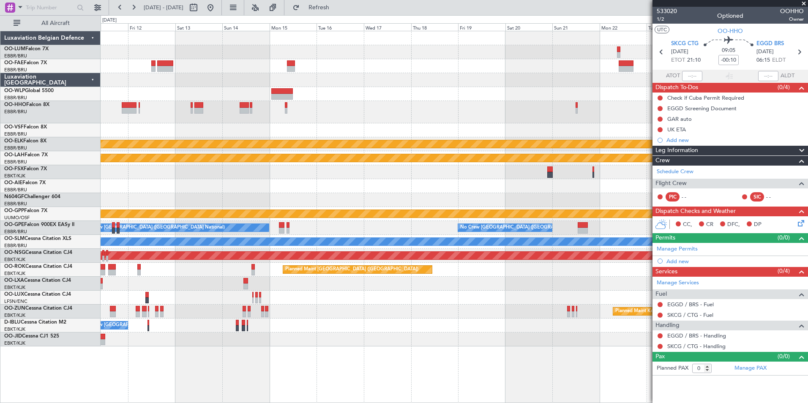
click at [418, 120] on div at bounding box center [454, 112] width 707 height 22
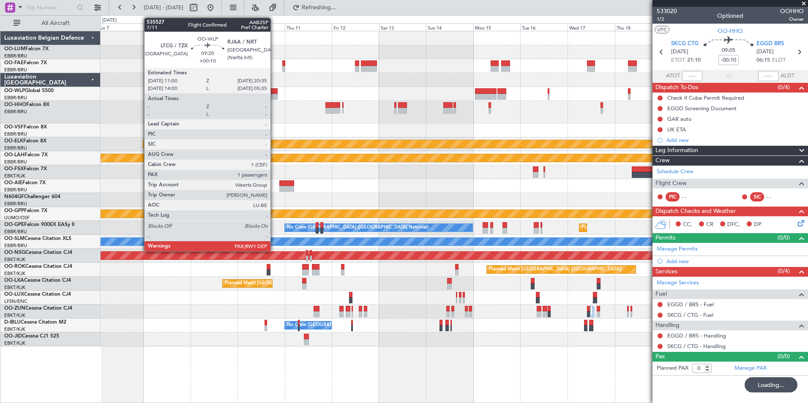
click at [274, 93] on div at bounding box center [267, 91] width 19 height 6
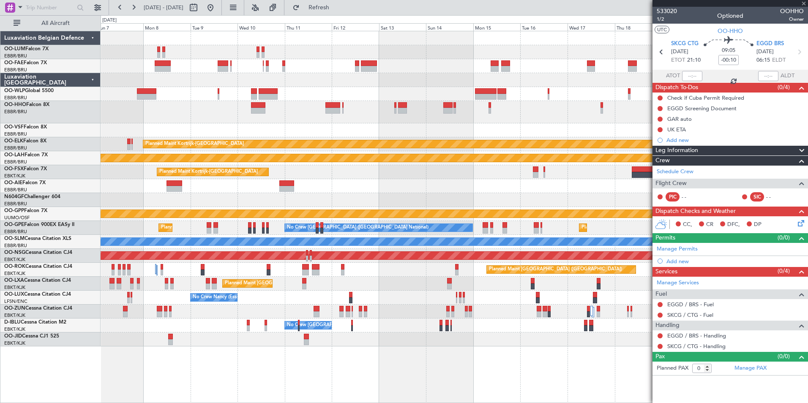
type input "+00:10"
type input "3"
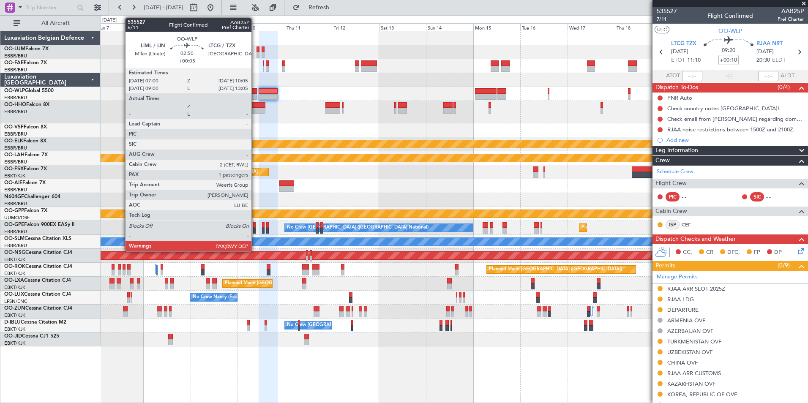
click at [255, 95] on div at bounding box center [254, 97] width 6 height 6
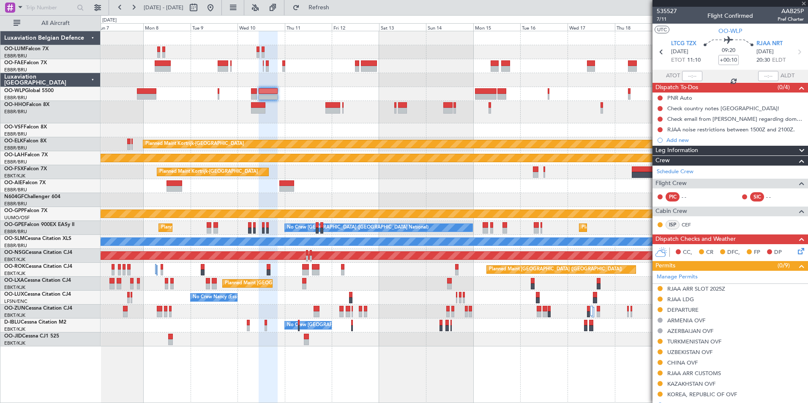
type input "+00:05"
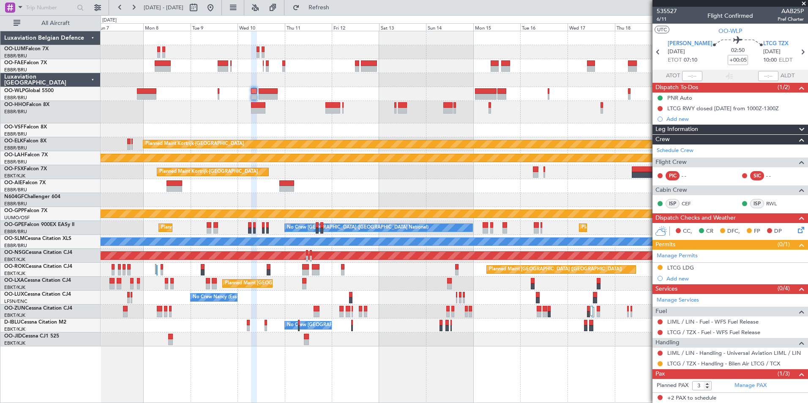
click at [79, 185] on div "Owner Melsbroek Air Base Planned Maint [GEOGRAPHIC_DATA] ([GEOGRAPHIC_DATA]) Ow…" at bounding box center [404, 209] width 808 height 388
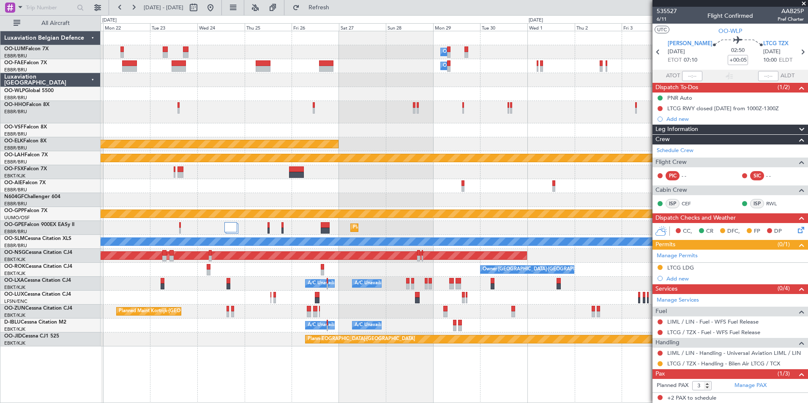
click at [131, 179] on div "Owner Melsbroek Air Base Owner [GEOGRAPHIC_DATA] Planned Maint [GEOGRAPHIC_DATA…" at bounding box center [454, 188] width 707 height 315
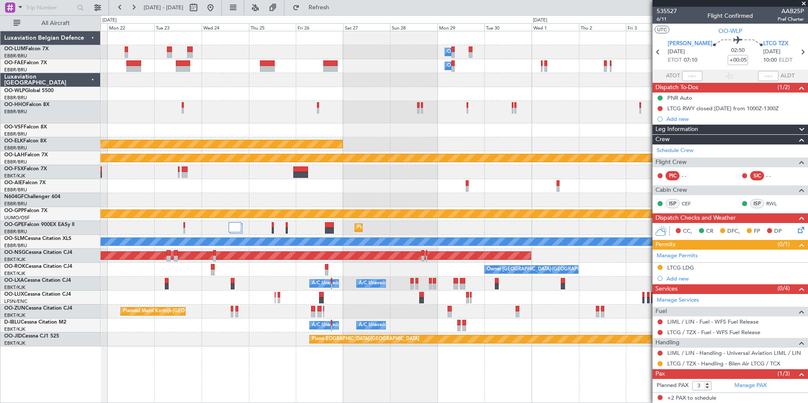
click at [250, 158] on div "Owner Melsbroek Air Base Owner [GEOGRAPHIC_DATA] Planned Maint [GEOGRAPHIC_DATA…" at bounding box center [454, 188] width 707 height 315
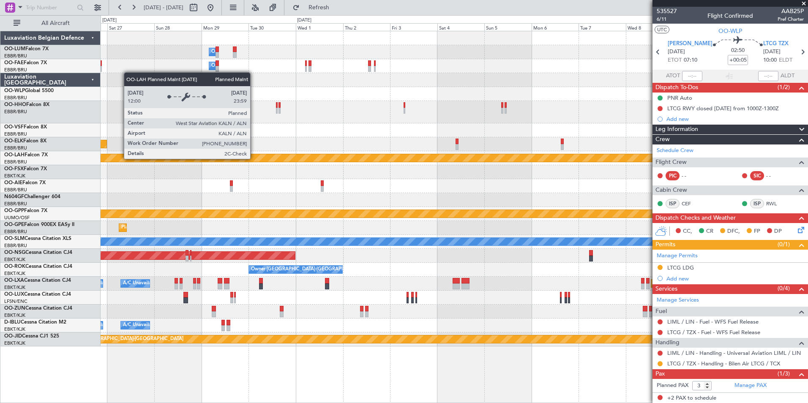
click at [213, 156] on div "Owner Melsbroek Air Base Owner [GEOGRAPHIC_DATA] Planned Maint [GEOGRAPHIC_DATA…" at bounding box center [454, 188] width 707 height 315
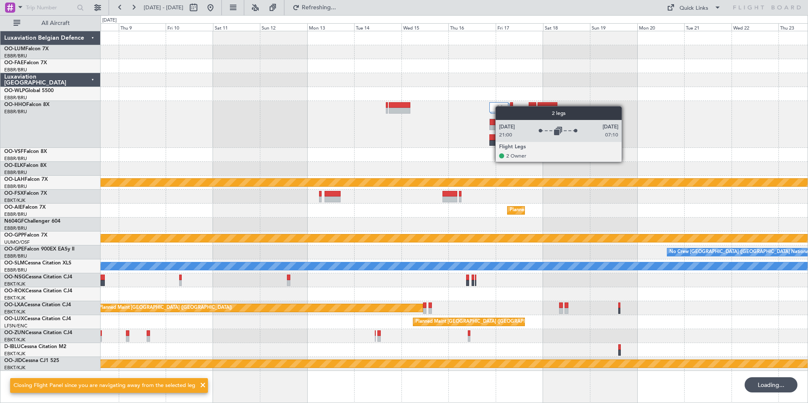
click at [299, 143] on div at bounding box center [454, 124] width 707 height 47
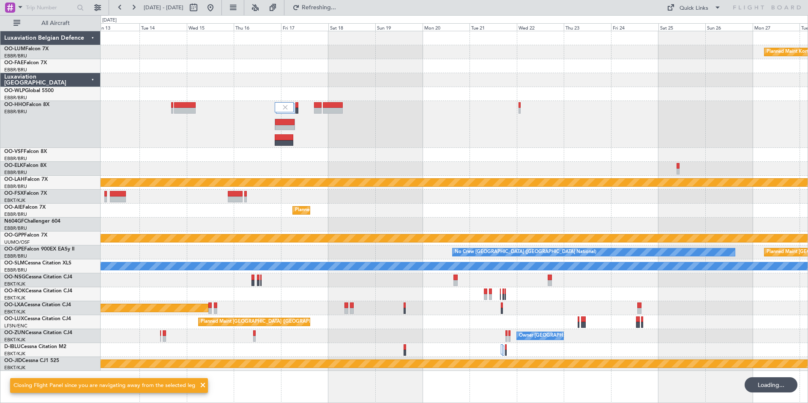
click at [302, 135] on div at bounding box center [454, 124] width 707 height 47
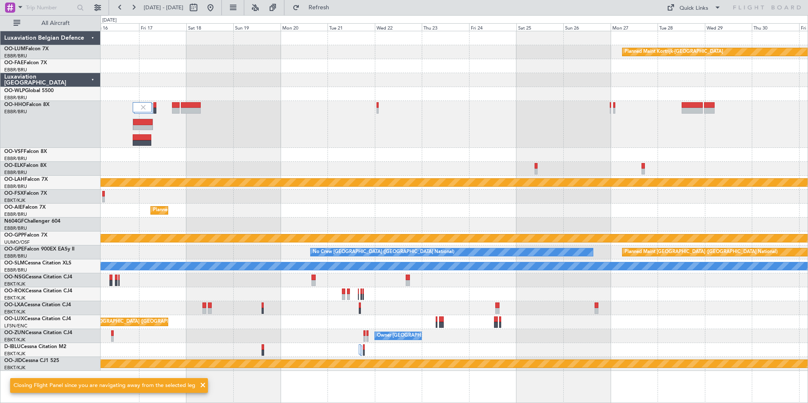
click at [203, 146] on div at bounding box center [454, 124] width 707 height 47
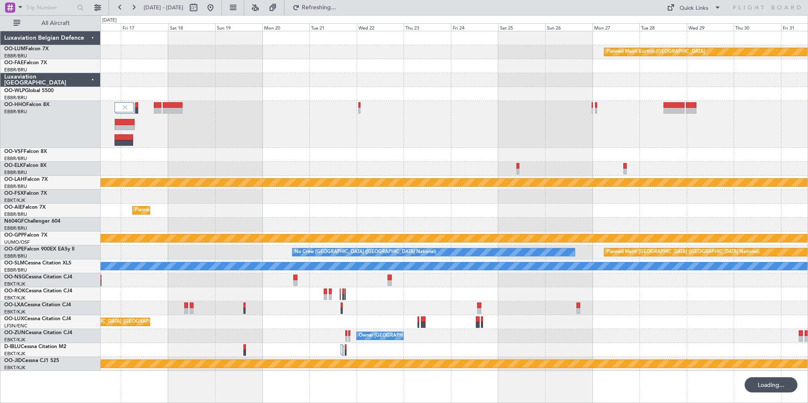
click at [379, 120] on div at bounding box center [454, 124] width 707 height 47
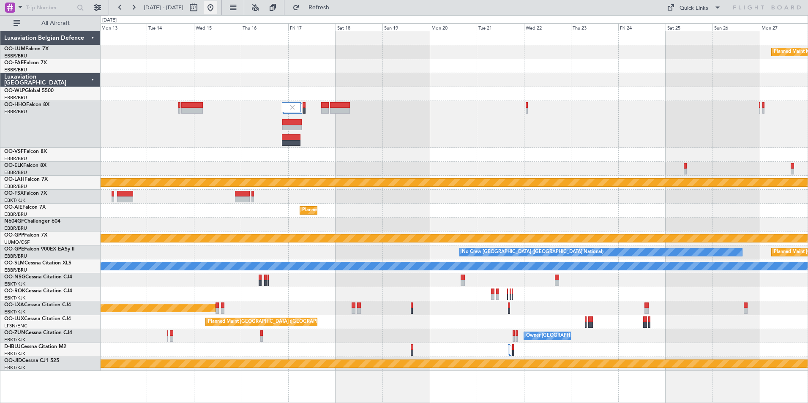
click at [217, 7] on button at bounding box center [211, 8] width 14 height 14
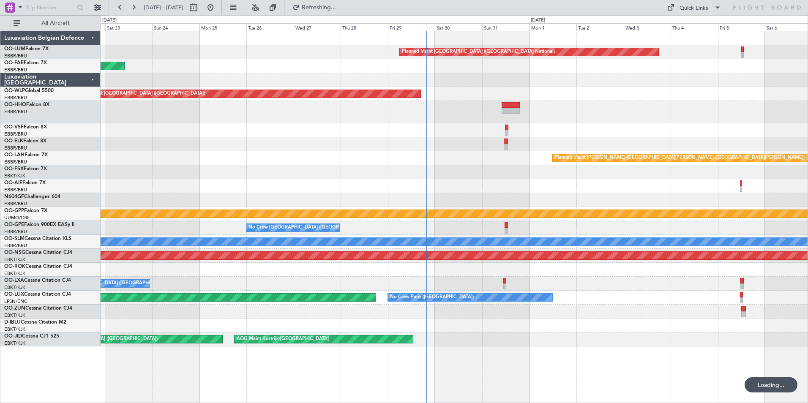
click at [434, 195] on div "Planned Maint [GEOGRAPHIC_DATA] ([GEOGRAPHIC_DATA] National) Planned Maint [GEO…" at bounding box center [454, 188] width 707 height 315
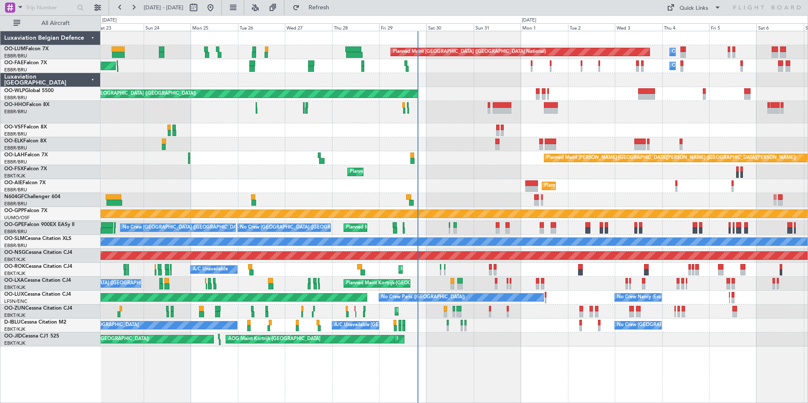
click at [458, 174] on div "Planned Maint [GEOGRAPHIC_DATA] ([GEOGRAPHIC_DATA] National) Owner [GEOGRAPHIC_…" at bounding box center [454, 188] width 707 height 315
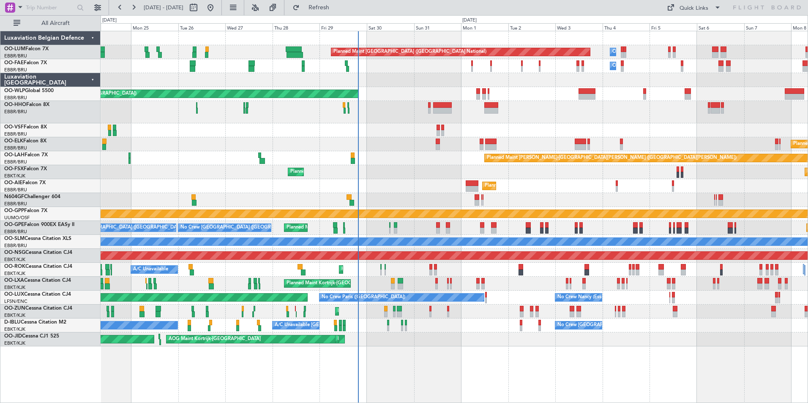
click at [370, 120] on div at bounding box center [454, 112] width 707 height 22
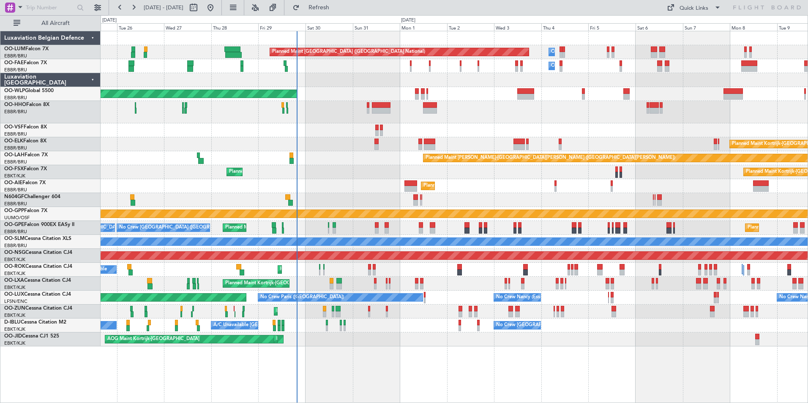
click at [298, 143] on div "Planned Maint [GEOGRAPHIC_DATA] ([GEOGRAPHIC_DATA] National) Owner [GEOGRAPHIC_…" at bounding box center [454, 188] width 707 height 315
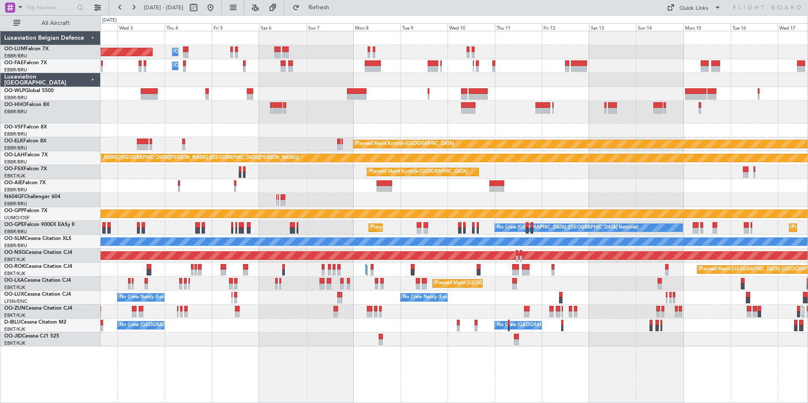
click at [427, 115] on div at bounding box center [454, 112] width 707 height 22
click at [620, 125] on div at bounding box center [454, 130] width 707 height 14
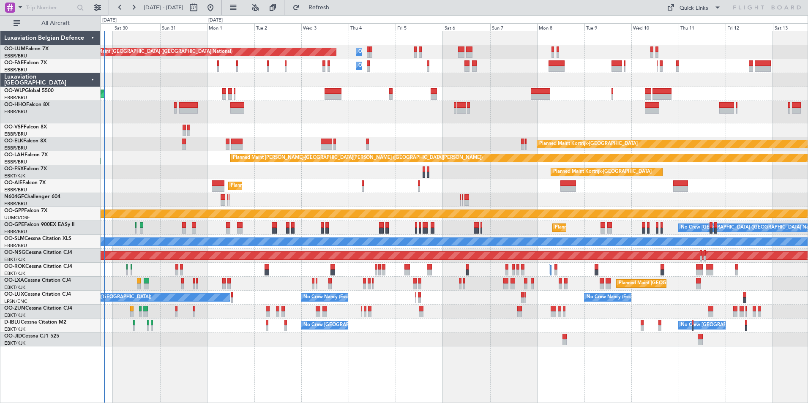
click at [533, 121] on div "Planned Maint [GEOGRAPHIC_DATA] ([GEOGRAPHIC_DATA] National) Owner [GEOGRAPHIC_…" at bounding box center [454, 188] width 707 height 315
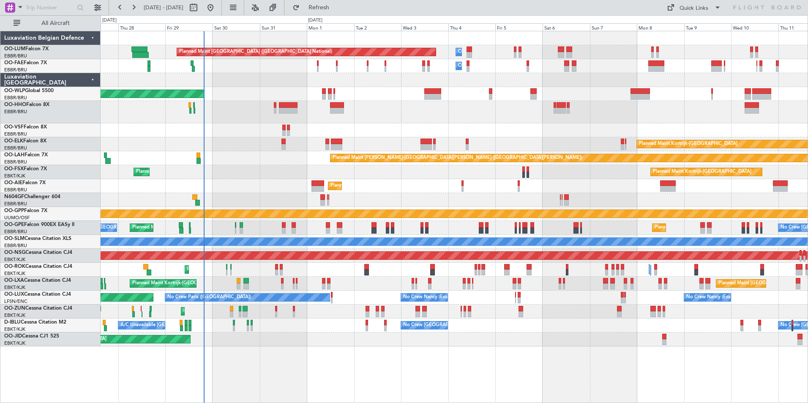
click at [335, 113] on div at bounding box center [454, 112] width 707 height 22
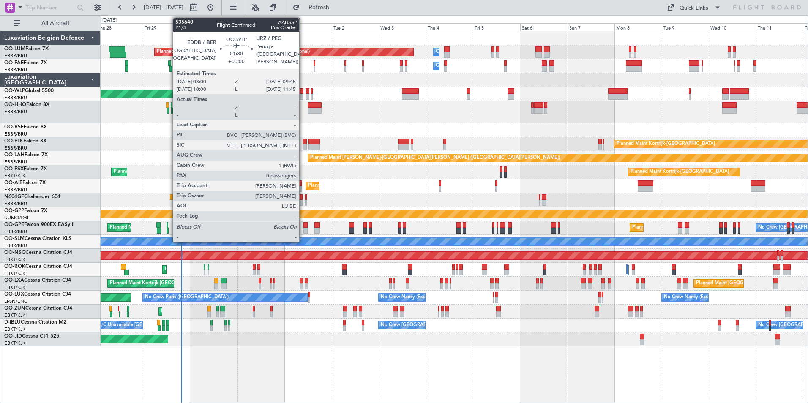
click at [303, 93] on div at bounding box center [301, 91] width 4 height 6
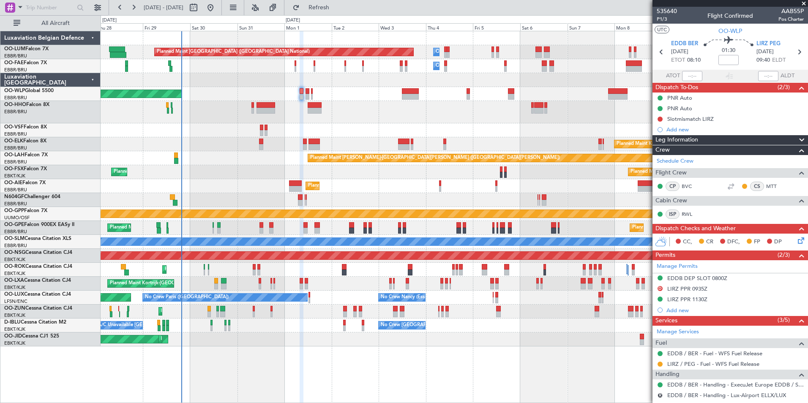
click at [340, 108] on div at bounding box center [454, 112] width 707 height 22
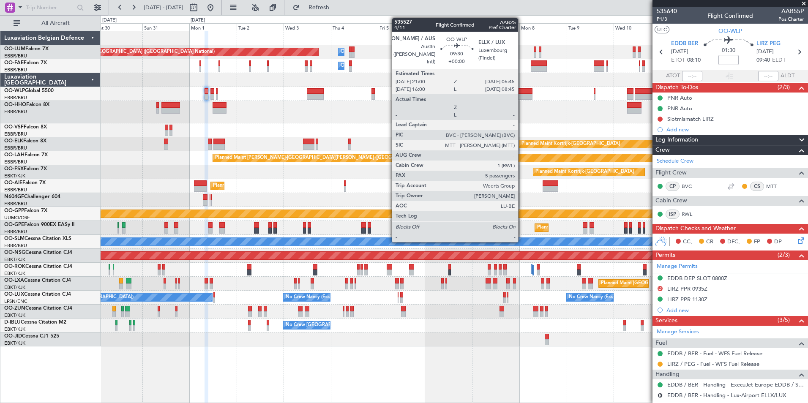
click at [277, 114] on div "Planned Maint [GEOGRAPHIC_DATA] ([GEOGRAPHIC_DATA] National) Owner [GEOGRAPHIC_…" at bounding box center [454, 188] width 707 height 315
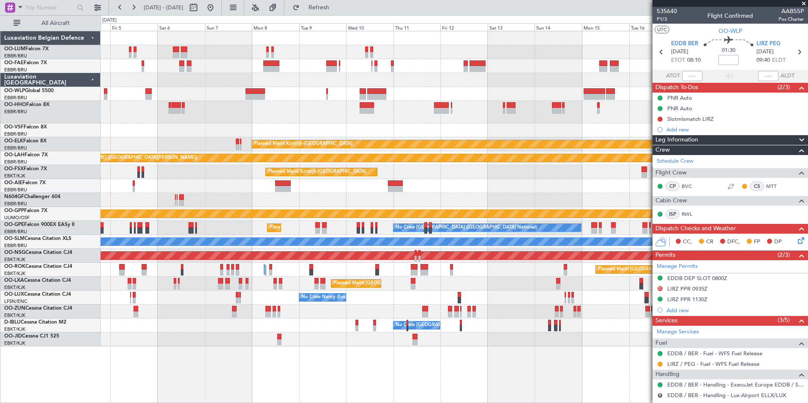
click at [338, 129] on div at bounding box center [454, 130] width 707 height 14
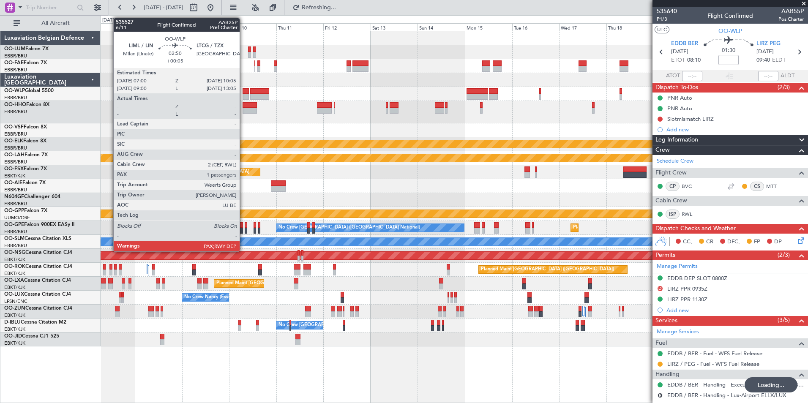
click at [243, 94] on div at bounding box center [245, 97] width 6 height 6
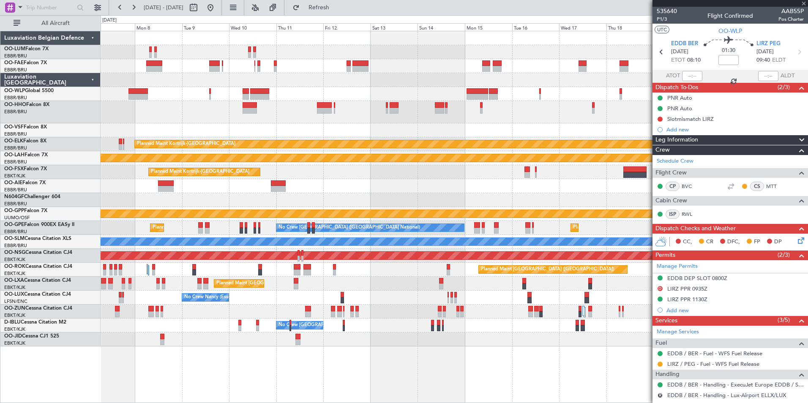
type input "+00:05"
type input "3"
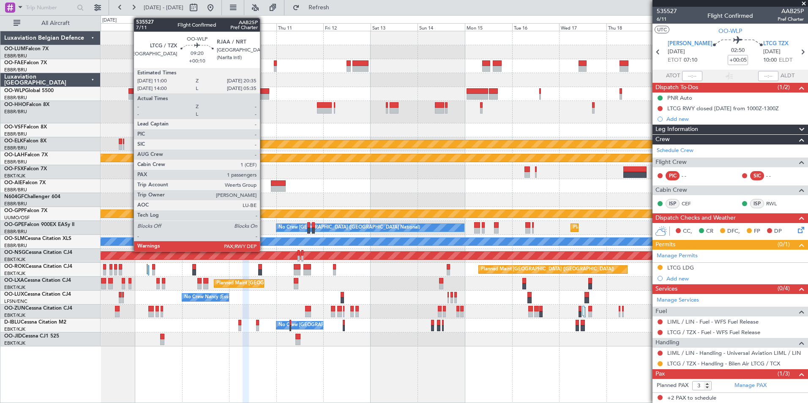
click at [264, 97] on div at bounding box center [259, 97] width 19 height 6
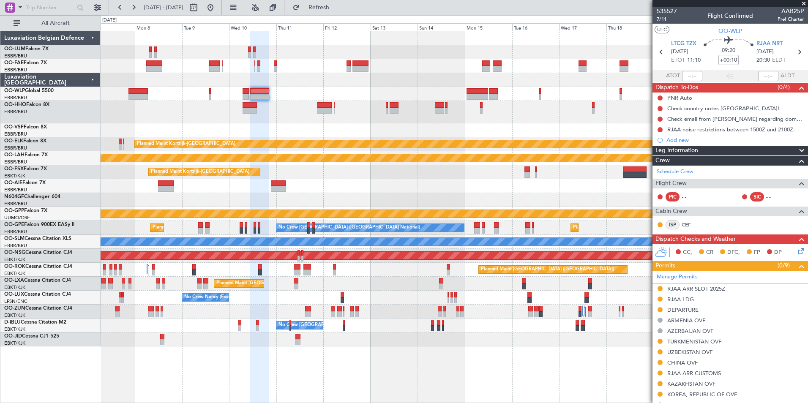
click at [312, 107] on div "Owner Melsbroek Air Base Planned Maint [GEOGRAPHIC_DATA] ([GEOGRAPHIC_DATA]) Ow…" at bounding box center [454, 188] width 707 height 315
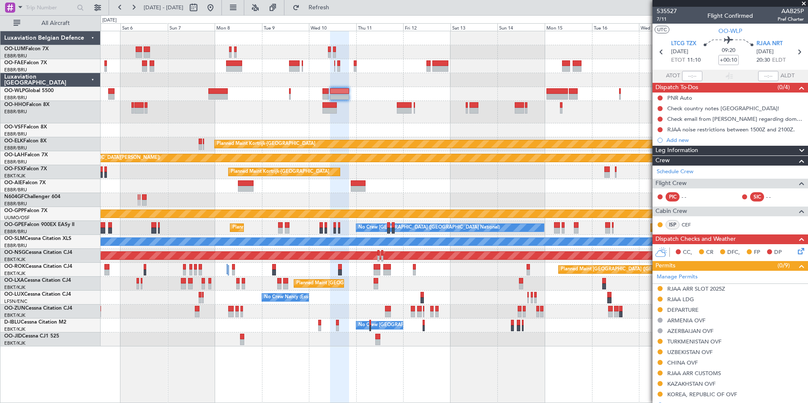
click at [536, 112] on div at bounding box center [454, 112] width 707 height 22
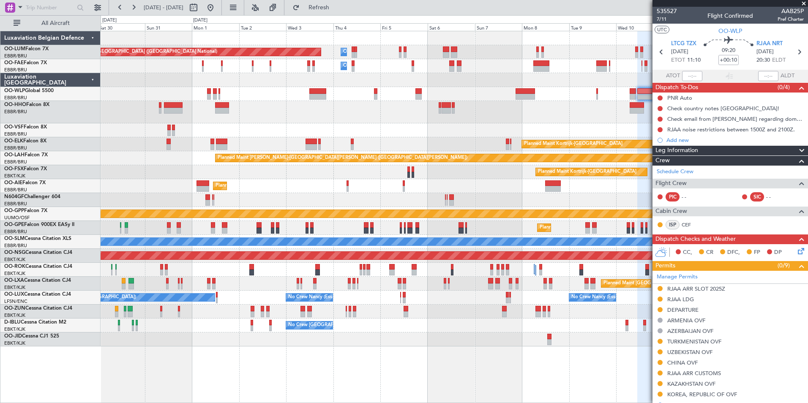
click at [384, 98] on div "Owner Melsbroek Air Base Planned Maint [GEOGRAPHIC_DATA] ([GEOGRAPHIC_DATA]) Ow…" at bounding box center [454, 188] width 707 height 315
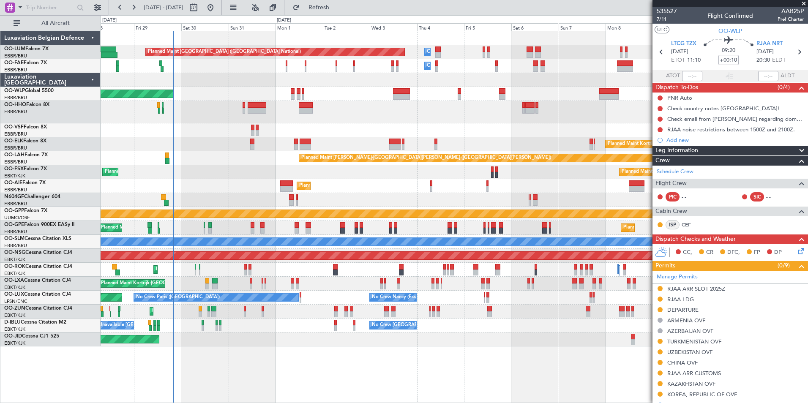
click at [409, 95] on div "Planned Maint [GEOGRAPHIC_DATA] ([GEOGRAPHIC_DATA])" at bounding box center [454, 94] width 707 height 14
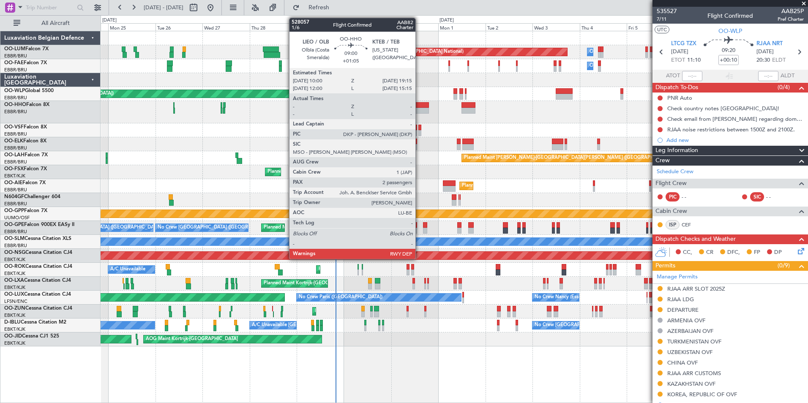
click at [419, 106] on div at bounding box center [419, 105] width 18 height 6
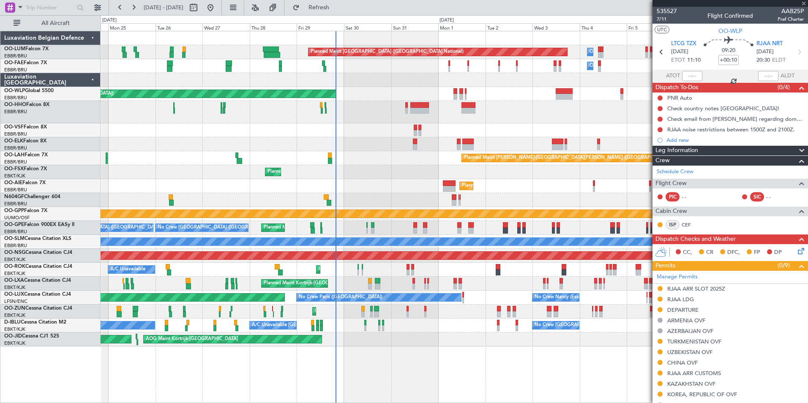
type input "+01:05"
type input "2"
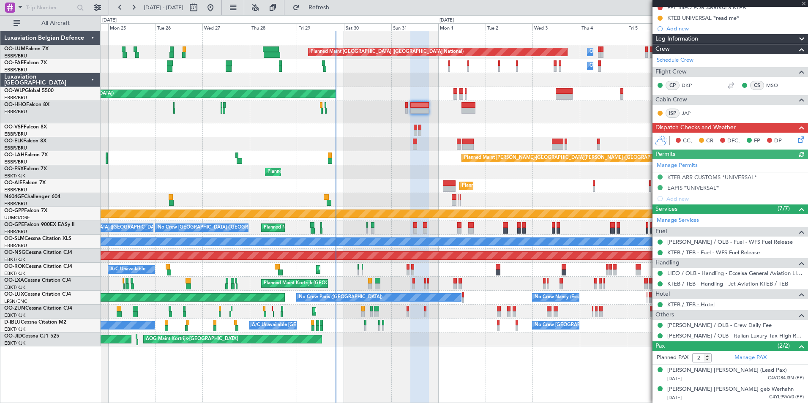
scroll to position [120, 0]
click at [691, 280] on link "KTEB / TEB - Handling - Jet Aviation KTEB / TEB" at bounding box center [727, 283] width 121 height 7
click at [162, 196] on div "Planned Maint Brussels (Brussels National) Owner Melsbroek Air Base Owner Melsb…" at bounding box center [454, 188] width 707 height 315
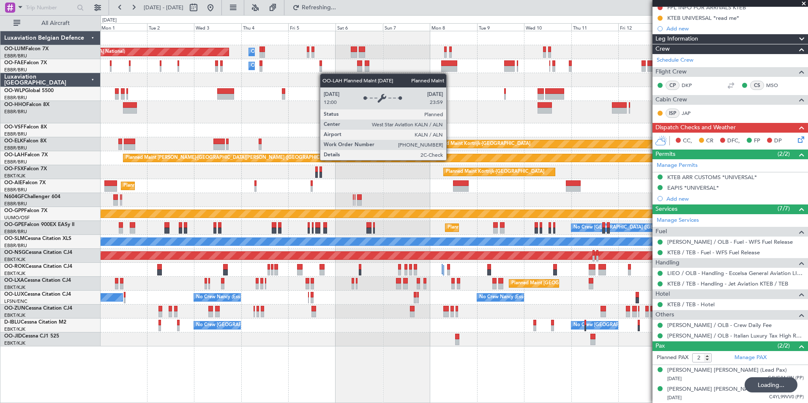
click at [181, 208] on div "Planned Maint Brussels (Brussels National) Owner Melsbroek Air Base Owner Melsb…" at bounding box center [454, 188] width 707 height 315
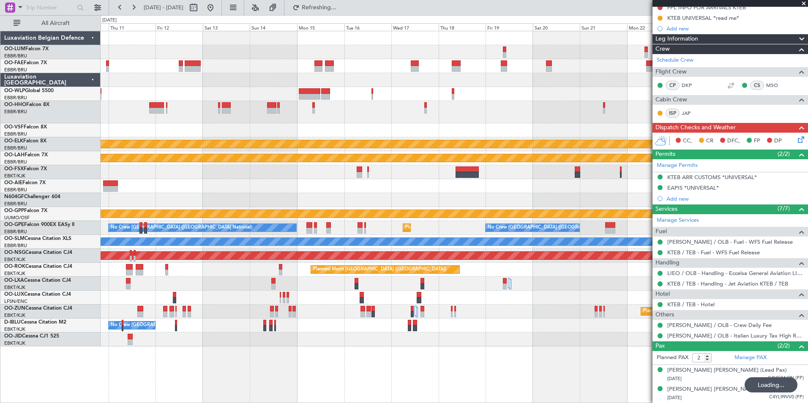
click at [41, 166] on div "Owner Melsbroek Air Base Owner Melsbroek Air Base Planned Maint Kortrijk-Wevelg…" at bounding box center [404, 209] width 808 height 388
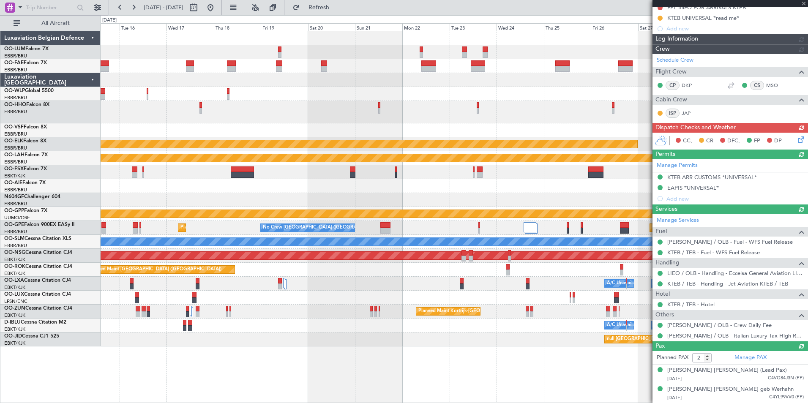
click at [166, 157] on div "Owner Melsbroek Air Base Owner Melsbroek Air Base Planned Maint Kortrijk-Wevelg…" at bounding box center [454, 188] width 707 height 315
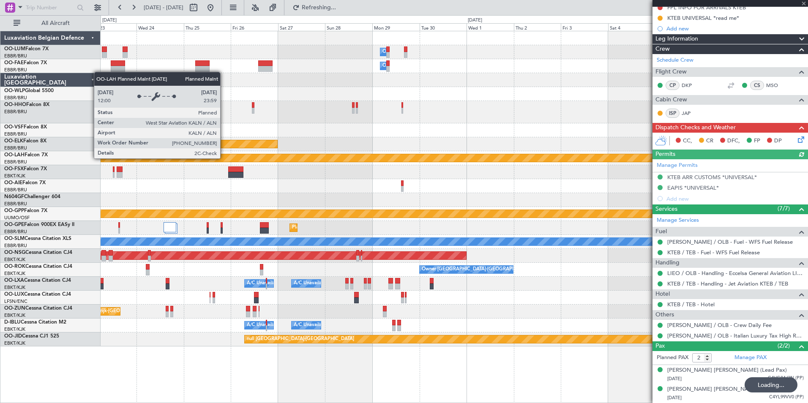
click at [94, 129] on div "Owner Melsbroek Air Base Owner Melsbroek Air Base Planned Maint Kortrijk-Wevelg…" at bounding box center [404, 209] width 808 height 388
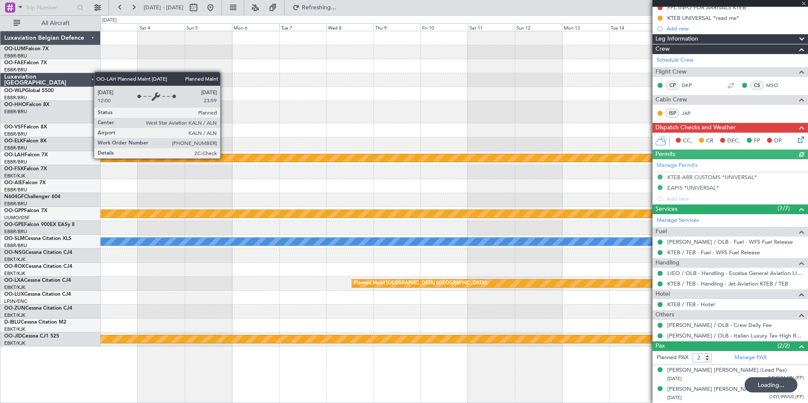
click at [147, 119] on div at bounding box center [454, 112] width 707 height 22
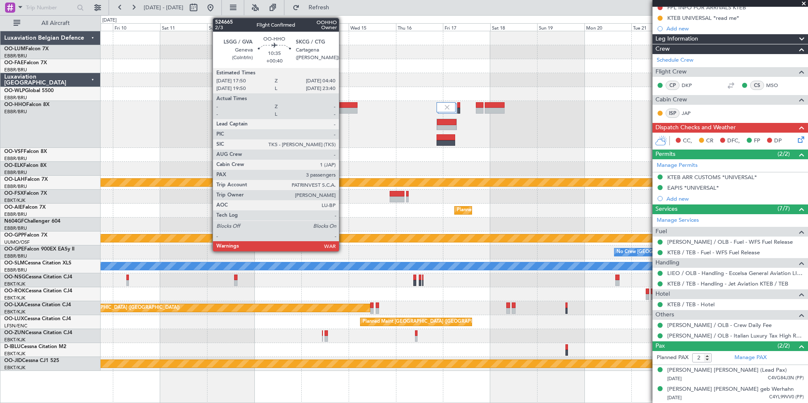
click at [343, 109] on div at bounding box center [347, 111] width 22 height 6
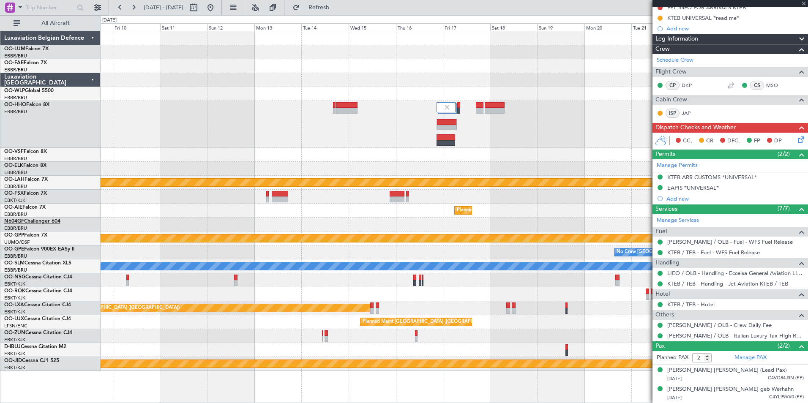
type input "+00:40"
type input "3"
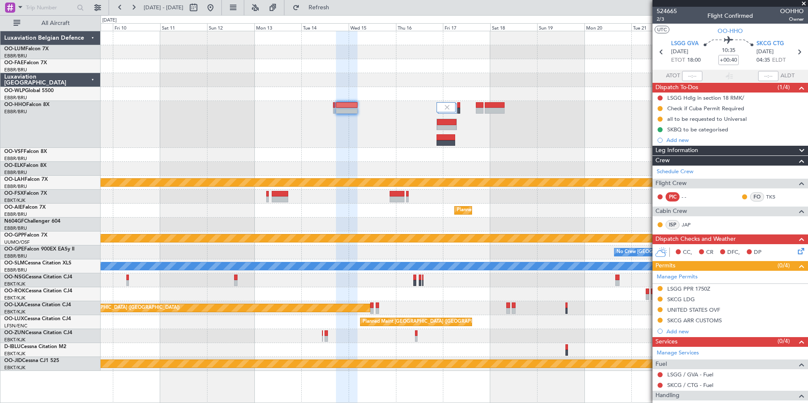
click at [525, 159] on div "Planned Maint Kortrijk-Wevelgem Planned Maint Alton-st Louis (St Louis Regl) Pl…" at bounding box center [454, 201] width 707 height 340
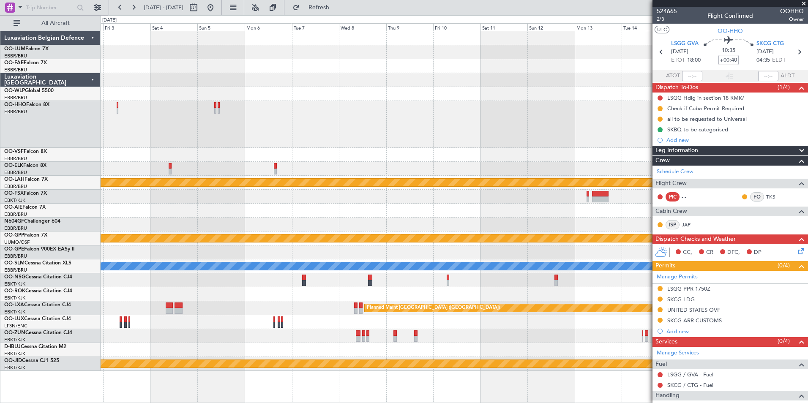
click at [154, 176] on div "Owner Melsbroek Air Base Owner Melsbroek Air Base Planned Maint Alton-st Louis …" at bounding box center [454, 201] width 707 height 340
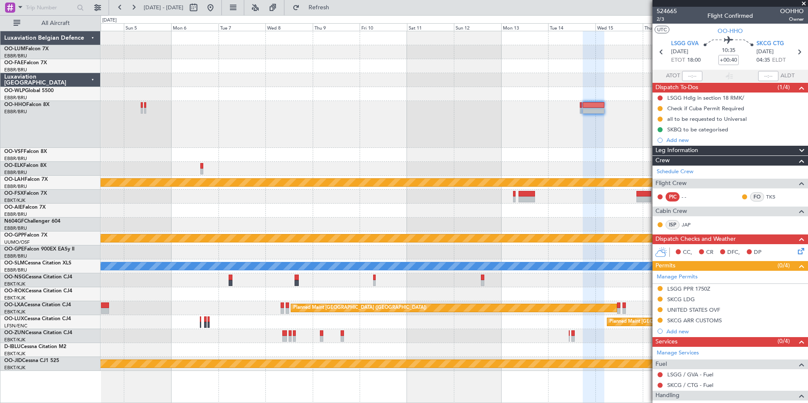
click at [650, 126] on div "Planned Maint Alton-st Louis (St Louis Regl) Planned Maint Brussels (Brussels N…" at bounding box center [454, 201] width 707 height 340
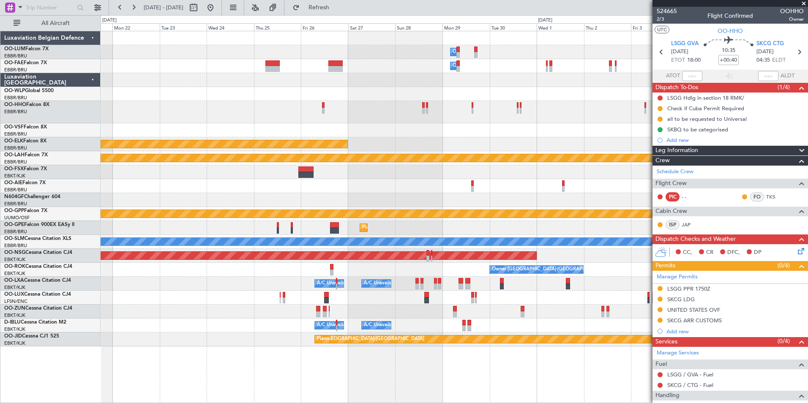
click at [602, 120] on div "Owner Melsbroek Air Base Owner Melsbroek Air Base Planned Maint Kortrijk-Wevelg…" at bounding box center [454, 188] width 707 height 315
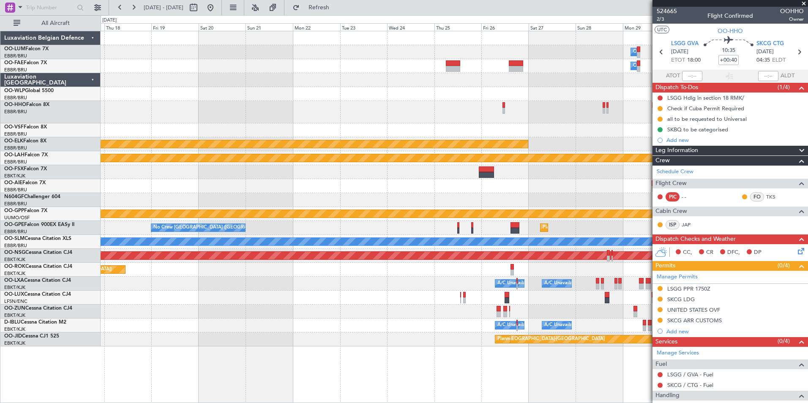
click at [620, 112] on div at bounding box center [454, 112] width 707 height 22
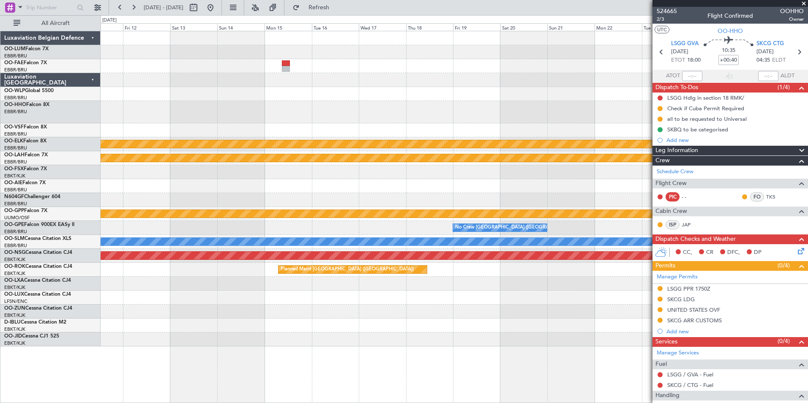
click at [387, 112] on div at bounding box center [454, 112] width 707 height 22
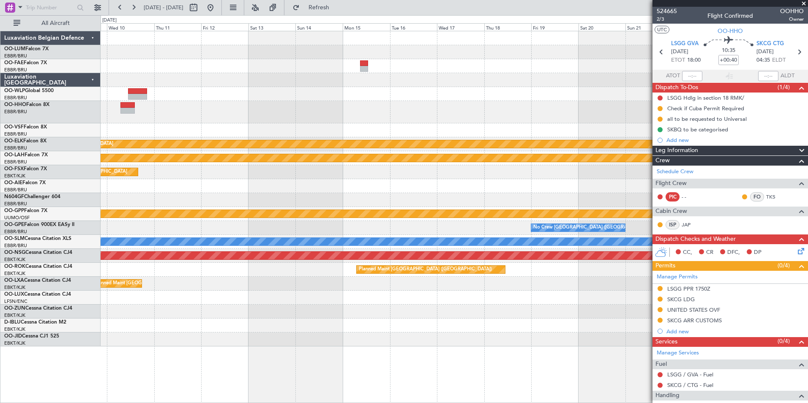
click at [408, 104] on div at bounding box center [454, 112] width 707 height 22
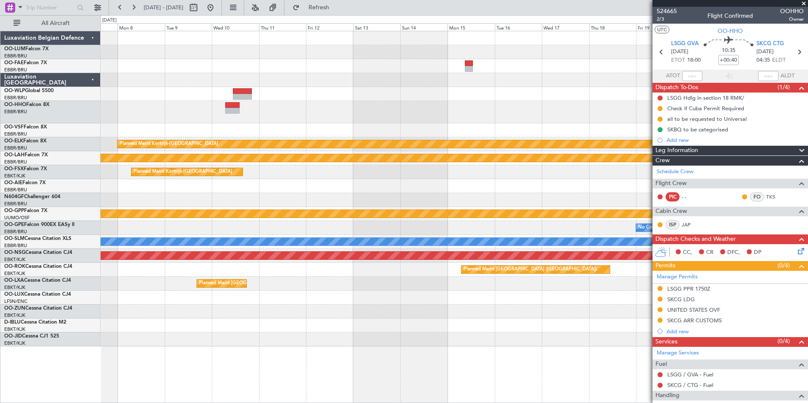
click at [240, 106] on div at bounding box center [232, 105] width 15 height 6
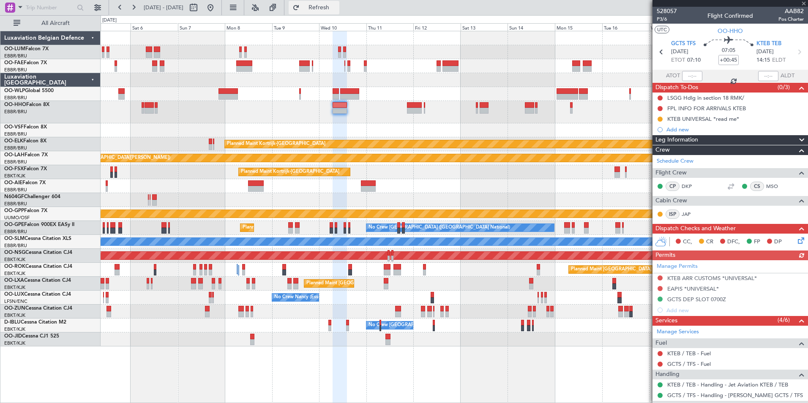
type input "+00:10"
type input "3"
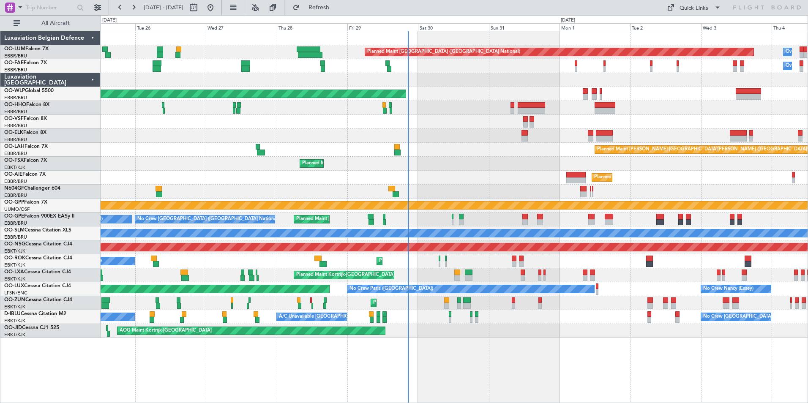
click at [437, 226] on div "Planned Maint [GEOGRAPHIC_DATA] ([GEOGRAPHIC_DATA] National) Owner [GEOGRAPHIC_…" at bounding box center [454, 184] width 707 height 307
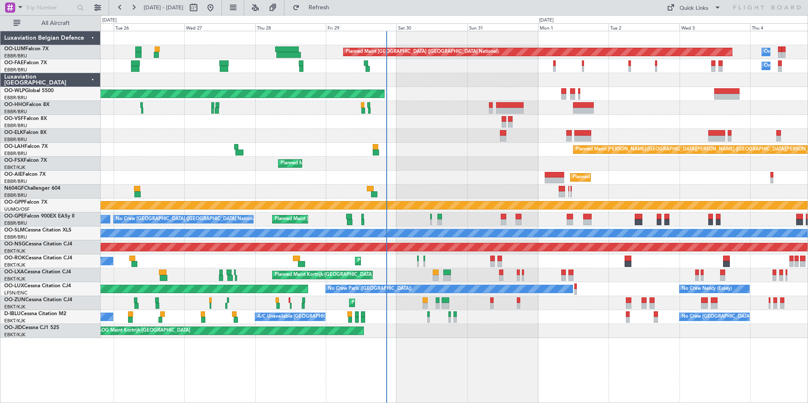
click at [417, 152] on div "Planned Maint [PERSON_NAME]-[GEOGRAPHIC_DATA][PERSON_NAME] ([GEOGRAPHIC_DATA][P…" at bounding box center [454, 150] width 707 height 14
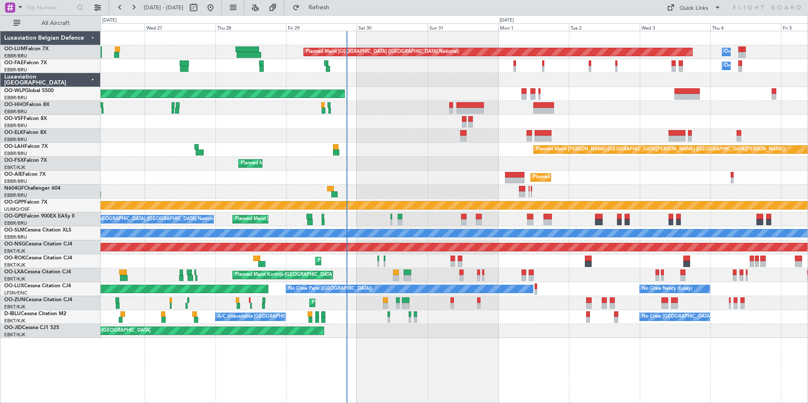
click at [389, 164] on div "Planned Maint Kortrijk-[GEOGRAPHIC_DATA]" at bounding box center [454, 164] width 707 height 14
